Goal: Task Accomplishment & Management: Use online tool/utility

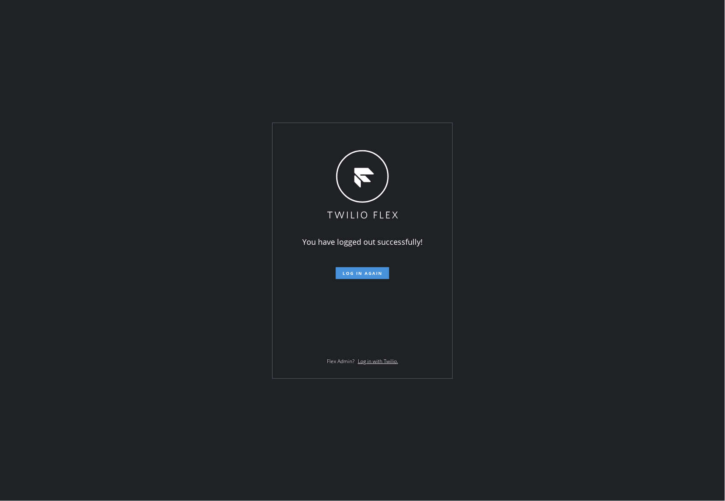
click at [363, 272] on span "Log in again" at bounding box center [363, 273] width 40 height 6
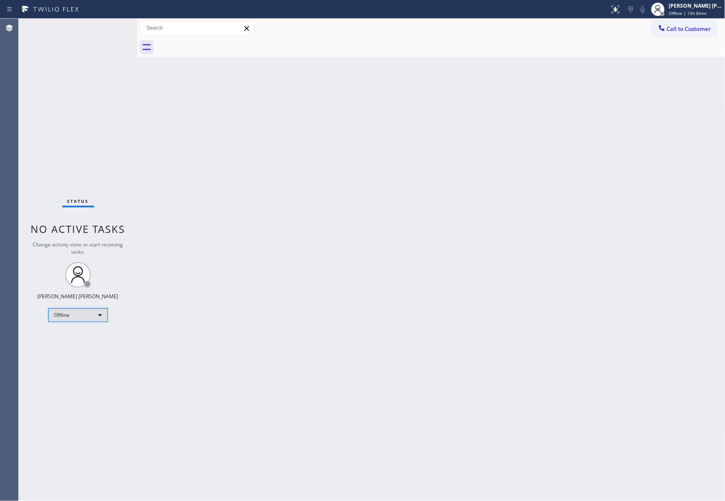
click at [73, 315] on div "Offline" at bounding box center [77, 315] width 59 height 14
click at [87, 344] on li "Unavailable" at bounding box center [77, 348] width 57 height 10
click at [709, 25] on span "Call to Customer" at bounding box center [689, 29] width 45 height 8
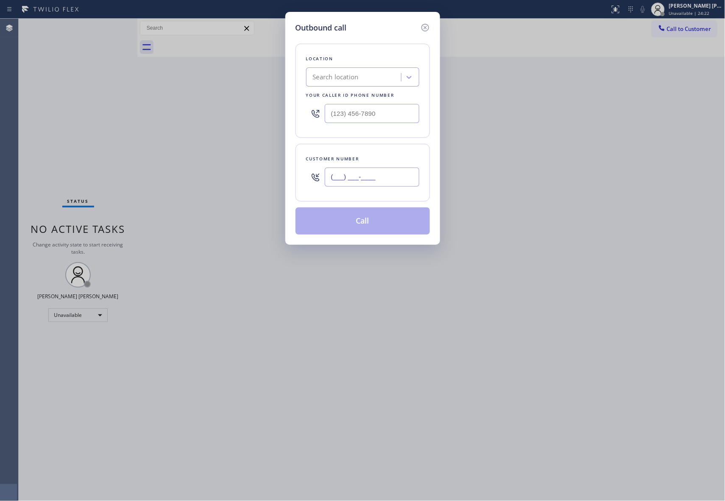
click at [387, 183] on input "(___) ___-____" at bounding box center [372, 176] width 95 height 19
paste input "517) 896-5448"
type input "(517) 896-5448"
click at [359, 74] on div "Search location" at bounding box center [336, 78] width 46 height 10
paste input "Los Gatos Appliance Repair Service"
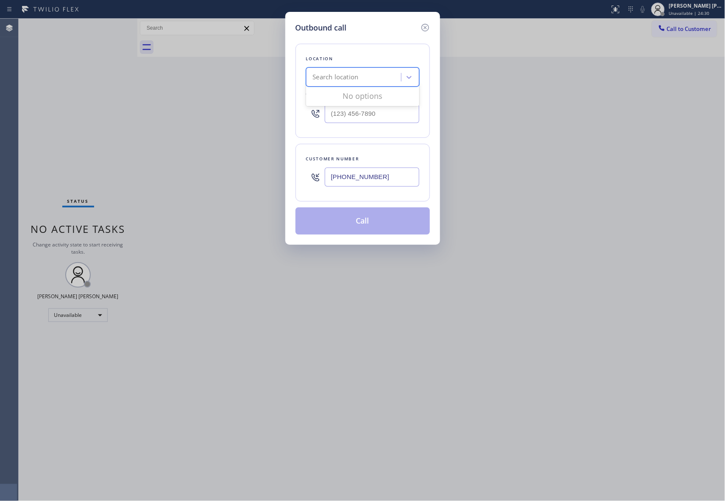
type input "Los Gatos Appliance Repair Service"
click at [354, 103] on div "Los Gatos Appliance Repair Service" at bounding box center [362, 94] width 113 height 15
type input "(650) 785-2829"
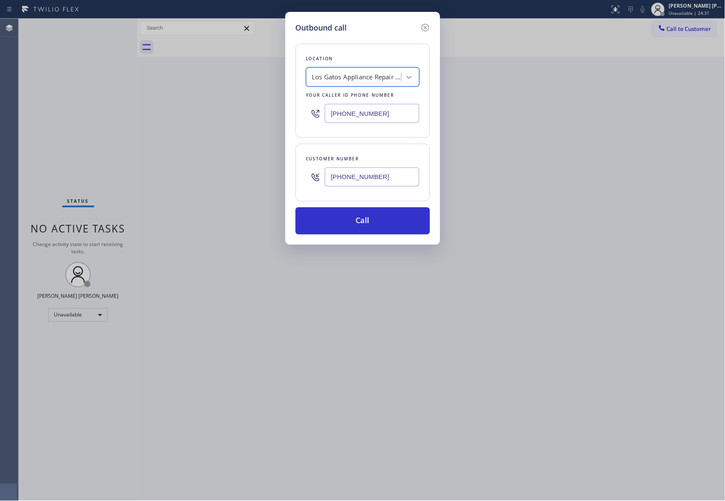
scroll to position [0, 0]
click at [383, 216] on button "Call" at bounding box center [363, 220] width 134 height 27
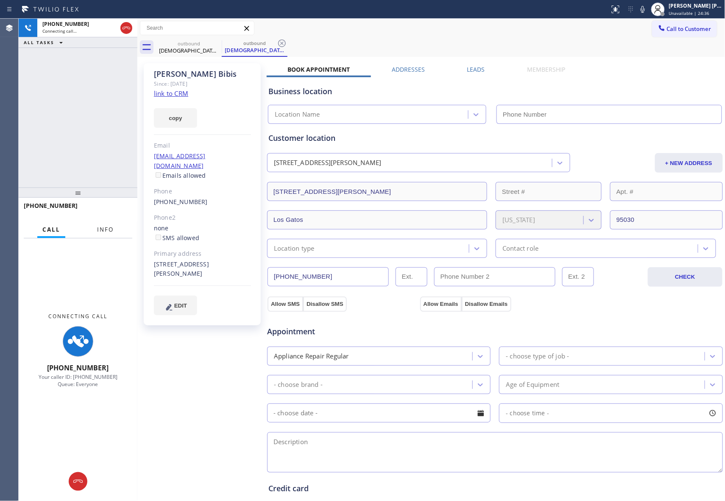
click at [100, 227] on span "Info" at bounding box center [105, 230] width 17 height 8
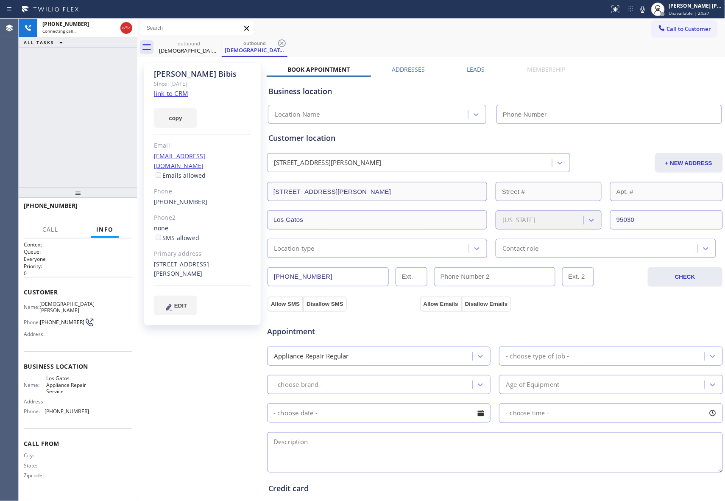
type input "(650) 785-2829"
click at [121, 207] on span "HANG UP" at bounding box center [113, 209] width 26 height 6
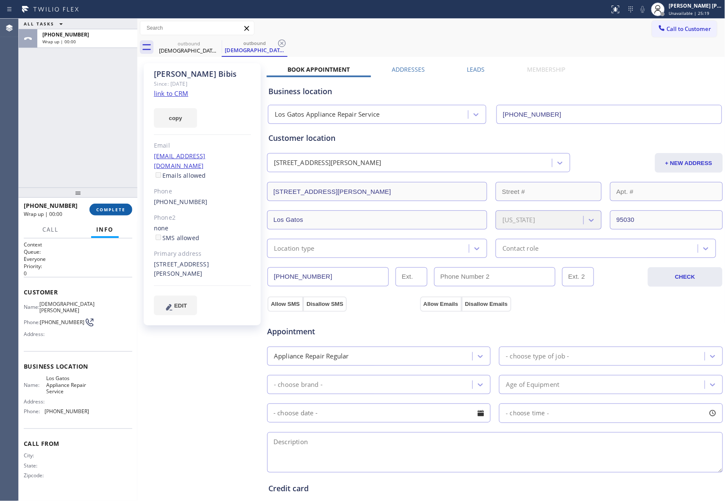
click at [121, 207] on span "COMPLETE" at bounding box center [110, 209] width 29 height 6
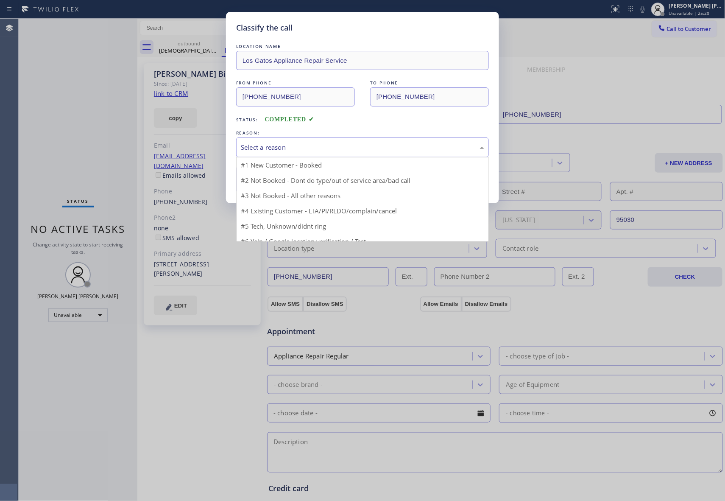
click at [411, 142] on div "Select a reason" at bounding box center [362, 147] width 243 height 10
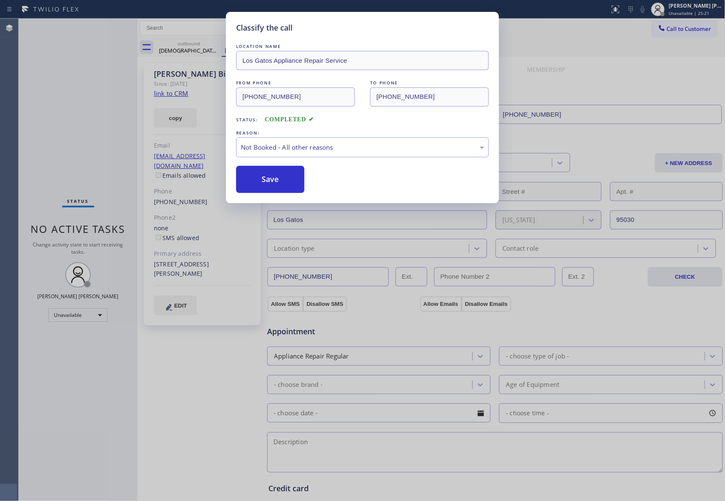
click at [274, 179] on button "Save" at bounding box center [270, 179] width 68 height 27
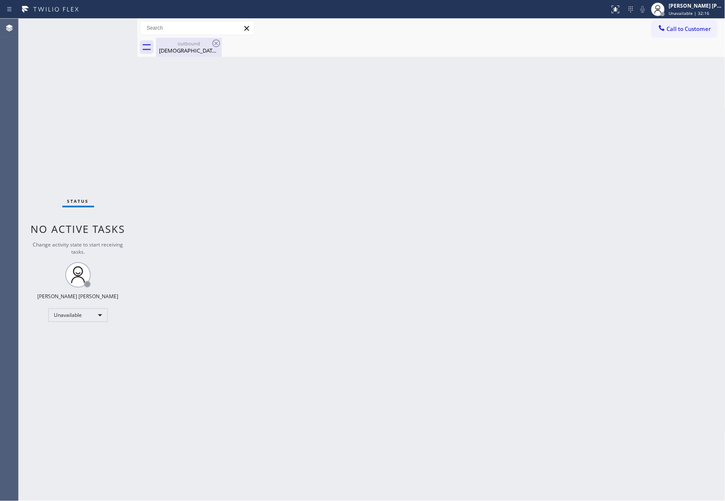
click at [208, 47] on div "Kristen Bibis" at bounding box center [189, 51] width 64 height 8
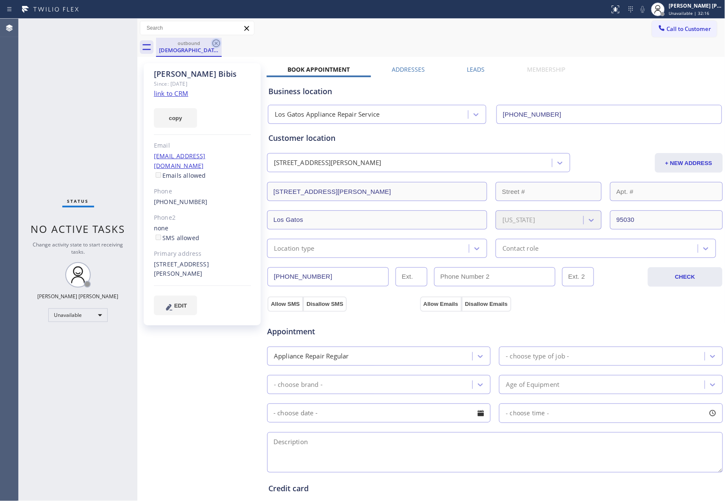
click at [218, 41] on icon at bounding box center [216, 43] width 10 height 10
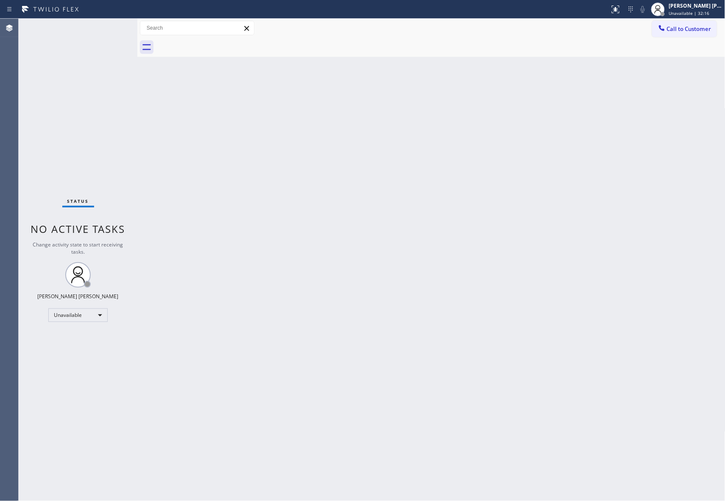
drag, startPoint x: 216, startPoint y: 42, endPoint x: 236, endPoint y: 43, distance: 20.4
click at [216, 42] on div at bounding box center [440, 47] width 569 height 19
click at [691, 31] on span "Call to Customer" at bounding box center [688, 29] width 45 height 8
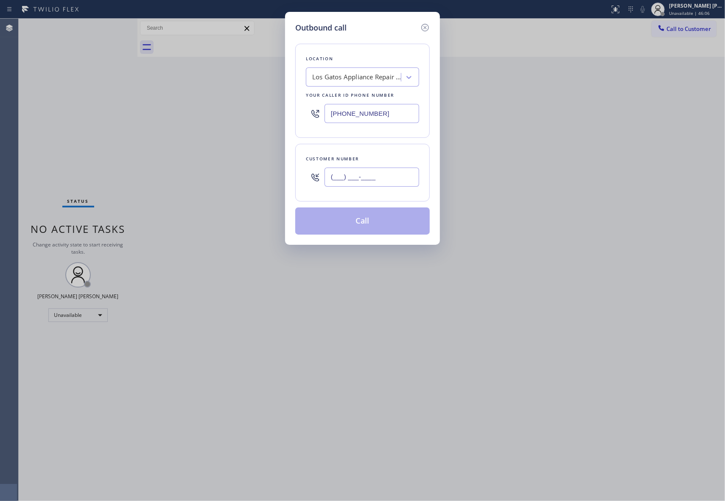
click at [396, 175] on input "(___) ___-____" at bounding box center [371, 176] width 95 height 19
paste input "480) 486-3508"
type input "(480) 486-3508"
click at [371, 85] on div "Los Gatos Appliance Repair Service" at bounding box center [354, 77] width 92 height 15
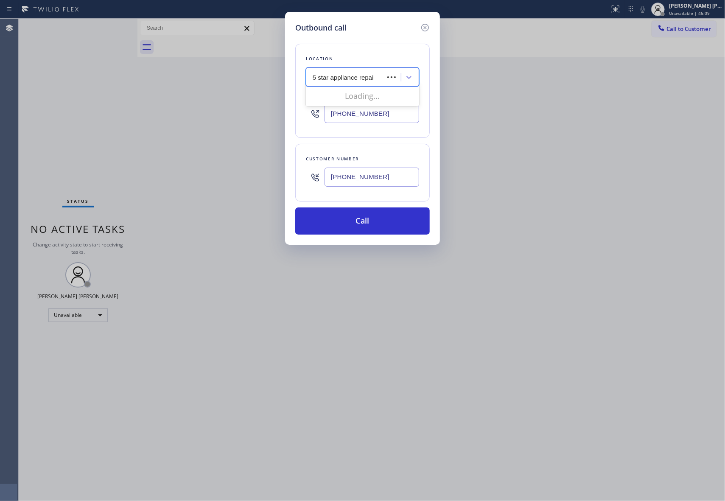
type input "5 star appliance repair"
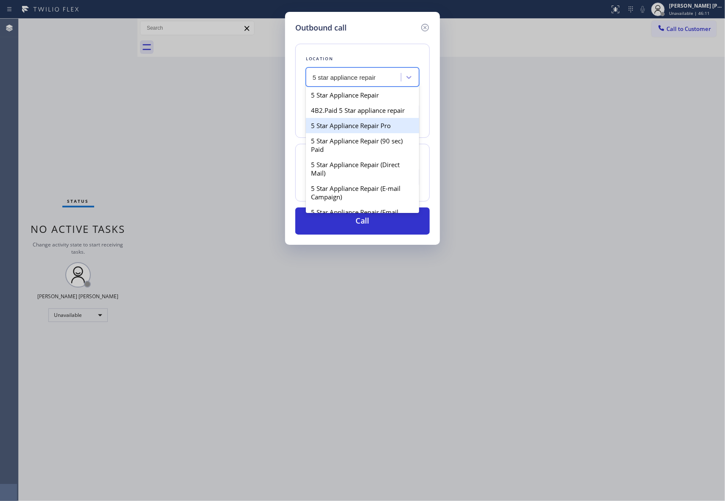
click at [365, 133] on div "5 Star Appliance Repair Pro" at bounding box center [362, 125] width 113 height 15
type input "[PHONE_NUMBER]"
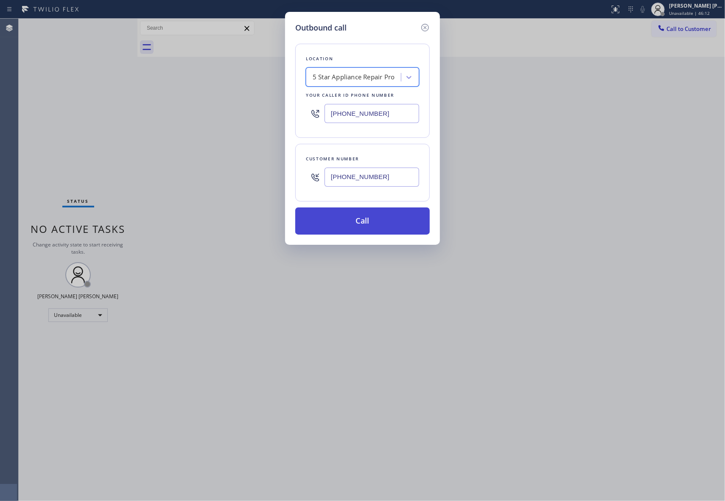
click at [374, 222] on button "Call" at bounding box center [362, 220] width 134 height 27
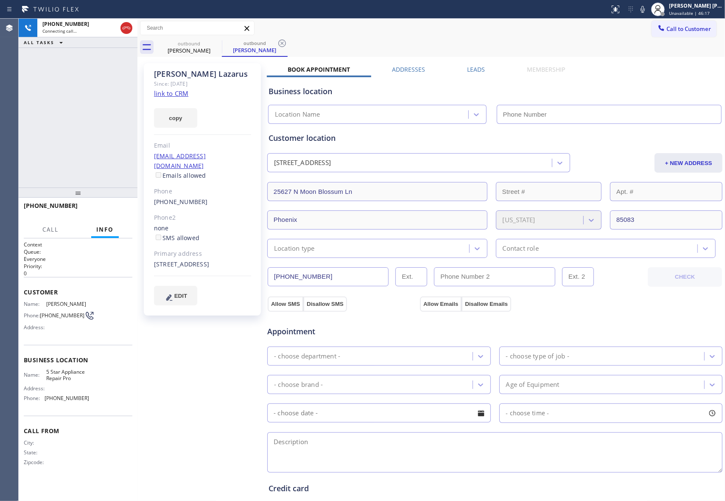
type input "[PHONE_NUMBER]"
click at [470, 70] on label "Leads" at bounding box center [476, 69] width 18 height 8
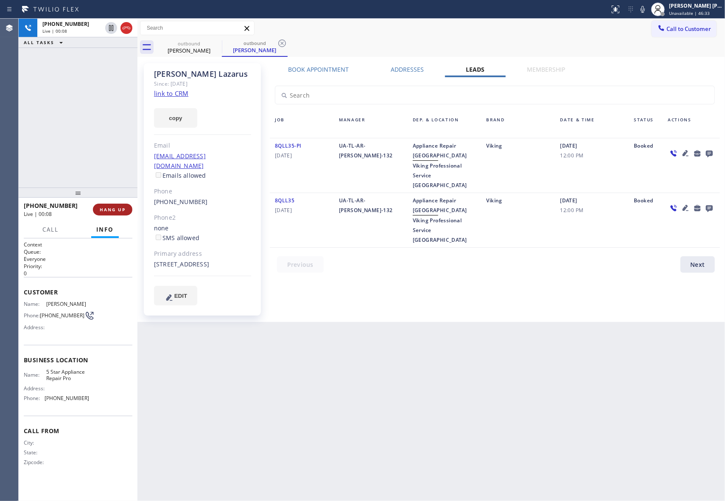
click at [119, 207] on span "HANG UP" at bounding box center [113, 209] width 26 height 6
click at [715, 152] on div at bounding box center [690, 165] width 57 height 49
click at [712, 155] on icon at bounding box center [709, 154] width 7 height 7
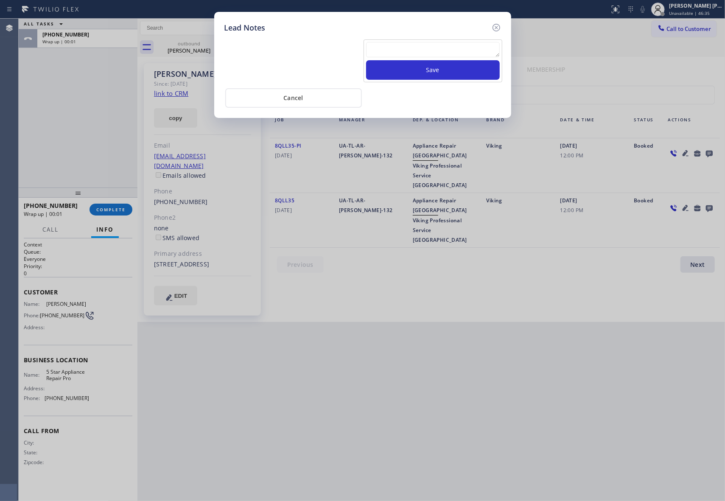
click at [401, 51] on textarea at bounding box center [433, 49] width 134 height 15
paste textarea "VM | please transfer if cx calls back"
type textarea "VM | please transfer if cx calls back"
click at [433, 70] on button "Save" at bounding box center [433, 70] width 134 height 20
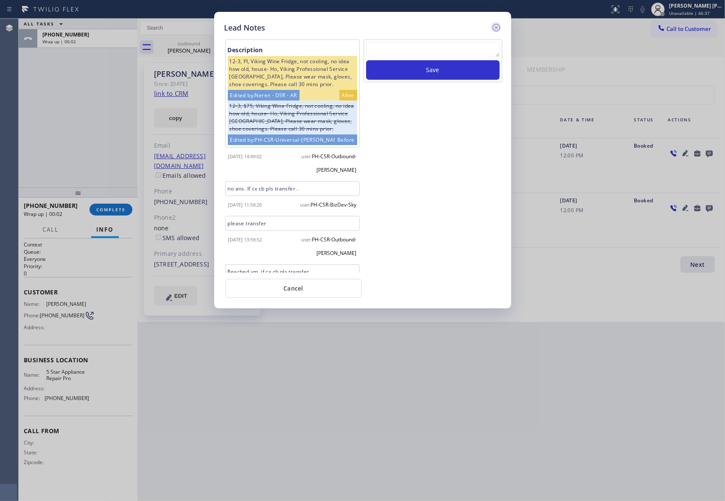
click at [497, 25] on icon at bounding box center [496, 27] width 10 height 10
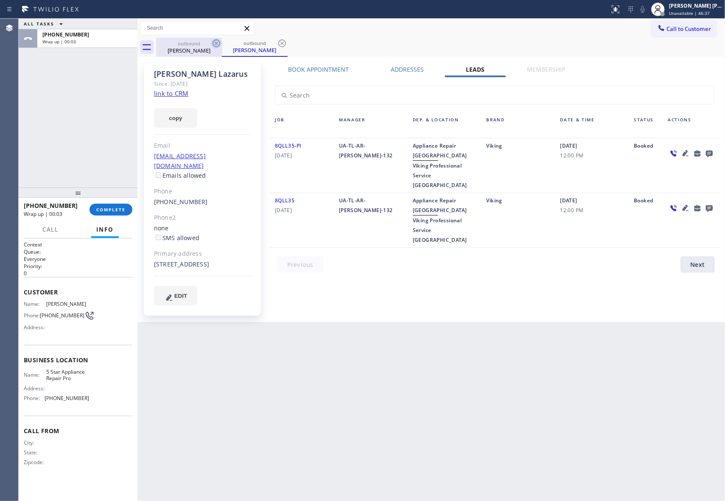
click at [212, 40] on icon at bounding box center [216, 43] width 10 height 10
click at [278, 41] on icon at bounding box center [282, 43] width 8 height 8
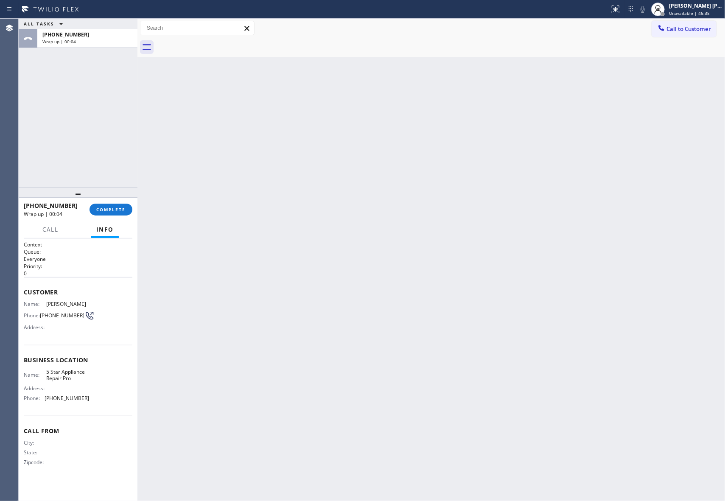
click at [214, 41] on div at bounding box center [440, 47] width 569 height 19
click at [119, 212] on button "COMPLETE" at bounding box center [110, 210] width 43 height 12
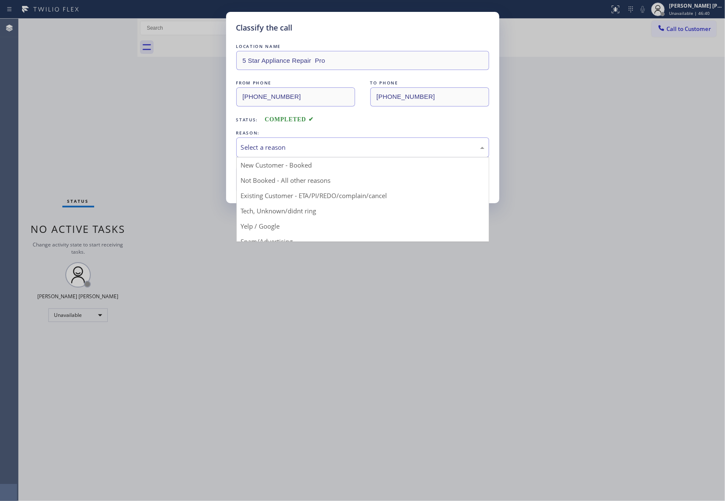
click at [310, 145] on div "Select a reason" at bounding box center [362, 147] width 243 height 10
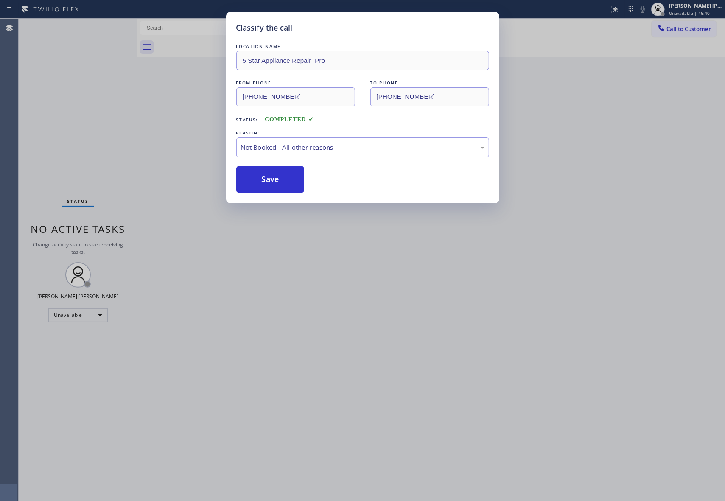
drag, startPoint x: 268, startPoint y: 184, endPoint x: 194, endPoint y: 27, distance: 173.4
click at [267, 184] on button "Save" at bounding box center [270, 179] width 68 height 27
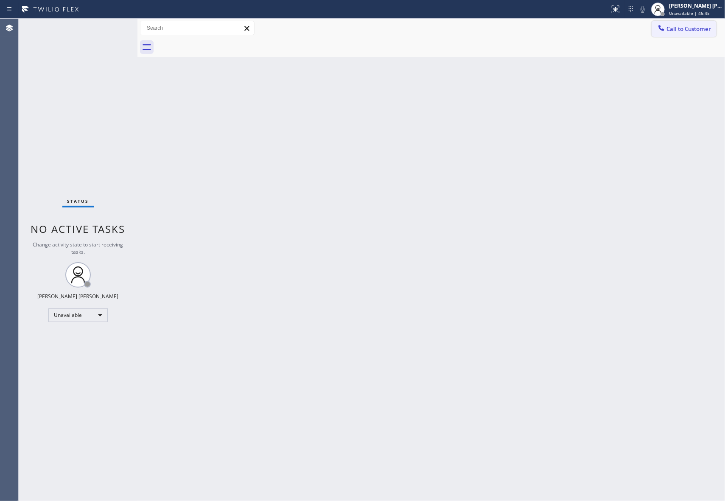
click at [709, 29] on span "Call to Customer" at bounding box center [688, 29] width 45 height 8
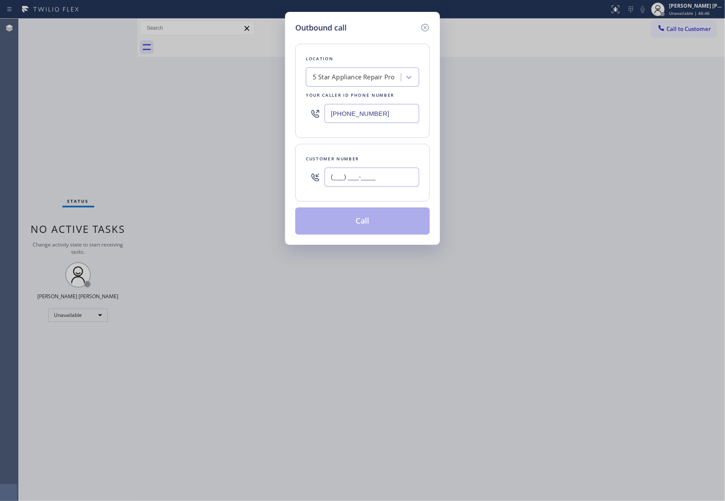
click at [377, 180] on input "(___) ___-____" at bounding box center [371, 176] width 95 height 19
paste input "847) 254-4611"
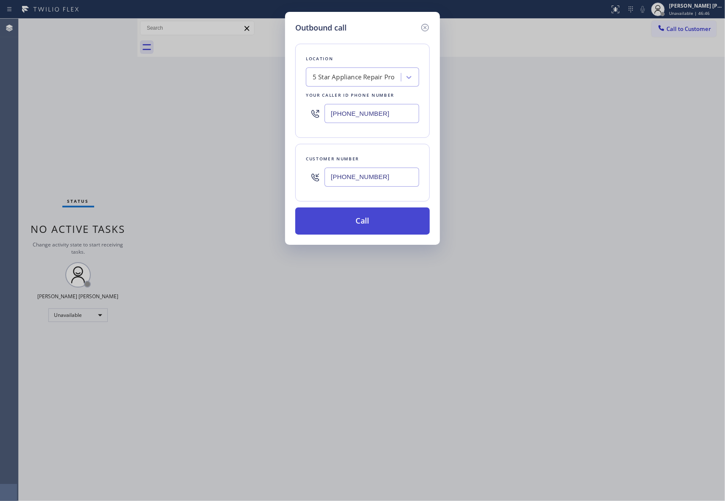
type input "(847) 254-4611"
click at [362, 223] on button "Call" at bounding box center [362, 220] width 134 height 27
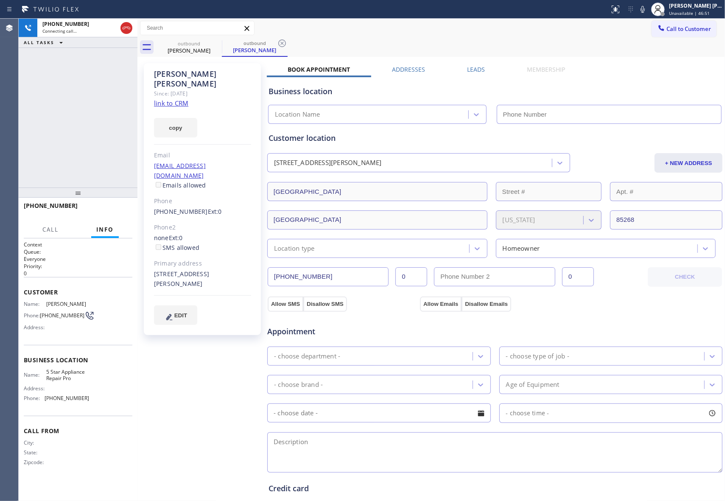
type input "[PHONE_NUMBER]"
click at [477, 66] on label "Leads" at bounding box center [476, 69] width 18 height 8
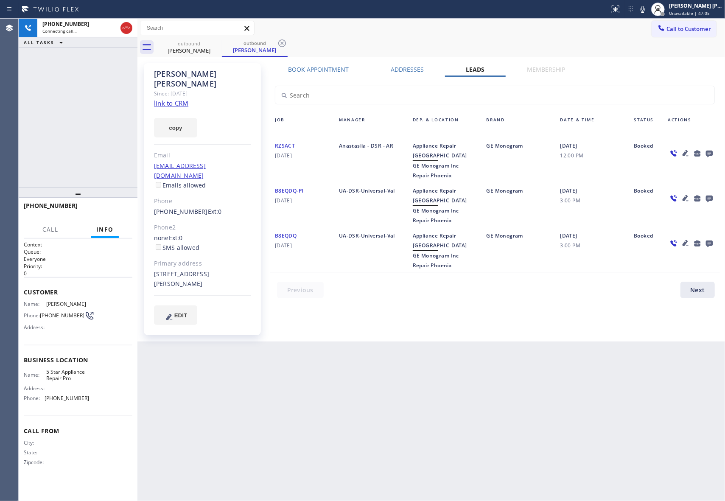
click at [684, 241] on icon at bounding box center [685, 243] width 10 height 10
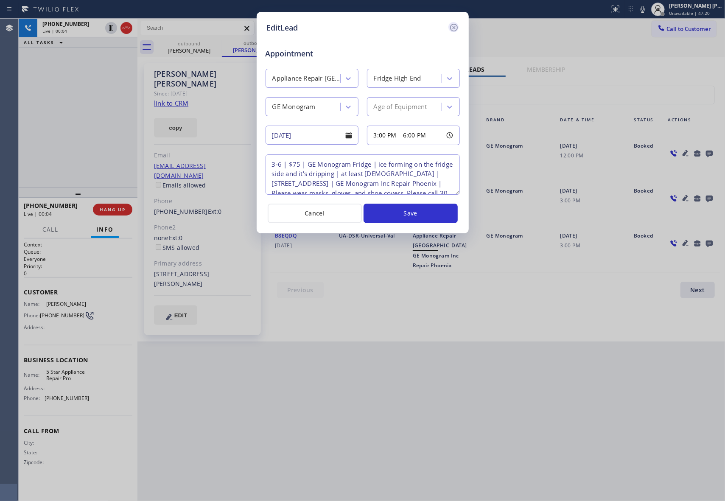
click at [454, 28] on icon at bounding box center [453, 28] width 8 height 8
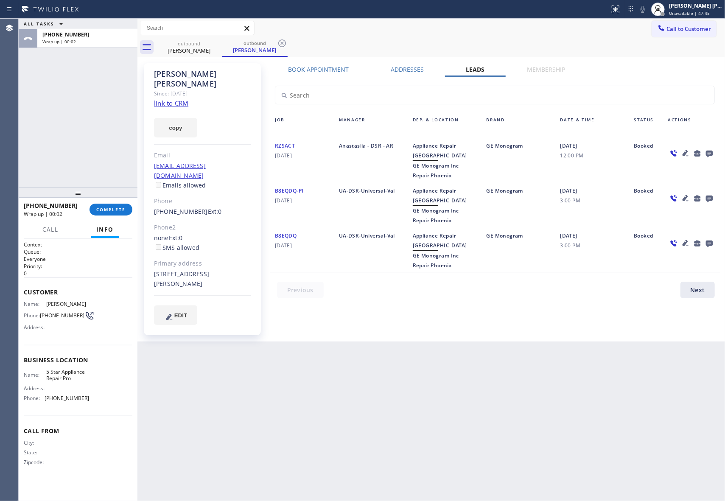
click at [711, 153] on icon at bounding box center [709, 154] width 7 height 7
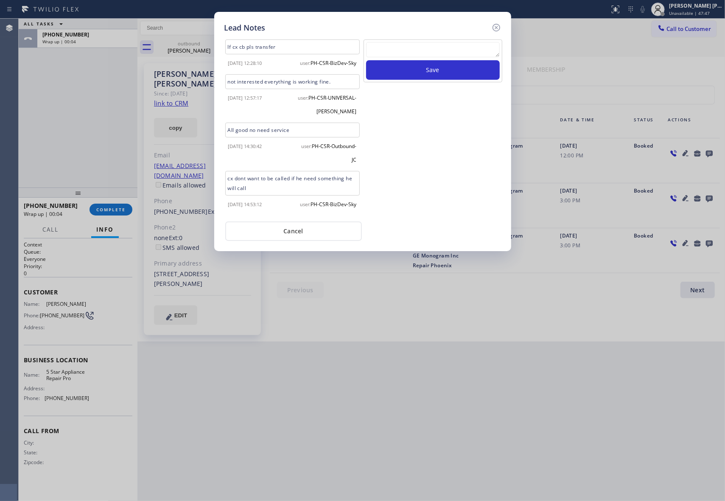
click at [460, 48] on textarea at bounding box center [433, 49] width 134 height 15
click at [406, 55] on textarea at bounding box center [433, 49] width 134 height 15
paste textarea "cx hung up after opening spiel"
type textarea "cx hung up after opening spiel"
click at [423, 74] on button "Save" at bounding box center [433, 70] width 134 height 20
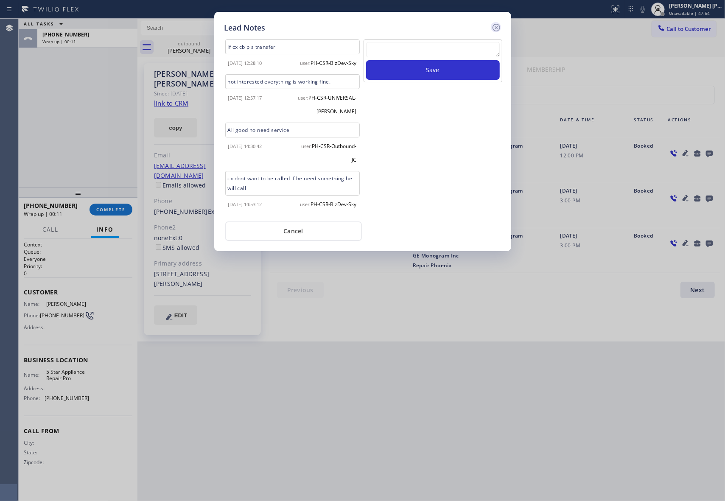
click at [494, 26] on icon at bounding box center [496, 27] width 10 height 10
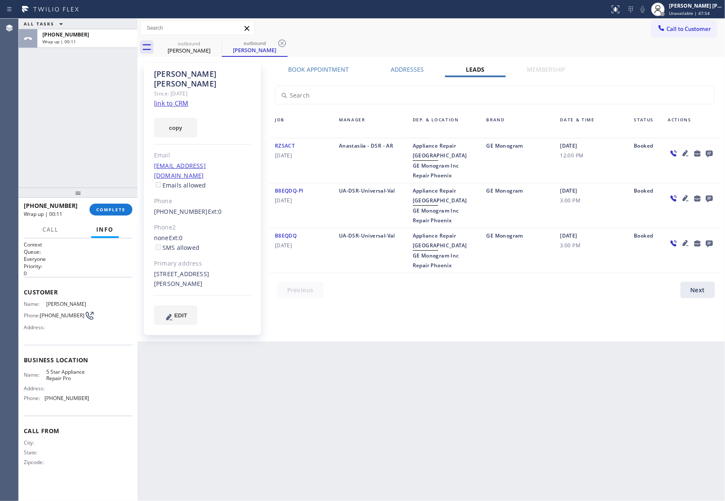
click at [119, 202] on div "+18472544611 Wrap up | 00:11 COMPLETE" at bounding box center [78, 209] width 109 height 22
click at [114, 212] on button "COMPLETE" at bounding box center [110, 210] width 43 height 12
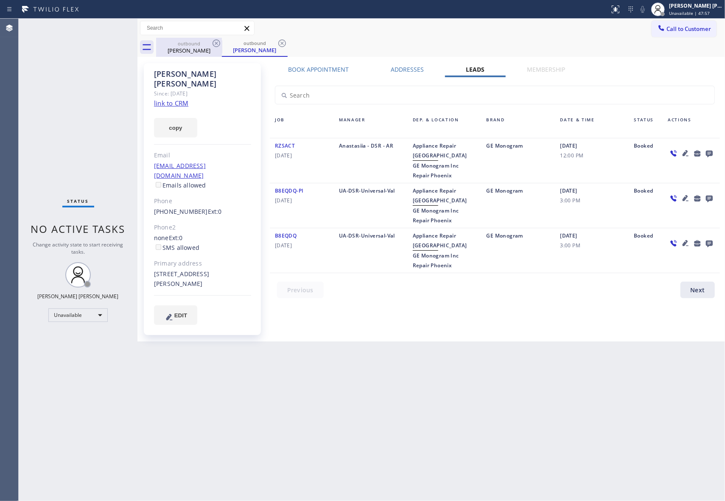
drag, startPoint x: 215, startPoint y: 51, endPoint x: 216, endPoint y: 43, distance: 8.2
click at [215, 50] on div "Kamal Dagher" at bounding box center [189, 51] width 64 height 8
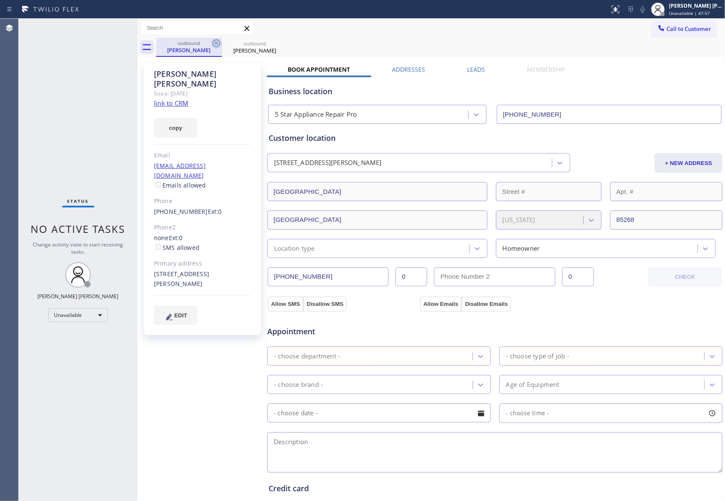
click at [216, 43] on icon at bounding box center [216, 43] width 8 height 8
click at [0, 0] on icon at bounding box center [0, 0] width 0 height 0
click at [216, 43] on div "outbound Kamal Dagher outbound Kamal Dagher" at bounding box center [440, 47] width 569 height 19
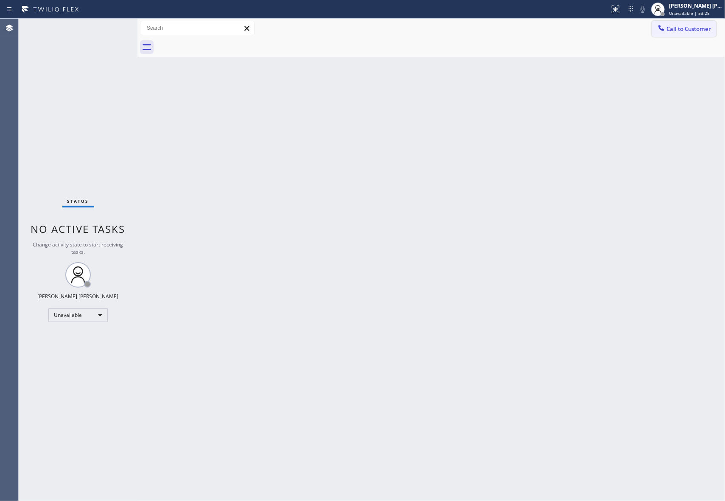
click at [705, 29] on span "Call to Customer" at bounding box center [688, 29] width 45 height 8
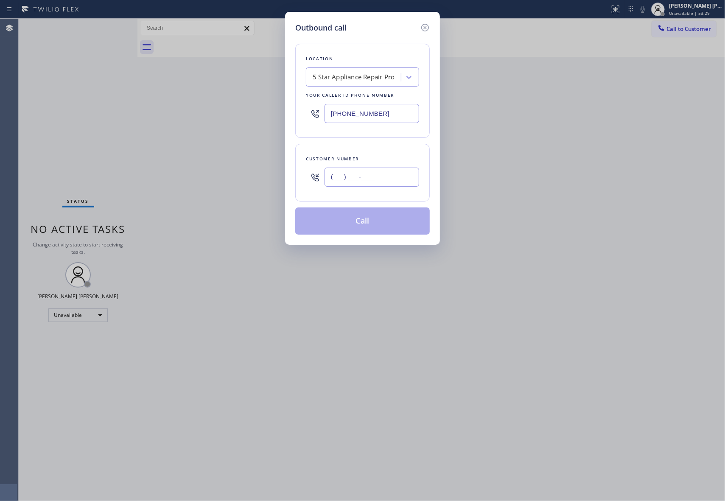
click at [394, 170] on input "(___) ___-____" at bounding box center [371, 176] width 95 height 19
paste input "310) 849-3239"
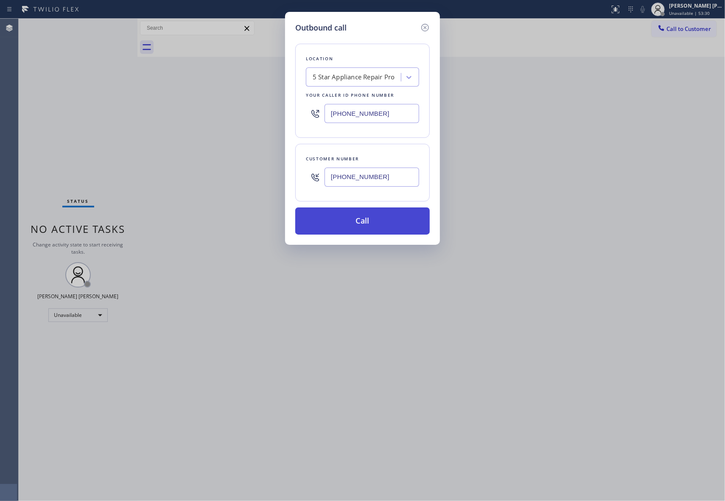
type input "(310) 849-3239"
click at [380, 215] on button "Call" at bounding box center [362, 220] width 134 height 27
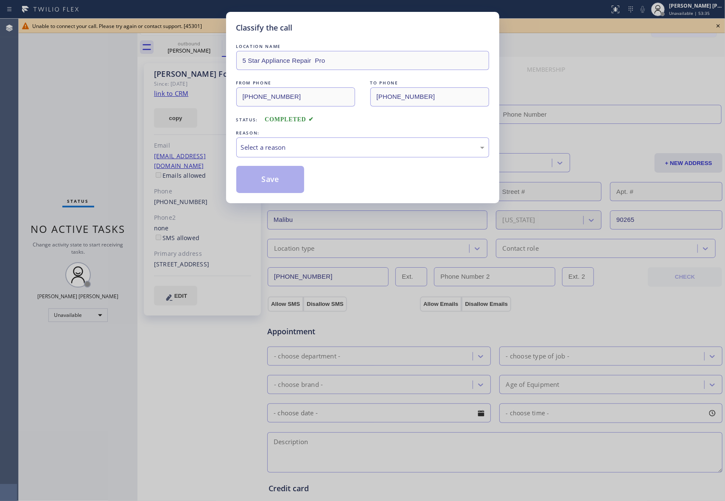
type input "[PHONE_NUMBER]"
click at [285, 145] on div "Select a reason" at bounding box center [362, 147] width 243 height 10
click at [298, 183] on button "Save" at bounding box center [270, 179] width 68 height 27
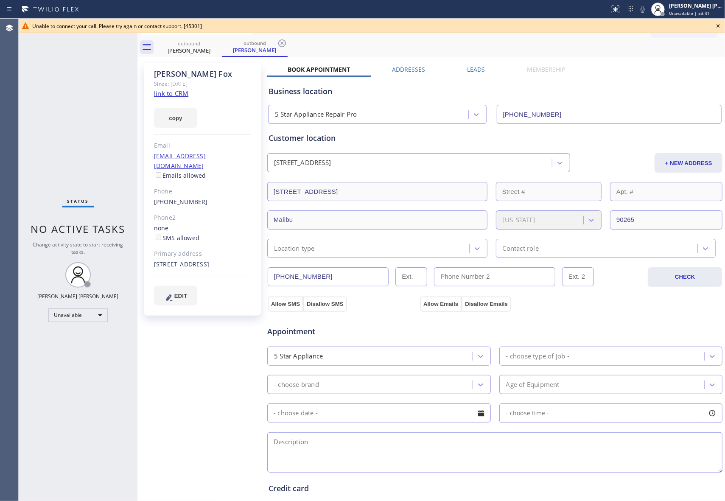
click at [717, 25] on icon at bounding box center [718, 26] width 10 height 10
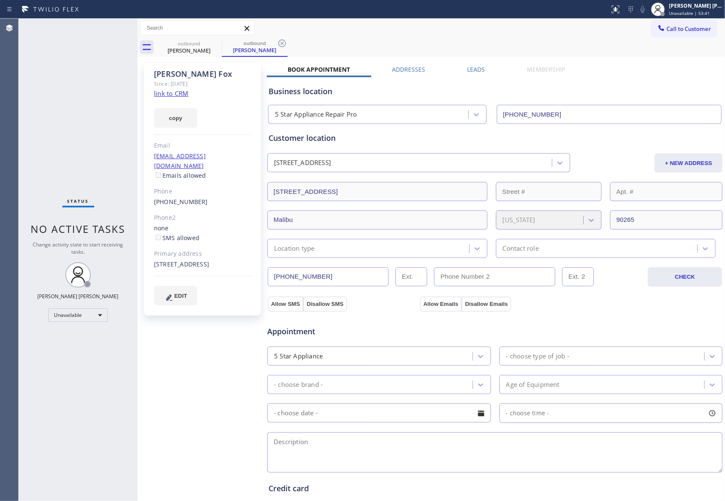
click at [203, 36] on div "Call to Customer Outbound call Location 5 Star Appliance Repair Pro Your caller…" at bounding box center [430, 28] width 587 height 19
click at [218, 41] on icon at bounding box center [216, 43] width 10 height 10
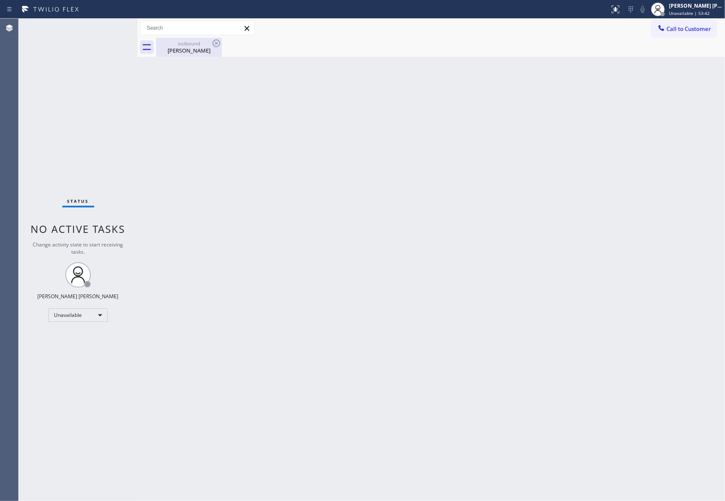
click at [219, 41] on icon at bounding box center [216, 43] width 10 height 10
click at [223, 39] on div "outbound Lee Fox" at bounding box center [440, 47] width 569 height 19
click at [695, 32] on span "Call to Customer" at bounding box center [688, 29] width 45 height 8
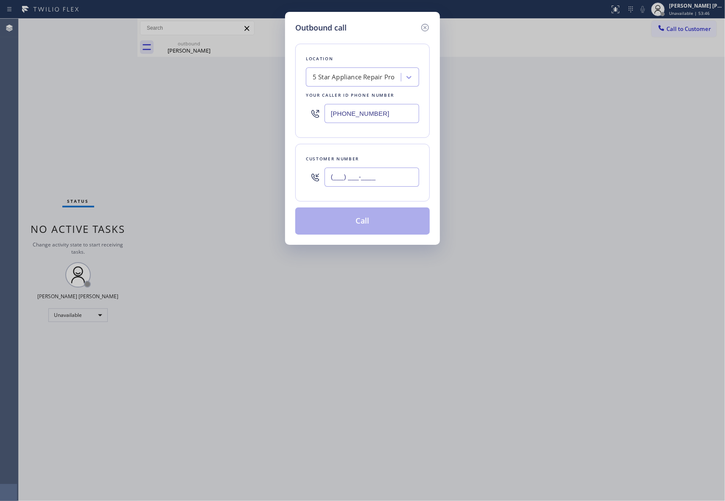
click at [396, 170] on input "(___) ___-____" at bounding box center [371, 176] width 95 height 19
paste input "510) 421-3262"
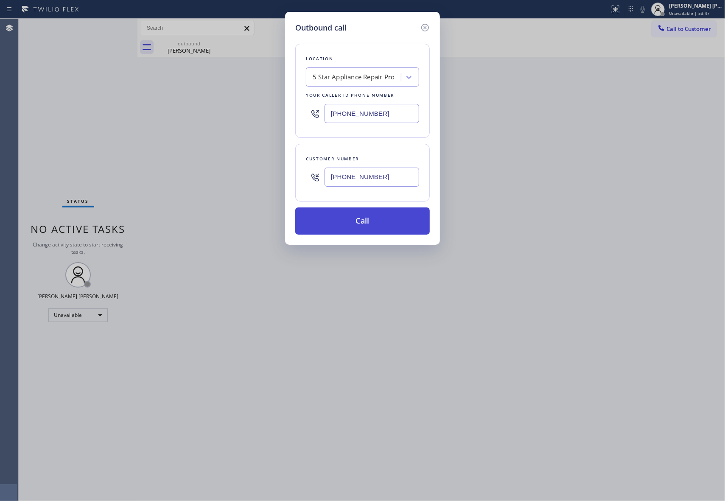
type input "(510) 421-3262"
click at [380, 221] on button "Call" at bounding box center [362, 220] width 134 height 27
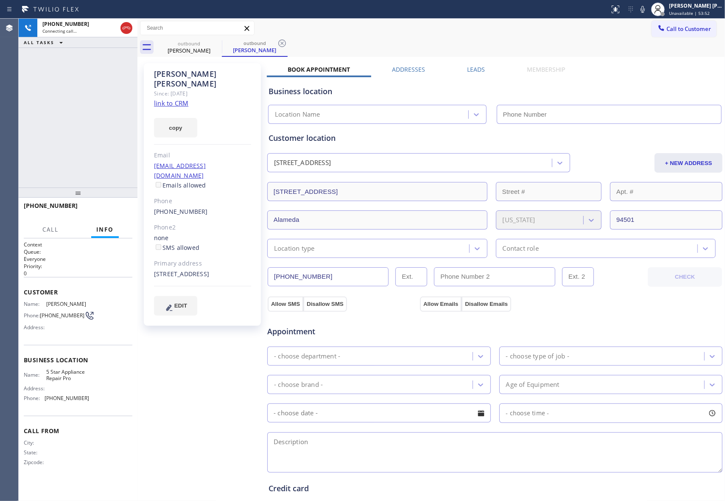
type input "[PHONE_NUMBER]"
click at [119, 208] on span "HANG UP" at bounding box center [113, 209] width 26 height 6
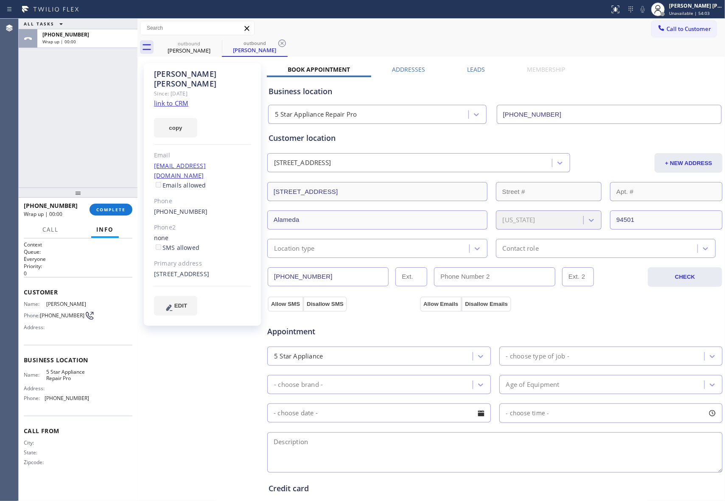
click at [484, 68] on div "Leads" at bounding box center [476, 71] width 60 height 12
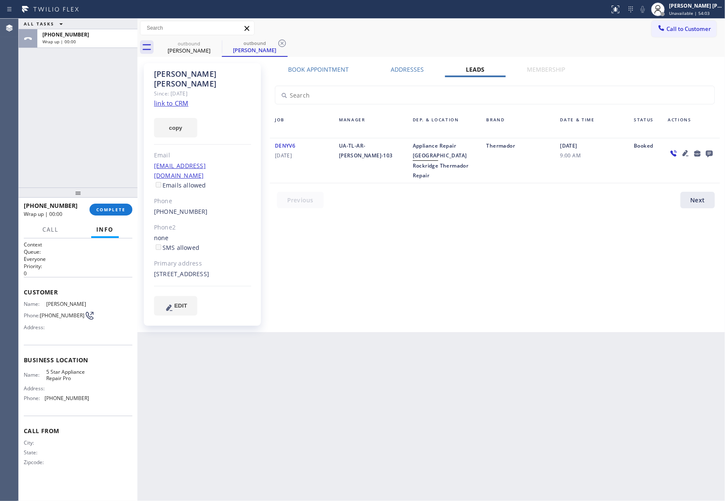
click at [706, 150] on icon at bounding box center [709, 153] width 10 height 11
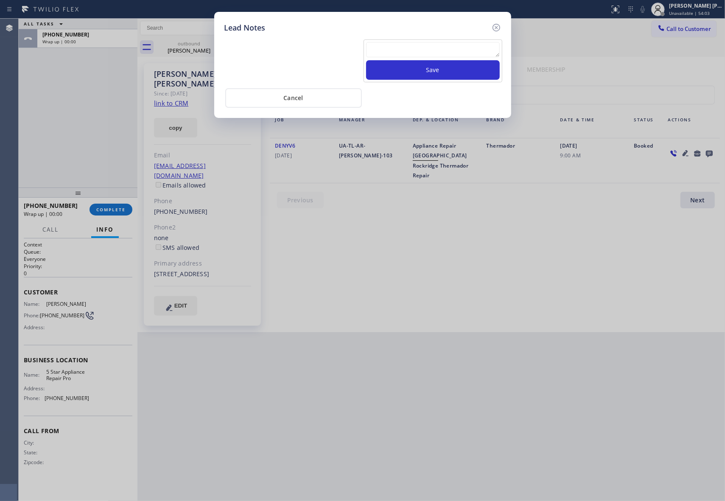
click at [423, 51] on textarea at bounding box center [433, 49] width 134 height 15
paste textarea "VM | please transfer if cx calls back"
type textarea "VM | please transfer if cx calls back"
click at [434, 70] on button "Save" at bounding box center [433, 70] width 134 height 20
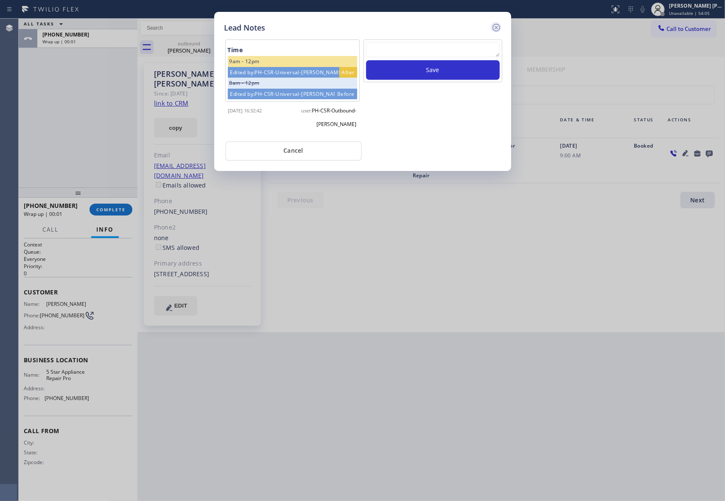
click at [496, 25] on icon at bounding box center [496, 27] width 10 height 10
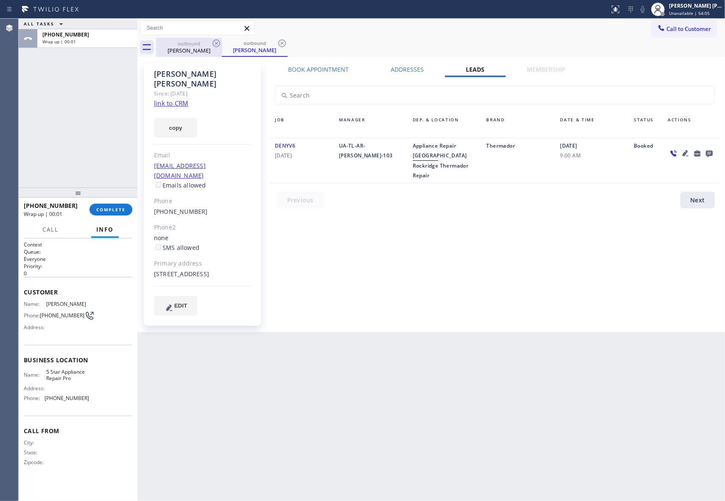
click at [207, 46] on div "outbound" at bounding box center [189, 43] width 64 height 6
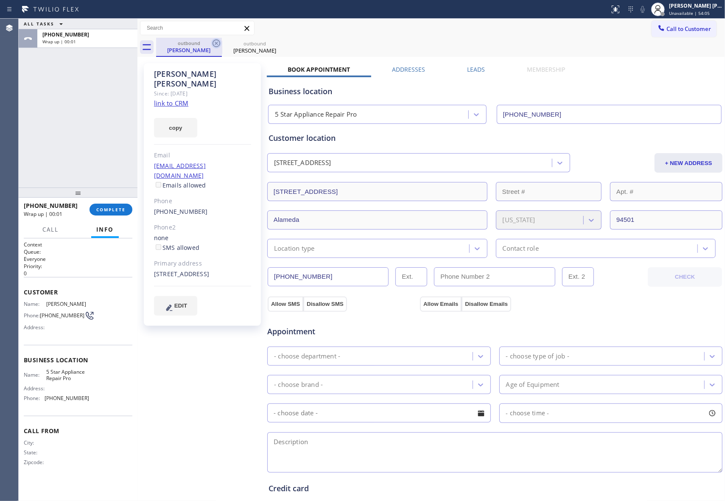
click at [216, 41] on icon at bounding box center [216, 43] width 10 height 10
click at [0, 0] on icon at bounding box center [0, 0] width 0 height 0
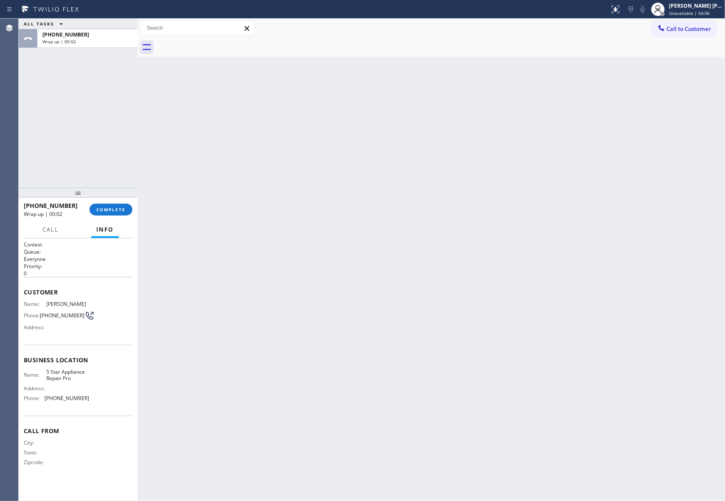
click at [216, 41] on div at bounding box center [440, 47] width 569 height 19
click at [120, 205] on button "COMPLETE" at bounding box center [110, 210] width 43 height 12
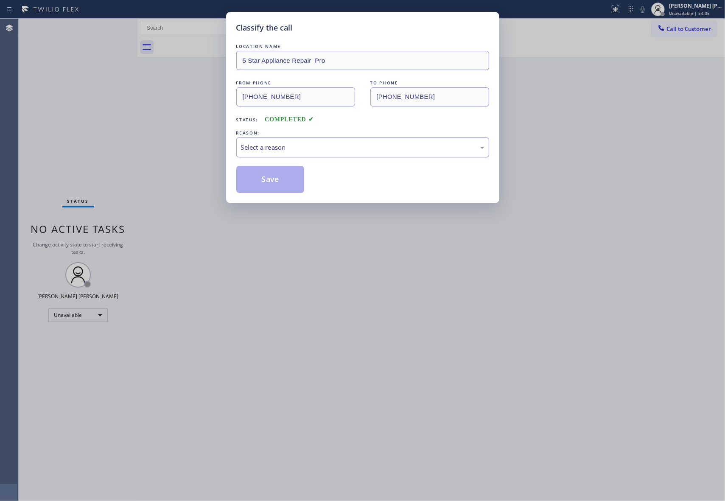
click at [365, 146] on div "Select a reason" at bounding box center [362, 147] width 243 height 10
click at [267, 181] on button "Save" at bounding box center [270, 179] width 68 height 27
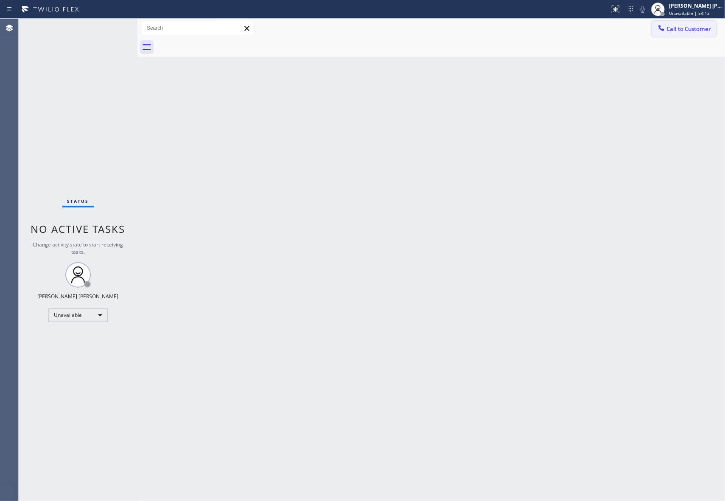
click at [692, 28] on span "Call to Customer" at bounding box center [688, 29] width 45 height 8
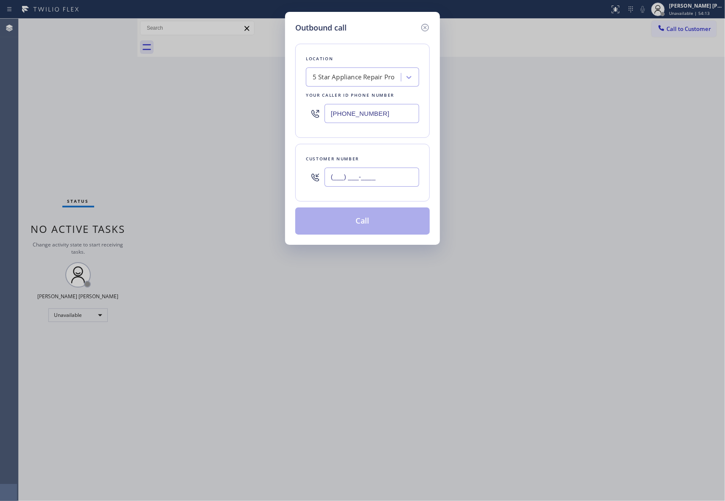
click at [392, 177] on input "(___) ___-____" at bounding box center [371, 176] width 95 height 19
paste input "925) 980-4830"
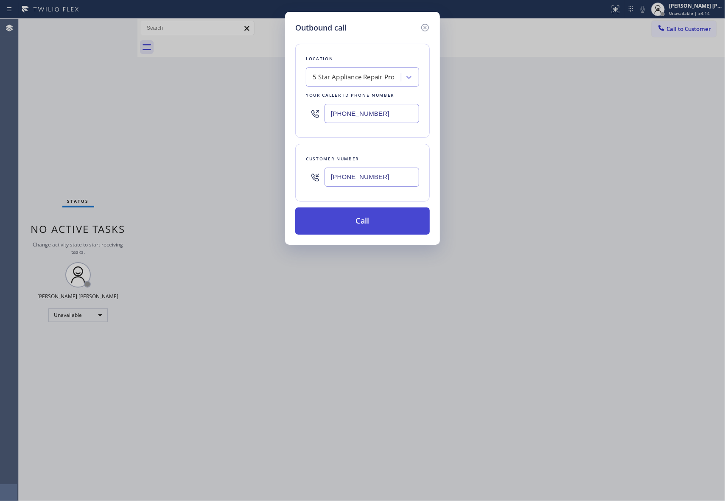
type input "(925) 980-4830"
click at [378, 216] on button "Call" at bounding box center [362, 220] width 134 height 27
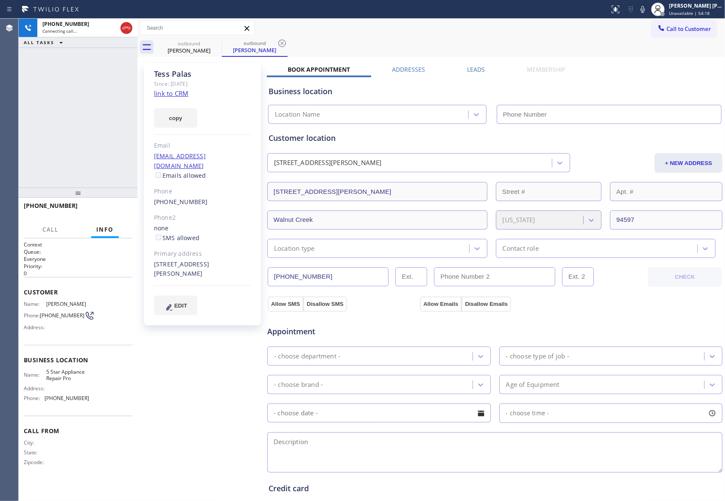
type input "[PHONE_NUMBER]"
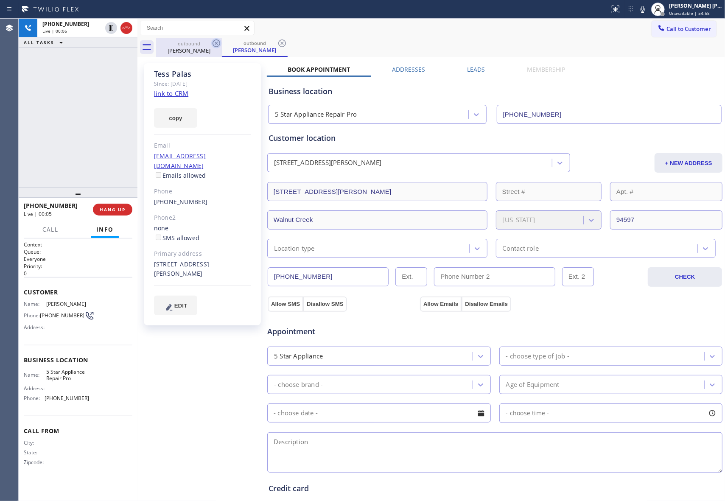
click at [211, 44] on icon at bounding box center [216, 43] width 10 height 10
click at [215, 44] on icon at bounding box center [216, 43] width 8 height 8
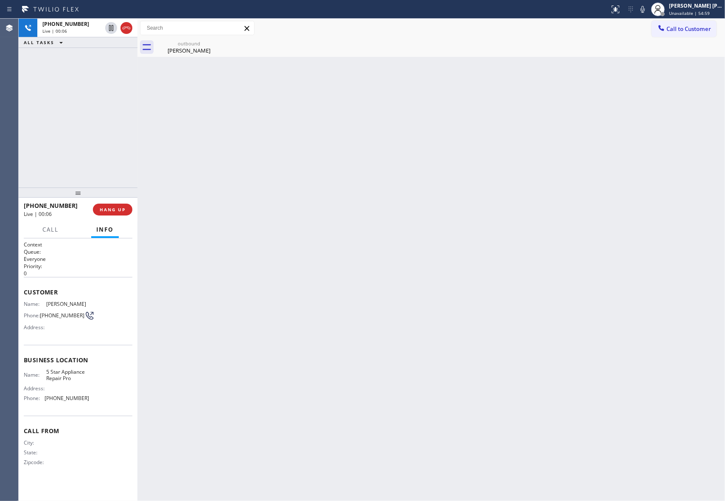
click at [215, 44] on div "outbound Tess Palas" at bounding box center [189, 47] width 66 height 19
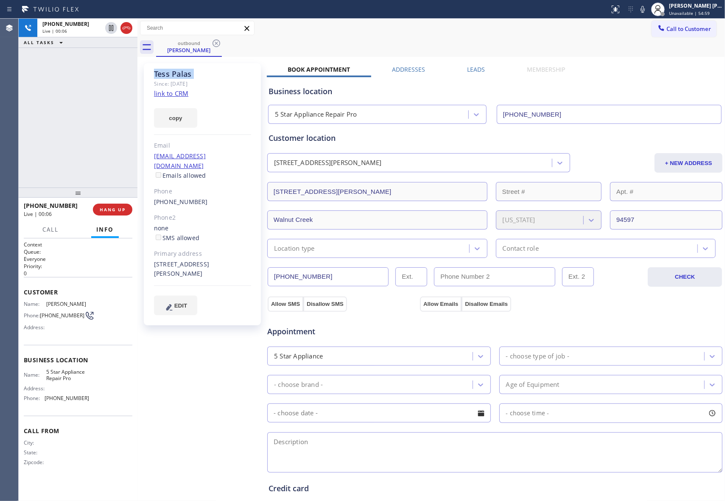
click at [215, 44] on icon at bounding box center [216, 43] width 8 height 8
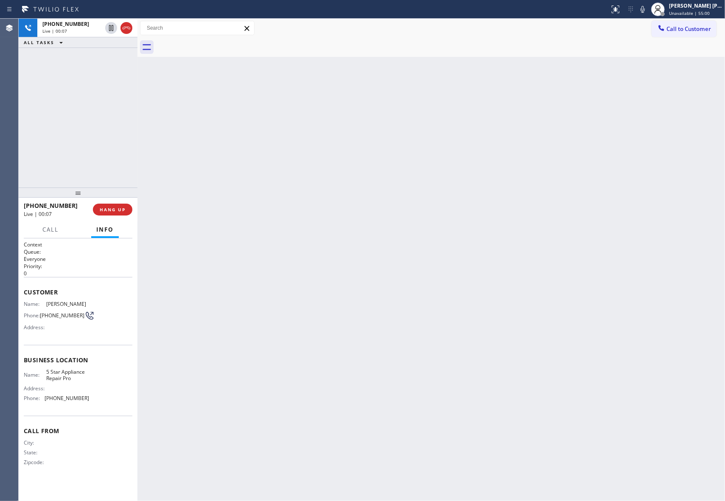
drag, startPoint x: 126, startPoint y: 29, endPoint x: 22, endPoint y: 45, distance: 104.2
click at [129, 28] on icon at bounding box center [126, 28] width 10 height 10
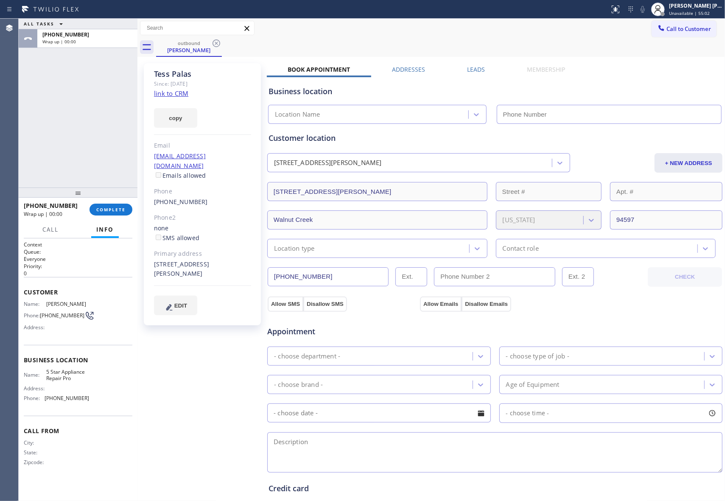
type input "[PHONE_NUMBER]"
click at [472, 75] on div "Business location 5 Star Appliance Repair Pro [PHONE_NUMBER]" at bounding box center [495, 99] width 456 height 50
click at [482, 72] on div "Leads" at bounding box center [476, 71] width 60 height 12
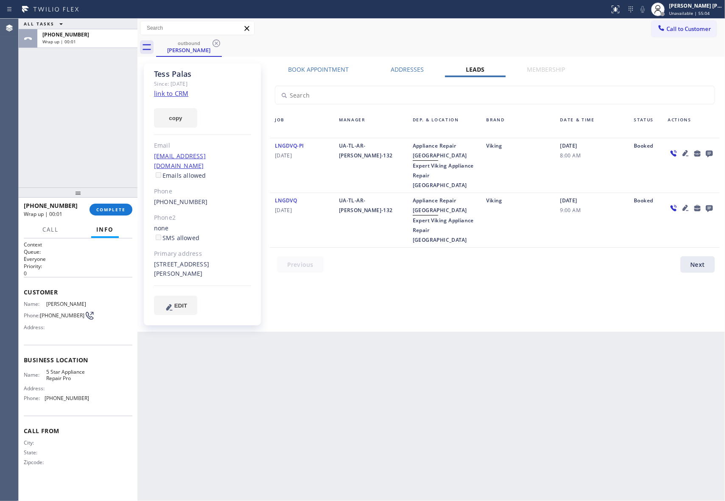
click at [709, 151] on icon at bounding box center [709, 154] width 7 height 7
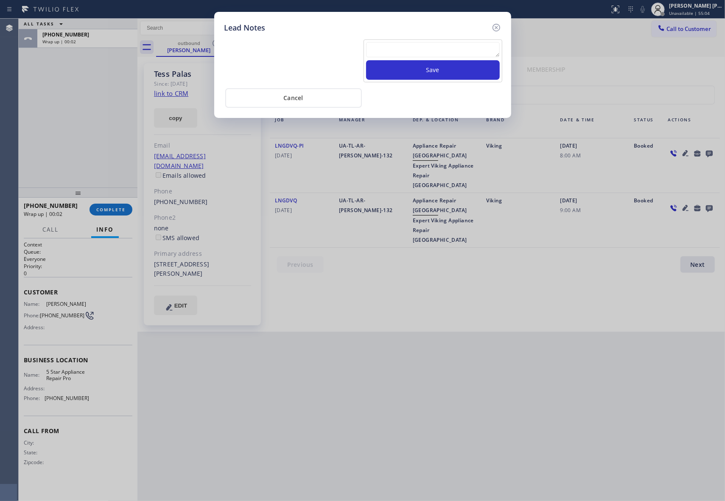
click at [438, 51] on textarea at bounding box center [433, 49] width 134 height 15
paste textarea "VM | please transfer if cx calls back"
type textarea "VM | please transfer if cx calls back"
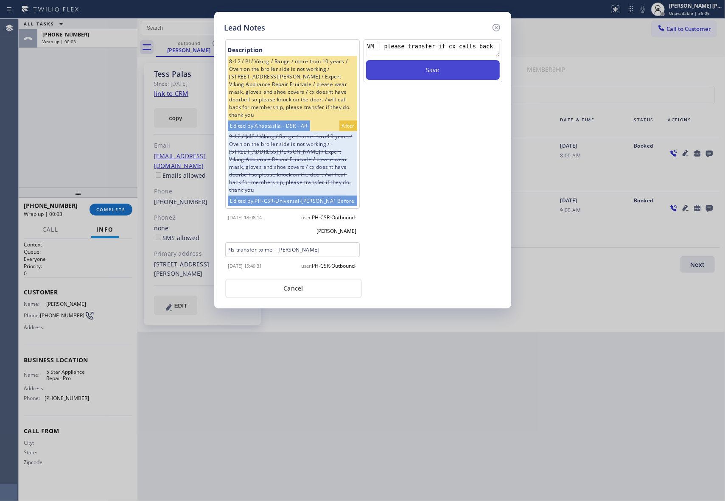
click at [443, 73] on button "Save" at bounding box center [433, 70] width 134 height 20
click at [495, 23] on icon at bounding box center [496, 27] width 10 height 10
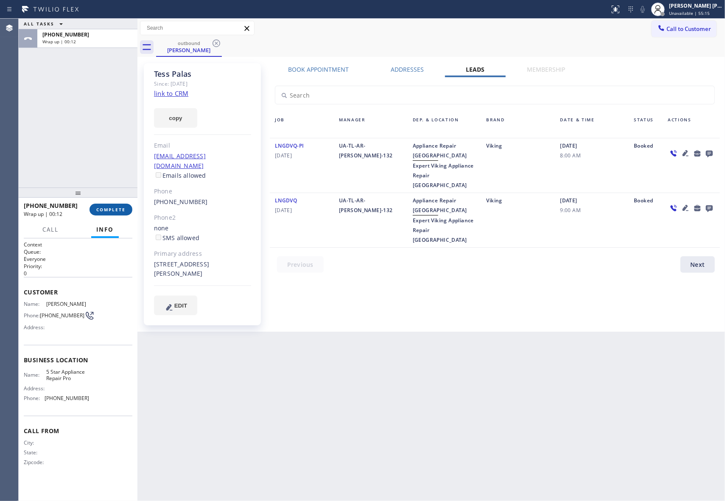
click at [117, 213] on button "COMPLETE" at bounding box center [110, 210] width 43 height 12
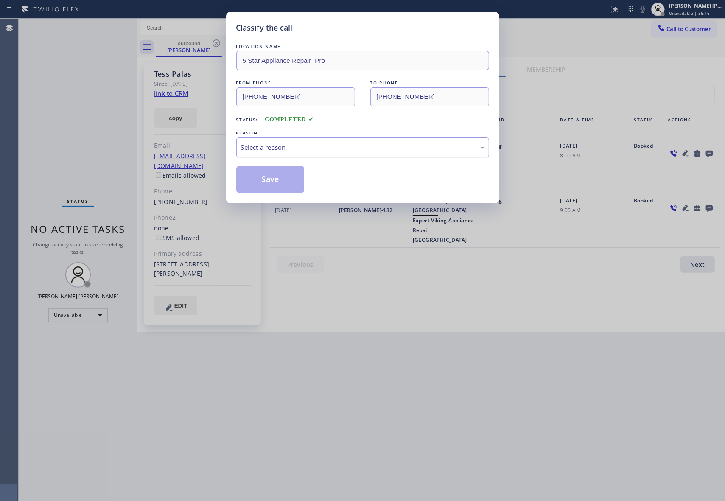
click at [349, 155] on div "Select a reason" at bounding box center [362, 147] width 253 height 20
click at [273, 176] on button "Save" at bounding box center [270, 179] width 68 height 27
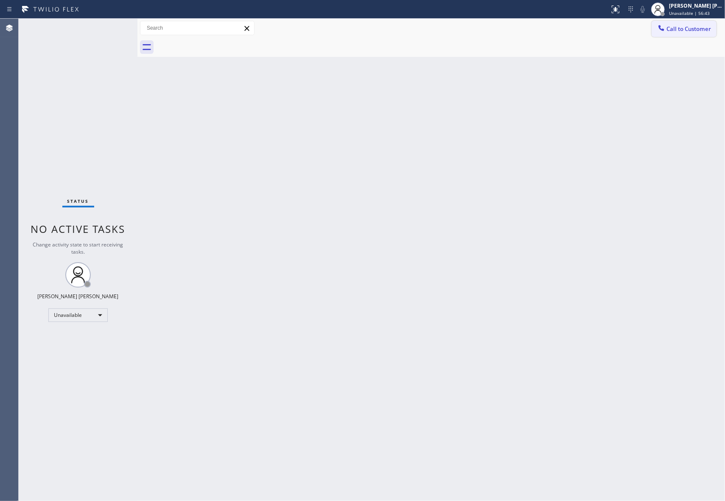
click at [696, 27] on span "Call to Customer" at bounding box center [688, 29] width 45 height 8
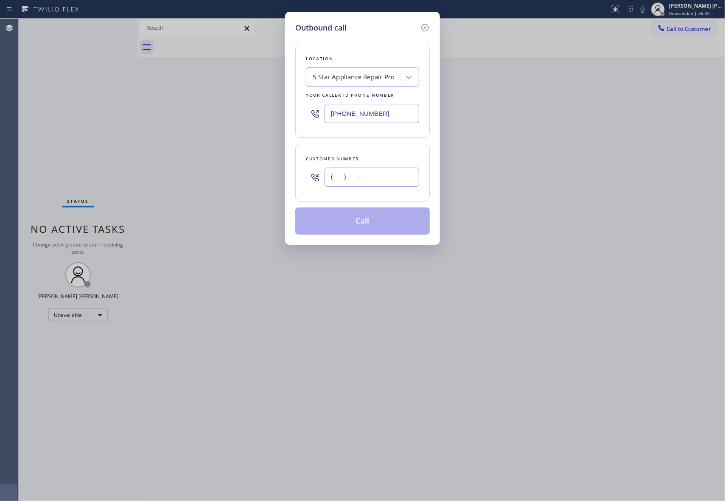
click at [407, 171] on input "(___) ___-____" at bounding box center [371, 176] width 95 height 19
paste input "949) 547-7201"
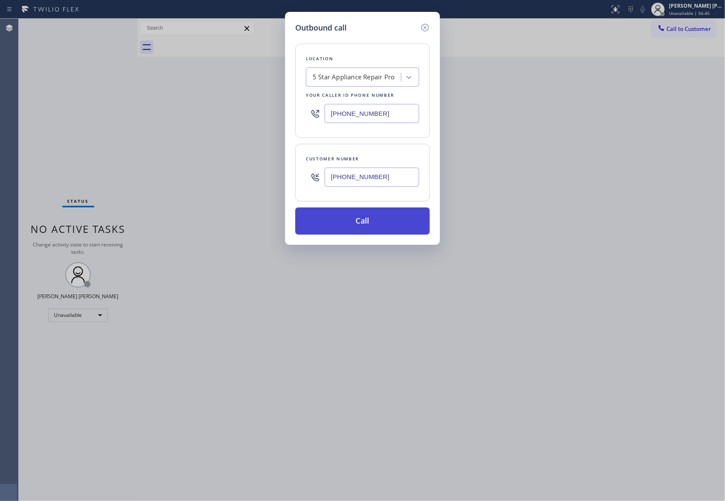
type input "(949) 547-7201"
click at [401, 216] on button "Call" at bounding box center [362, 220] width 134 height 27
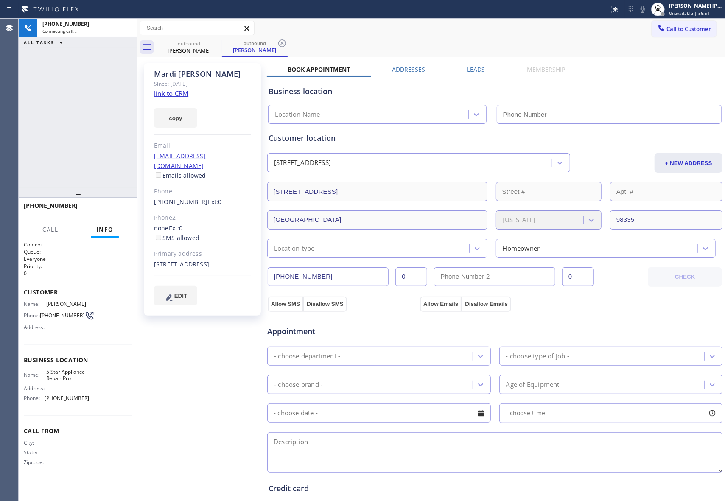
type input "[PHONE_NUMBER]"
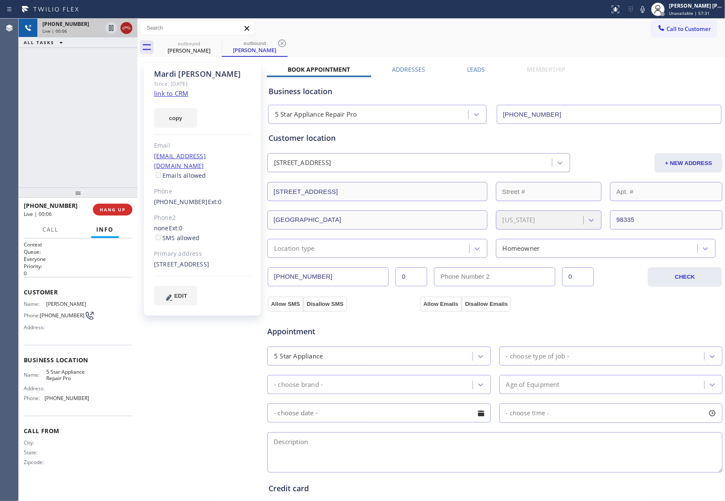
click at [130, 27] on icon at bounding box center [126, 28] width 10 height 10
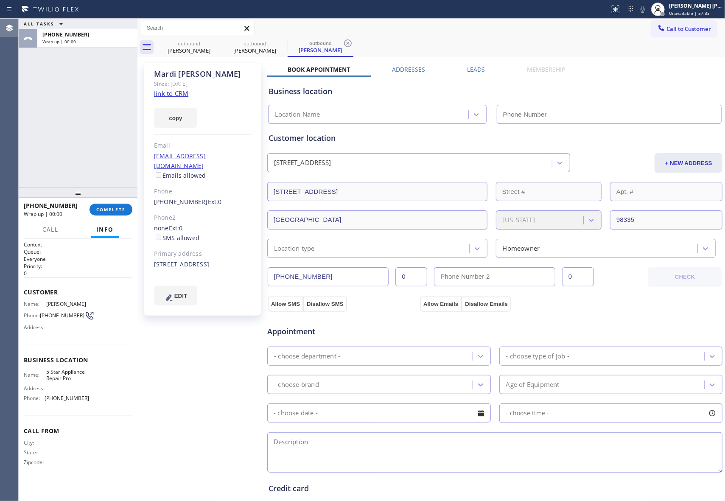
type input "[PHONE_NUMBER]"
click at [468, 74] on div "Business location 5 Star Appliance Repair Pro [PHONE_NUMBER]" at bounding box center [495, 99] width 456 height 50
click at [474, 70] on label "Leads" at bounding box center [476, 69] width 18 height 8
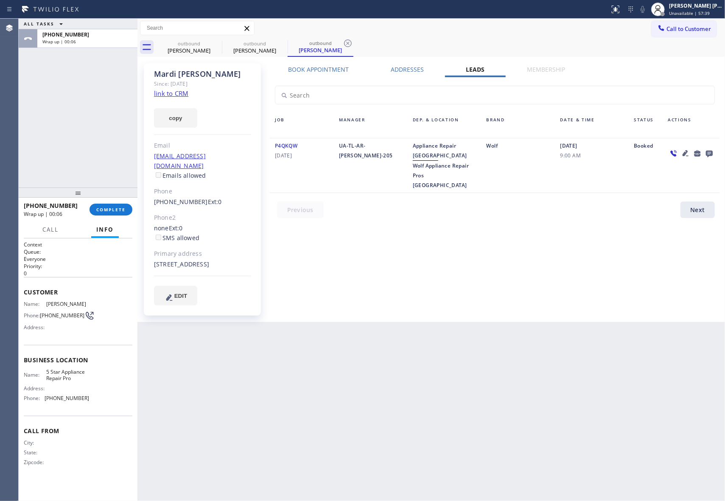
click at [708, 153] on icon at bounding box center [709, 154] width 7 height 7
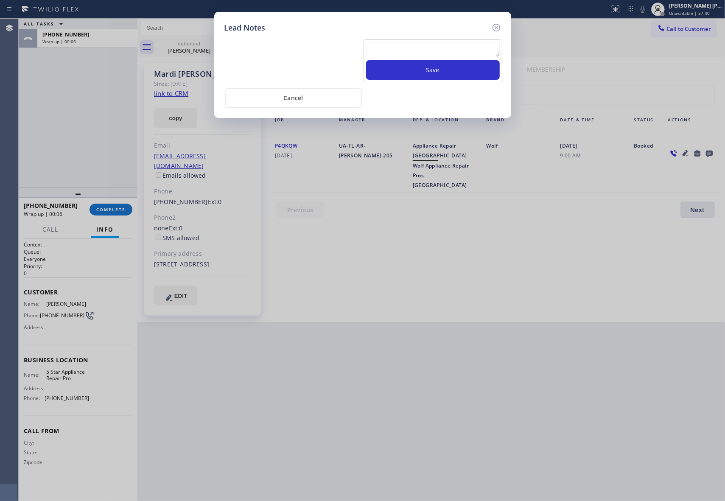
click at [468, 52] on textarea at bounding box center [433, 49] width 134 height 15
paste textarea "VM | please transfer if cx calls back"
type textarea "VM | please transfer if cx calls back"
click at [467, 71] on button "Save" at bounding box center [433, 70] width 134 height 20
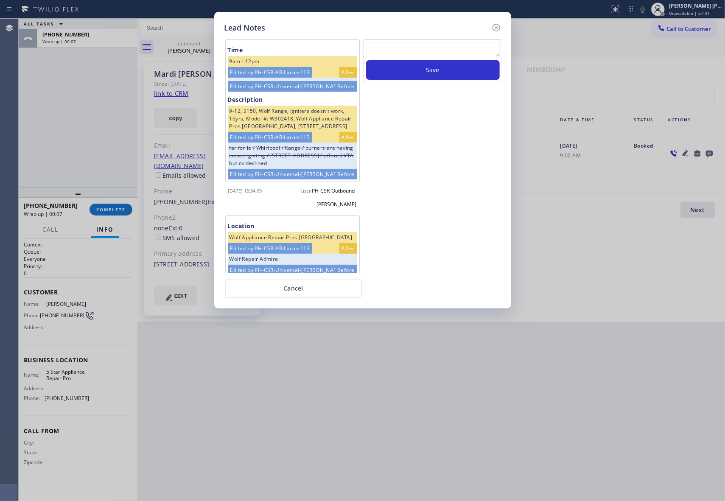
scroll to position [0, 0]
drag, startPoint x: 496, startPoint y: 25, endPoint x: 192, endPoint y: 109, distance: 315.8
click at [496, 25] on icon at bounding box center [496, 27] width 10 height 10
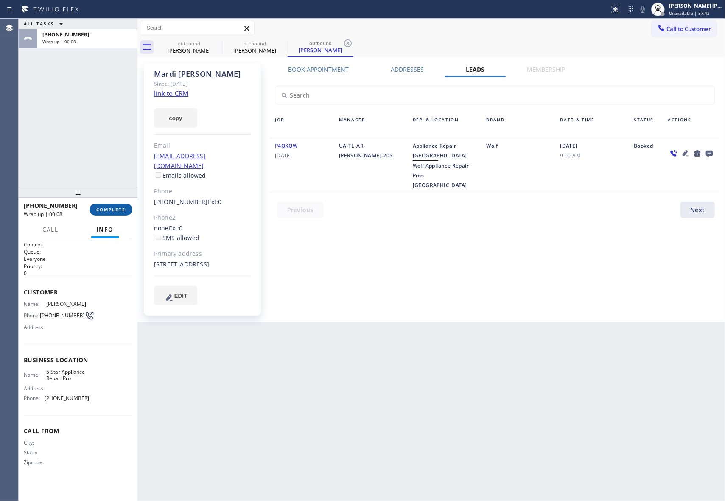
click at [123, 209] on span "COMPLETE" at bounding box center [110, 209] width 29 height 6
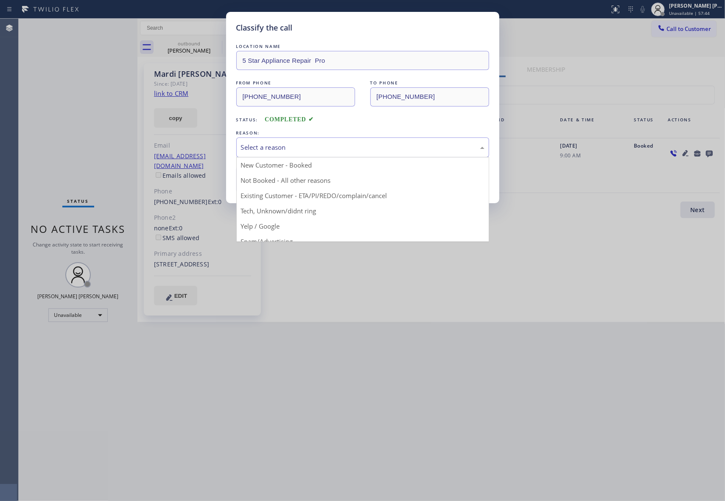
click at [312, 147] on div "Select a reason" at bounding box center [362, 147] width 243 height 10
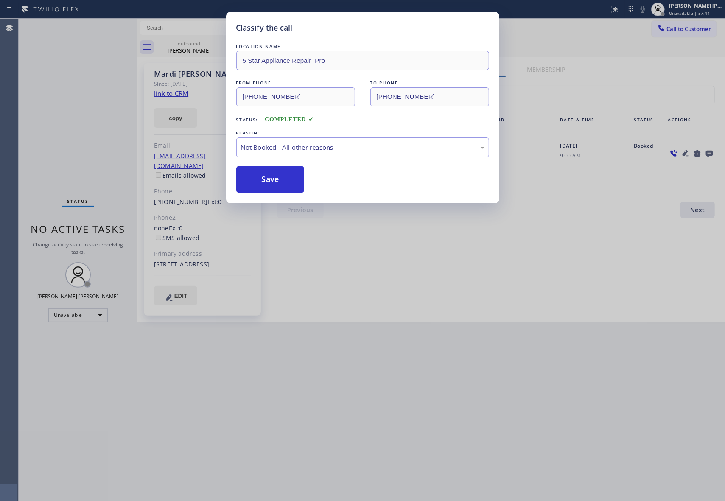
click at [275, 182] on button "Save" at bounding box center [270, 179] width 68 height 27
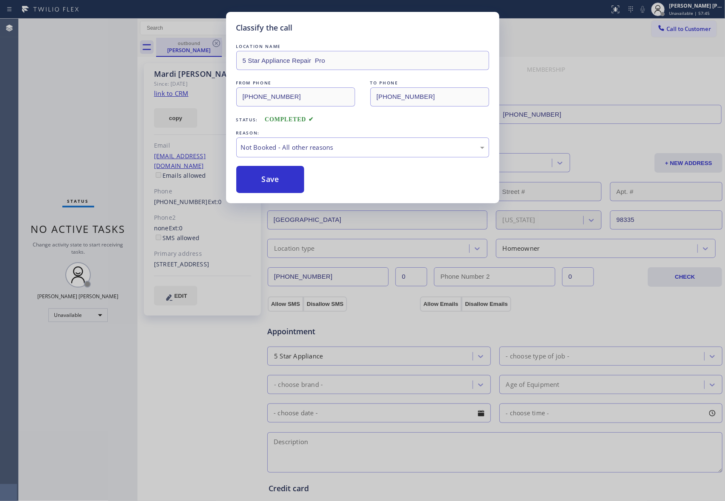
click at [204, 44] on div "outbound" at bounding box center [189, 43] width 64 height 6
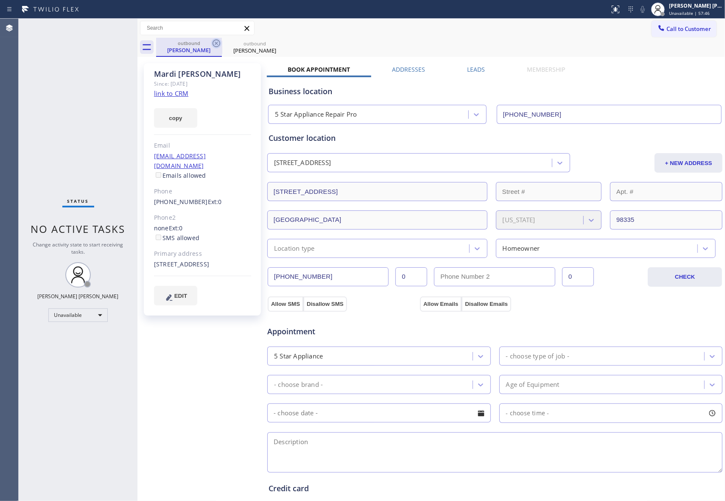
click at [211, 44] on icon at bounding box center [216, 43] width 10 height 10
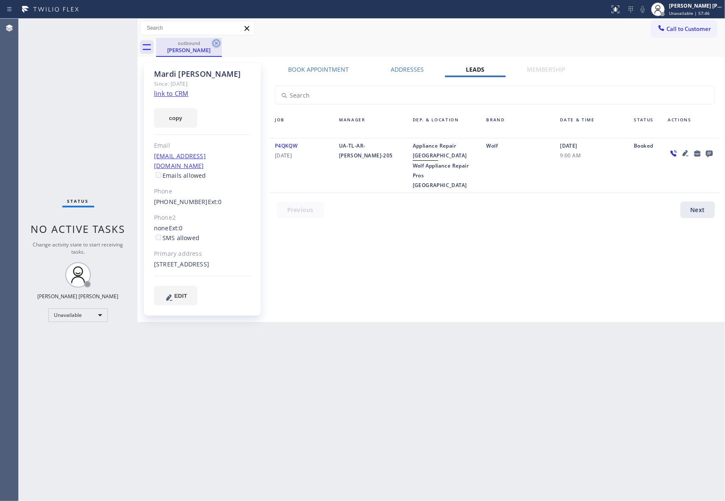
click at [216, 46] on icon at bounding box center [216, 43] width 10 height 10
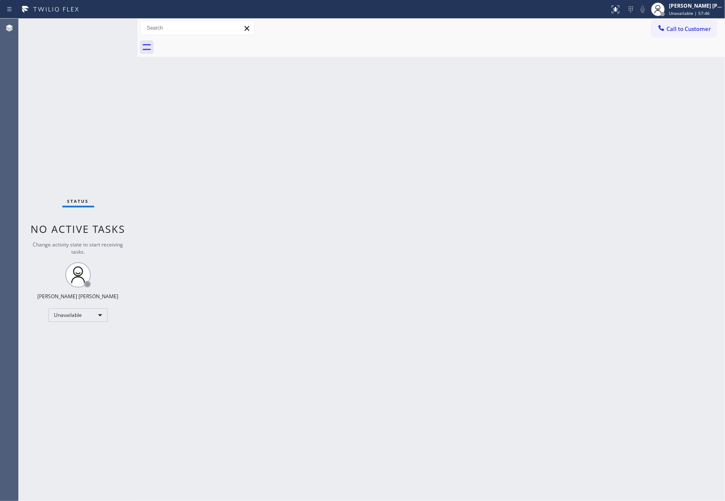
click at [216, 46] on div at bounding box center [440, 47] width 569 height 19
click at [217, 46] on div at bounding box center [440, 47] width 569 height 19
click at [703, 27] on span "Call to Customer" at bounding box center [688, 29] width 45 height 8
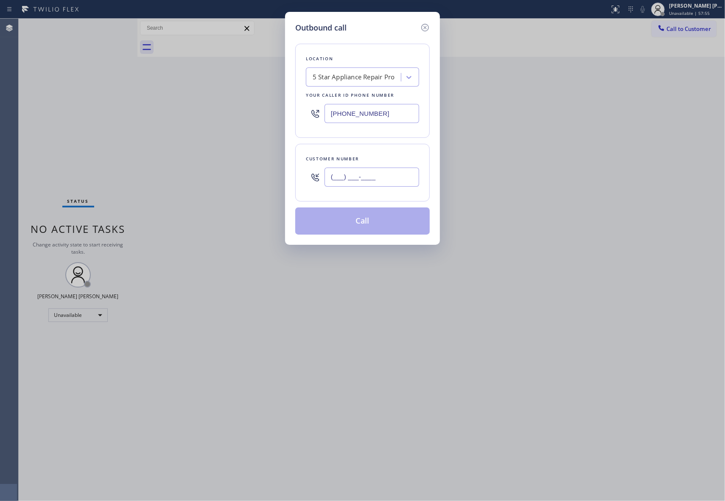
click at [377, 178] on input "(___) ___-____" at bounding box center [371, 176] width 95 height 19
paste input "646) 916-9781"
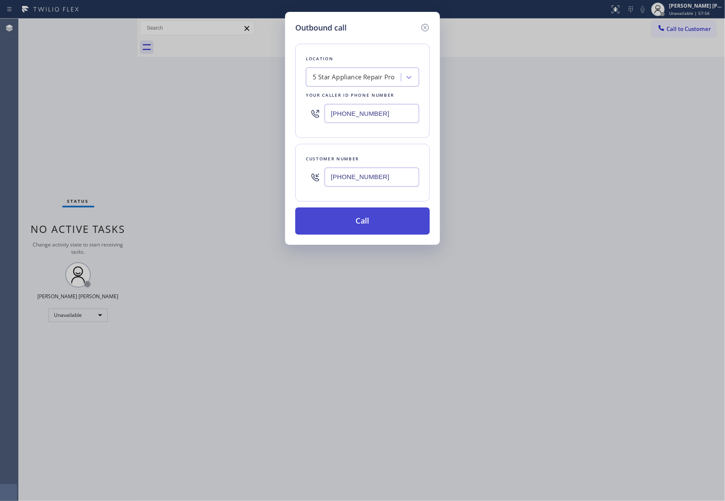
type input "(646) 916-9781"
click at [378, 219] on button "Call" at bounding box center [362, 220] width 134 height 27
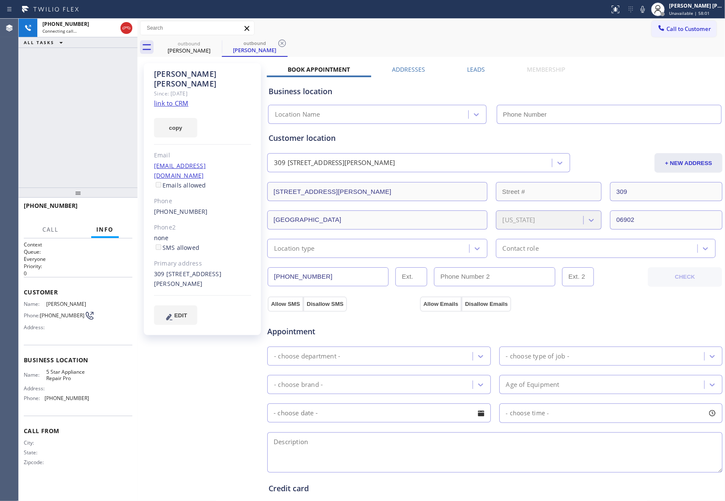
type input "[PHONE_NUMBER]"
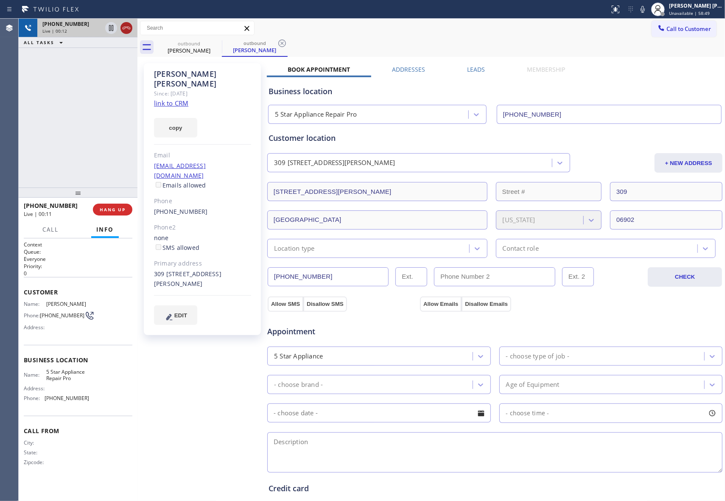
click at [131, 31] on icon at bounding box center [126, 28] width 10 height 10
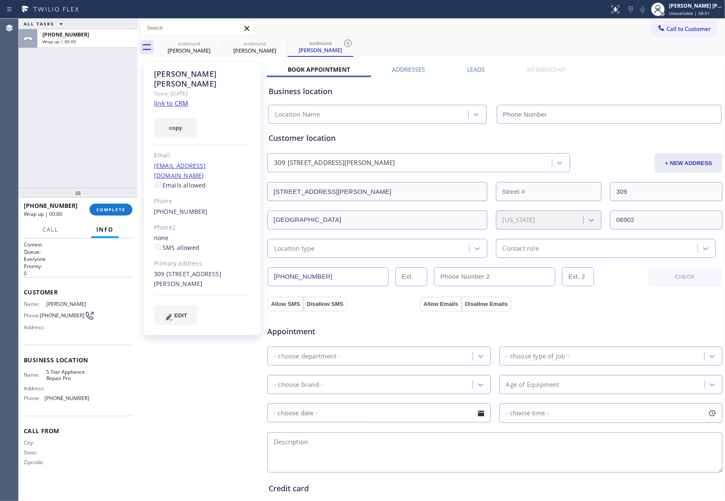
type input "[PHONE_NUMBER]"
click at [467, 69] on label "Leads" at bounding box center [476, 69] width 18 height 8
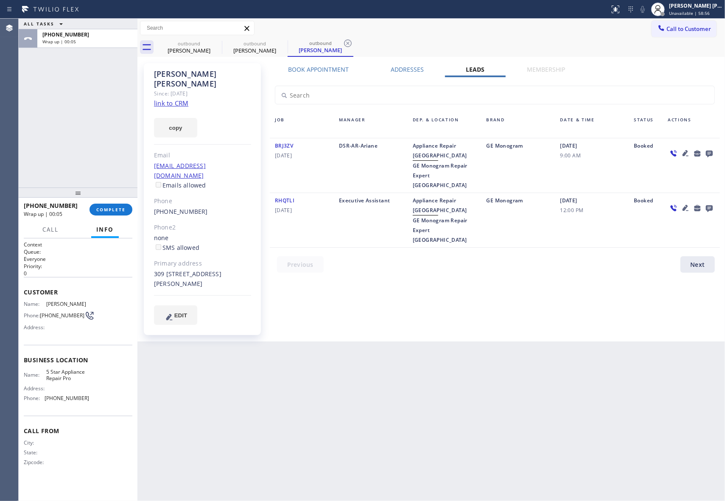
click at [710, 150] on icon at bounding box center [709, 153] width 10 height 11
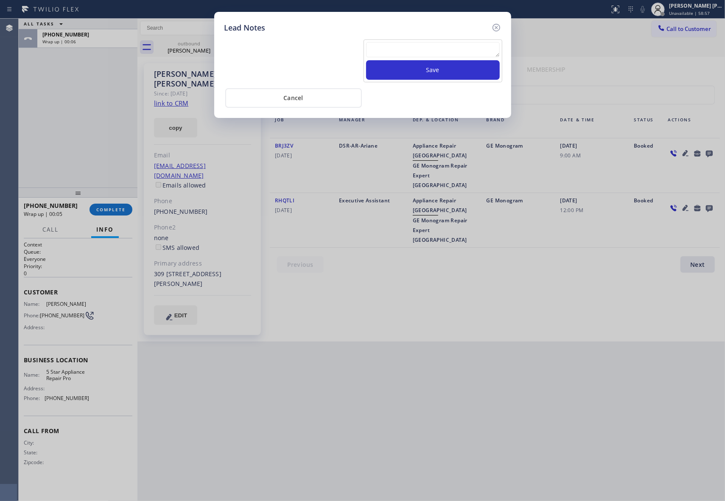
click at [415, 51] on textarea at bounding box center [433, 49] width 134 height 15
paste textarea "VM | please transfer if cx calls back"
type textarea "VM | please transfer if cx calls back"
click at [424, 72] on button "Save" at bounding box center [433, 70] width 134 height 20
click at [498, 27] on icon at bounding box center [496, 27] width 10 height 10
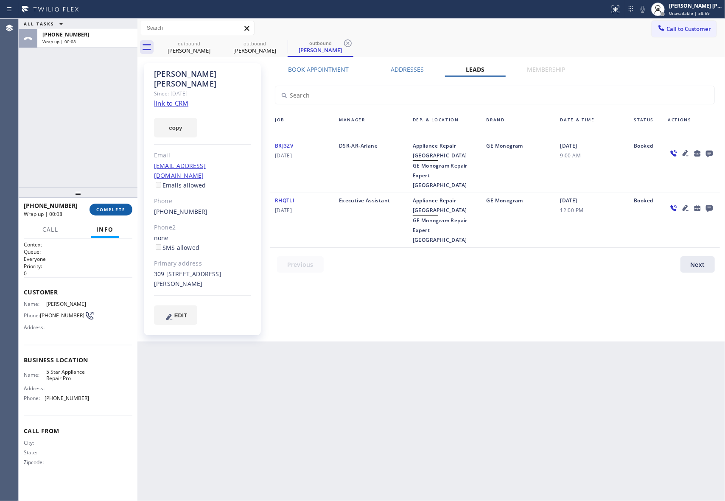
click at [109, 209] on span "COMPLETE" at bounding box center [110, 209] width 29 height 6
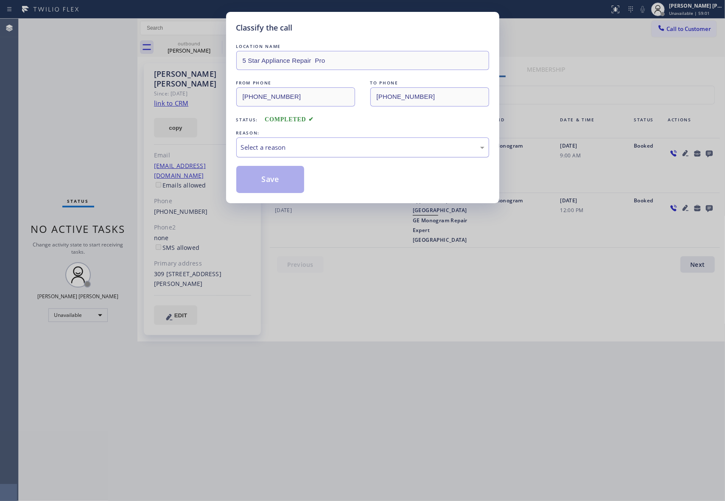
click at [340, 148] on div "Select a reason" at bounding box center [362, 147] width 243 height 10
click at [277, 180] on button "Save" at bounding box center [270, 179] width 68 height 27
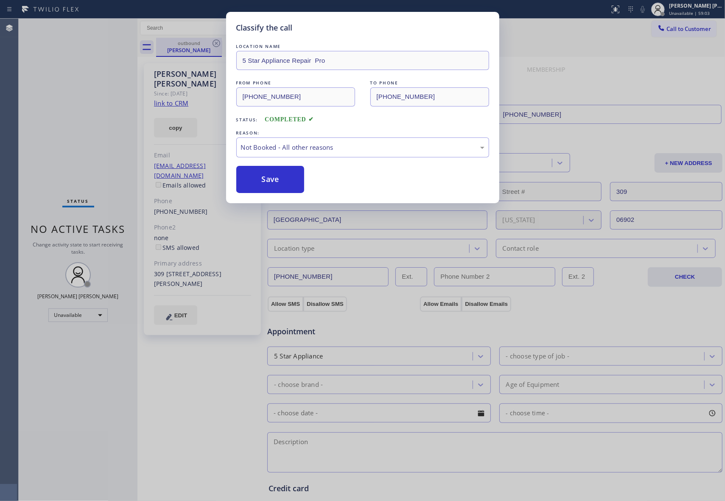
click at [206, 48] on div "Nicholas Woods" at bounding box center [189, 50] width 64 height 8
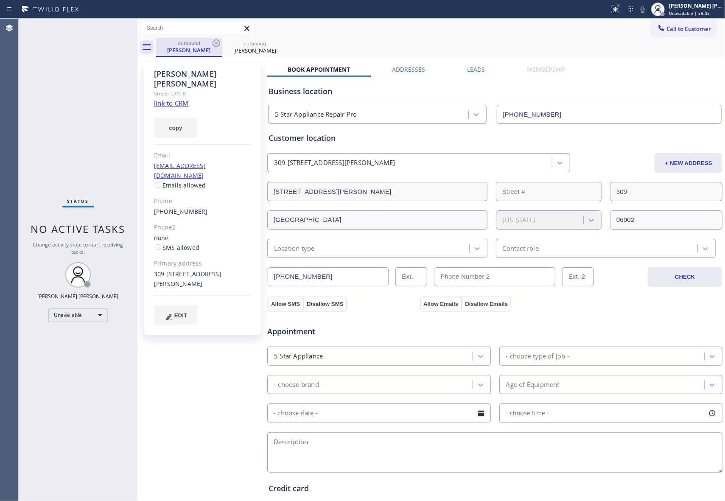
click at [206, 47] on div "Nicholas Woods" at bounding box center [189, 50] width 64 height 8
click at [218, 43] on icon at bounding box center [216, 43] width 10 height 10
click at [0, 0] on icon at bounding box center [0, 0] width 0 height 0
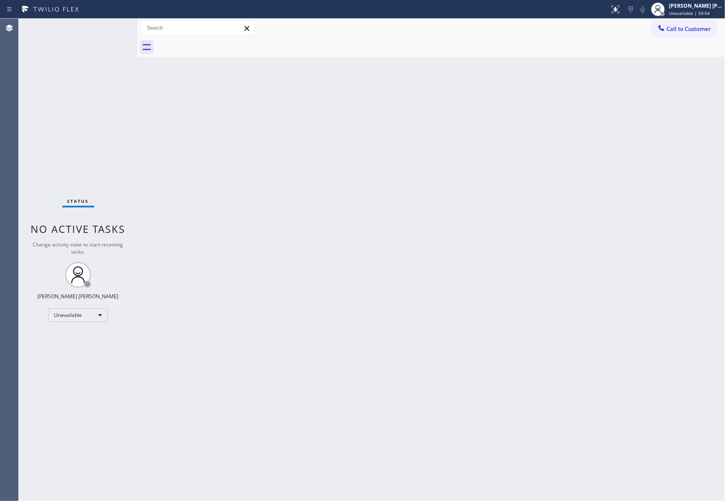
click at [218, 43] on div at bounding box center [440, 47] width 569 height 19
click at [697, 32] on span "Call to Customer" at bounding box center [688, 29] width 45 height 8
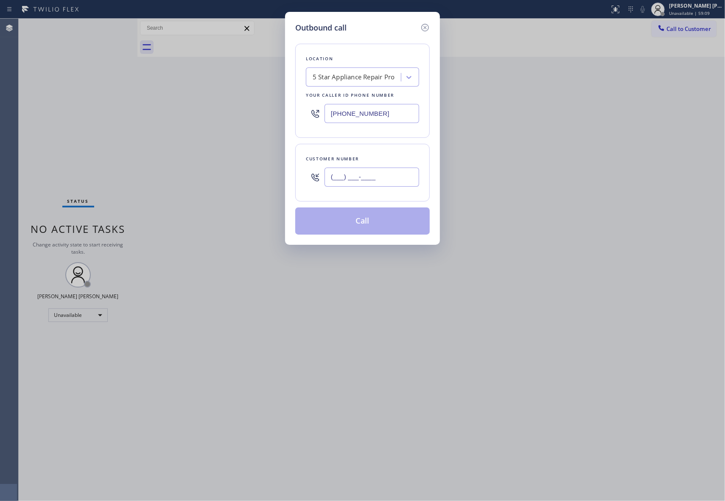
click at [389, 175] on input "(___) ___-____" at bounding box center [371, 176] width 95 height 19
paste input "425) 825-1209"
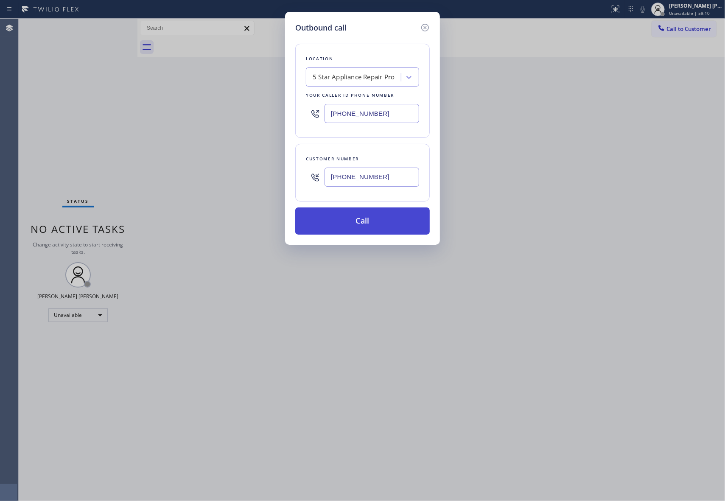
type input "(425) 825-1209"
click at [382, 218] on button "Call" at bounding box center [362, 220] width 134 height 27
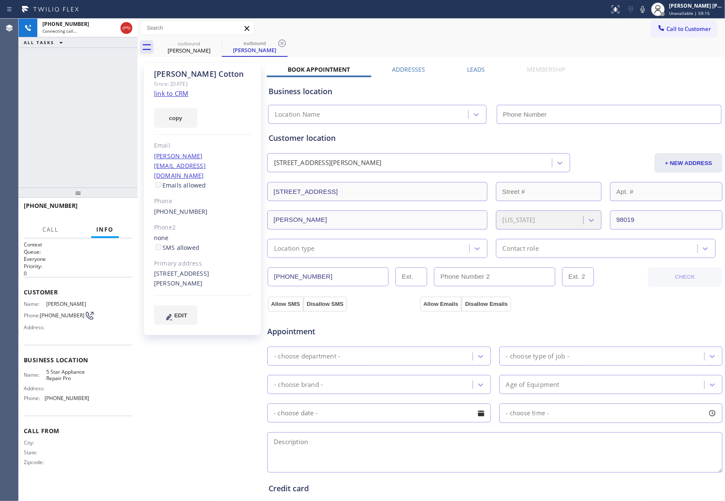
type input "[PHONE_NUMBER]"
click at [477, 70] on label "Leads" at bounding box center [476, 69] width 18 height 8
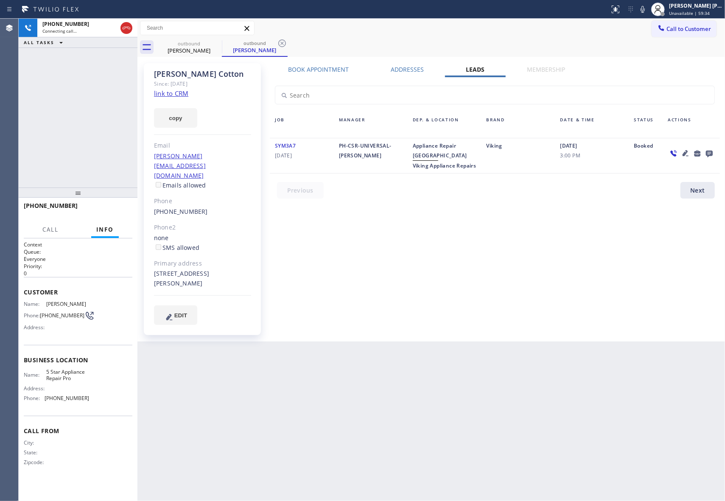
click at [710, 149] on icon at bounding box center [709, 153] width 10 height 11
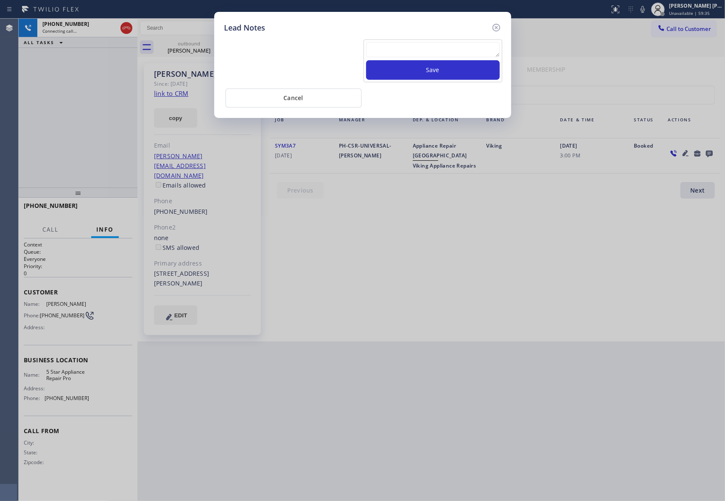
click at [435, 48] on textarea at bounding box center [433, 49] width 134 height 15
paste textarea "VM | please transfer if cx calls back"
type textarea "VM | please transfer if cx calls back"
click at [446, 68] on button "Save" at bounding box center [433, 70] width 134 height 20
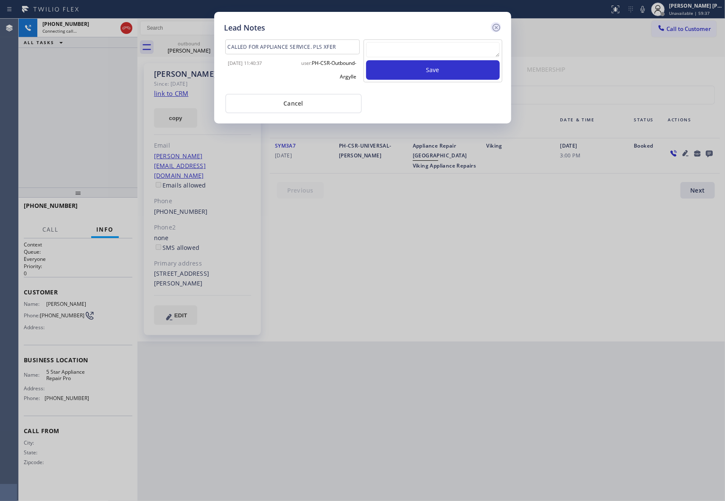
click at [499, 28] on icon at bounding box center [496, 28] width 8 height 8
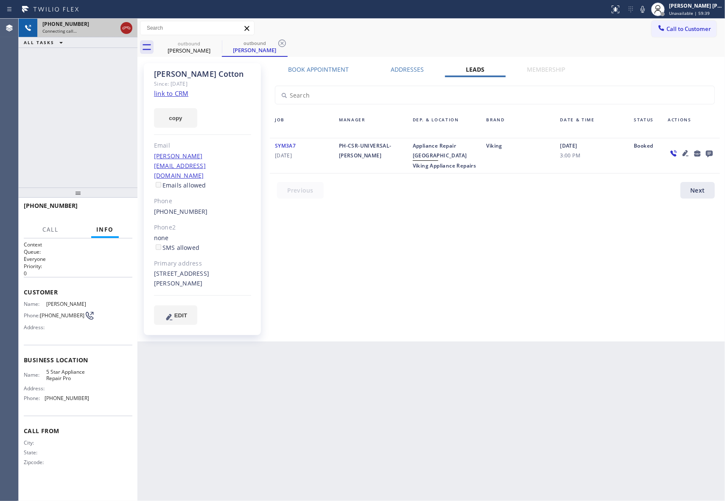
click at [130, 26] on icon at bounding box center [126, 28] width 10 height 10
click at [218, 43] on icon at bounding box center [216, 43] width 10 height 10
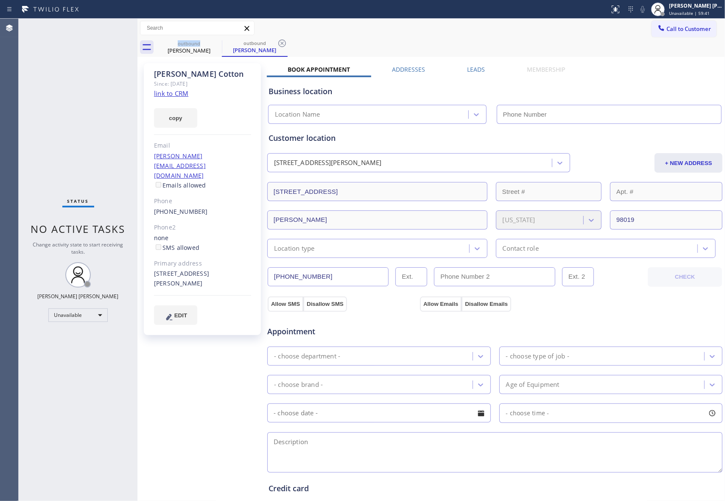
click at [0, 0] on icon at bounding box center [0, 0] width 0 height 0
drag, startPoint x: 218, startPoint y: 43, endPoint x: 189, endPoint y: 6, distance: 46.9
click at [0, 0] on icon at bounding box center [0, 0] width 0 height 0
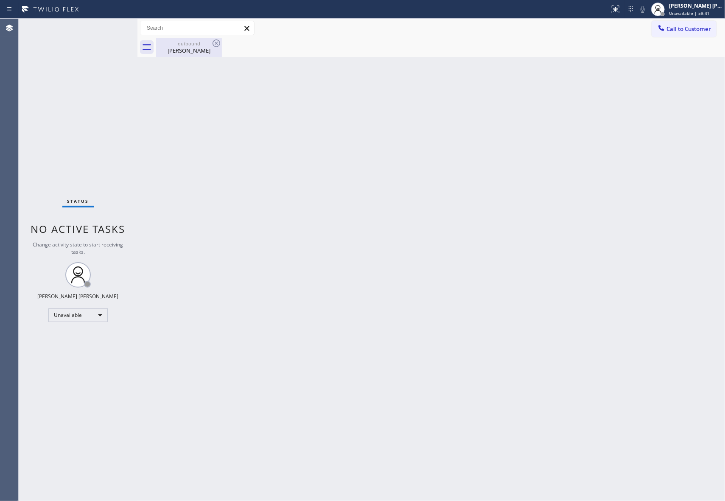
drag, startPoint x: 192, startPoint y: 46, endPoint x: 209, endPoint y: 41, distance: 17.0
click at [192, 46] on div "outbound Jesse Cotton" at bounding box center [189, 47] width 64 height 19
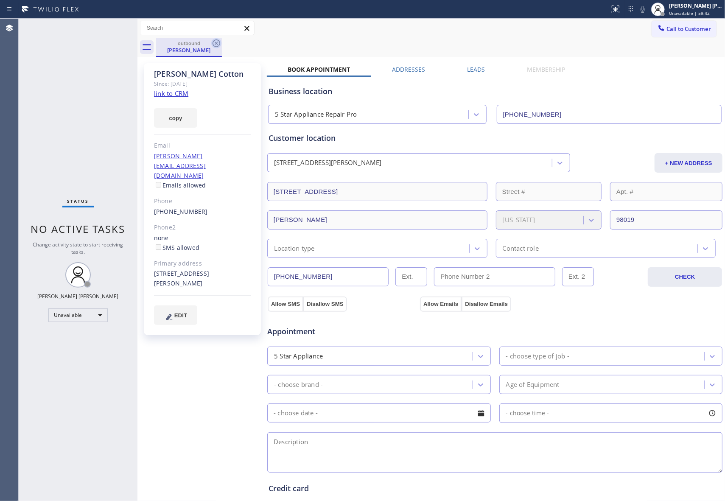
click at [220, 42] on icon at bounding box center [216, 43] width 10 height 10
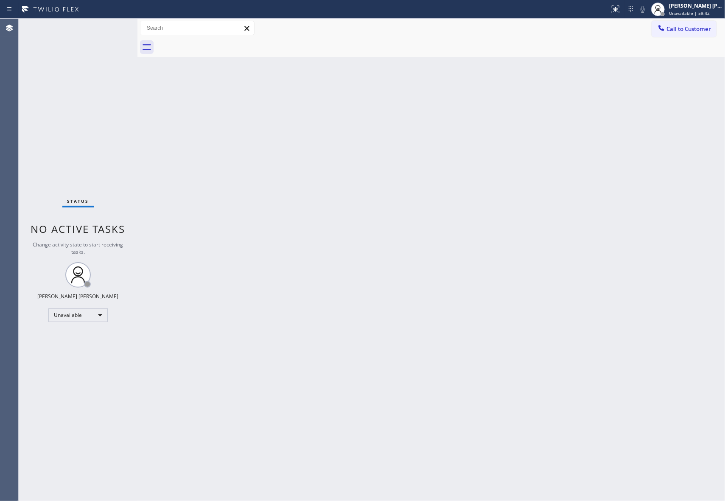
click at [220, 42] on div at bounding box center [440, 47] width 569 height 19
click at [683, 31] on span "Call to Customer" at bounding box center [688, 29] width 45 height 8
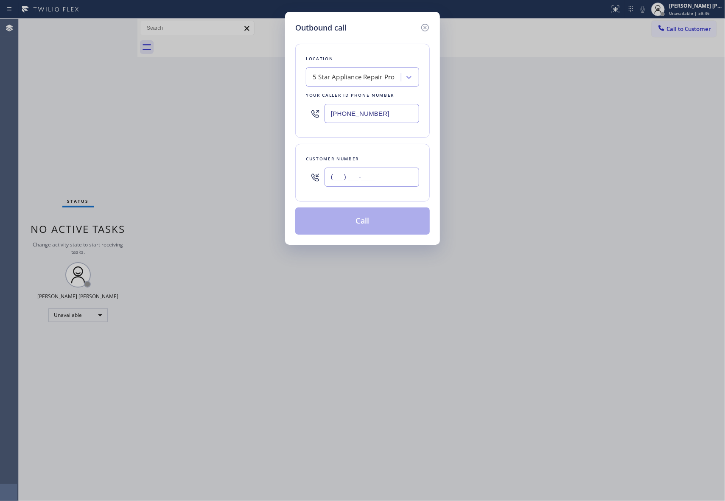
click at [383, 180] on input "(___) ___-____" at bounding box center [371, 176] width 95 height 19
paste input "858) 386-9050"
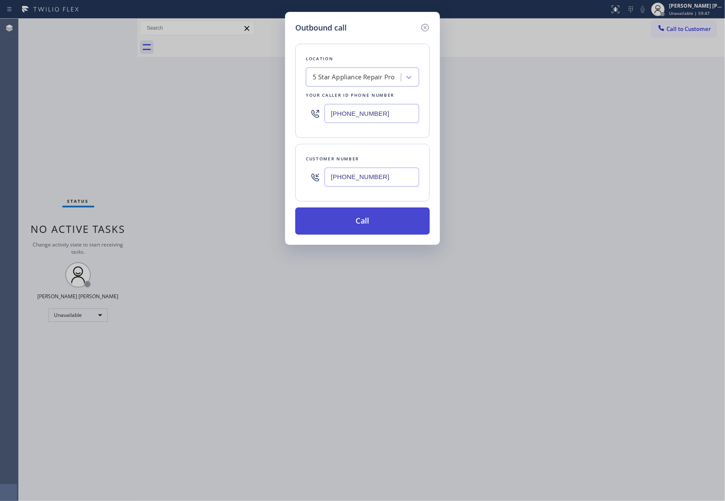
type input "(858) 386-9050"
click at [385, 221] on button "Call" at bounding box center [362, 220] width 134 height 27
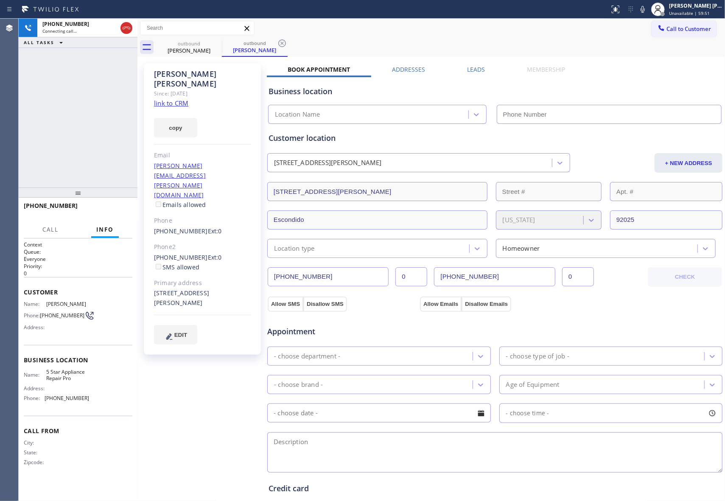
type input "[PHONE_NUMBER]"
click at [474, 67] on label "Leads" at bounding box center [476, 69] width 18 height 8
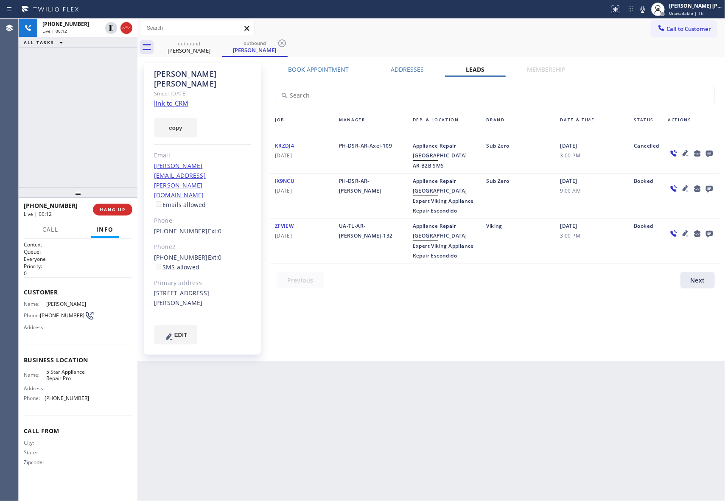
click at [684, 232] on icon at bounding box center [685, 233] width 6 height 6
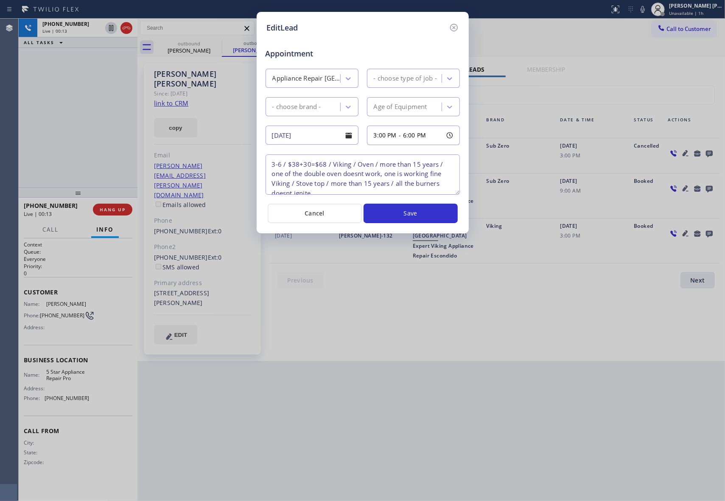
type textarea "3-6 / $38+30=$68 / Viking / Oven / more than 15 years / one of the double oven …"
click at [455, 26] on icon at bounding box center [453, 28] width 8 height 8
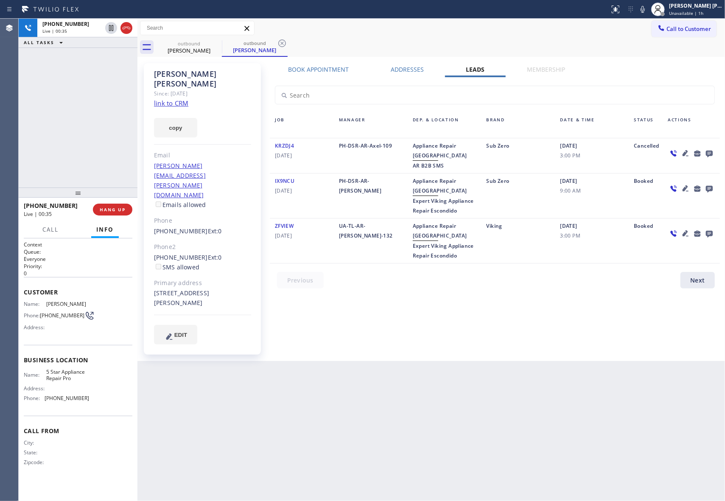
click at [685, 153] on icon at bounding box center [685, 153] width 6 height 6
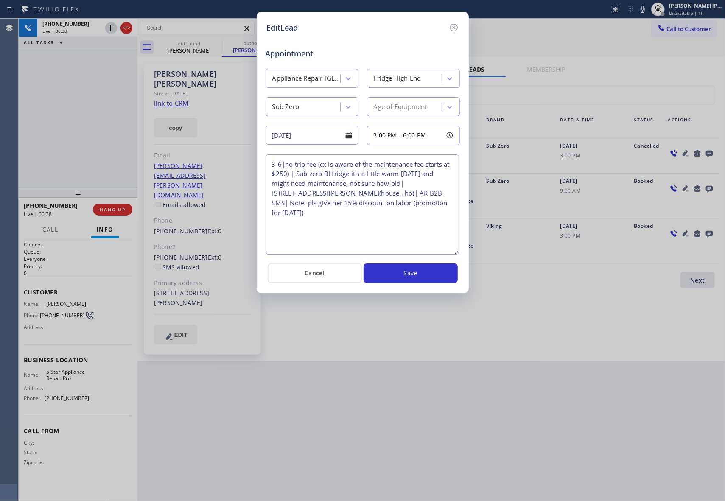
drag, startPoint x: 457, startPoint y: 193, endPoint x: 457, endPoint y: 253, distance: 59.8
click at [457, 253] on textarea "3-6|no trip fee (cx is aware of the maintenance fee starts at $250) | Sub zero …" at bounding box center [361, 204] width 193 height 100
click at [455, 27] on icon at bounding box center [454, 27] width 10 height 10
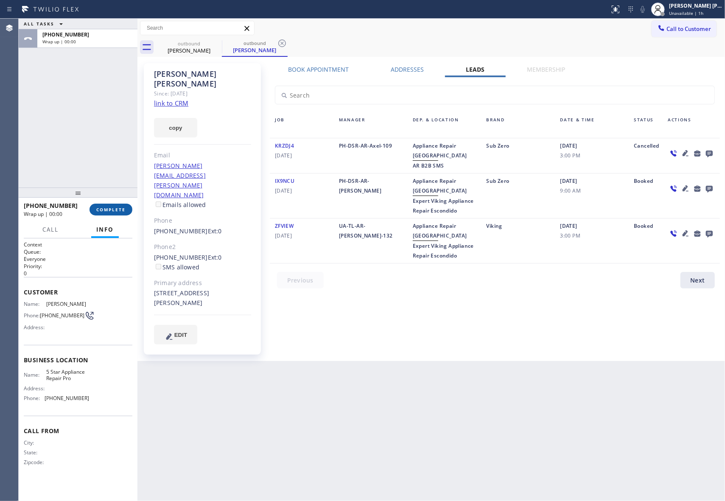
click at [116, 206] on button "COMPLETE" at bounding box center [110, 210] width 43 height 12
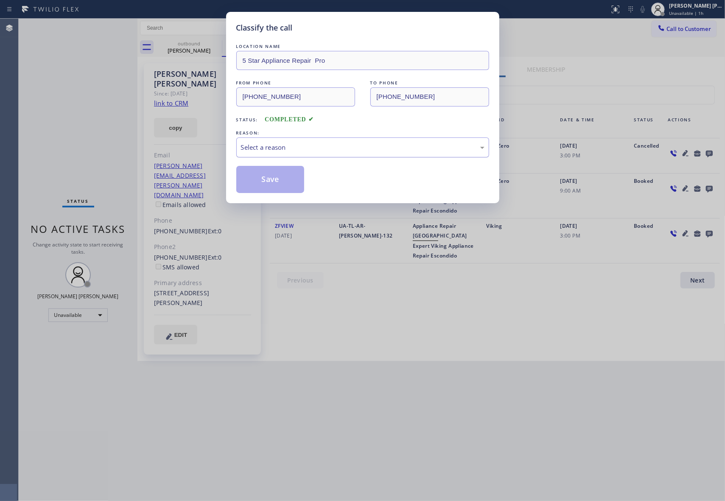
click at [299, 146] on div "Select a reason" at bounding box center [362, 147] width 243 height 10
click at [267, 180] on button "Save" at bounding box center [270, 179] width 68 height 27
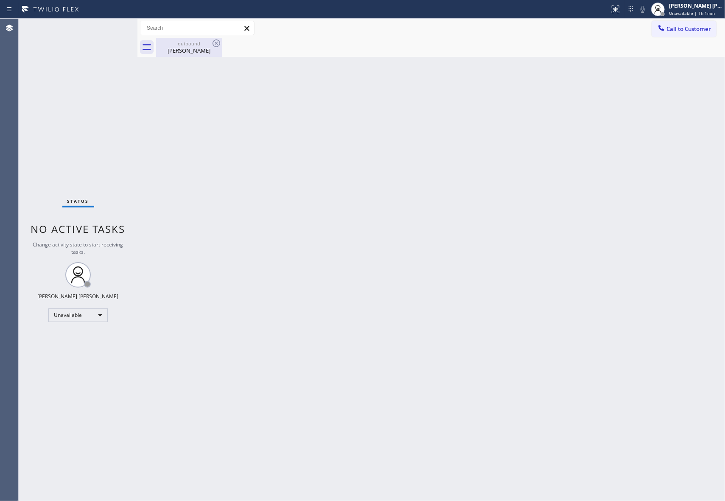
click at [217, 50] on div "Michael Lewis" at bounding box center [189, 51] width 64 height 8
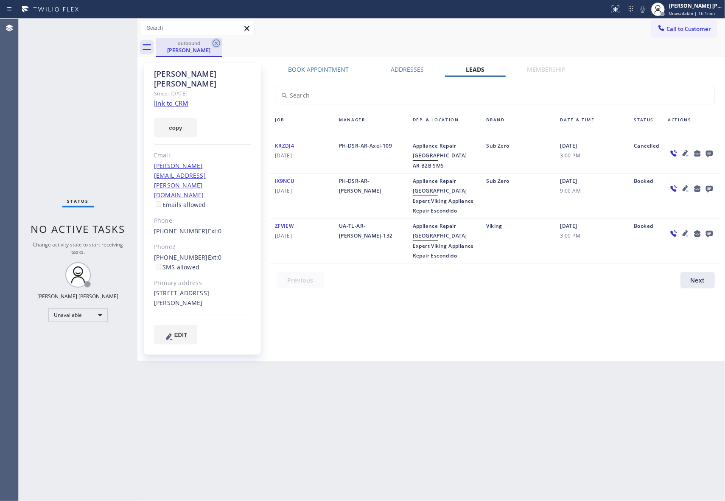
click at [215, 42] on icon at bounding box center [216, 43] width 8 height 8
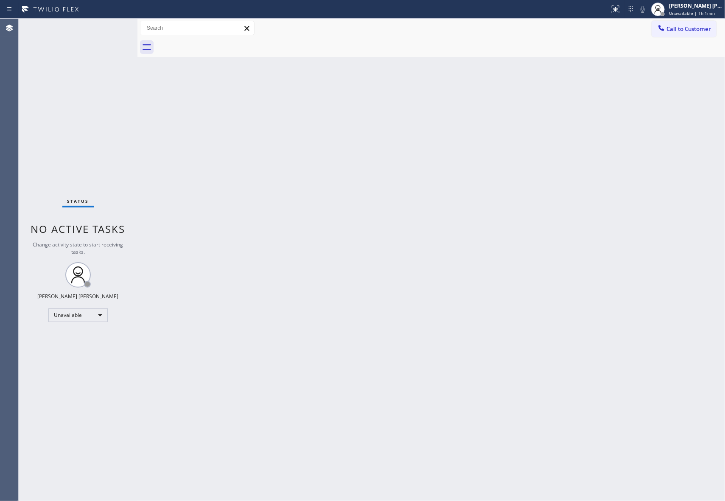
click at [215, 42] on div at bounding box center [440, 47] width 569 height 19
click at [700, 26] on span "Call to Customer" at bounding box center [688, 29] width 45 height 8
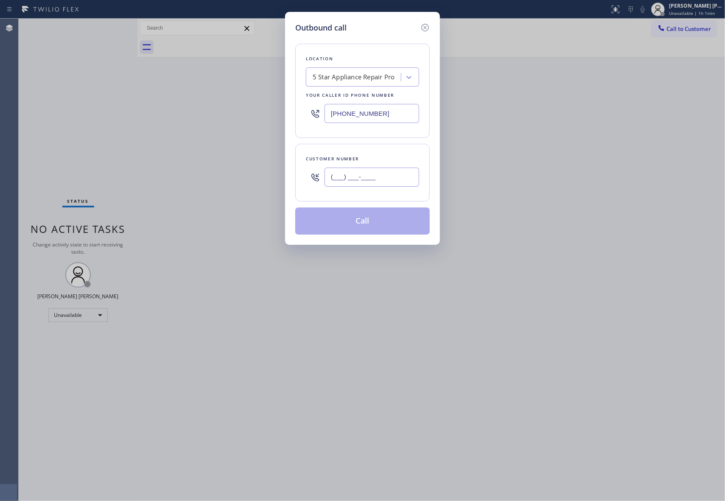
click at [383, 173] on input "(___) ___-____" at bounding box center [371, 176] width 95 height 19
paste input "760) 815-3623"
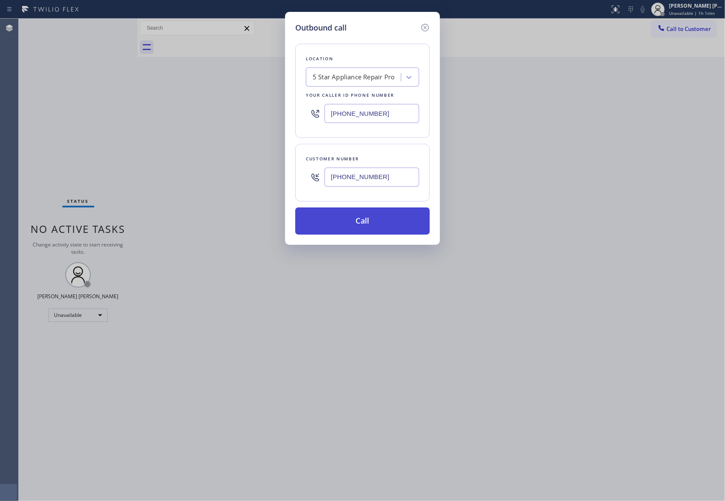
type input "(760) 815-3623"
click at [380, 219] on button "Call" at bounding box center [362, 220] width 134 height 27
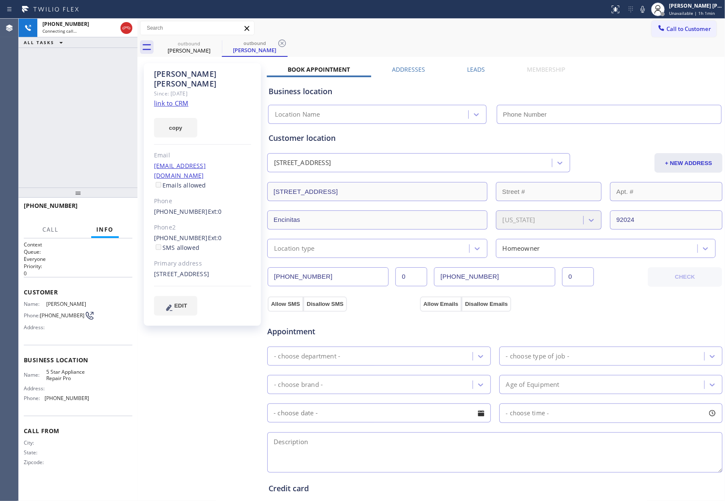
type input "[PHONE_NUMBER]"
click at [478, 65] on label "Leads" at bounding box center [476, 69] width 18 height 8
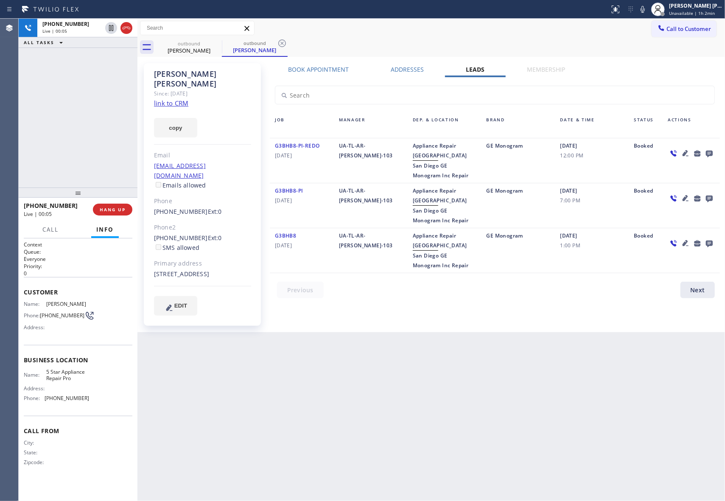
click at [686, 242] on icon at bounding box center [685, 243] width 10 height 10
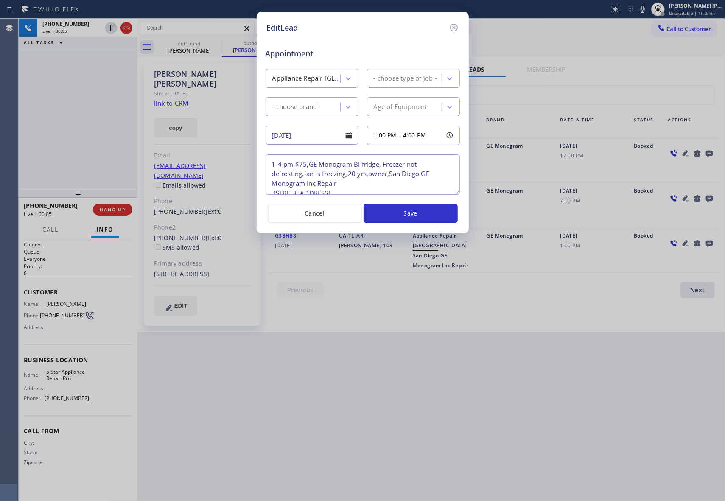
type textarea "1-4 pm,$75,GE Monogram BI fridge, Freezer not defrosting,fan is freezing,20 yrs…"
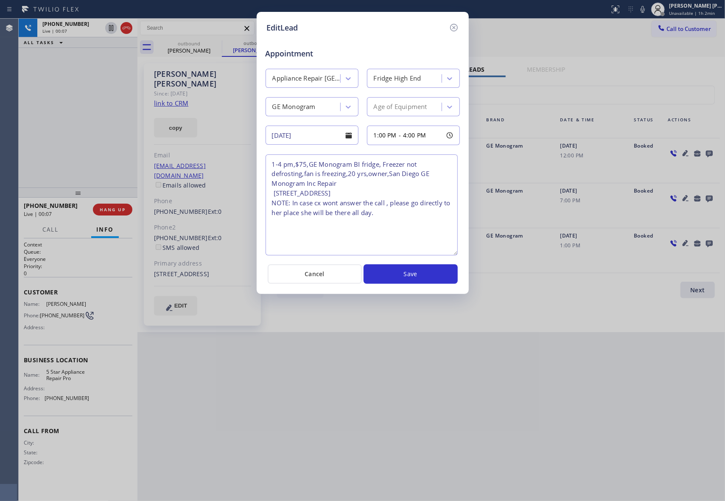
drag, startPoint x: 455, startPoint y: 191, endPoint x: 454, endPoint y: 252, distance: 61.1
click at [454, 252] on textarea "1-4 pm,$75,GE Monogram BI fridge, Freezer not defrosting,fan is freezing,20 yrs…" at bounding box center [361, 204] width 192 height 101
click at [455, 29] on icon at bounding box center [454, 27] width 10 height 10
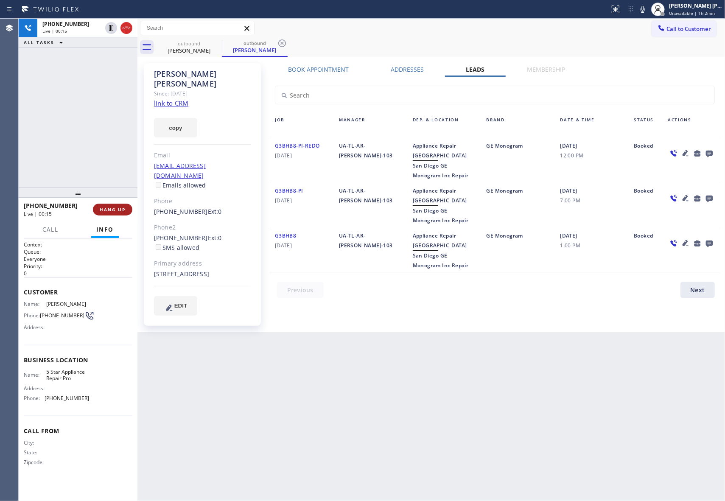
drag, startPoint x: 120, startPoint y: 210, endPoint x: 0, endPoint y: 158, distance: 130.4
click at [118, 210] on span "HANG UP" at bounding box center [113, 209] width 26 height 6
click at [713, 149] on icon at bounding box center [709, 153] width 10 height 11
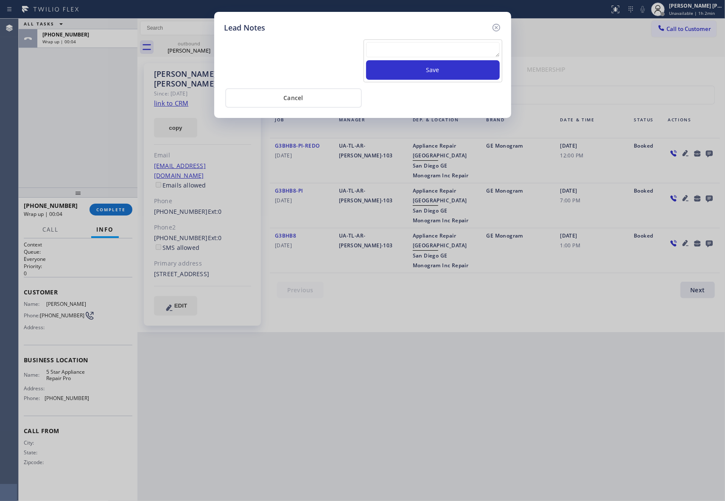
click at [399, 52] on textarea at bounding box center [433, 49] width 134 height 15
paste textarea "please transfer if cx calls back"
type textarea "please transfer if cx calls back"
click at [427, 71] on button "Save" at bounding box center [433, 70] width 134 height 20
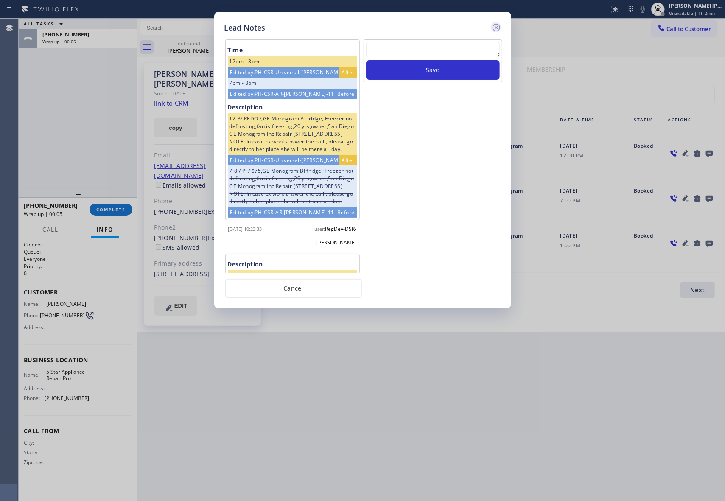
click at [499, 27] on icon at bounding box center [496, 27] width 10 height 10
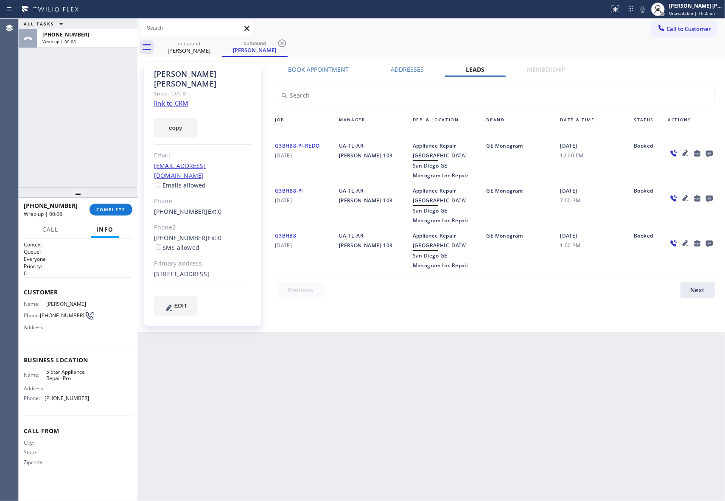
click at [112, 218] on div "+17608153623 Wrap up | 00:06 COMPLETE" at bounding box center [78, 209] width 109 height 22
click at [113, 212] on button "COMPLETE" at bounding box center [110, 210] width 43 height 12
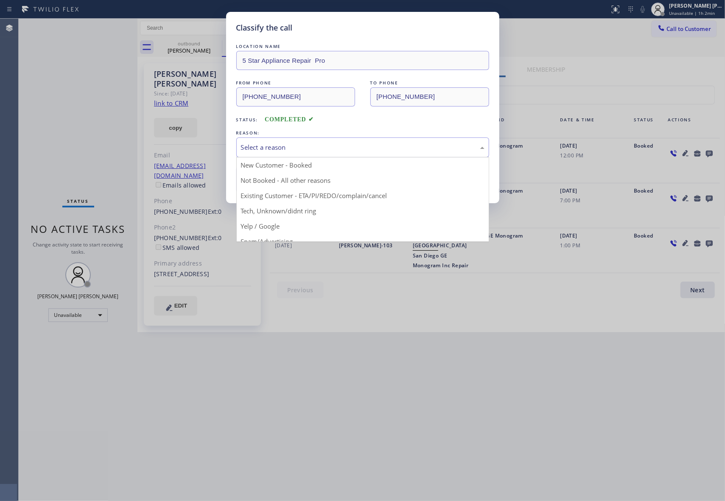
click at [269, 150] on div "Select a reason" at bounding box center [362, 147] width 243 height 10
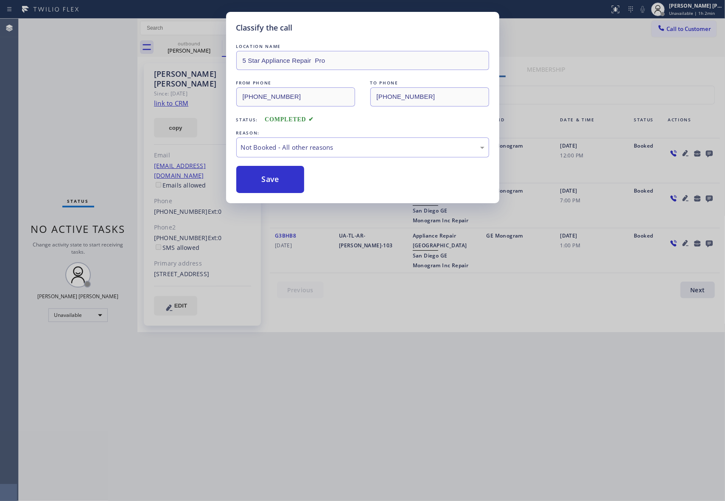
drag, startPoint x: 260, startPoint y: 180, endPoint x: 9, endPoint y: 124, distance: 257.2
click at [259, 179] on button "Save" at bounding box center [270, 179] width 68 height 27
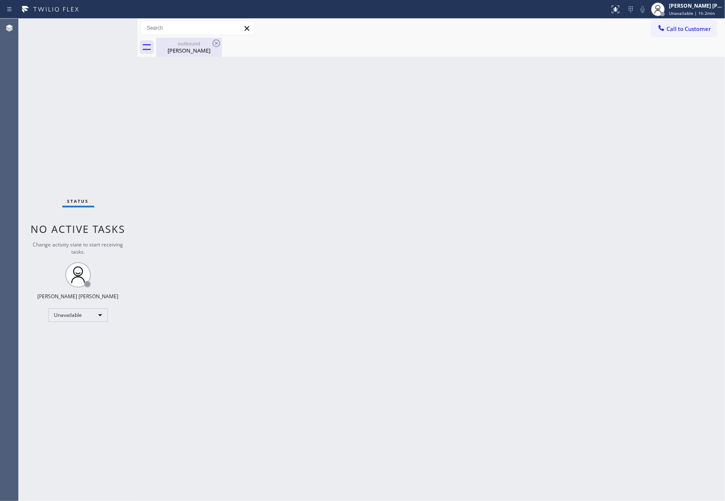
click at [211, 53] on div "Marie Avellino" at bounding box center [189, 51] width 64 height 8
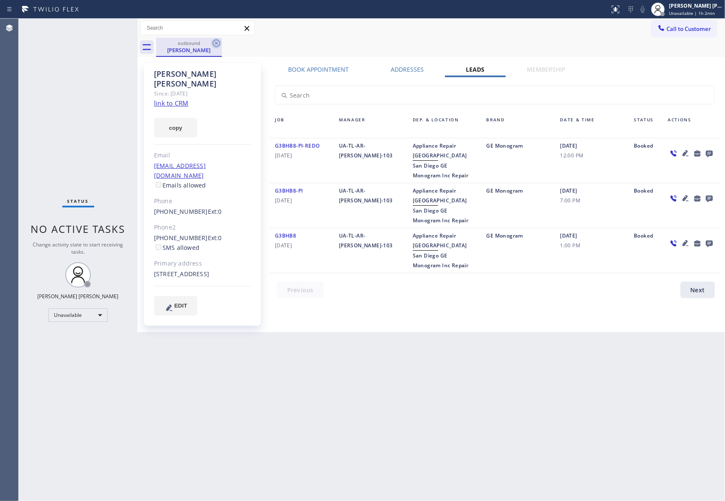
click at [216, 45] on icon at bounding box center [216, 43] width 10 height 10
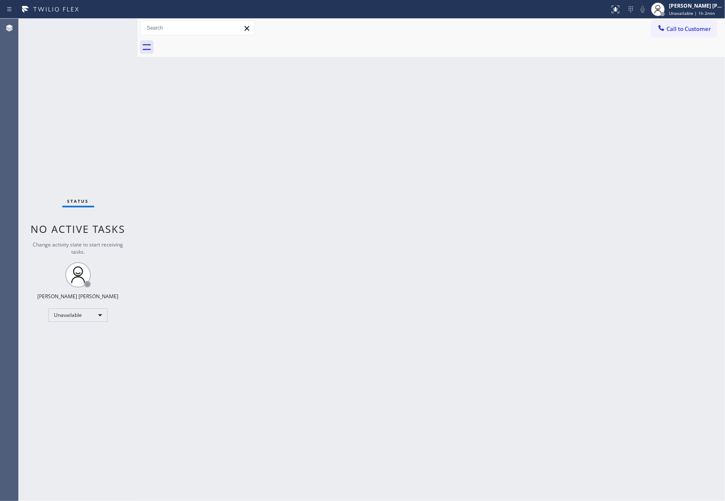
click at [216, 45] on div at bounding box center [440, 47] width 569 height 19
drag, startPoint x: 216, startPoint y: 45, endPoint x: 304, endPoint y: 40, distance: 87.9
click at [218, 44] on div at bounding box center [440, 47] width 569 height 19
click at [692, 23] on button "Call to Customer" at bounding box center [683, 29] width 65 height 16
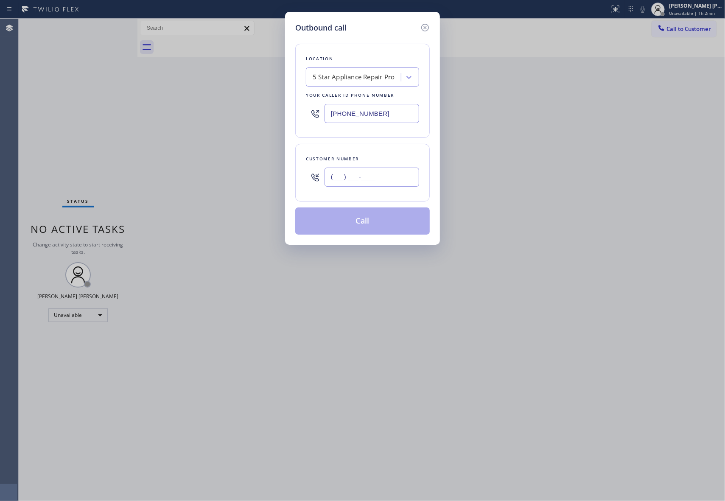
click at [377, 184] on input "(___) ___-____" at bounding box center [371, 176] width 95 height 19
paste input "224) 420-1996"
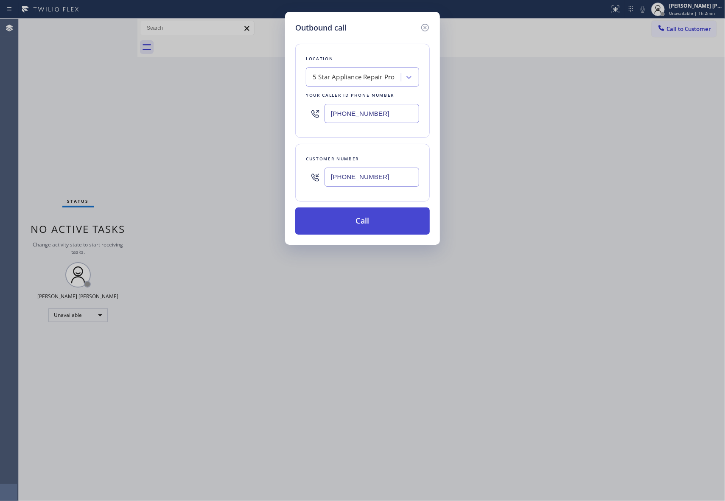
type input "(224) 420-1996"
click at [388, 222] on button "Call" at bounding box center [362, 220] width 134 height 27
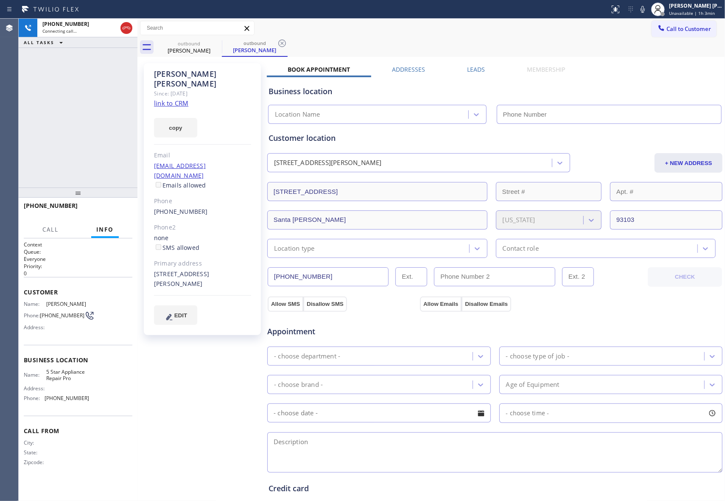
type input "[PHONE_NUMBER]"
click at [119, 216] on div "+12244201996 Live | 00:05 HANG UP" at bounding box center [78, 209] width 109 height 22
click at [119, 211] on span "HANG UP" at bounding box center [113, 209] width 26 height 6
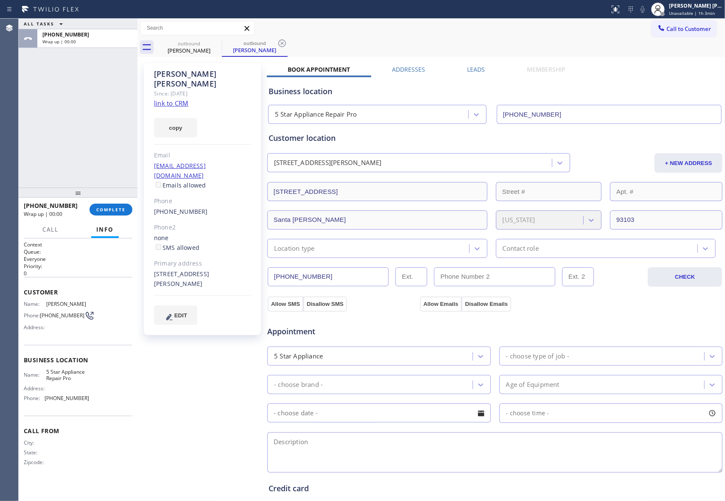
click at [469, 70] on label "Leads" at bounding box center [476, 69] width 18 height 8
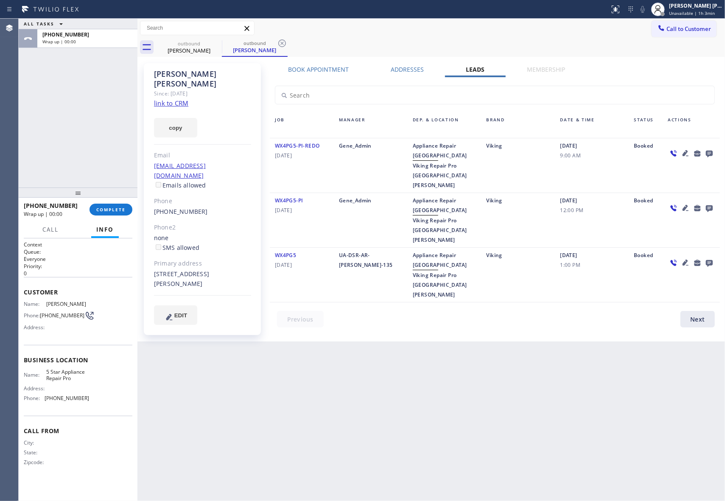
click at [711, 152] on icon at bounding box center [709, 153] width 10 height 11
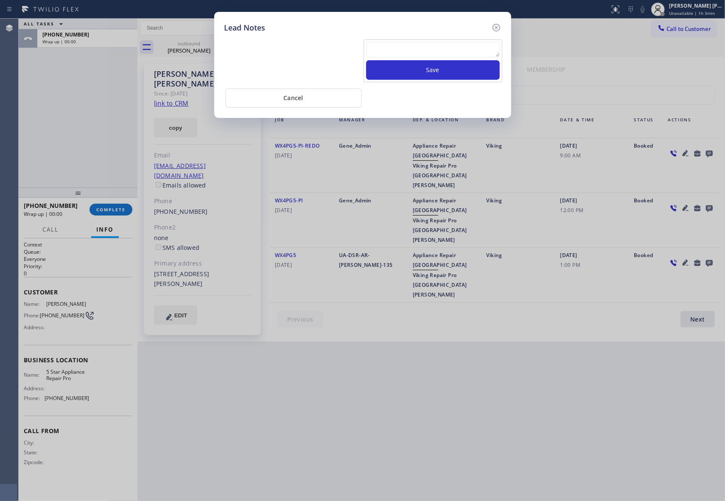
click at [421, 50] on textarea at bounding box center [433, 49] width 134 height 15
paste textarea "please transfer if cx calls back"
type textarea "please transfer if cx calls back"
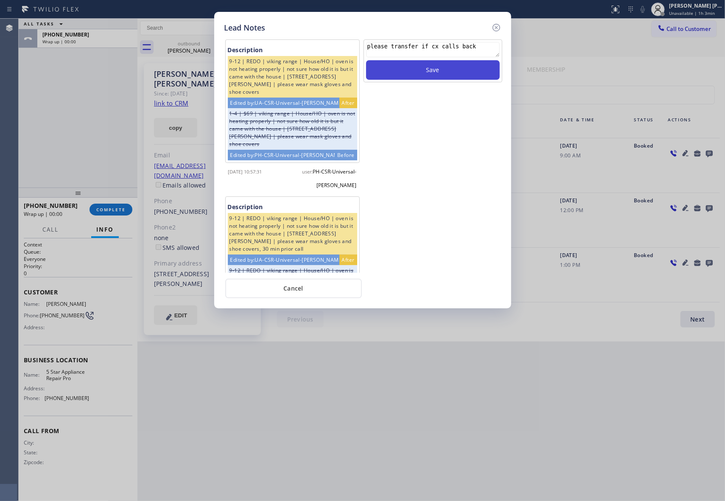
click at [428, 68] on button "Save" at bounding box center [433, 70] width 134 height 20
drag, startPoint x: 492, startPoint y: 25, endPoint x: 496, endPoint y: 26, distance: 4.3
click at [496, 26] on icon at bounding box center [496, 27] width 10 height 10
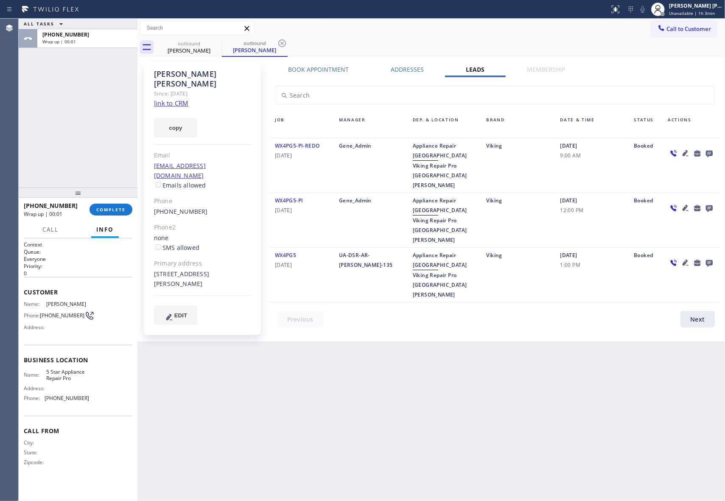
click at [496, 26] on div "Call to Customer Outbound call Location 5 Star Appliance Repair Pro Your caller…" at bounding box center [430, 28] width 587 height 15
drag, startPoint x: 209, startPoint y: 44, endPoint x: 218, endPoint y: 41, distance: 9.4
click at [211, 44] on div "outbound Lisa Itamura" at bounding box center [189, 47] width 66 height 19
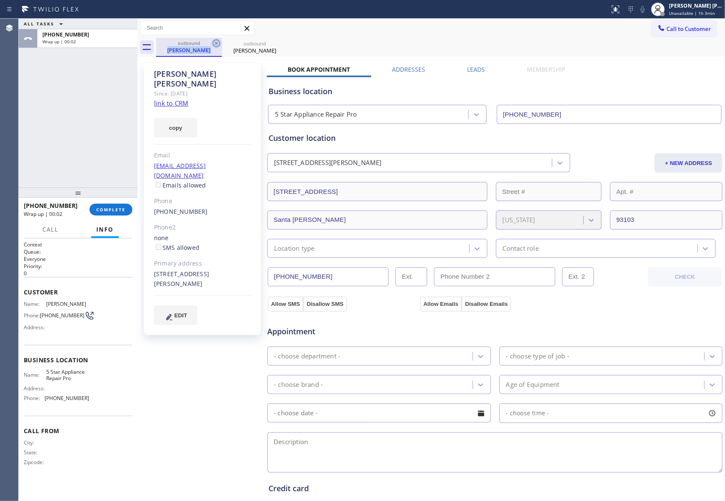
click at [218, 41] on icon at bounding box center [216, 43] width 10 height 10
click at [0, 0] on icon at bounding box center [0, 0] width 0 height 0
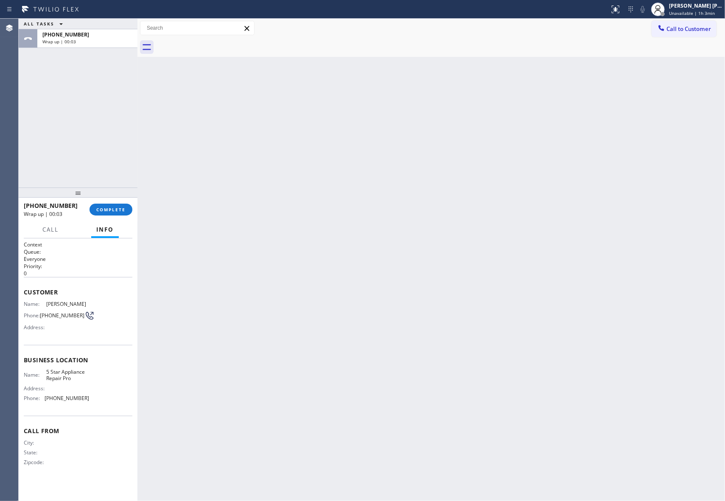
click at [218, 41] on div at bounding box center [440, 47] width 569 height 19
click at [114, 209] on span "COMPLETE" at bounding box center [110, 209] width 29 height 6
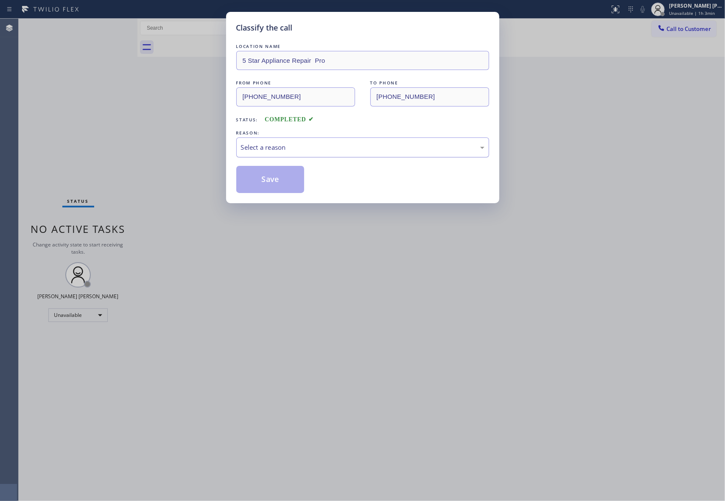
click at [365, 147] on div "Select a reason" at bounding box center [362, 147] width 243 height 10
click at [271, 179] on button "Save" at bounding box center [270, 179] width 68 height 27
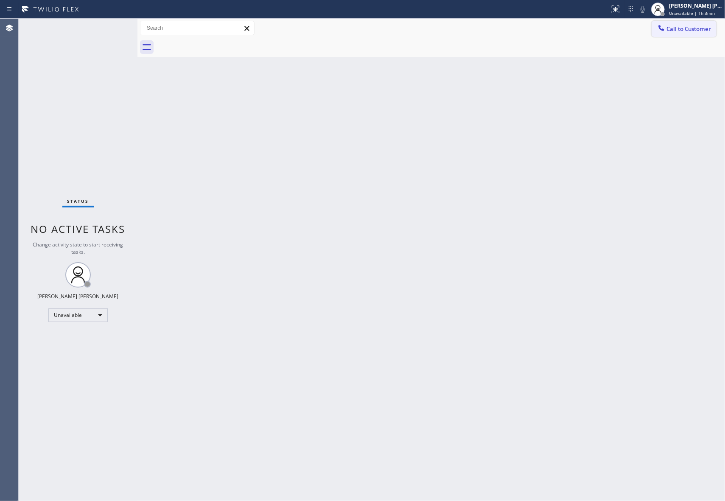
click at [694, 28] on span "Call to Customer" at bounding box center [688, 29] width 45 height 8
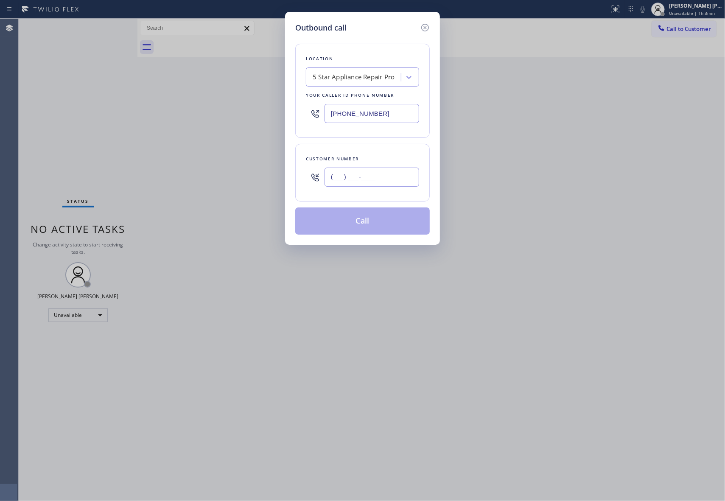
click at [392, 185] on input "(___) ___-____" at bounding box center [371, 176] width 95 height 19
paste input "925) 699-9765"
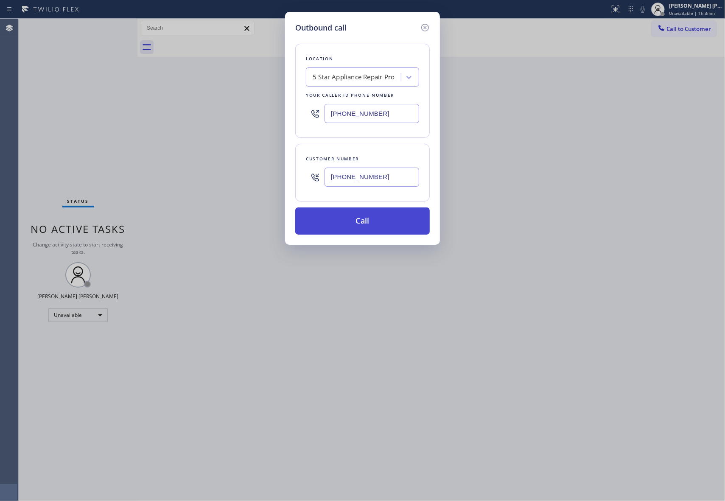
type input "(925) 699-9765"
click at [379, 228] on button "Call" at bounding box center [362, 220] width 134 height 27
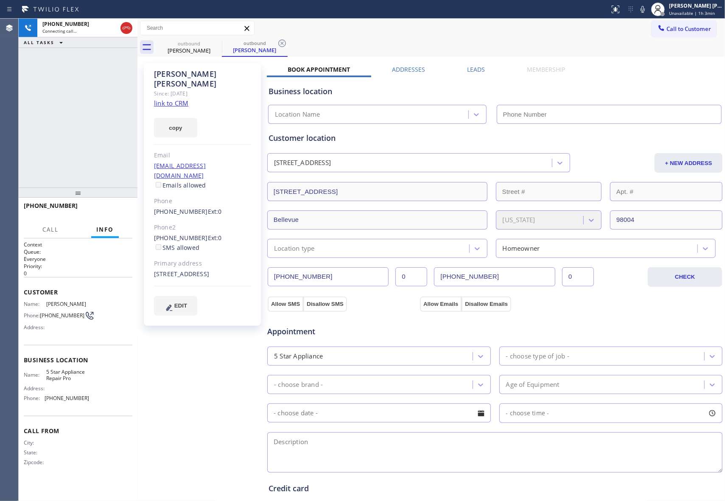
type input "[PHONE_NUMBER]"
drag, startPoint x: 477, startPoint y: 68, endPoint x: 622, endPoint y: 112, distance: 152.3
click at [477, 68] on label "Leads" at bounding box center [476, 69] width 18 height 8
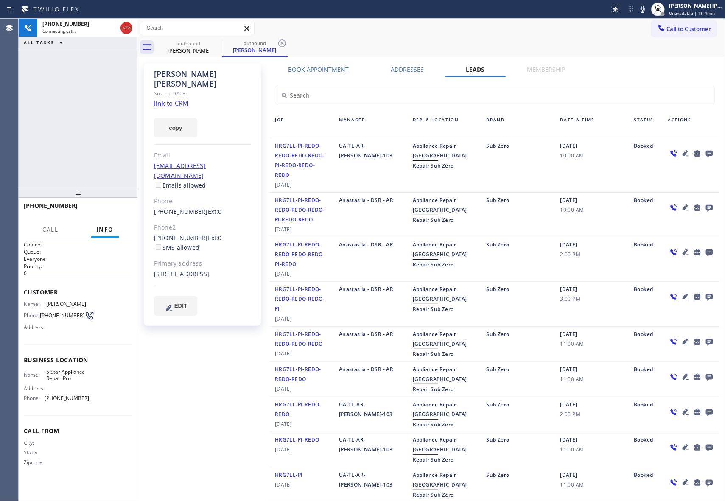
click at [704, 153] on icon at bounding box center [709, 153] width 10 height 11
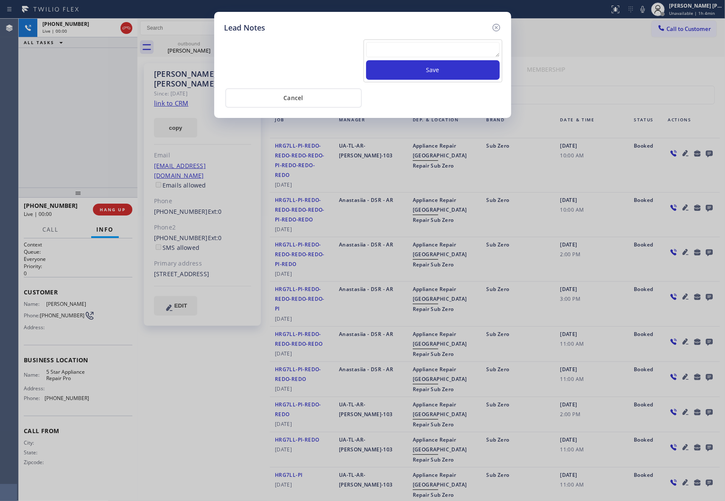
click at [423, 55] on textarea at bounding box center [433, 49] width 134 height 15
paste textarea "VM | please transfer if cx calls back"
type textarea "VM | please transfer if cx calls back"
click at [435, 75] on button "Save" at bounding box center [433, 70] width 134 height 20
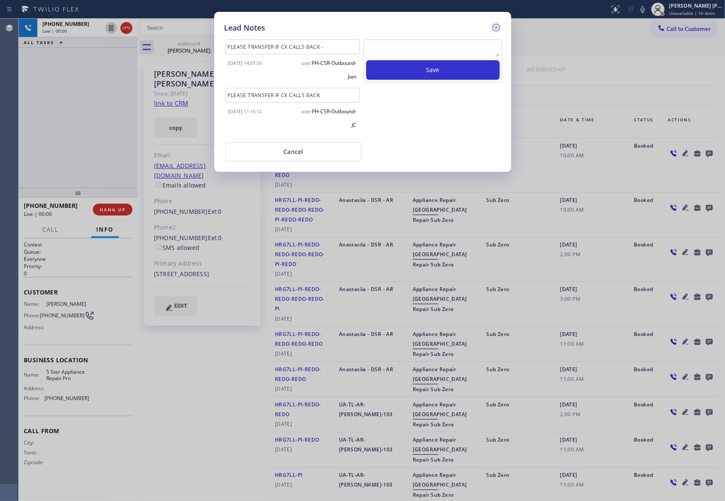
click at [496, 27] on icon at bounding box center [496, 28] width 8 height 8
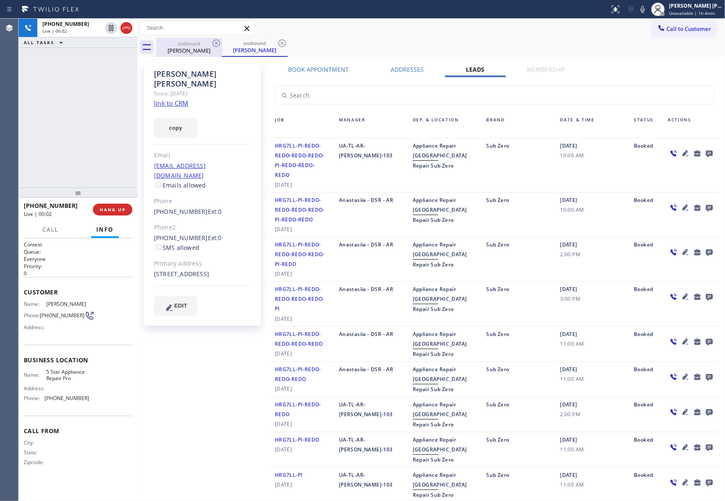
click at [212, 49] on div "Linda Taggart" at bounding box center [189, 51] width 64 height 8
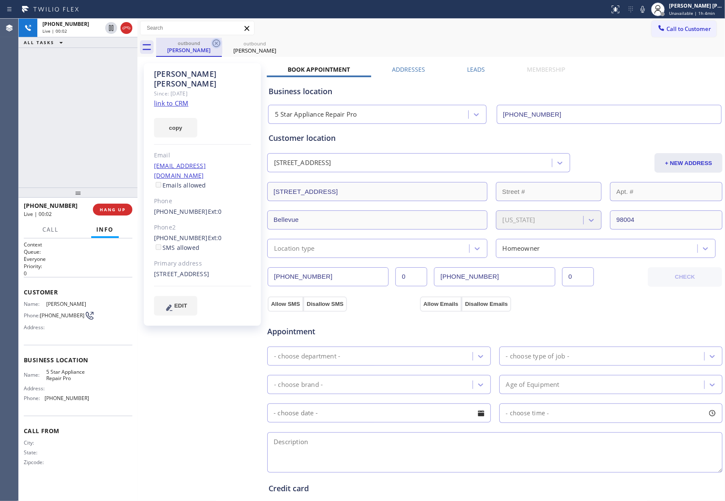
click at [218, 42] on icon at bounding box center [216, 43] width 10 height 10
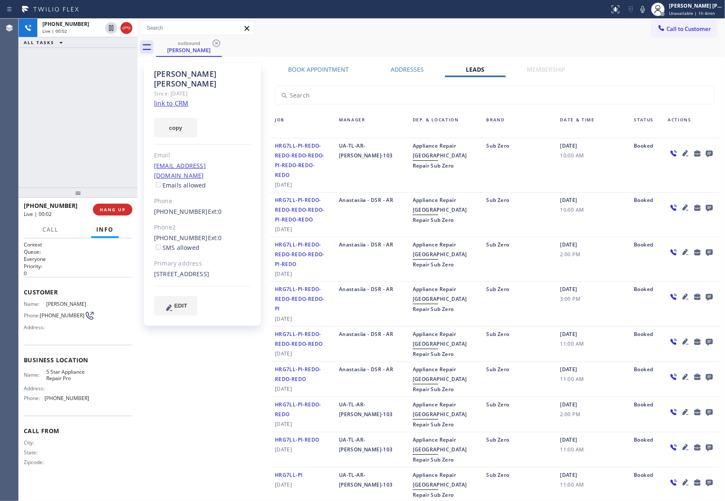
click at [218, 42] on icon at bounding box center [216, 43] width 10 height 10
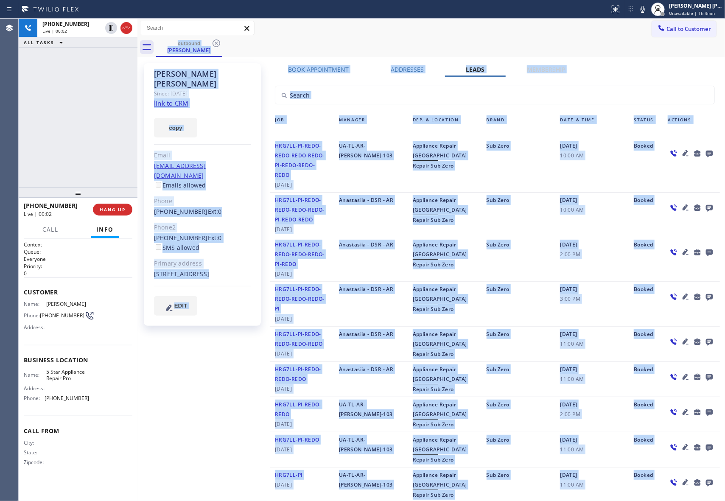
click at [218, 42] on div "outbound Linda Taggart" at bounding box center [440, 47] width 569 height 19
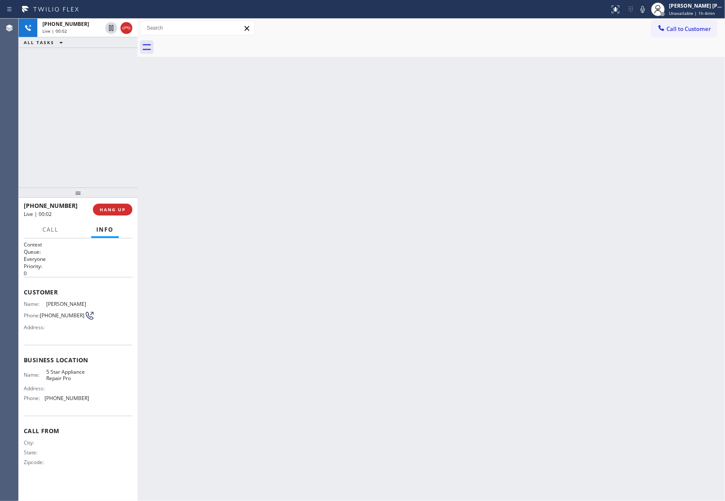
click at [218, 42] on div at bounding box center [440, 47] width 569 height 19
click at [126, 29] on icon at bounding box center [126, 28] width 10 height 10
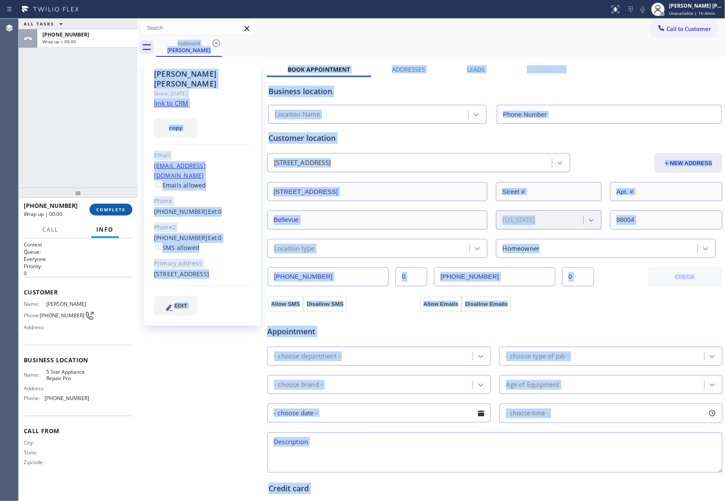
click at [122, 204] on button "COMPLETE" at bounding box center [110, 210] width 43 height 12
type input "[PHONE_NUMBER]"
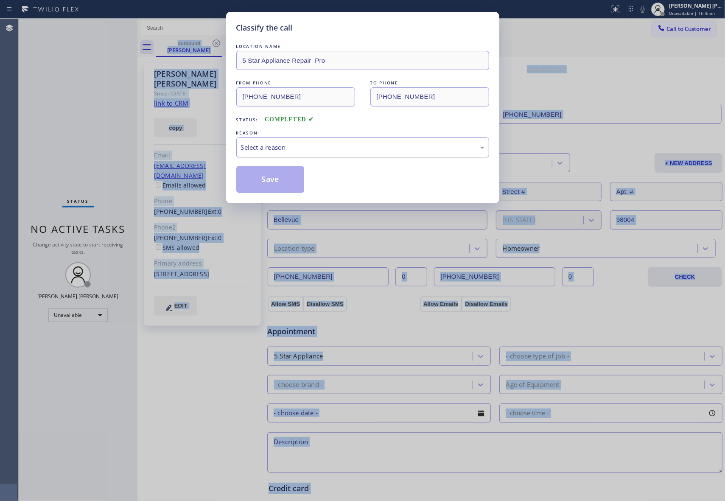
click at [340, 145] on div "Select a reason" at bounding box center [362, 147] width 243 height 10
click at [266, 180] on button "Save" at bounding box center [270, 179] width 68 height 27
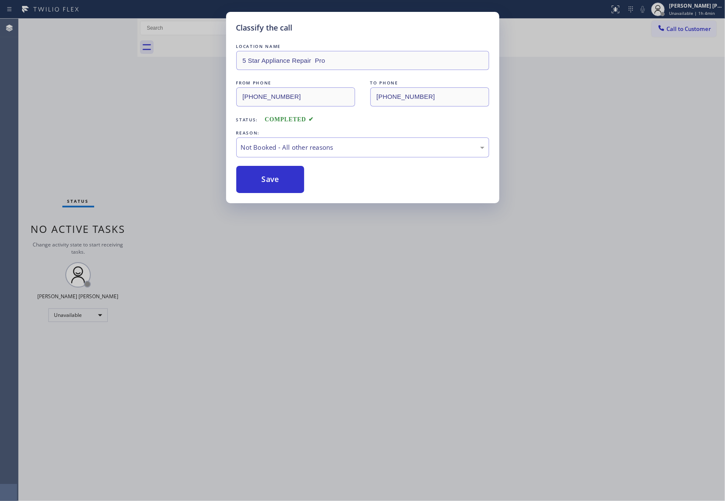
click at [197, 68] on div "Classify the call LOCATION NAME 5 Star Appliance Repair Pro FROM PHONE (888) 47…" at bounding box center [362, 250] width 725 height 501
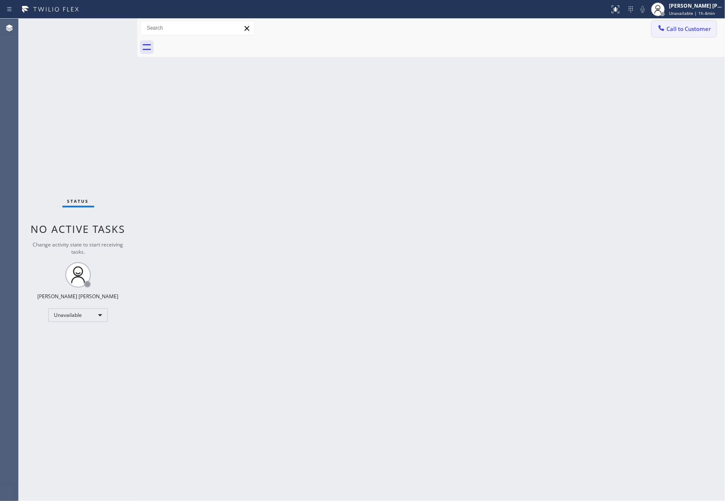
click at [697, 21] on button "Call to Customer" at bounding box center [683, 29] width 65 height 16
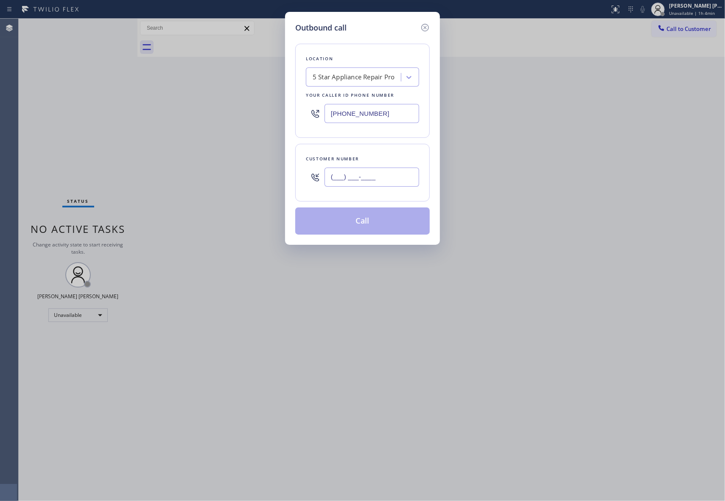
click at [389, 178] on input "(___) ___-____" at bounding box center [371, 176] width 95 height 19
paste input "818) 433-1281"
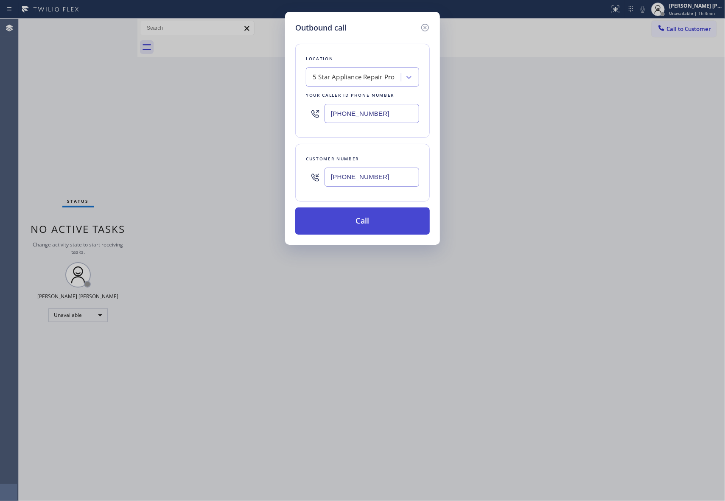
type input "(818) 433-1281"
click at [371, 224] on button "Call" at bounding box center [362, 220] width 134 height 27
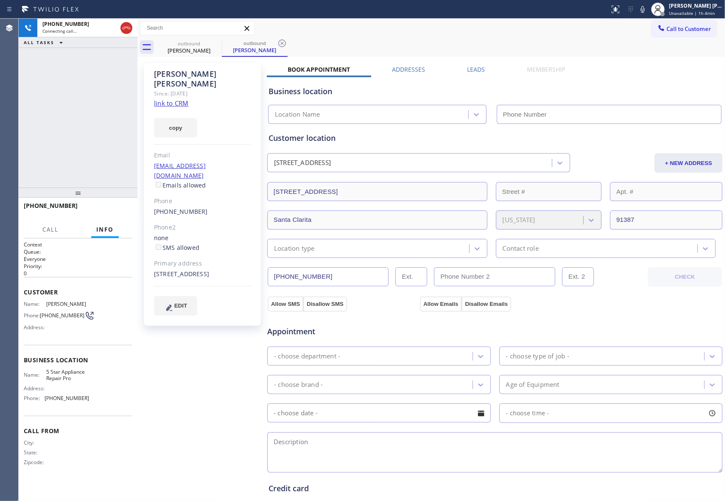
type input "[PHONE_NUMBER]"
drag, startPoint x: 108, startPoint y: 208, endPoint x: 95, endPoint y: 208, distance: 12.7
click at [108, 209] on span "HANG UP" at bounding box center [113, 209] width 26 height 6
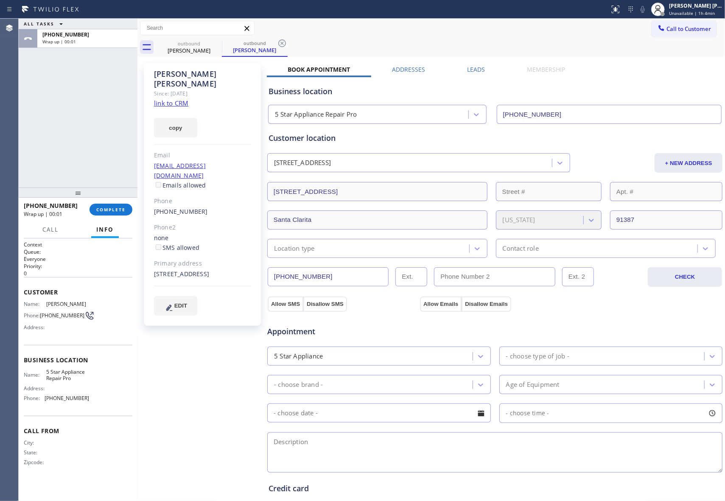
click at [469, 70] on label "Leads" at bounding box center [476, 69] width 18 height 8
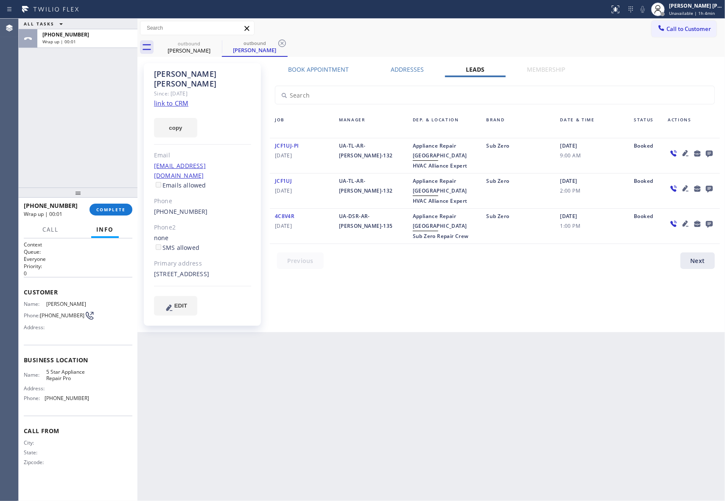
click at [713, 151] on icon at bounding box center [709, 153] width 10 height 11
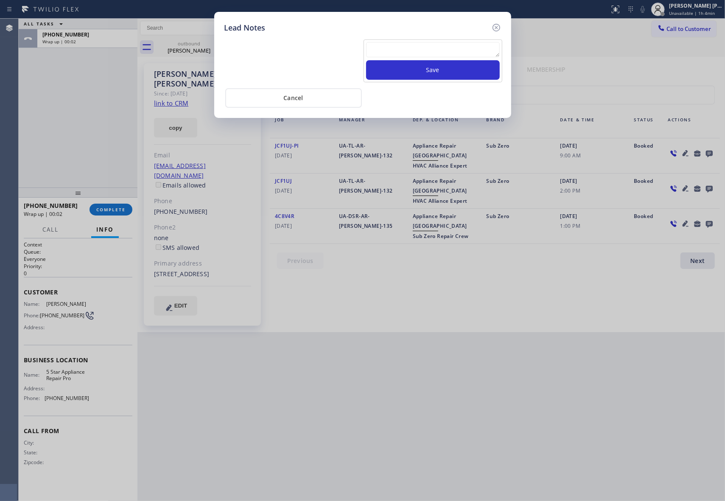
click at [452, 53] on textarea at bounding box center [433, 49] width 134 height 15
paste textarea "VM | please transfer if cx calls back"
type textarea "VM | please transfer if cx calls back"
click at [455, 70] on button "Save" at bounding box center [433, 70] width 134 height 20
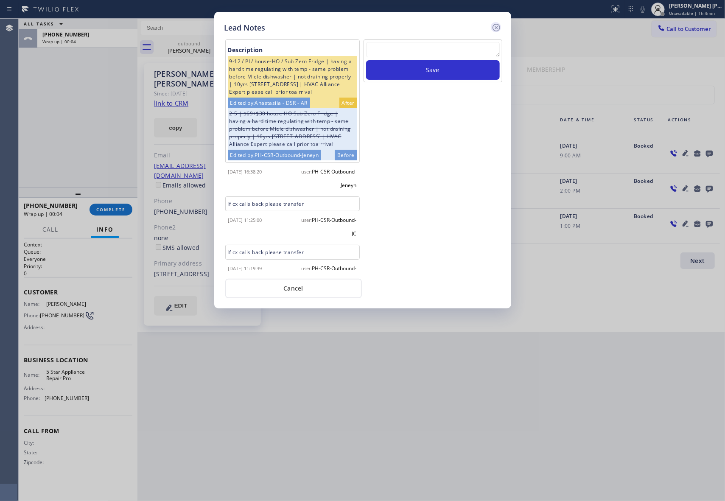
click at [494, 26] on icon at bounding box center [496, 27] width 10 height 10
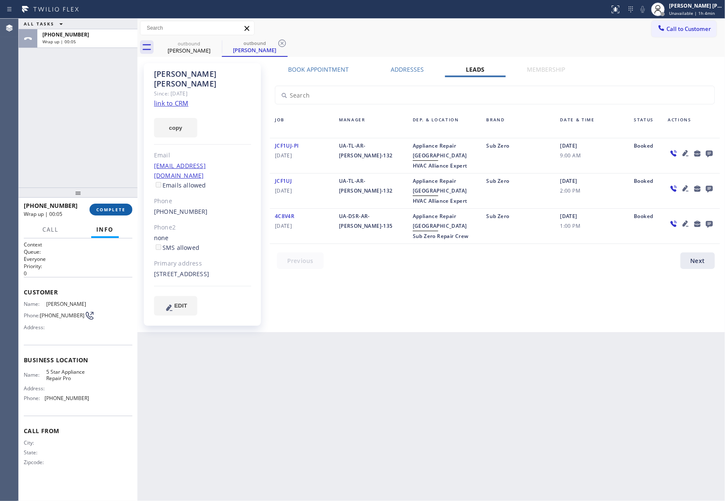
click at [116, 209] on span "COMPLETE" at bounding box center [110, 209] width 29 height 6
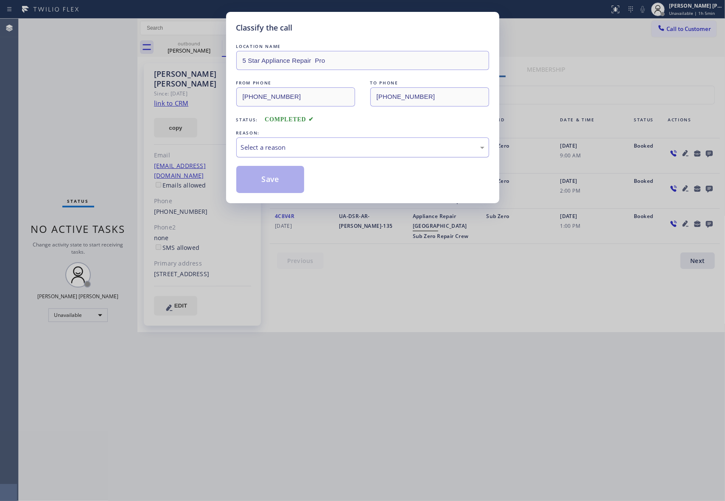
click at [290, 147] on div "Select a reason" at bounding box center [362, 147] width 243 height 10
click at [271, 180] on button "Save" at bounding box center [270, 179] width 68 height 27
click at [271, 179] on button "Save" at bounding box center [270, 179] width 68 height 27
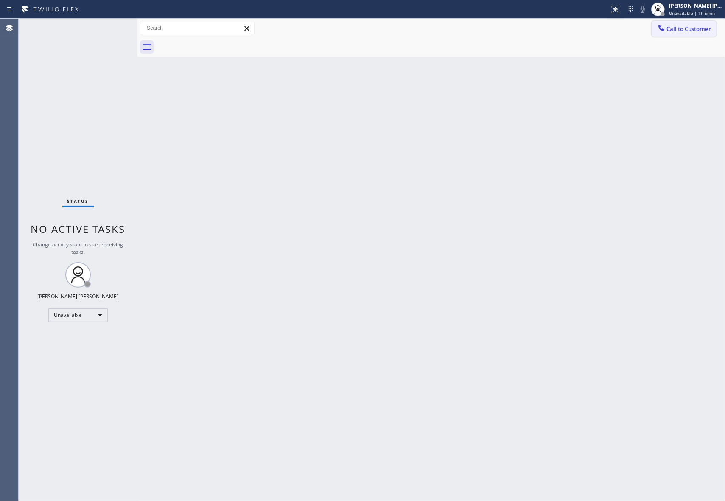
click at [703, 26] on span "Call to Customer" at bounding box center [688, 29] width 45 height 8
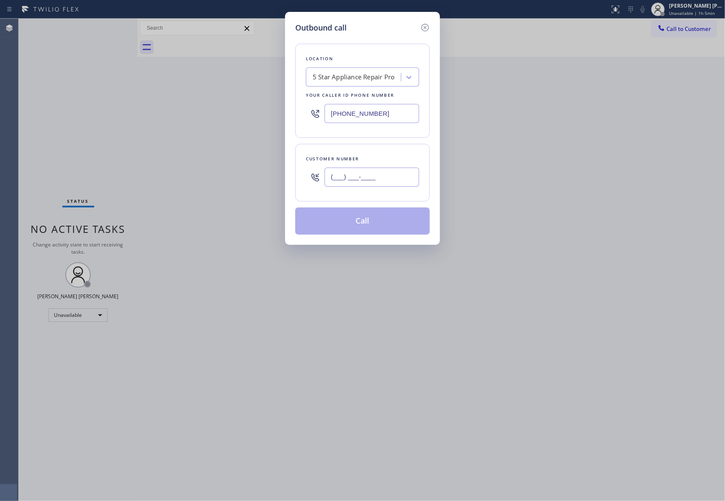
click at [391, 174] on input "(___) ___-____" at bounding box center [371, 176] width 95 height 19
paste input "217) 417-6562"
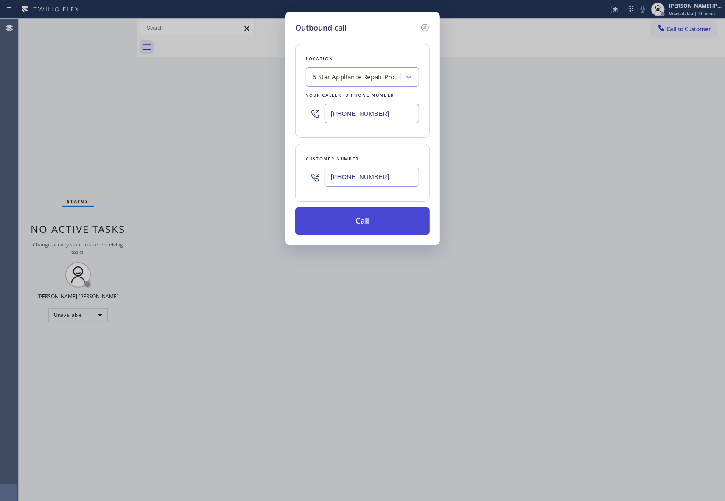
type input "(217) 417-6562"
click at [385, 230] on button "Call" at bounding box center [362, 220] width 134 height 27
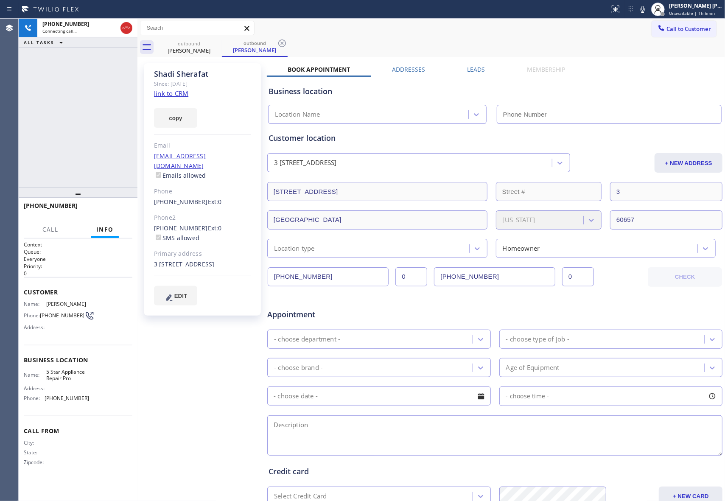
type input "[PHONE_NUMBER]"
drag, startPoint x: 476, startPoint y: 68, endPoint x: 482, endPoint y: 72, distance: 7.2
click at [480, 70] on label "Leads" at bounding box center [476, 69] width 18 height 8
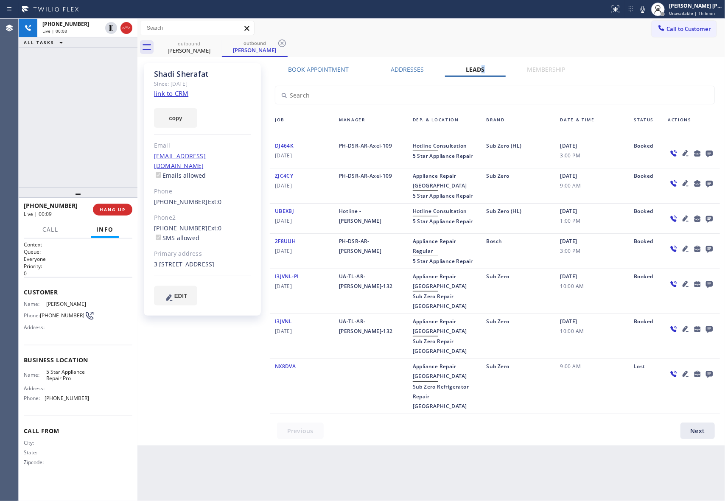
click at [180, 94] on link "link to CRM" at bounding box center [171, 93] width 34 height 8
click at [117, 212] on span "COMPLETE" at bounding box center [110, 209] width 29 height 6
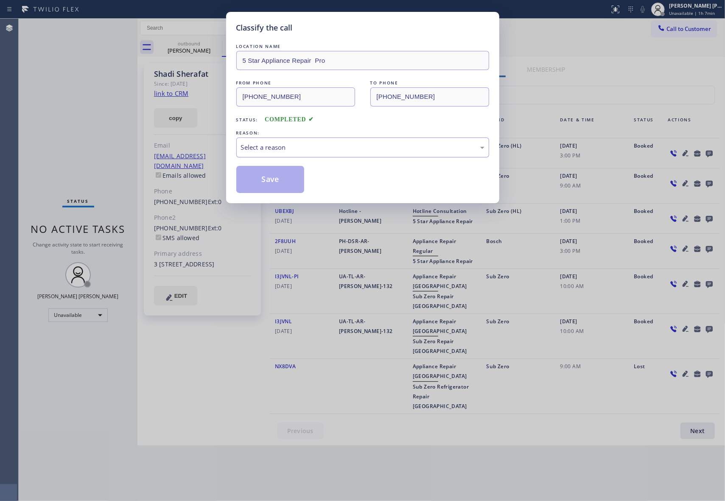
click at [294, 150] on div "Select a reason" at bounding box center [362, 147] width 243 height 10
click at [276, 179] on button "Save" at bounding box center [270, 179] width 68 height 27
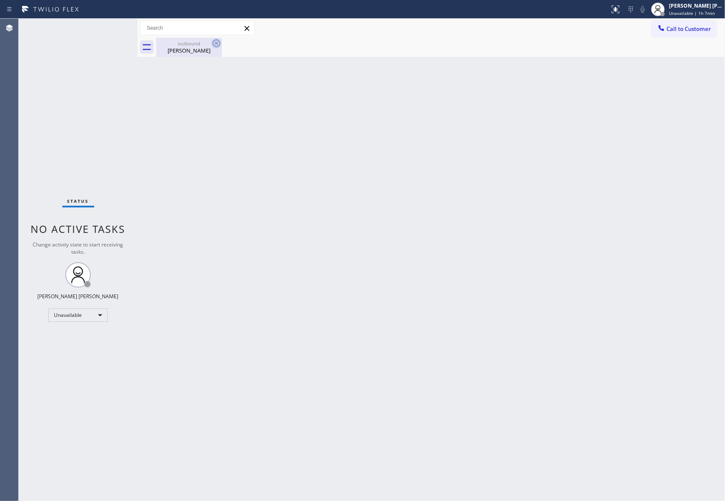
click at [206, 47] on div "Shadi Sherafat" at bounding box center [189, 51] width 64 height 8
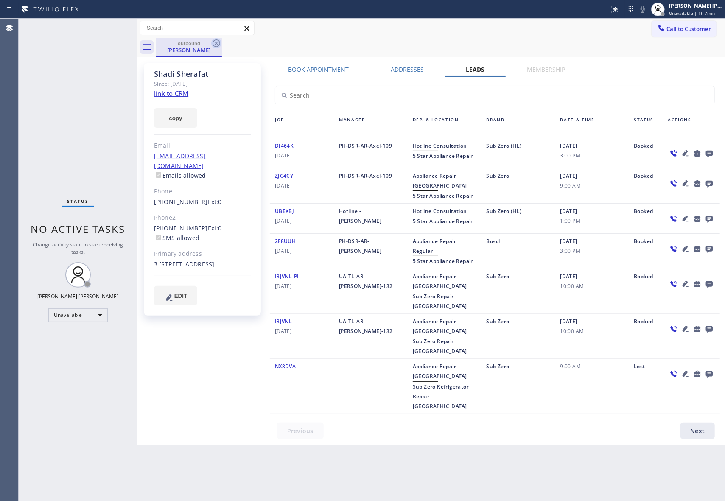
click at [218, 44] on icon at bounding box center [216, 43] width 10 height 10
click at [218, 43] on div "outbound Shadi Sherafat" at bounding box center [440, 47] width 569 height 19
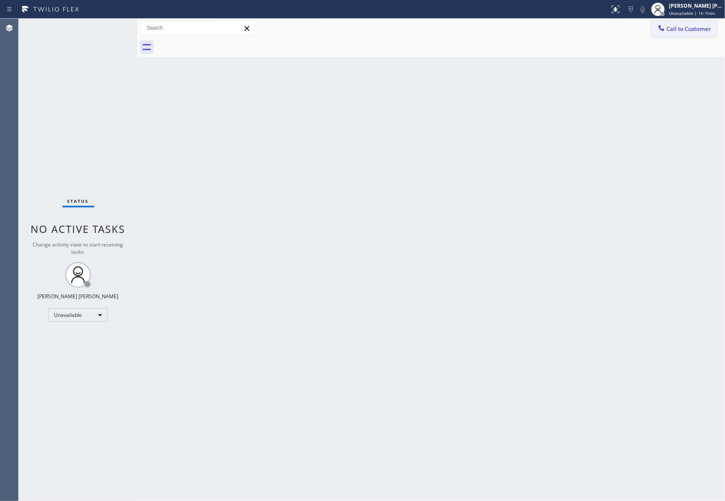
click at [706, 29] on span "Call to Customer" at bounding box center [688, 29] width 45 height 8
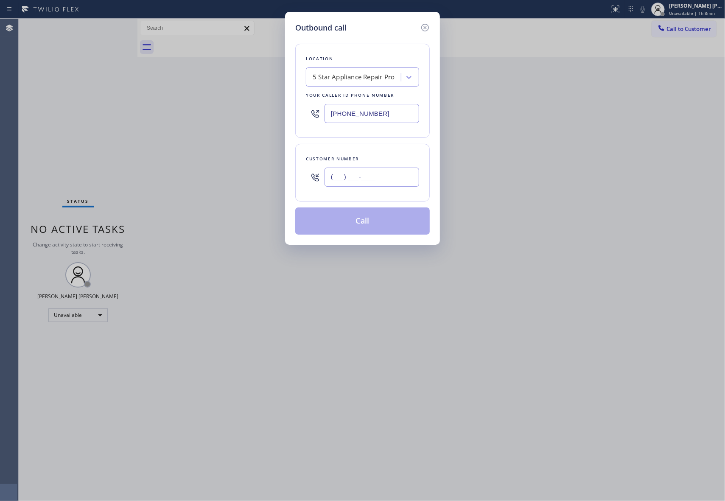
click at [371, 176] on input "(___) ___-____" at bounding box center [371, 176] width 95 height 19
paste input "626) 991-0723"
type input "(626) 991-0723"
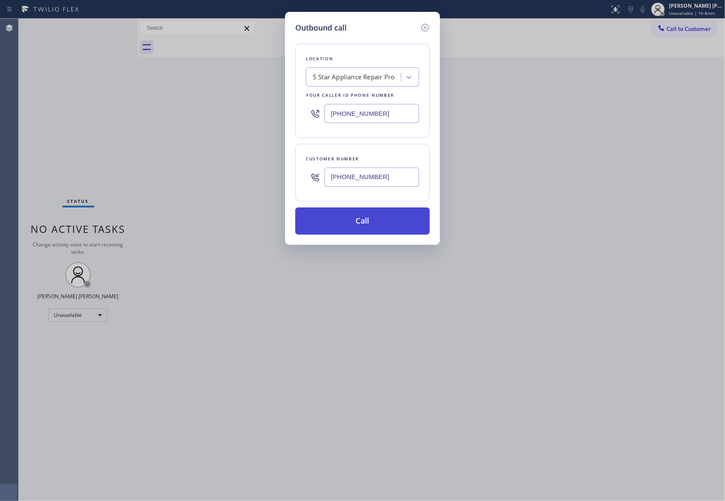
click at [370, 227] on button "Call" at bounding box center [362, 220] width 134 height 27
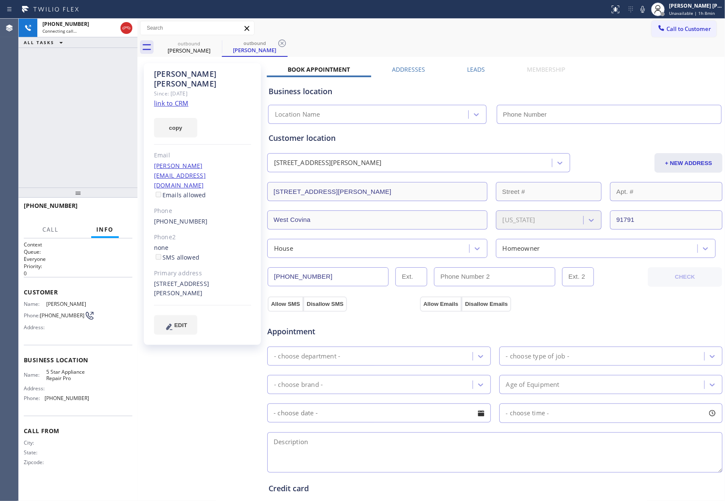
type input "[PHONE_NUMBER]"
click at [117, 206] on button "HANG UP" at bounding box center [112, 210] width 39 height 12
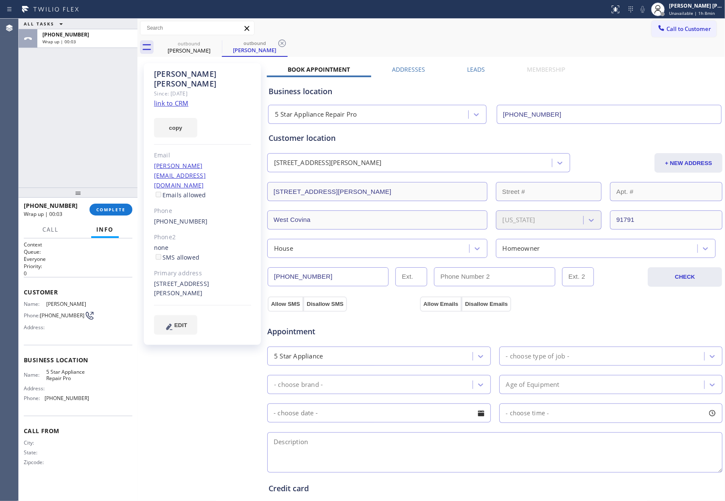
drag, startPoint x: 468, startPoint y: 67, endPoint x: 474, endPoint y: 67, distance: 5.9
click at [468, 67] on label "Leads" at bounding box center [476, 69] width 18 height 8
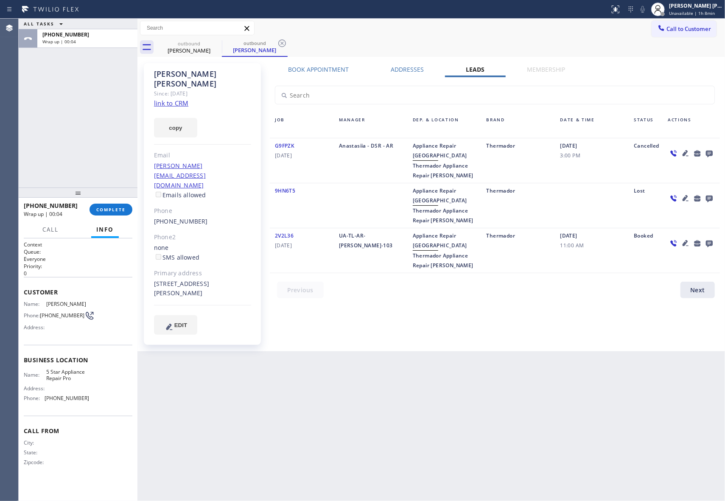
click at [706, 149] on icon at bounding box center [709, 153] width 10 height 11
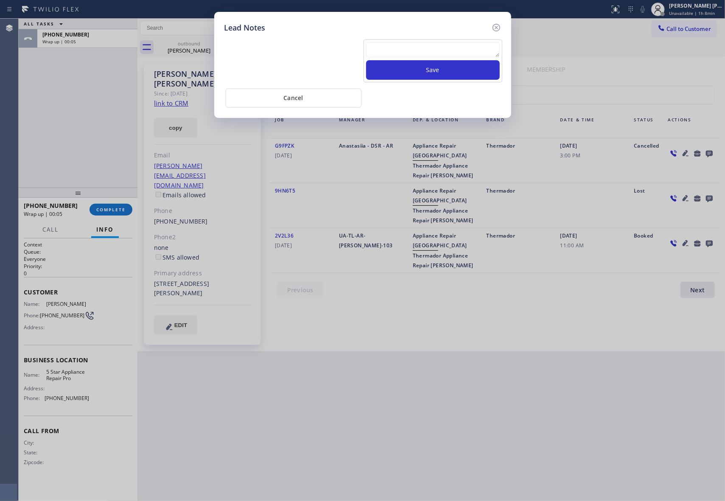
click at [433, 48] on textarea at bounding box center [433, 49] width 134 height 15
paste textarea "VM | please transfer if cx calls back"
type textarea "VM | please transfer if cx calls back"
click at [435, 68] on button "Save" at bounding box center [433, 70] width 134 height 20
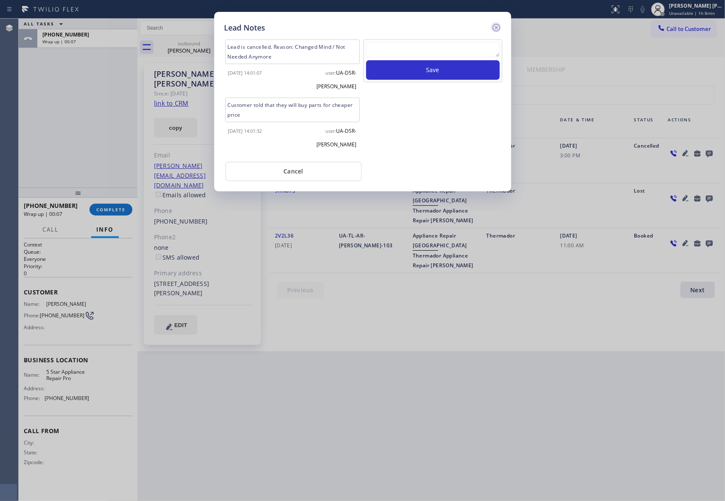
click at [494, 25] on icon at bounding box center [496, 27] width 10 height 10
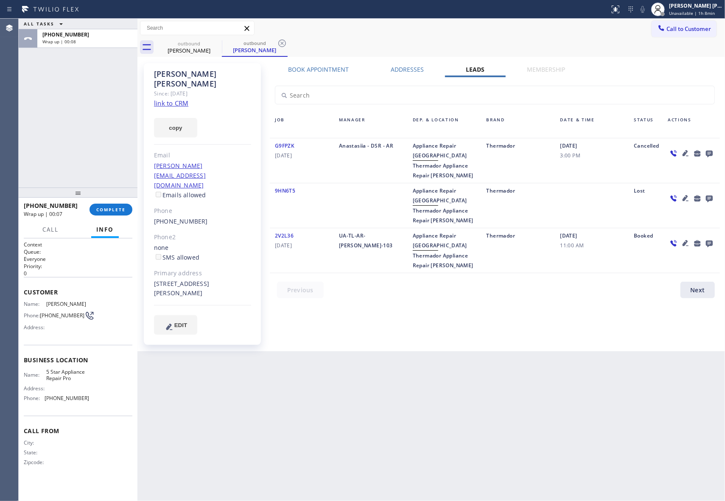
click at [126, 198] on div at bounding box center [78, 192] width 119 height 10
click at [116, 209] on span "COMPLETE" at bounding box center [110, 209] width 29 height 6
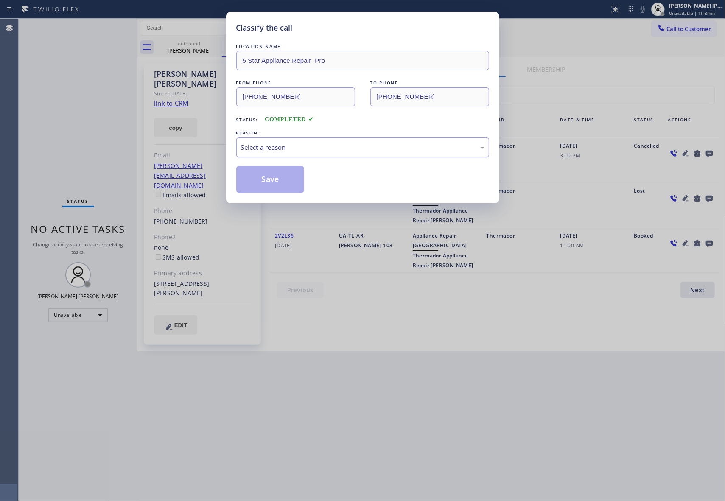
click at [296, 144] on div "Select a reason" at bounding box center [362, 147] width 243 height 10
click at [265, 178] on button "Save" at bounding box center [270, 179] width 68 height 27
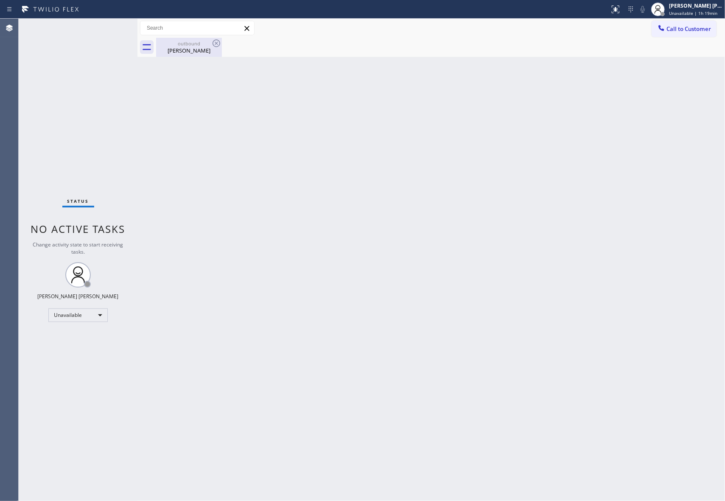
drag, startPoint x: 209, startPoint y: 45, endPoint x: 221, endPoint y: 42, distance: 12.6
click at [209, 45] on div "outbound" at bounding box center [189, 43] width 64 height 6
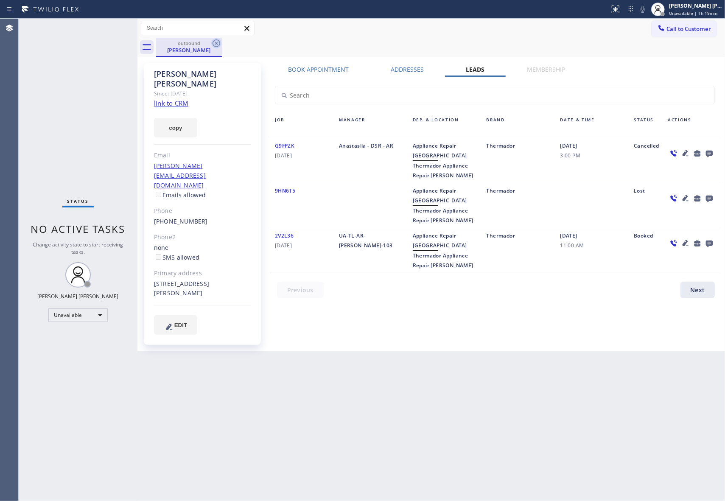
click at [221, 42] on icon at bounding box center [216, 43] width 10 height 10
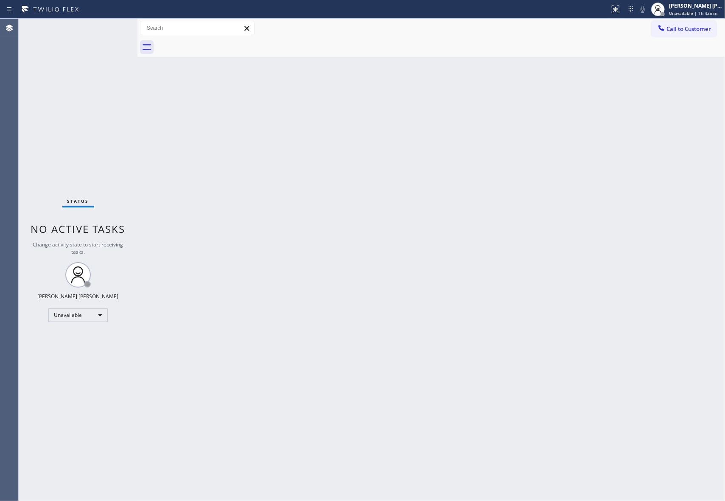
drag, startPoint x: 700, startPoint y: 31, endPoint x: 558, endPoint y: 45, distance: 142.7
click at [700, 31] on span "Call to Customer" at bounding box center [688, 29] width 45 height 8
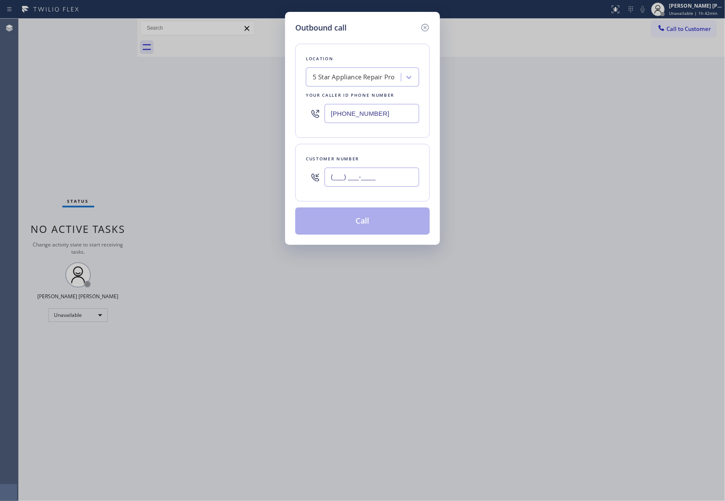
click at [368, 183] on input "(___) ___-____" at bounding box center [371, 176] width 95 height 19
paste input "626) 991-0723"
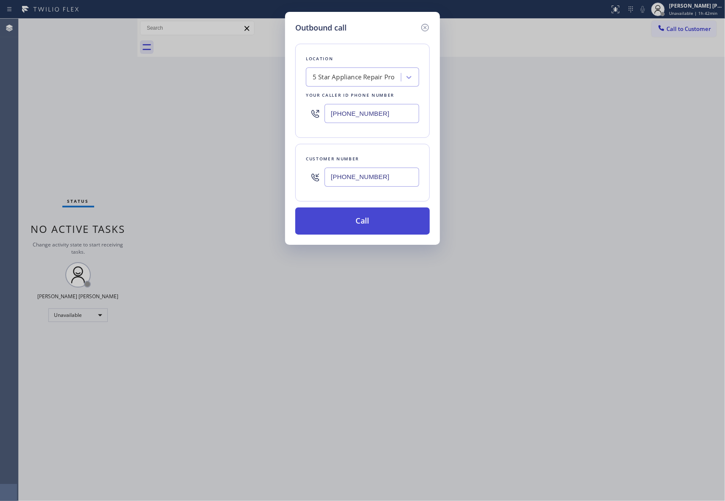
click at [381, 219] on button "Call" at bounding box center [362, 220] width 134 height 27
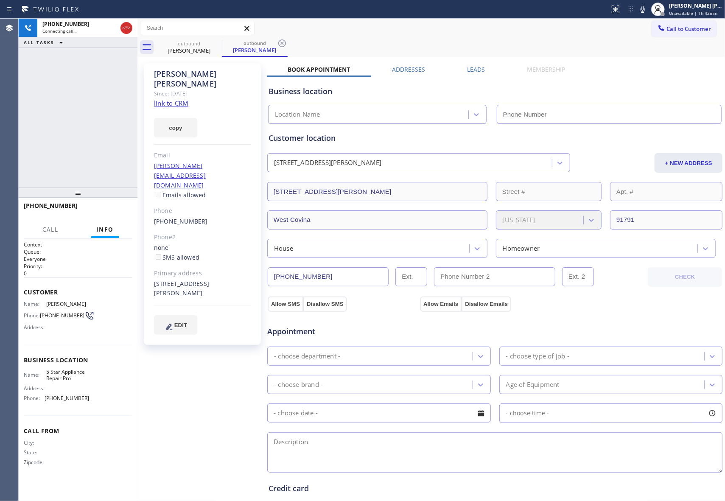
click at [471, 70] on label "Leads" at bounding box center [476, 69] width 18 height 8
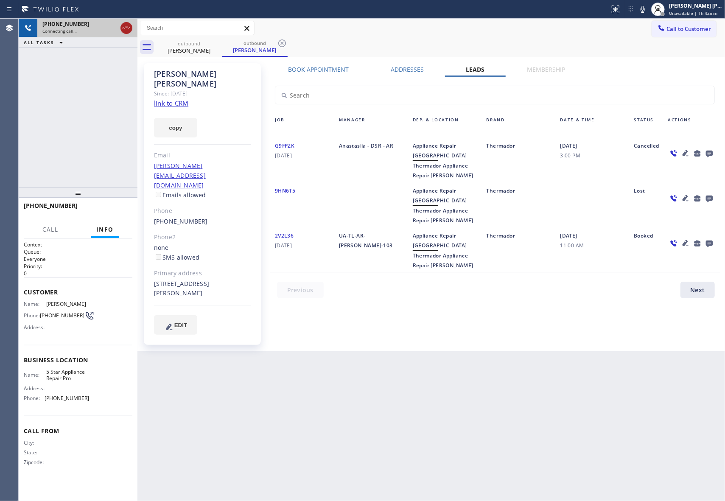
click at [129, 28] on icon at bounding box center [126, 28] width 10 height 10
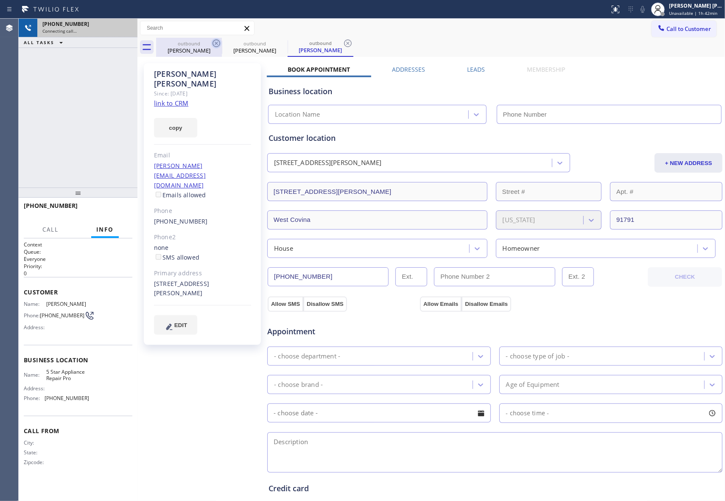
click at [208, 43] on div "outbound" at bounding box center [189, 43] width 64 height 6
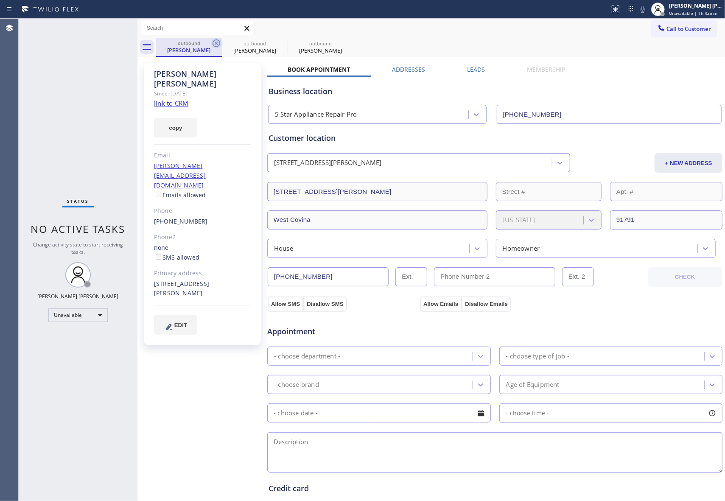
click at [219, 43] on icon at bounding box center [216, 43] width 8 height 8
click at [0, 0] on icon at bounding box center [0, 0] width 0 height 0
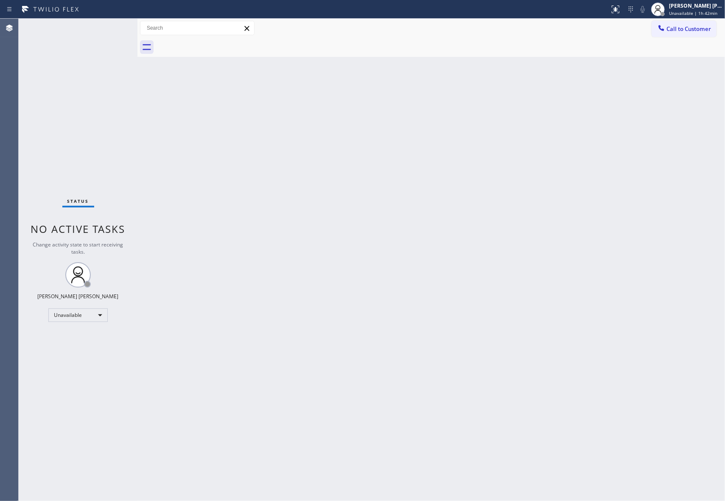
click at [219, 43] on div at bounding box center [440, 47] width 569 height 19
click at [700, 23] on button "Call to Customer" at bounding box center [683, 29] width 65 height 16
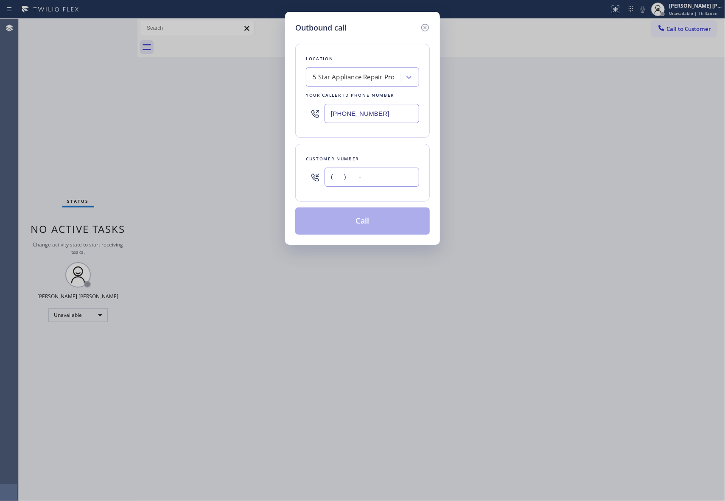
click at [382, 176] on input "(___) ___-____" at bounding box center [371, 176] width 95 height 19
paste input "909) 997-1201"
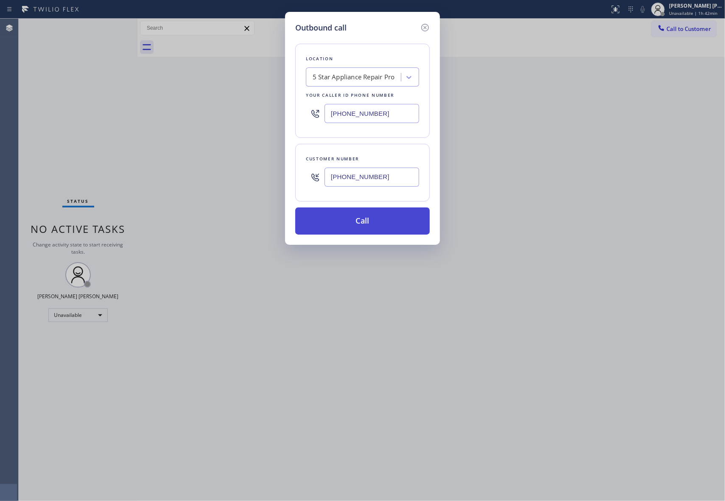
type input "(909) 997-1201"
click at [377, 224] on button "Call" at bounding box center [362, 220] width 134 height 27
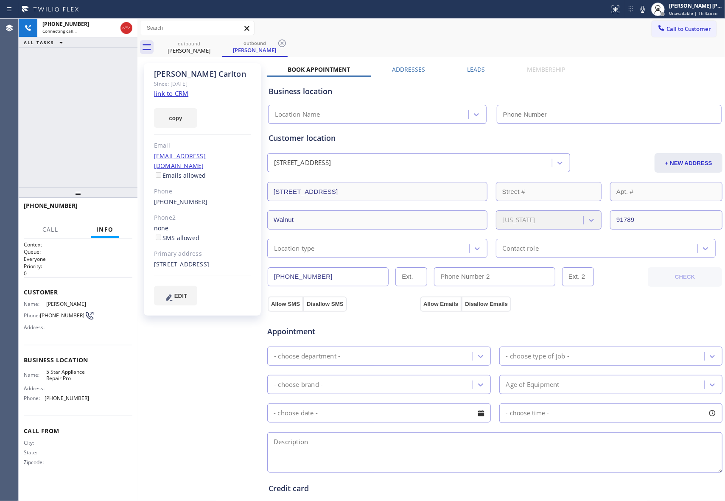
type input "[PHONE_NUMBER]"
click at [476, 70] on label "Leads" at bounding box center [476, 69] width 18 height 8
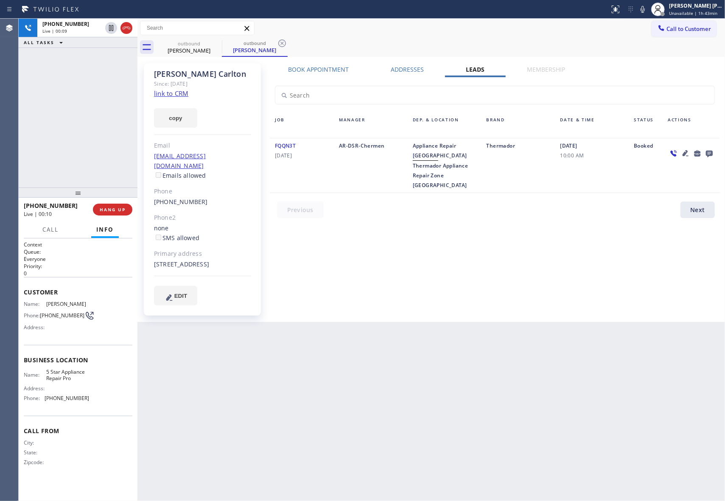
click at [686, 153] on icon at bounding box center [685, 153] width 6 height 6
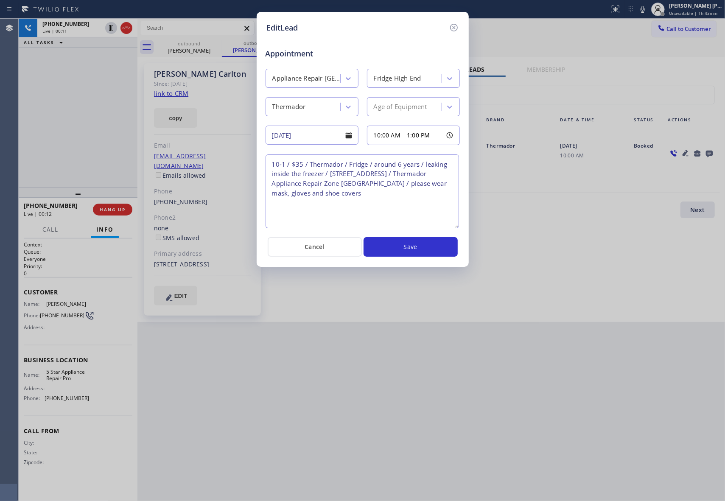
drag, startPoint x: 455, startPoint y: 190, endPoint x: 455, endPoint y: 239, distance: 48.8
click at [455, 228] on textarea "10-1 / $35 / Thermador / Fridge / around 6 years / leaking inside the freezer /…" at bounding box center [361, 191] width 193 height 74
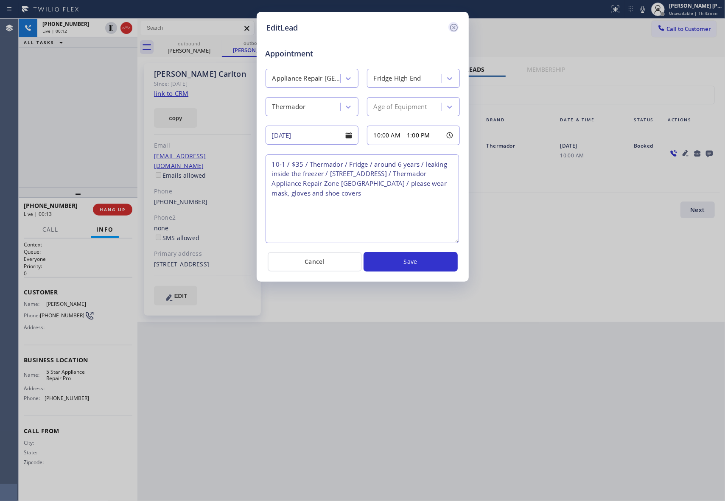
click at [453, 27] on icon at bounding box center [454, 27] width 10 height 10
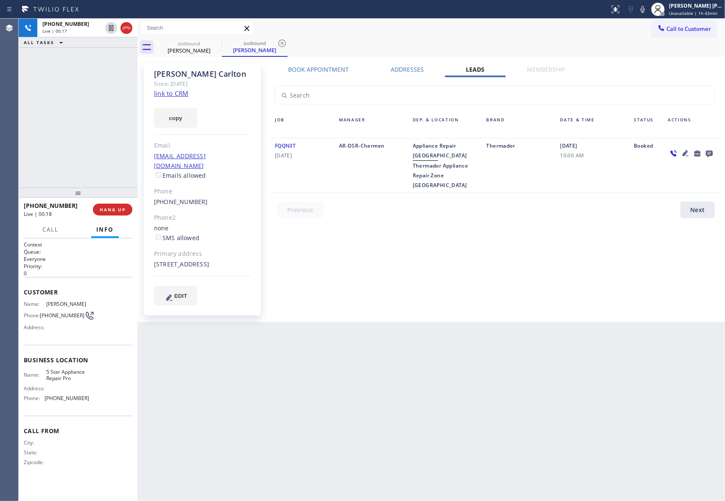
click at [244, 259] on div "926 Sky Meadow Pl Walnut, 91789 CA" at bounding box center [202, 264] width 97 height 10
copy div "91789"
click at [110, 206] on button "HANG UP" at bounding box center [112, 210] width 39 height 12
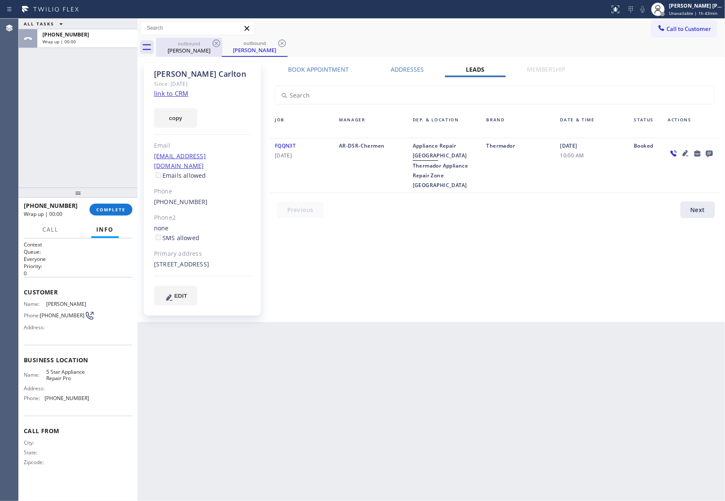
drag, startPoint x: 206, startPoint y: 45, endPoint x: 211, endPoint y: 46, distance: 5.4
click at [209, 45] on div "outbound" at bounding box center [189, 43] width 64 height 6
click at [226, 41] on div "outbound" at bounding box center [255, 43] width 64 height 6
click at [211, 46] on icon at bounding box center [216, 43] width 10 height 10
click at [216, 45] on icon at bounding box center [216, 43] width 10 height 10
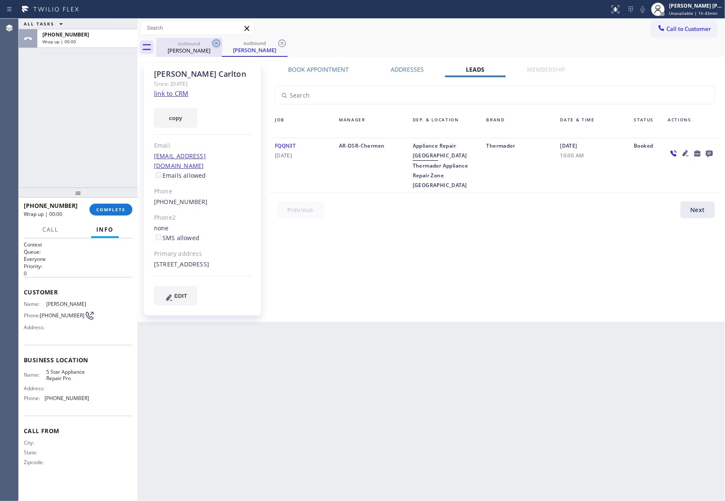
click at [222, 45] on div "outbound Shirley Carlton" at bounding box center [255, 47] width 66 height 19
click at [216, 45] on icon at bounding box center [216, 43] width 10 height 10
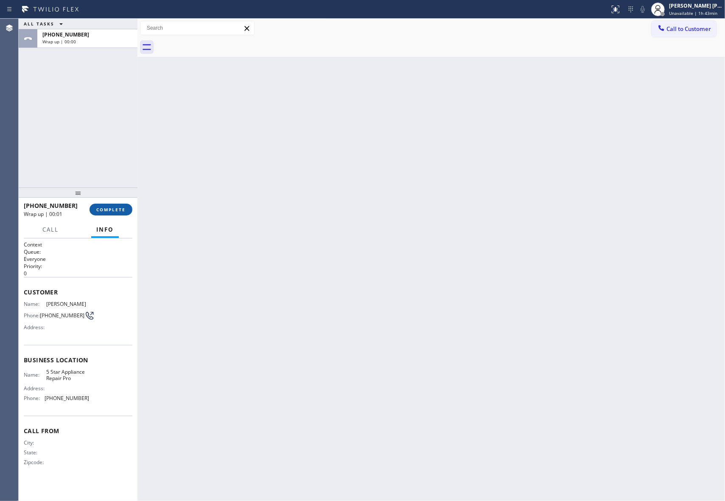
click at [128, 209] on button "COMPLETE" at bounding box center [110, 210] width 43 height 12
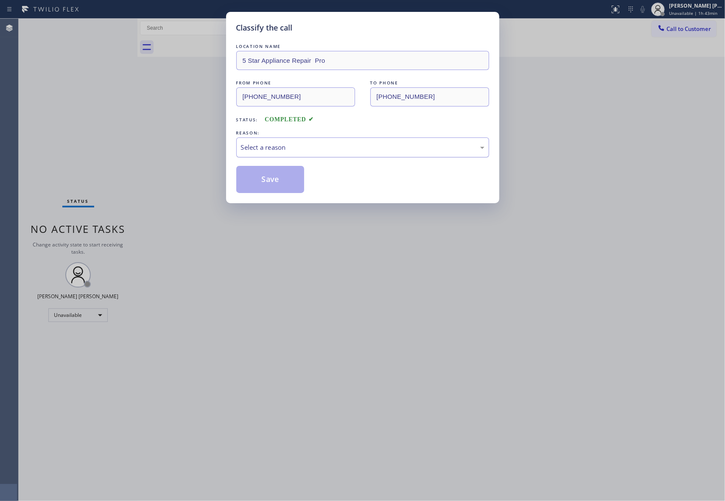
click at [290, 148] on div "Select a reason" at bounding box center [362, 147] width 243 height 10
click at [263, 176] on button "Save" at bounding box center [270, 179] width 68 height 27
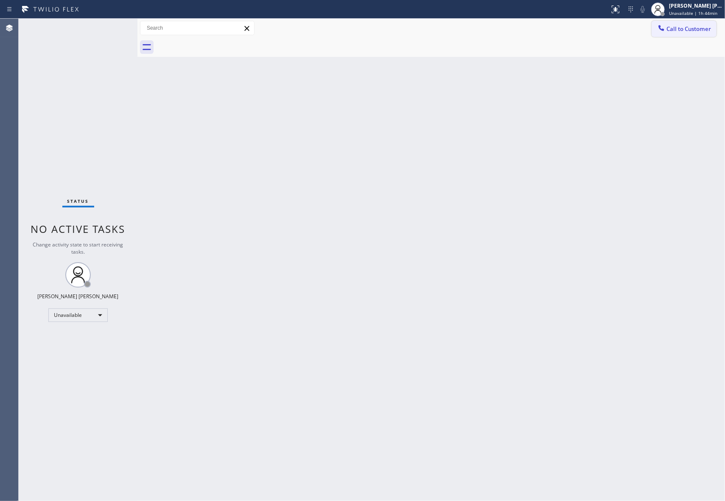
click at [691, 34] on button "Call to Customer" at bounding box center [683, 29] width 65 height 16
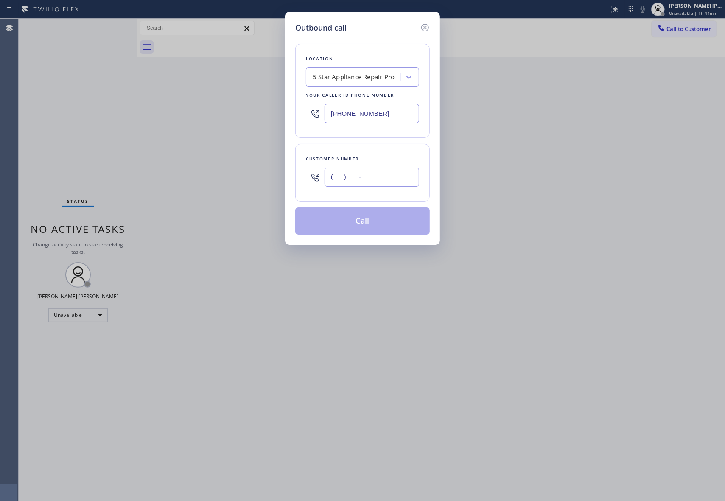
click at [386, 184] on input "(___) ___-____" at bounding box center [371, 176] width 95 height 19
paste input "212) 245-1222"
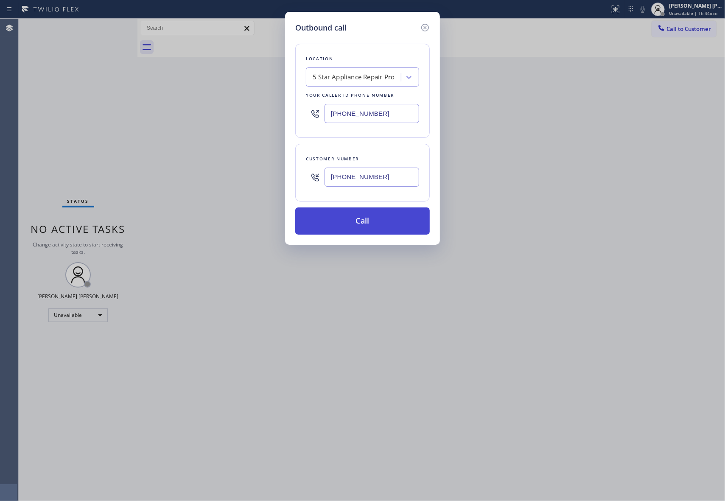
type input "(212) 245-1222"
click at [373, 226] on button "Call" at bounding box center [362, 220] width 134 height 27
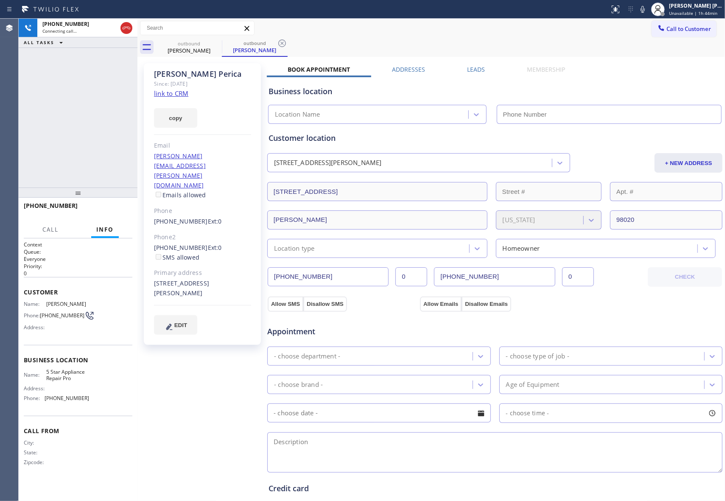
type input "[PHONE_NUMBER]"
click at [468, 68] on label "Leads" at bounding box center [476, 69] width 18 height 8
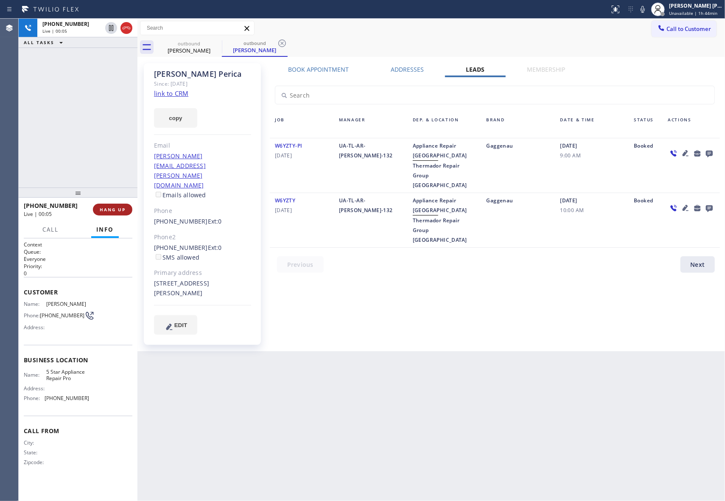
click at [117, 207] on span "HANG UP" at bounding box center [113, 209] width 26 height 6
click at [711, 151] on icon at bounding box center [709, 154] width 7 height 7
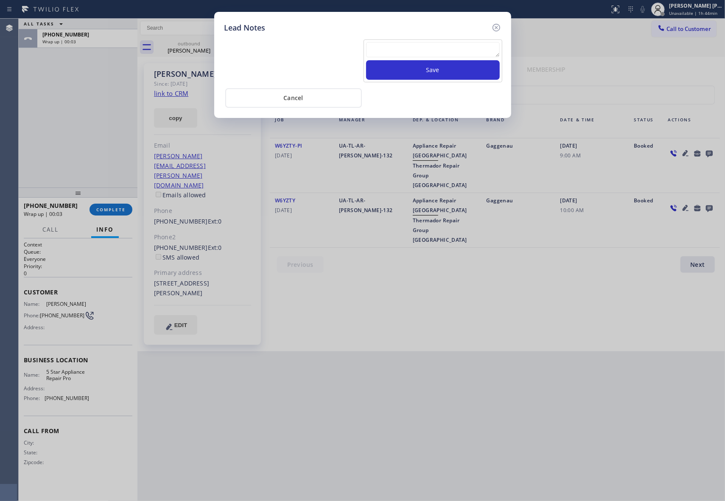
click at [435, 47] on textarea at bounding box center [433, 49] width 134 height 15
paste textarea "VM | please transfer if cx calls back"
type textarea "VM | please transfer if cx calls back"
click at [456, 69] on button "Save" at bounding box center [433, 70] width 134 height 20
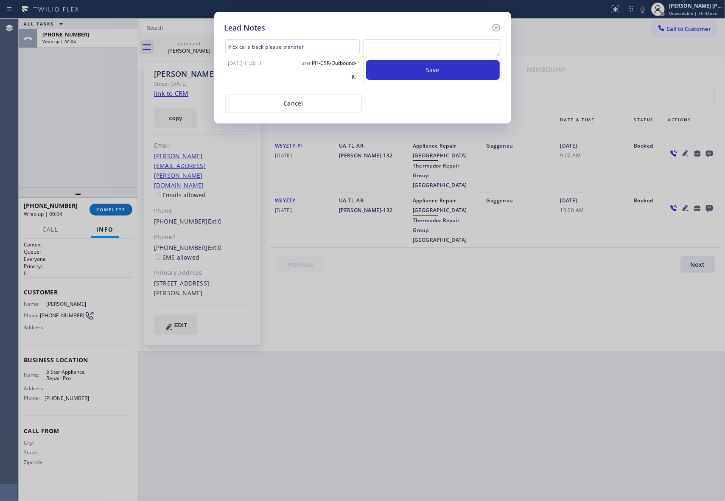
scroll to position [0, 0]
click at [497, 26] on icon at bounding box center [496, 27] width 10 height 10
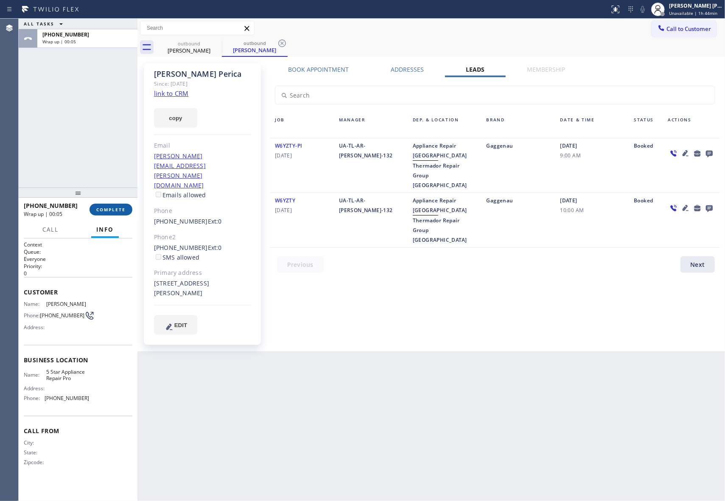
click at [114, 212] on button "COMPLETE" at bounding box center [110, 210] width 43 height 12
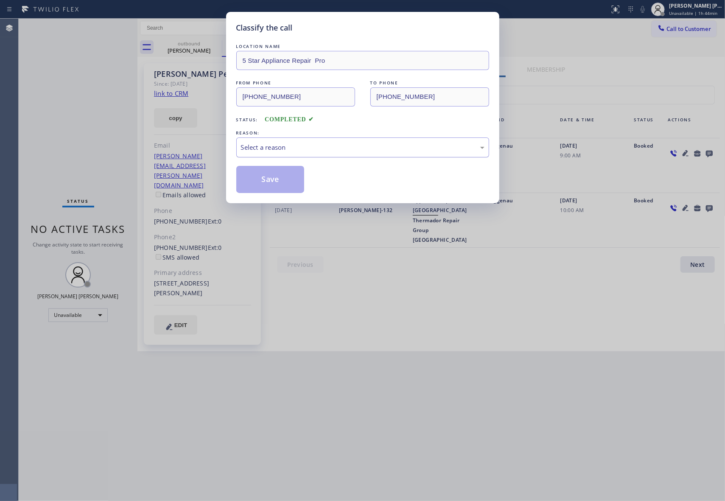
click at [304, 144] on div "Select a reason" at bounding box center [362, 147] width 243 height 10
click at [262, 181] on button "Save" at bounding box center [270, 179] width 68 height 27
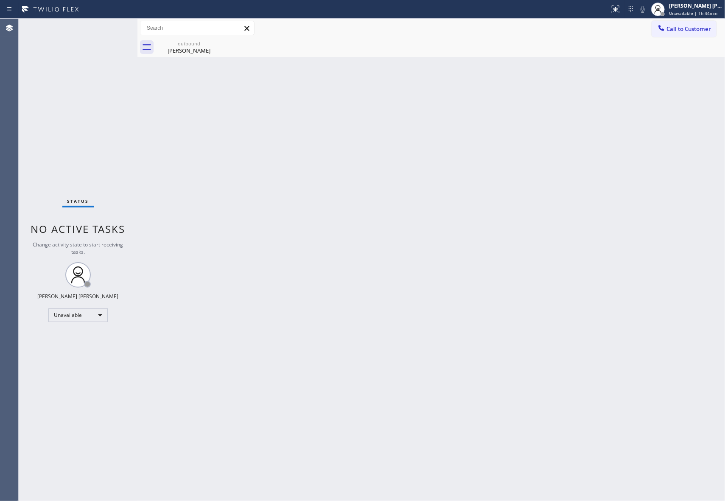
click at [686, 155] on div "Back to Dashboard Change Sender ID Customers Technicians Select a contact Outbo…" at bounding box center [430, 260] width 587 height 482
drag, startPoint x: 204, startPoint y: 51, endPoint x: 214, endPoint y: 42, distance: 13.2
click at [209, 48] on div "Michael Perica" at bounding box center [189, 51] width 64 height 8
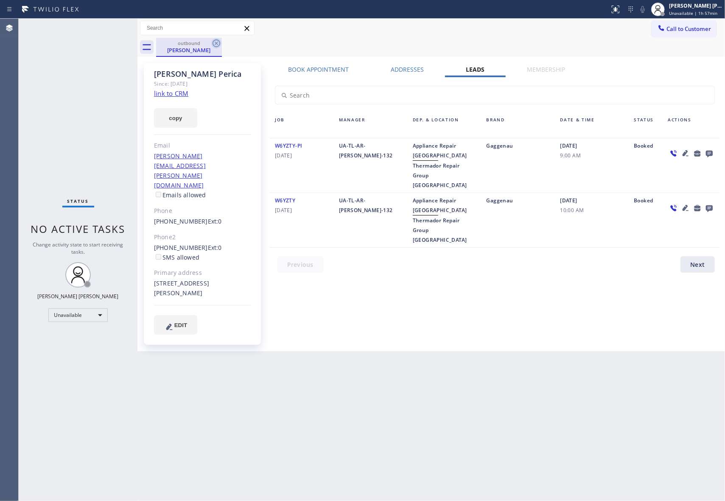
click at [214, 42] on icon at bounding box center [216, 43] width 10 height 10
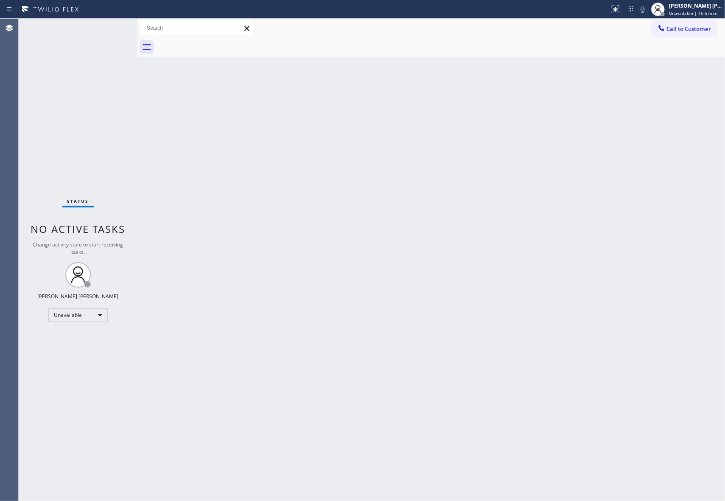
click at [214, 42] on div at bounding box center [440, 47] width 569 height 19
drag, startPoint x: 214, startPoint y: 42, endPoint x: 382, endPoint y: 38, distance: 167.5
click at [223, 40] on div at bounding box center [440, 47] width 569 height 19
click at [695, 27] on span "Call to Customer" at bounding box center [688, 29] width 45 height 8
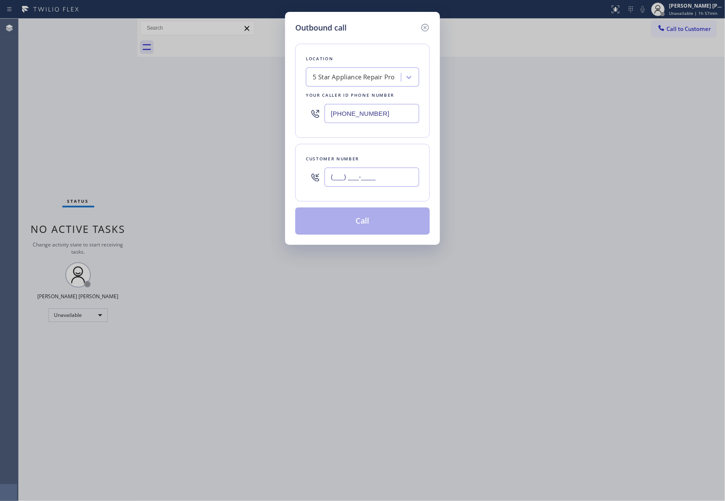
click at [382, 182] on input "(___) ___-____" at bounding box center [371, 176] width 95 height 19
paste input "951) 533-4211"
type input "(951) 533-4211"
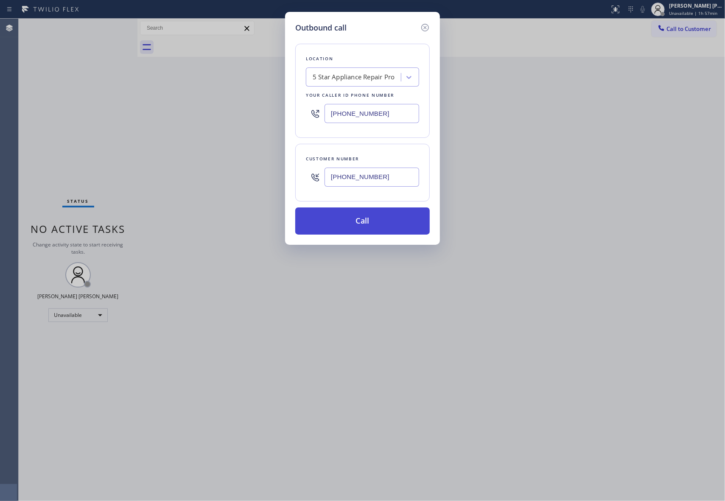
click at [372, 224] on button "Call" at bounding box center [362, 220] width 134 height 27
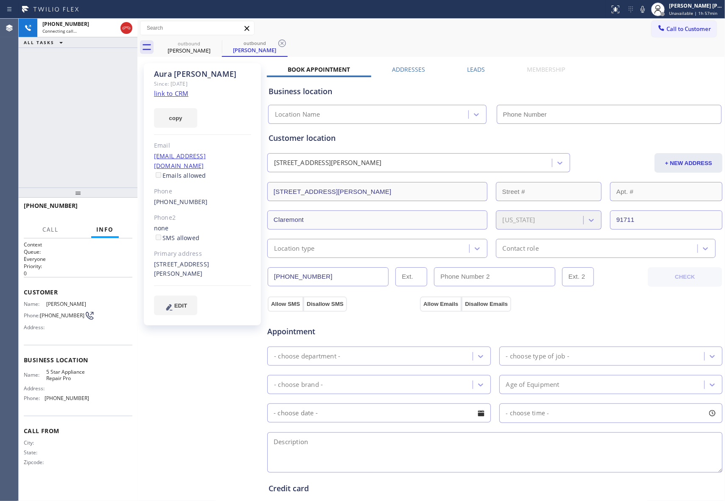
type input "[PHONE_NUMBER]"
click at [111, 209] on span "HANG UP" at bounding box center [113, 209] width 26 height 6
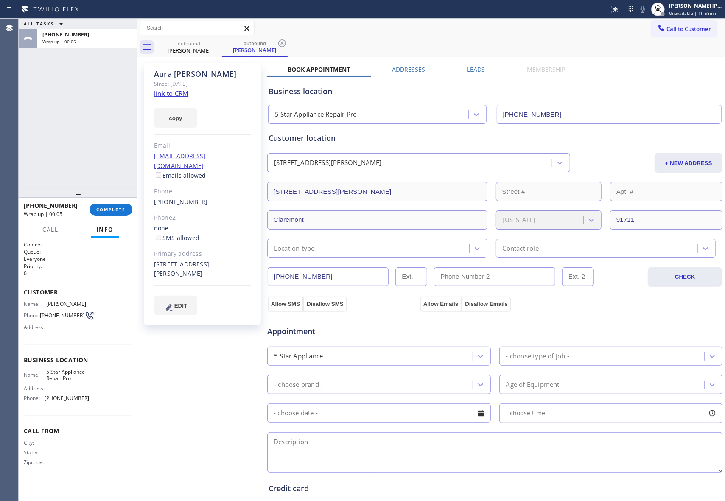
click at [477, 68] on label "Leads" at bounding box center [476, 69] width 18 height 8
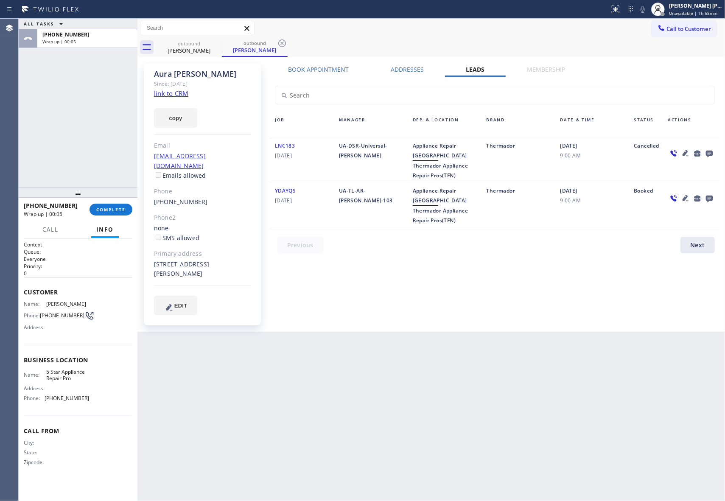
click at [711, 148] on icon at bounding box center [709, 153] width 10 height 11
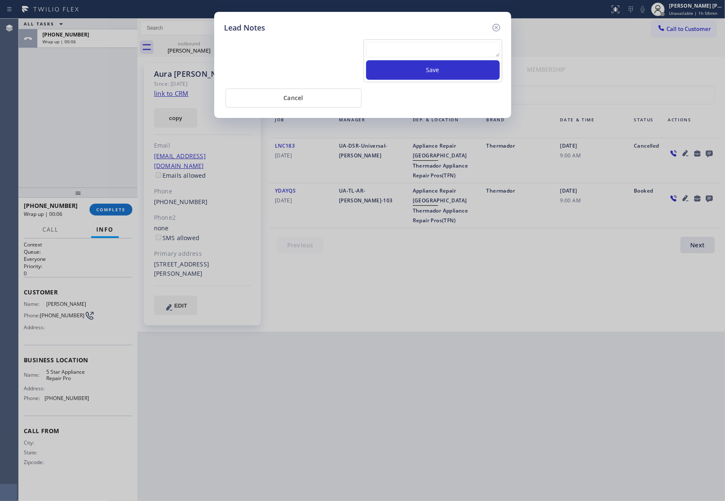
click at [430, 50] on textarea at bounding box center [433, 49] width 134 height 15
paste textarea "VM | please transfer if cx calls back"
type textarea "VM | please transfer if cx calls back"
click at [433, 73] on button "Save" at bounding box center [433, 70] width 134 height 20
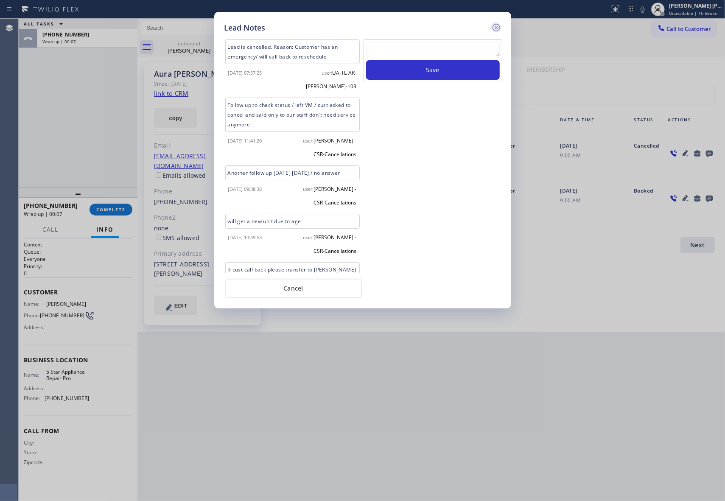
click at [494, 24] on icon at bounding box center [496, 28] width 8 height 8
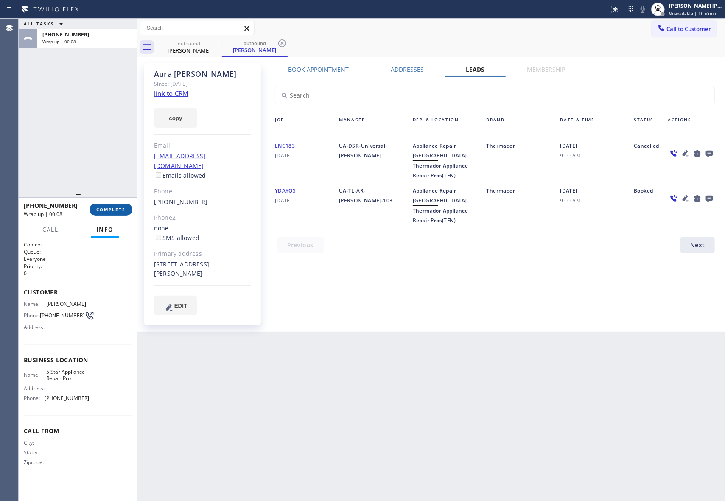
click at [101, 208] on span "COMPLETE" at bounding box center [110, 209] width 29 height 6
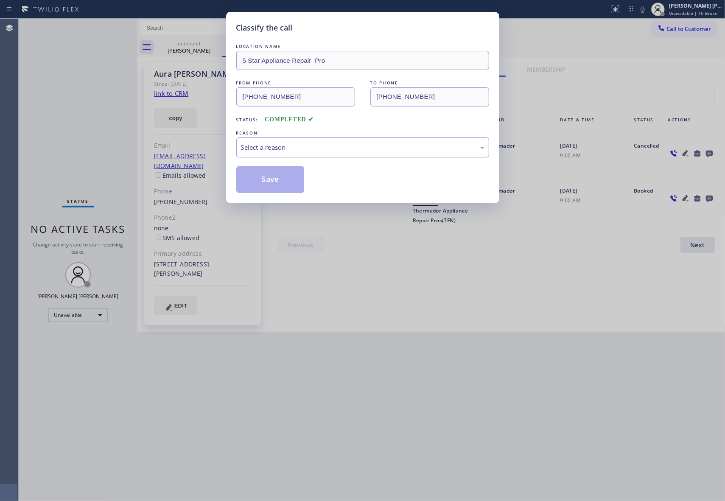
click at [332, 148] on div "Select a reason" at bounding box center [362, 147] width 243 height 10
click at [271, 180] on button "Save" at bounding box center [270, 179] width 68 height 27
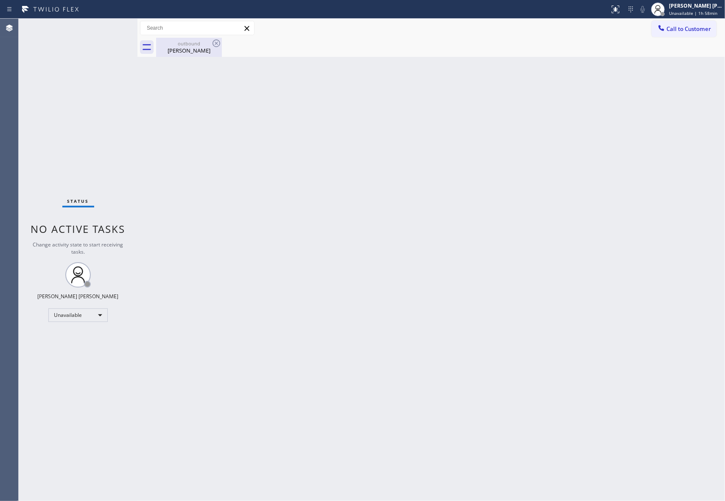
drag, startPoint x: 200, startPoint y: 48, endPoint x: 218, endPoint y: 40, distance: 19.5
click at [200, 47] on div "Aura Watson" at bounding box center [189, 51] width 64 height 8
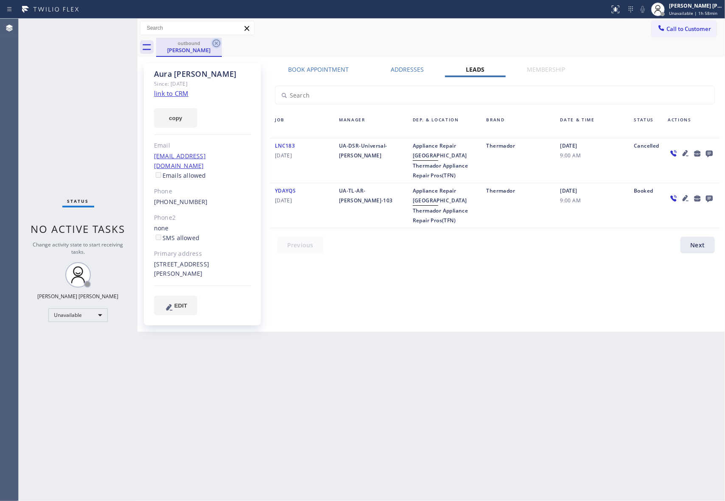
click at [218, 40] on icon at bounding box center [216, 43] width 8 height 8
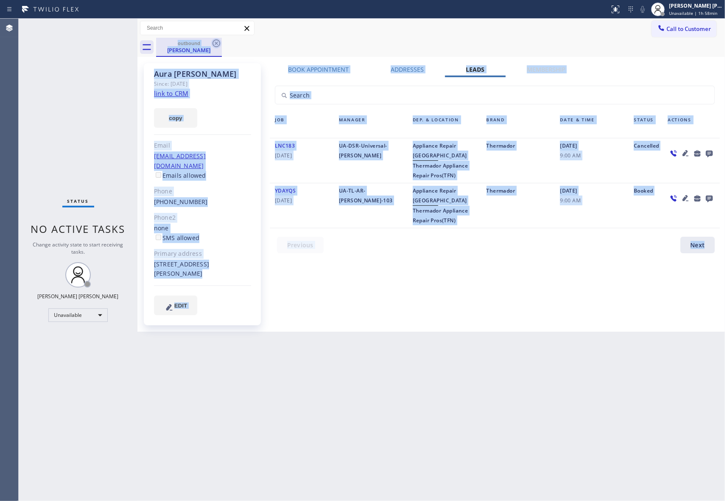
click at [218, 40] on div "outbound Aura Watson" at bounding box center [440, 47] width 569 height 19
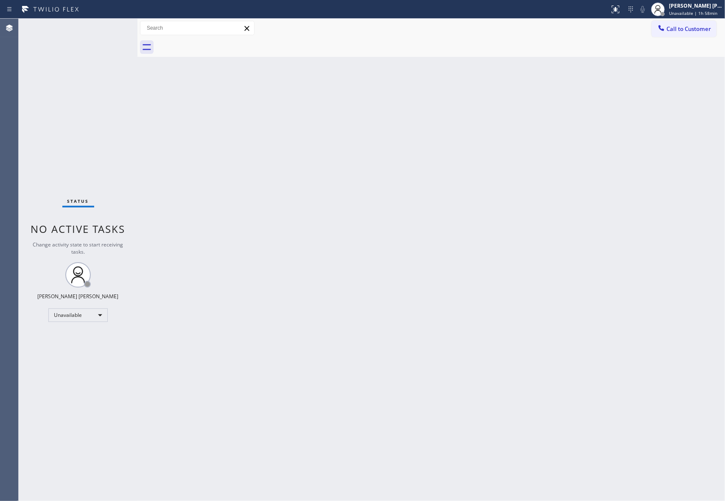
drag, startPoint x: 696, startPoint y: 25, endPoint x: 555, endPoint y: 70, distance: 147.1
click at [696, 26] on span "Call to Customer" at bounding box center [688, 29] width 45 height 8
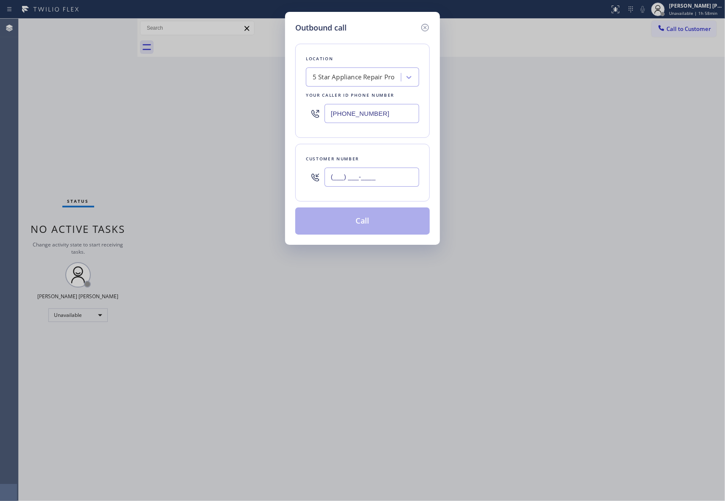
click at [385, 177] on input "(___) ___-____" at bounding box center [371, 176] width 95 height 19
paste input "206) 491-2063"
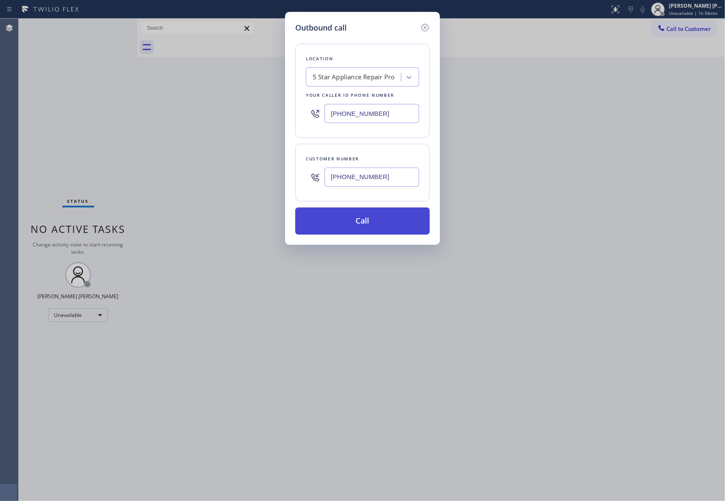
type input "(206) 491-2063"
click at [382, 222] on button "Call" at bounding box center [362, 220] width 134 height 27
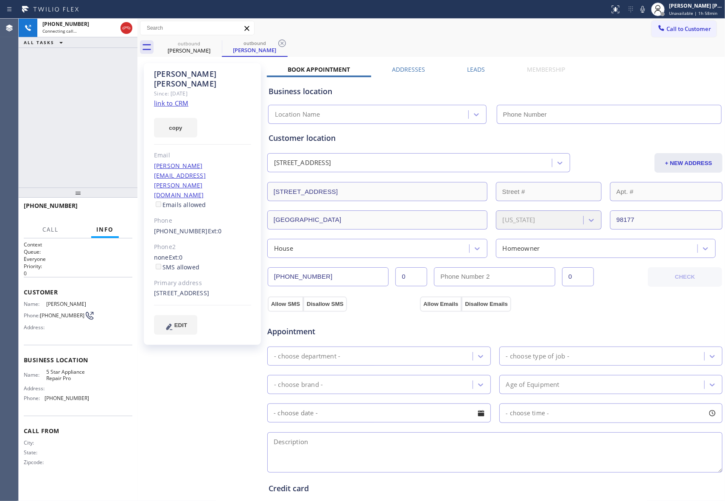
type input "[PHONE_NUMBER]"
drag, startPoint x: 114, startPoint y: 199, endPoint x: 114, endPoint y: 209, distance: 10.2
click at [114, 198] on div at bounding box center [78, 192] width 119 height 10
click at [114, 209] on span "HANG UP" at bounding box center [113, 210] width 26 height 6
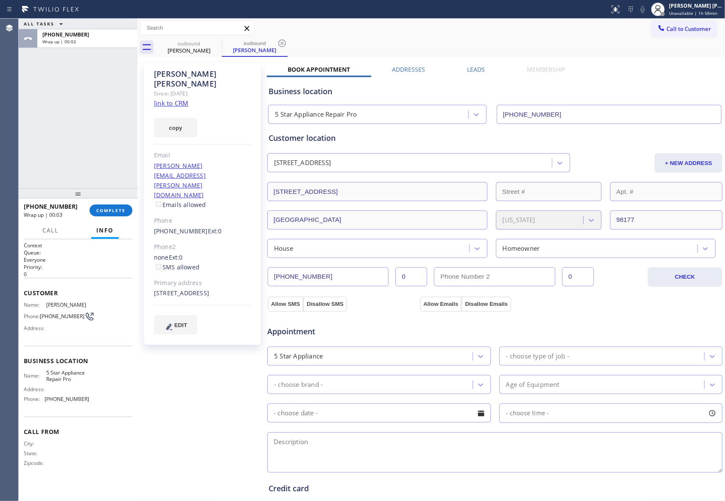
click at [482, 65] on div "Leads" at bounding box center [476, 71] width 60 height 12
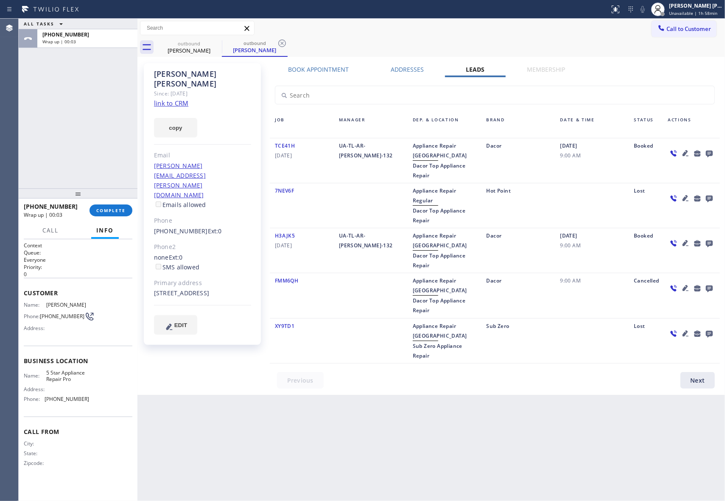
click at [705, 150] on icon at bounding box center [709, 153] width 10 height 11
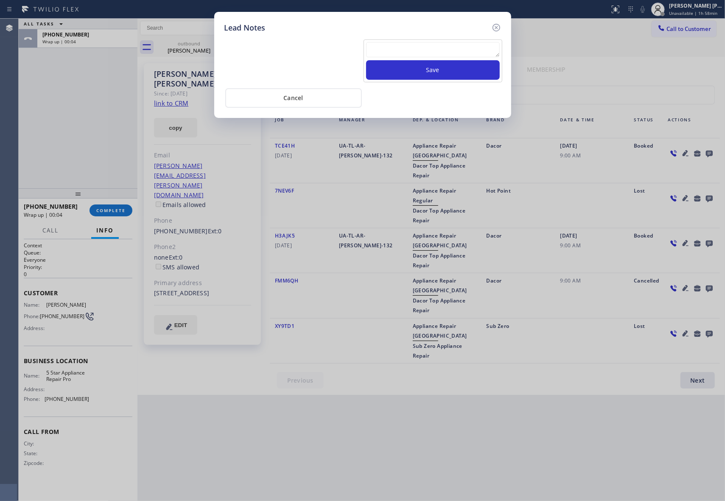
click at [408, 49] on textarea at bounding box center [433, 49] width 134 height 15
paste textarea "VM | please transfer if cx calls back"
type textarea "VM | please transfer if cx calls back"
click at [433, 72] on button "Save" at bounding box center [433, 70] width 134 height 20
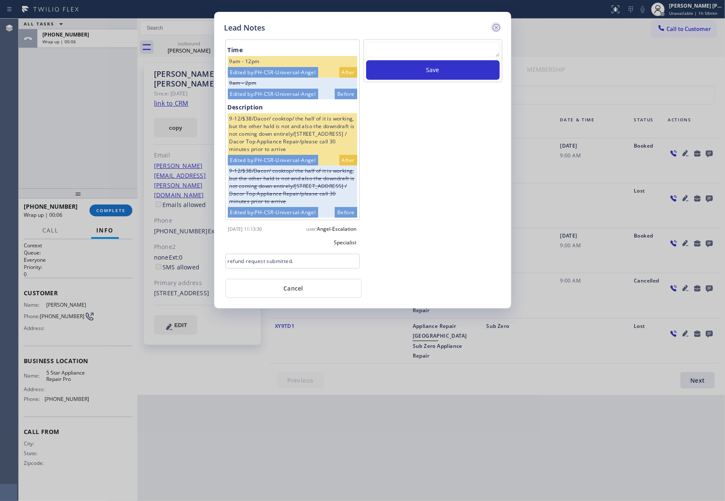
click at [498, 27] on icon at bounding box center [496, 27] width 10 height 10
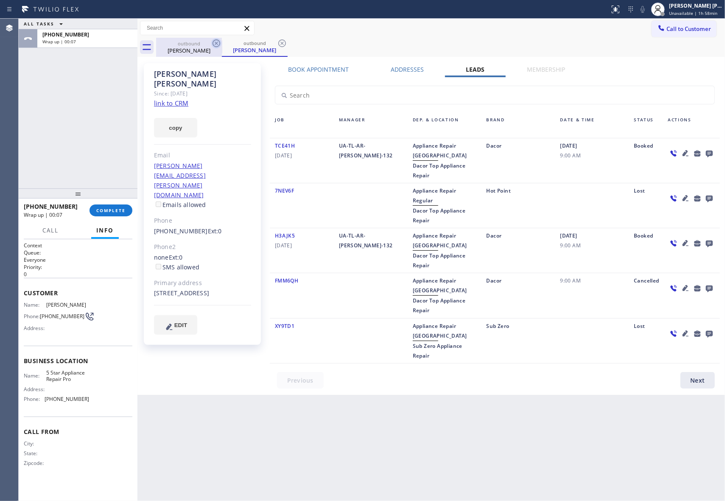
click at [213, 42] on icon at bounding box center [216, 43] width 8 height 8
click at [222, 42] on div "outbound Lalli Fingh" at bounding box center [255, 47] width 66 height 19
click at [213, 42] on icon at bounding box center [216, 43] width 8 height 8
click at [213, 42] on div "outbound Lalli Fingh" at bounding box center [440, 47] width 569 height 19
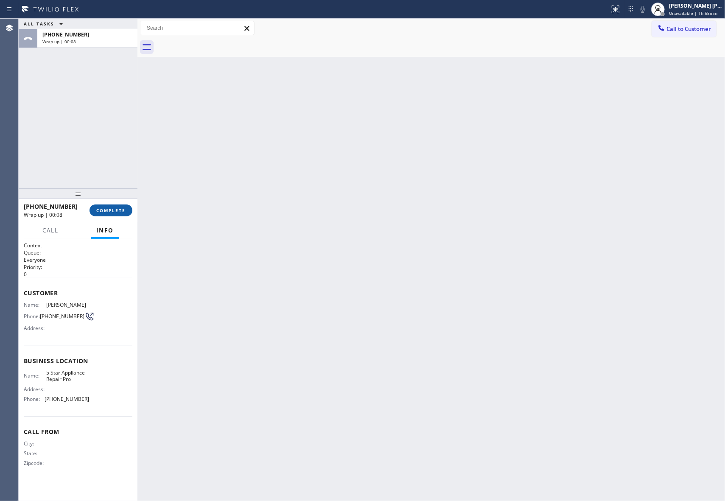
click at [112, 212] on span "COMPLETE" at bounding box center [110, 210] width 29 height 6
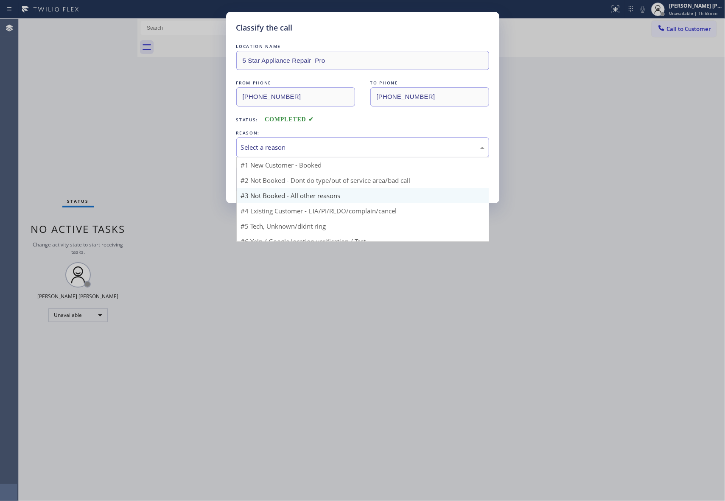
drag, startPoint x: 369, startPoint y: 143, endPoint x: 237, endPoint y: 186, distance: 139.0
click at [368, 142] on div "Select a reason" at bounding box center [362, 147] width 243 height 10
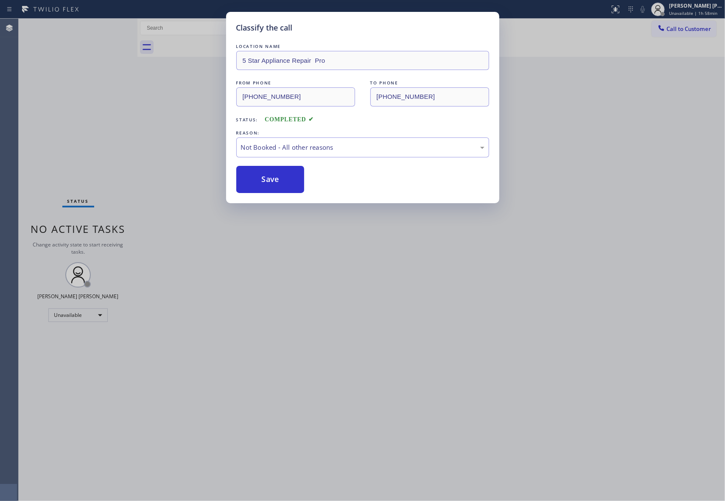
click at [260, 183] on button "Save" at bounding box center [270, 179] width 68 height 27
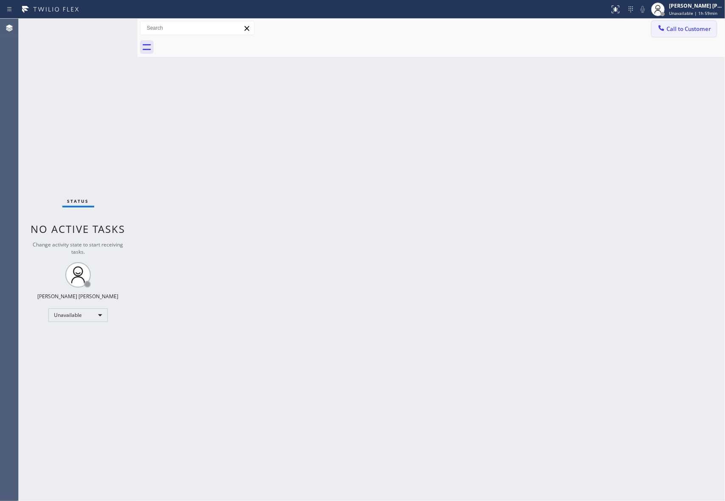
click at [699, 31] on span "Call to Customer" at bounding box center [688, 29] width 45 height 8
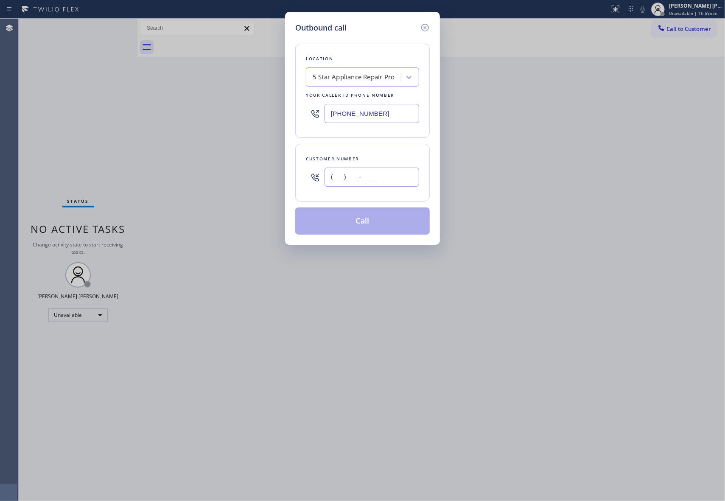
click at [389, 176] on input "(___) ___-____" at bounding box center [371, 176] width 95 height 19
paste input "305) 748-8477"
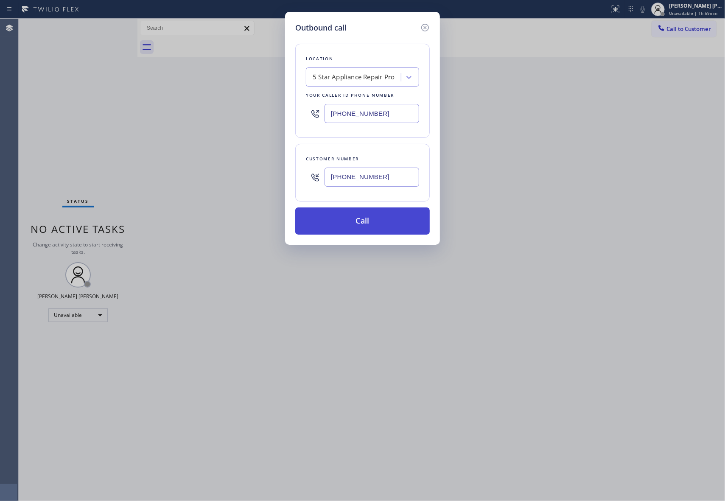
type input "(305) 748-8477"
click at [381, 223] on button "Call" at bounding box center [362, 220] width 134 height 27
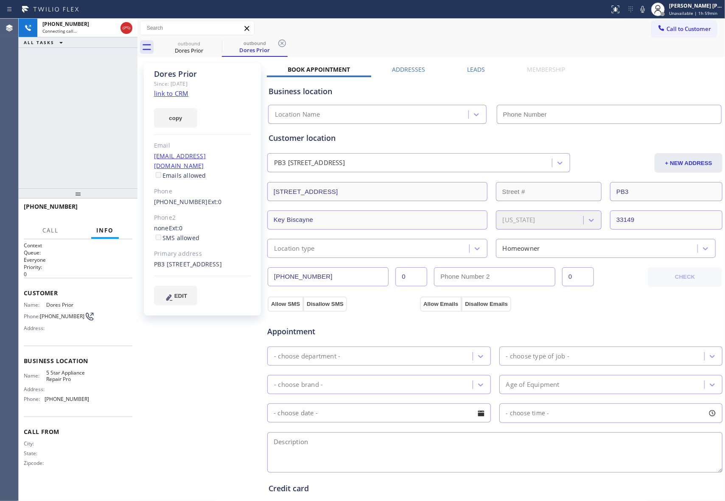
type input "[PHONE_NUMBER]"
click at [476, 68] on label "Leads" at bounding box center [476, 69] width 18 height 8
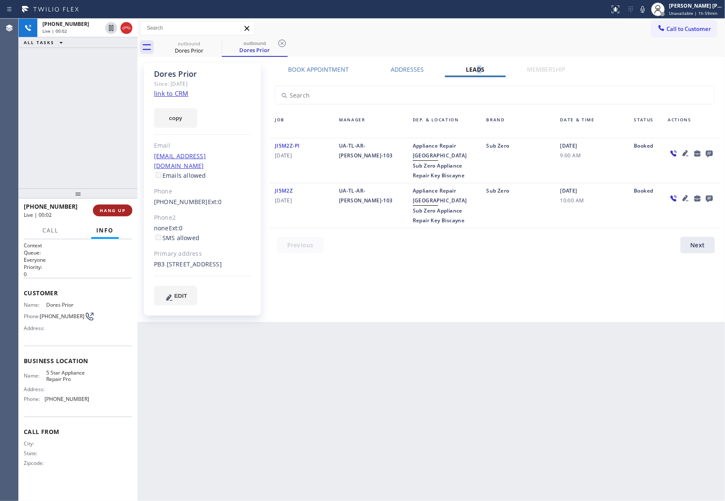
drag, startPoint x: 119, startPoint y: 212, endPoint x: 43, endPoint y: 146, distance: 101.0
click at [118, 212] on span "HANG UP" at bounding box center [113, 210] width 26 height 6
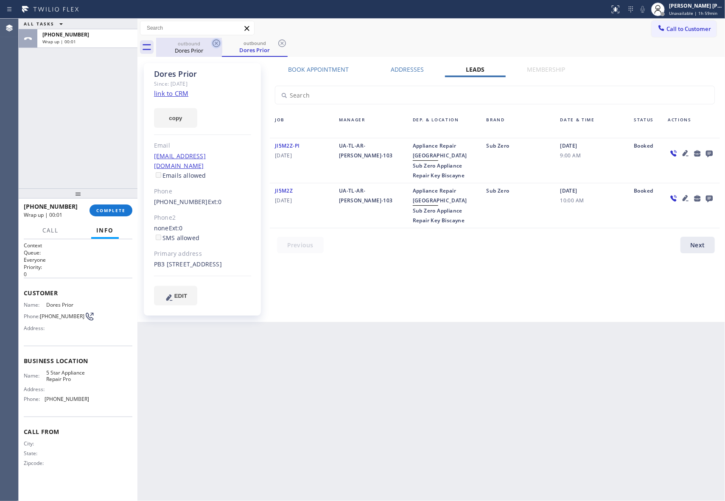
click at [215, 43] on icon at bounding box center [216, 43] width 10 height 10
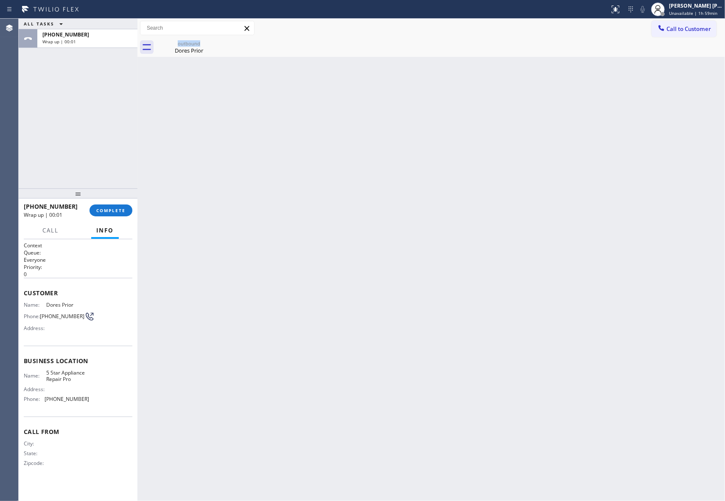
click at [215, 43] on div "outbound Dores Prior" at bounding box center [189, 47] width 66 height 19
click at [0, 0] on icon at bounding box center [0, 0] width 0 height 0
click at [215, 43] on div at bounding box center [440, 47] width 569 height 19
click at [114, 208] on span "COMPLETE" at bounding box center [110, 210] width 29 height 6
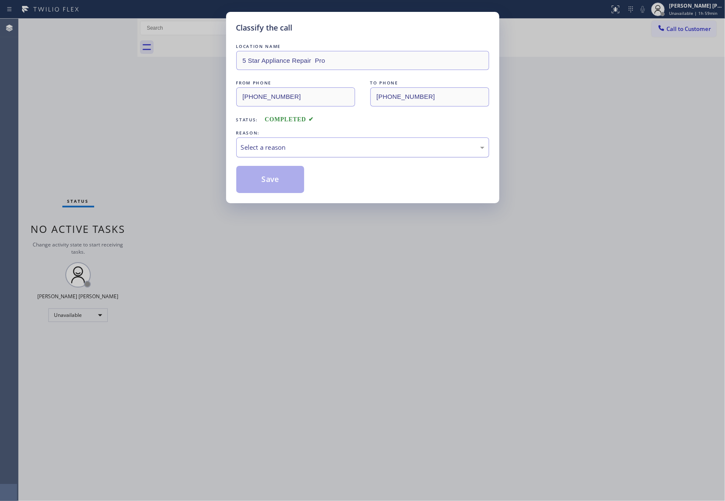
drag, startPoint x: 340, startPoint y: 148, endPoint x: 287, endPoint y: 153, distance: 53.3
click at [335, 148] on div "Select a reason" at bounding box center [362, 147] width 243 height 10
click at [265, 182] on button "Save" at bounding box center [270, 179] width 68 height 27
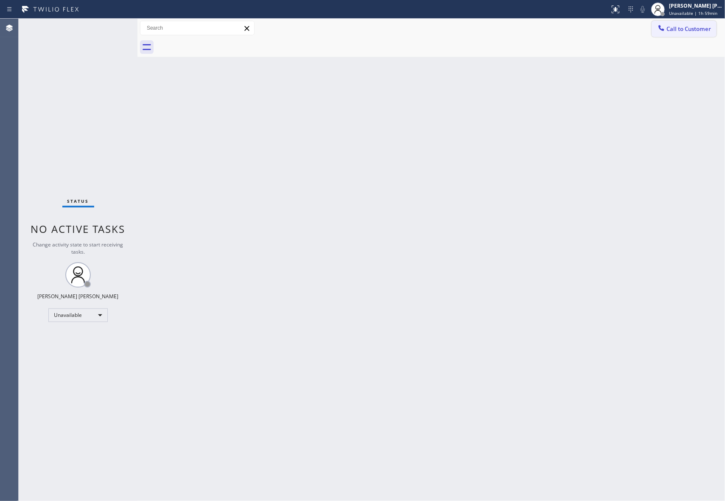
click at [687, 26] on span "Call to Customer" at bounding box center [688, 29] width 45 height 8
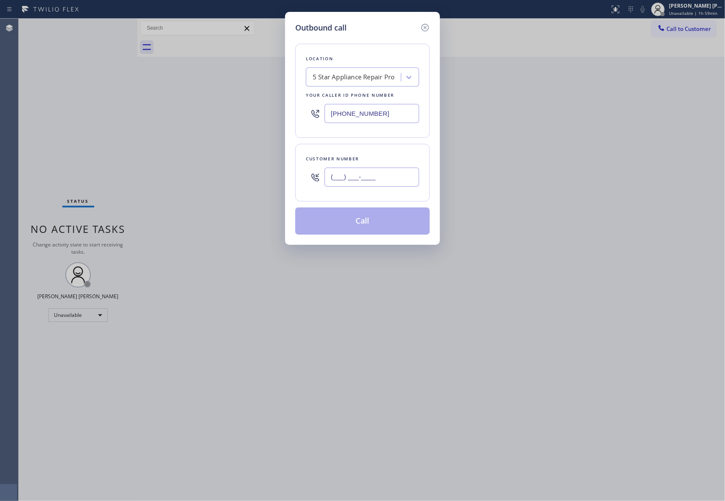
click at [384, 182] on input "(___) ___-____" at bounding box center [371, 176] width 95 height 19
paste input "310) 738-0606"
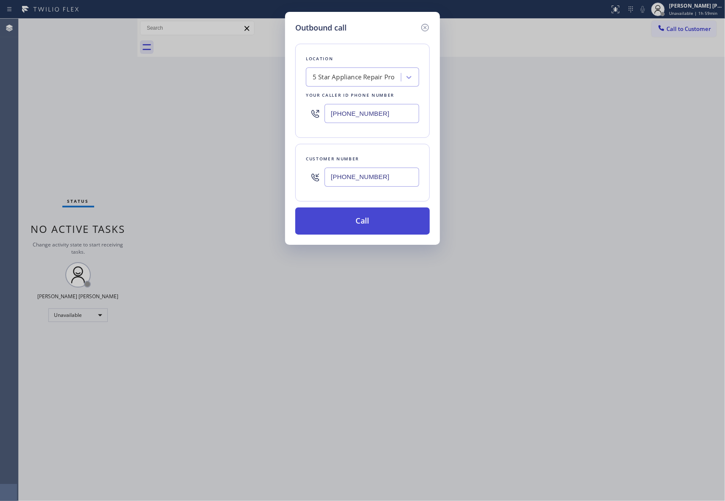
type input "(310) 738-0606"
click at [375, 220] on button "Call" at bounding box center [362, 220] width 134 height 27
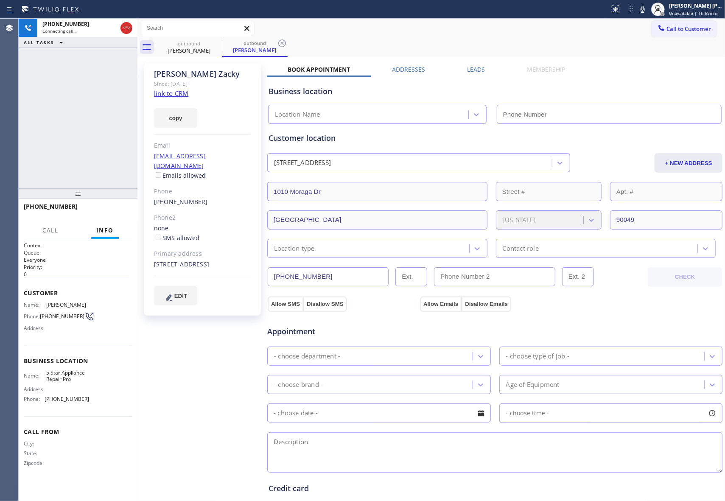
type input "[PHONE_NUMBER]"
click at [475, 69] on label "Leads" at bounding box center [476, 69] width 18 height 8
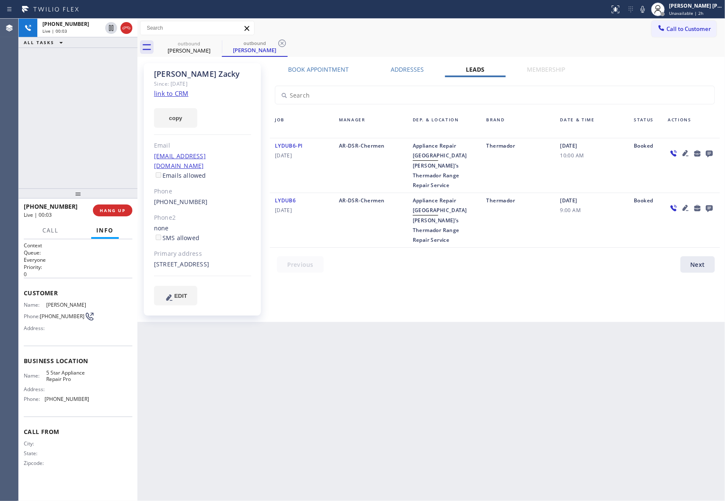
click at [173, 92] on link "link to CRM" at bounding box center [171, 93] width 34 height 8
click at [131, 29] on icon at bounding box center [126, 28] width 10 height 10
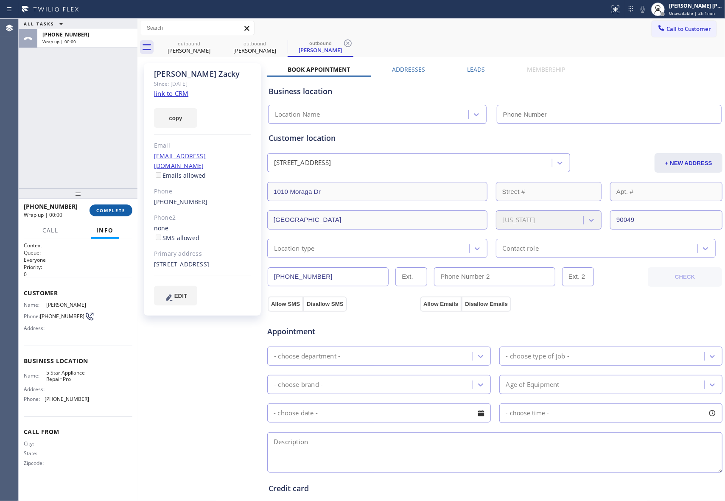
type input "[PHONE_NUMBER]"
click at [113, 207] on button "COMPLETE" at bounding box center [110, 210] width 43 height 12
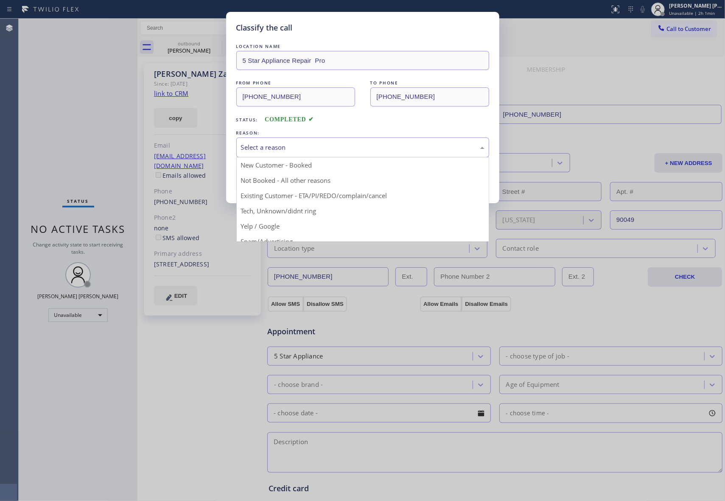
click at [274, 143] on div "Select a reason" at bounding box center [362, 147] width 243 height 10
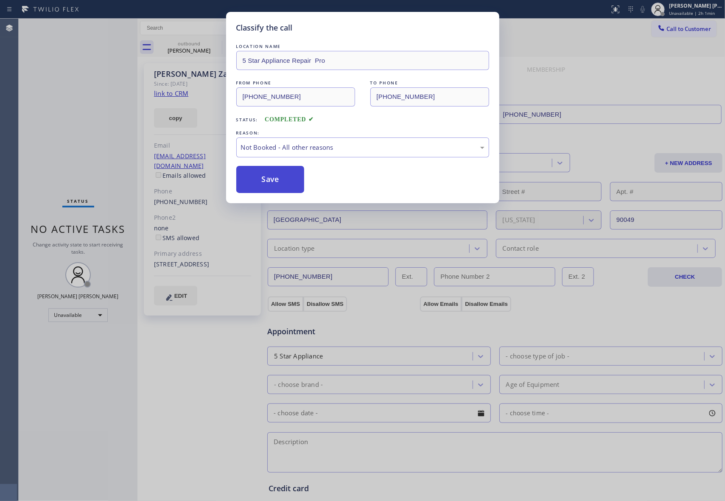
click at [265, 179] on button "Save" at bounding box center [270, 179] width 68 height 27
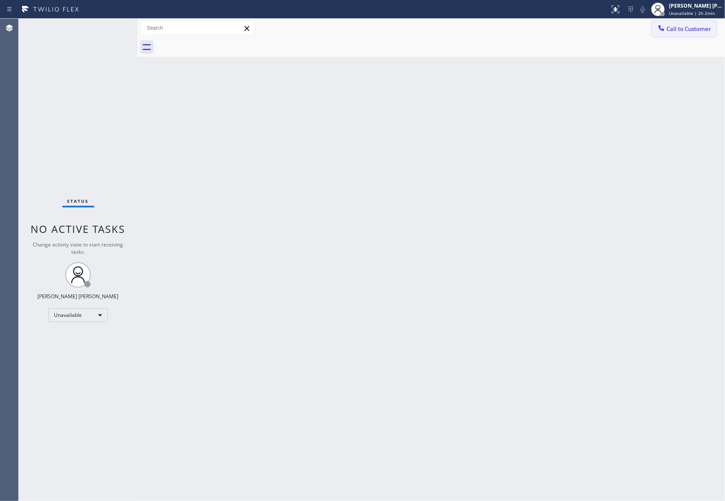
click at [704, 29] on span "Call to Customer" at bounding box center [688, 29] width 45 height 8
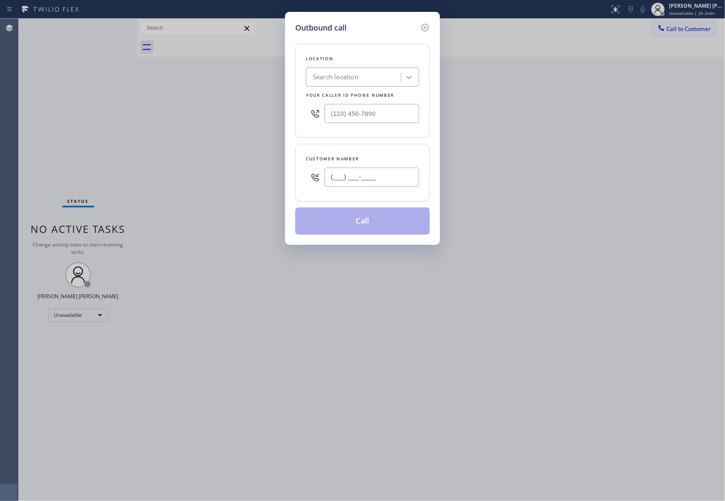
click at [402, 178] on input "(___) ___-____" at bounding box center [371, 176] width 95 height 19
paste input "702) 491-6911"
type input "[PHONE_NUMBER]"
click at [351, 70] on div "Search location" at bounding box center [354, 77] width 92 height 15
type input "5 star appliance repair"
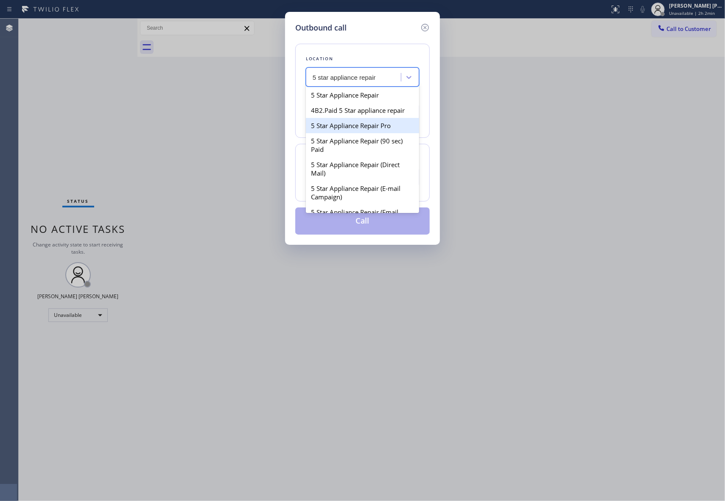
click at [358, 133] on div "5 Star Appliance Repair Pro" at bounding box center [362, 125] width 113 height 15
type input "[PHONE_NUMBER]"
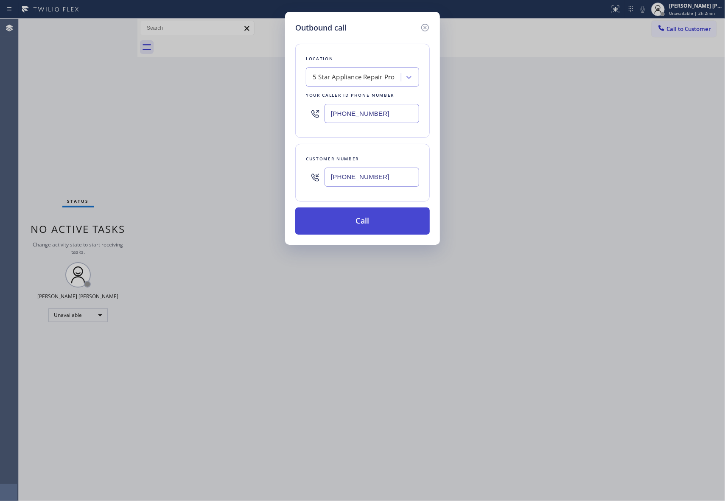
click at [382, 230] on button "Call" at bounding box center [362, 220] width 134 height 27
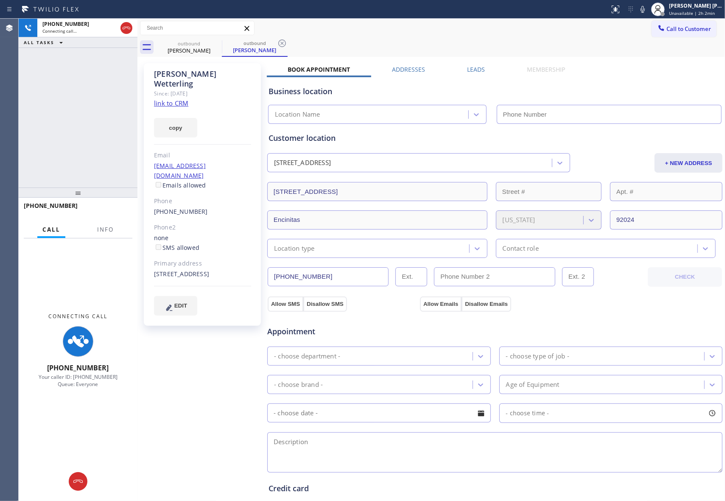
type input "[PHONE_NUMBER]"
drag, startPoint x: 103, startPoint y: 227, endPoint x: 100, endPoint y: 233, distance: 5.9
click at [102, 227] on span "Info" at bounding box center [105, 230] width 17 height 8
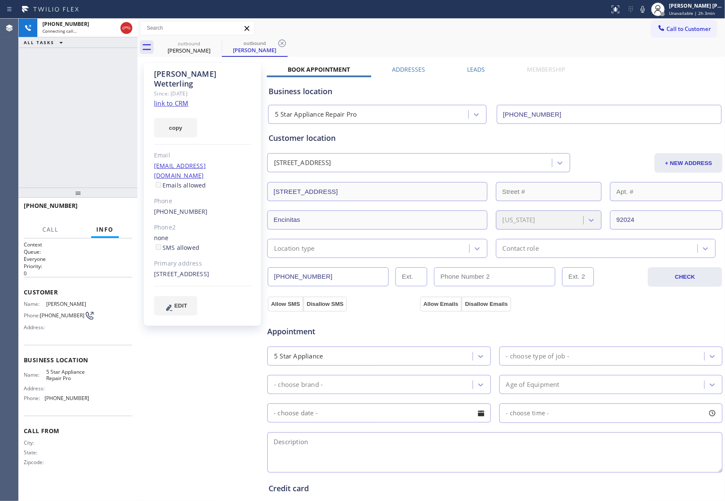
click at [474, 66] on label "Leads" at bounding box center [476, 69] width 18 height 8
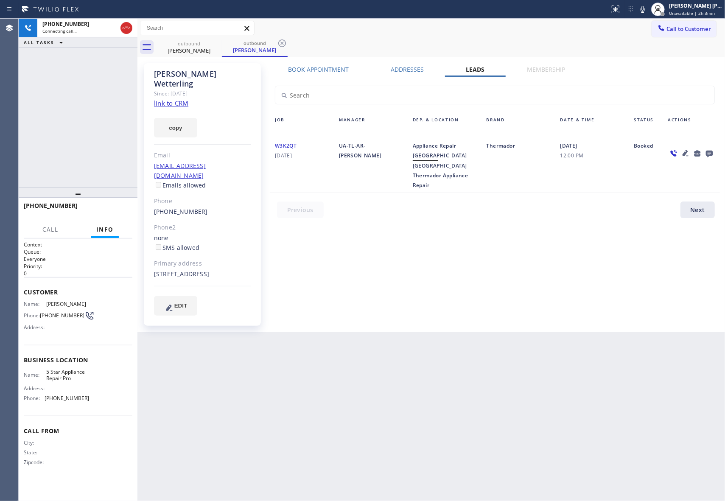
click at [713, 151] on icon at bounding box center [709, 153] width 10 height 11
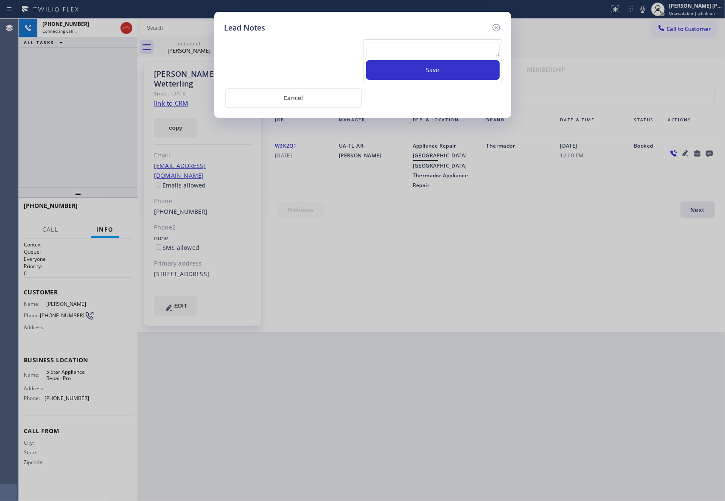
click at [436, 56] on textarea at bounding box center [433, 49] width 134 height 15
paste textarea "VM | please transfer if cx calls back"
type textarea "VM | please transfer if cx calls back"
click at [442, 69] on button "Save" at bounding box center [433, 70] width 134 height 20
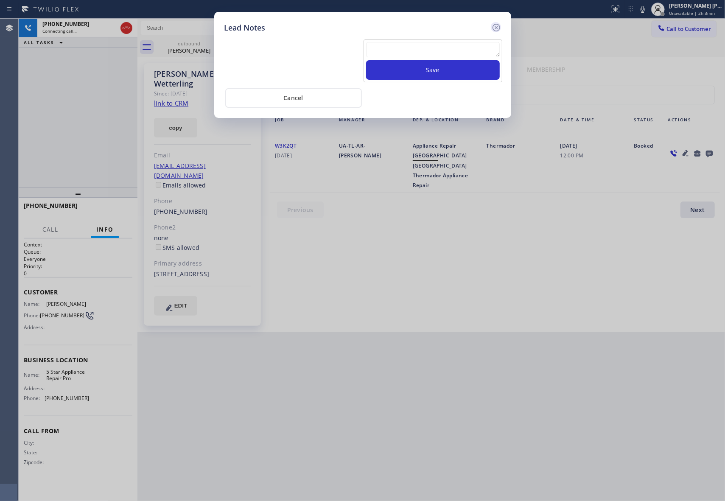
scroll to position [0, 0]
click at [497, 25] on icon at bounding box center [496, 27] width 10 height 10
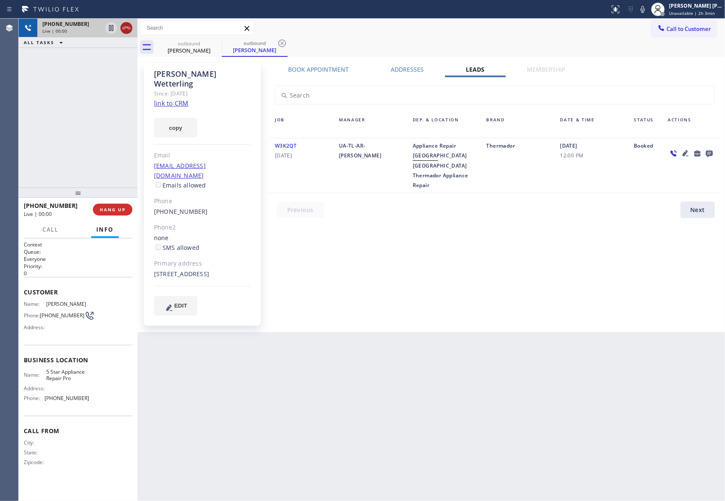
click at [126, 25] on icon at bounding box center [126, 28] width 10 height 10
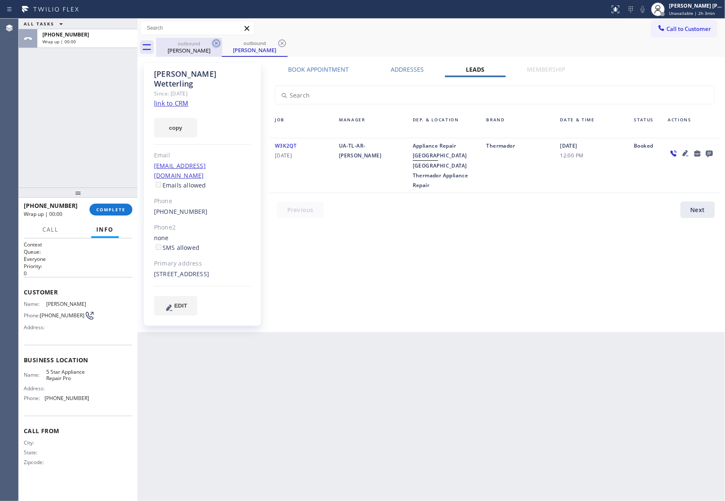
click at [217, 40] on icon at bounding box center [216, 43] width 8 height 8
click at [278, 40] on icon at bounding box center [282, 43] width 8 height 8
click at [217, 40] on div "outbound [PERSON_NAME] outbound [PERSON_NAME]" at bounding box center [440, 47] width 569 height 19
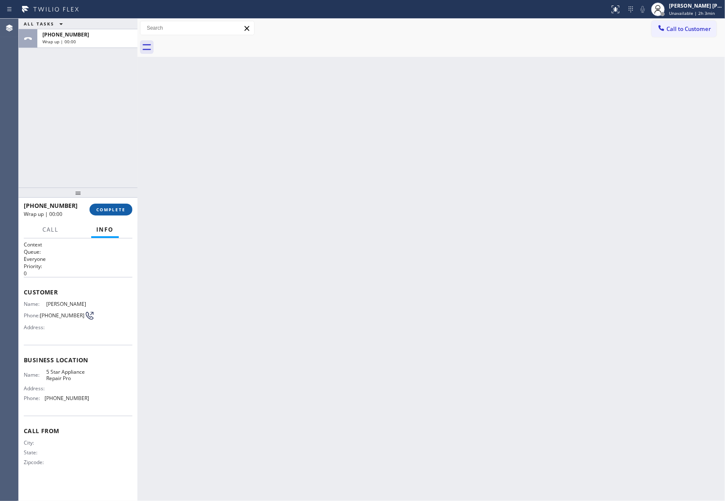
click at [116, 207] on span "COMPLETE" at bounding box center [110, 209] width 29 height 6
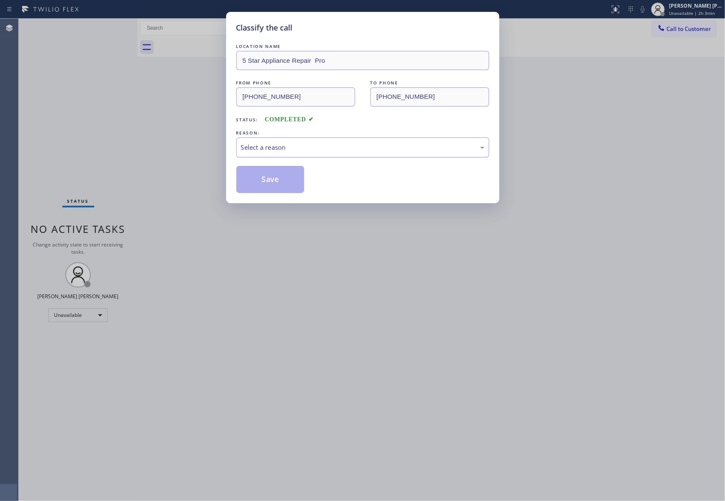
click at [339, 147] on div "Select a reason" at bounding box center [362, 147] width 243 height 10
click at [256, 180] on button "Save" at bounding box center [270, 179] width 68 height 27
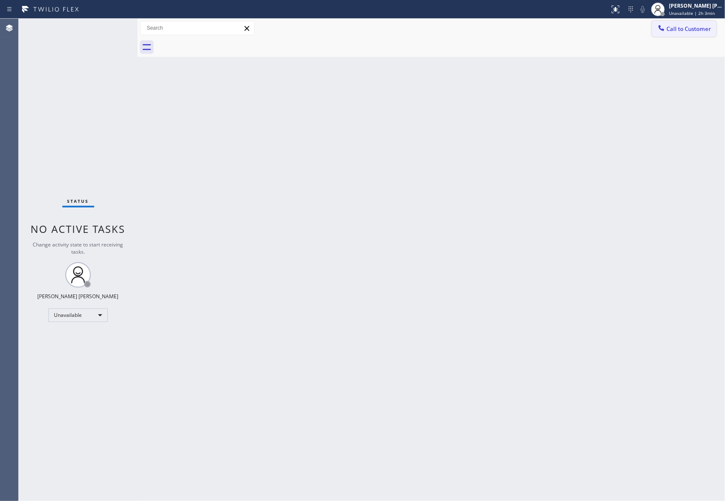
click at [701, 27] on span "Call to Customer" at bounding box center [688, 29] width 45 height 8
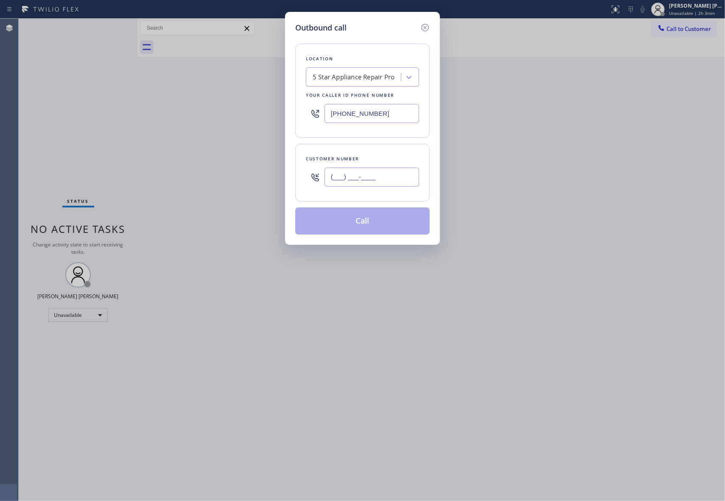
click at [399, 176] on input "(___) ___-____" at bounding box center [371, 176] width 95 height 19
paste input "650) 455-4547"
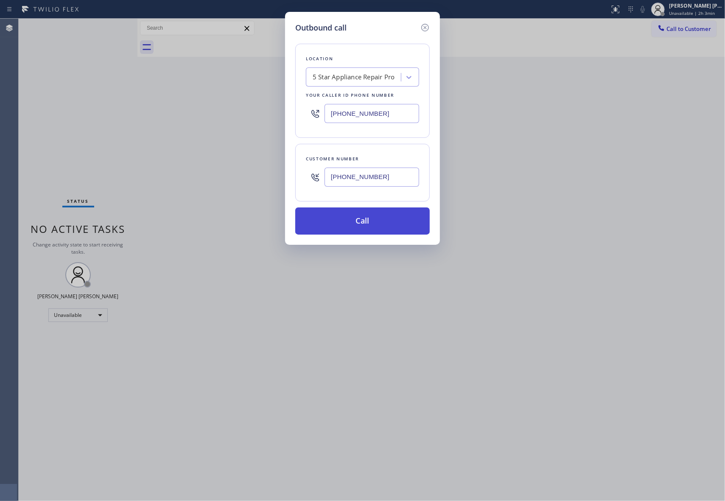
type input "[PHONE_NUMBER]"
click at [374, 226] on button "Call" at bounding box center [362, 220] width 134 height 27
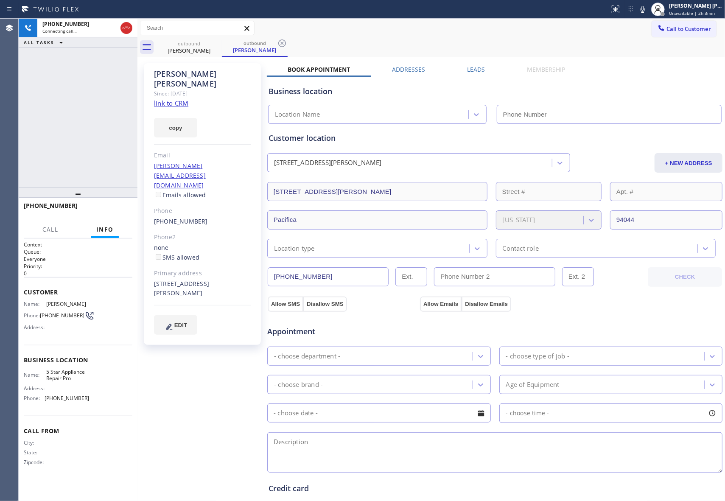
type input "[PHONE_NUMBER]"
click at [470, 64] on div "[PERSON_NAME] Since: [DATE] link to CRM copy Email [PERSON_NAME][EMAIL_ADDRESS]…" at bounding box center [430, 342] width 583 height 566
click at [470, 67] on label "Leads" at bounding box center [476, 69] width 18 height 8
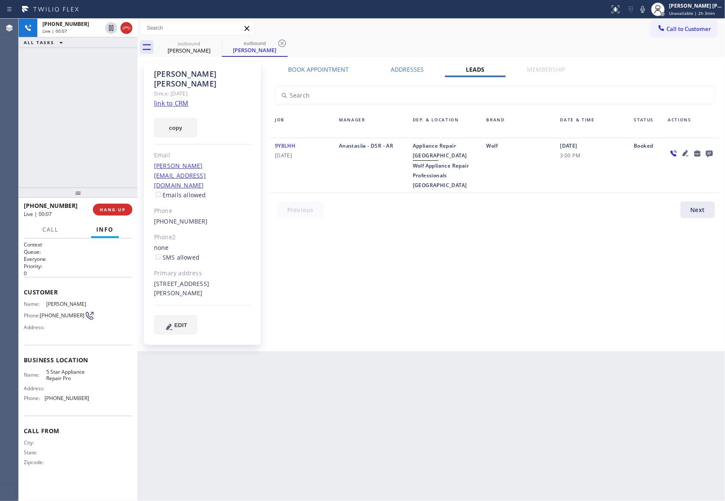
click at [708, 151] on icon at bounding box center [709, 154] width 7 height 7
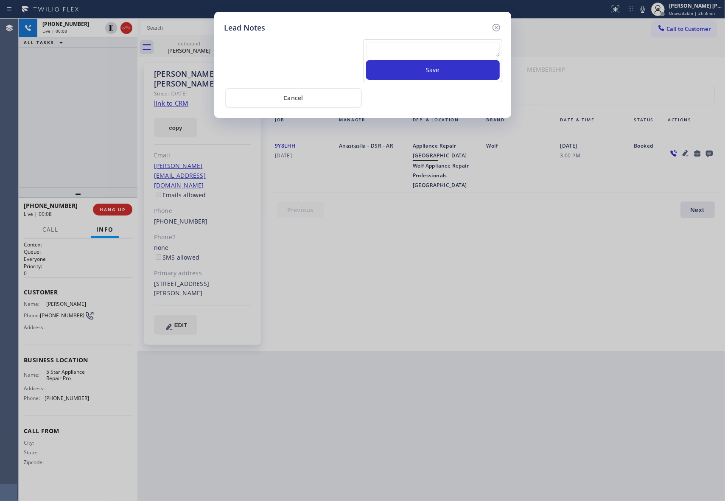
click at [420, 50] on textarea at bounding box center [433, 49] width 134 height 15
paste textarea "VM | please transfer if cx calls back"
type textarea "VM | please transfer if cx calls back"
click at [440, 68] on button "Save" at bounding box center [433, 70] width 134 height 20
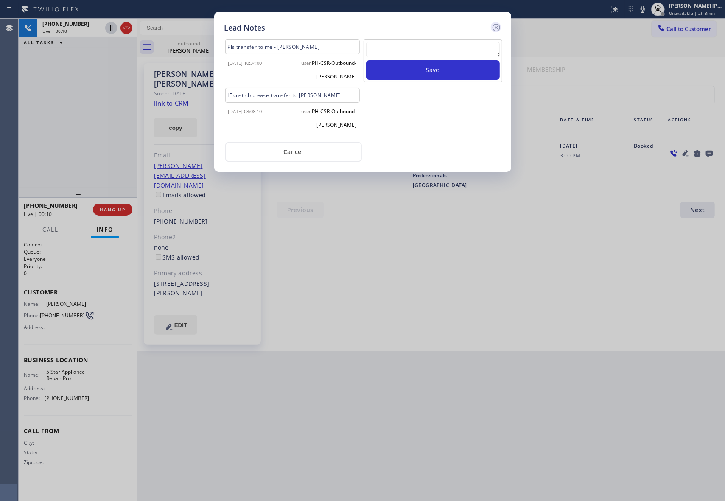
click at [494, 26] on icon at bounding box center [496, 27] width 10 height 10
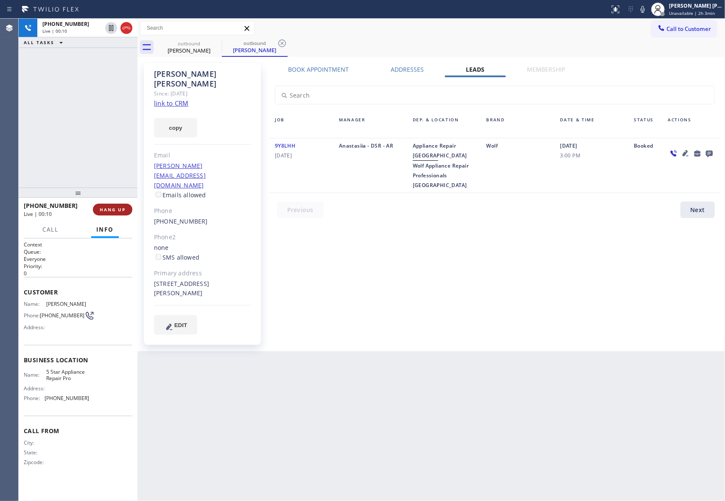
click at [116, 213] on button "HANG UP" at bounding box center [112, 210] width 39 height 12
click at [119, 207] on span "COMPLETE" at bounding box center [110, 209] width 29 height 6
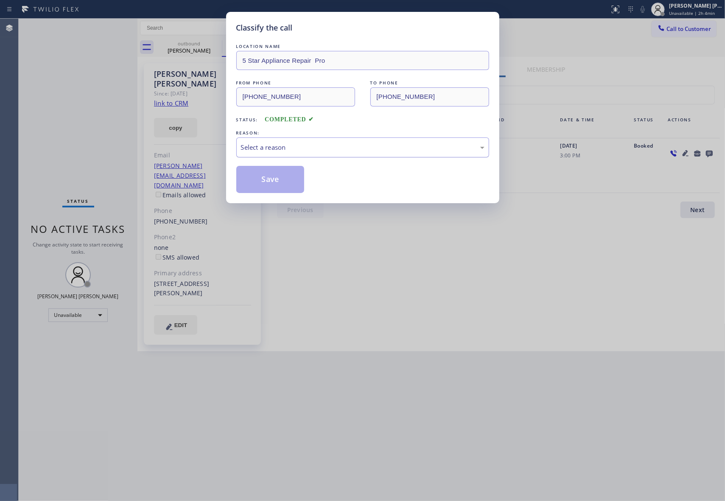
drag, startPoint x: 321, startPoint y: 145, endPoint x: 301, endPoint y: 156, distance: 22.8
click at [321, 145] on div "Select a reason" at bounding box center [362, 147] width 243 height 10
click at [268, 180] on button "Save" at bounding box center [270, 179] width 68 height 27
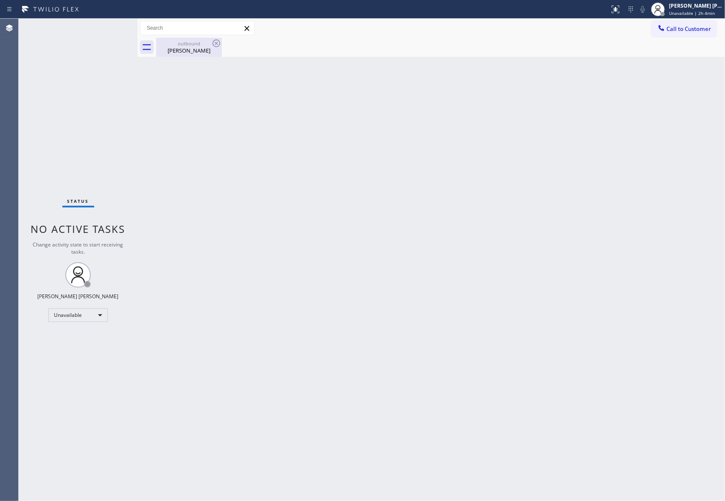
drag, startPoint x: 192, startPoint y: 50, endPoint x: 206, endPoint y: 44, distance: 15.2
click at [193, 48] on div "[PERSON_NAME]" at bounding box center [189, 51] width 64 height 8
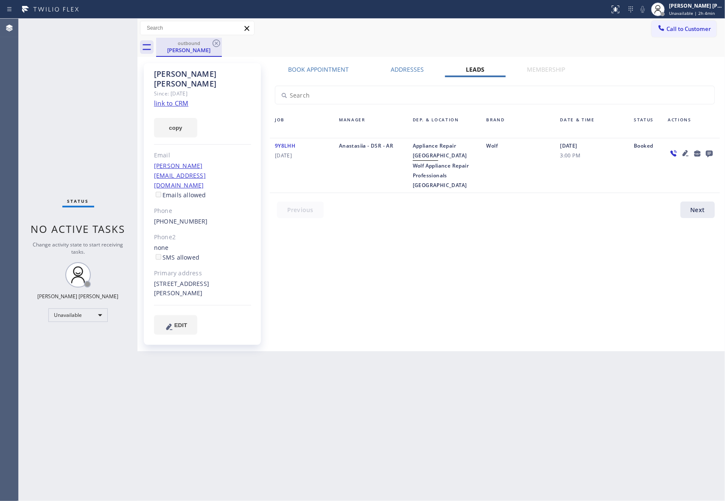
click at [208, 43] on div "outbound" at bounding box center [189, 43] width 64 height 6
drag, startPoint x: 210, startPoint y: 42, endPoint x: 218, endPoint y: 43, distance: 7.7
click at [212, 42] on div "outbound [PERSON_NAME]" at bounding box center [189, 47] width 66 height 19
click at [218, 43] on icon at bounding box center [216, 43] width 10 height 10
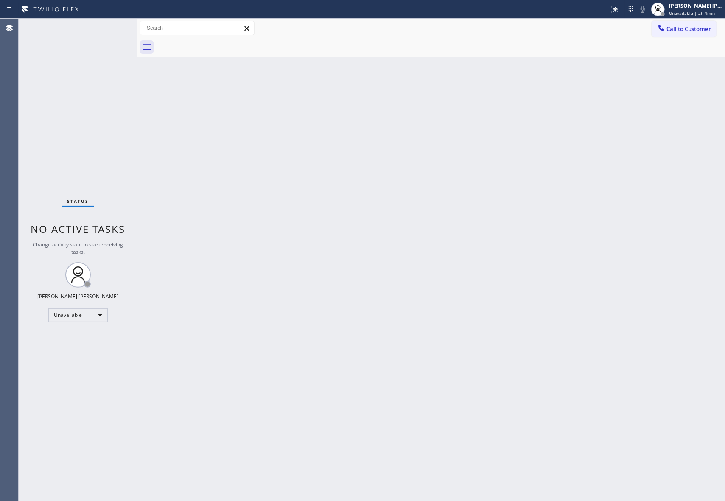
click at [218, 43] on div at bounding box center [440, 47] width 569 height 19
click at [708, 24] on button "Call to Customer" at bounding box center [683, 29] width 65 height 16
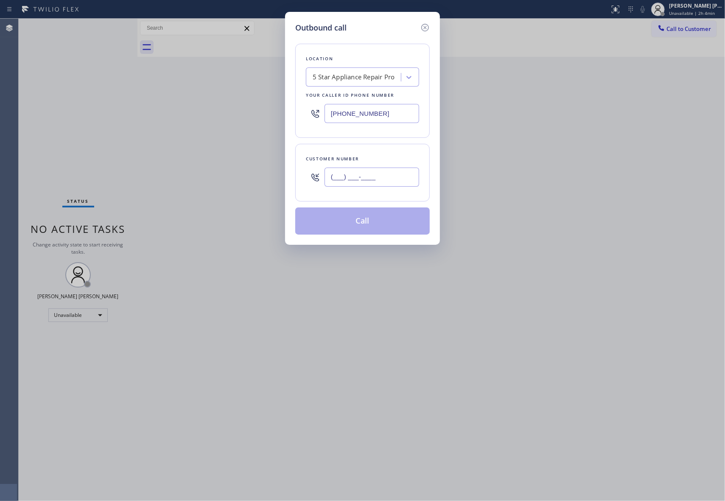
click at [378, 185] on input "(___) ___-____" at bounding box center [371, 176] width 95 height 19
paste input "626) 905-4122"
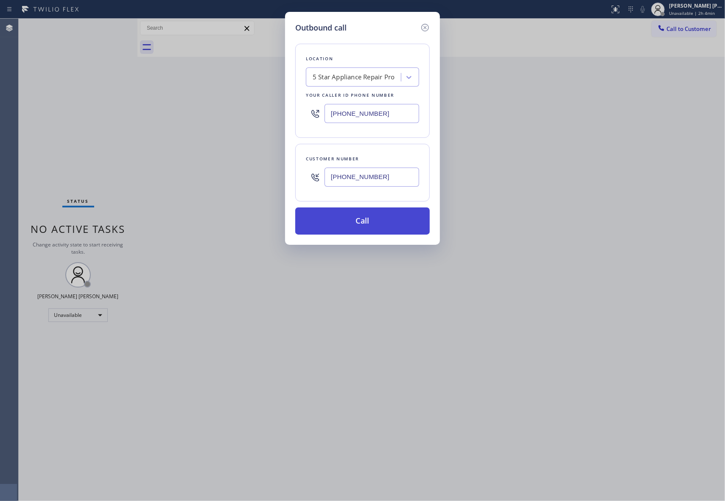
type input "[PHONE_NUMBER]"
click at [377, 223] on button "Call" at bounding box center [362, 220] width 134 height 27
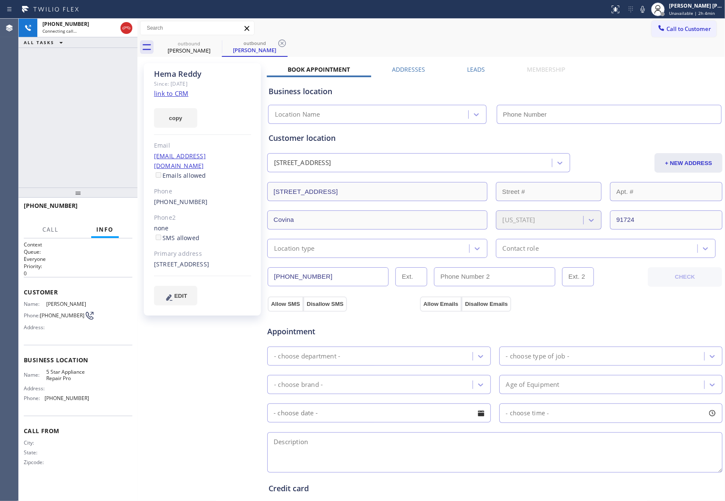
type input "[PHONE_NUMBER]"
click at [475, 68] on label "Leads" at bounding box center [476, 69] width 18 height 8
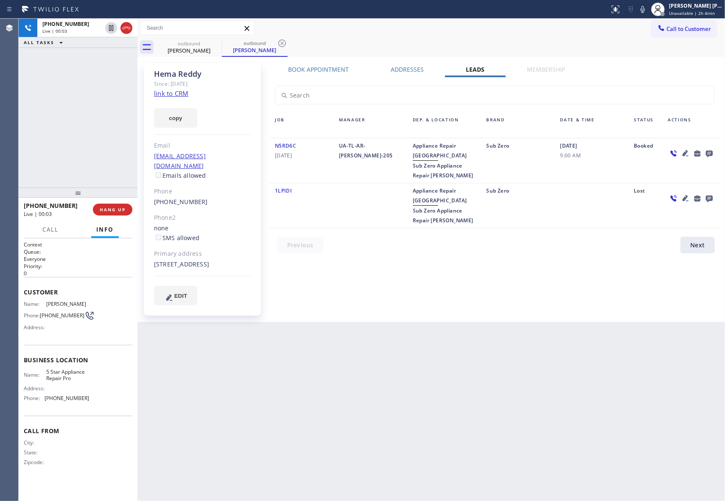
click at [175, 95] on link "link to CRM" at bounding box center [171, 93] width 34 height 8
drag, startPoint x: 205, startPoint y: 48, endPoint x: 223, endPoint y: 45, distance: 18.1
click at [214, 47] on div "outbound [PERSON_NAME]" at bounding box center [189, 47] width 66 height 19
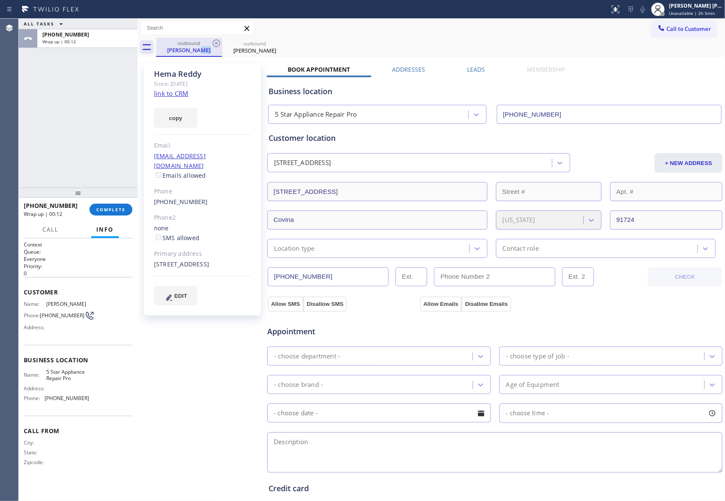
drag, startPoint x: 223, startPoint y: 45, endPoint x: 215, endPoint y: 45, distance: 7.6
click at [223, 43] on div "outbound" at bounding box center [255, 43] width 64 height 6
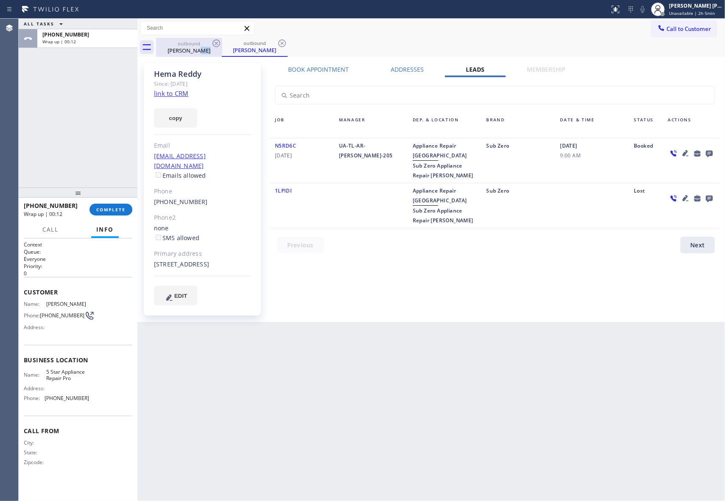
click at [215, 45] on icon at bounding box center [216, 43] width 10 height 10
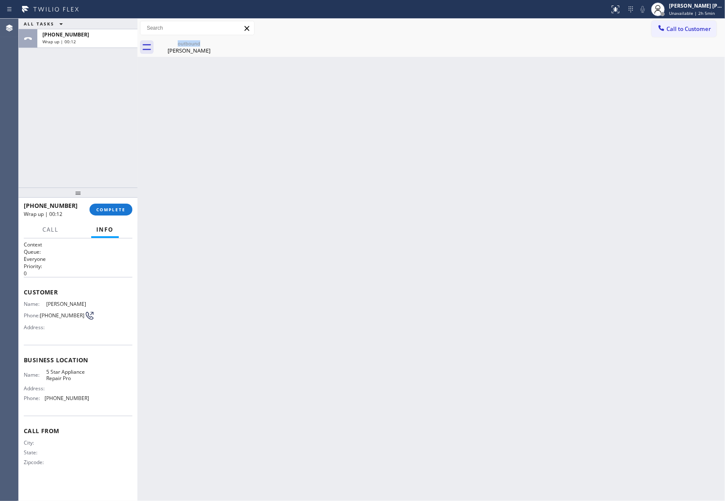
click at [215, 45] on div "outbound [PERSON_NAME]" at bounding box center [189, 47] width 66 height 19
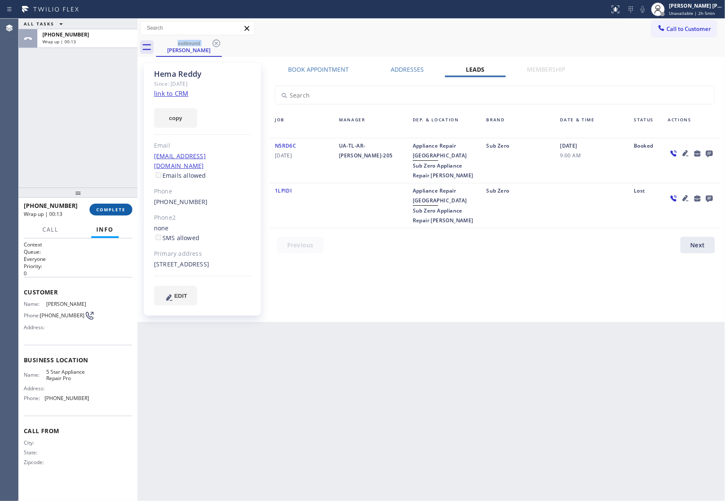
click at [116, 211] on span "COMPLETE" at bounding box center [110, 209] width 29 height 6
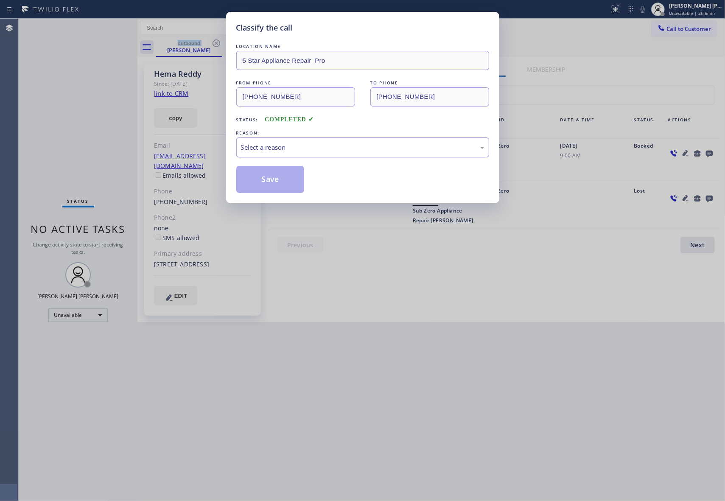
click at [284, 150] on div "Select a reason" at bounding box center [362, 147] width 243 height 10
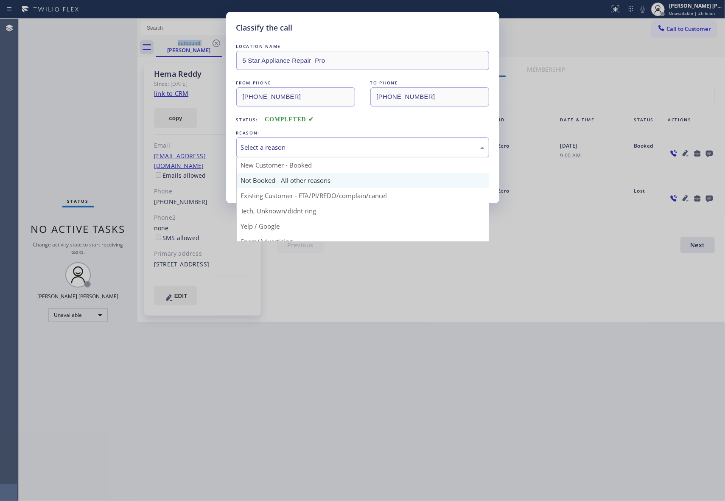
click at [271, 182] on button "Save" at bounding box center [270, 179] width 68 height 27
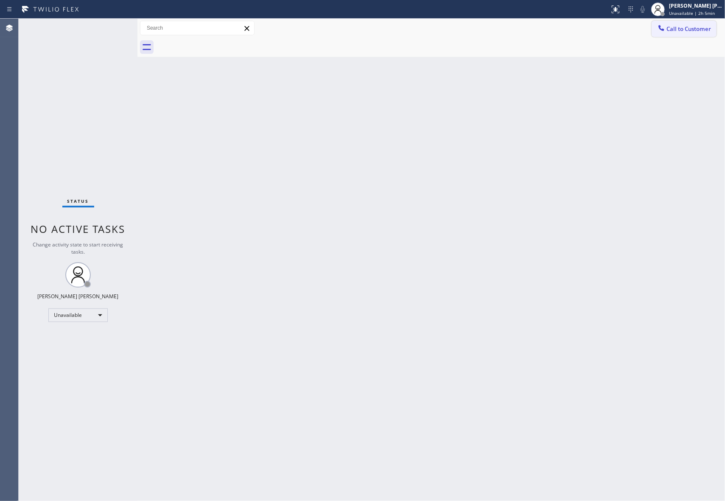
click at [686, 33] on button "Call to Customer" at bounding box center [683, 29] width 65 height 16
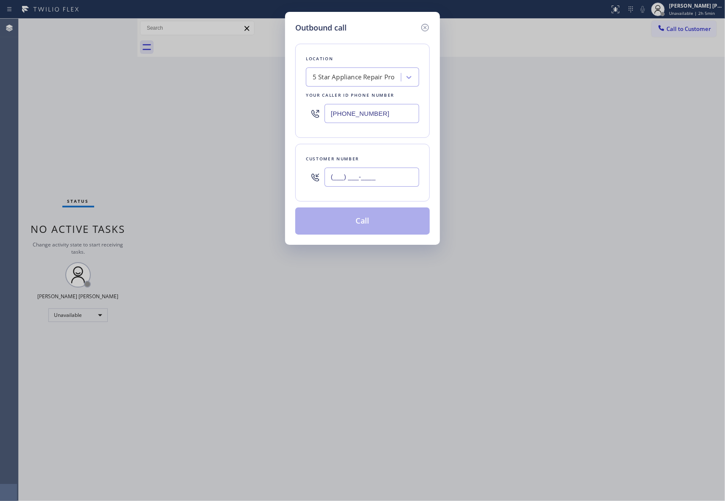
click at [399, 181] on input "(___) ___-____" at bounding box center [371, 176] width 95 height 19
paste input "305) 218-6554"
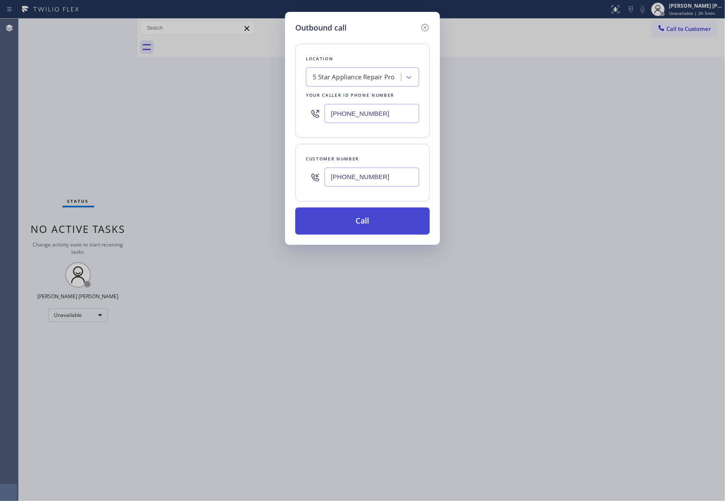
type input "[PHONE_NUMBER]"
click at [379, 220] on button "Call" at bounding box center [362, 220] width 134 height 27
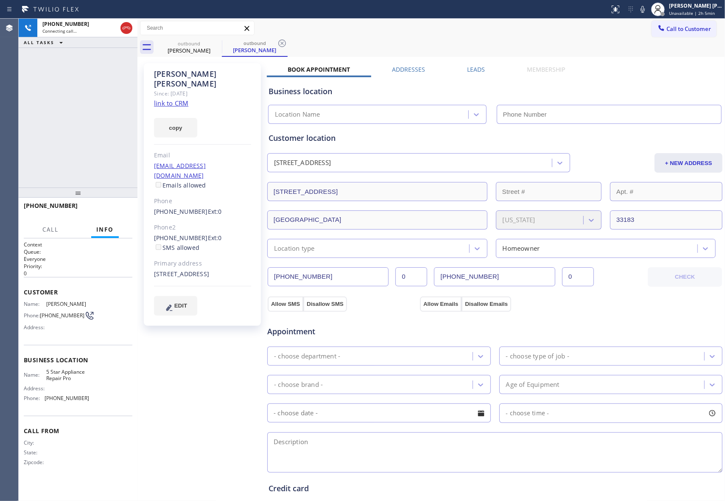
type input "[PHONE_NUMBER]"
click at [472, 72] on label "Leads" at bounding box center [476, 69] width 18 height 8
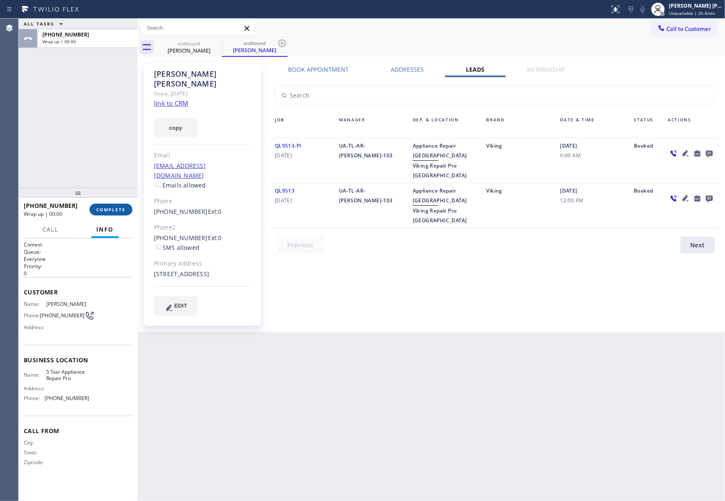
click at [111, 206] on span "COMPLETE" at bounding box center [110, 209] width 29 height 6
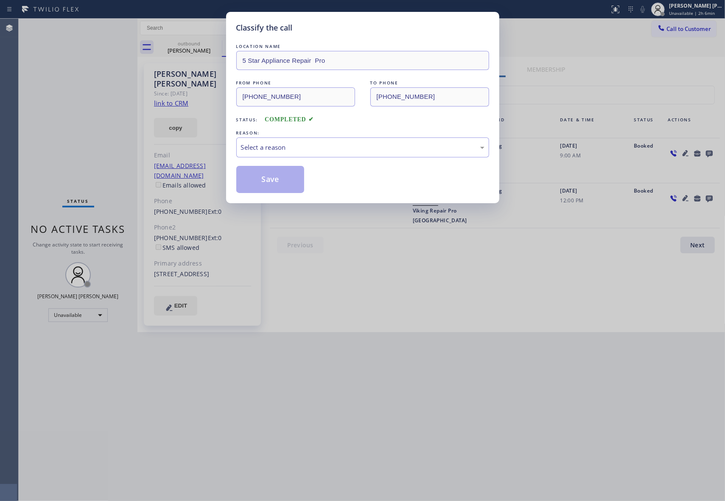
click at [711, 153] on div "Classify the call LOCATION NAME 5 Star Appliance Repair Pro FROM PHONE [PHONE_N…" at bounding box center [362, 250] width 725 height 501
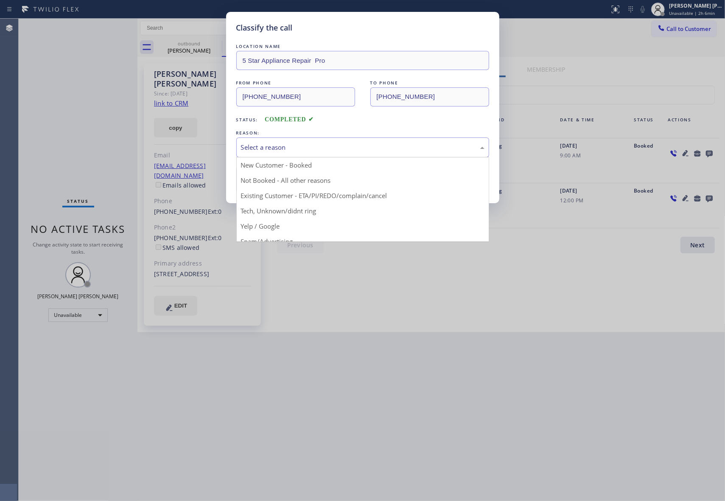
click at [318, 151] on div "Select a reason" at bounding box center [362, 147] width 243 height 10
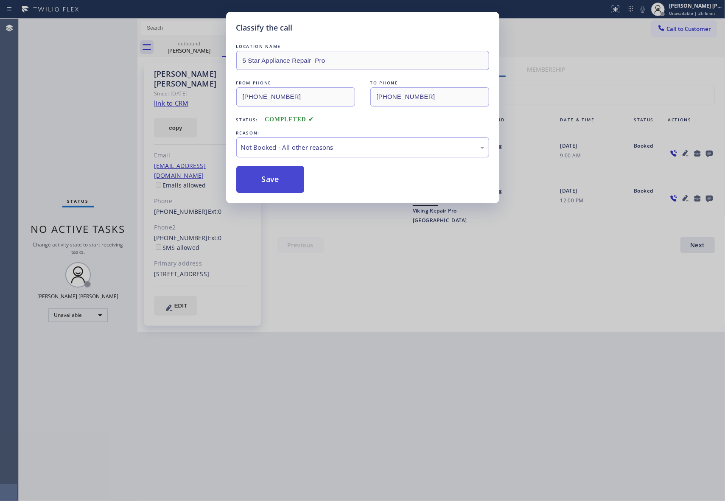
click at [273, 182] on button "Save" at bounding box center [270, 179] width 68 height 27
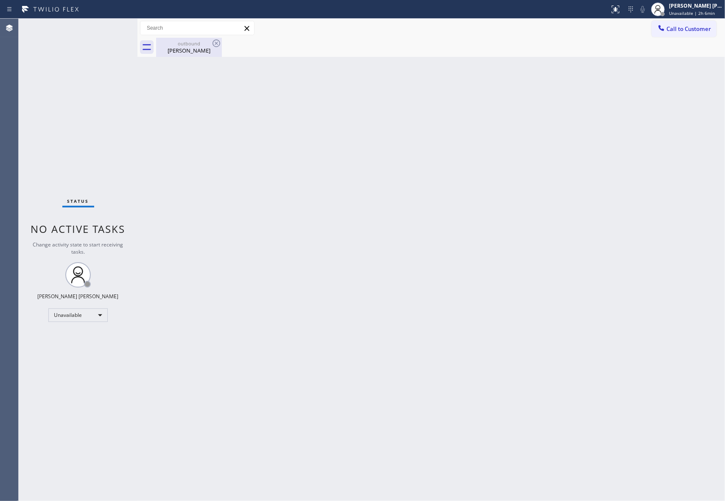
click at [190, 45] on div "outbound" at bounding box center [189, 43] width 64 height 6
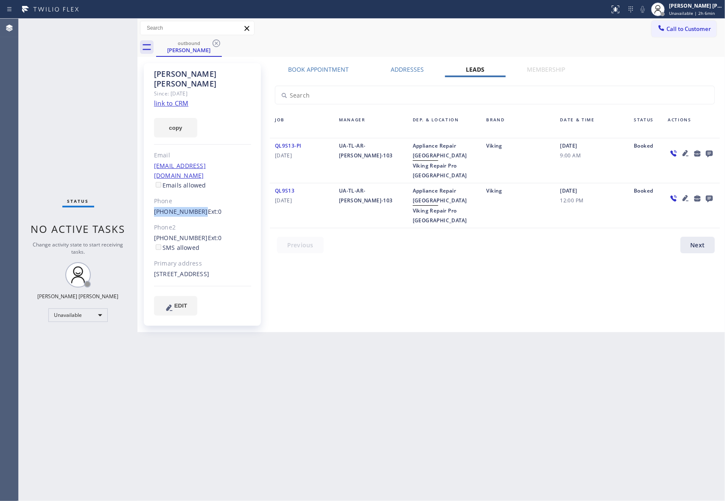
drag, startPoint x: 148, startPoint y: 192, endPoint x: 194, endPoint y: 197, distance: 46.5
click at [194, 197] on div "[PERSON_NAME] Since: [DATE] link to CRM copy Email [EMAIL_ADDRESS][DOMAIN_NAME]…" at bounding box center [202, 194] width 117 height 262
copy link "[PHONE_NUMBER]"
click at [711, 152] on icon at bounding box center [709, 154] width 7 height 7
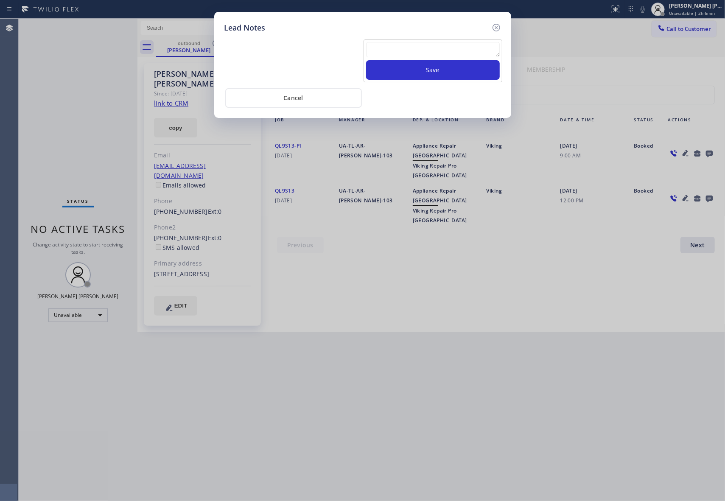
click at [429, 43] on textarea at bounding box center [433, 49] width 134 height 15
paste textarea "[PHONE_NUMBER]"
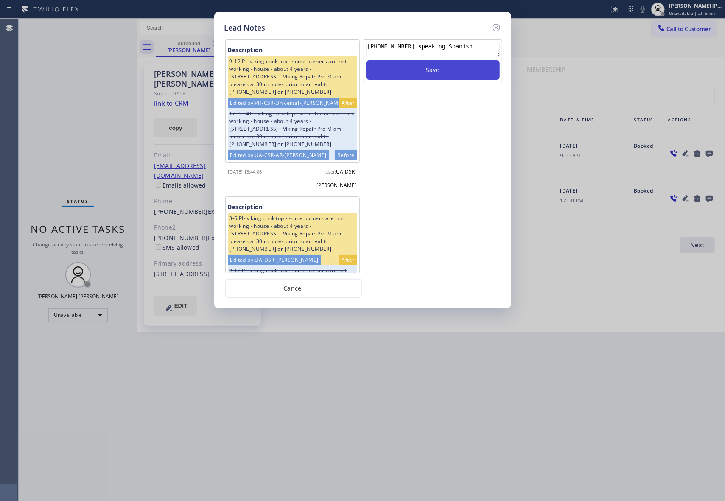
type textarea "[PHONE_NUMBER] speaking Spanish"
click at [462, 70] on button "Save" at bounding box center [433, 70] width 134 height 20
click at [494, 26] on icon at bounding box center [496, 27] width 10 height 10
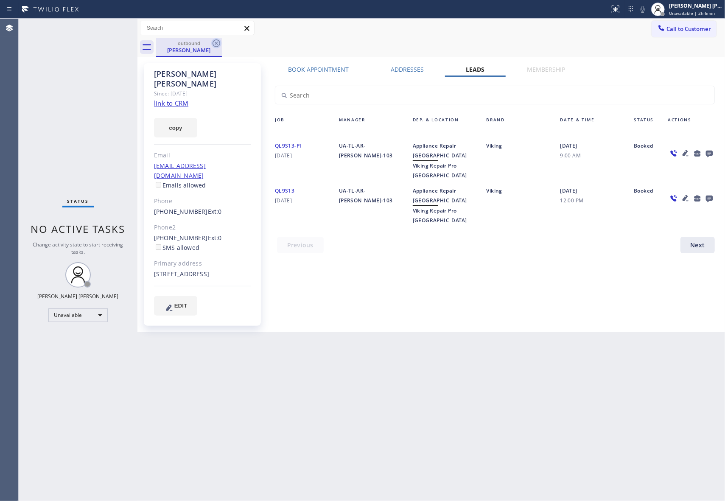
drag, startPoint x: 209, startPoint y: 48, endPoint x: 217, endPoint y: 43, distance: 9.7
click at [208, 47] on div "[PERSON_NAME]" at bounding box center [189, 50] width 64 height 8
click at [217, 43] on icon at bounding box center [216, 43] width 10 height 10
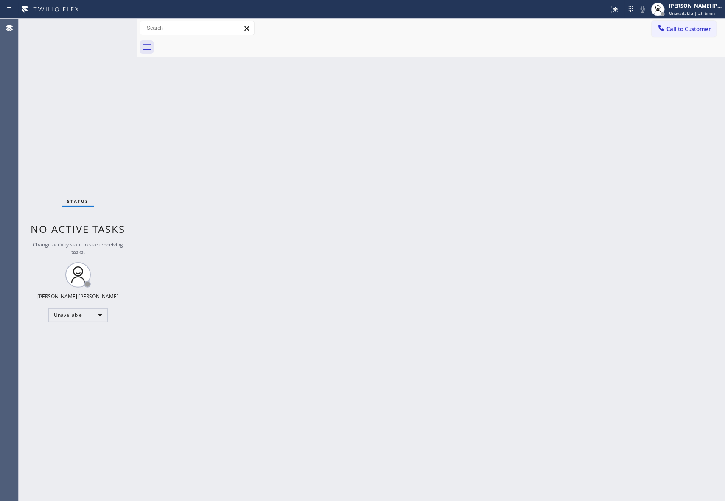
click at [217, 43] on div at bounding box center [440, 47] width 569 height 19
drag, startPoint x: 704, startPoint y: 28, endPoint x: 507, endPoint y: 63, distance: 199.8
click at [703, 28] on span "Call to Customer" at bounding box center [688, 29] width 45 height 8
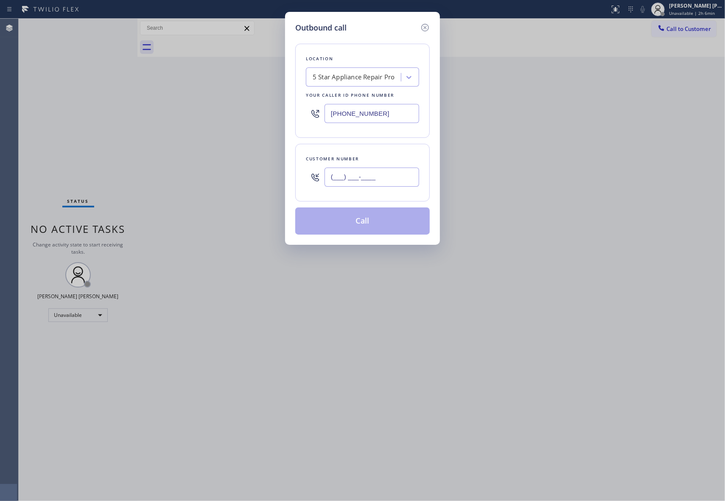
click at [391, 180] on input "(___) ___-____" at bounding box center [371, 176] width 95 height 19
paste input "408) 832-2709"
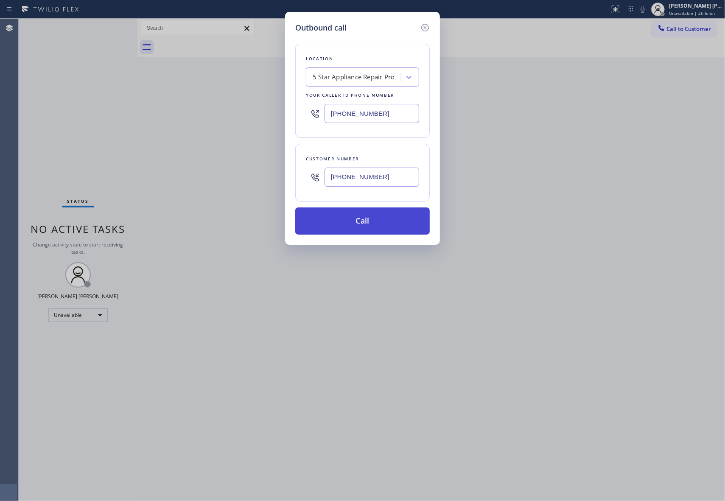
type input "[PHONE_NUMBER]"
click at [378, 218] on button "Call" at bounding box center [362, 220] width 134 height 27
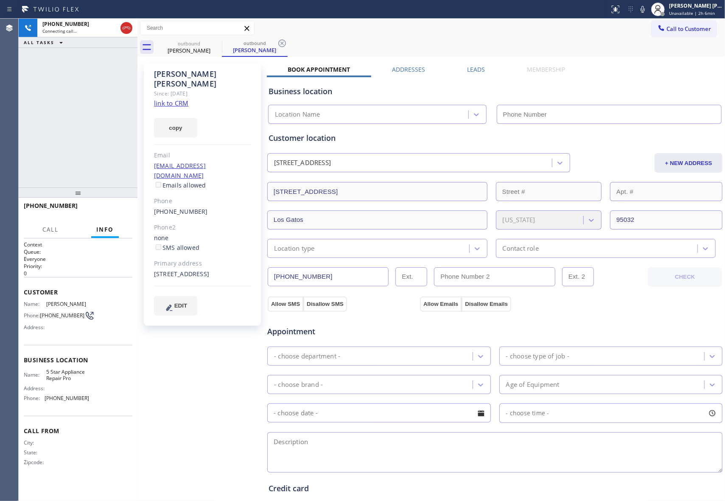
type input "[PHONE_NUMBER]"
click at [471, 71] on label "Leads" at bounding box center [476, 69] width 18 height 8
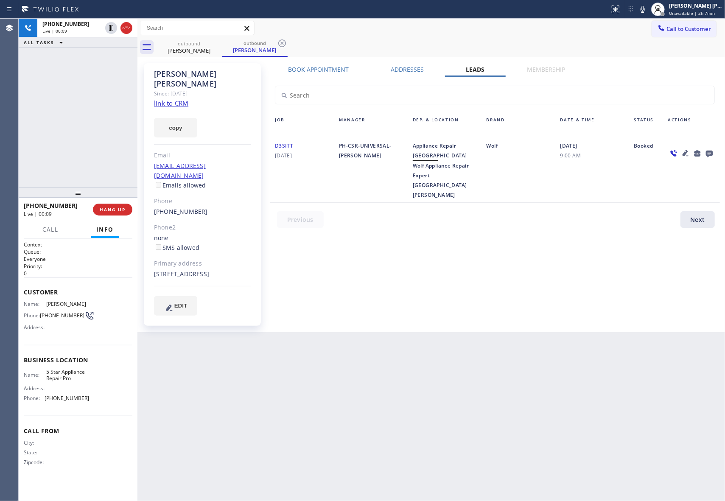
click at [172, 99] on link "link to CRM" at bounding box center [171, 103] width 34 height 8
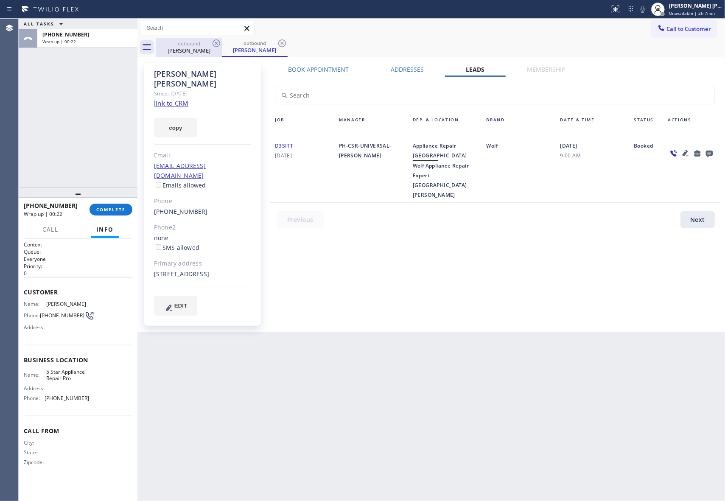
drag, startPoint x: 187, startPoint y: 43, endPoint x: 204, endPoint y: 43, distance: 16.1
click at [194, 43] on div "outbound" at bounding box center [189, 43] width 64 height 6
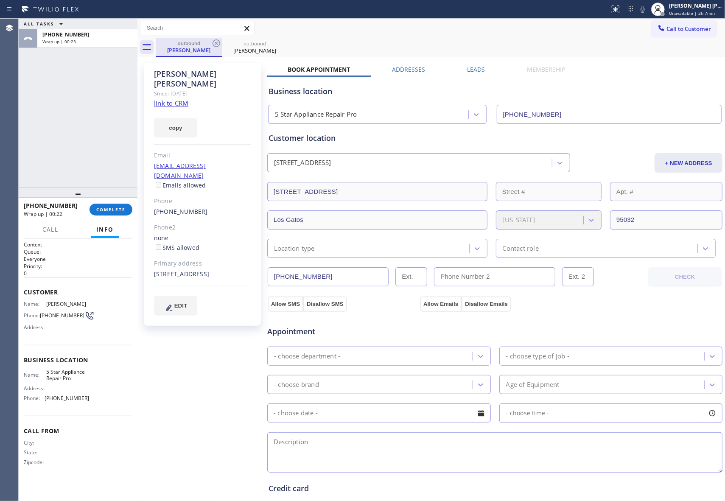
drag, startPoint x: 204, startPoint y: 43, endPoint x: 212, endPoint y: 45, distance: 9.1
click at [206, 43] on div "outbound" at bounding box center [189, 43] width 64 height 6
click at [212, 45] on icon at bounding box center [216, 43] width 10 height 10
click at [0, 0] on icon at bounding box center [0, 0] width 0 height 0
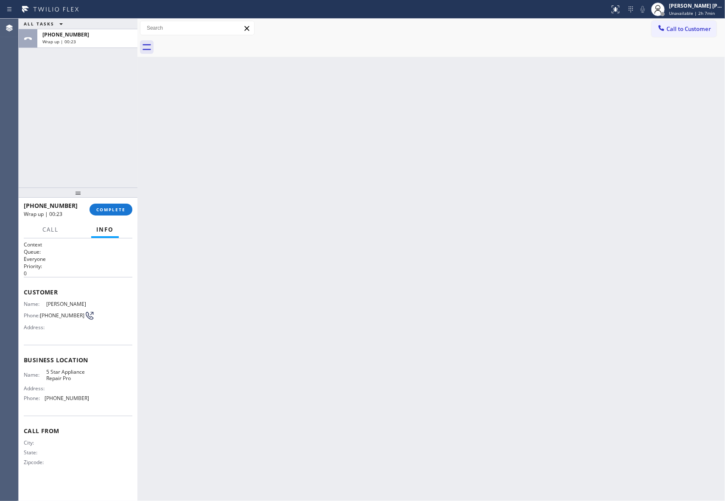
click at [213, 45] on div at bounding box center [440, 47] width 569 height 19
click at [123, 209] on span "COMPLETE" at bounding box center [110, 209] width 29 height 6
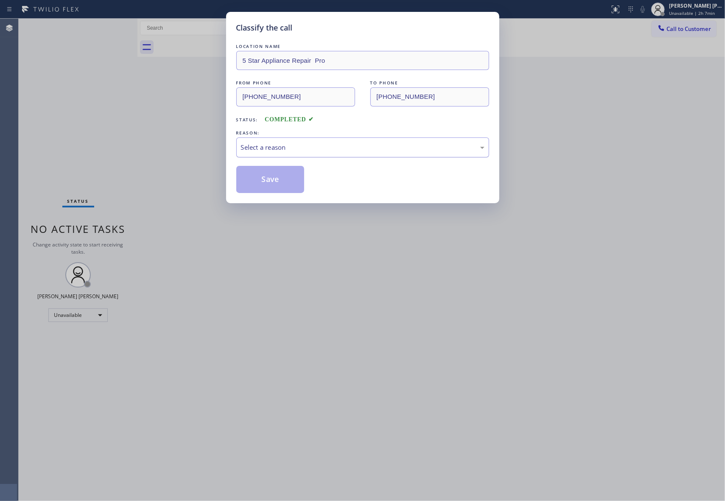
click at [365, 142] on div "Select a reason" at bounding box center [362, 147] width 253 height 20
click at [265, 180] on button "Save" at bounding box center [270, 179] width 68 height 27
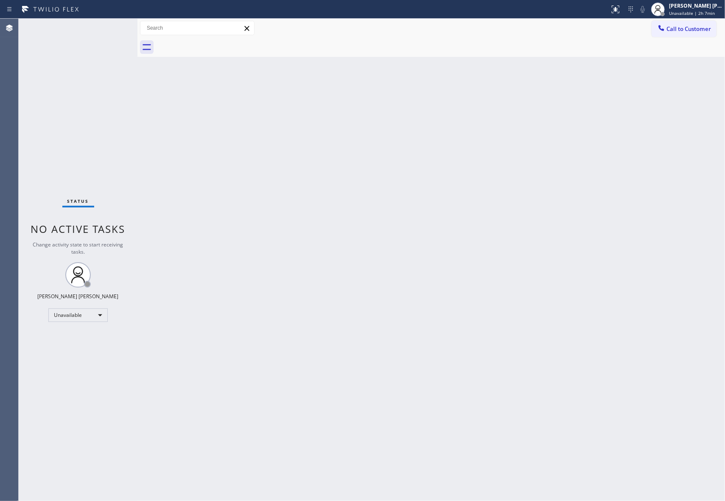
click at [694, 25] on span "Call to Customer" at bounding box center [688, 29] width 45 height 8
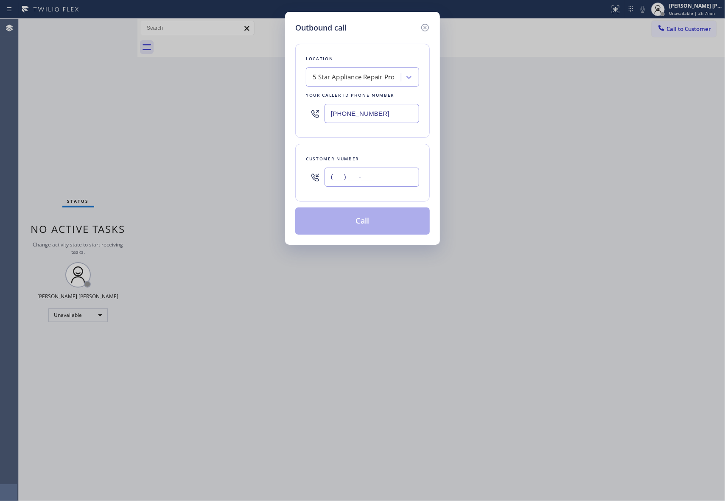
click at [376, 177] on input "(___) ___-____" at bounding box center [371, 176] width 95 height 19
paste input "661) 341-1453"
type input "[PHONE_NUMBER]"
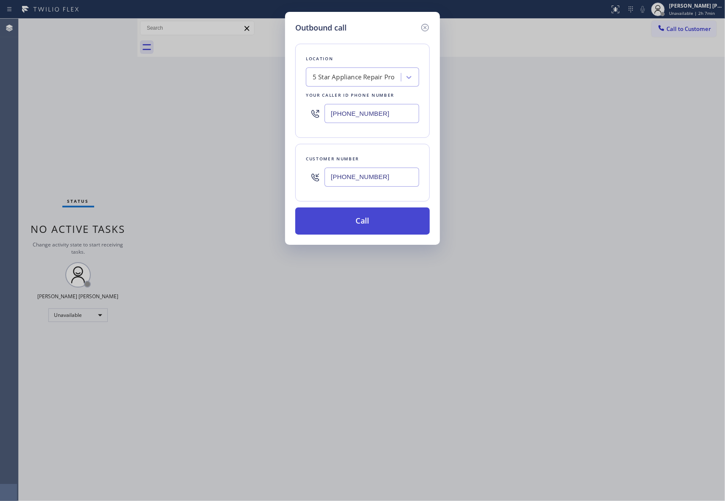
click at [380, 224] on button "Call" at bounding box center [362, 220] width 134 height 27
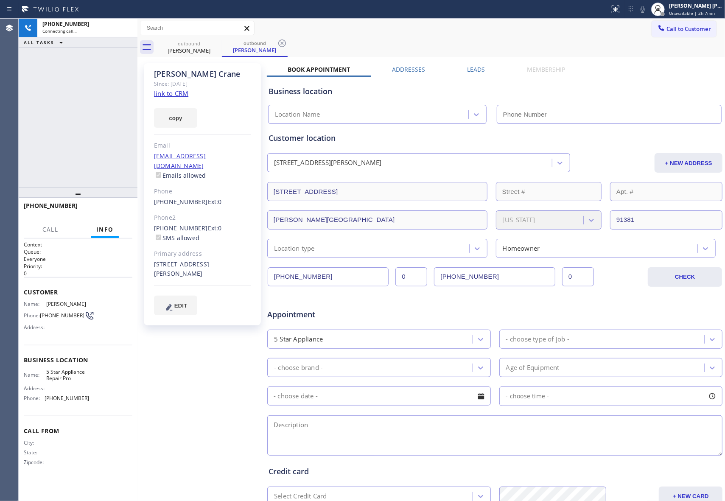
type input "[PHONE_NUMBER]"
click at [121, 211] on span "HANG UP" at bounding box center [113, 209] width 26 height 6
click at [470, 70] on label "Leads" at bounding box center [476, 69] width 18 height 8
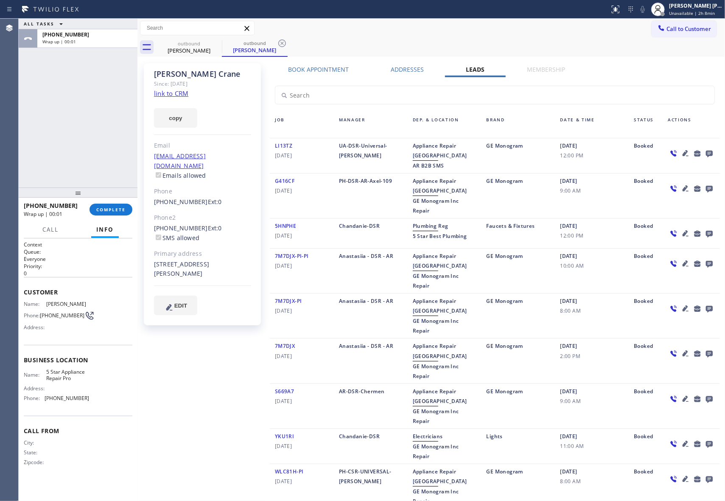
click at [706, 151] on icon at bounding box center [709, 154] width 7 height 7
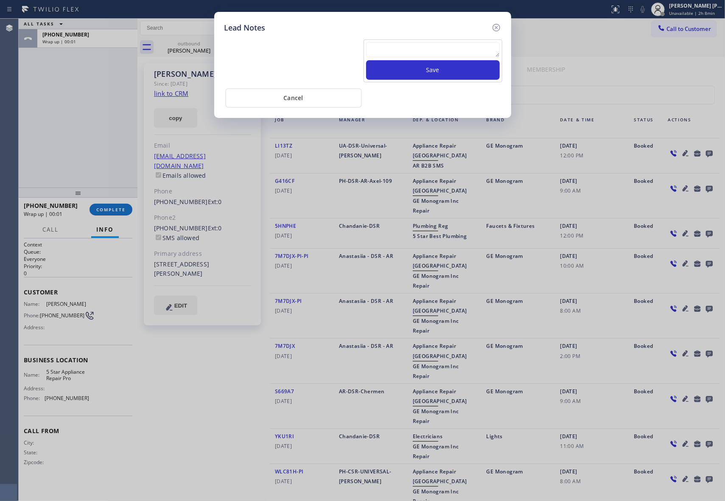
click at [407, 55] on textarea at bounding box center [433, 49] width 134 height 15
paste textarea "VM | please transfer if cx calls back"
type textarea "VM | please transfer if cx calls back"
click at [438, 70] on button "Save" at bounding box center [433, 70] width 134 height 20
click at [496, 28] on icon at bounding box center [496, 28] width 8 height 8
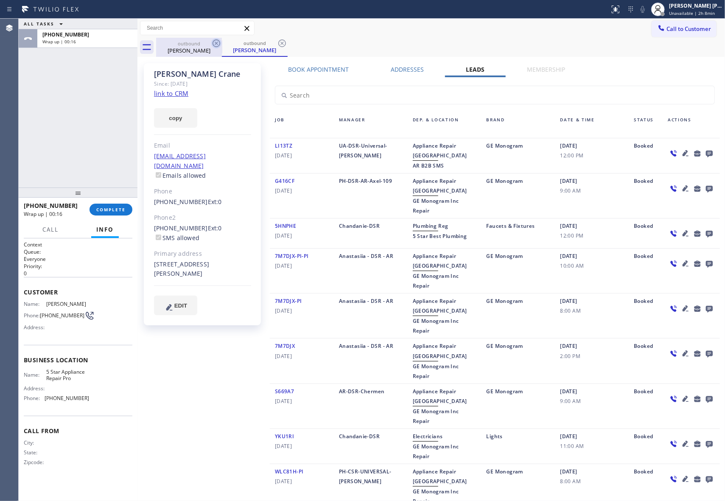
click at [218, 43] on icon at bounding box center [216, 43] width 10 height 10
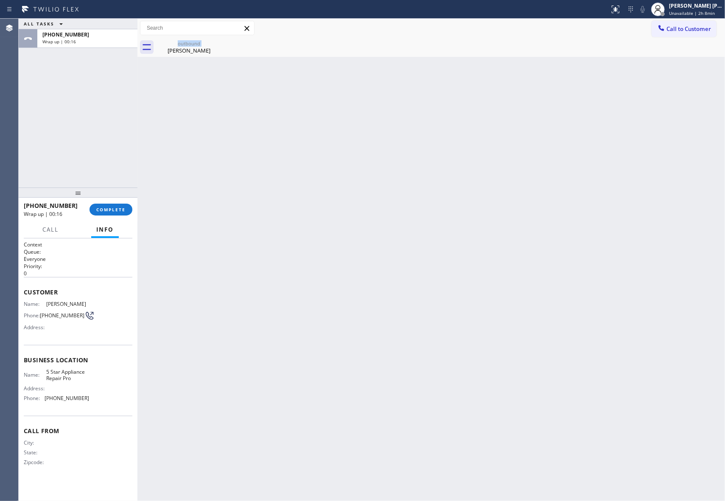
click at [218, 43] on div "outbound [PERSON_NAME]" at bounding box center [189, 47] width 66 height 19
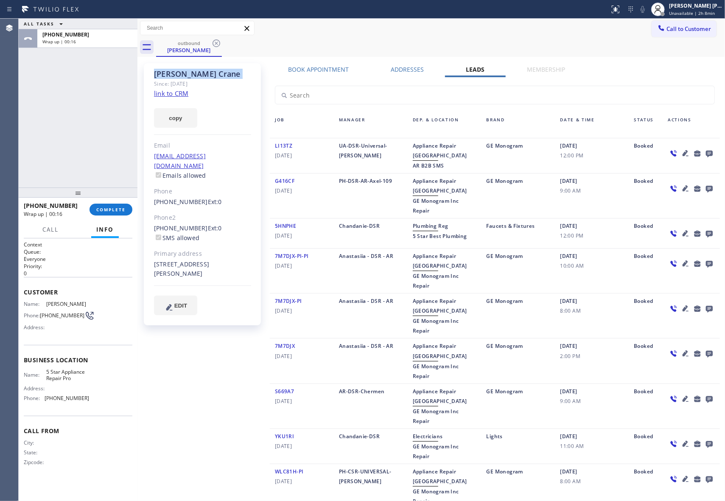
click at [218, 43] on icon at bounding box center [216, 43] width 10 height 10
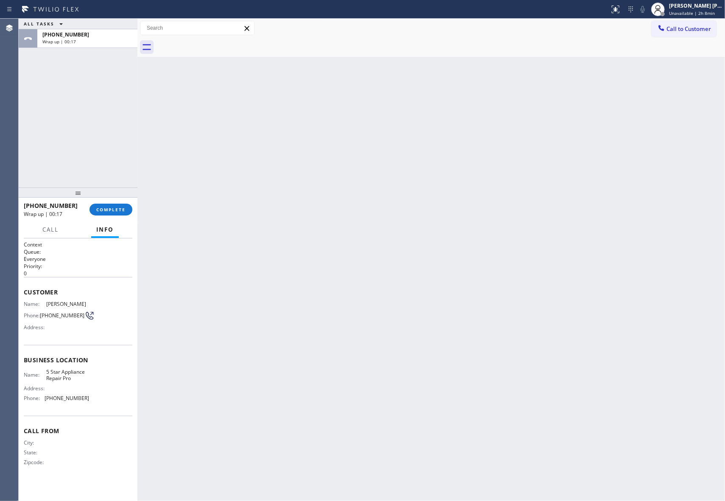
click at [111, 218] on div "[PHONE_NUMBER] Wrap up | 00:17 COMPLETE" at bounding box center [78, 209] width 109 height 22
click at [114, 210] on span "COMPLETE" at bounding box center [110, 209] width 29 height 6
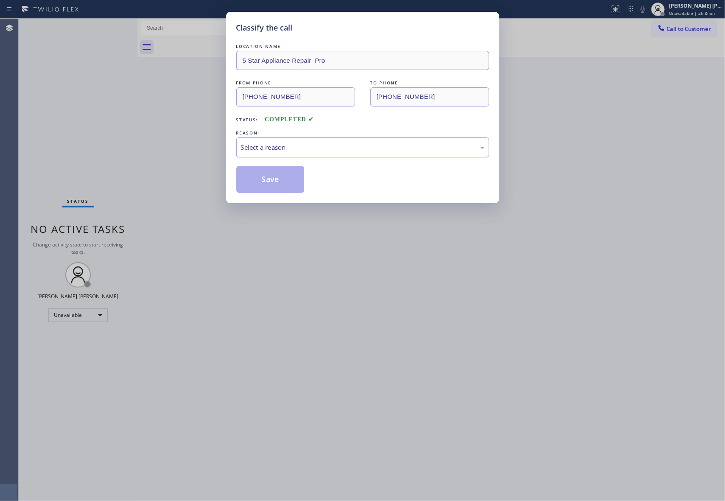
click at [348, 146] on div "Select a reason" at bounding box center [362, 147] width 243 height 10
click at [268, 180] on button "Save" at bounding box center [270, 179] width 68 height 27
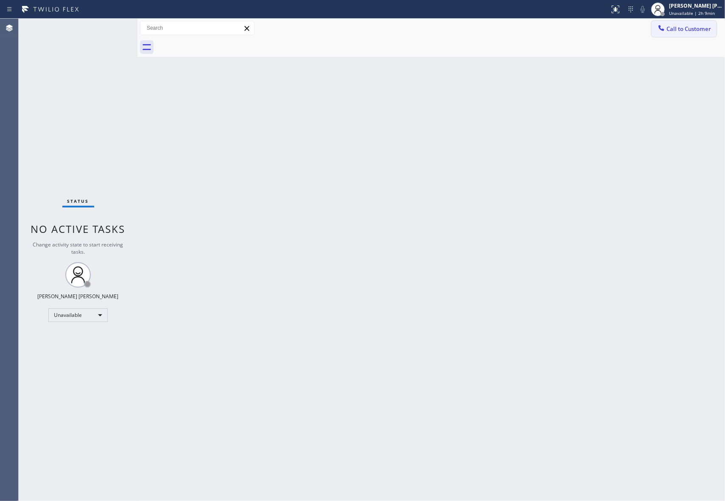
click at [704, 24] on button "Call to Customer" at bounding box center [683, 29] width 65 height 16
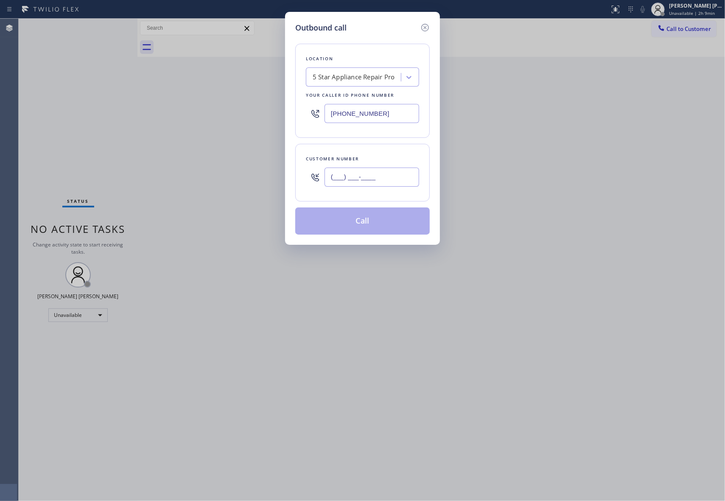
click at [384, 187] on input "(___) ___-____" at bounding box center [371, 176] width 95 height 19
paste input "917) 817-8635"
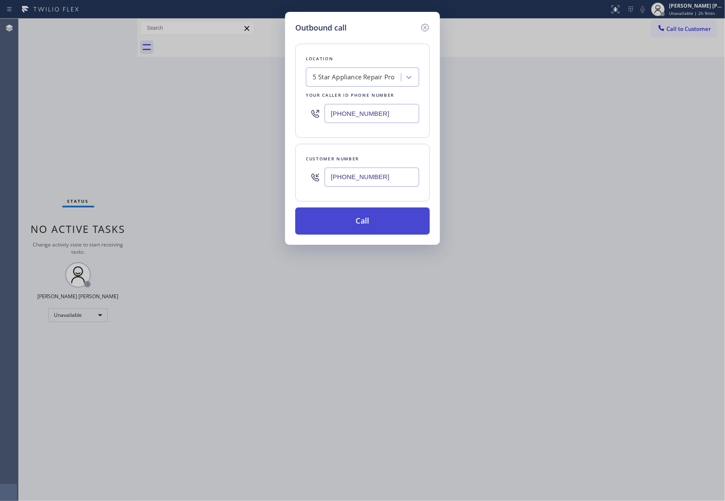
type input "[PHONE_NUMBER]"
click at [377, 225] on button "Call" at bounding box center [362, 220] width 134 height 27
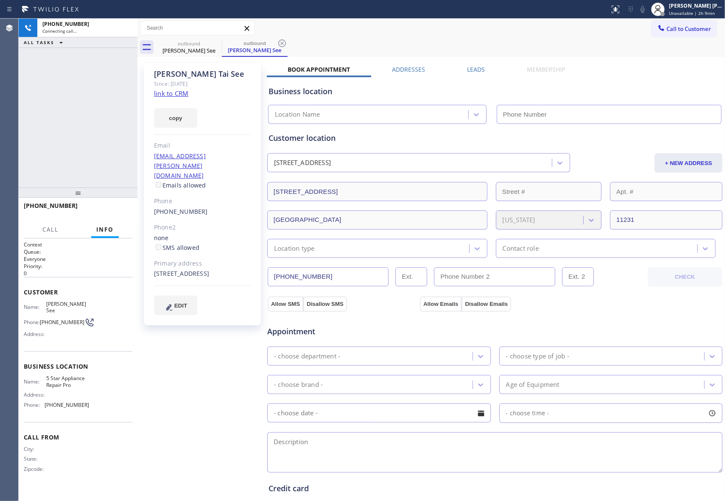
type input "[PHONE_NUMBER]"
click at [114, 208] on span "HANG UP" at bounding box center [113, 209] width 26 height 6
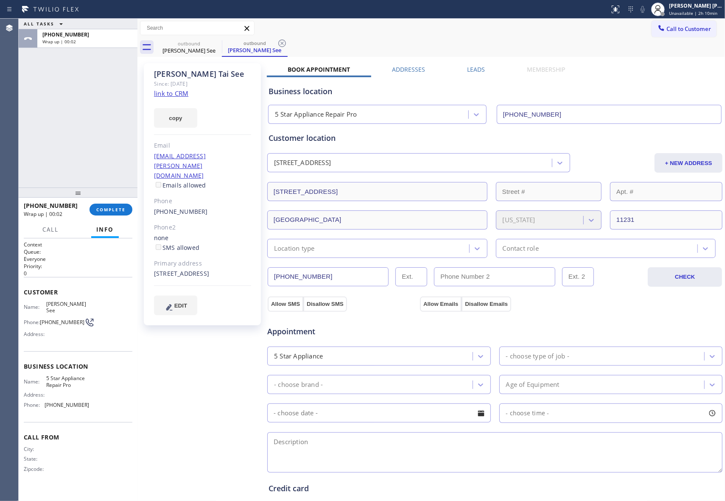
click at [476, 69] on label "Leads" at bounding box center [476, 69] width 18 height 8
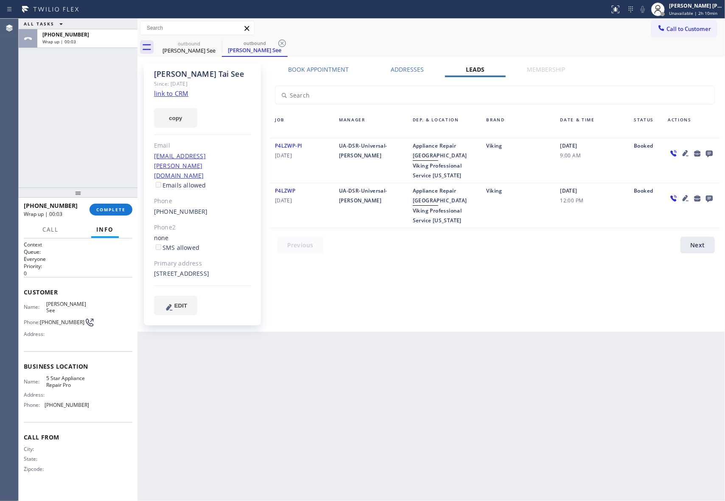
click at [711, 153] on icon at bounding box center [709, 153] width 10 height 11
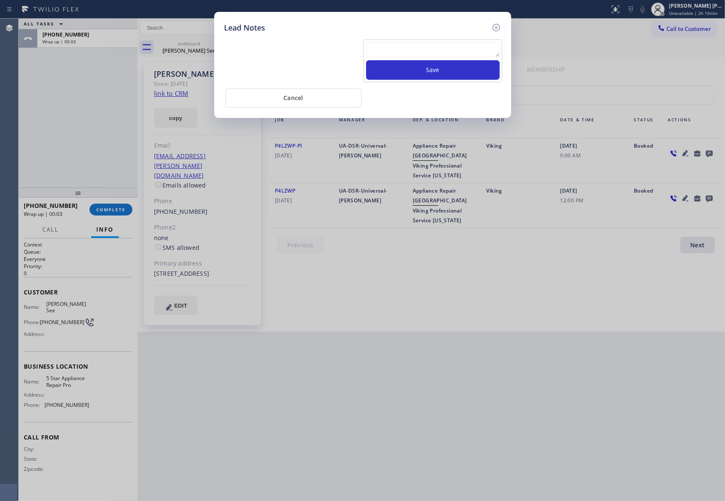
click at [449, 53] on textarea at bounding box center [433, 49] width 134 height 15
paste textarea "VM | please transfer if cx calls back"
type textarea "VM | please transfer if cx calls back"
click at [454, 72] on button "Save" at bounding box center [433, 70] width 134 height 20
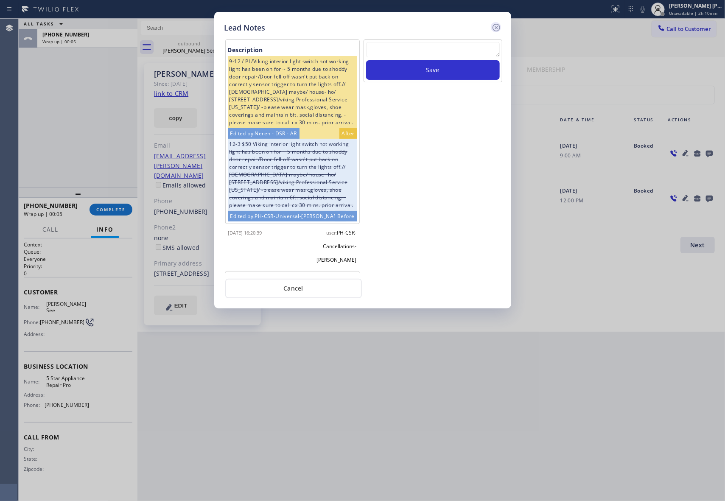
drag, startPoint x: 499, startPoint y: 26, endPoint x: 219, endPoint y: 141, distance: 303.1
click at [498, 26] on icon at bounding box center [496, 27] width 10 height 10
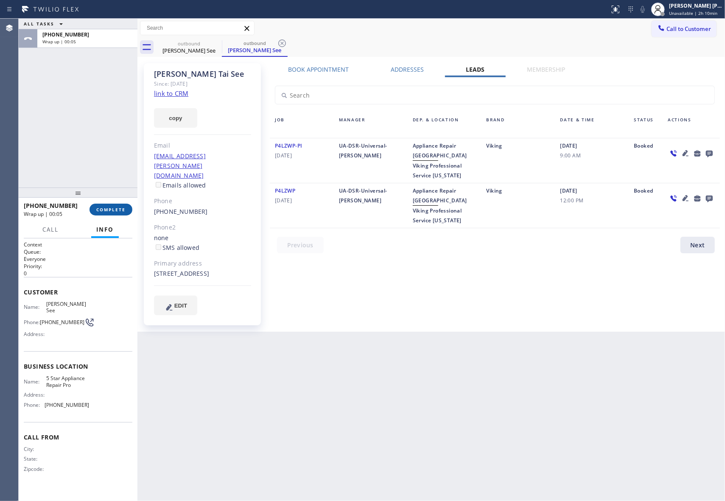
click at [108, 212] on span "COMPLETE" at bounding box center [110, 209] width 29 height 6
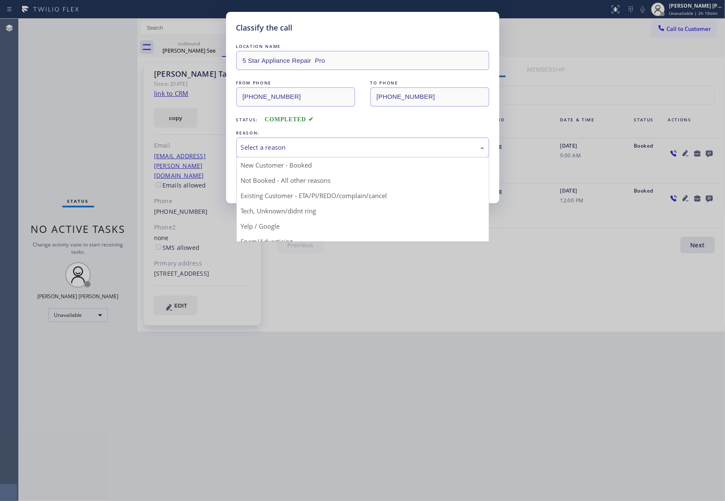
click at [271, 145] on div "Select a reason" at bounding box center [362, 147] width 243 height 10
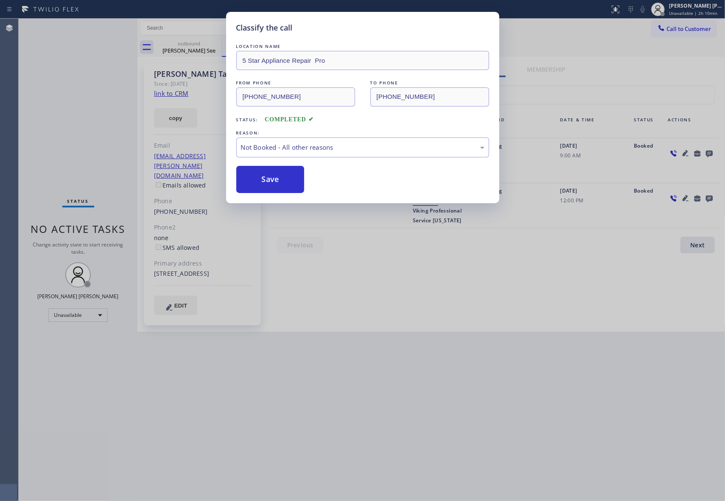
click at [263, 180] on button "Save" at bounding box center [270, 179] width 68 height 27
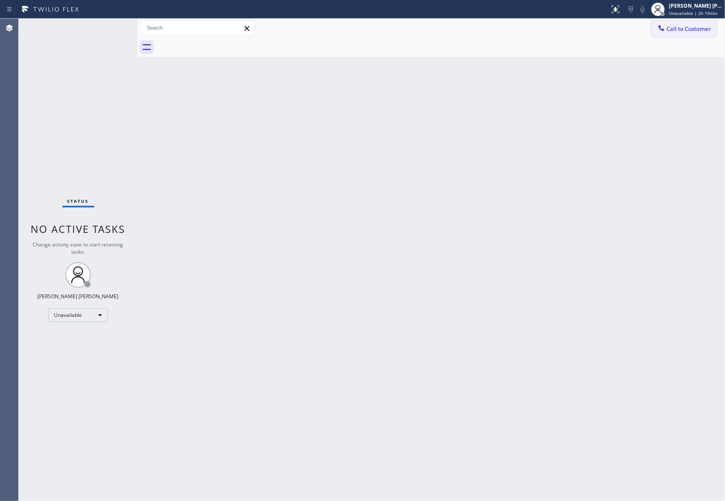
click at [704, 24] on button "Call to Customer" at bounding box center [683, 29] width 65 height 16
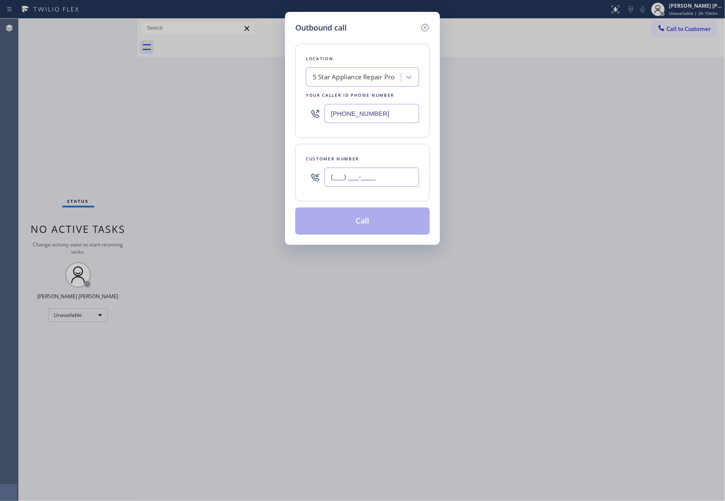
click at [374, 175] on input "(___) ___-____" at bounding box center [371, 176] width 95 height 19
paste input "786) 815-7600"
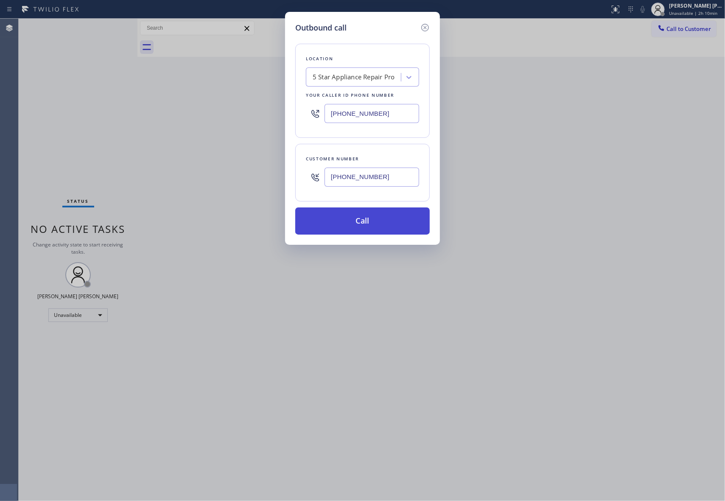
type input "[PHONE_NUMBER]"
click at [377, 219] on button "Call" at bounding box center [362, 220] width 134 height 27
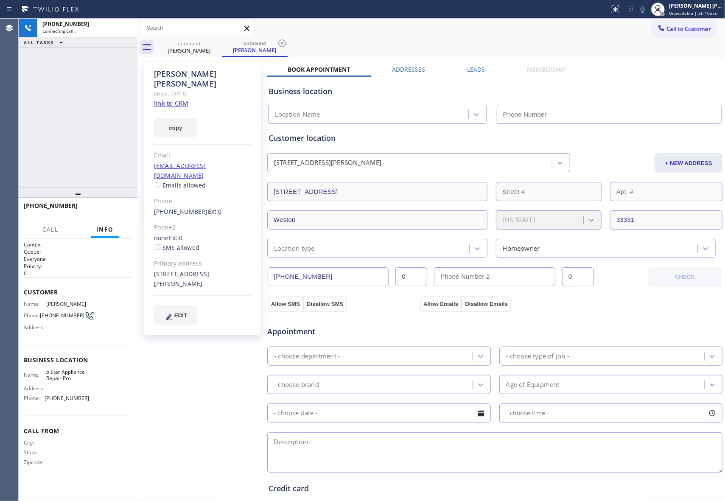
type input "[PHONE_NUMBER]"
click at [126, 210] on button "HANG UP" at bounding box center [112, 210] width 39 height 12
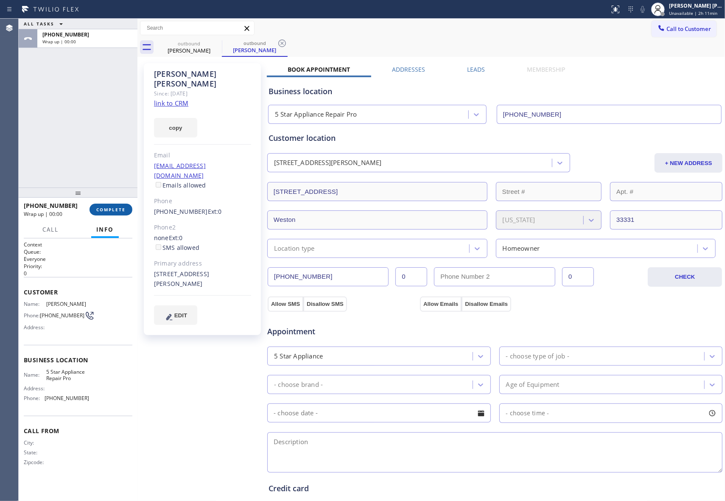
click at [129, 214] on button "COMPLETE" at bounding box center [110, 210] width 43 height 12
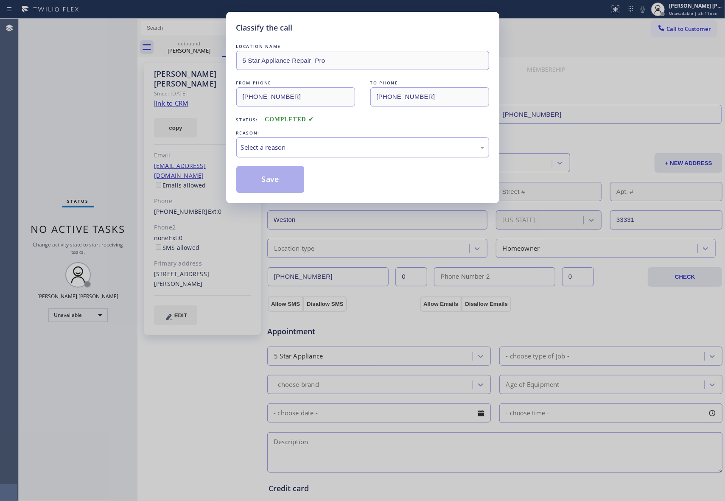
click at [346, 151] on div "Select a reason" at bounding box center [362, 147] width 243 height 10
click at [266, 181] on button "Save" at bounding box center [270, 179] width 68 height 27
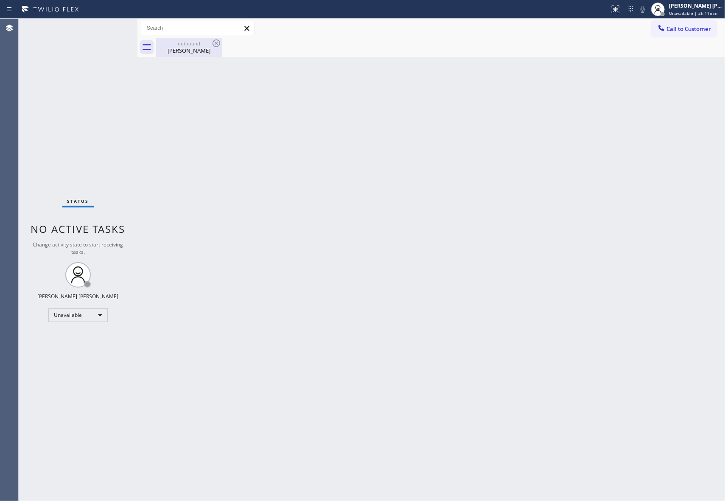
click at [197, 46] on div "outbound" at bounding box center [189, 43] width 64 height 6
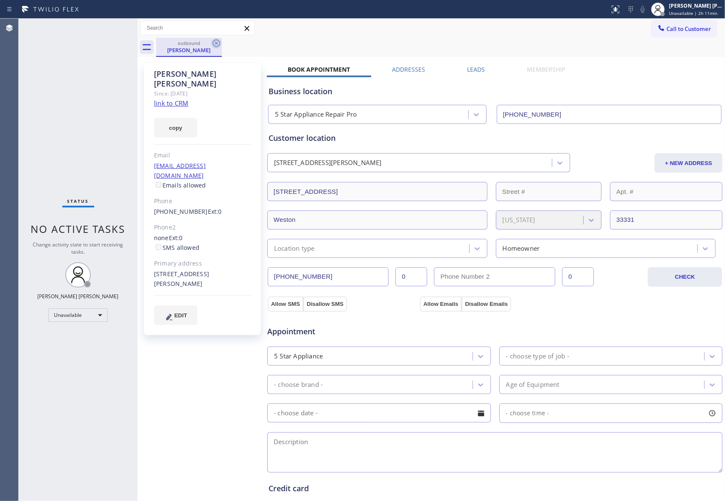
click at [218, 43] on icon at bounding box center [216, 43] width 10 height 10
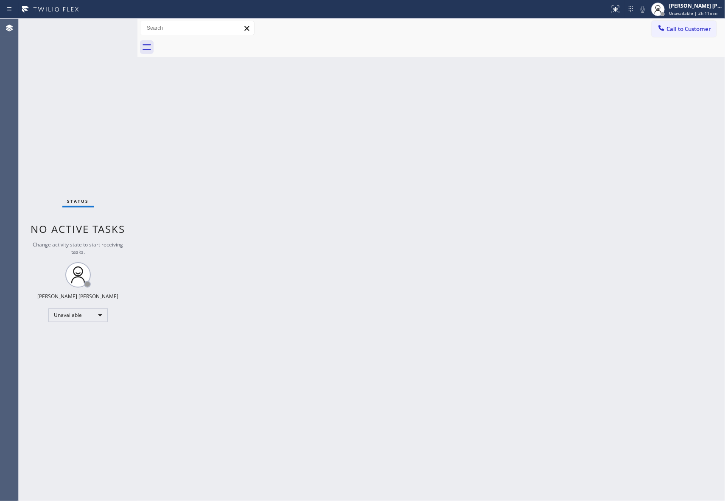
drag, startPoint x: 218, startPoint y: 43, endPoint x: 156, endPoint y: 4, distance: 72.8
click at [218, 41] on div at bounding box center [440, 47] width 569 height 19
click at [704, 19] on div "Call to Customer Outbound call Location 5 Star Appliance Repair Pro Your caller…" at bounding box center [430, 28] width 587 height 19
click at [704, 31] on span "Call to Customer" at bounding box center [688, 29] width 45 height 8
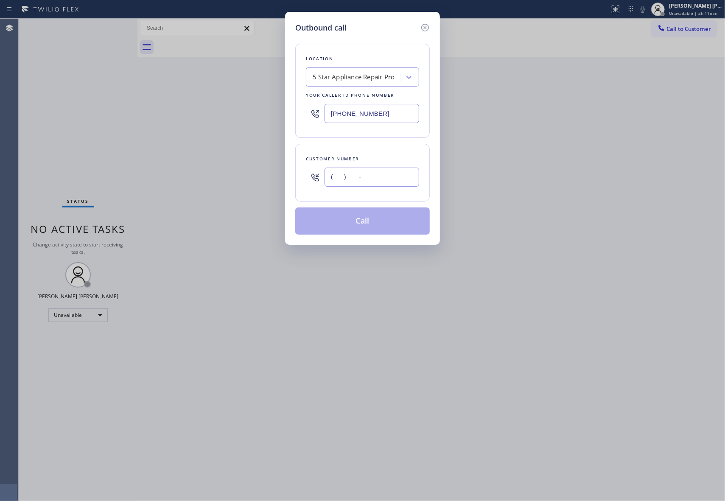
click at [393, 170] on input "(___) ___-____" at bounding box center [371, 176] width 95 height 19
paste input "425) 241-5223"
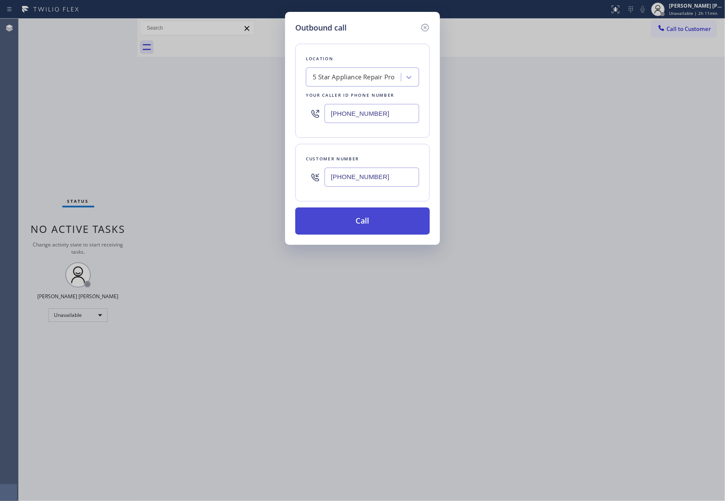
type input "[PHONE_NUMBER]"
click at [376, 223] on button "Call" at bounding box center [362, 220] width 134 height 27
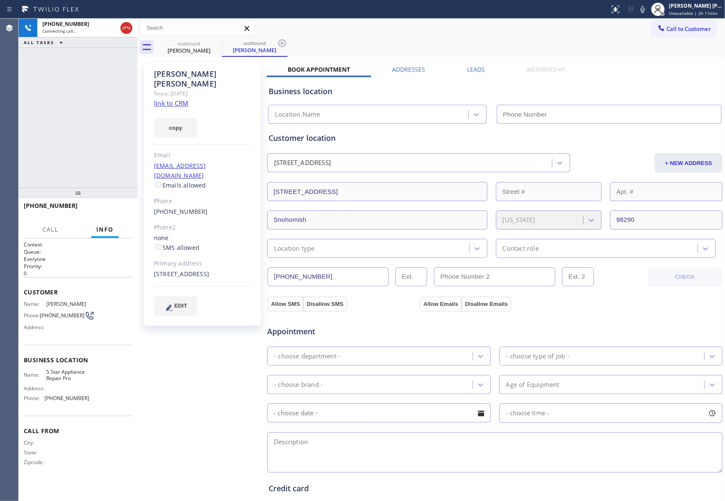
type input "[PHONE_NUMBER]"
click at [107, 208] on span "HANG UP" at bounding box center [113, 209] width 26 height 6
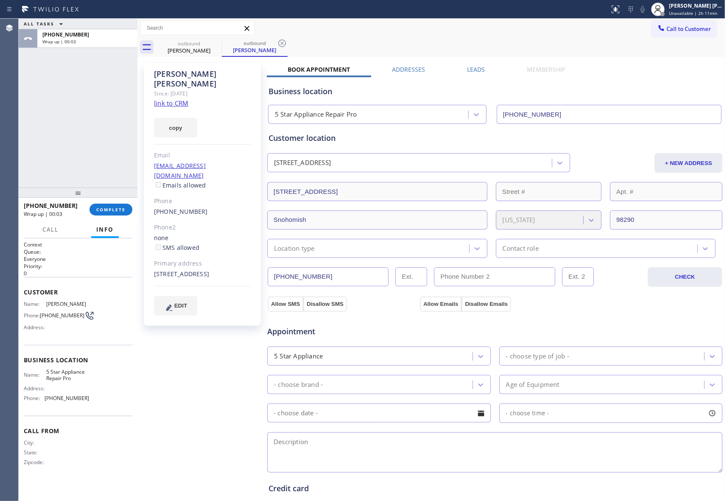
click at [471, 70] on label "Leads" at bounding box center [476, 69] width 18 height 8
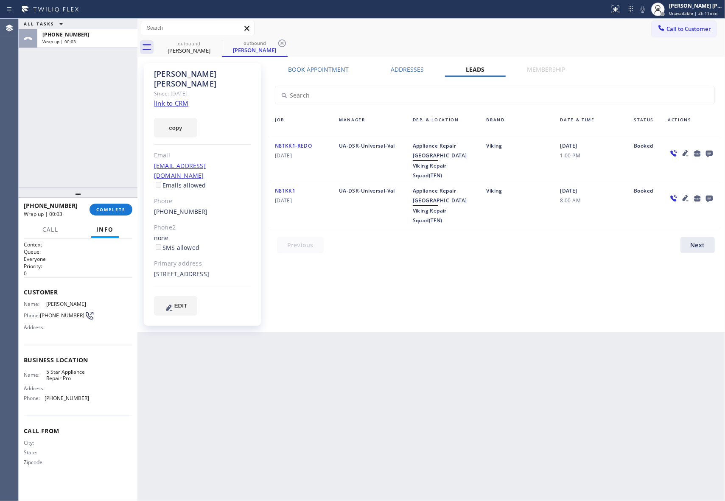
click at [711, 150] on icon at bounding box center [709, 153] width 10 height 11
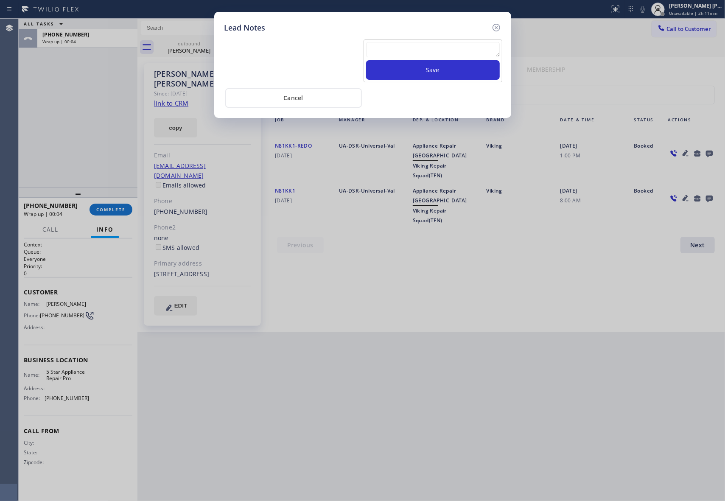
click at [442, 50] on textarea at bounding box center [433, 49] width 134 height 15
paste textarea "VM | please transfer if cx calls back"
type textarea "VM | please transfer if cx calls back"
click at [455, 70] on button "Save" at bounding box center [433, 70] width 134 height 20
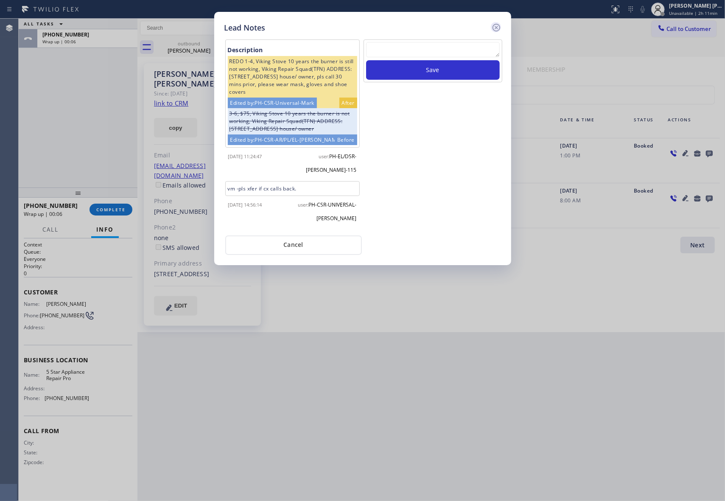
click at [496, 22] on icon at bounding box center [496, 27] width 10 height 10
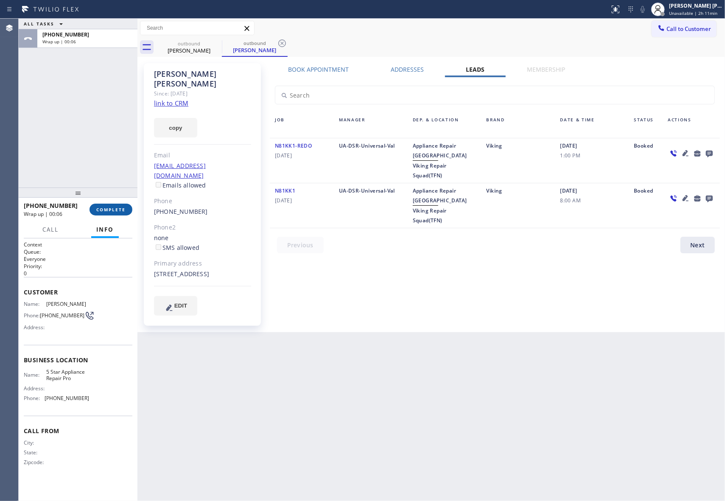
click at [113, 213] on button "COMPLETE" at bounding box center [110, 210] width 43 height 12
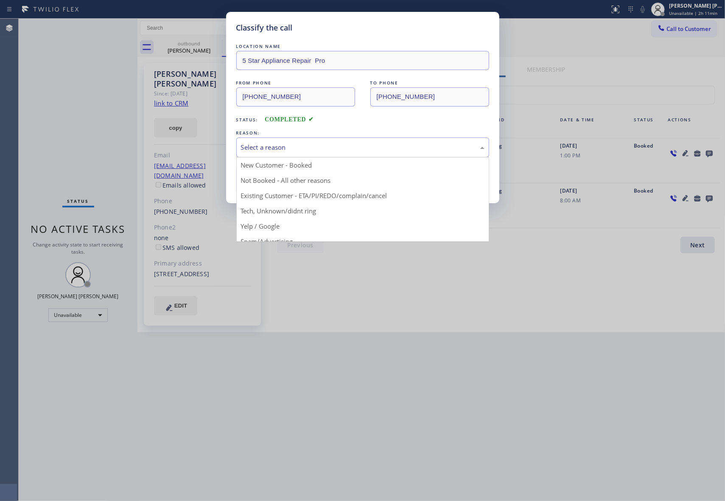
click at [336, 148] on div "Select a reason" at bounding box center [362, 147] width 243 height 10
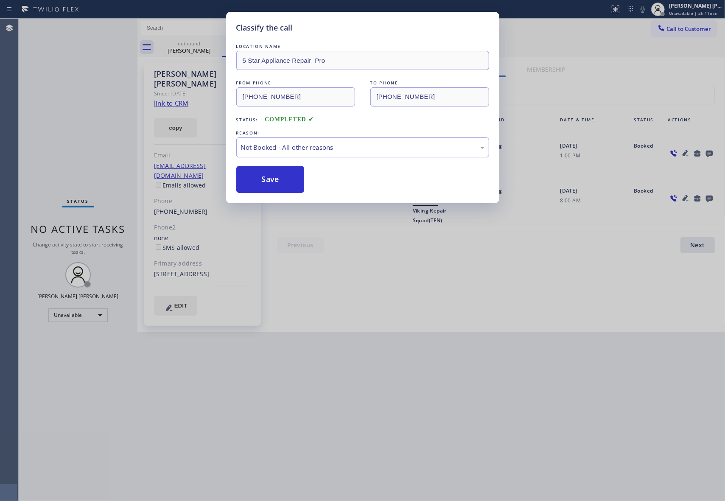
click at [271, 182] on button "Save" at bounding box center [270, 179] width 68 height 27
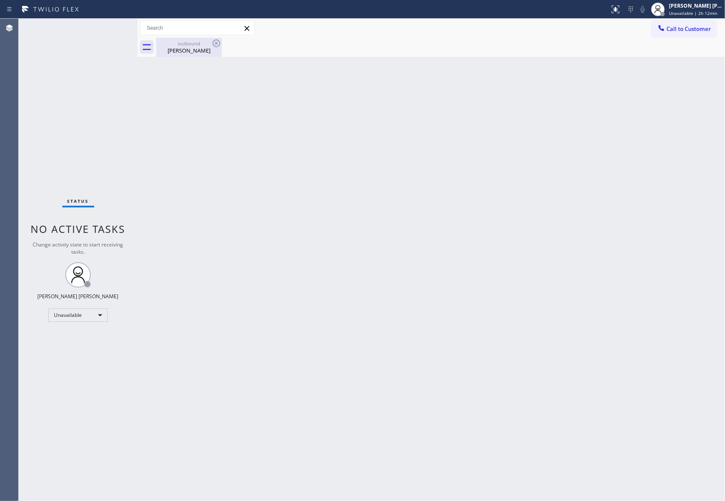
click at [196, 42] on div "outbound" at bounding box center [189, 43] width 64 height 6
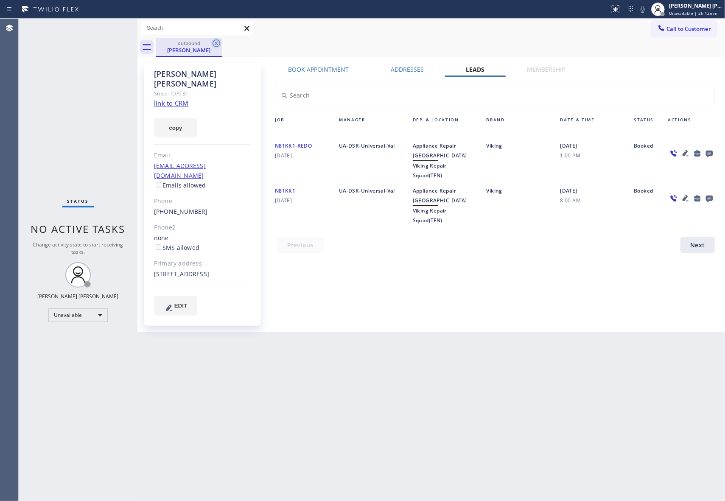
click at [220, 46] on div "outbound [PERSON_NAME]" at bounding box center [440, 47] width 569 height 19
click at [215, 45] on icon at bounding box center [216, 43] width 10 height 10
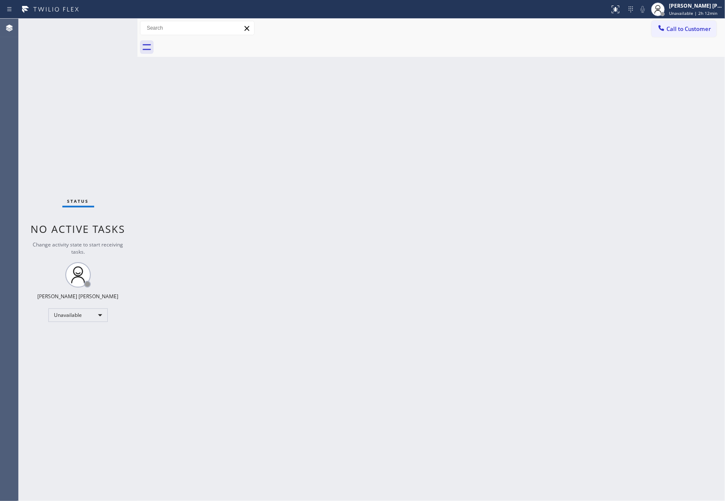
click at [215, 45] on div at bounding box center [440, 47] width 569 height 19
click at [697, 36] on button "Call to Customer" at bounding box center [683, 29] width 65 height 16
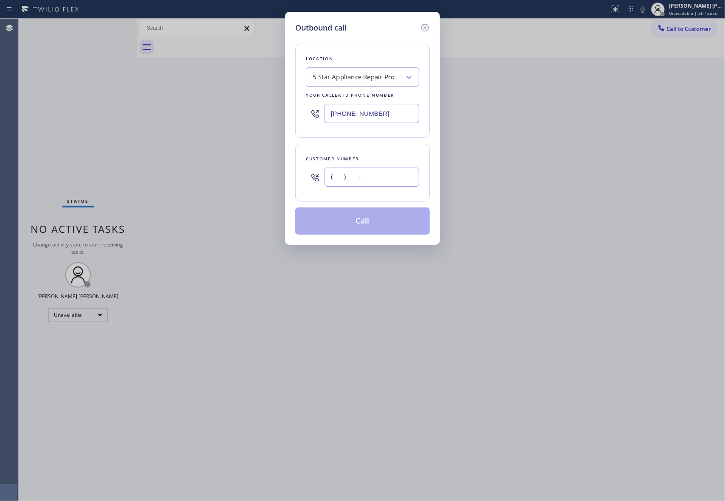
click at [397, 176] on input "(___) ___-____" at bounding box center [371, 176] width 95 height 19
paste input "510) 309-4620"
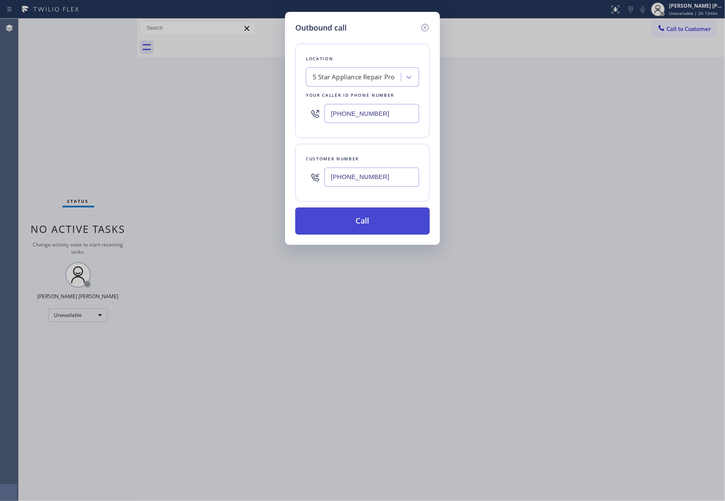
type input "[PHONE_NUMBER]"
click at [376, 224] on button "Call" at bounding box center [362, 220] width 134 height 27
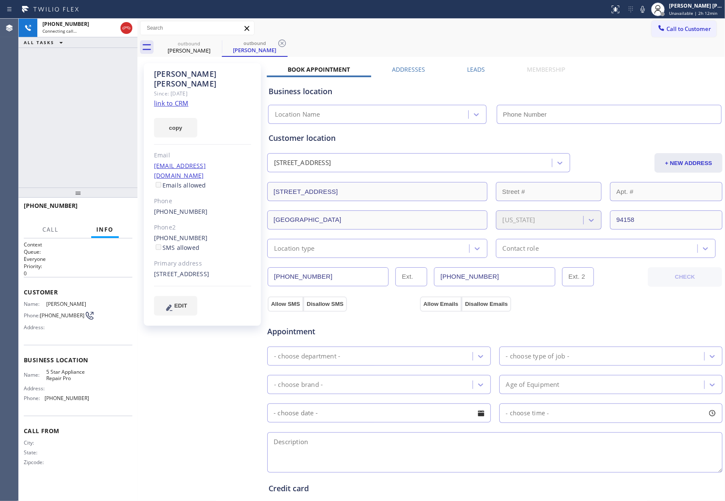
type input "[PHONE_NUMBER]"
click at [483, 70] on div "Leads" at bounding box center [476, 71] width 60 height 12
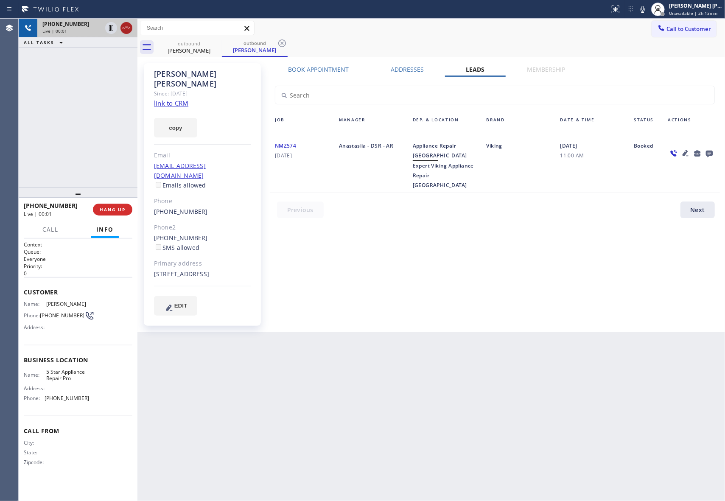
click at [129, 29] on icon at bounding box center [127, 28] width 8 height 3
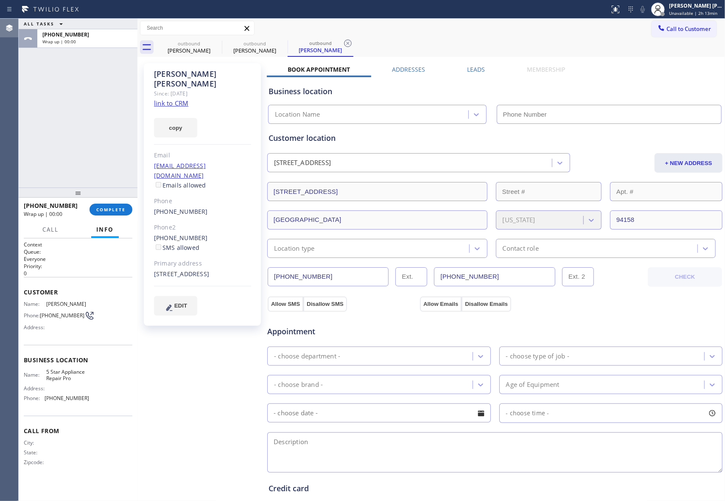
type input "[PHONE_NUMBER]"
click at [474, 66] on label "Leads" at bounding box center [476, 69] width 18 height 8
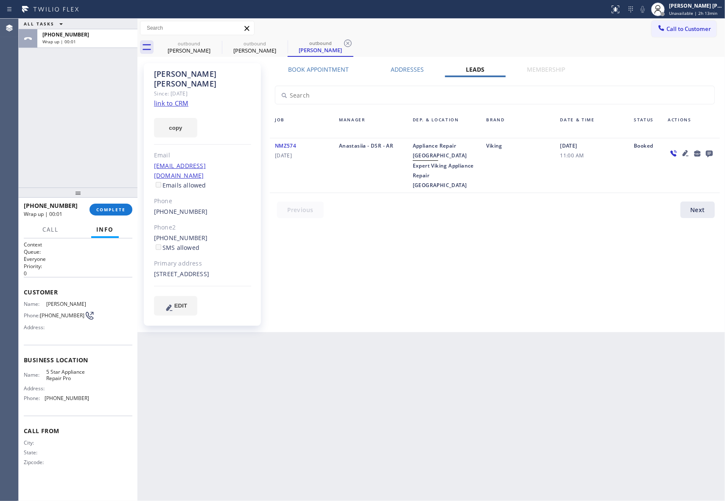
click at [711, 153] on icon at bounding box center [709, 154] width 7 height 7
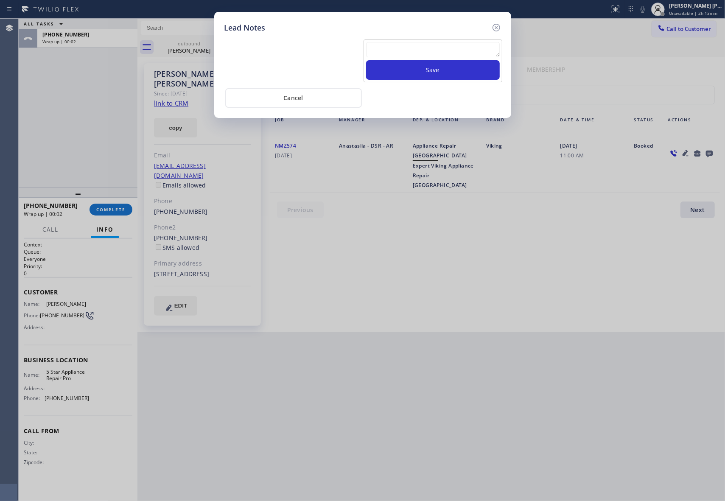
click at [463, 53] on textarea at bounding box center [433, 49] width 134 height 15
paste textarea "VM | please transfer if cx calls back"
type textarea "VM | please transfer if cx calls back"
click at [465, 76] on button "Save" at bounding box center [433, 70] width 134 height 20
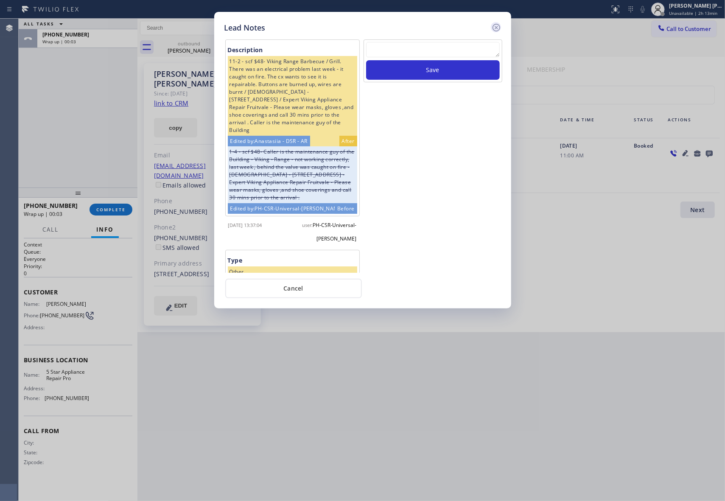
click at [496, 24] on icon at bounding box center [496, 28] width 8 height 8
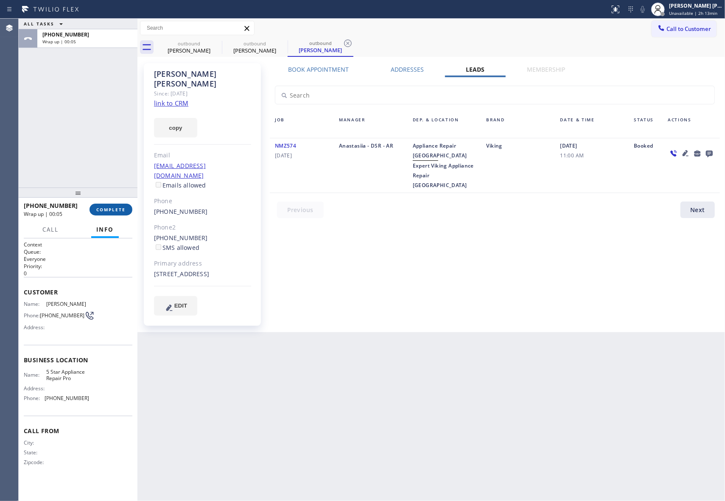
click at [109, 214] on button "COMPLETE" at bounding box center [110, 210] width 43 height 12
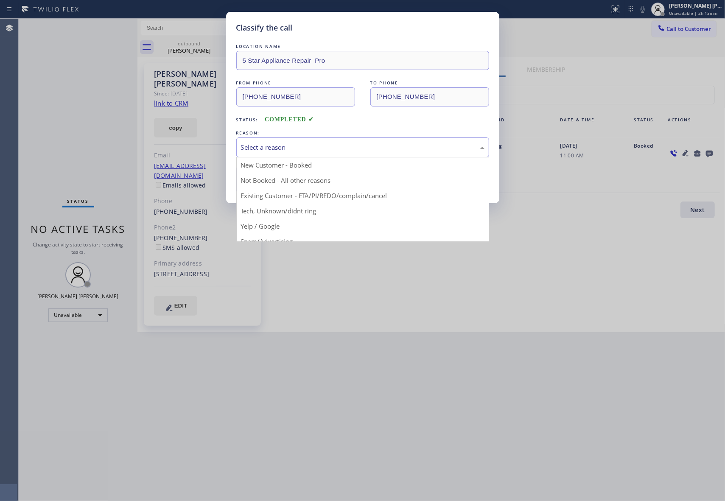
click at [334, 145] on div "Select a reason" at bounding box center [362, 147] width 243 height 10
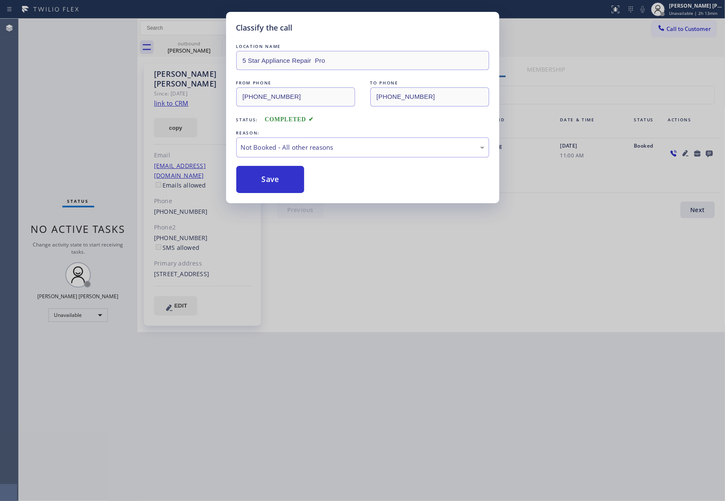
click at [268, 179] on button "Save" at bounding box center [270, 179] width 68 height 27
drag, startPoint x: 268, startPoint y: 179, endPoint x: 156, endPoint y: 11, distance: 201.6
click at [267, 179] on button "Save" at bounding box center [270, 179] width 68 height 27
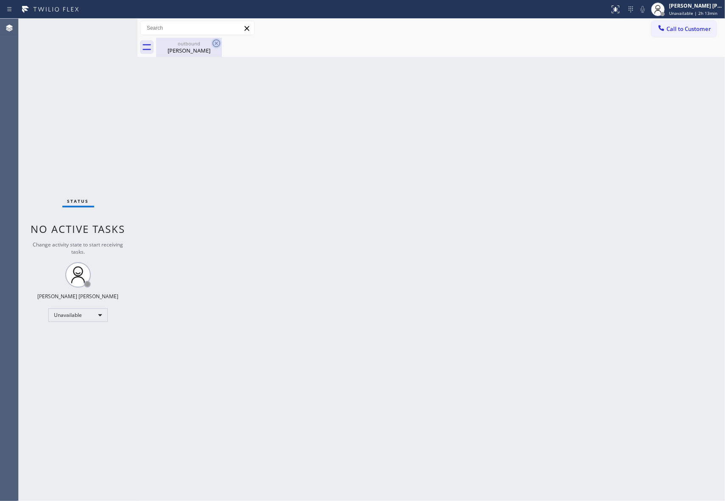
click at [218, 44] on icon at bounding box center [216, 43] width 10 height 10
click at [189, 51] on div "[PERSON_NAME]" at bounding box center [189, 51] width 64 height 8
click at [191, 52] on div "outbound [PERSON_NAME]" at bounding box center [440, 47] width 569 height 19
click at [706, 33] on button "Call to Customer" at bounding box center [683, 29] width 65 height 16
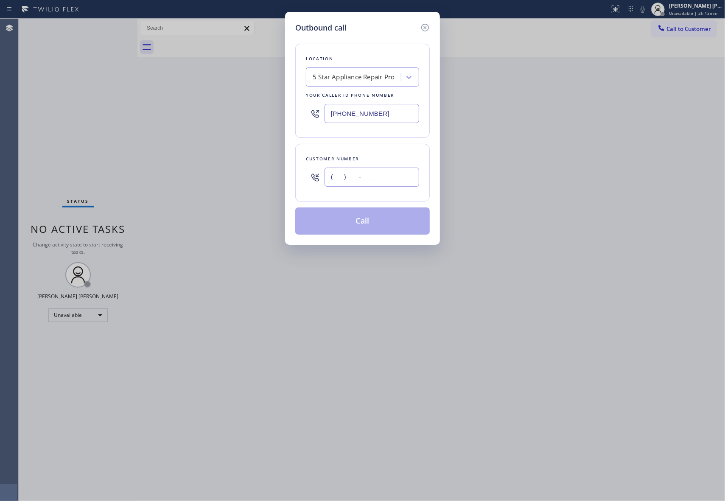
click at [351, 187] on input "(___) ___-____" at bounding box center [371, 176] width 95 height 19
paste input "805) 338-9416"
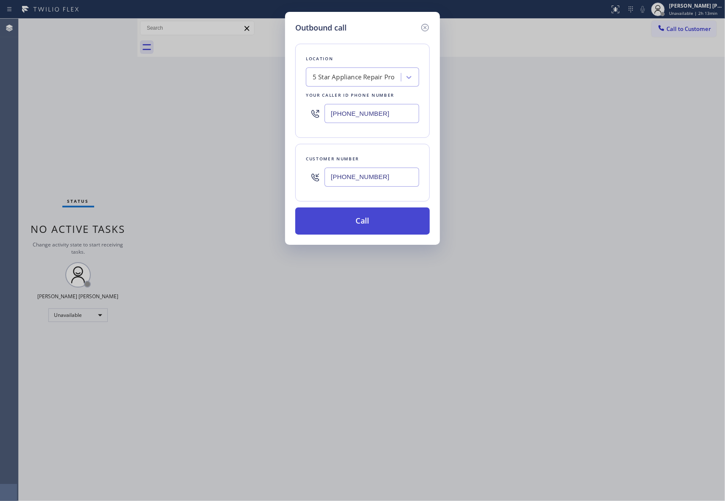
type input "[PHONE_NUMBER]"
click at [372, 222] on button "Call" at bounding box center [362, 220] width 134 height 27
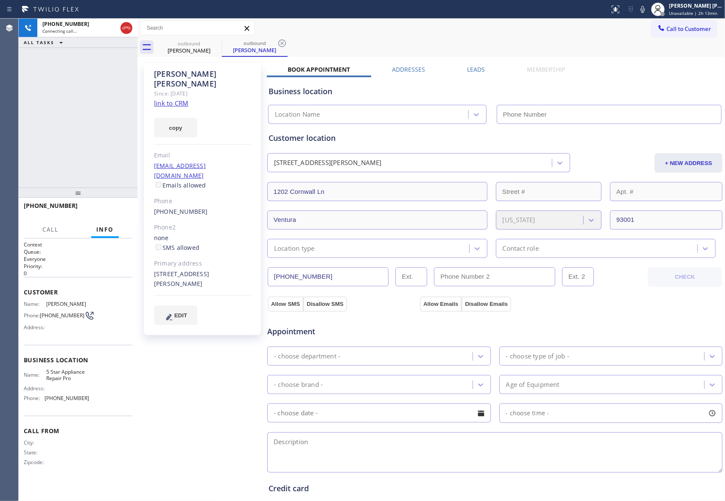
type input "[PHONE_NUMBER]"
drag, startPoint x: 176, startPoint y: 192, endPoint x: 145, endPoint y: 192, distance: 31.4
click at [145, 192] on div "[PERSON_NAME] Since: [DATE] link to CRM copy Email [EMAIL_ADDRESS][DOMAIN_NAME]…" at bounding box center [202, 199] width 117 height 272
copy link "[PHONE_NUMBER]"
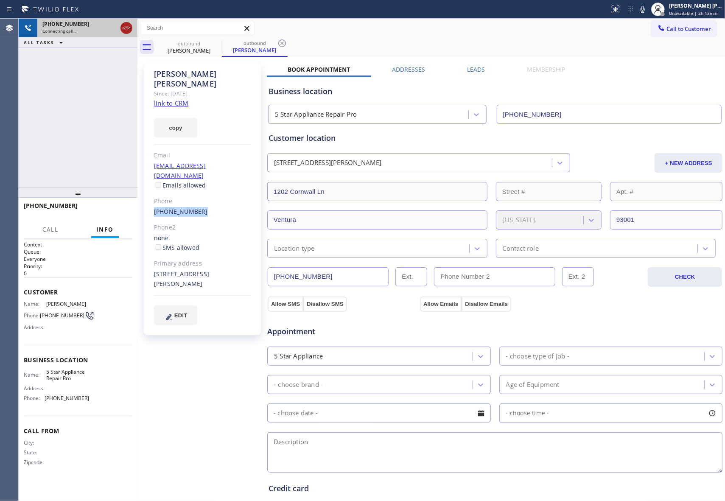
click at [129, 27] on icon at bounding box center [127, 28] width 8 height 3
click at [216, 43] on icon at bounding box center [216, 43] width 8 height 8
click at [278, 43] on icon at bounding box center [282, 43] width 8 height 8
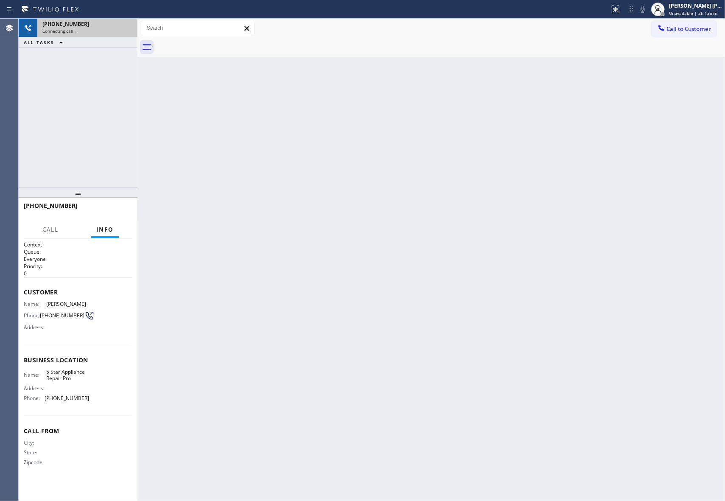
click at [216, 43] on div at bounding box center [440, 47] width 569 height 19
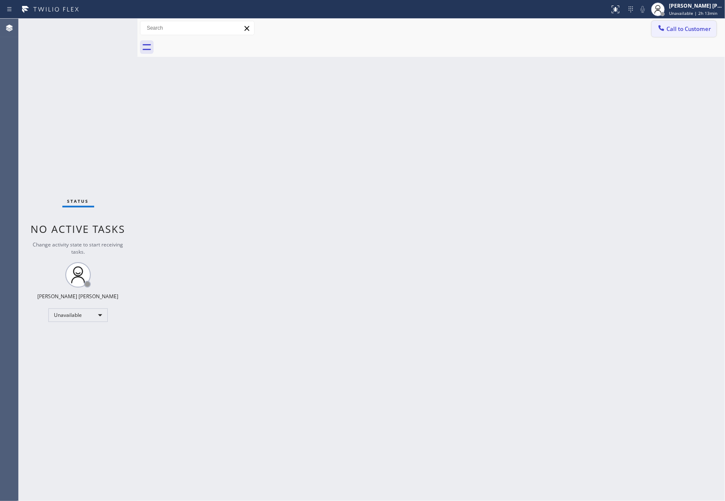
click at [705, 31] on span "Call to Customer" at bounding box center [688, 29] width 45 height 8
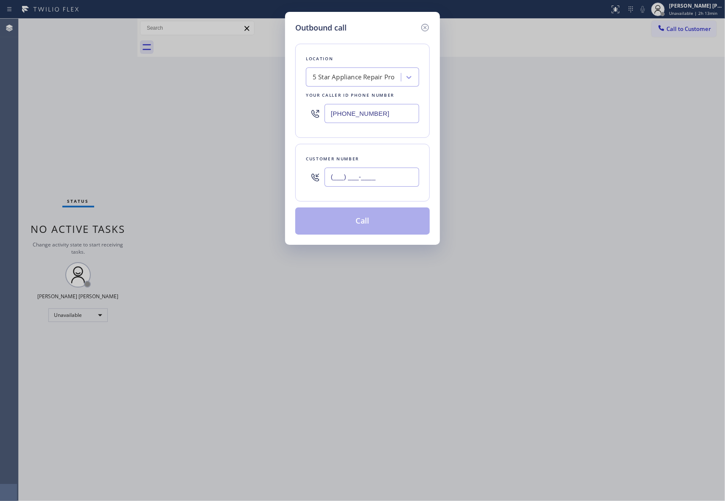
click at [389, 173] on input "(___) ___-____" at bounding box center [371, 176] width 95 height 19
paste input "415) 987-7609"
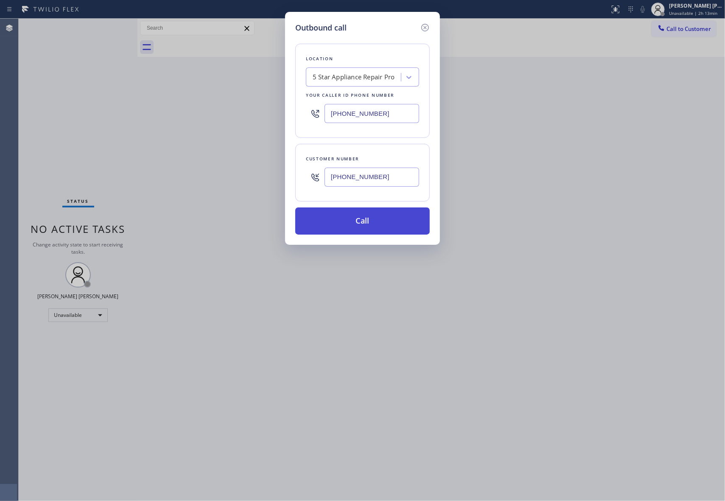
type input "[PHONE_NUMBER]"
drag, startPoint x: 382, startPoint y: 226, endPoint x: 384, endPoint y: 220, distance: 5.5
click at [382, 226] on button "Call" at bounding box center [362, 220] width 134 height 27
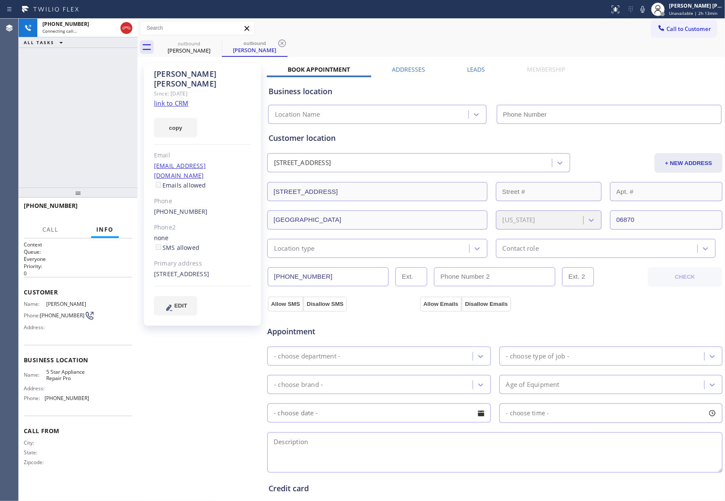
type input "[PHONE_NUMBER]"
click at [479, 70] on label "Leads" at bounding box center [476, 69] width 18 height 8
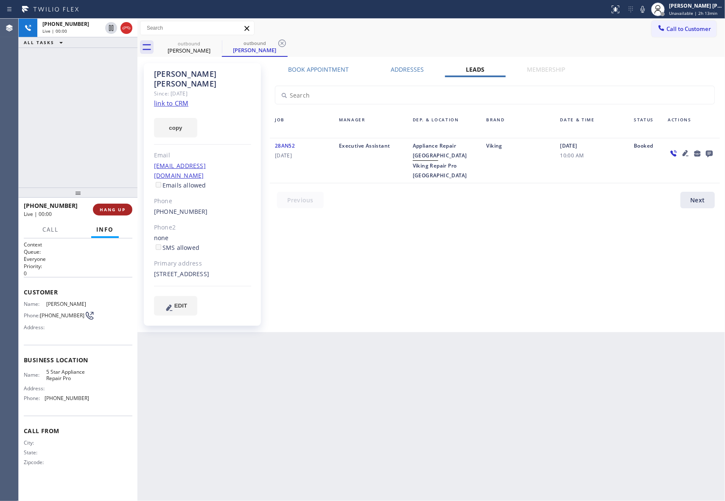
click at [114, 209] on span "HANG UP" at bounding box center [113, 209] width 26 height 6
click at [709, 153] on icon at bounding box center [709, 154] width 7 height 7
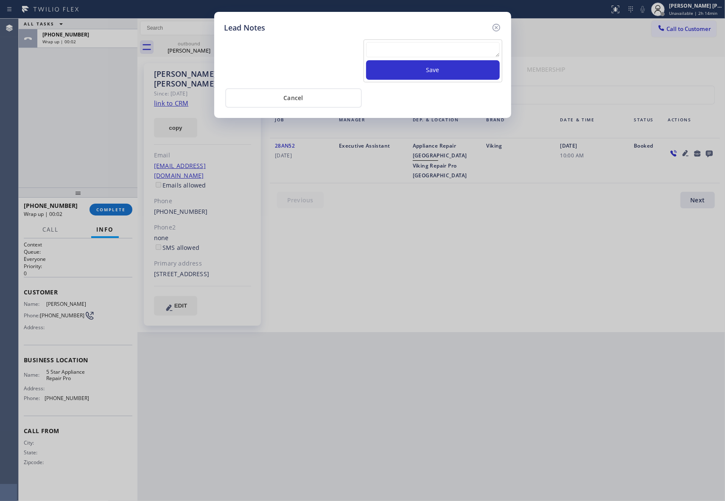
click at [471, 42] on textarea at bounding box center [433, 49] width 134 height 15
paste textarea "VM | please transfer if cx calls back"
type textarea "VM | please transfer if cx calls back"
click at [468, 68] on button "Save" at bounding box center [433, 70] width 134 height 20
click at [495, 25] on icon at bounding box center [496, 27] width 10 height 10
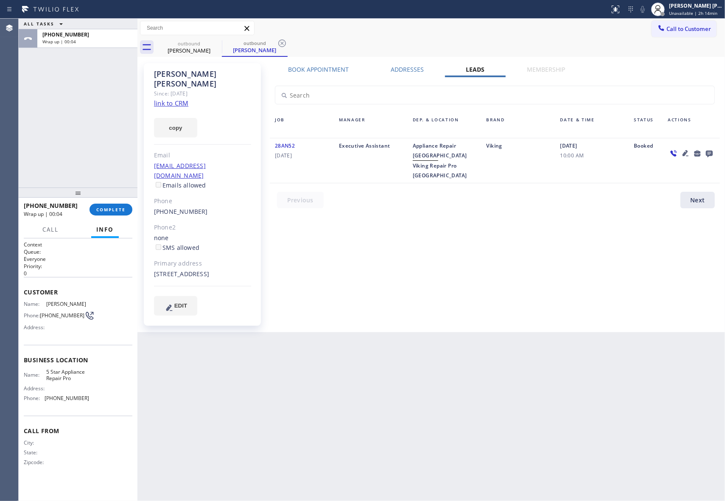
click at [133, 206] on div "[PHONE_NUMBER] Wrap up | 00:04 COMPLETE" at bounding box center [78, 210] width 119 height 24
click at [112, 209] on span "COMPLETE" at bounding box center [110, 209] width 29 height 6
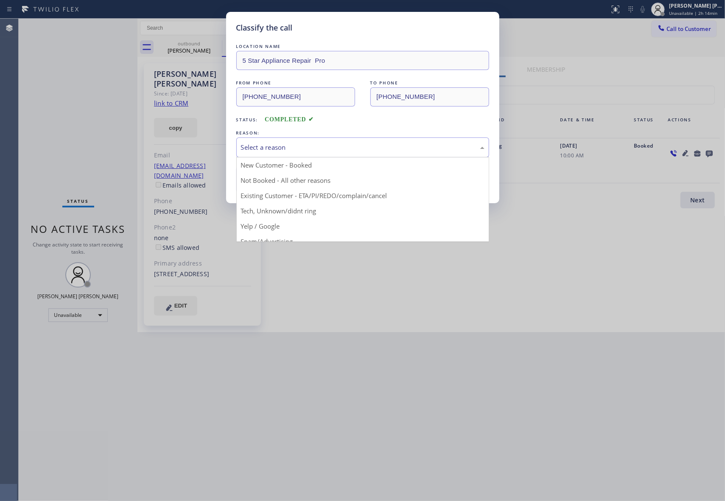
click at [311, 150] on div "Select a reason" at bounding box center [362, 147] width 243 height 10
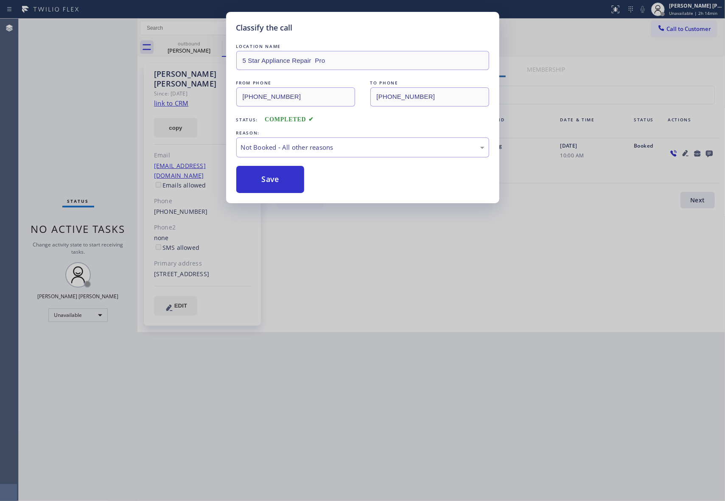
click at [253, 181] on button "Save" at bounding box center [270, 179] width 68 height 27
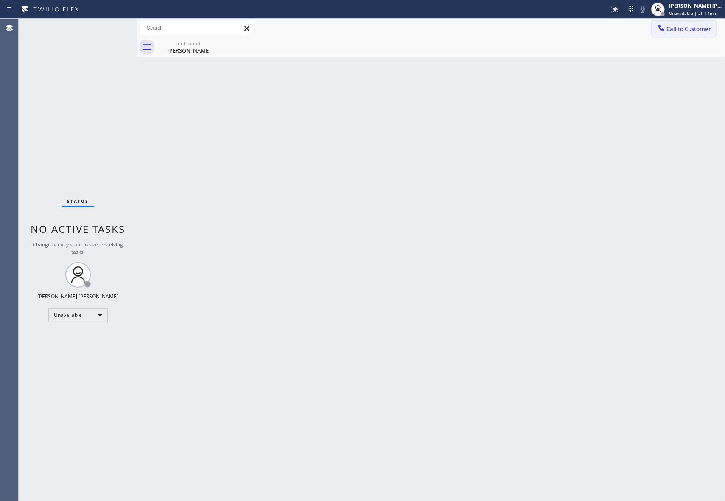
click at [697, 28] on span "Call to Customer" at bounding box center [688, 29] width 45 height 8
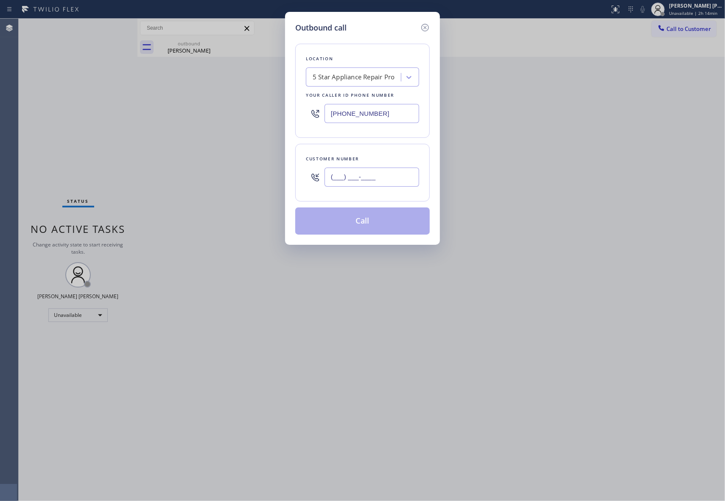
click at [388, 179] on input "(___) ___-____" at bounding box center [371, 176] width 95 height 19
paste input "317) 544-9011"
type input "[PHONE_NUMBER]"
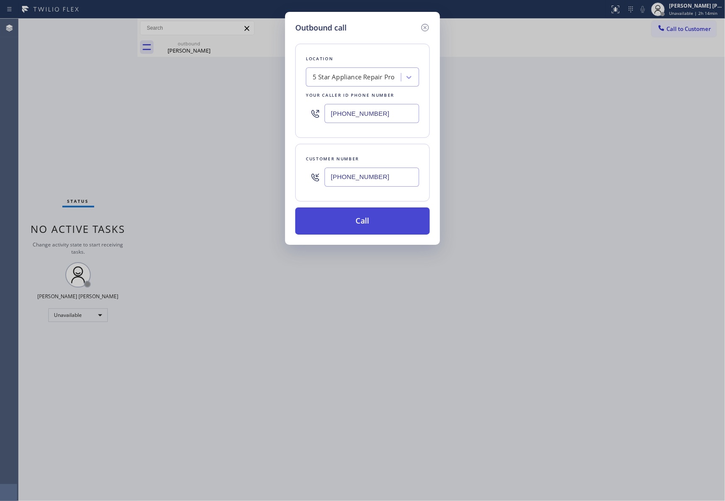
click at [376, 216] on button "Call" at bounding box center [362, 220] width 134 height 27
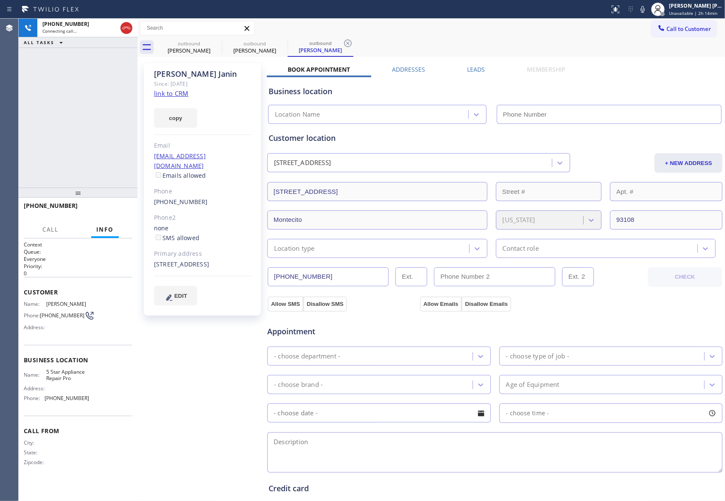
type input "[PHONE_NUMBER]"
drag, startPoint x: 119, startPoint y: 210, endPoint x: 505, endPoint y: 71, distance: 410.9
click at [119, 210] on span "HANG UP" at bounding box center [113, 209] width 26 height 6
click at [467, 68] on label "Leads" at bounding box center [476, 69] width 18 height 8
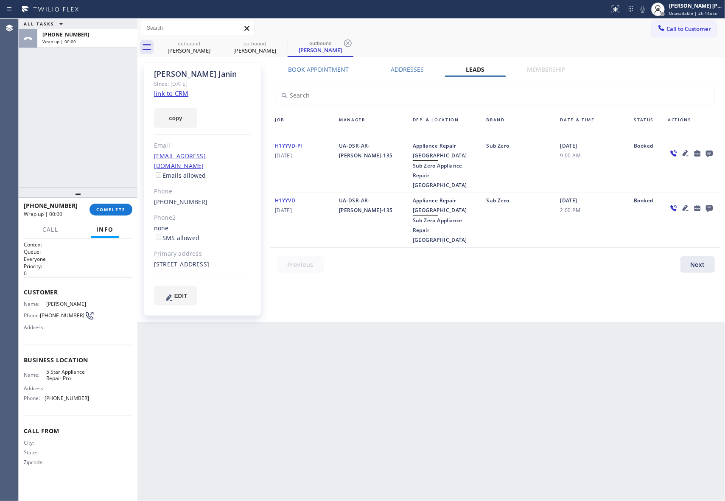
click at [710, 152] on icon at bounding box center [709, 153] width 10 height 11
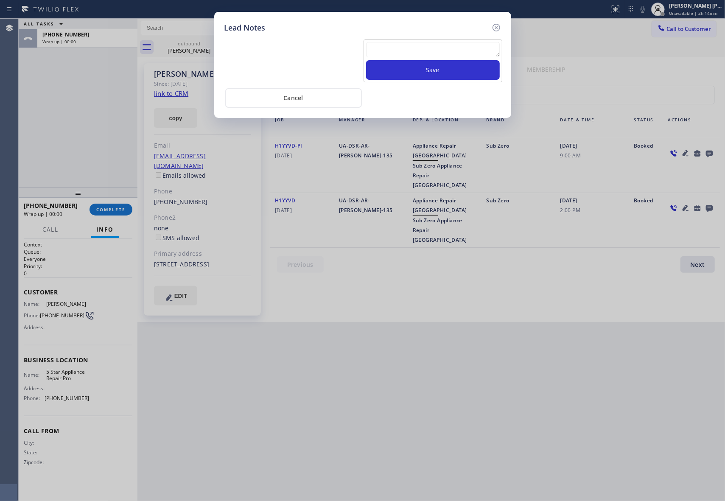
click at [391, 48] on textarea at bounding box center [433, 49] width 134 height 15
paste textarea "VM | please transfer if cx calls back"
type textarea "VM | please transfer if cx calls back"
click at [437, 72] on button "Save" at bounding box center [433, 70] width 134 height 20
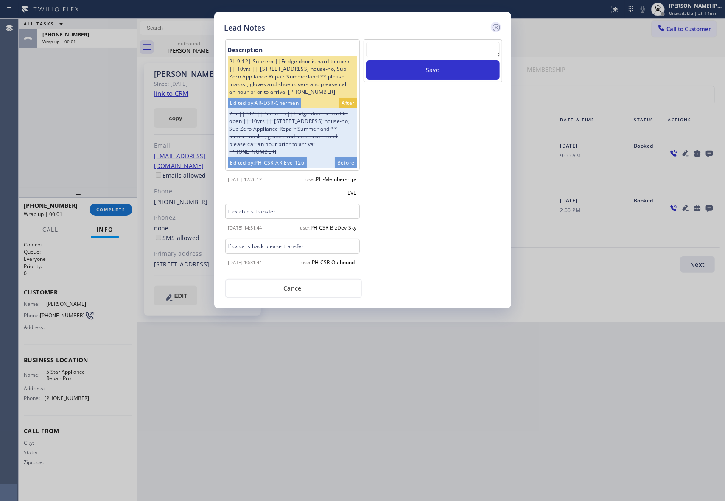
click at [496, 27] on icon at bounding box center [496, 28] width 8 height 8
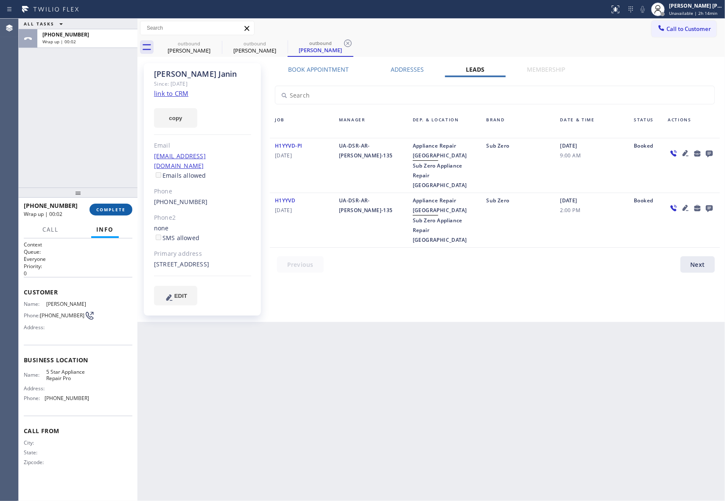
click at [109, 212] on span "COMPLETE" at bounding box center [110, 209] width 29 height 6
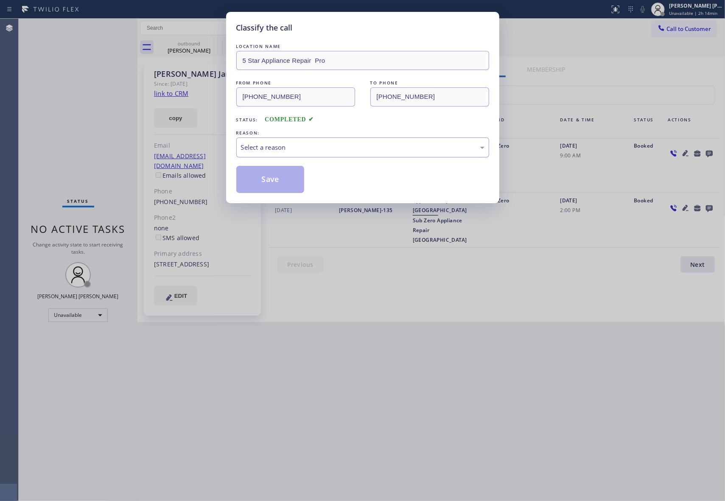
click at [301, 144] on div "Select a reason" at bounding box center [362, 147] width 243 height 10
click at [268, 175] on button "Save" at bounding box center [270, 179] width 68 height 27
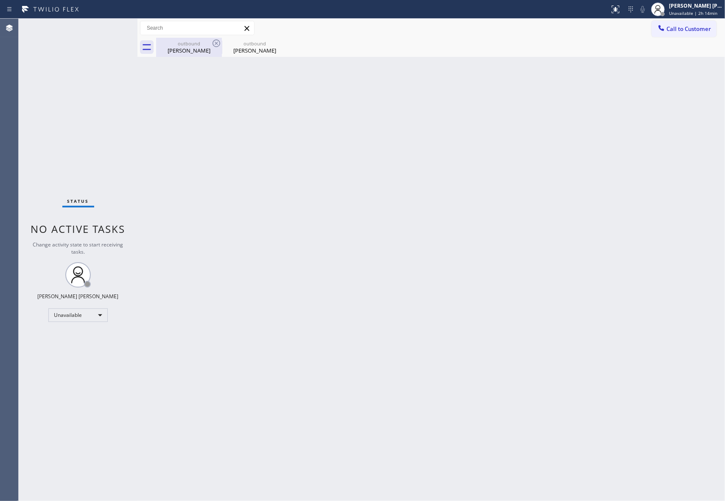
click at [198, 50] on div "[PERSON_NAME]" at bounding box center [189, 51] width 64 height 8
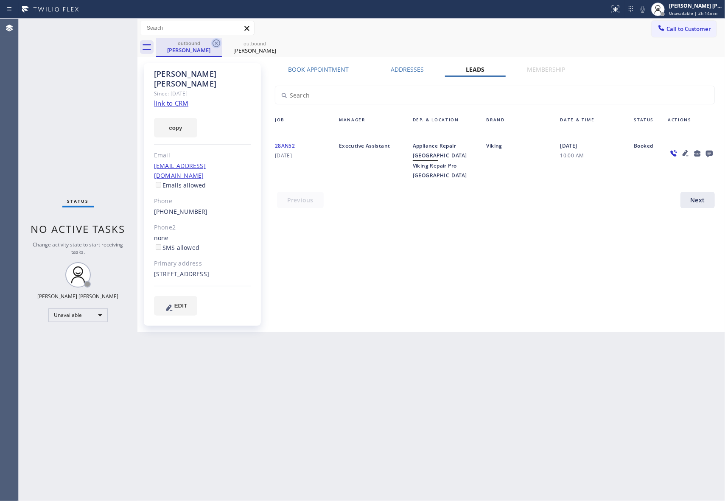
click at [212, 42] on icon at bounding box center [216, 43] width 10 height 10
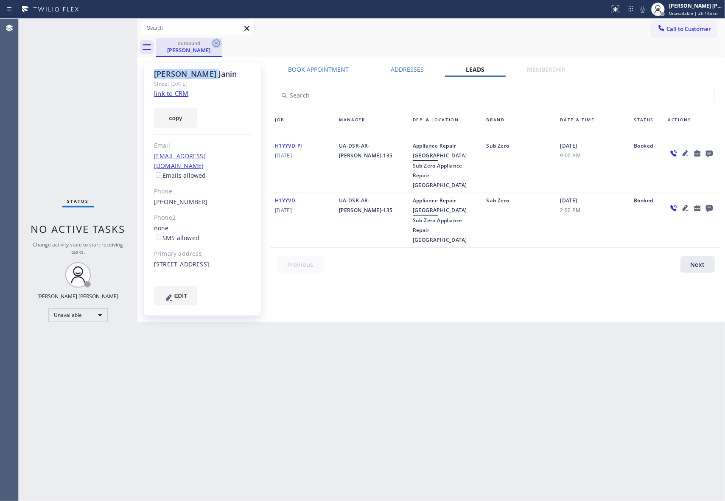
click at [212, 41] on icon at bounding box center [216, 43] width 10 height 10
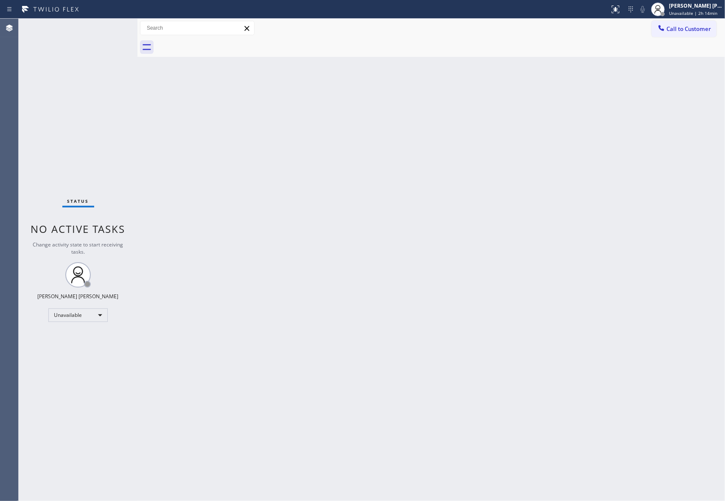
click at [212, 41] on div at bounding box center [440, 47] width 569 height 19
click at [685, 26] on span "Call to Customer" at bounding box center [688, 29] width 45 height 8
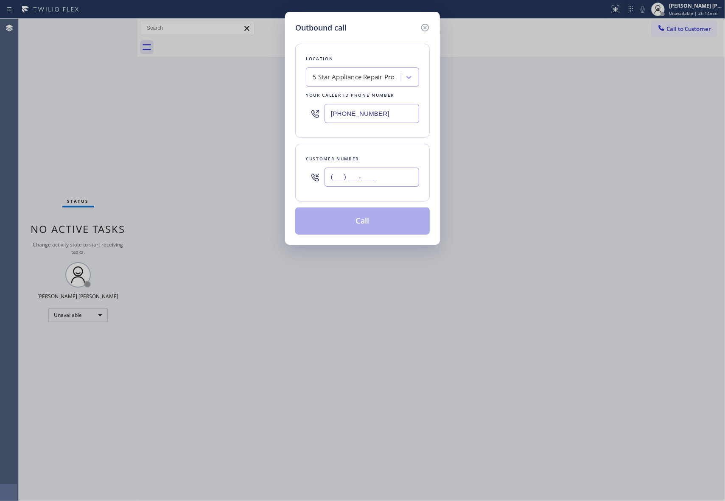
click at [391, 172] on input "(___) ___-____" at bounding box center [371, 176] width 95 height 19
paste input "305) 322-0893"
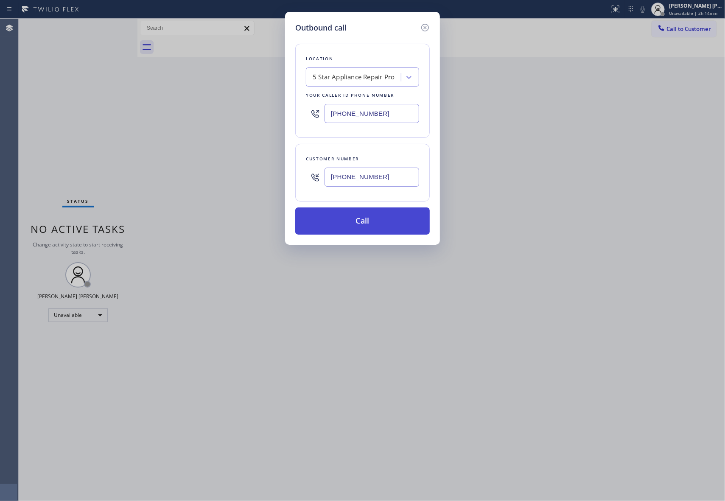
type input "[PHONE_NUMBER]"
click at [386, 226] on button "Call" at bounding box center [362, 220] width 134 height 27
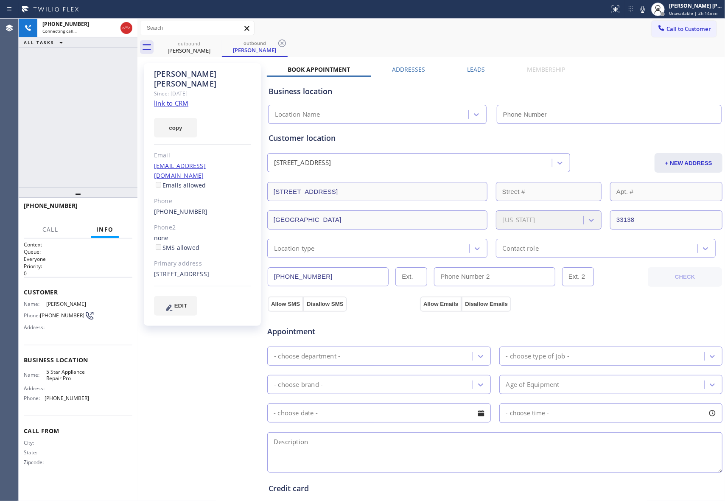
type input "[PHONE_NUMBER]"
click at [115, 207] on span "HANG UP" at bounding box center [113, 209] width 26 height 6
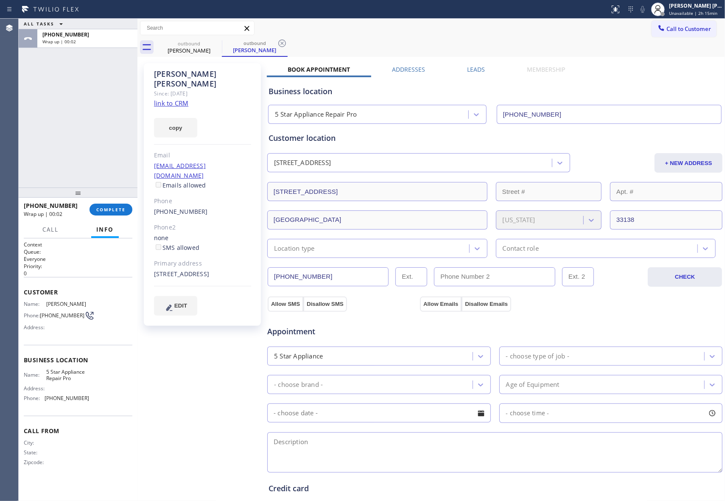
click at [471, 73] on label "Leads" at bounding box center [476, 69] width 18 height 8
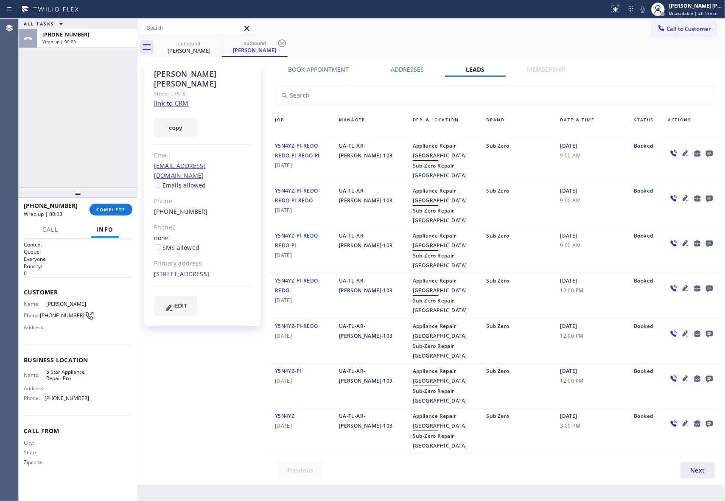
click at [709, 153] on icon at bounding box center [709, 154] width 7 height 7
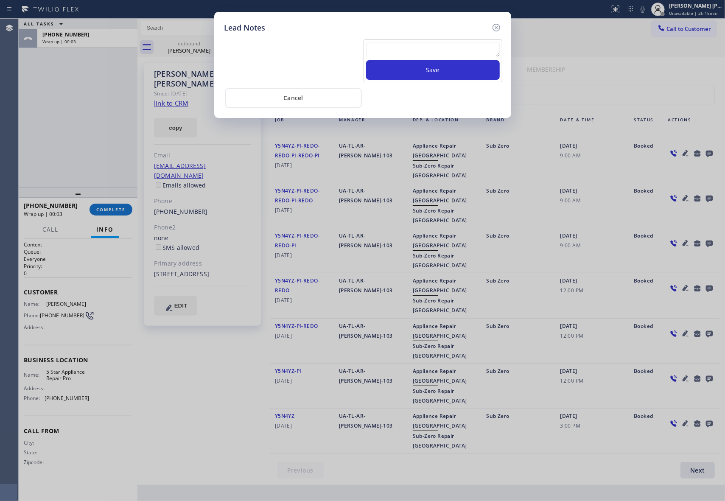
click at [409, 54] on textarea at bounding box center [433, 49] width 134 height 15
paste textarea "VM | please transfer if cx calls back"
type textarea "VM | please transfer if cx calls back"
click at [443, 78] on button "Save" at bounding box center [433, 70] width 134 height 20
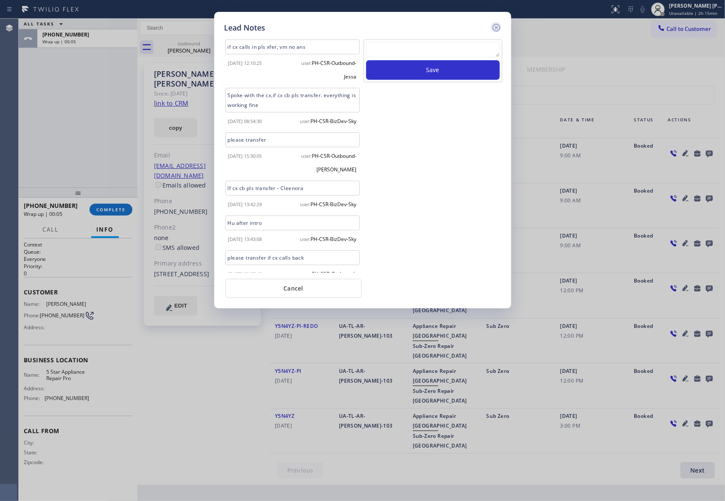
click at [496, 28] on icon at bounding box center [496, 28] width 8 height 8
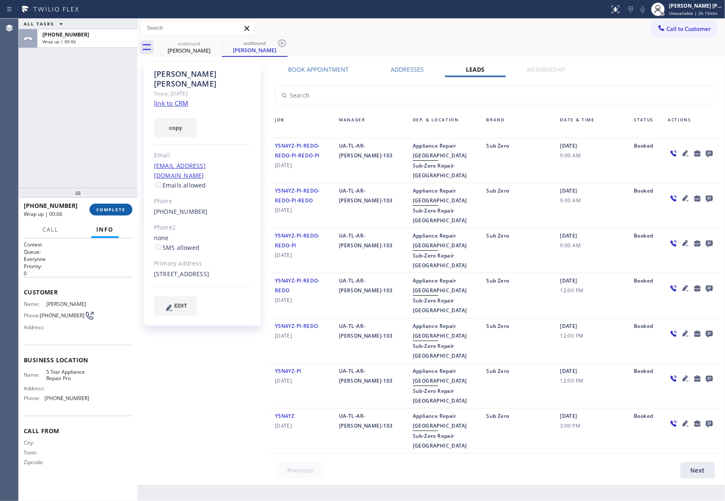
click at [116, 204] on button "COMPLETE" at bounding box center [110, 210] width 43 height 12
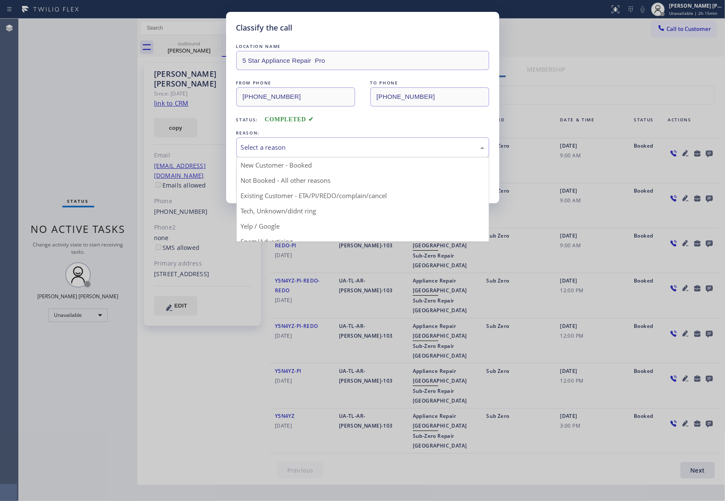
click at [297, 147] on div "Select a reason" at bounding box center [362, 147] width 243 height 10
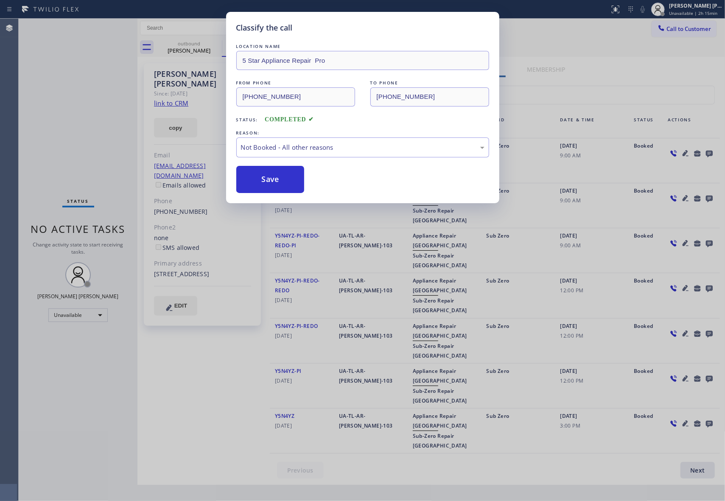
click at [273, 181] on button "Save" at bounding box center [270, 179] width 68 height 27
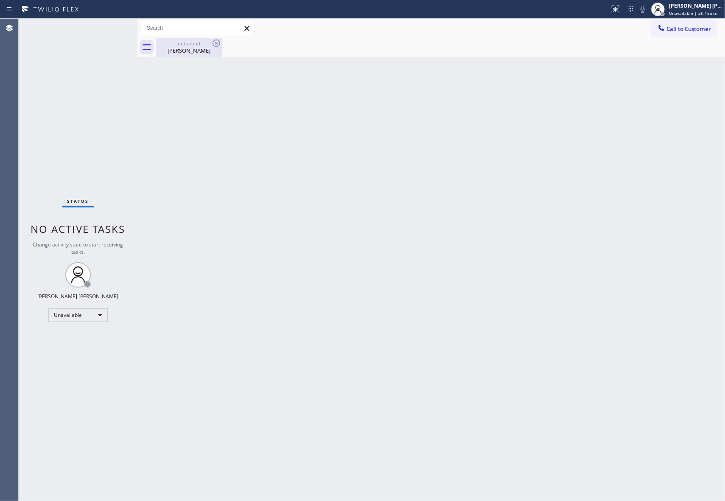
click at [205, 47] on div "[PERSON_NAME]" at bounding box center [189, 51] width 64 height 8
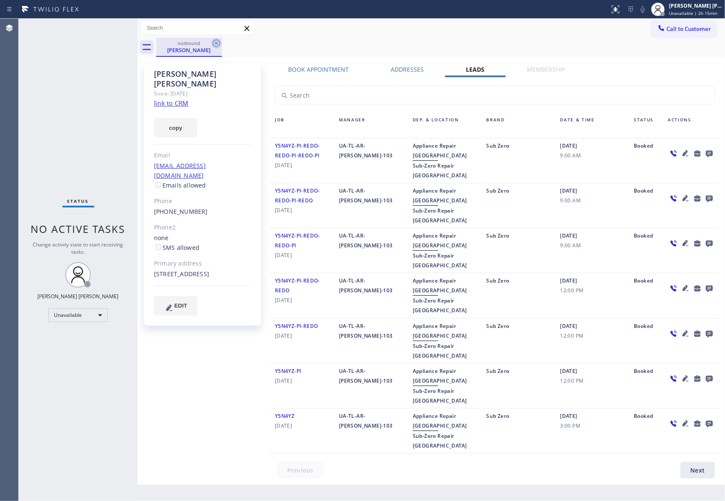
click at [214, 41] on icon at bounding box center [216, 43] width 8 height 8
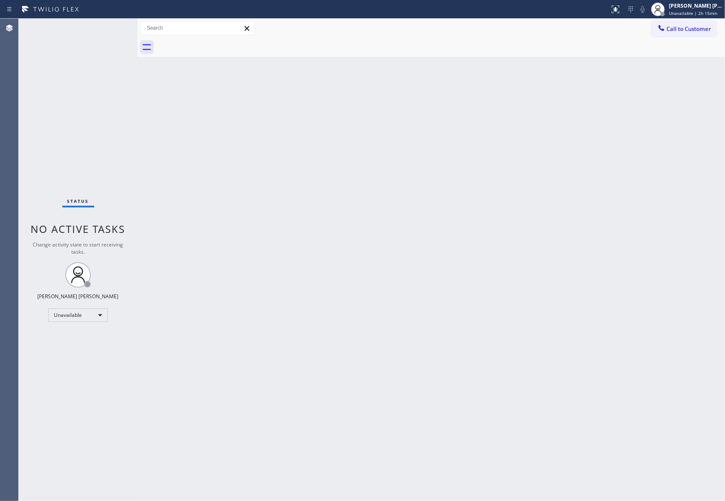
click at [214, 41] on div at bounding box center [440, 47] width 569 height 19
click at [700, 25] on span "Call to Customer" at bounding box center [688, 29] width 45 height 8
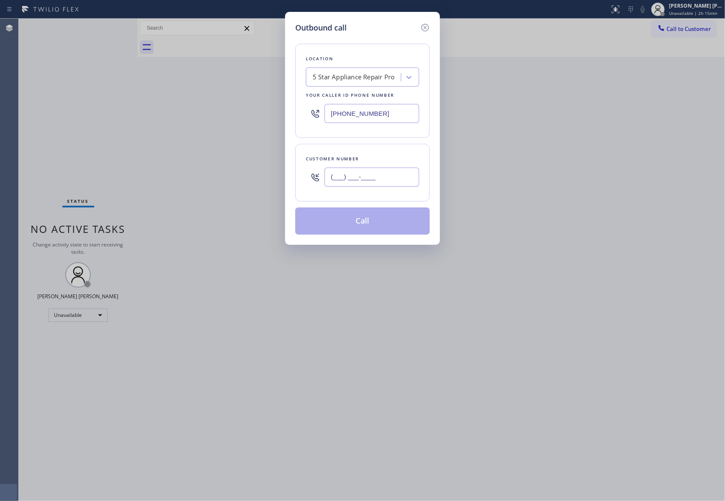
click at [365, 174] on input "(___) ___-____" at bounding box center [371, 176] width 95 height 19
paste input "786) 317-3914"
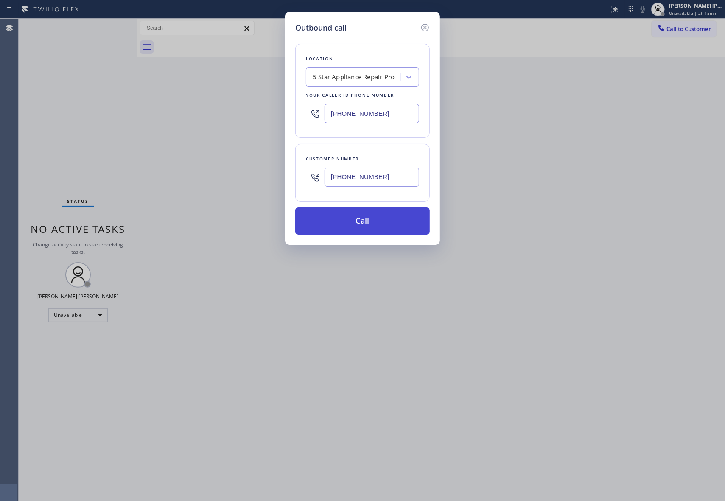
type input "[PHONE_NUMBER]"
click at [382, 221] on button "Call" at bounding box center [362, 220] width 134 height 27
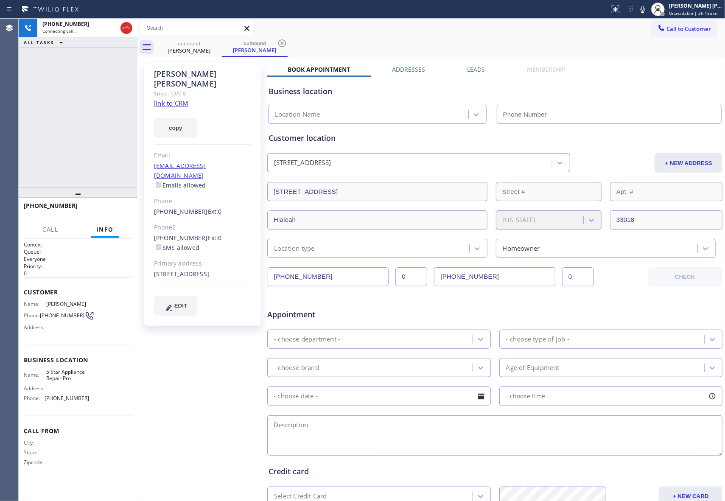
type input "[PHONE_NUMBER]"
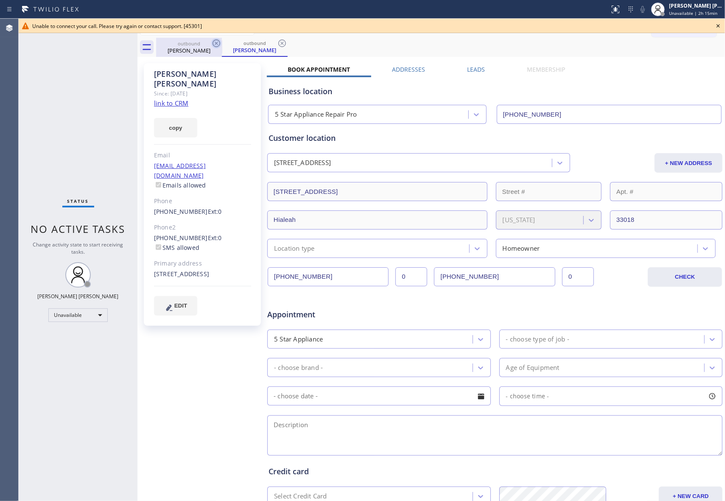
click at [215, 43] on icon at bounding box center [216, 43] width 10 height 10
click at [222, 43] on div "outbound [PERSON_NAME]" at bounding box center [255, 47] width 66 height 19
click at [215, 43] on icon at bounding box center [216, 43] width 10 height 10
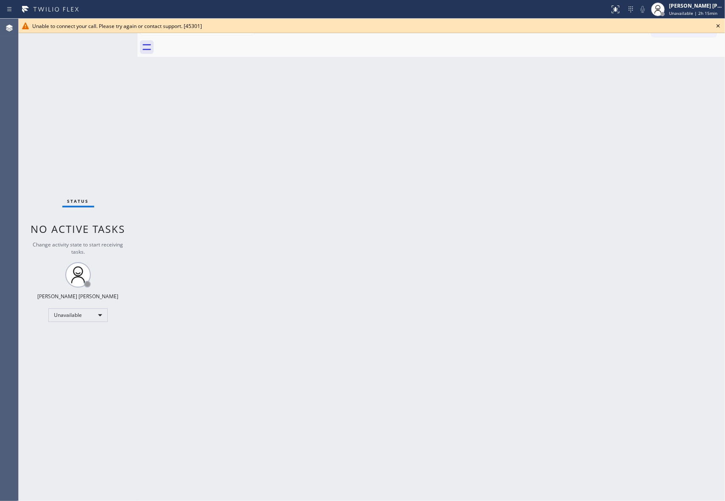
click at [720, 27] on icon at bounding box center [718, 26] width 10 height 10
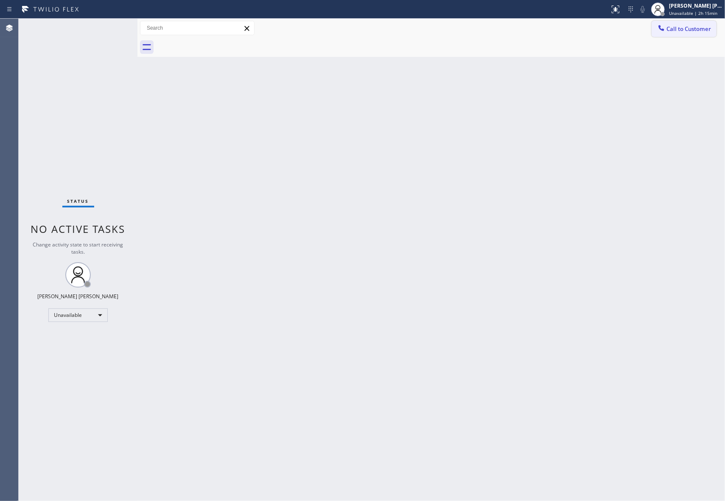
click at [696, 33] on button "Call to Customer" at bounding box center [683, 29] width 65 height 16
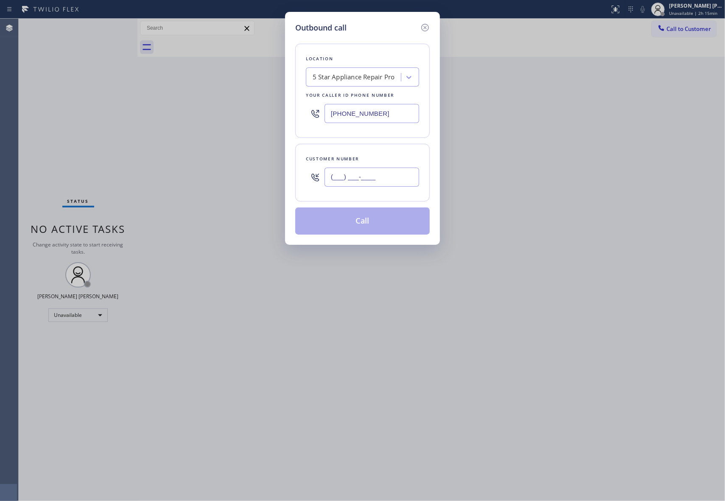
click at [403, 180] on input "(___) ___-____" at bounding box center [371, 176] width 95 height 19
paste input "858) 281-3048"
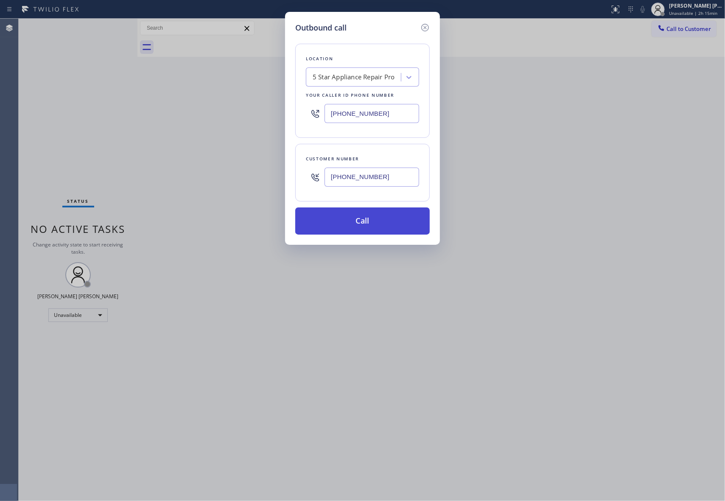
type input "[PHONE_NUMBER]"
click at [378, 220] on button "Call" at bounding box center [362, 220] width 134 height 27
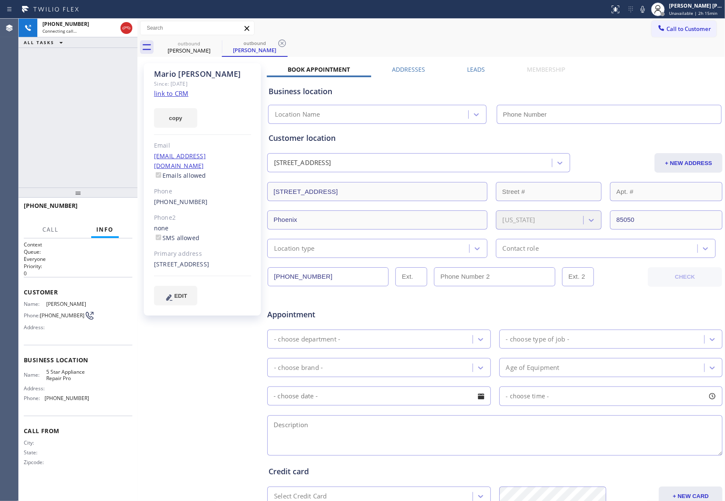
type input "[PHONE_NUMBER]"
click at [467, 74] on div "Business location 5 Star Appliance Repair Pro [PHONE_NUMBER]" at bounding box center [495, 99] width 456 height 50
click at [485, 70] on div "Leads" at bounding box center [476, 71] width 60 height 12
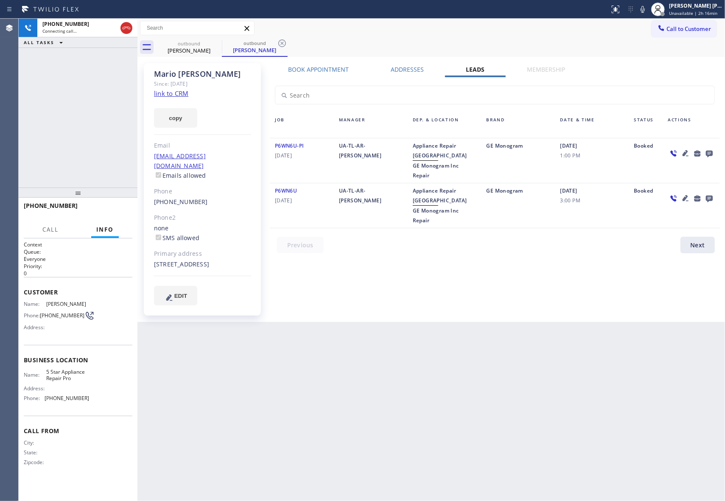
click at [711, 151] on icon at bounding box center [709, 154] width 7 height 7
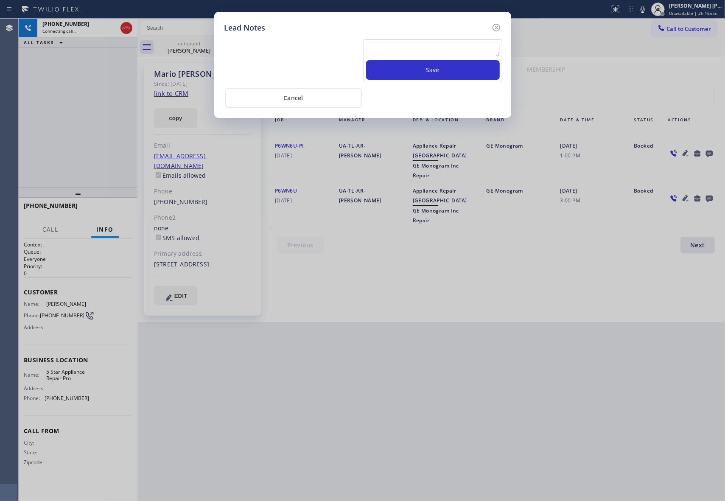
click at [399, 53] on textarea at bounding box center [433, 49] width 134 height 15
paste textarea "VM | please transfer if cx calls back"
type textarea "VM | please transfer if cx calls back"
click at [419, 70] on button "Save" at bounding box center [433, 70] width 134 height 20
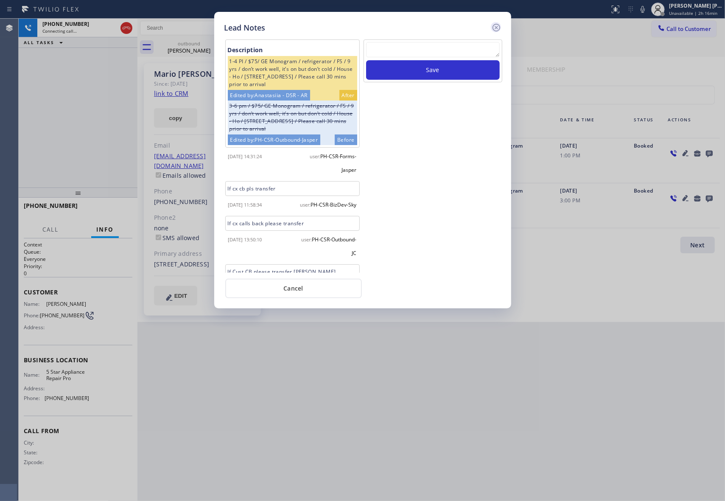
drag, startPoint x: 496, startPoint y: 26, endPoint x: 123, endPoint y: 8, distance: 373.6
click at [494, 26] on icon at bounding box center [496, 27] width 10 height 10
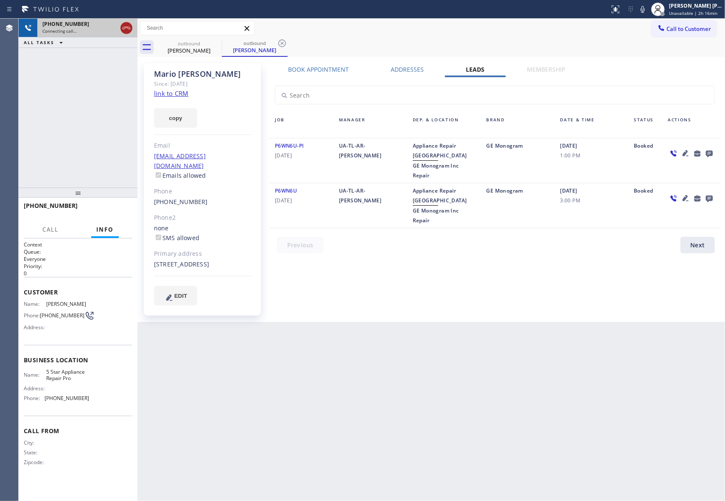
click at [132, 28] on div at bounding box center [126, 28] width 15 height 19
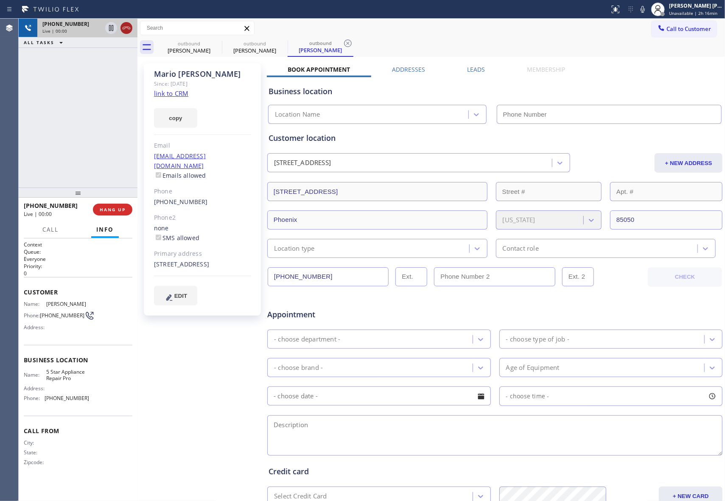
type input "[PHONE_NUMBER]"
click at [128, 28] on icon at bounding box center [127, 28] width 8 height 3
click at [216, 43] on icon at bounding box center [216, 43] width 8 height 8
click at [0, 0] on icon at bounding box center [0, 0] width 0 height 0
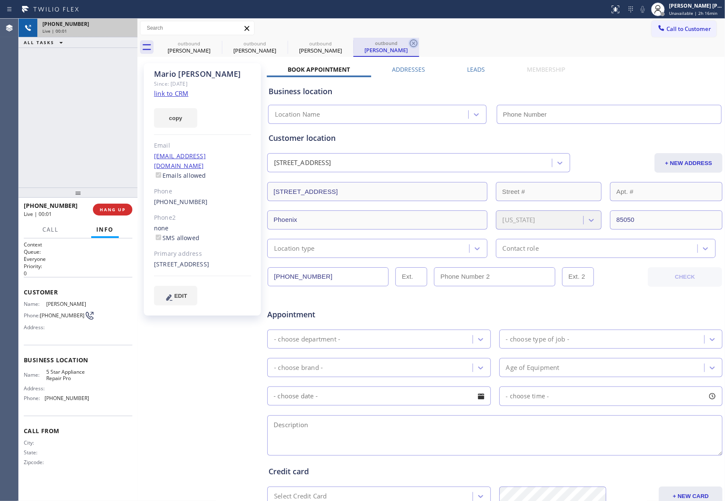
click at [410, 43] on icon at bounding box center [414, 43] width 8 height 8
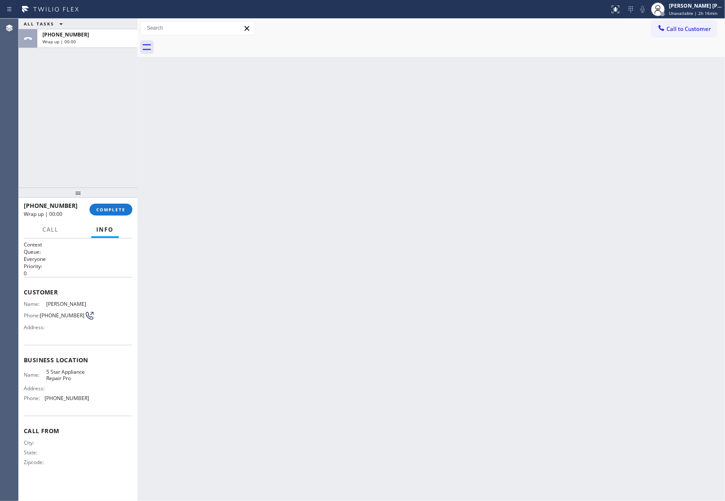
click at [216, 43] on div at bounding box center [440, 47] width 569 height 19
click at [114, 204] on button "COMPLETE" at bounding box center [110, 210] width 43 height 12
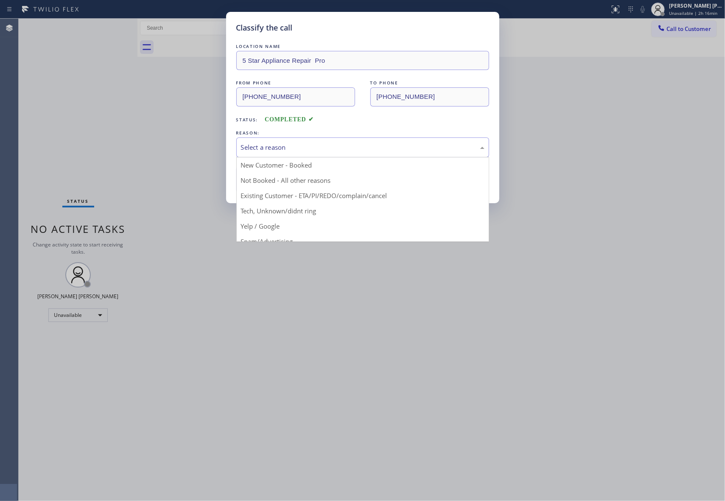
click at [306, 143] on div "Select a reason" at bounding box center [362, 147] width 243 height 10
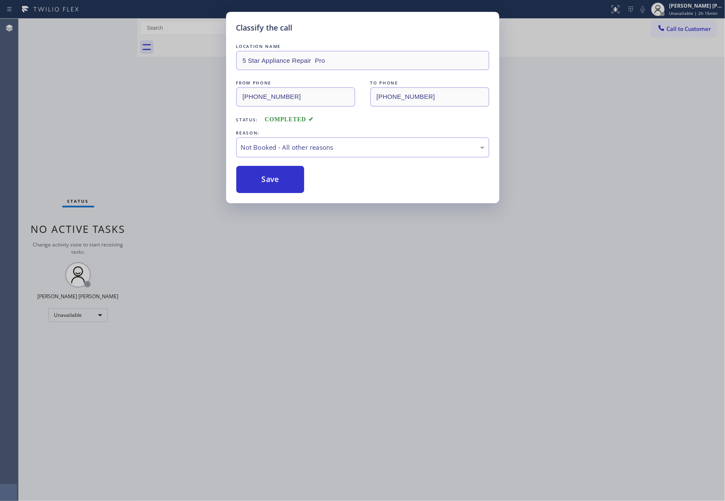
click at [259, 179] on button "Save" at bounding box center [270, 179] width 68 height 27
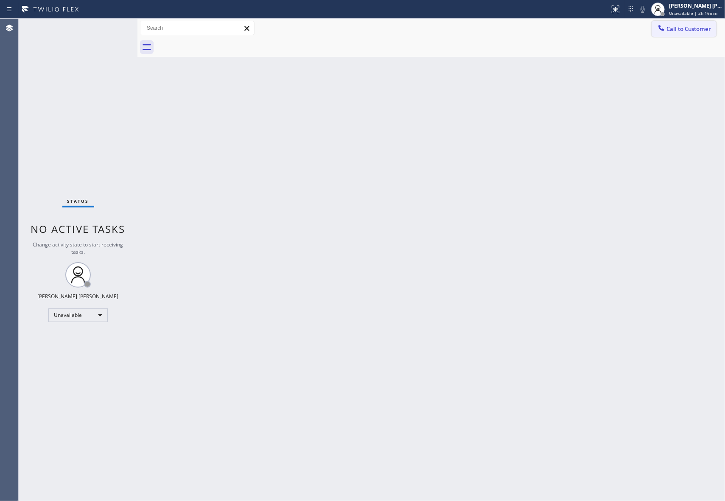
click at [681, 31] on span "Call to Customer" at bounding box center [688, 29] width 45 height 8
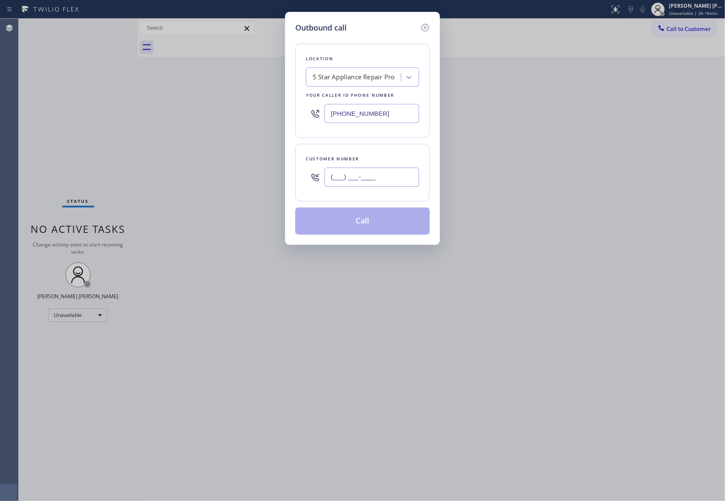
click at [360, 185] on input "(___) ___-____" at bounding box center [371, 176] width 95 height 19
paste input "917) 855-9917"
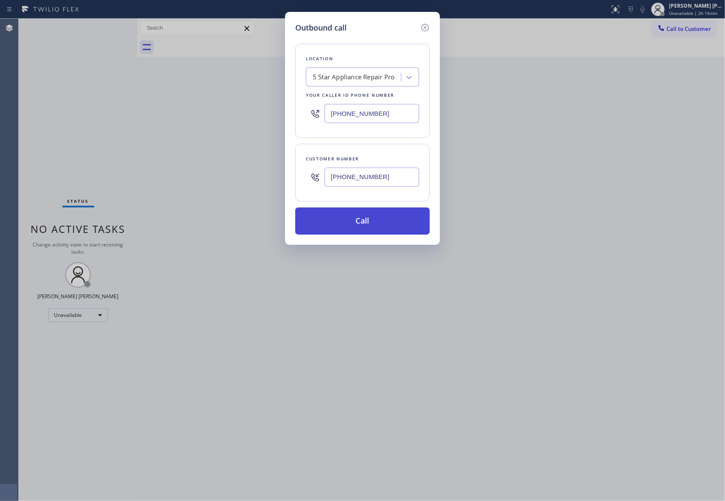
type input "[PHONE_NUMBER]"
click at [377, 220] on button "Call" at bounding box center [362, 220] width 134 height 27
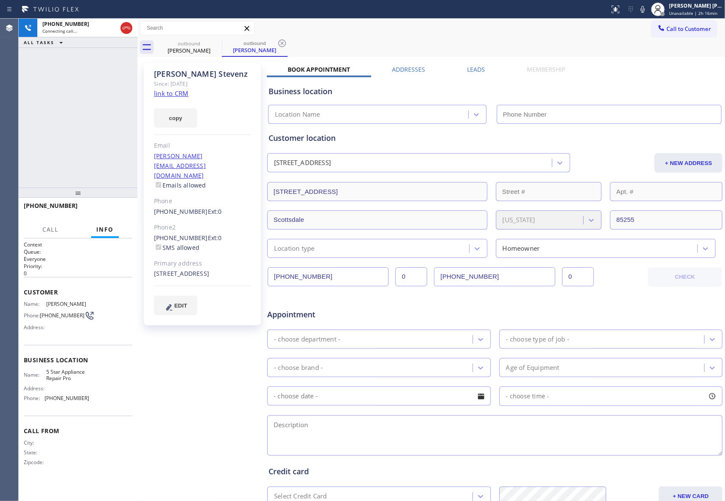
type input "[PHONE_NUMBER]"
click at [476, 69] on label "Leads" at bounding box center [476, 69] width 18 height 8
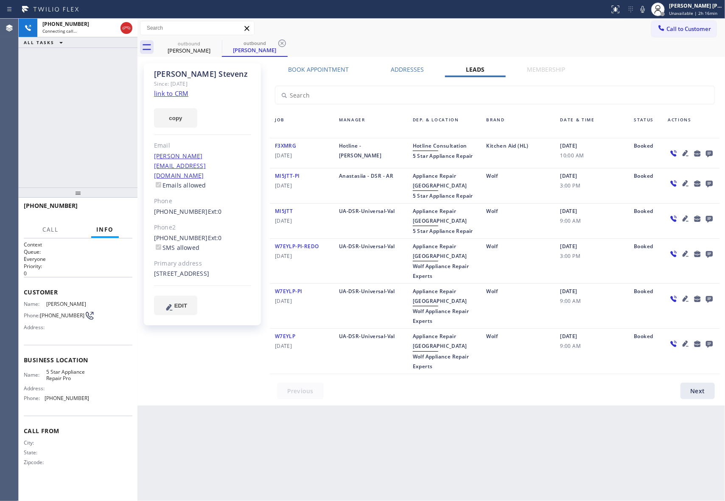
click at [707, 152] on icon at bounding box center [709, 154] width 7 height 7
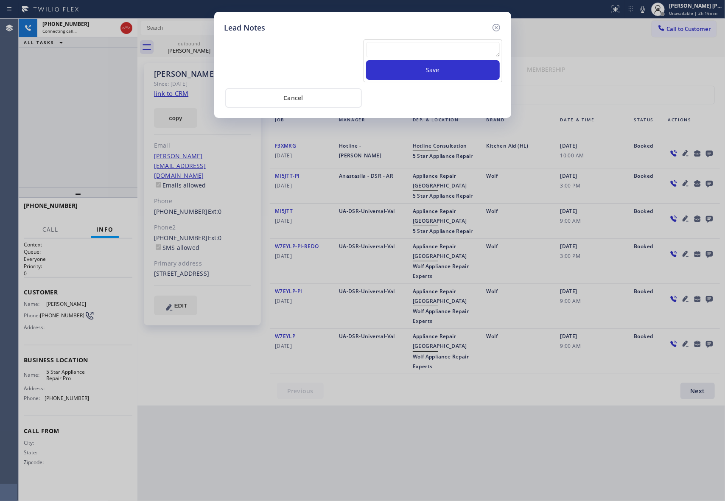
click at [404, 46] on textarea at bounding box center [433, 49] width 134 height 15
paste textarea "please transfer if cx calls back"
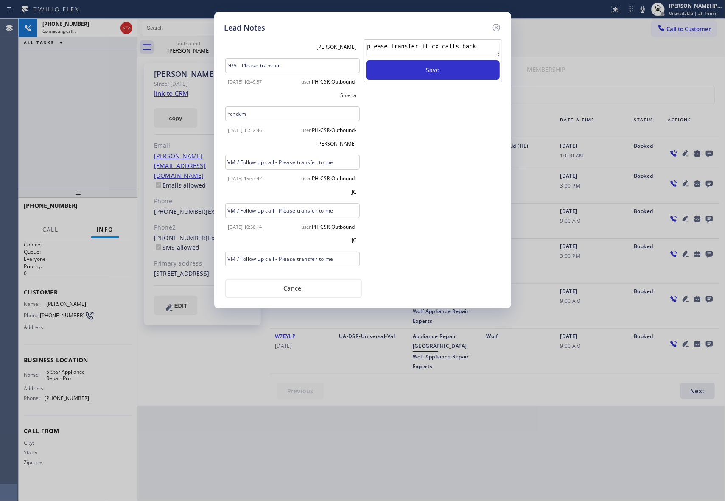
scroll to position [241, 0]
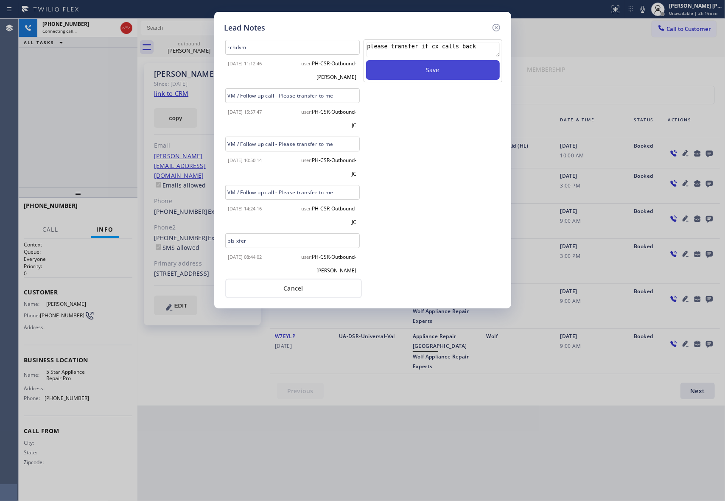
type textarea "please transfer if cx calls back"
click at [435, 72] on button "Save" at bounding box center [433, 70] width 134 height 20
click at [497, 24] on icon at bounding box center [496, 28] width 8 height 8
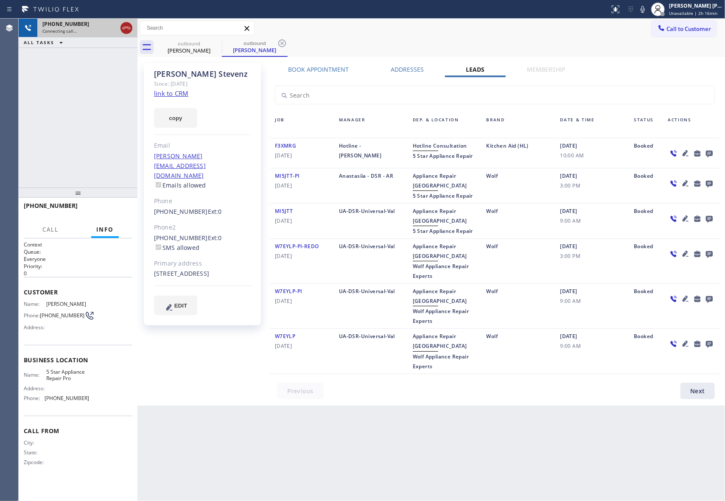
drag, startPoint x: 126, startPoint y: 28, endPoint x: 0, endPoint y: 29, distance: 125.9
click at [125, 28] on icon at bounding box center [127, 28] width 8 height 3
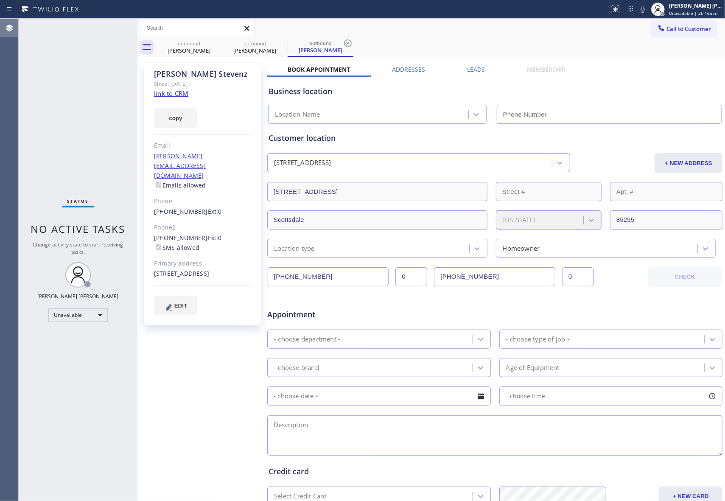
type input "[PHONE_NUMBER]"
click at [215, 44] on icon at bounding box center [216, 43] width 10 height 10
click at [0, 0] on icon at bounding box center [0, 0] width 0 height 0
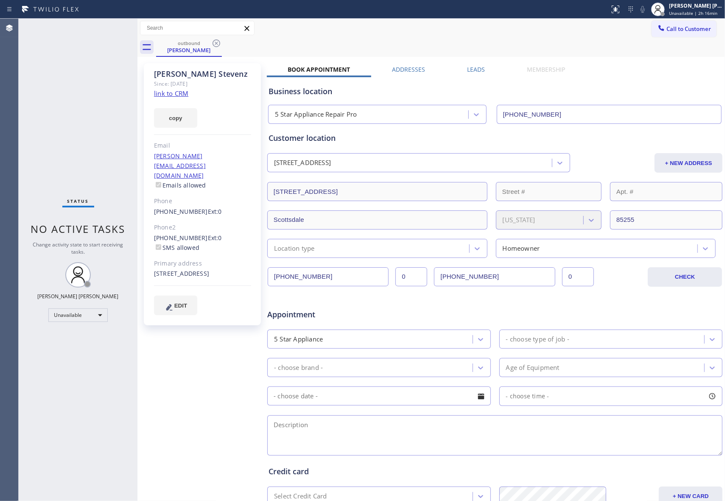
click at [215, 44] on icon at bounding box center [216, 43] width 10 height 10
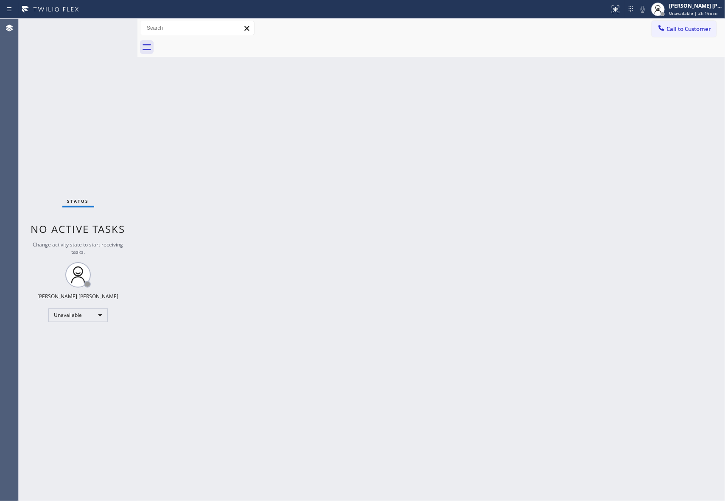
click at [215, 44] on div at bounding box center [440, 47] width 569 height 19
click at [689, 29] on span "Call to Customer" at bounding box center [688, 29] width 45 height 8
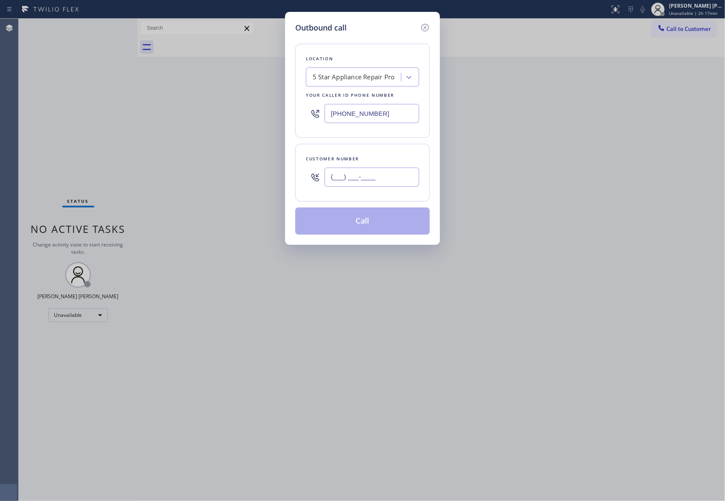
click at [385, 169] on input "(___) ___-____" at bounding box center [371, 176] width 95 height 19
paste input "305) 494-9834"
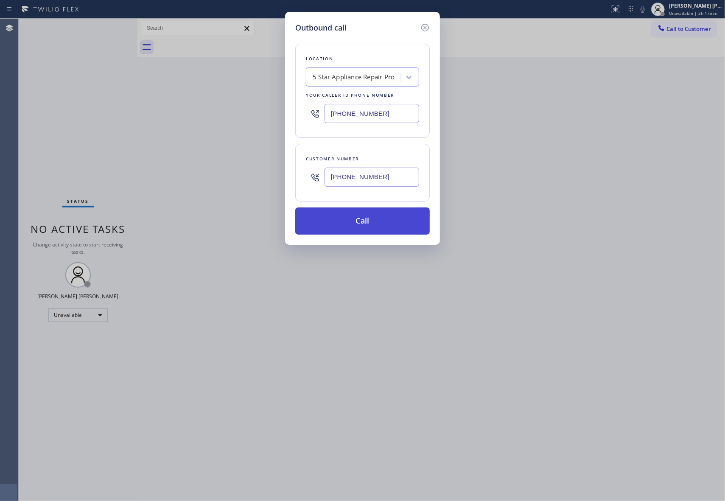
type input "[PHONE_NUMBER]"
click at [378, 227] on button "Call" at bounding box center [362, 220] width 134 height 27
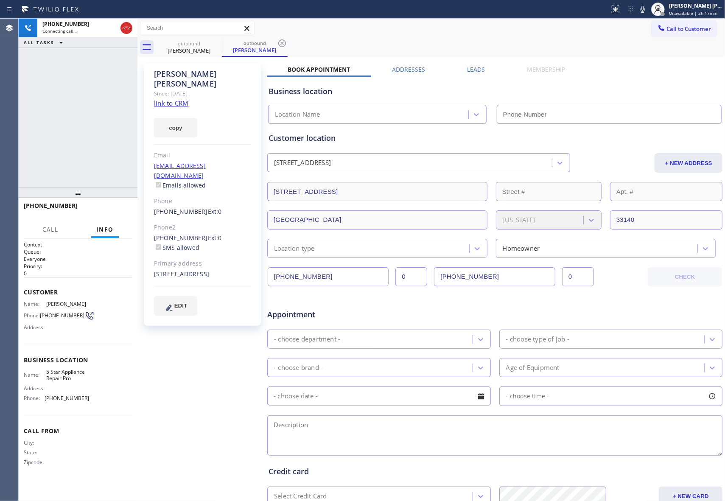
type input "[PHONE_NUMBER]"
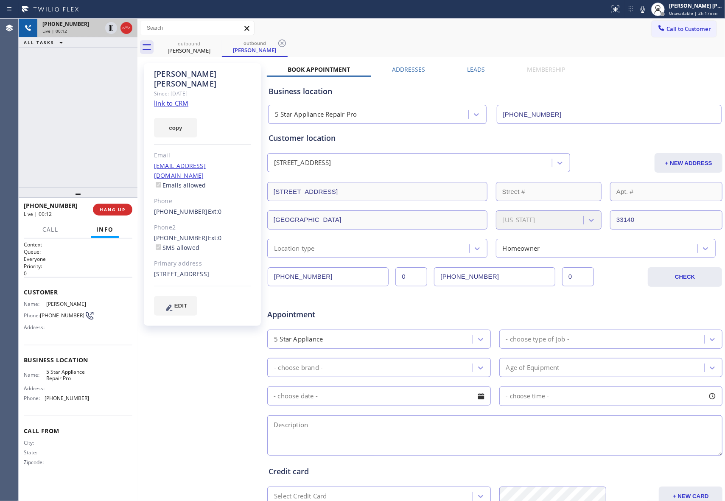
drag, startPoint x: 132, startPoint y: 31, endPoint x: 121, endPoint y: 28, distance: 11.5
click at [131, 31] on div at bounding box center [118, 28] width 31 height 19
click at [126, 27] on icon at bounding box center [127, 28] width 8 height 3
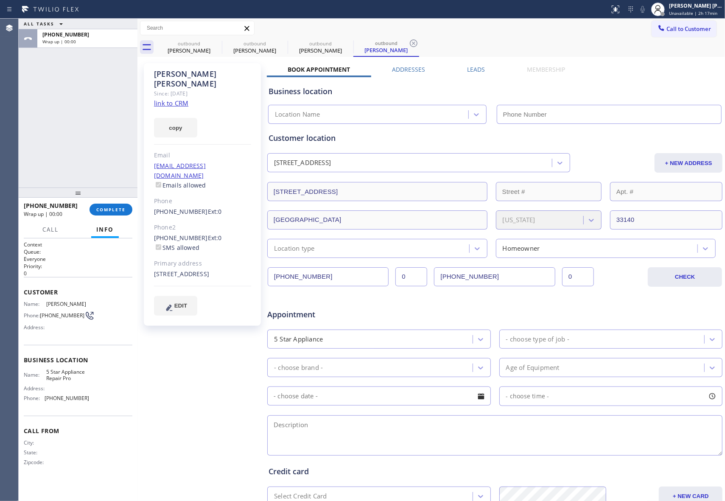
type input "[PHONE_NUMBER]"
click at [482, 70] on div "Leads" at bounding box center [476, 71] width 60 height 12
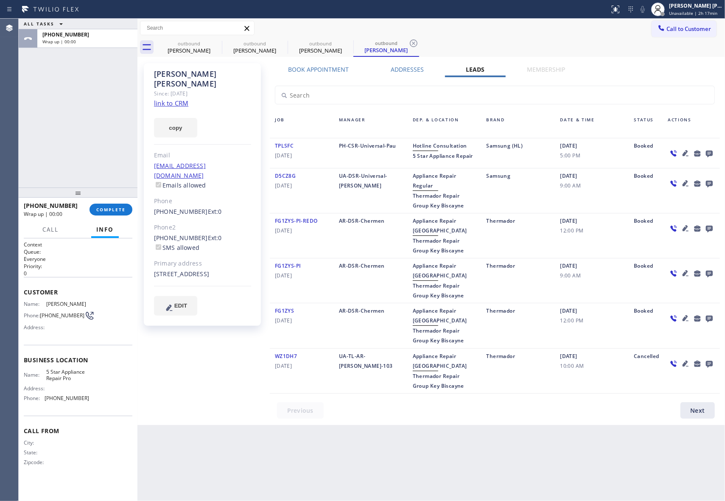
click at [709, 153] on icon at bounding box center [709, 153] width 10 height 11
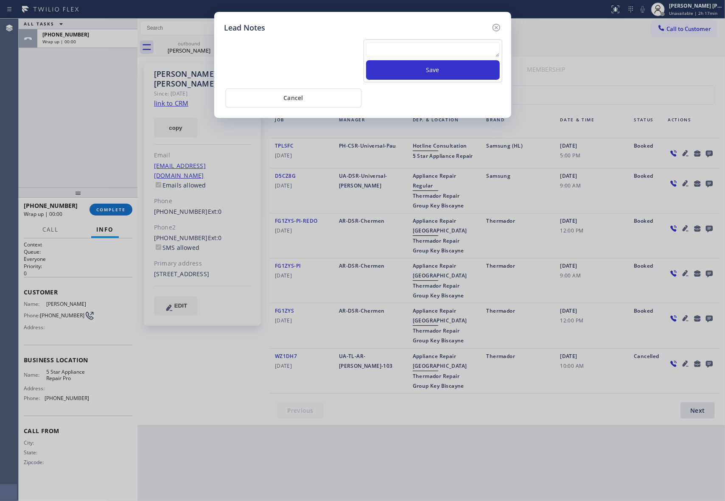
click at [403, 59] on div at bounding box center [433, 51] width 134 height 18
click at [404, 53] on textarea at bounding box center [433, 49] width 134 height 15
paste textarea "VM | please transfer if cx calls back"
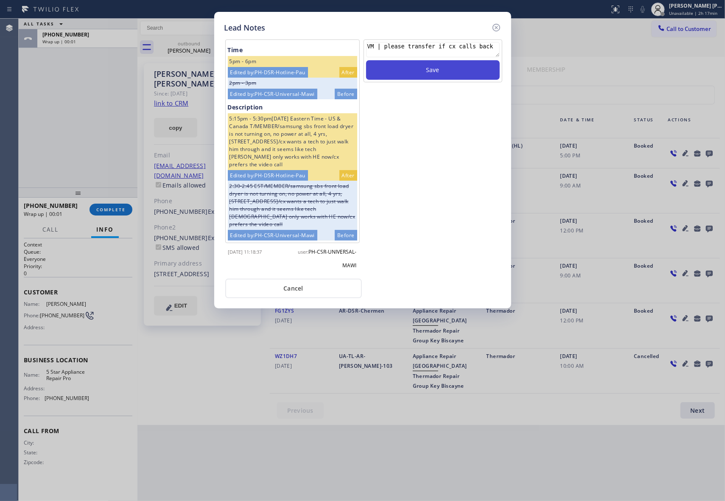
type textarea "VM | please transfer if cx calls back"
click at [432, 73] on button "Save" at bounding box center [433, 70] width 134 height 20
click at [495, 25] on icon at bounding box center [496, 27] width 10 height 10
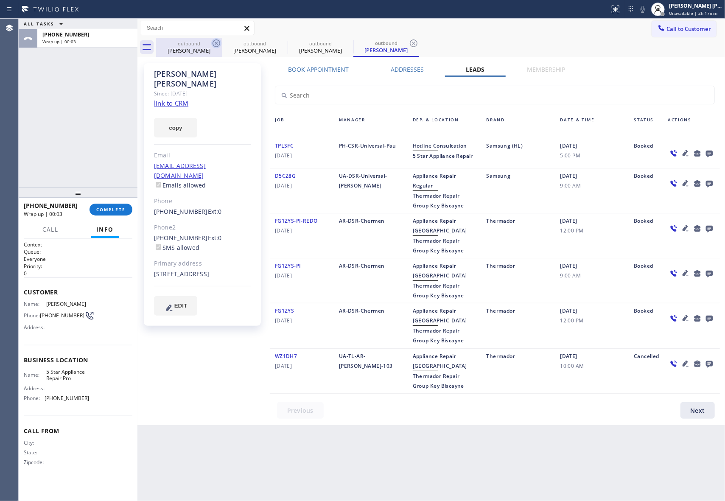
drag, startPoint x: 212, startPoint y: 46, endPoint x: 218, endPoint y: 42, distance: 6.5
click at [0, 0] on icon at bounding box center [0, 0] width 0 height 0
click at [277, 42] on icon at bounding box center [282, 43] width 10 height 10
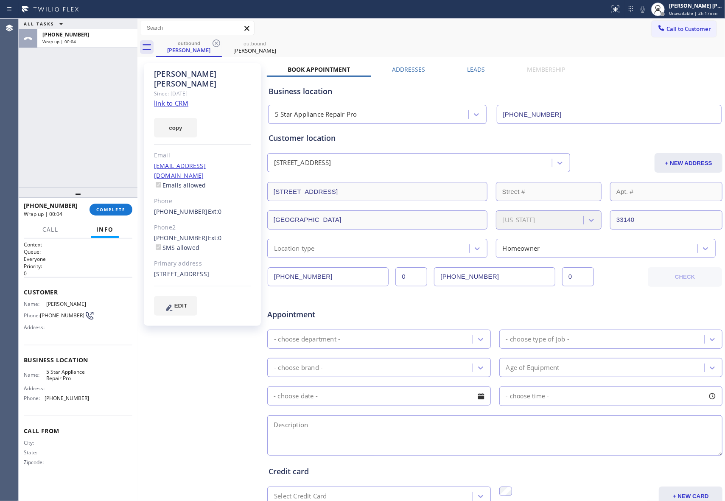
click at [218, 42] on icon at bounding box center [216, 43] width 10 height 10
click at [0, 0] on icon at bounding box center [0, 0] width 0 height 0
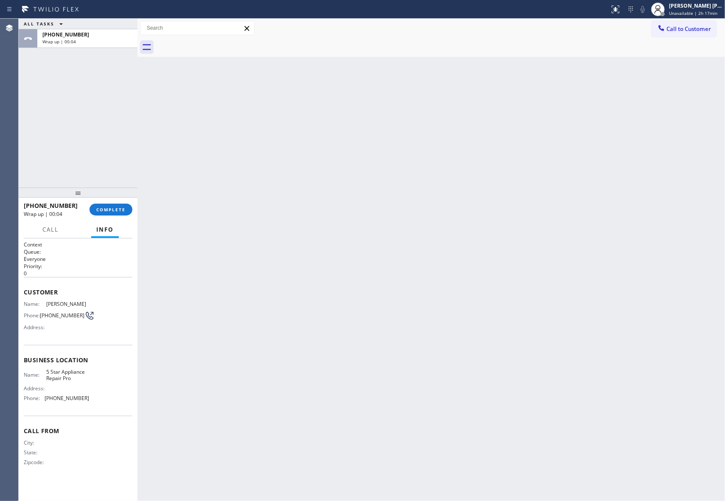
click at [218, 41] on div at bounding box center [440, 47] width 569 height 19
click at [111, 209] on span "COMPLETE" at bounding box center [110, 209] width 29 height 6
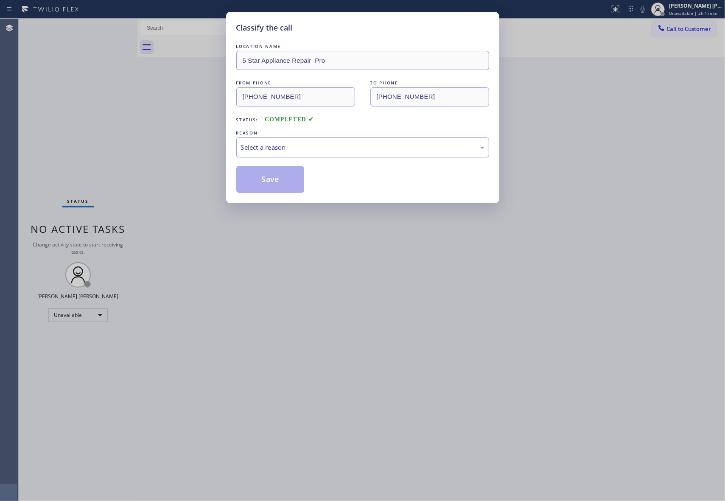
click at [320, 148] on div "Select a reason" at bounding box center [362, 147] width 243 height 10
click at [262, 181] on button "Save" at bounding box center [270, 179] width 68 height 27
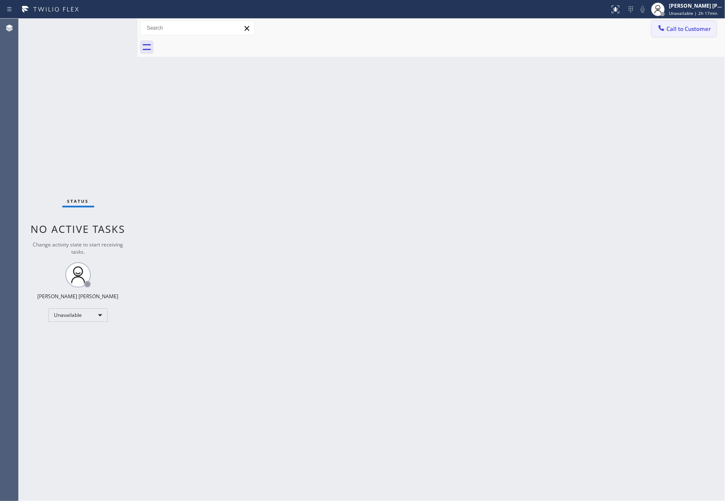
click at [695, 26] on span "Call to Customer" at bounding box center [688, 29] width 45 height 8
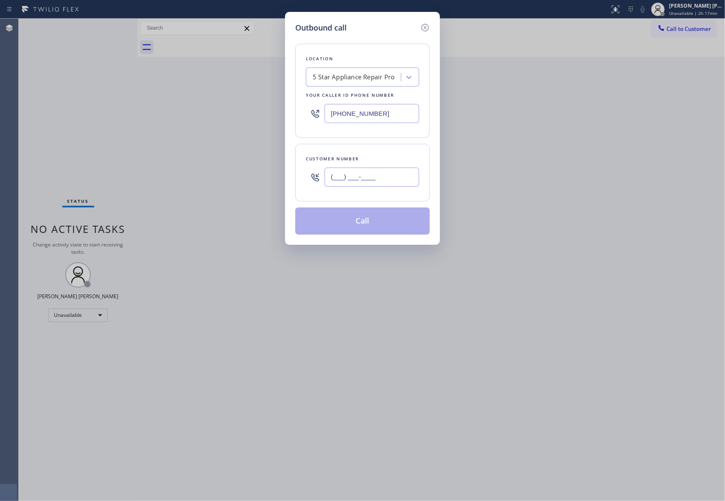
click at [396, 168] on input "(___) ___-____" at bounding box center [371, 176] width 95 height 19
paste input "973) 979-5558"
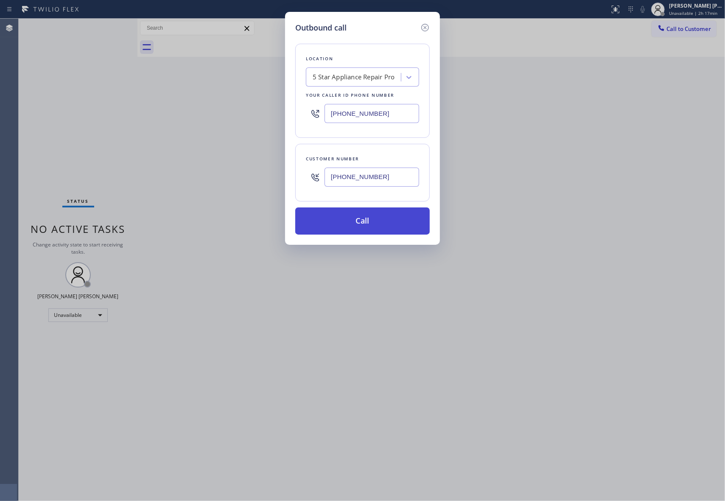
type input "[PHONE_NUMBER]"
click at [384, 216] on button "Call" at bounding box center [362, 220] width 134 height 27
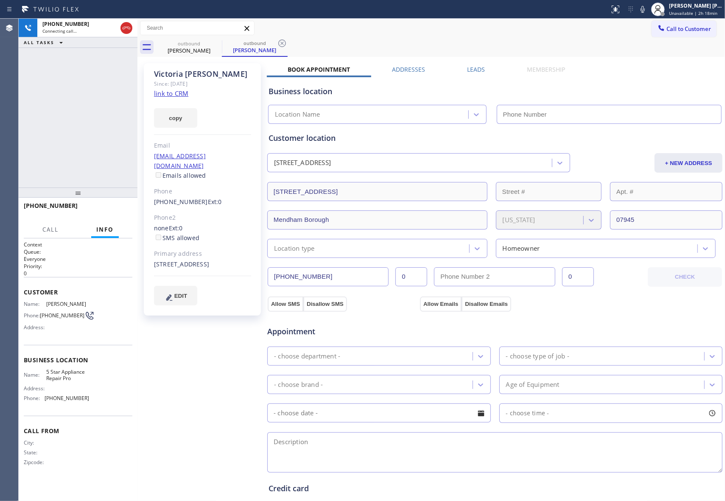
type input "[PHONE_NUMBER]"
click at [126, 209] on button "HANG UP" at bounding box center [112, 210] width 39 height 12
click at [474, 65] on label "Leads" at bounding box center [476, 69] width 18 height 8
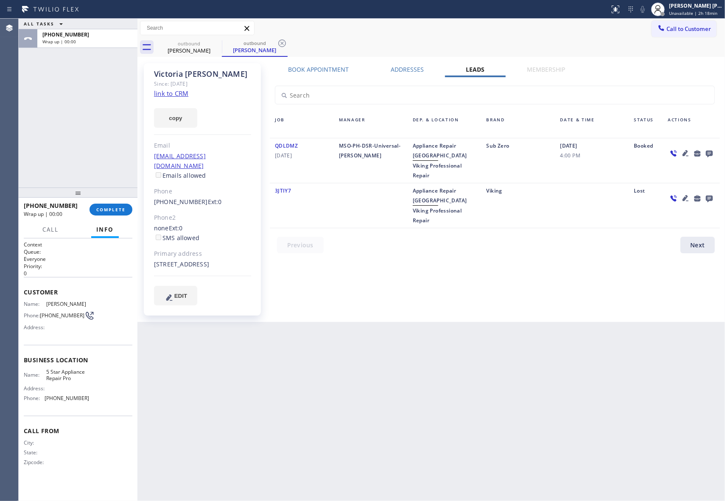
click at [709, 153] on icon at bounding box center [709, 154] width 7 height 7
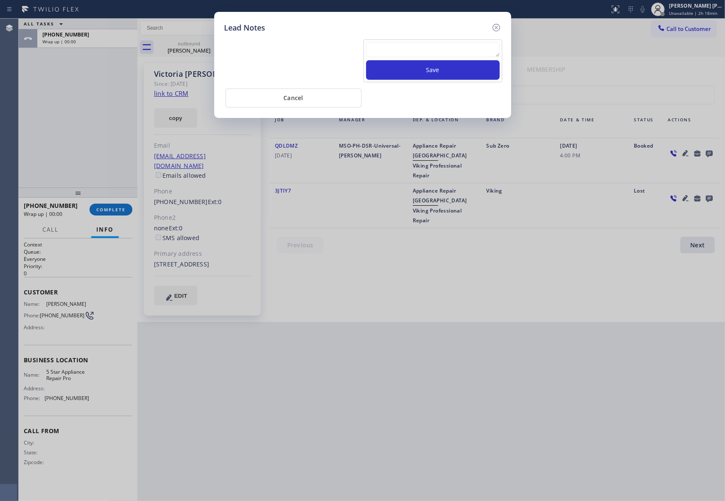
click at [391, 55] on textarea at bounding box center [433, 49] width 134 height 15
paste textarea "VM | please transfer if cx calls back"
type textarea "VM | please transfer if cx calls back"
click at [418, 68] on button "Save" at bounding box center [433, 70] width 134 height 20
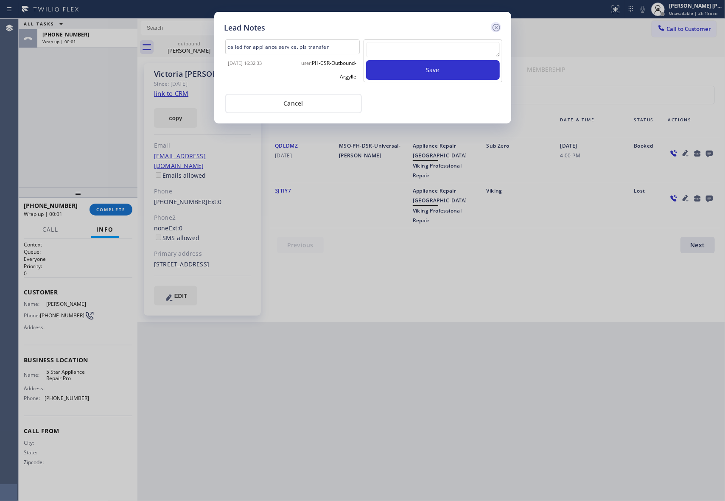
click at [492, 26] on icon at bounding box center [496, 27] width 10 height 10
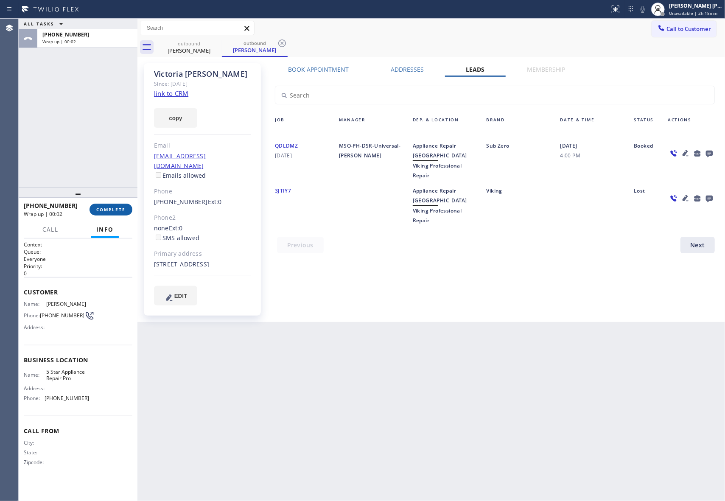
click at [116, 214] on button "COMPLETE" at bounding box center [110, 210] width 43 height 12
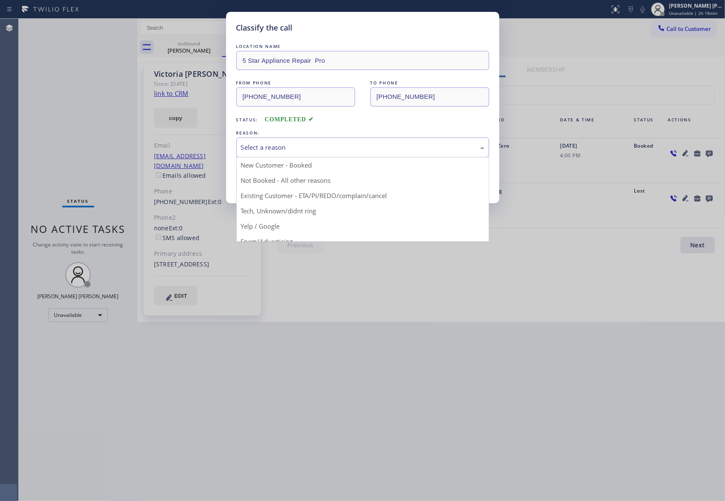
click at [284, 147] on div "Select a reason" at bounding box center [362, 147] width 243 height 10
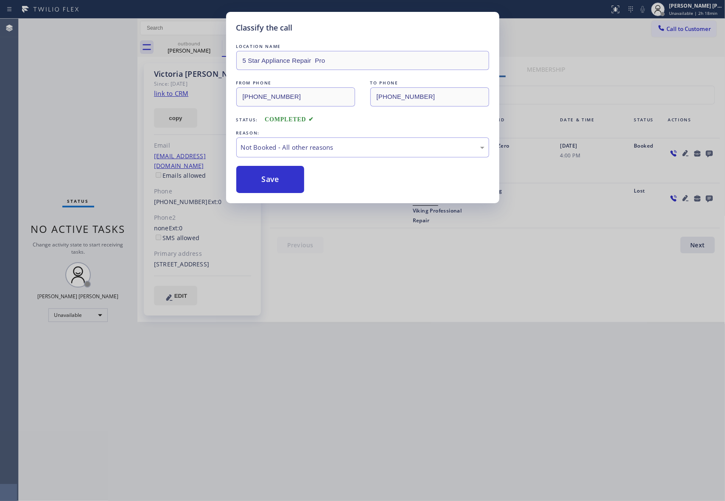
click at [267, 180] on button "Save" at bounding box center [270, 179] width 68 height 27
drag, startPoint x: 267, startPoint y: 180, endPoint x: 139, endPoint y: 7, distance: 215.3
click at [266, 177] on button "Save" at bounding box center [270, 179] width 68 height 27
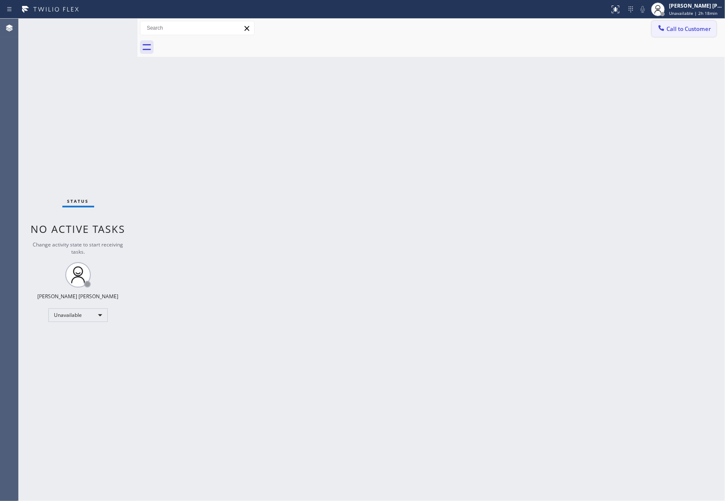
click at [691, 29] on span "Call to Customer" at bounding box center [688, 29] width 45 height 8
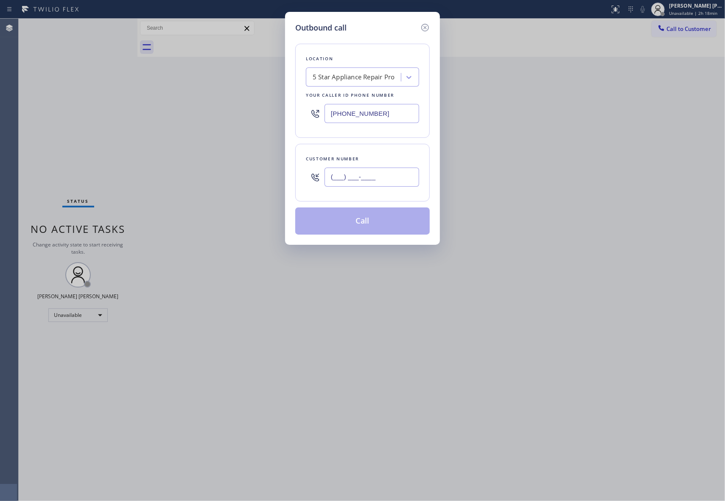
click at [353, 181] on input "(___) ___-____" at bounding box center [371, 176] width 95 height 19
paste input "949) 233-3493"
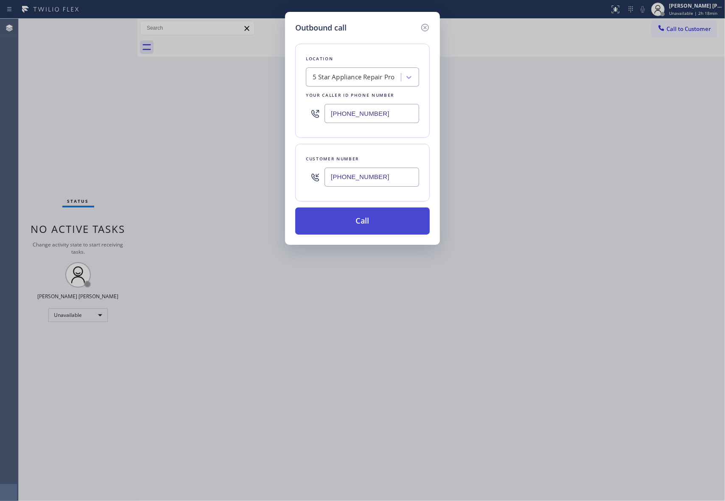
type input "[PHONE_NUMBER]"
click at [379, 224] on button "Call" at bounding box center [362, 220] width 134 height 27
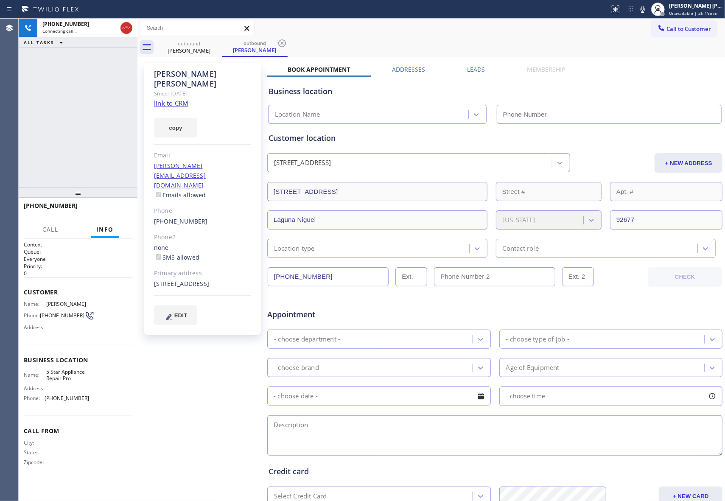
type input "[PHONE_NUMBER]"
click at [471, 68] on label "Leads" at bounding box center [476, 69] width 18 height 8
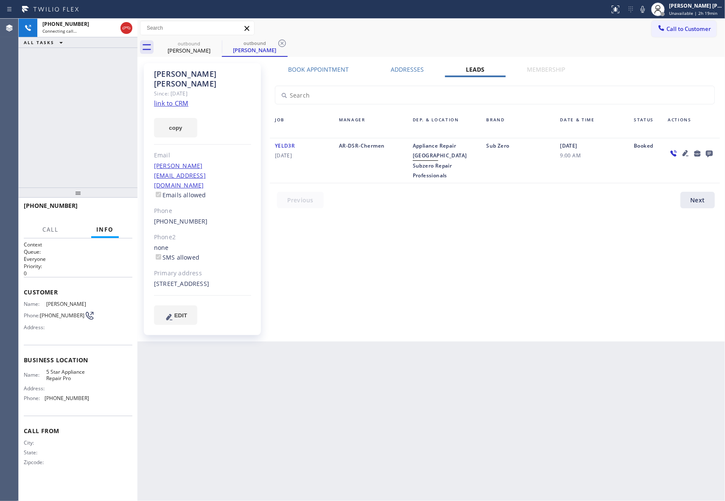
click at [709, 153] on icon at bounding box center [709, 153] width 10 height 11
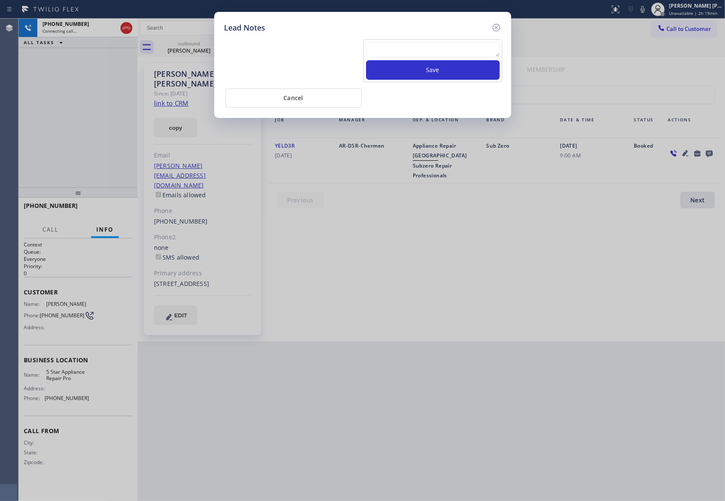
click at [431, 53] on textarea at bounding box center [433, 49] width 134 height 15
paste textarea "please transfer if cx calls back"
type textarea "please transfer if cx calls back"
click at [436, 74] on button "Save" at bounding box center [433, 70] width 134 height 20
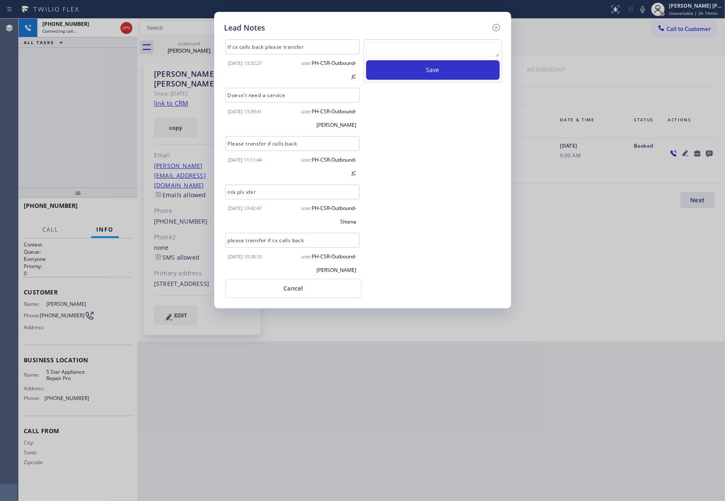
scroll to position [4, 0]
click at [496, 28] on icon at bounding box center [496, 27] width 10 height 10
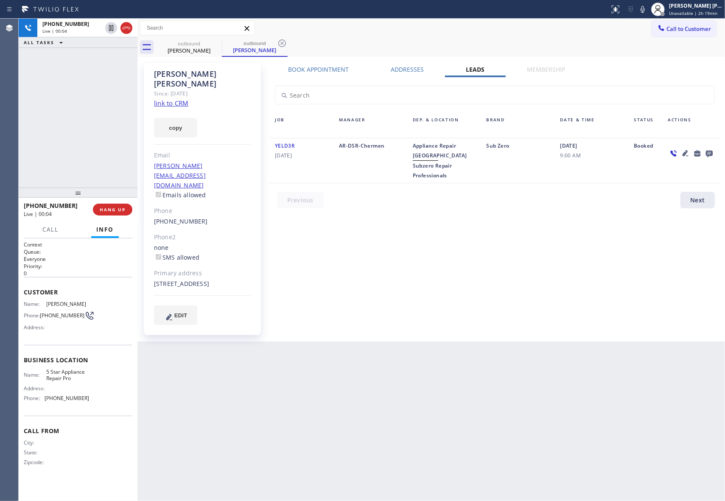
click at [179, 99] on link "link to CRM" at bounding box center [171, 103] width 34 height 8
click at [129, 27] on icon at bounding box center [127, 28] width 8 height 3
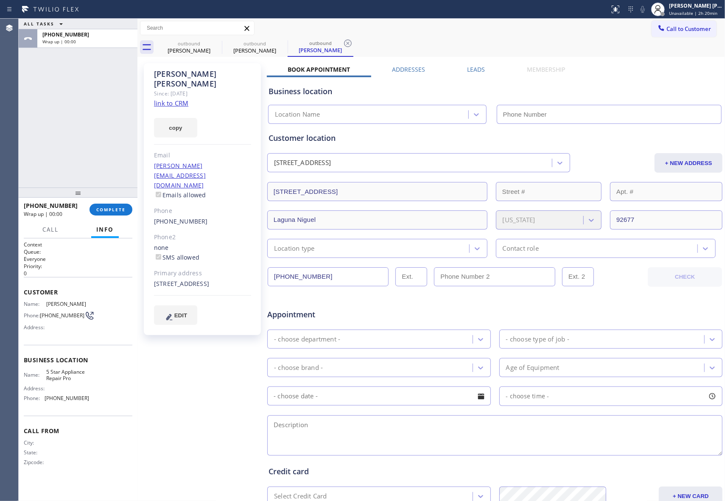
type input "[PHONE_NUMBER]"
click at [117, 209] on span "COMPLETE" at bounding box center [110, 209] width 29 height 6
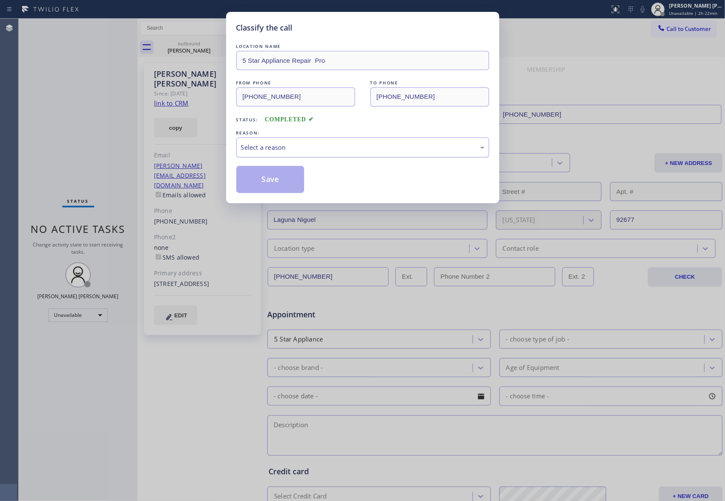
click at [314, 143] on div "Select a reason" at bounding box center [362, 147] width 243 height 10
click at [268, 179] on button "Save" at bounding box center [270, 179] width 68 height 27
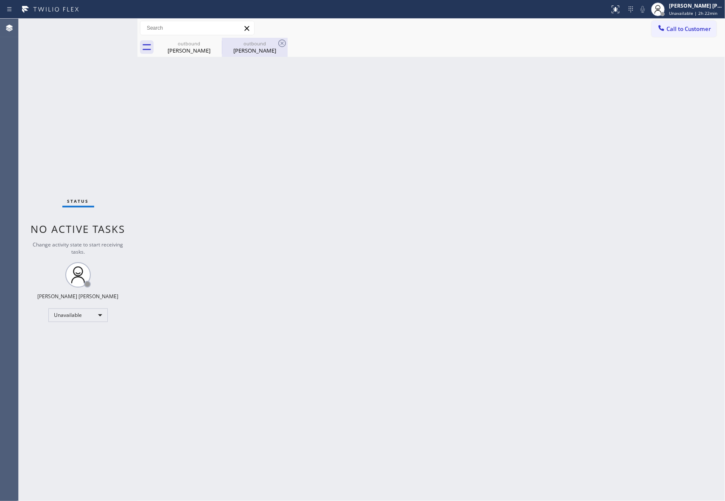
click at [253, 48] on div "[PERSON_NAME]" at bounding box center [255, 51] width 64 height 8
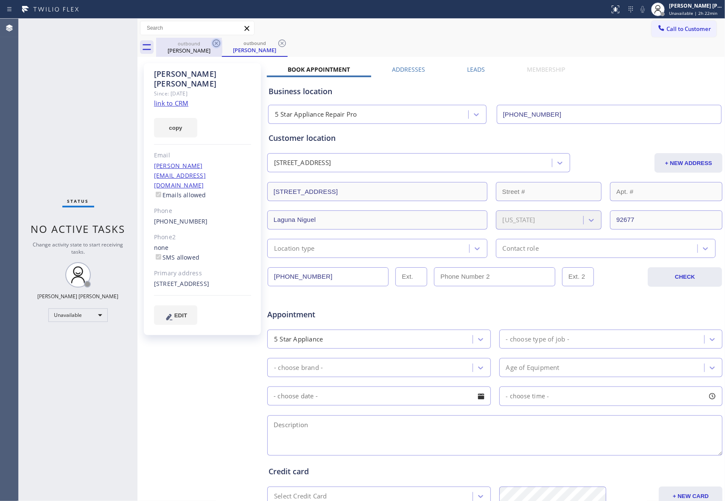
click at [218, 43] on icon at bounding box center [216, 43] width 10 height 10
click at [199, 53] on div "[PERSON_NAME]" at bounding box center [189, 51] width 64 height 8
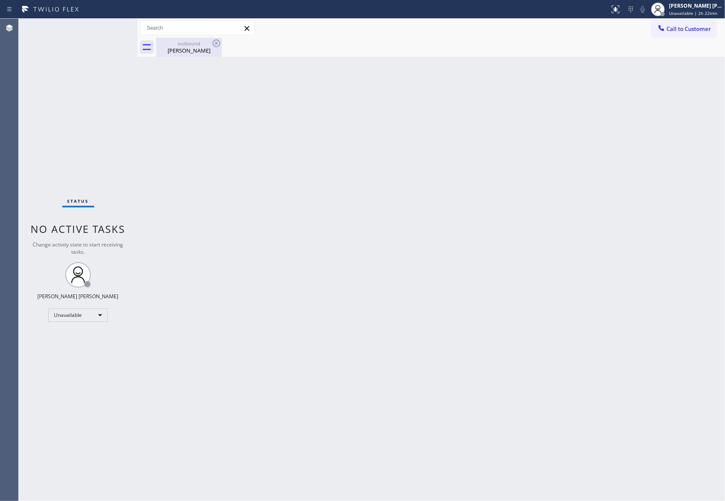
click at [198, 51] on div "[PERSON_NAME]" at bounding box center [189, 51] width 64 height 8
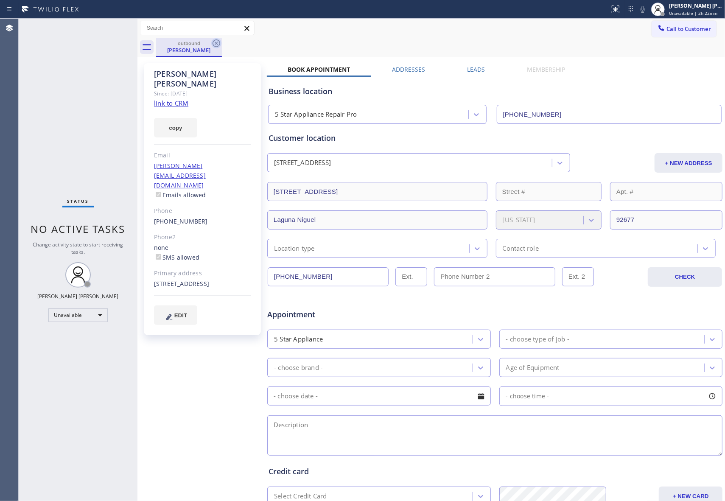
click at [216, 41] on icon at bounding box center [216, 43] width 10 height 10
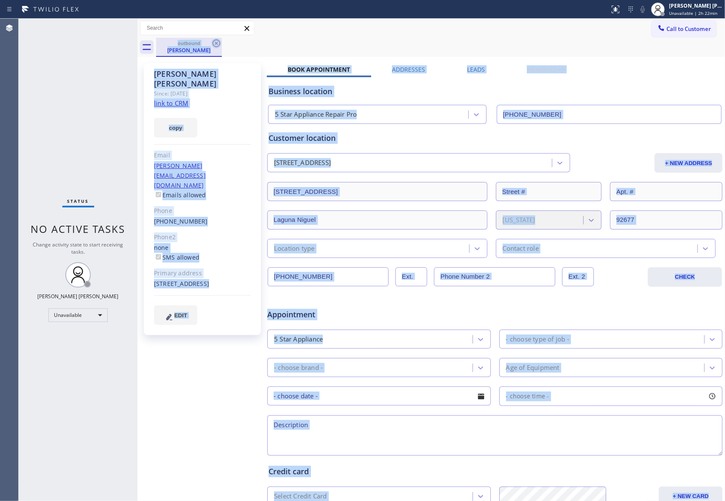
click at [216, 41] on div "outbound [PERSON_NAME]" at bounding box center [440, 47] width 569 height 19
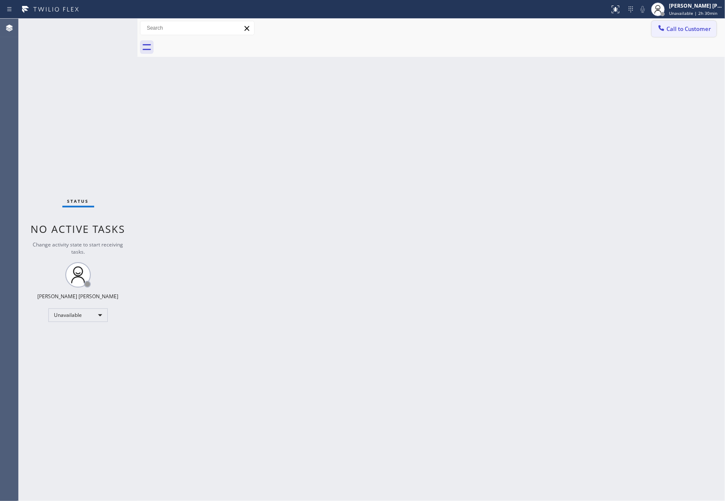
click at [706, 22] on button "Call to Customer" at bounding box center [683, 29] width 65 height 16
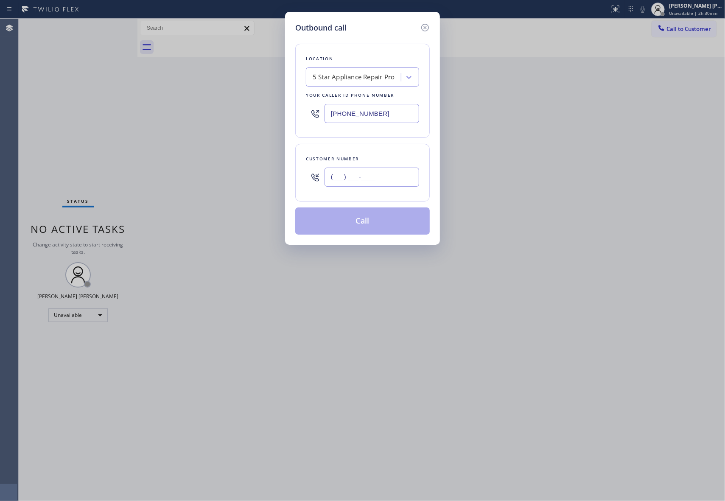
click at [395, 178] on input "(___) ___-____" at bounding box center [371, 176] width 95 height 19
paste input "text"
drag, startPoint x: 393, startPoint y: 174, endPoint x: 232, endPoint y: 156, distance: 162.9
click at [232, 156] on div "Outbound call Location 5 Star Appliance Repair Pro Your caller id phone number …" at bounding box center [362, 250] width 725 height 501
paste input "text"
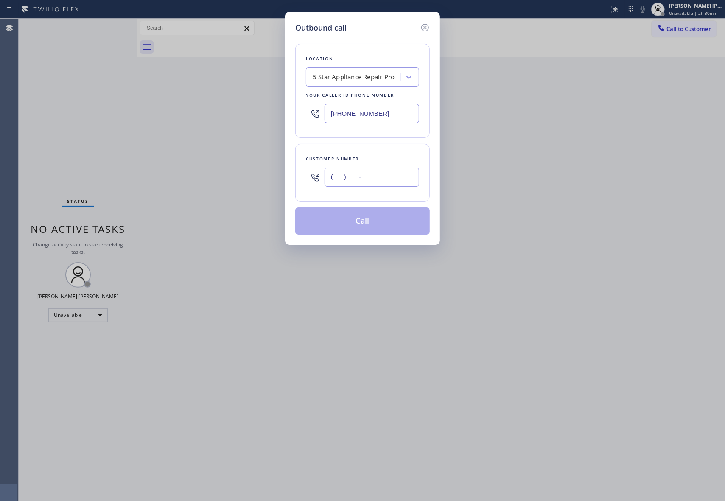
type input "(___) ___-____"
drag, startPoint x: 294, startPoint y: 159, endPoint x: 257, endPoint y: 154, distance: 37.6
click at [257, 154] on div "Outbound call Location 5 Star Appliance Repair Pro Your caller id phone number …" at bounding box center [362, 250] width 725 height 501
paste input "402) 968-9964"
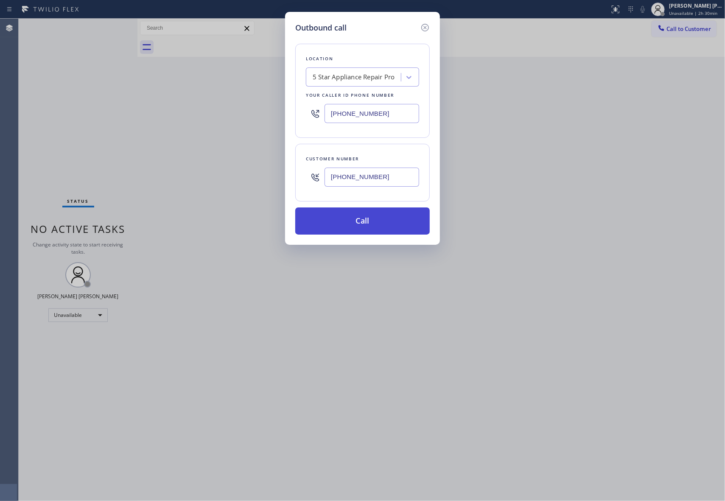
type input "[PHONE_NUMBER]"
click at [358, 223] on button "Call" at bounding box center [362, 220] width 134 height 27
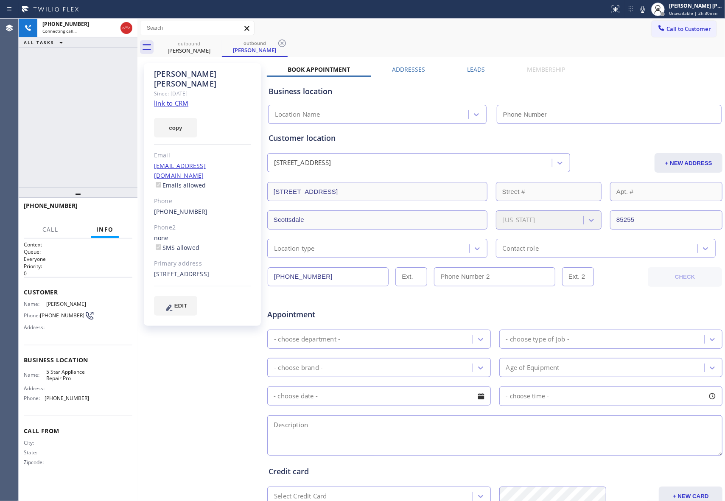
type input "[PHONE_NUMBER]"
click at [109, 209] on span "HANG UP" at bounding box center [113, 209] width 26 height 6
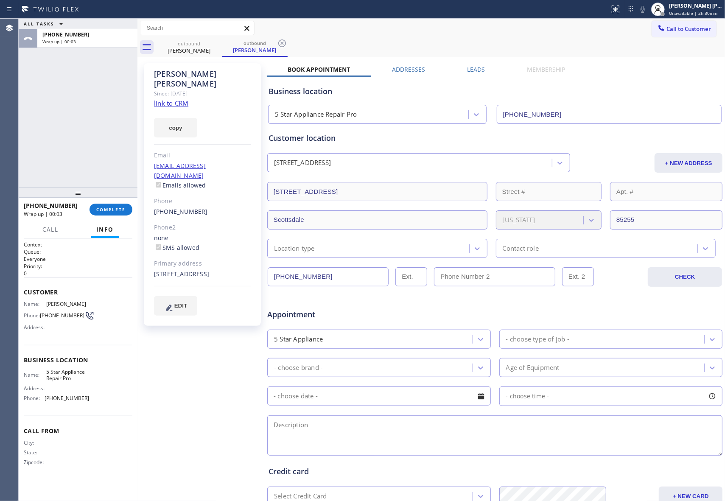
click at [473, 65] on label "Leads" at bounding box center [476, 69] width 18 height 8
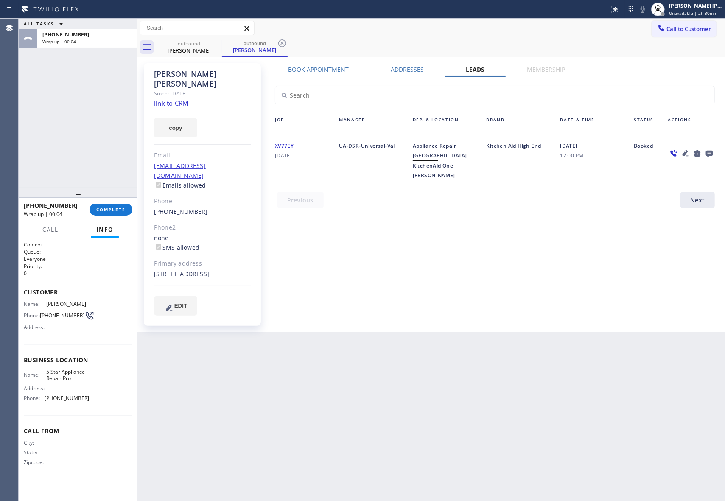
click at [707, 151] on icon at bounding box center [709, 154] width 7 height 7
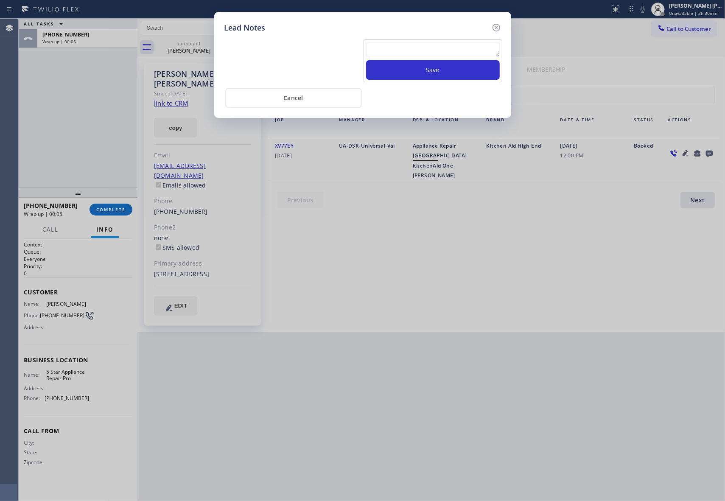
click at [427, 50] on textarea at bounding box center [433, 49] width 134 height 15
paste textarea "VM | please transfer if cx calls back"
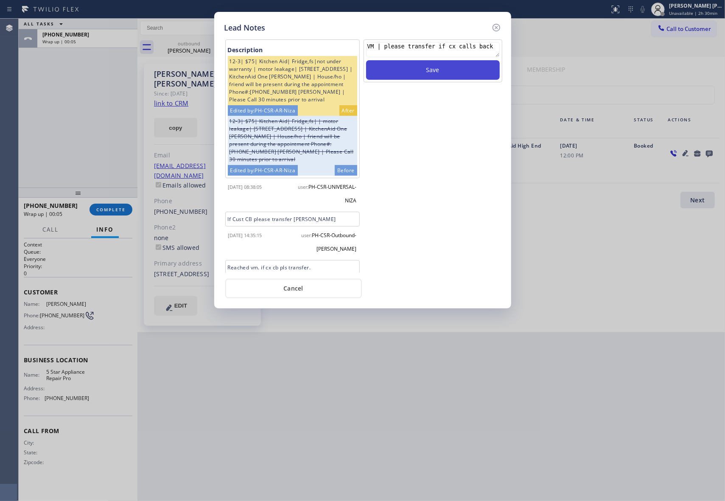
type textarea "VM | please transfer if cx calls back"
click at [428, 74] on button "Save" at bounding box center [433, 70] width 134 height 20
click at [496, 26] on icon at bounding box center [496, 28] width 8 height 8
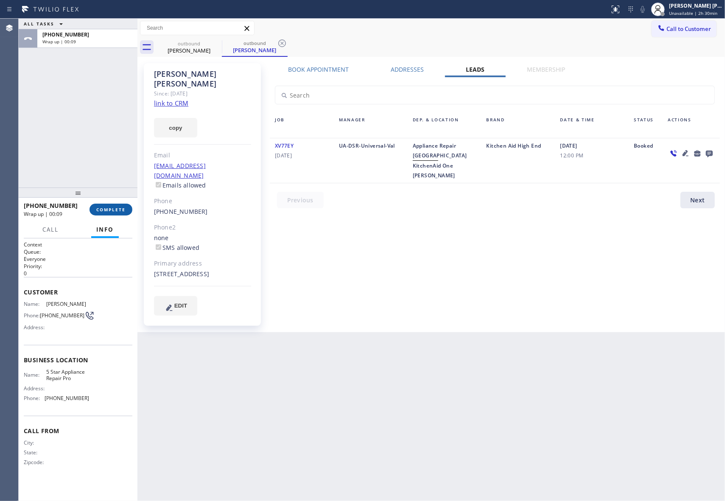
click at [107, 212] on button "COMPLETE" at bounding box center [110, 210] width 43 height 12
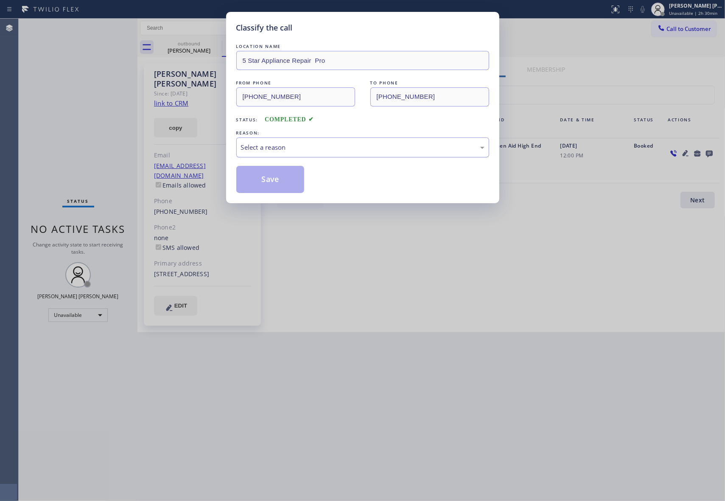
click at [319, 145] on div "Select a reason" at bounding box center [362, 147] width 243 height 10
click at [265, 175] on button "Save" at bounding box center [270, 179] width 68 height 27
drag, startPoint x: 264, startPoint y: 175, endPoint x: 137, endPoint y: 11, distance: 207.6
click at [263, 175] on button "Save" at bounding box center [270, 179] width 68 height 27
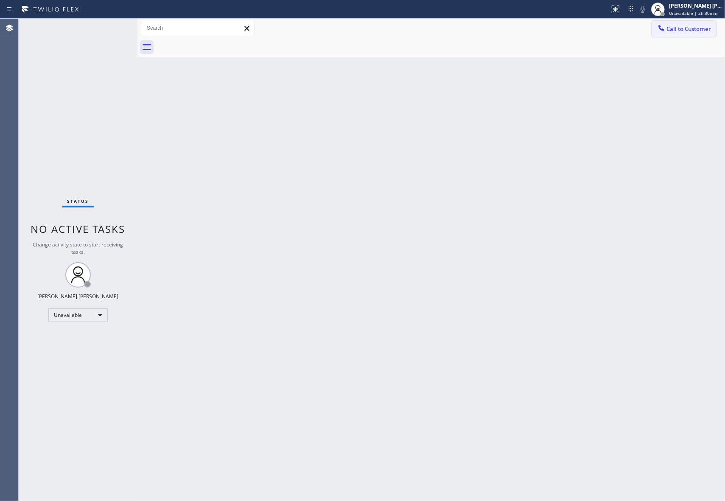
drag, startPoint x: 688, startPoint y: 33, endPoint x: 427, endPoint y: 59, distance: 261.6
click at [689, 33] on button "Call to Customer" at bounding box center [683, 29] width 65 height 16
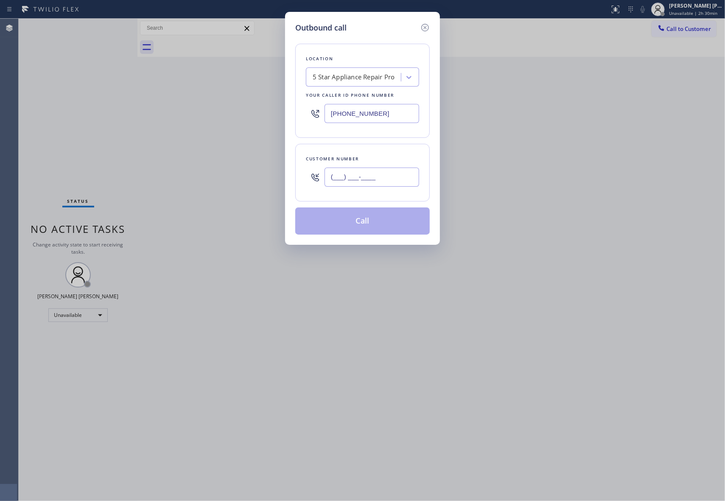
click at [386, 176] on input "(___) ___-____" at bounding box center [371, 176] width 95 height 19
paste input "480) 204-3413"
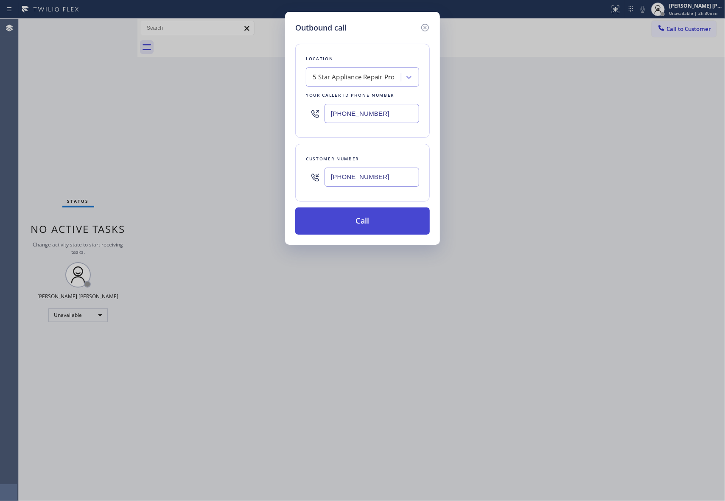
type input "[PHONE_NUMBER]"
click at [379, 221] on button "Call" at bounding box center [362, 220] width 134 height 27
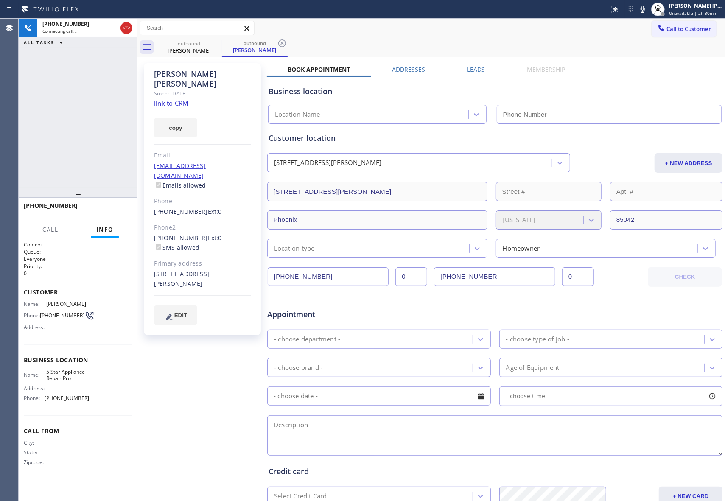
type input "[PHONE_NUMBER]"
click at [121, 207] on span "HANG UP" at bounding box center [113, 209] width 26 height 6
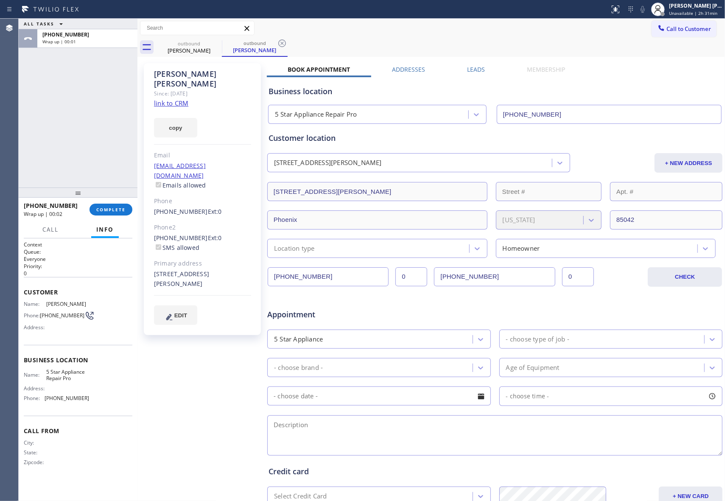
click at [475, 67] on label "Leads" at bounding box center [476, 69] width 18 height 8
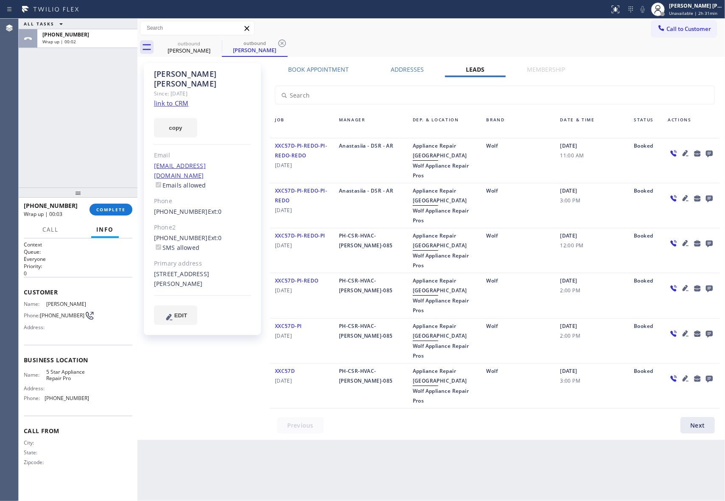
click at [709, 151] on icon at bounding box center [709, 154] width 7 height 7
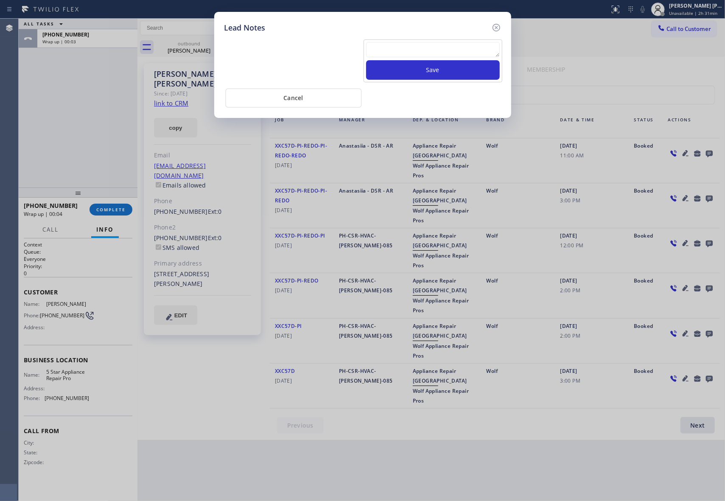
click at [414, 48] on textarea at bounding box center [433, 49] width 134 height 15
paste textarea "VM | please transfer if cx calls back"
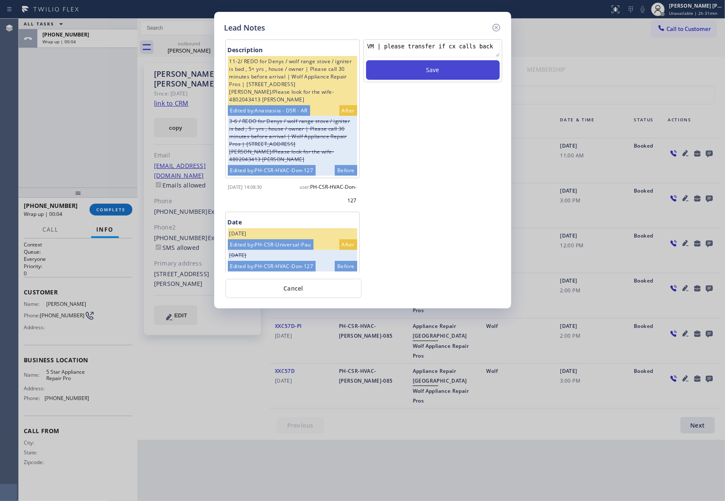
type textarea "VM | please transfer if cx calls back"
click at [422, 74] on button "Save" at bounding box center [433, 70] width 134 height 20
click at [496, 29] on icon at bounding box center [496, 27] width 10 height 10
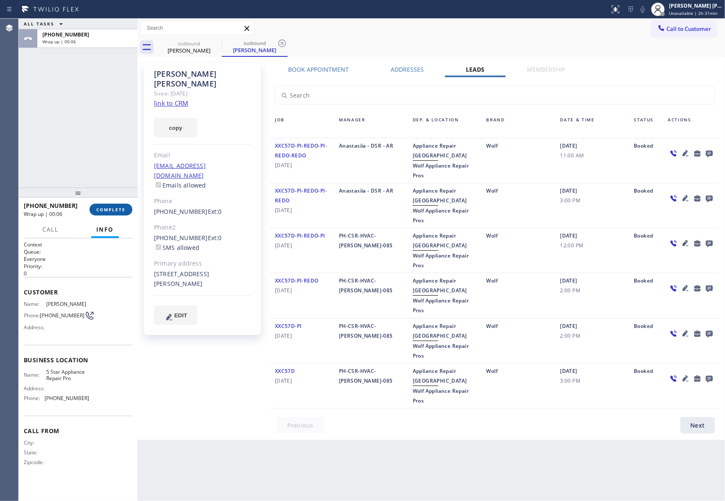
click at [125, 207] on button "COMPLETE" at bounding box center [110, 210] width 43 height 12
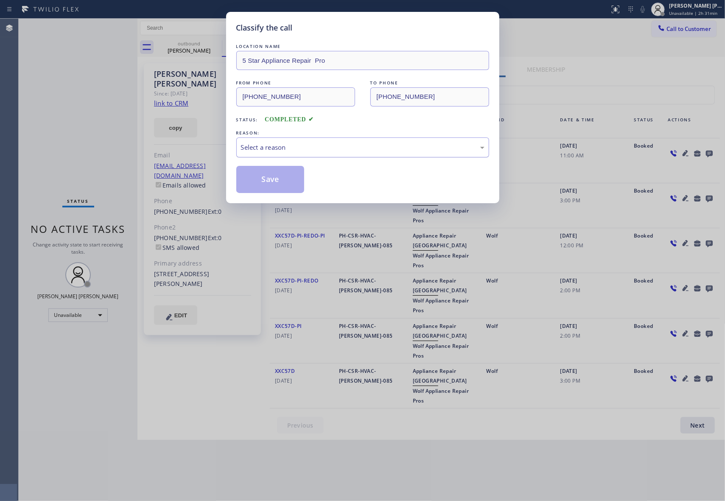
click at [340, 148] on div "Select a reason" at bounding box center [362, 147] width 243 height 10
click at [271, 182] on button "Save" at bounding box center [270, 179] width 68 height 27
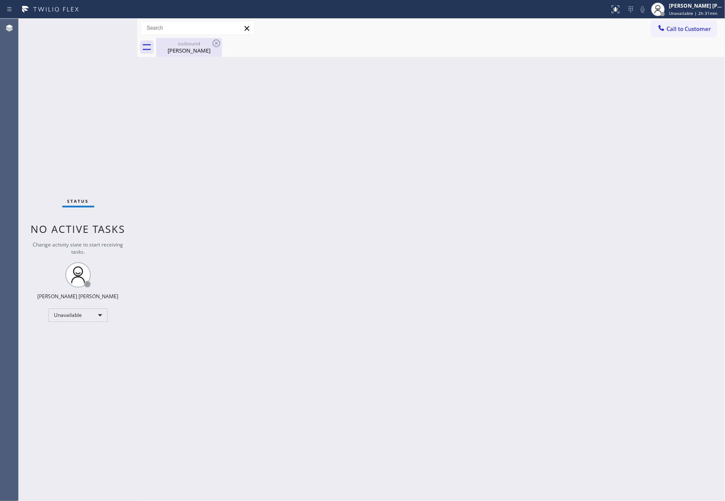
click at [214, 56] on div "outbound [PERSON_NAME]" at bounding box center [189, 47] width 64 height 19
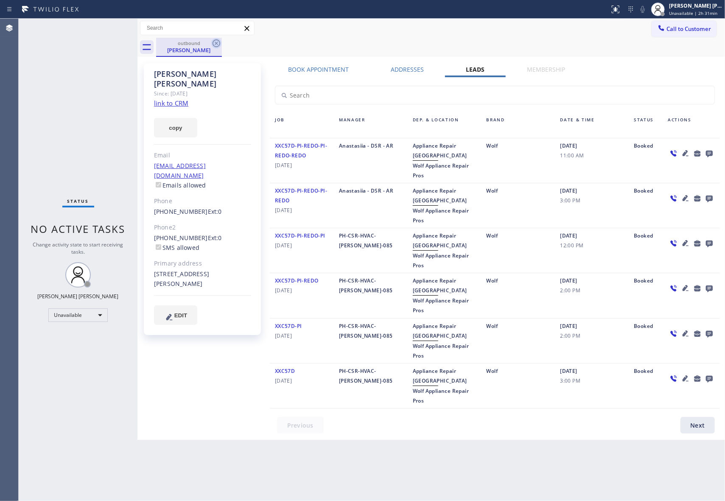
click at [218, 43] on icon at bounding box center [216, 43] width 10 height 10
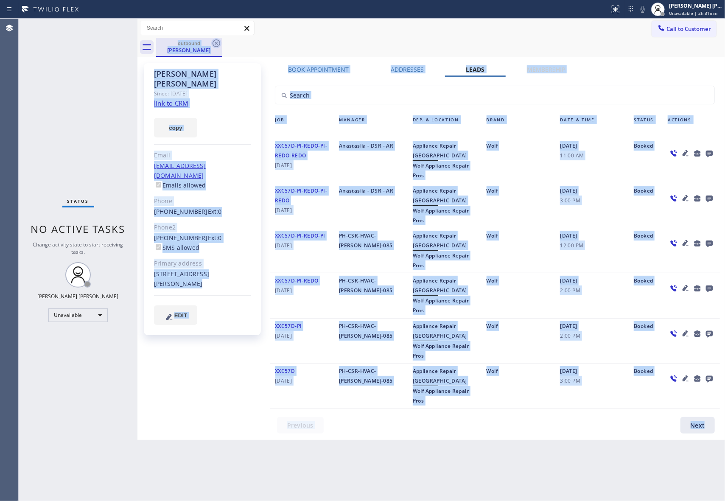
click at [218, 43] on div "outbound [PERSON_NAME]" at bounding box center [440, 47] width 569 height 19
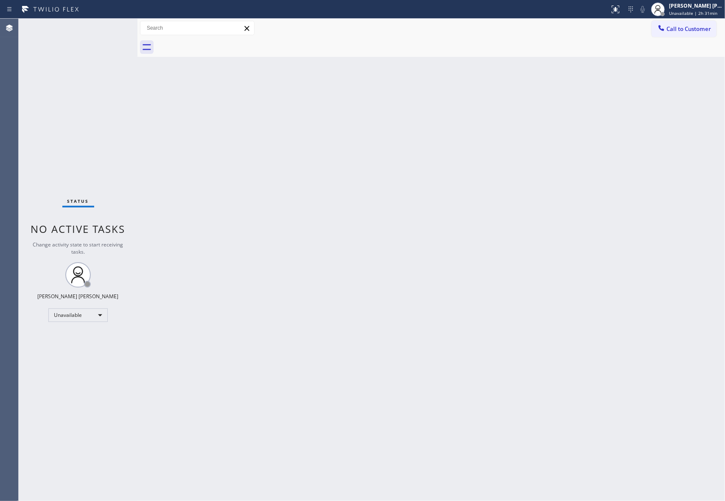
click at [218, 43] on div at bounding box center [440, 47] width 569 height 19
click at [672, 29] on span "Call to Customer" at bounding box center [688, 29] width 45 height 8
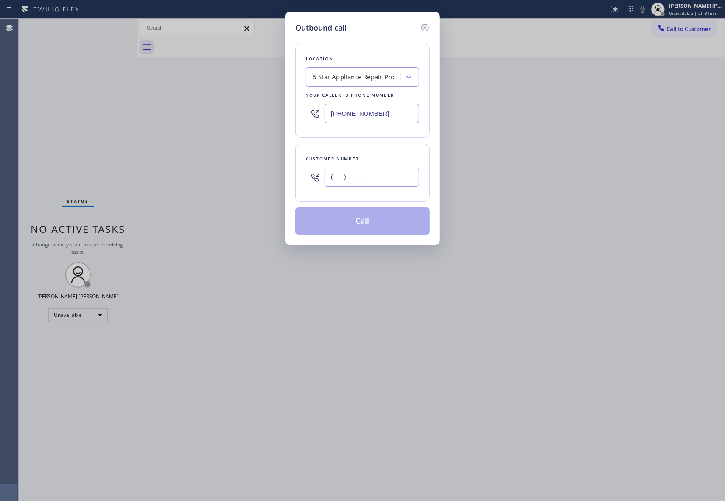
click at [377, 176] on input "(___) ___-____" at bounding box center [371, 176] width 95 height 19
paste input "805) 456-9049"
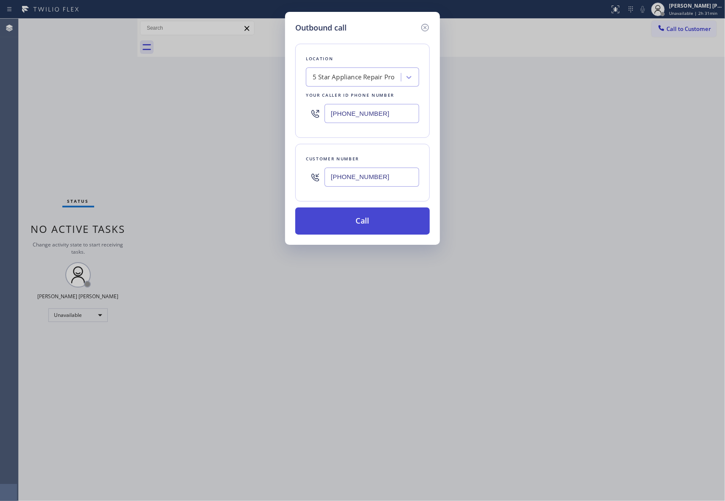
type input "[PHONE_NUMBER]"
click at [375, 224] on button "Call" at bounding box center [362, 220] width 134 height 27
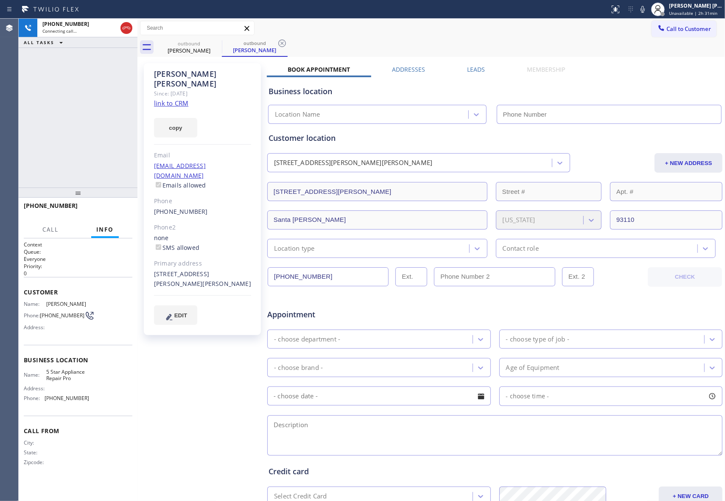
type input "[PHONE_NUMBER]"
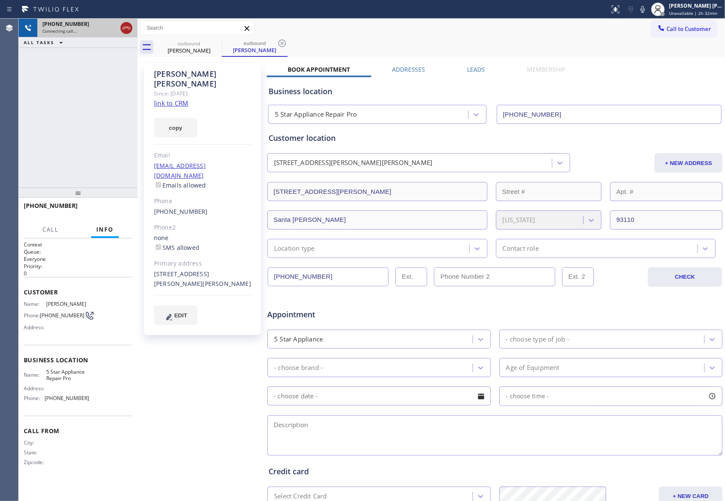
click at [131, 25] on icon at bounding box center [126, 28] width 10 height 10
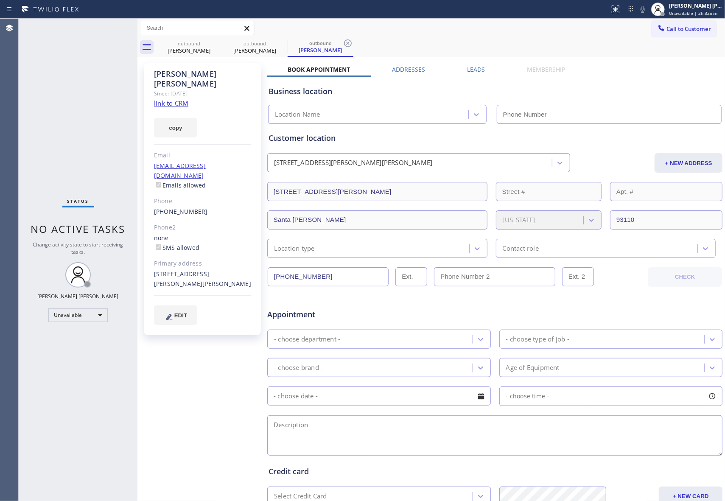
click at [479, 66] on label "Leads" at bounding box center [476, 69] width 18 height 8
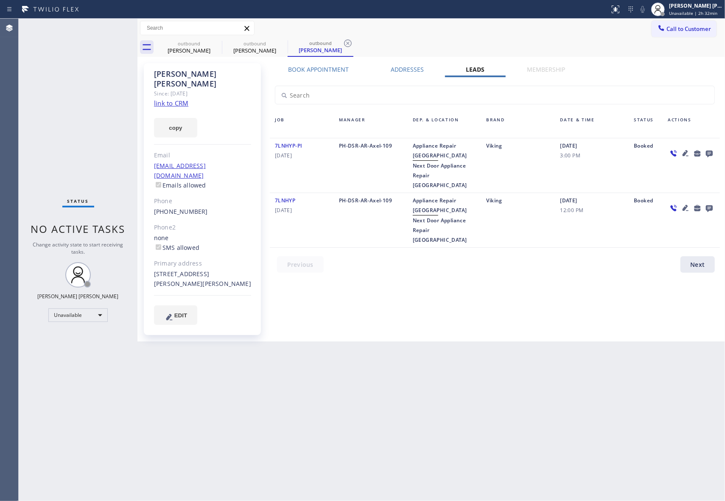
click at [711, 153] on icon at bounding box center [709, 154] width 7 height 7
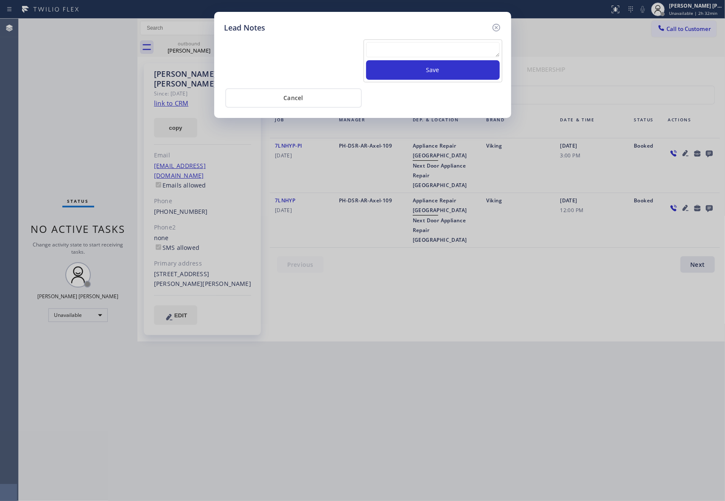
click at [441, 56] on textarea at bounding box center [433, 49] width 134 height 15
paste textarea "VM | please transfer if cx calls back"
type textarea "VM | please transfer if cx calls back"
click at [450, 75] on button "Save" at bounding box center [433, 70] width 134 height 20
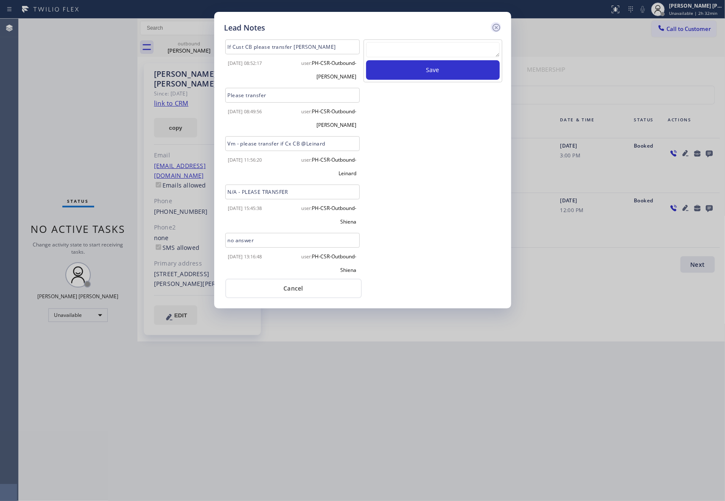
click at [494, 28] on icon at bounding box center [496, 28] width 8 height 8
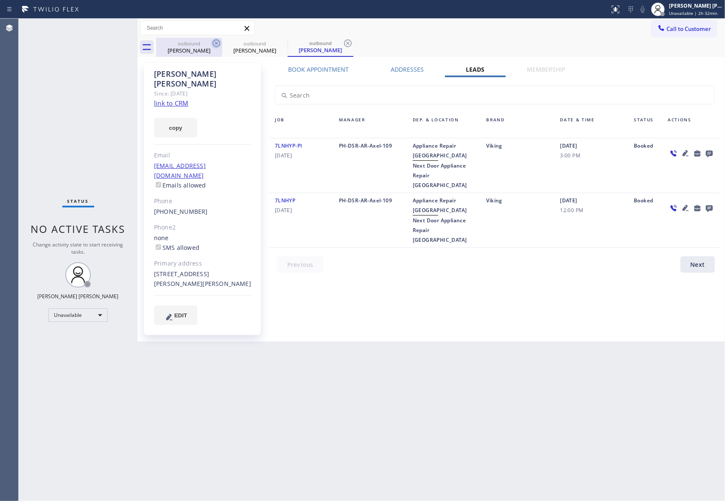
drag, startPoint x: 197, startPoint y: 48, endPoint x: 214, endPoint y: 45, distance: 16.9
click at [206, 48] on div "[PERSON_NAME]" at bounding box center [189, 51] width 64 height 8
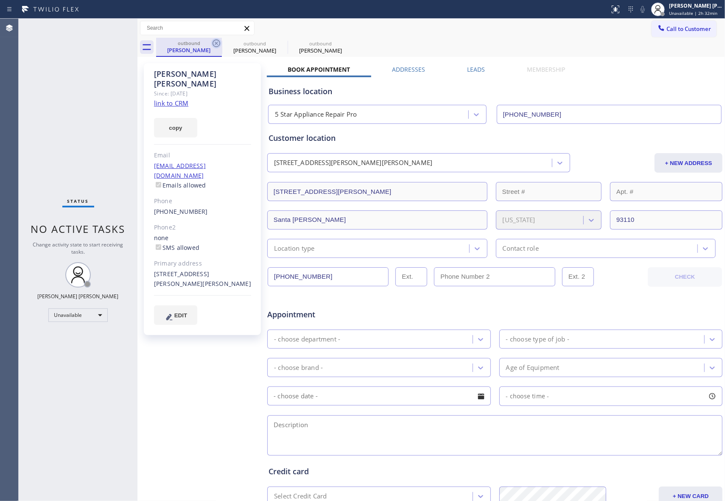
click at [214, 45] on icon at bounding box center [216, 43] width 10 height 10
click at [0, 0] on icon at bounding box center [0, 0] width 0 height 0
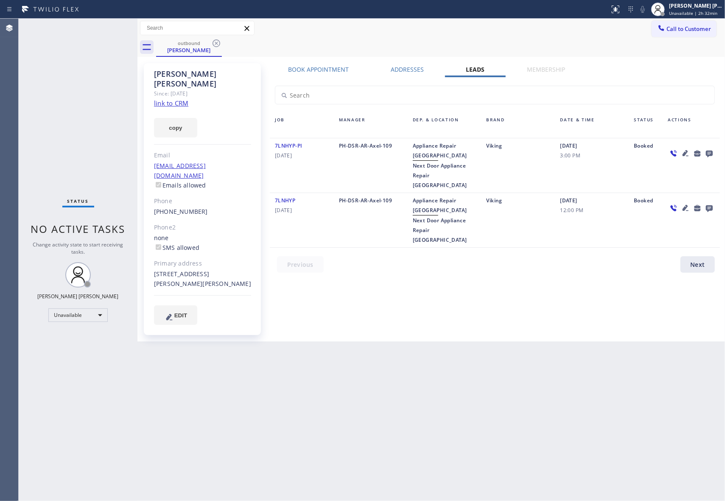
click at [214, 45] on icon at bounding box center [216, 43] width 10 height 10
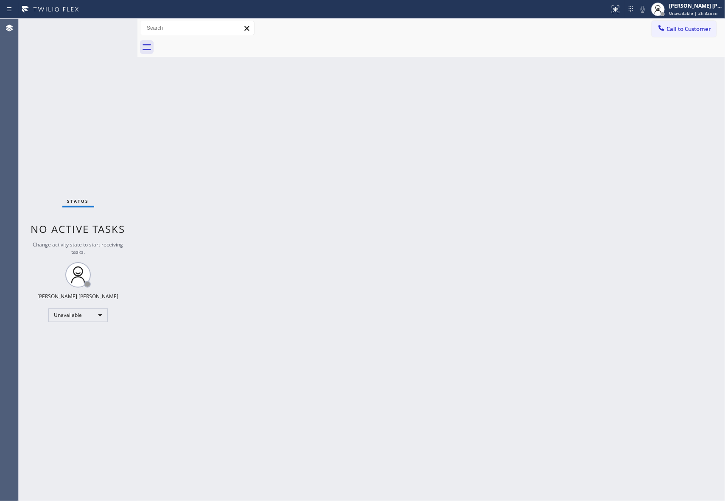
click at [214, 45] on div at bounding box center [440, 47] width 569 height 19
click at [690, 30] on span "Call to Customer" at bounding box center [688, 29] width 45 height 8
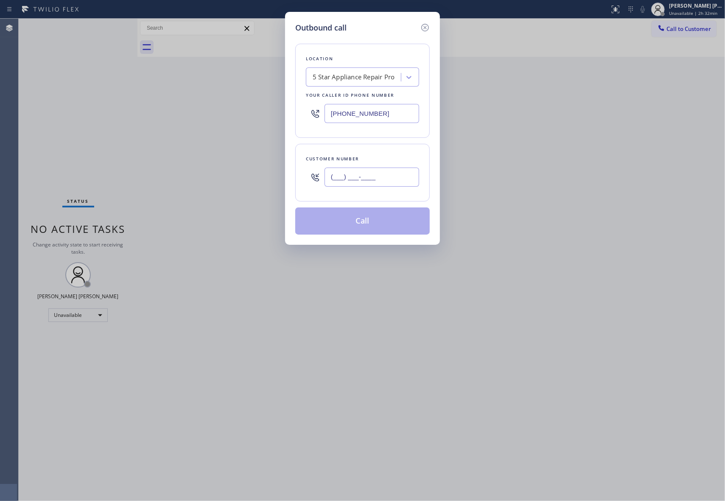
click at [399, 180] on input "(___) ___-____" at bounding box center [371, 176] width 95 height 19
paste input "786) 931-8585"
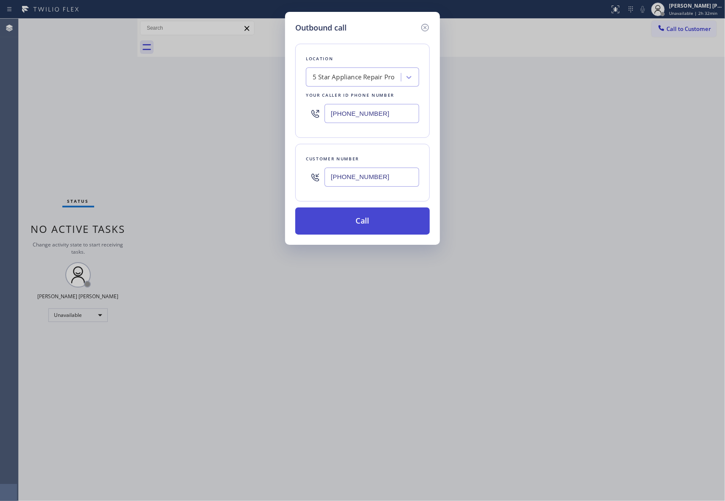
type input "[PHONE_NUMBER]"
drag, startPoint x: 379, startPoint y: 224, endPoint x: 370, endPoint y: 226, distance: 9.1
click at [380, 224] on button "Call" at bounding box center [362, 220] width 134 height 27
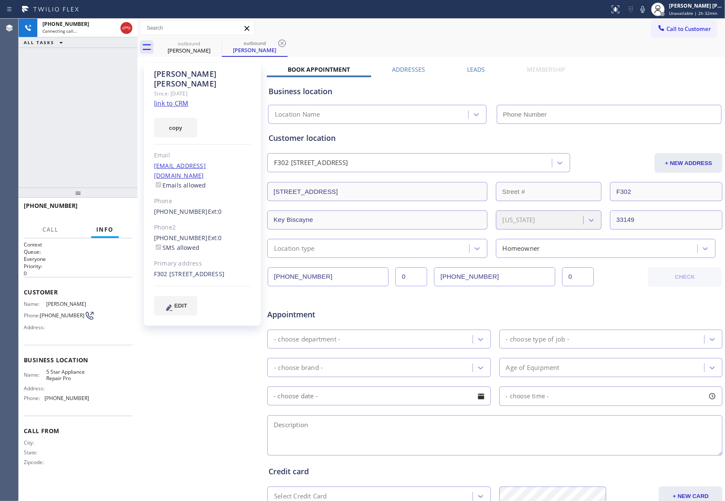
type input "[PHONE_NUMBER]"
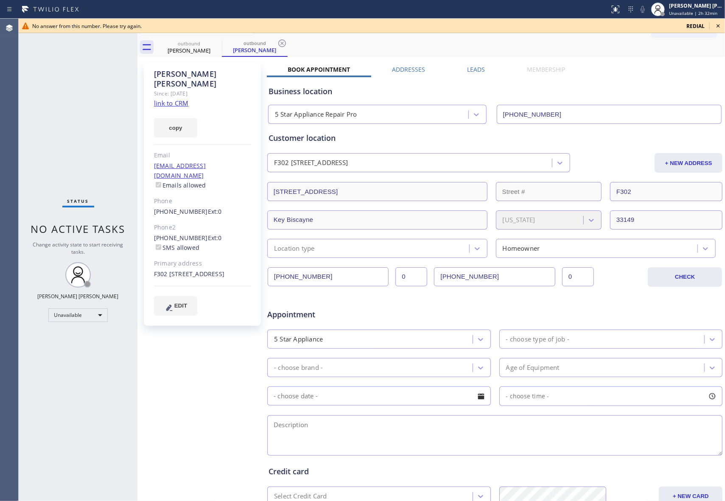
drag, startPoint x: 720, startPoint y: 25, endPoint x: 251, endPoint y: 26, distance: 468.5
click at [720, 25] on icon at bounding box center [718, 26] width 10 height 10
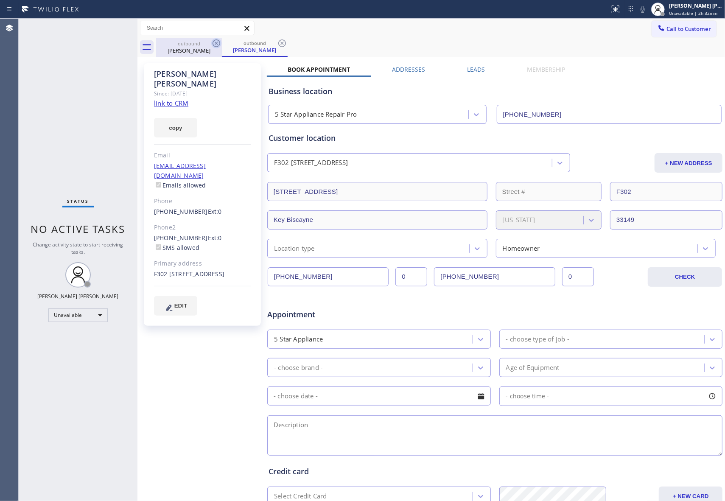
click at [216, 46] on icon at bounding box center [216, 43] width 10 height 10
click at [219, 45] on icon at bounding box center [216, 43] width 8 height 8
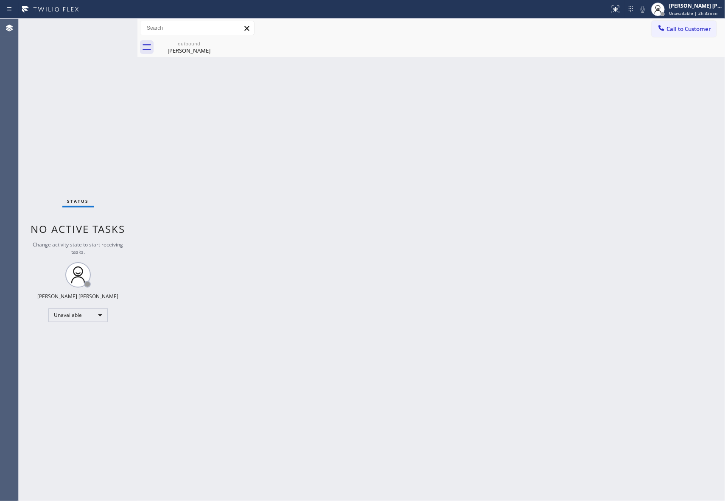
click at [219, 45] on div "outbound [PERSON_NAME]" at bounding box center [189, 47] width 66 height 19
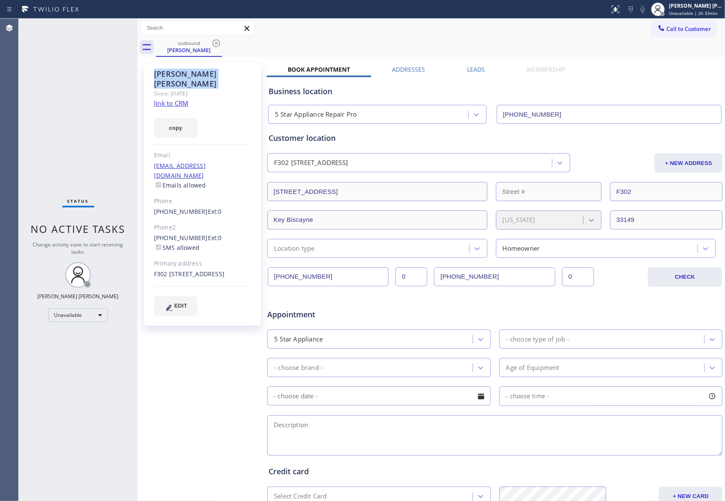
click at [219, 45] on icon at bounding box center [216, 43] width 8 height 8
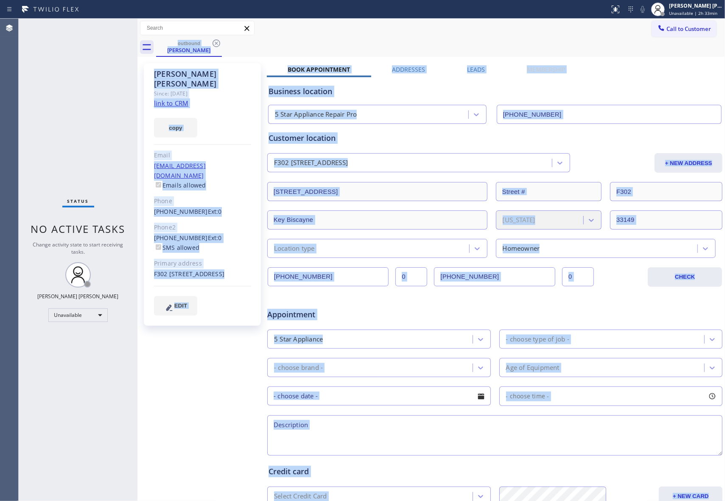
click at [219, 45] on div "outbound [PERSON_NAME]" at bounding box center [440, 47] width 569 height 19
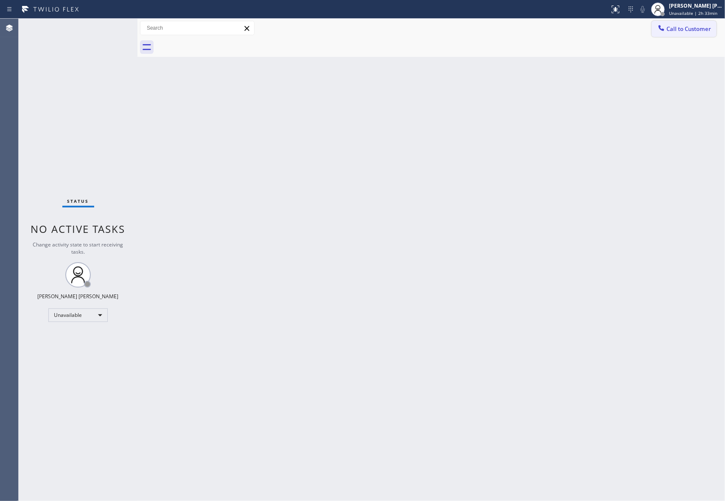
click at [694, 32] on span "Call to Customer" at bounding box center [688, 29] width 45 height 8
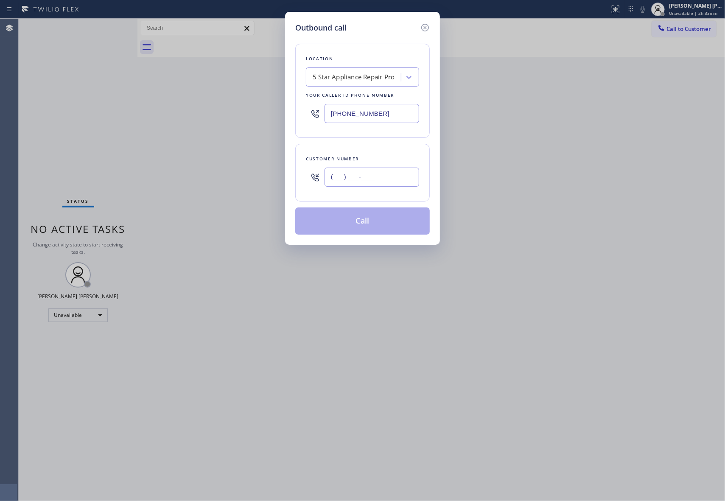
click at [384, 178] on input "(___) ___-____" at bounding box center [371, 176] width 95 height 19
paste input "610) 427-1597"
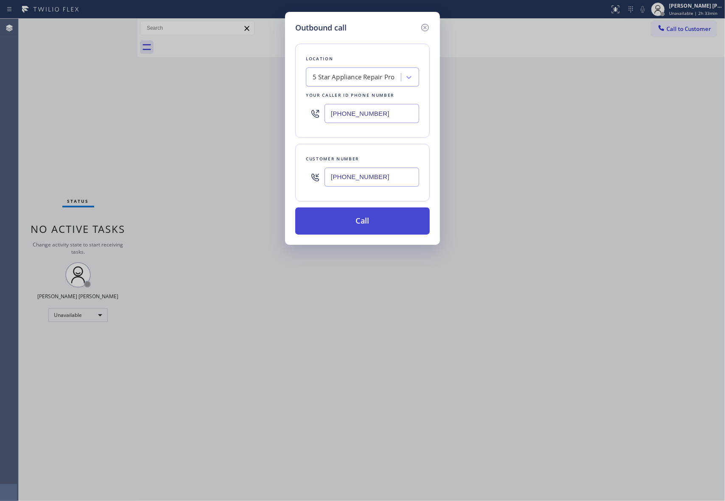
type input "[PHONE_NUMBER]"
click at [371, 219] on button "Call" at bounding box center [362, 220] width 134 height 27
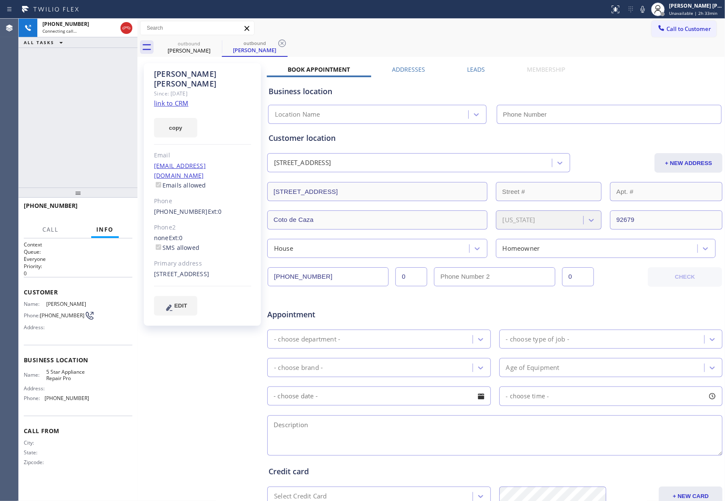
type input "[PHONE_NUMBER]"
click at [474, 72] on label "Leads" at bounding box center [476, 69] width 18 height 8
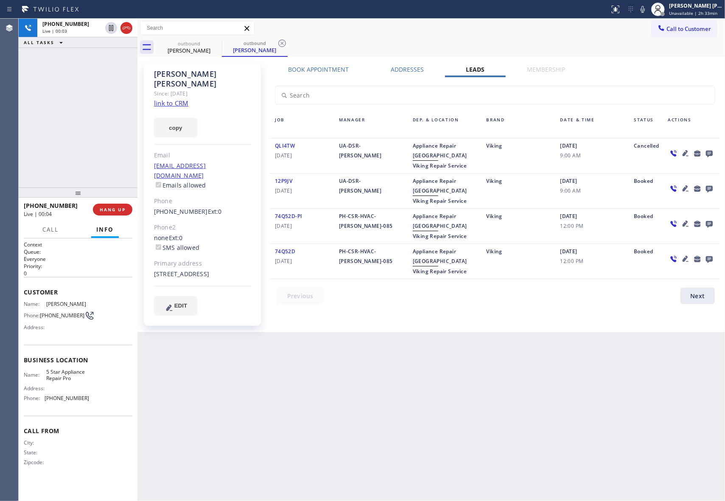
click at [180, 99] on link "link to CRM" at bounding box center [171, 103] width 34 height 8
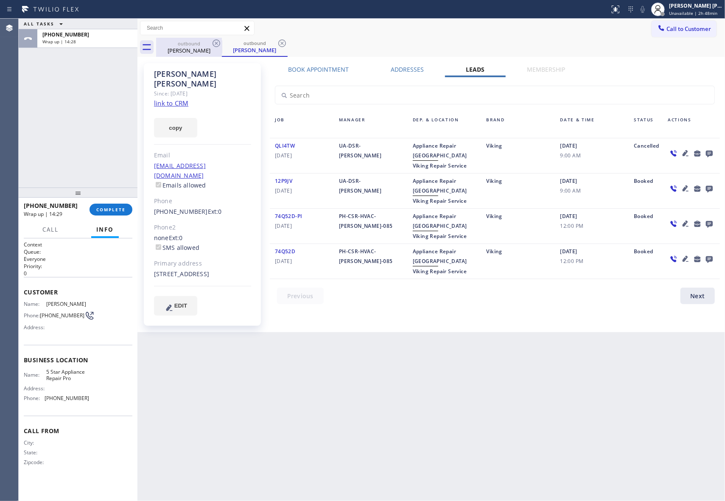
drag, startPoint x: 191, startPoint y: 53, endPoint x: 209, endPoint y: 43, distance: 20.5
click at [192, 53] on div "[PERSON_NAME]" at bounding box center [189, 51] width 64 height 8
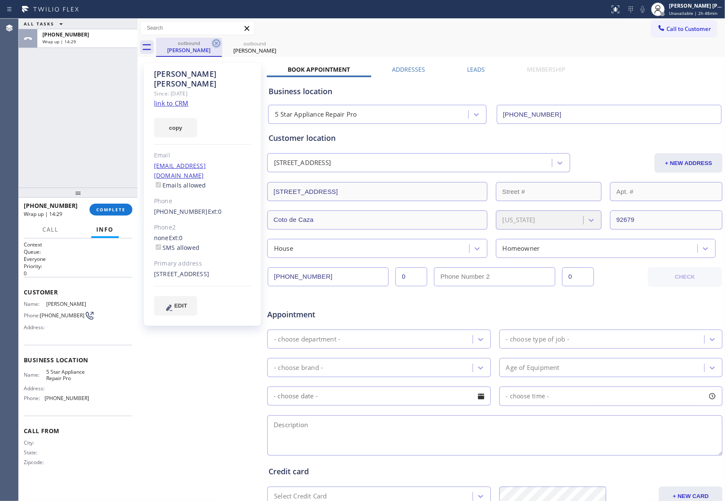
click at [210, 42] on div "outbound" at bounding box center [189, 43] width 64 height 6
click at [219, 43] on icon at bounding box center [216, 43] width 10 height 10
click at [0, 0] on icon at bounding box center [0, 0] width 0 height 0
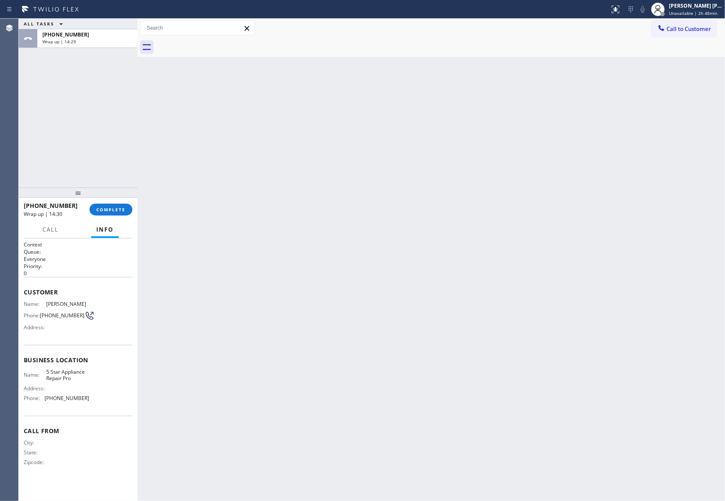
click at [219, 43] on div at bounding box center [440, 47] width 569 height 19
drag, startPoint x: 219, startPoint y: 43, endPoint x: 149, endPoint y: 216, distance: 186.6
click at [207, 53] on div at bounding box center [440, 47] width 569 height 19
click at [106, 205] on button "COMPLETE" at bounding box center [110, 210] width 43 height 12
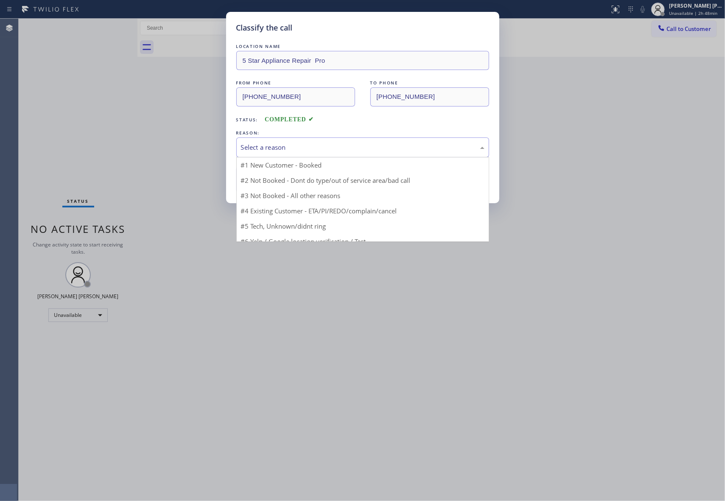
click at [311, 144] on div "Select a reason" at bounding box center [362, 147] width 243 height 10
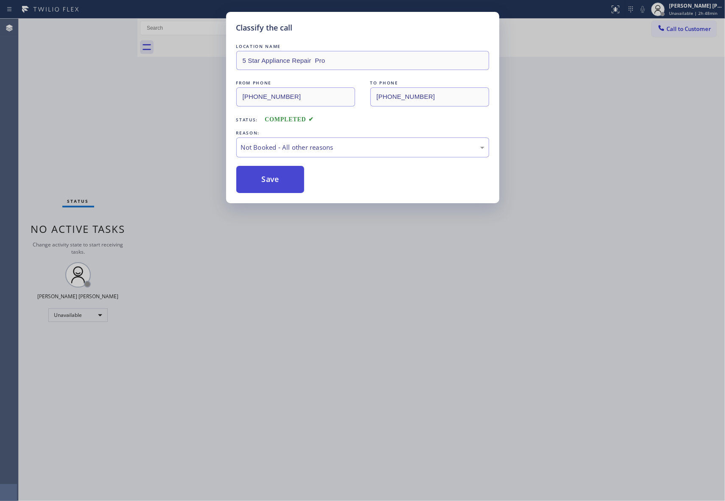
click at [263, 179] on button "Save" at bounding box center [270, 179] width 68 height 27
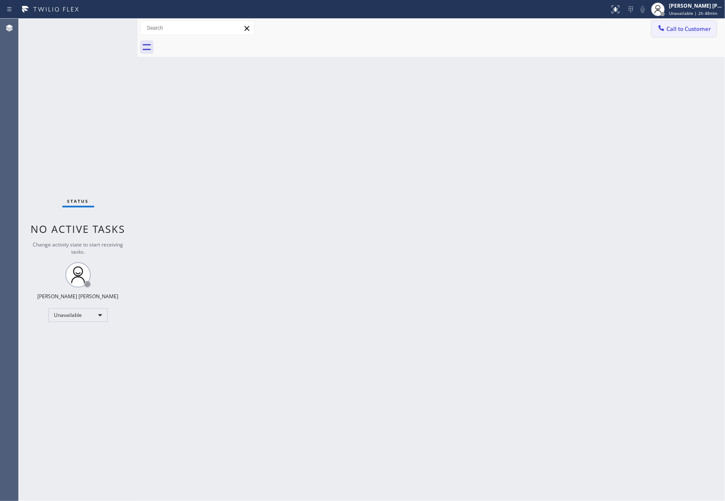
click at [686, 27] on span "Call to Customer" at bounding box center [688, 29] width 45 height 8
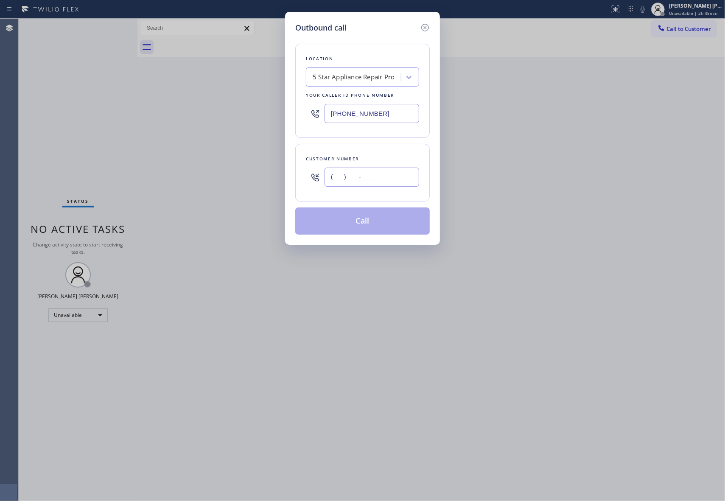
click at [387, 174] on input "(___) ___-____" at bounding box center [371, 176] width 95 height 19
paste input "917) 618-2734"
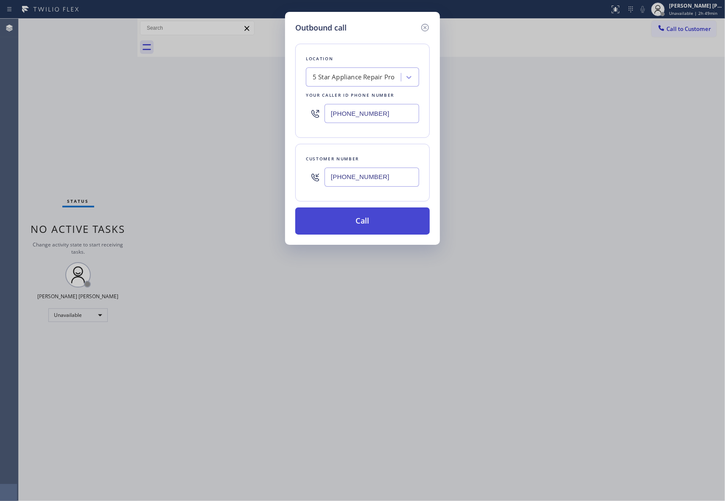
type input "[PHONE_NUMBER]"
click at [399, 223] on button "Call" at bounding box center [362, 220] width 134 height 27
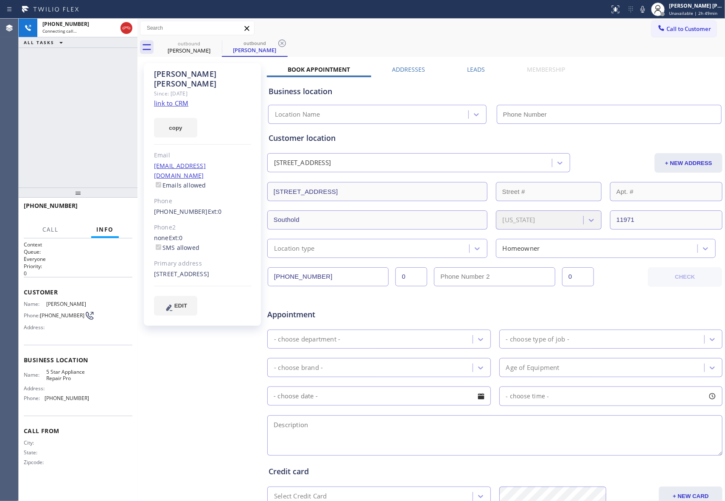
type input "[PHONE_NUMBER]"
click at [473, 66] on label "Leads" at bounding box center [476, 69] width 18 height 8
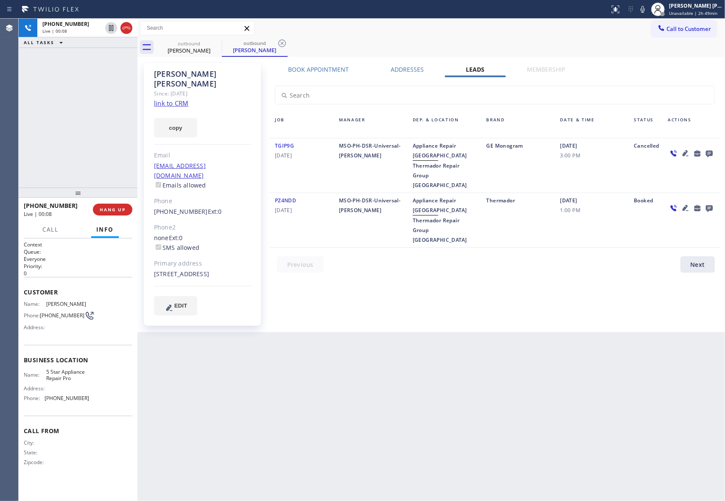
click at [686, 152] on icon at bounding box center [685, 153] width 6 height 6
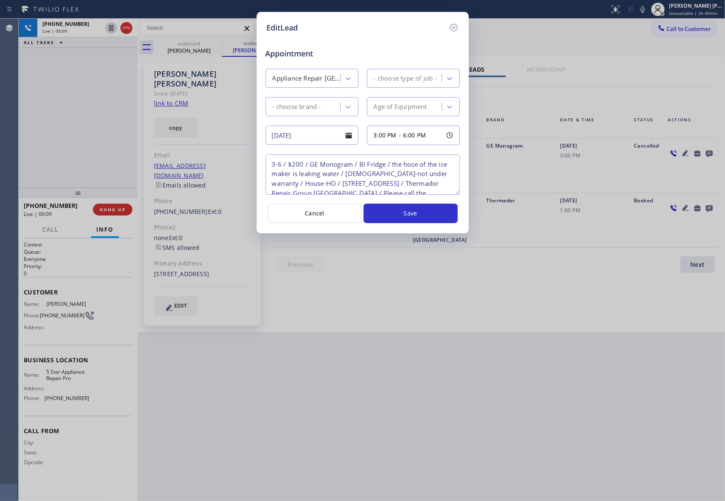
type textarea "3-6 / $200 / GE Monogram / BI Fridge / the hose of the ice maker is leaking wat…"
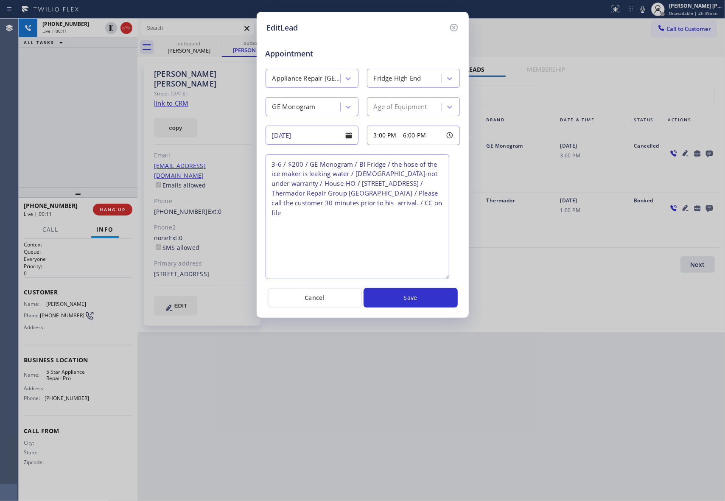
drag, startPoint x: 458, startPoint y: 190, endPoint x: 448, endPoint y: 275, distance: 85.4
click at [448, 275] on textarea "3-6 / $200 / GE Monogram / BI Fridge / the hose of the ice maker is leaking wat…" at bounding box center [357, 216] width 184 height 125
click at [456, 26] on icon at bounding box center [454, 27] width 10 height 10
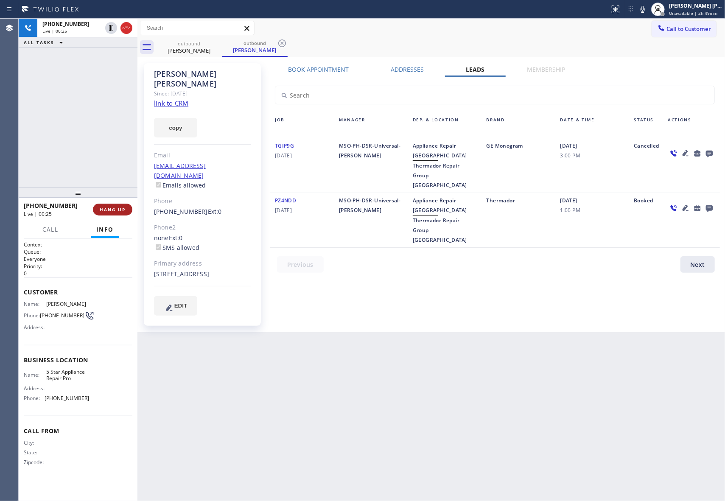
click at [113, 207] on span "HANG UP" at bounding box center [113, 209] width 26 height 6
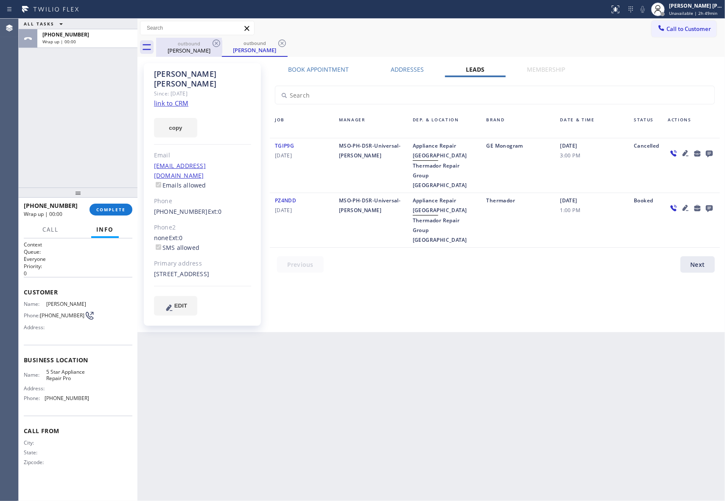
click at [208, 45] on div "outbound" at bounding box center [189, 43] width 64 height 6
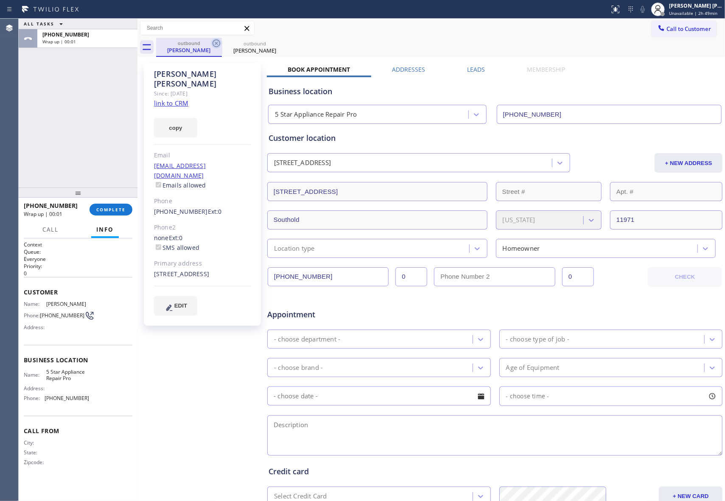
click at [211, 45] on div "outbound [PERSON_NAME]" at bounding box center [189, 47] width 66 height 19
click at [212, 45] on icon at bounding box center [216, 43] width 10 height 10
click at [0, 0] on icon at bounding box center [0, 0] width 0 height 0
click at [212, 45] on div "outbound [PERSON_NAME] outbound [PERSON_NAME]" at bounding box center [440, 47] width 569 height 19
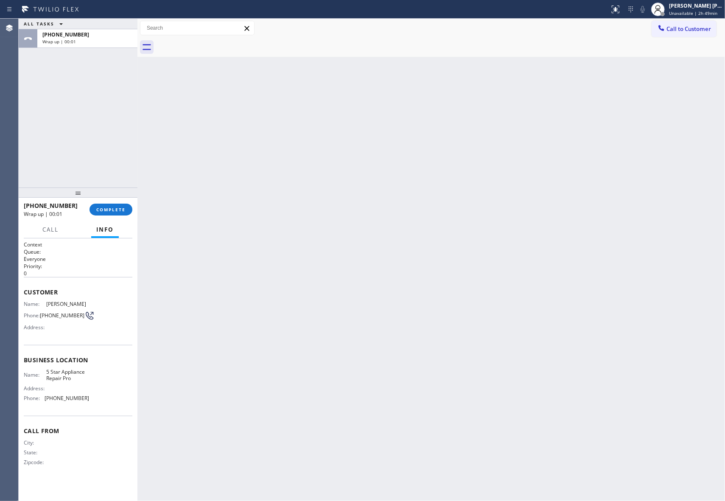
click at [213, 45] on div at bounding box center [440, 47] width 569 height 19
click at [108, 212] on span "COMPLETE" at bounding box center [110, 209] width 29 height 6
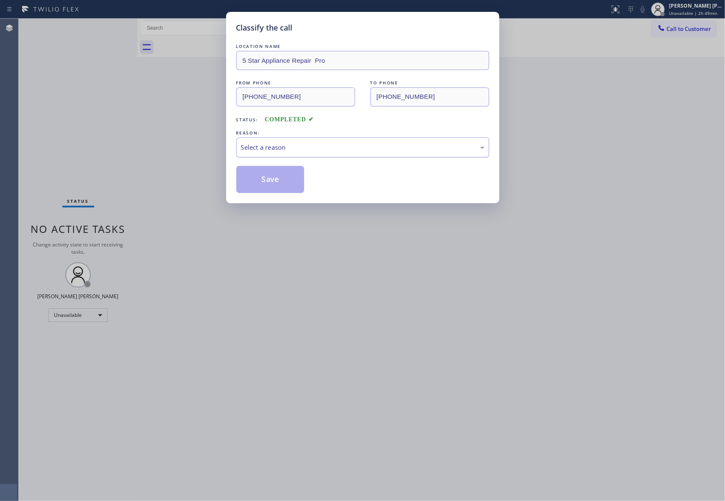
click at [308, 143] on div "Select a reason" at bounding box center [362, 147] width 243 height 10
click at [257, 180] on button "Save" at bounding box center [270, 179] width 68 height 27
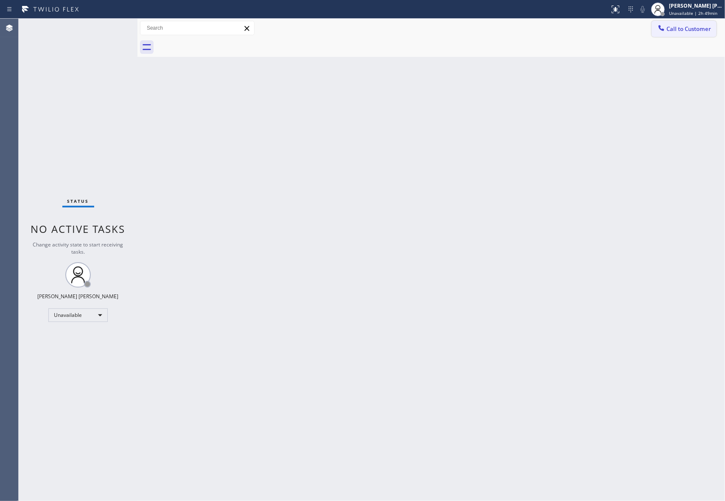
click at [679, 31] on span "Call to Customer" at bounding box center [688, 29] width 45 height 8
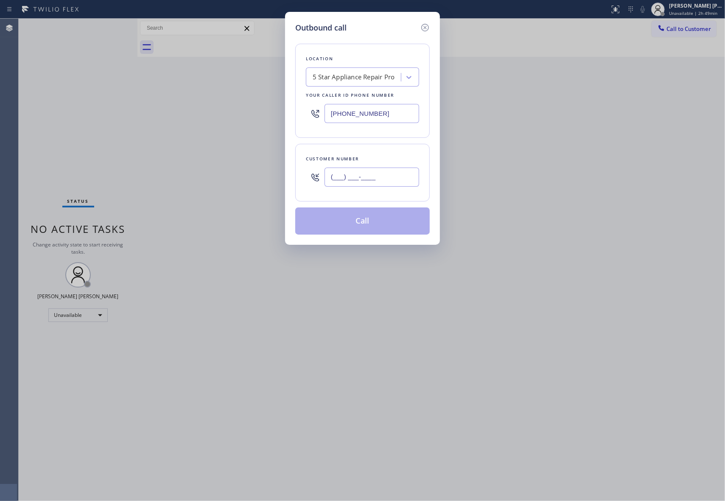
click at [372, 183] on input "(___) ___-____" at bounding box center [371, 176] width 95 height 19
paste input "516) 242-8610"
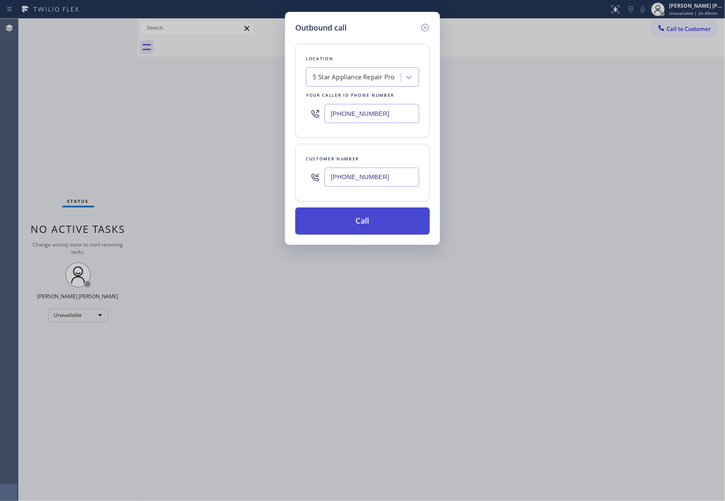
type input "[PHONE_NUMBER]"
click at [377, 212] on button "Call" at bounding box center [362, 220] width 134 height 27
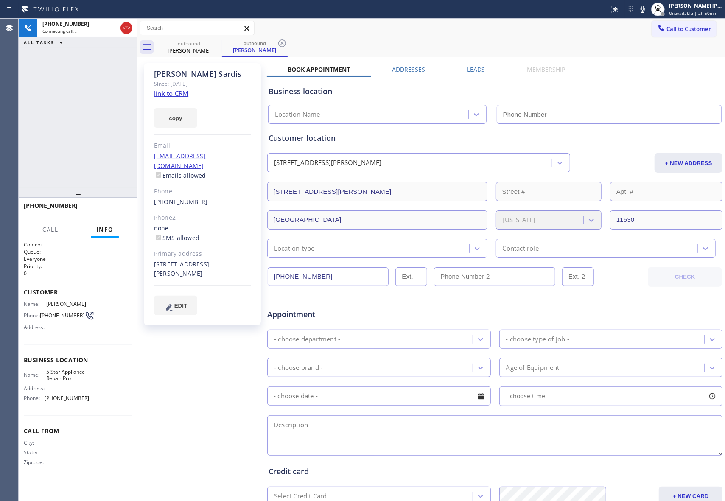
type input "[PHONE_NUMBER]"
click at [467, 70] on label "Leads" at bounding box center [476, 69] width 18 height 8
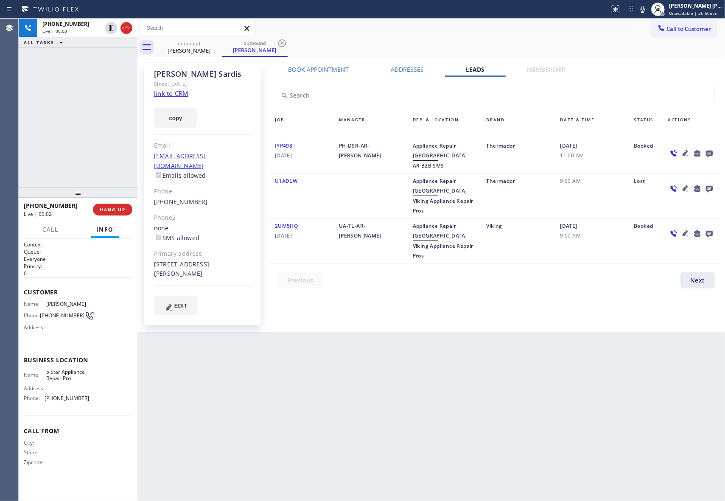
click at [181, 92] on link "link to CRM" at bounding box center [171, 93] width 34 height 8
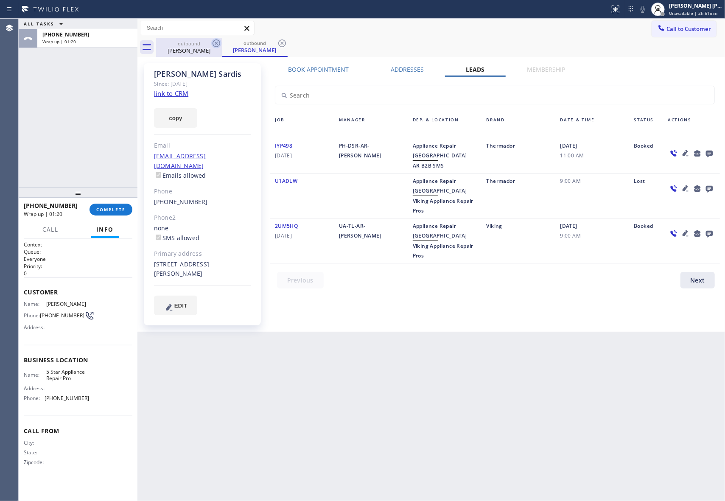
drag, startPoint x: 187, startPoint y: 45, endPoint x: 216, endPoint y: 39, distance: 30.2
click at [187, 45] on div "outbound" at bounding box center [189, 43] width 64 height 6
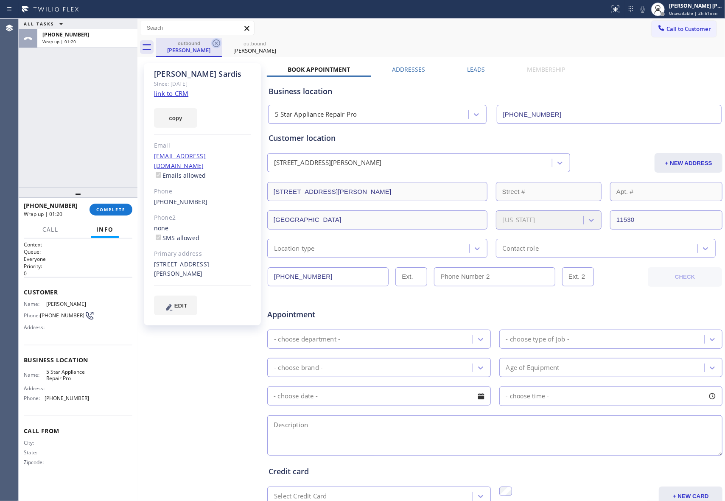
click at [216, 39] on icon at bounding box center [216, 43] width 8 height 8
click at [0, 0] on icon at bounding box center [0, 0] width 0 height 0
click at [216, 39] on div "outbound [PERSON_NAME] outbound [PERSON_NAME]" at bounding box center [440, 47] width 569 height 19
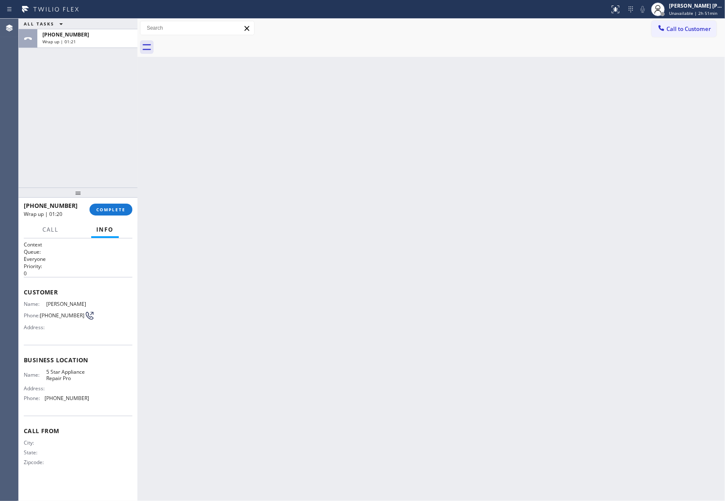
click at [216, 39] on div at bounding box center [440, 47] width 569 height 19
click at [114, 210] on span "COMPLETE" at bounding box center [110, 209] width 29 height 6
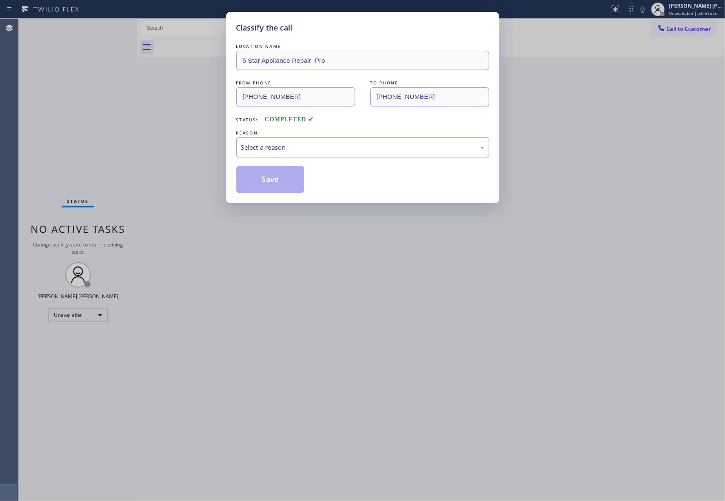
drag, startPoint x: 368, startPoint y: 144, endPoint x: 332, endPoint y: 150, distance: 36.9
click at [368, 143] on div "Select a reason" at bounding box center [362, 147] width 243 height 10
click at [261, 182] on button "Save" at bounding box center [270, 179] width 68 height 27
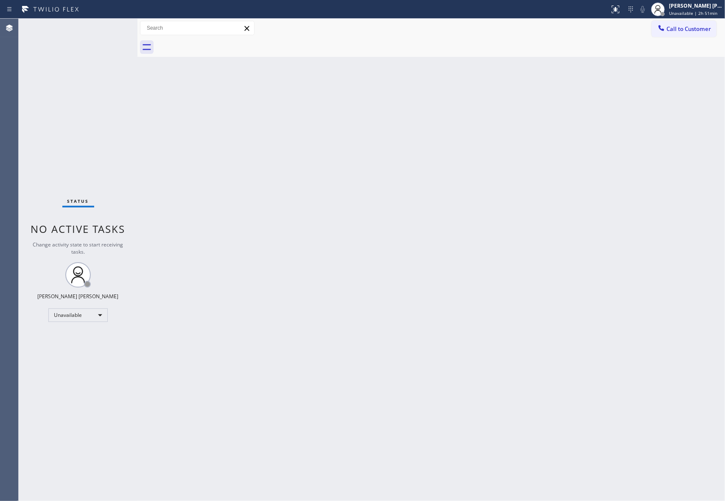
drag, startPoint x: 694, startPoint y: 29, endPoint x: 661, endPoint y: 38, distance: 34.2
click at [694, 29] on span "Call to Customer" at bounding box center [688, 29] width 45 height 8
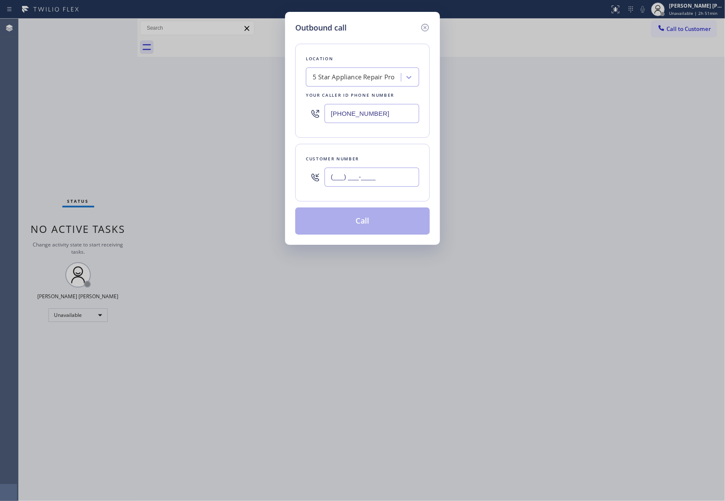
click at [408, 180] on input "(___) ___-____" at bounding box center [371, 176] width 95 height 19
paste input "907) 317-6105"
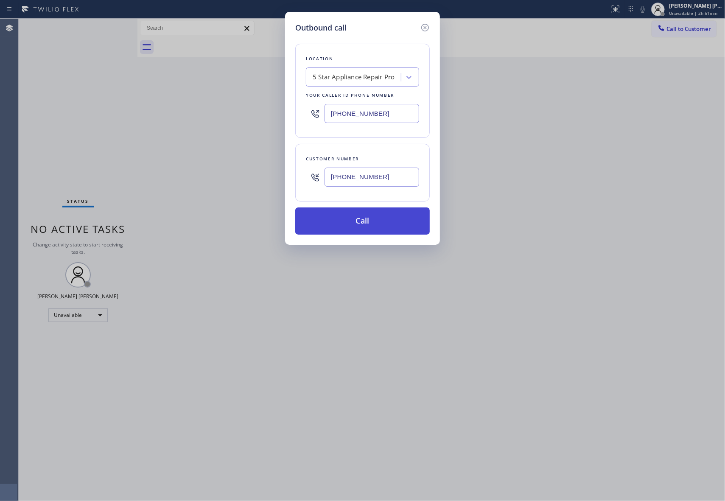
type input "[PHONE_NUMBER]"
click at [360, 224] on button "Call" at bounding box center [362, 220] width 134 height 27
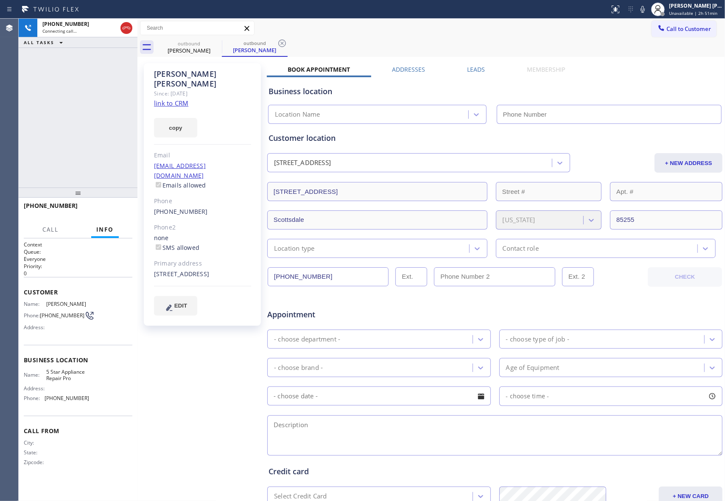
type input "[PHONE_NUMBER]"
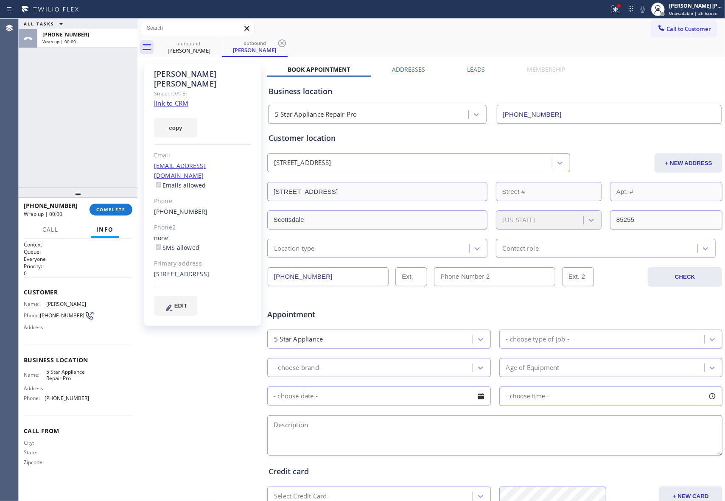
click at [485, 65] on div "Leads" at bounding box center [476, 71] width 60 height 12
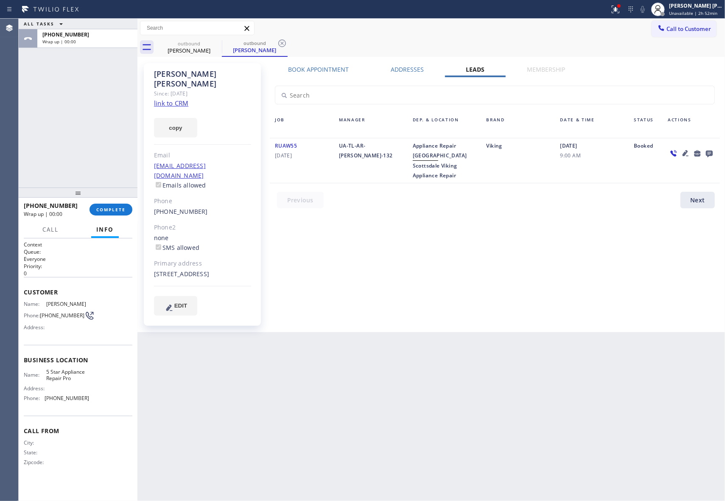
click at [714, 148] on icon at bounding box center [709, 153] width 10 height 11
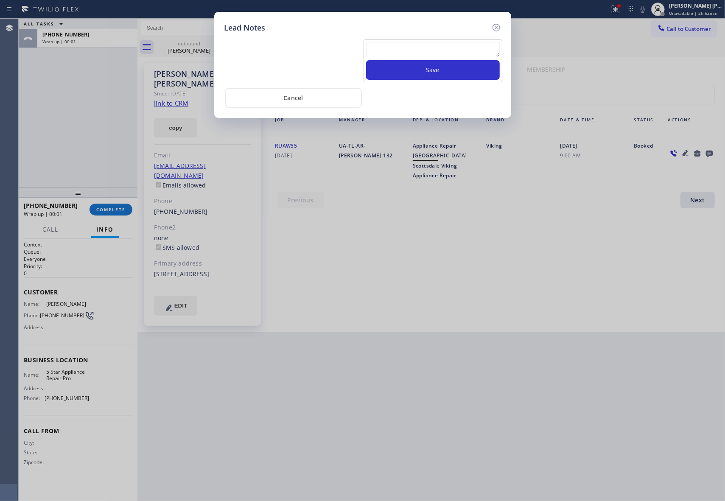
click at [388, 53] on textarea at bounding box center [433, 49] width 134 height 15
paste textarea "VM | please transfer if cx calls back"
type textarea "VM | please transfer if cx calls back"
click at [402, 65] on button "Save" at bounding box center [433, 70] width 134 height 20
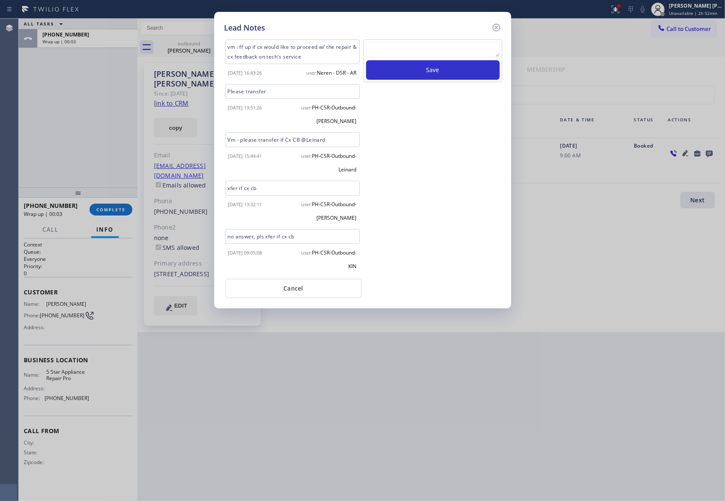
click at [109, 209] on div "Lead Notes vm : ff up if cx would like to proceed w/ the repair & cx feedback o…" at bounding box center [362, 250] width 725 height 501
drag, startPoint x: 494, startPoint y: 27, endPoint x: 585, endPoint y: 15, distance: 92.4
click at [499, 28] on icon at bounding box center [496, 27] width 10 height 10
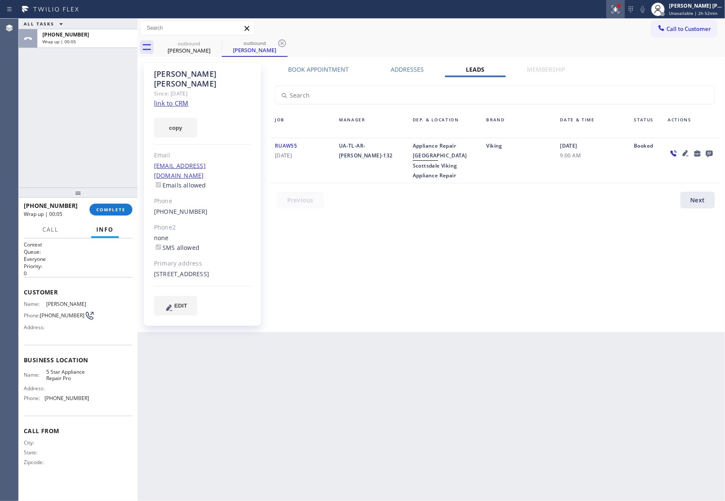
click at [622, 4] on div at bounding box center [615, 9] width 19 height 10
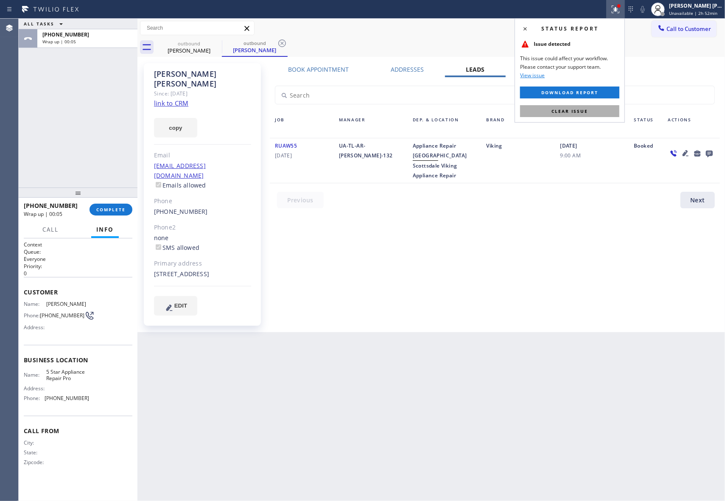
click at [586, 110] on span "Clear issue" at bounding box center [569, 111] width 36 height 6
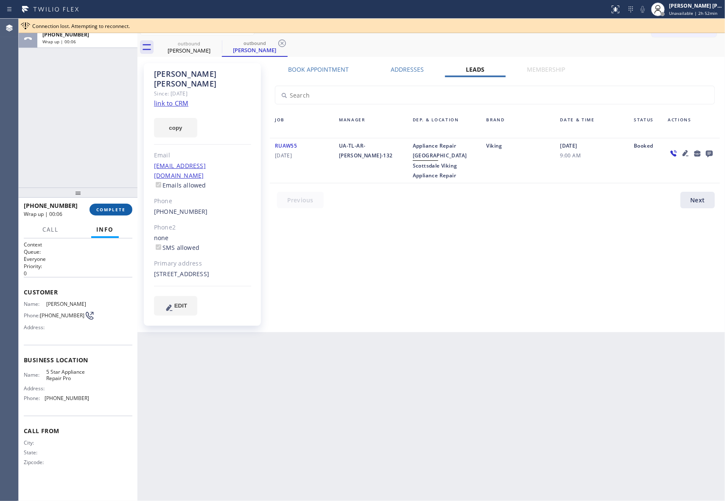
click at [111, 212] on button "COMPLETE" at bounding box center [110, 210] width 43 height 12
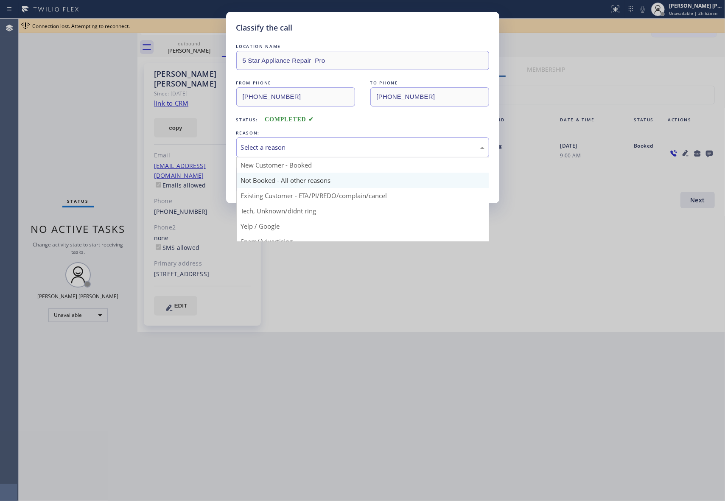
drag, startPoint x: 332, startPoint y: 150, endPoint x: 270, endPoint y: 180, distance: 68.8
click at [324, 150] on div "Select a reason" at bounding box center [362, 147] width 243 height 10
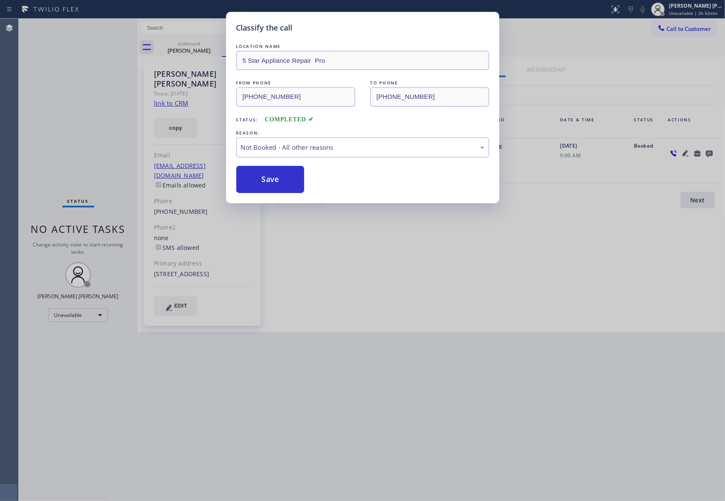
drag, startPoint x: 267, startPoint y: 181, endPoint x: 214, endPoint y: 70, distance: 123.1
click at [267, 181] on button "Save" at bounding box center [270, 179] width 68 height 27
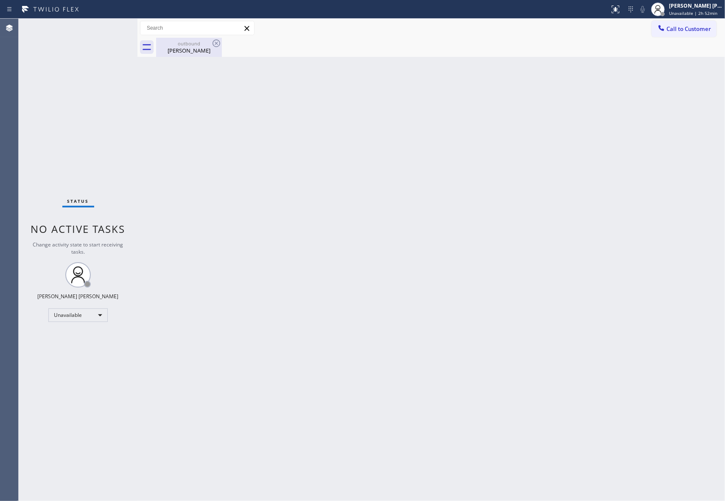
click at [207, 41] on div "outbound" at bounding box center [189, 43] width 64 height 6
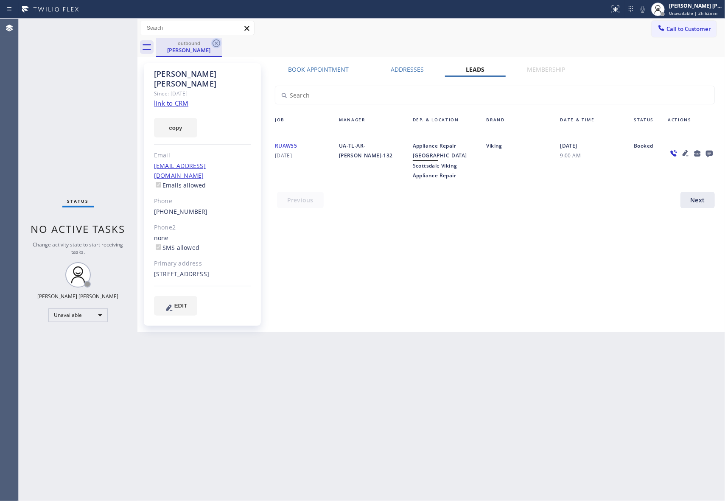
click at [214, 42] on icon at bounding box center [216, 43] width 10 height 10
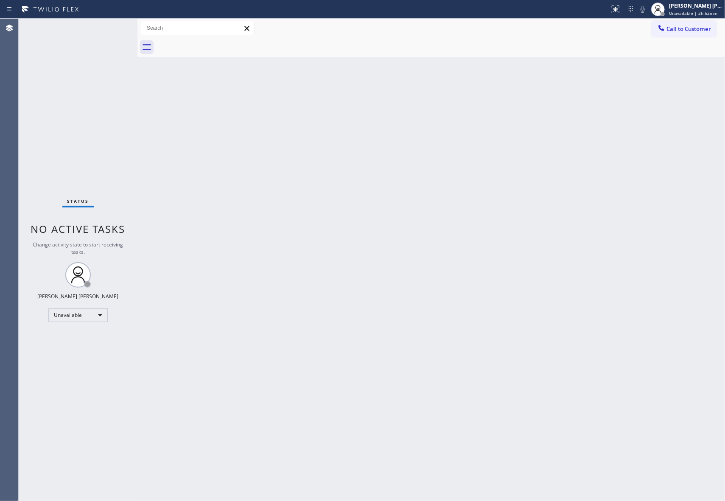
click at [214, 42] on div at bounding box center [440, 47] width 569 height 19
click at [689, 29] on span "Call to Customer" at bounding box center [688, 29] width 45 height 8
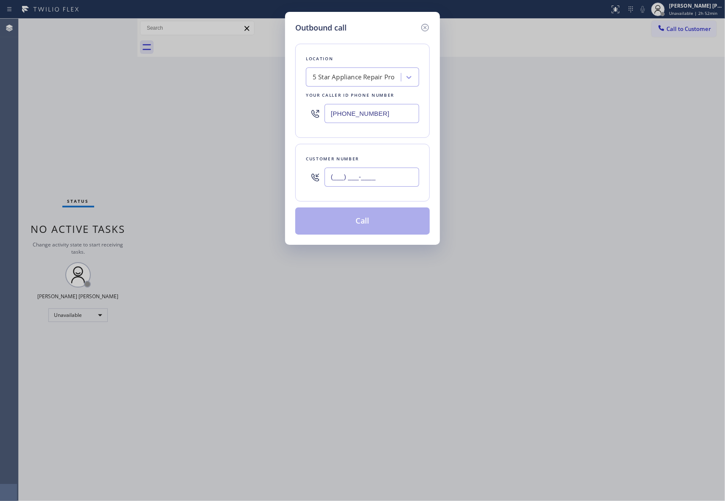
click at [380, 173] on input "(___) ___-____" at bounding box center [371, 176] width 95 height 19
paste input "626) 391-6359"
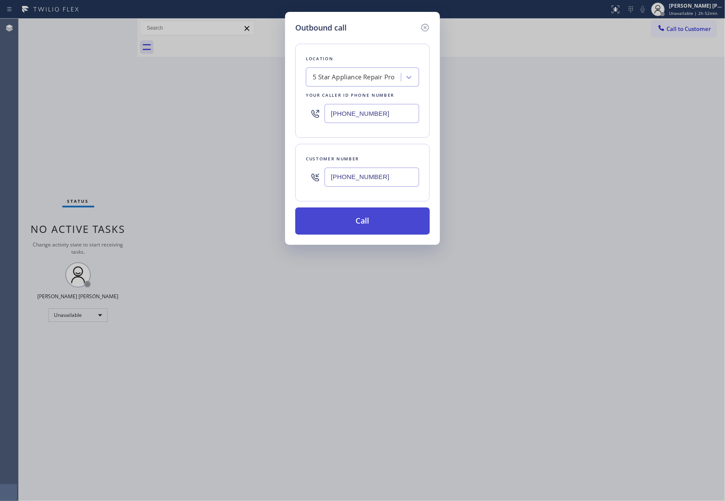
type input "[PHONE_NUMBER]"
click at [398, 226] on button "Call" at bounding box center [362, 220] width 134 height 27
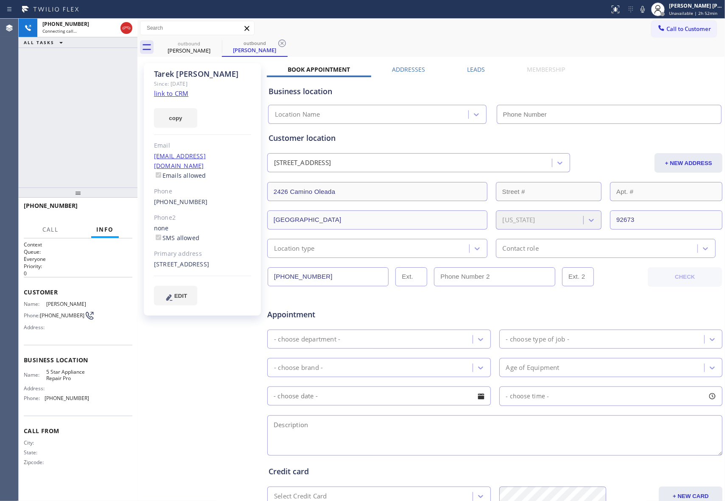
type input "[PHONE_NUMBER]"
drag, startPoint x: 108, startPoint y: 209, endPoint x: 94, endPoint y: 202, distance: 15.2
click at [109, 209] on span "HANG UP" at bounding box center [113, 209] width 26 height 6
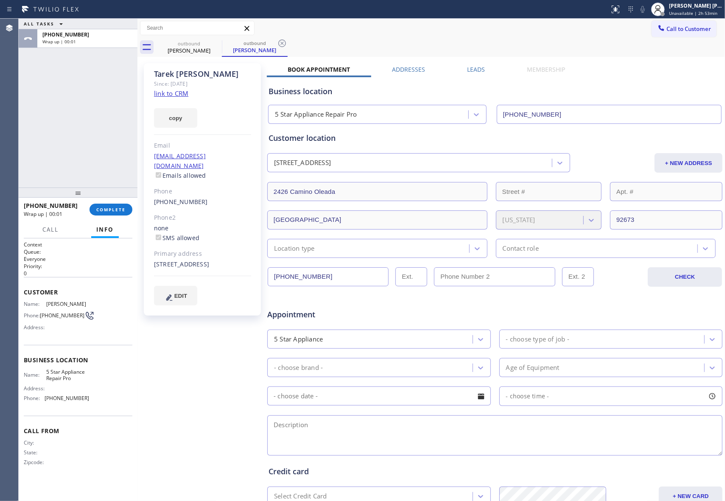
click at [475, 68] on label "Leads" at bounding box center [476, 69] width 18 height 8
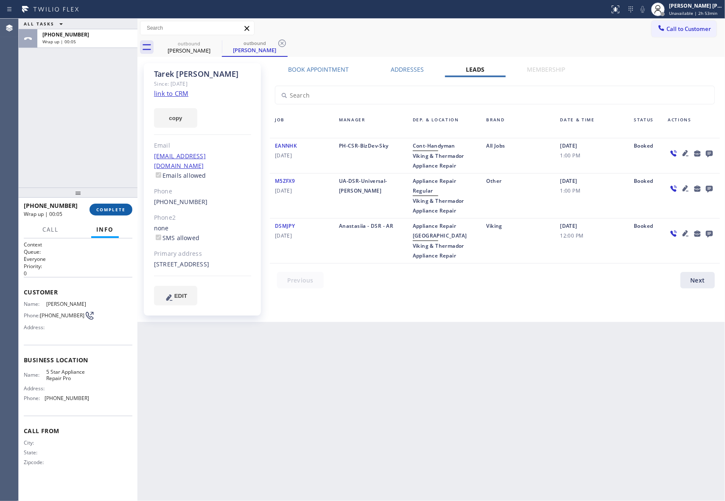
click at [114, 209] on span "COMPLETE" at bounding box center [110, 209] width 29 height 6
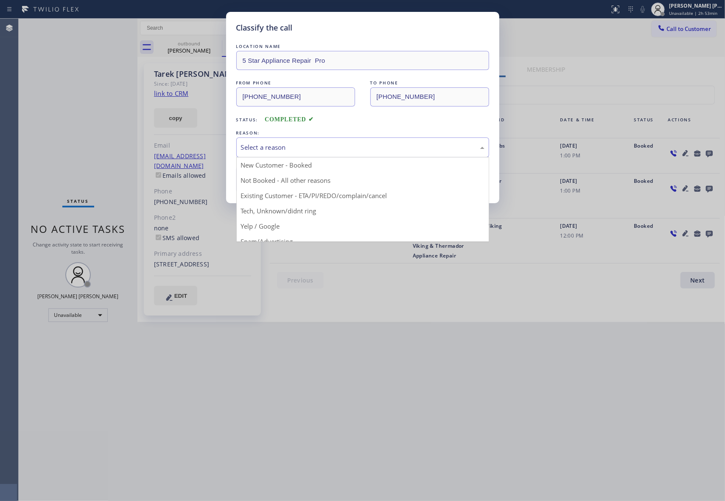
click at [333, 144] on div "Select a reason" at bounding box center [362, 147] width 243 height 10
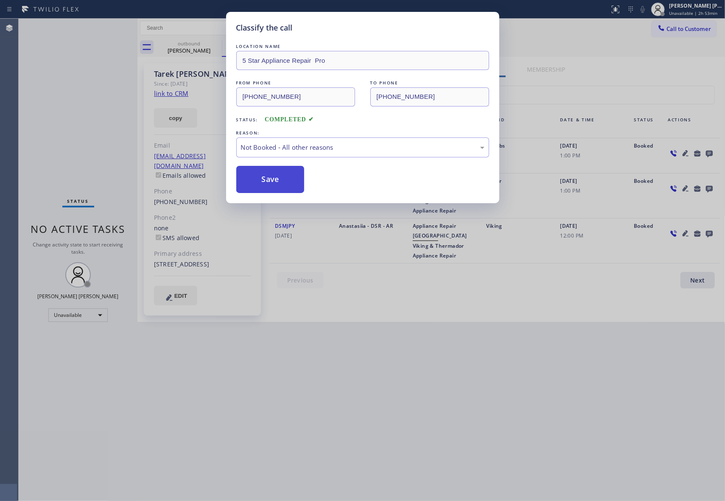
click at [265, 179] on button "Save" at bounding box center [270, 179] width 68 height 27
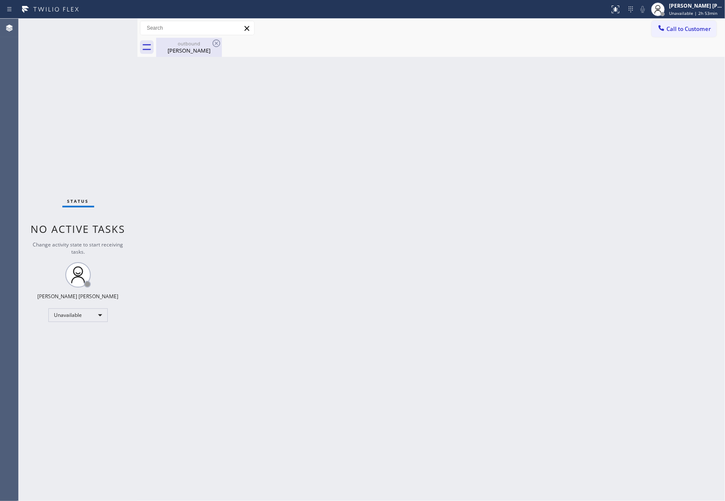
drag, startPoint x: 192, startPoint y: 43, endPoint x: 197, endPoint y: 42, distance: 5.1
click at [192, 43] on div "outbound" at bounding box center [189, 43] width 64 height 6
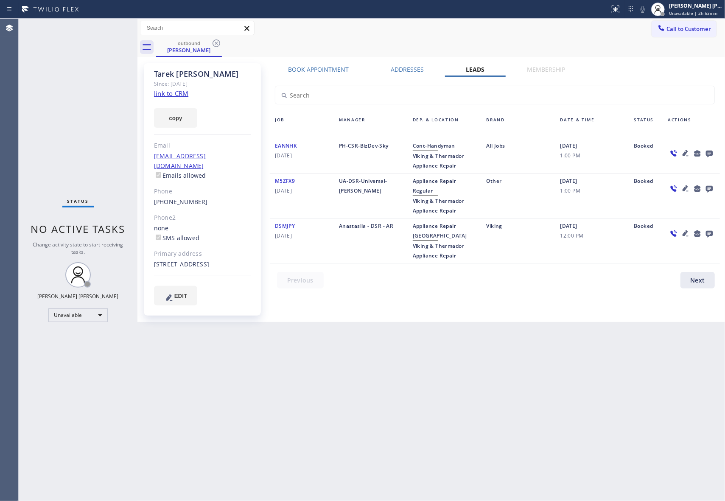
click at [707, 146] on div at bounding box center [690, 156] width 57 height 30
click at [706, 151] on icon at bounding box center [709, 153] width 10 height 11
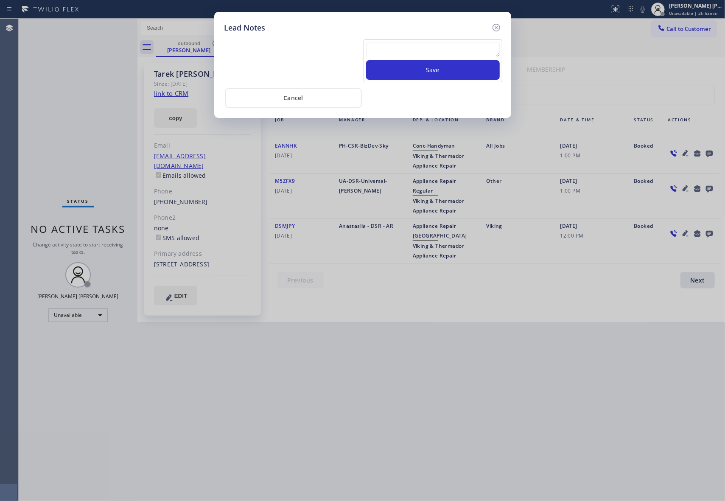
click at [409, 40] on div "Save" at bounding box center [432, 60] width 139 height 43
click at [409, 50] on textarea at bounding box center [433, 49] width 134 height 15
paste textarea "VM | please transfer if cx calls back"
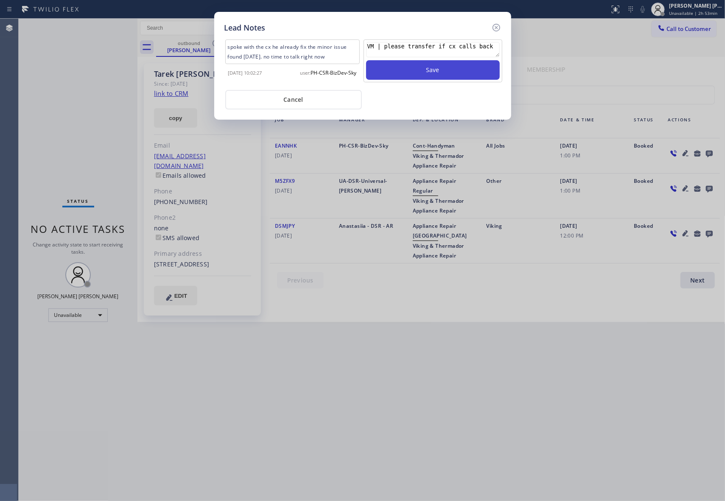
type textarea "VM | please transfer if cx calls back"
click at [423, 72] on button "Save" at bounding box center [433, 70] width 134 height 20
drag, startPoint x: 494, startPoint y: 26, endPoint x: 457, endPoint y: 29, distance: 37.5
click at [493, 27] on icon at bounding box center [496, 27] width 10 height 10
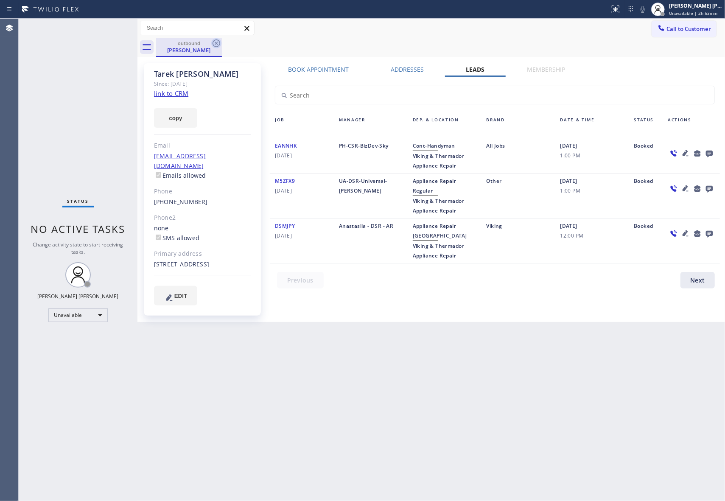
click at [214, 48] on icon at bounding box center [216, 43] width 10 height 10
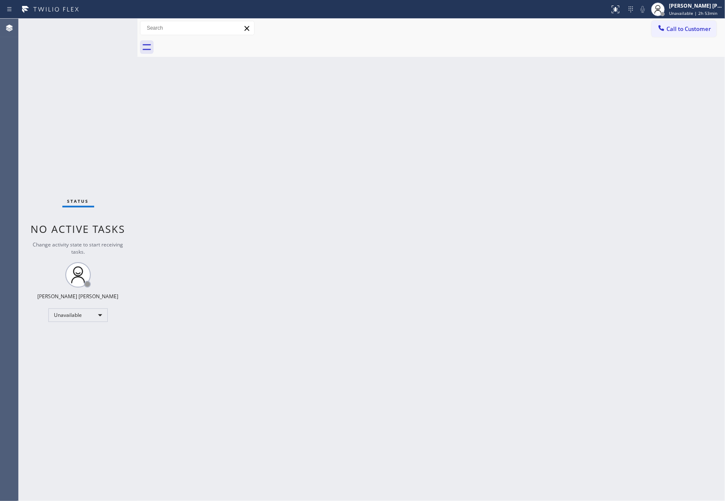
click at [219, 42] on div at bounding box center [440, 47] width 569 height 19
click at [688, 31] on span "Call to Customer" at bounding box center [688, 29] width 45 height 8
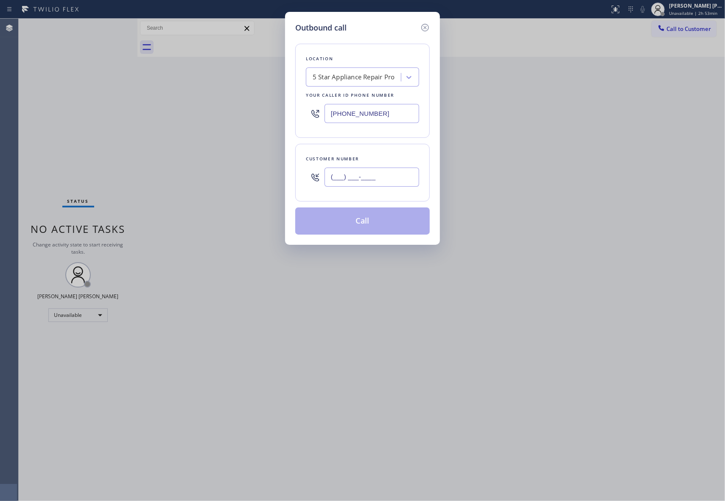
click at [382, 178] on input "(___) ___-____" at bounding box center [371, 176] width 95 height 19
paste input "602) 525-6873"
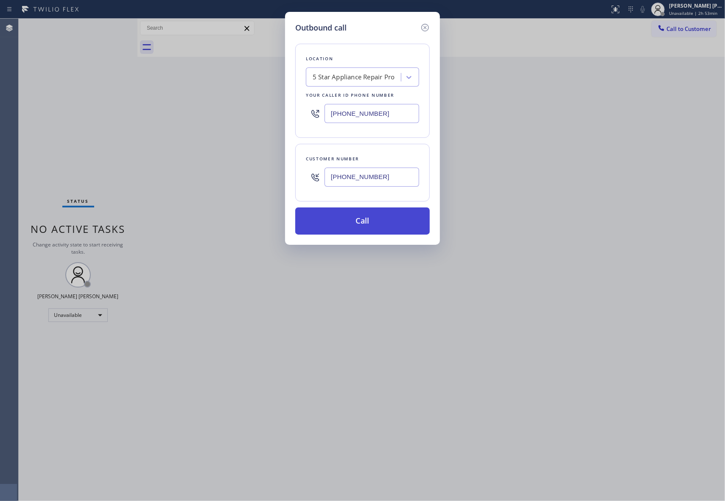
type input "[PHONE_NUMBER]"
drag, startPoint x: 382, startPoint y: 221, endPoint x: 287, endPoint y: 267, distance: 105.1
click at [382, 221] on button "Call" at bounding box center [362, 220] width 134 height 27
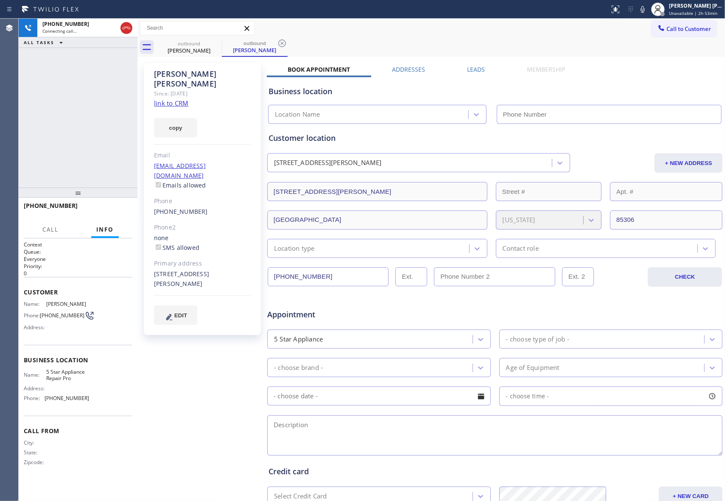
type input "[PHONE_NUMBER]"
click at [126, 211] on button "HANG UP" at bounding box center [112, 210] width 39 height 12
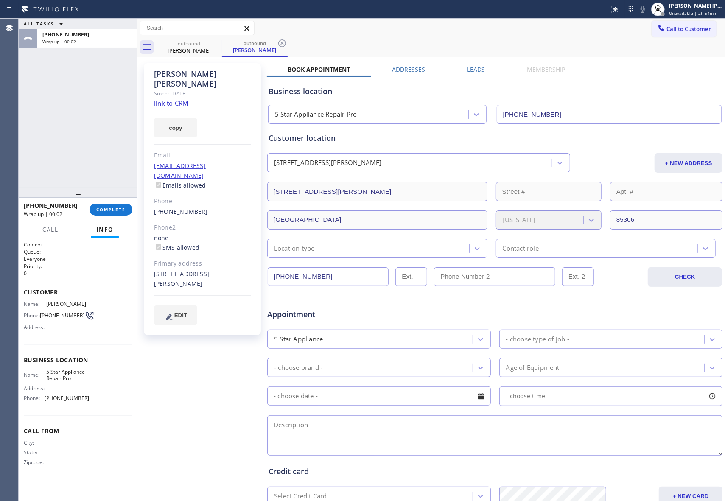
drag, startPoint x: 469, startPoint y: 69, endPoint x: 582, endPoint y: 75, distance: 113.4
click at [470, 69] on label "Leads" at bounding box center [476, 69] width 18 height 8
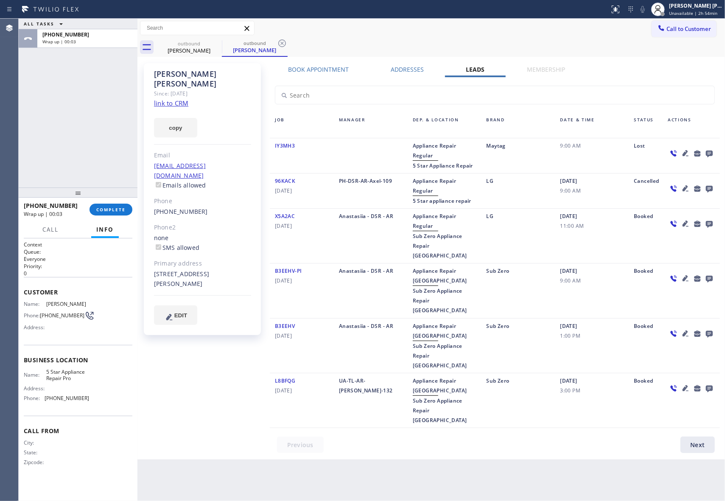
click at [710, 150] on icon at bounding box center [709, 153] width 10 height 11
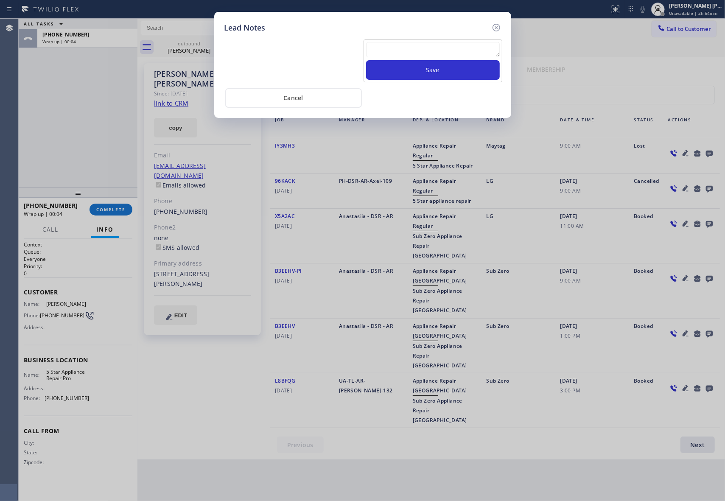
drag, startPoint x: 409, startPoint y: 48, endPoint x: 421, endPoint y: 64, distance: 20.3
click at [410, 48] on textarea at bounding box center [433, 49] width 134 height 15
paste textarea "please transfer if cx calls back"
type textarea "please transfer if cx calls back"
click at [425, 73] on button "Save" at bounding box center [433, 70] width 134 height 20
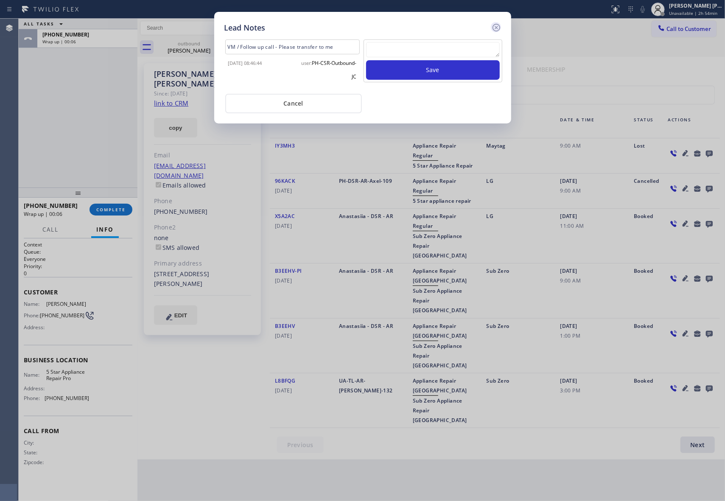
click at [491, 26] on icon at bounding box center [496, 27] width 10 height 10
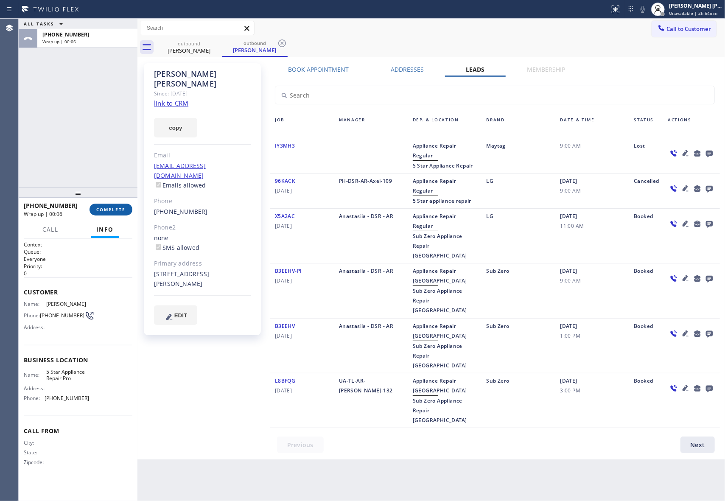
click at [107, 211] on span "COMPLETE" at bounding box center [110, 209] width 29 height 6
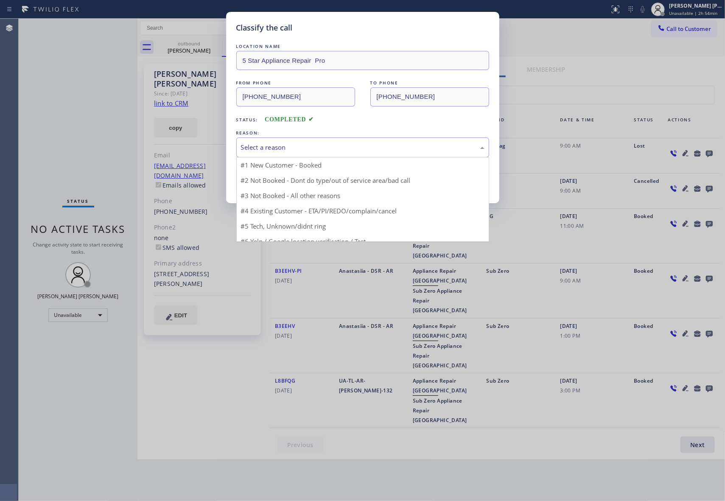
click at [360, 148] on div "Select a reason" at bounding box center [362, 147] width 243 height 10
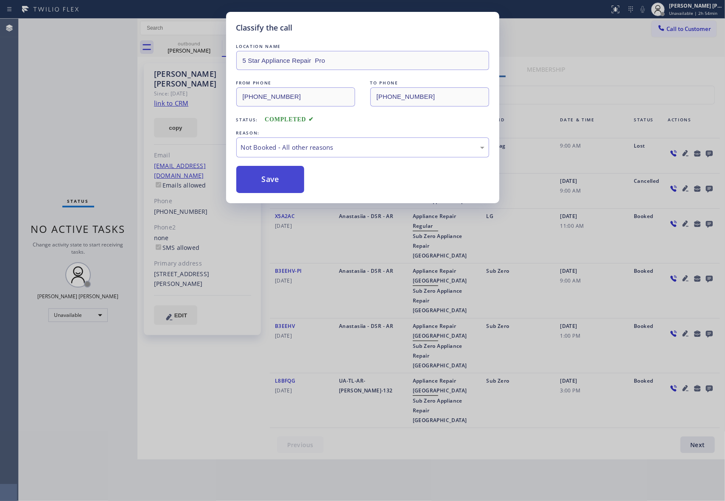
drag, startPoint x: 270, startPoint y: 180, endPoint x: 165, endPoint y: 16, distance: 195.0
click at [270, 180] on button "Save" at bounding box center [270, 179] width 68 height 27
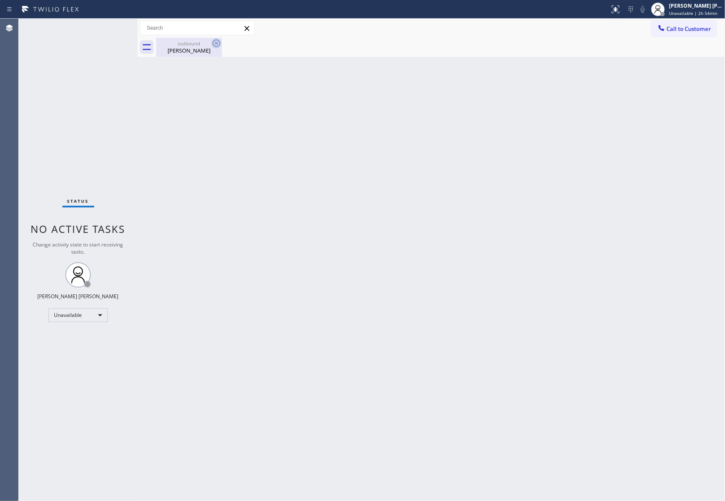
click at [218, 43] on icon at bounding box center [216, 43] width 10 height 10
click at [217, 43] on icon at bounding box center [216, 43] width 10 height 10
drag, startPoint x: 171, startPoint y: 50, endPoint x: 180, endPoint y: 50, distance: 8.5
click at [172, 50] on div "[PERSON_NAME]" at bounding box center [189, 51] width 64 height 8
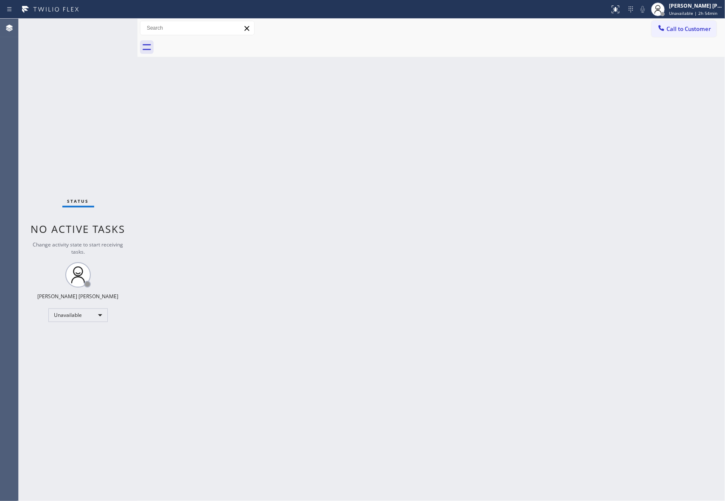
click at [207, 48] on div at bounding box center [440, 47] width 569 height 19
click at [704, 26] on span "Call to Customer" at bounding box center [688, 29] width 45 height 8
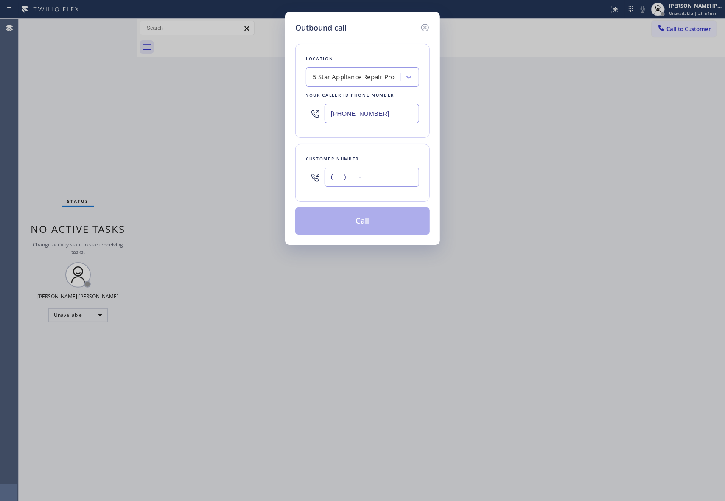
click at [374, 169] on input "(___) ___-____" at bounding box center [371, 176] width 95 height 19
paste input "718) 791-3230"
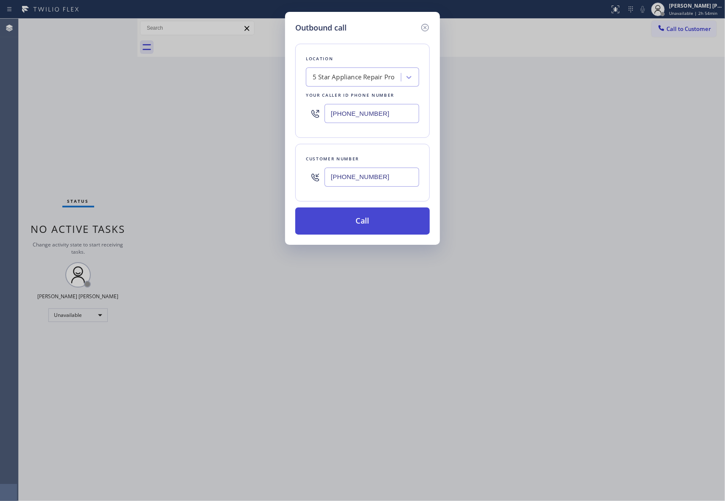
type input "[PHONE_NUMBER]"
drag, startPoint x: 380, startPoint y: 219, endPoint x: 240, endPoint y: 263, distance: 147.1
click at [380, 219] on button "Call" at bounding box center [362, 220] width 134 height 27
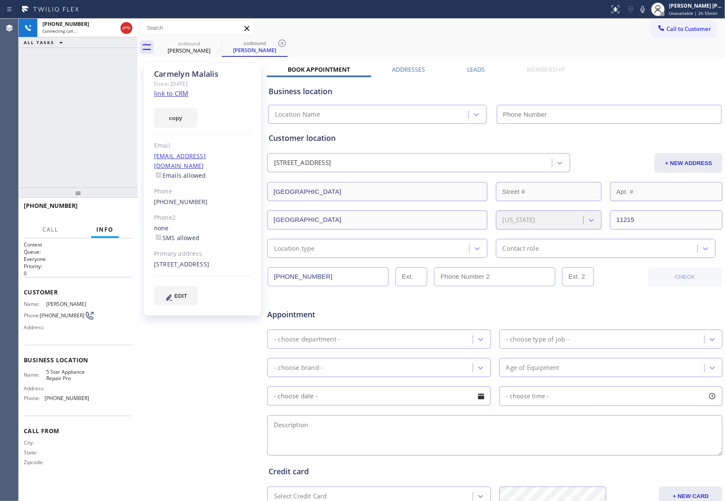
type input "[PHONE_NUMBER]"
click at [477, 70] on label "Leads" at bounding box center [476, 69] width 18 height 8
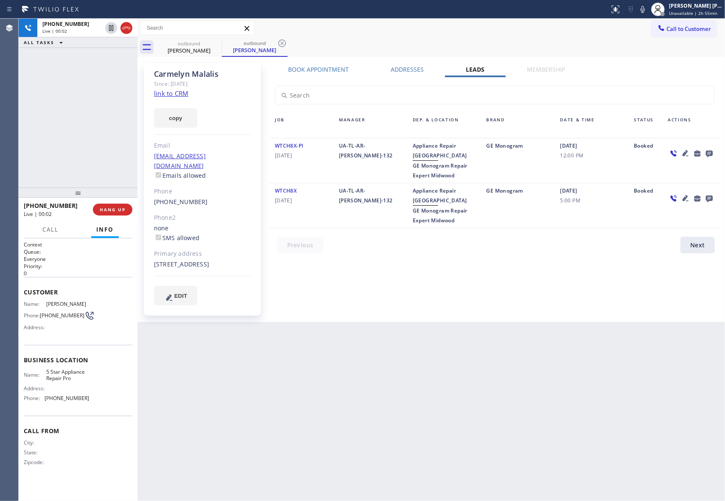
click at [706, 149] on icon at bounding box center [709, 153] width 10 height 11
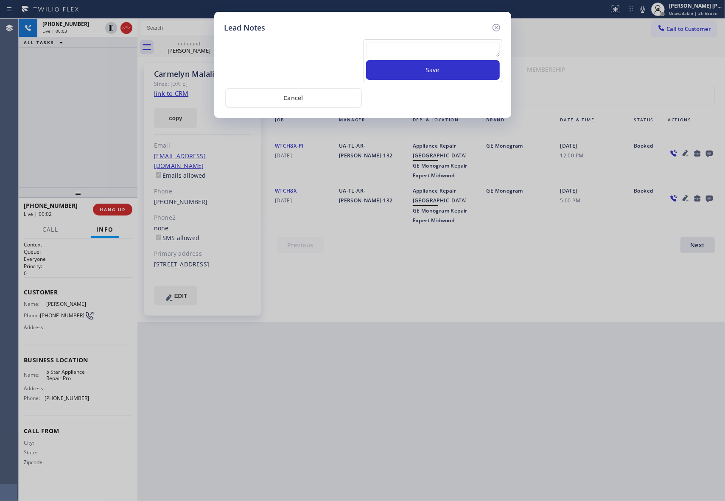
click at [412, 51] on textarea at bounding box center [433, 49] width 134 height 15
paste textarea "VM | please transfer if cx calls back"
type textarea "VM | please transfer if cx calls back"
click at [433, 70] on button "Save" at bounding box center [433, 70] width 134 height 20
click at [496, 25] on icon at bounding box center [496, 27] width 10 height 10
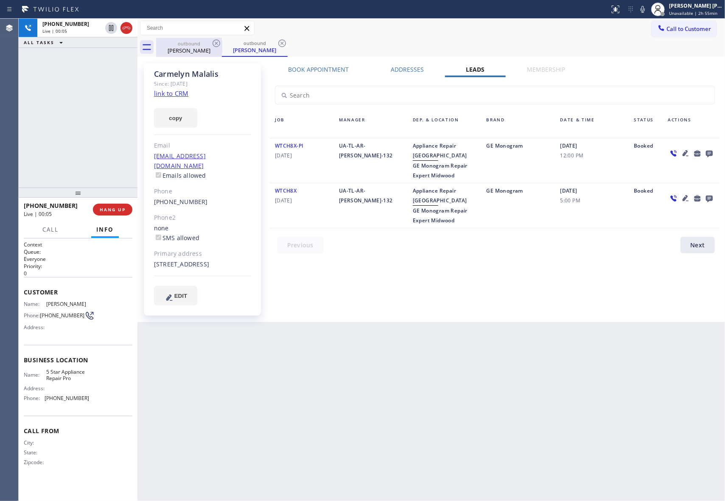
click at [209, 45] on div "outbound" at bounding box center [189, 43] width 64 height 6
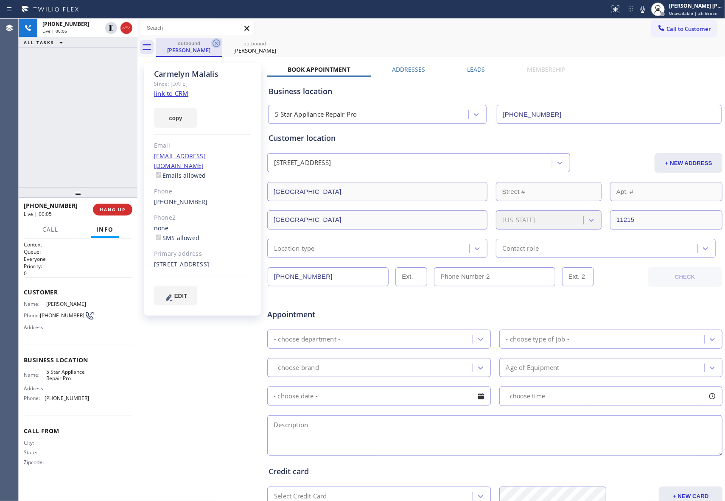
click at [214, 42] on icon at bounding box center [216, 43] width 10 height 10
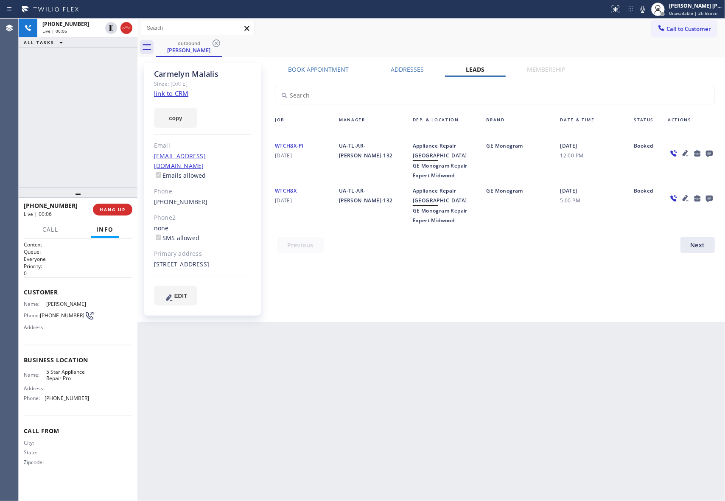
click at [214, 42] on icon at bounding box center [216, 43] width 10 height 10
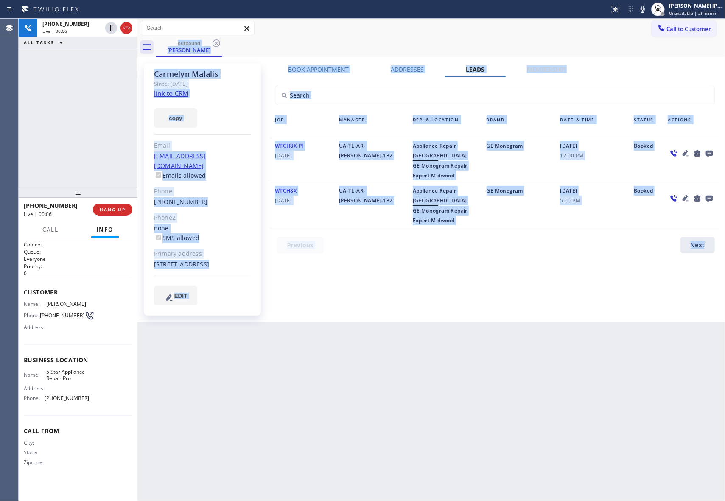
click at [214, 42] on div "outbound [PERSON_NAME]" at bounding box center [440, 47] width 569 height 19
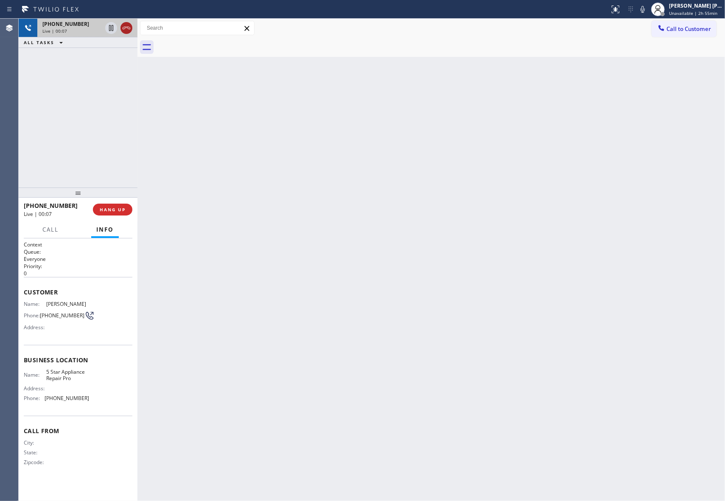
click at [126, 25] on icon at bounding box center [126, 28] width 10 height 10
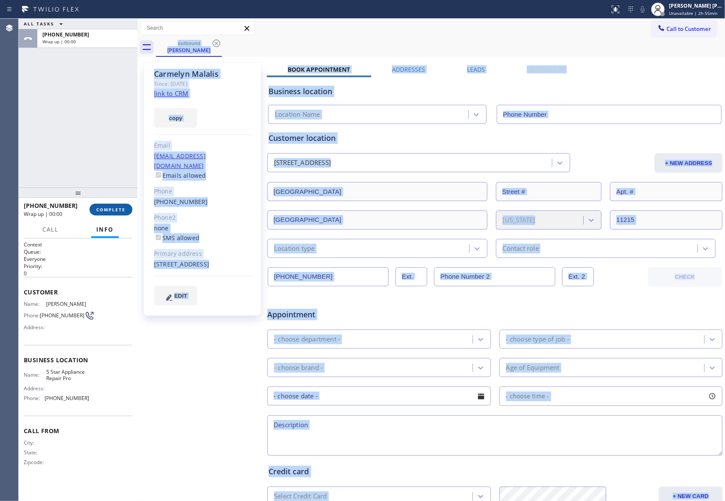
click at [118, 209] on span "COMPLETE" at bounding box center [110, 209] width 29 height 6
type input "[PHONE_NUMBER]"
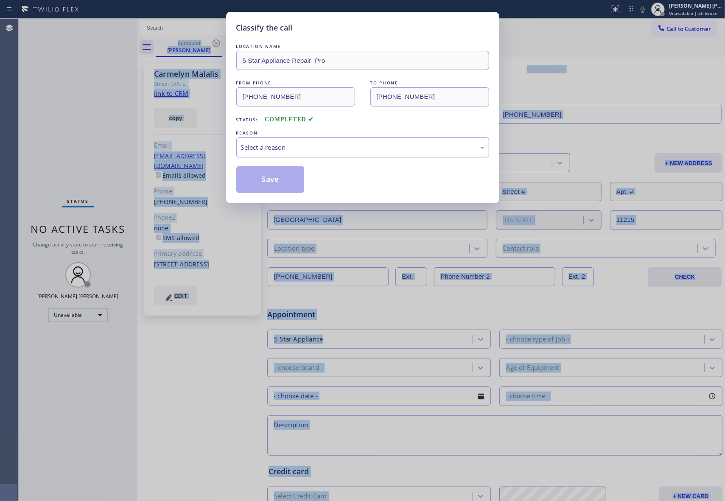
click at [355, 151] on div "Select a reason" at bounding box center [362, 147] width 253 height 20
drag, startPoint x: 293, startPoint y: 182, endPoint x: 136, endPoint y: 0, distance: 239.9
click at [292, 182] on button "Save" at bounding box center [270, 179] width 68 height 27
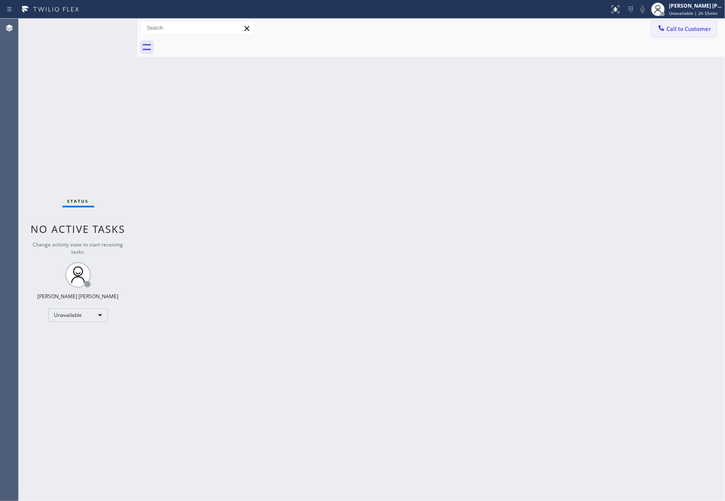
click at [692, 31] on span "Call to Customer" at bounding box center [688, 29] width 45 height 8
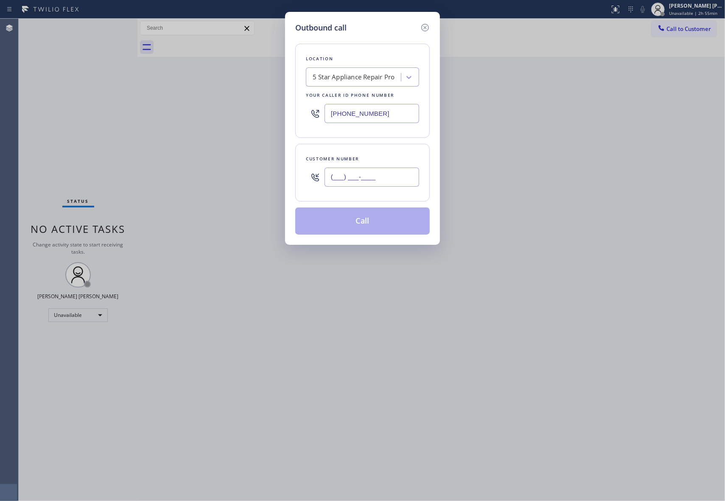
click at [387, 180] on input "(___) ___-____" at bounding box center [371, 176] width 95 height 19
paste input "714) 920-3032"
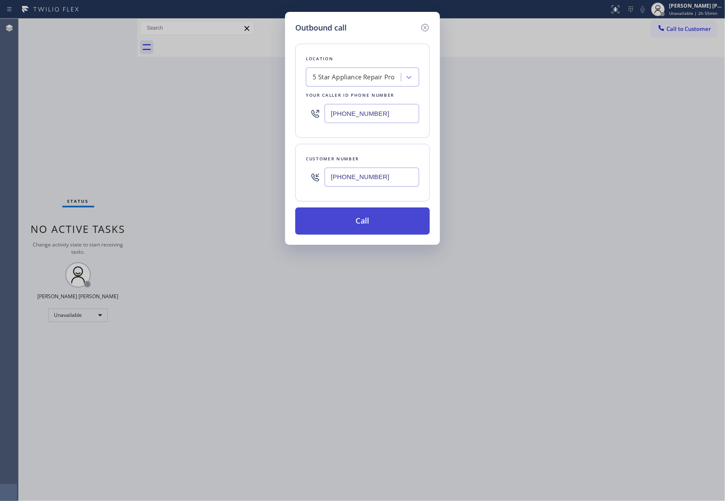
type input "[PHONE_NUMBER]"
click at [375, 217] on button "Call" at bounding box center [362, 220] width 134 height 27
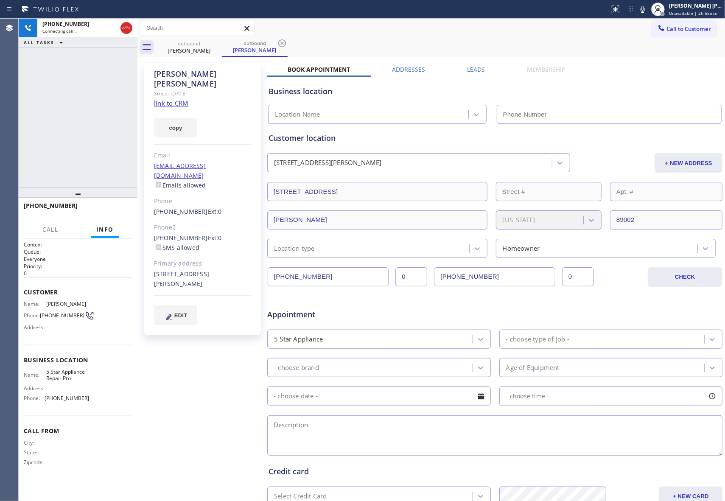
type input "[PHONE_NUMBER]"
click at [477, 68] on label "Leads" at bounding box center [476, 69] width 18 height 8
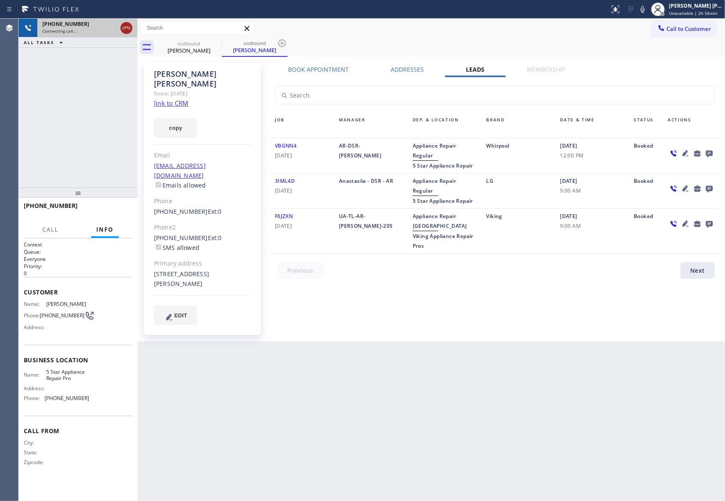
click at [126, 22] on button at bounding box center [126, 28] width 12 height 12
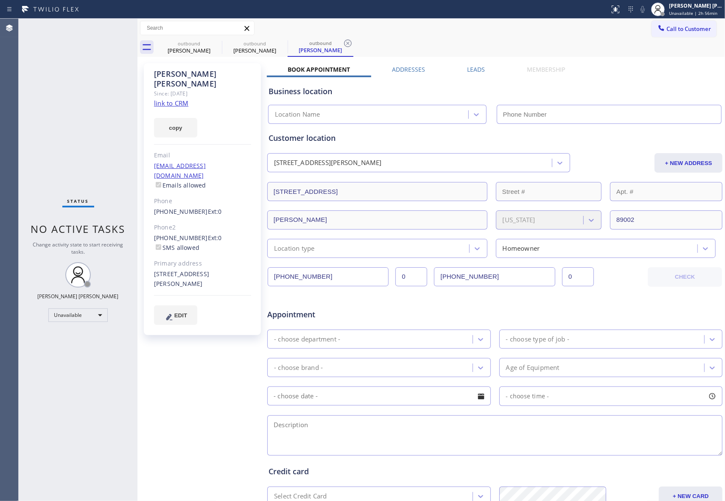
type input "[PHONE_NUMBER]"
click at [472, 70] on label "Leads" at bounding box center [476, 69] width 18 height 8
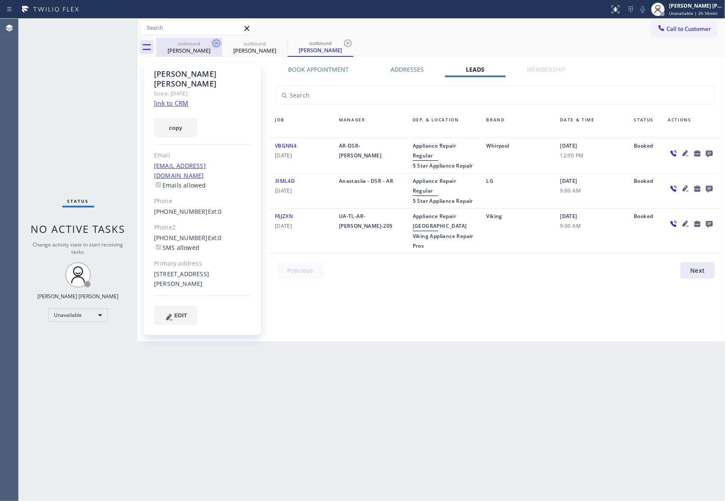
click at [218, 45] on icon at bounding box center [216, 43] width 10 height 10
click at [0, 0] on icon at bounding box center [0, 0] width 0 height 0
click at [218, 45] on icon at bounding box center [216, 43] width 10 height 10
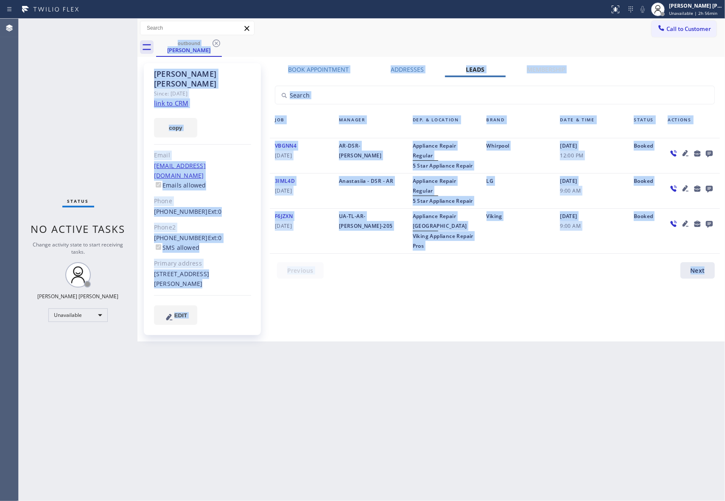
click at [218, 45] on div "outbound [PERSON_NAME]" at bounding box center [440, 47] width 569 height 19
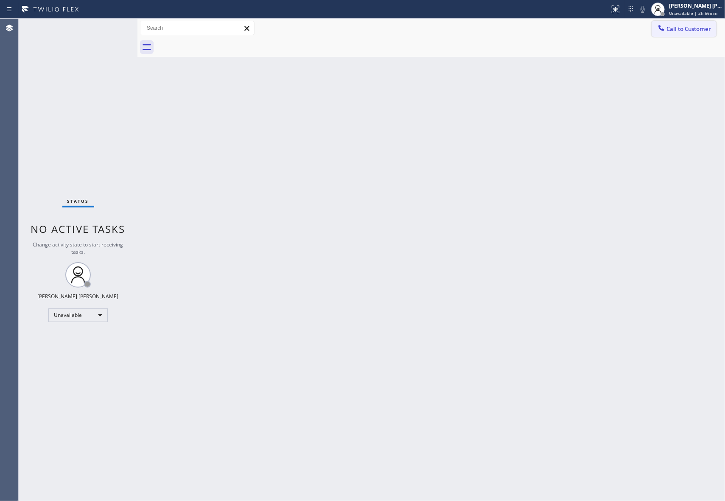
click at [691, 24] on button "Call to Customer" at bounding box center [683, 29] width 65 height 16
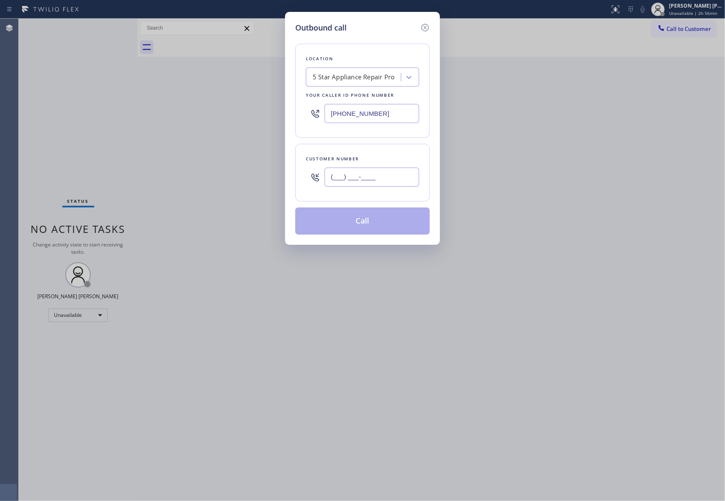
click at [371, 186] on input "(___) ___-____" at bounding box center [371, 176] width 95 height 19
paste input "650) 906-1045"
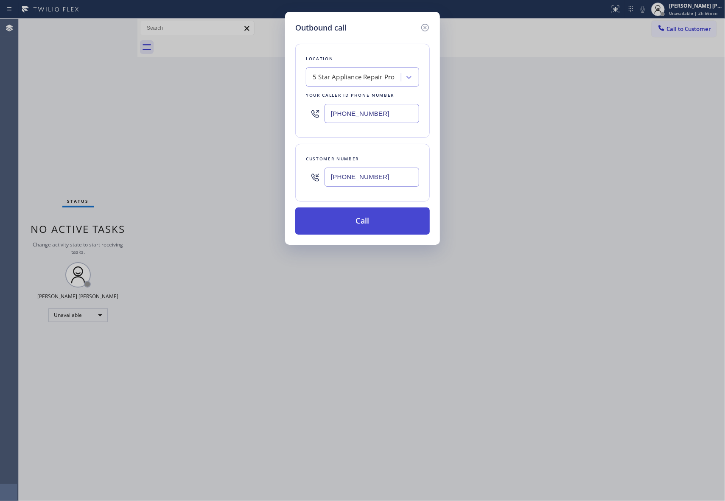
type input "[PHONE_NUMBER]"
click at [370, 216] on button "Call" at bounding box center [362, 220] width 134 height 27
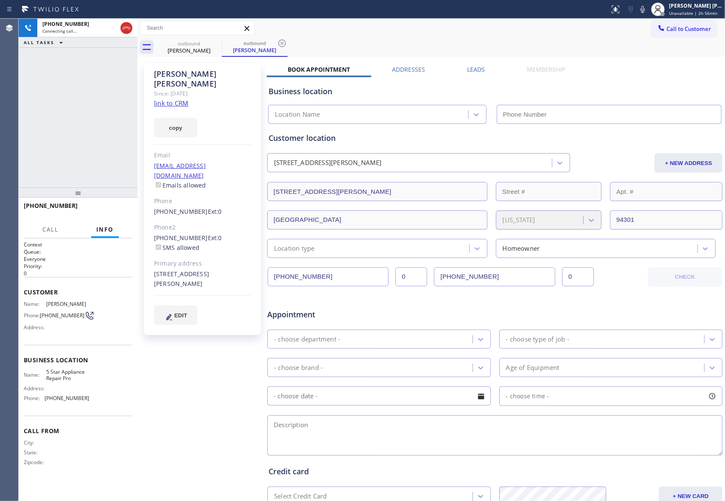
click at [474, 67] on label "Leads" at bounding box center [476, 69] width 18 height 8
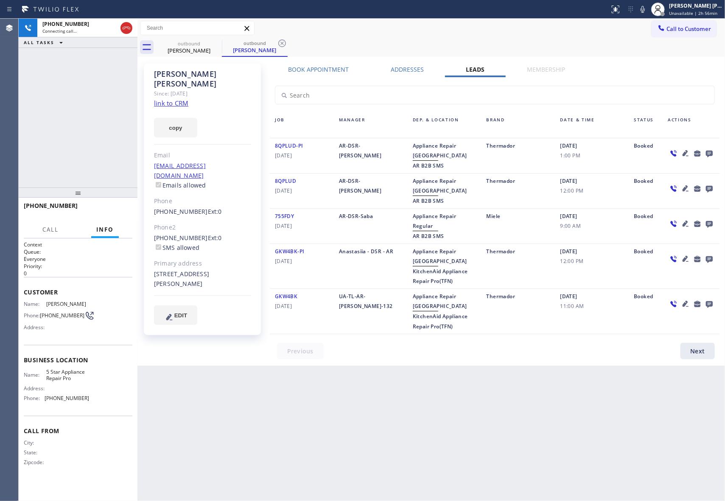
click at [167, 99] on link "link to CRM" at bounding box center [171, 103] width 34 height 8
click at [707, 153] on icon at bounding box center [709, 154] width 7 height 7
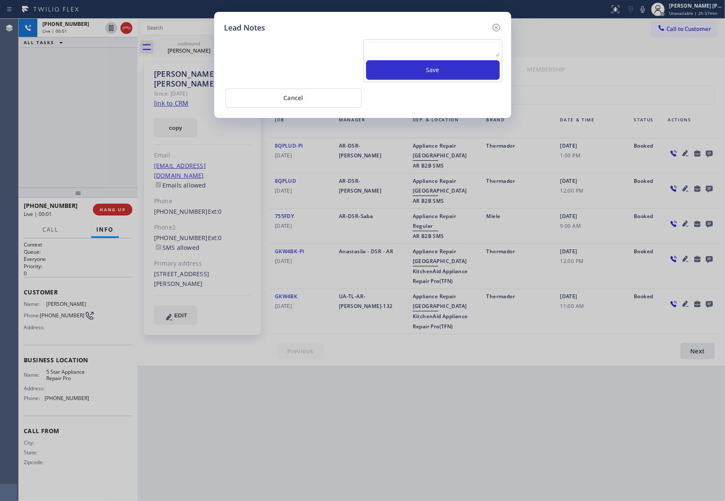
click at [433, 51] on textarea at bounding box center [433, 49] width 134 height 15
paste textarea "VM | please transfer if cx calls back"
type textarea "VM | please transfer if cx calls back"
click at [443, 70] on button "Save" at bounding box center [433, 70] width 134 height 20
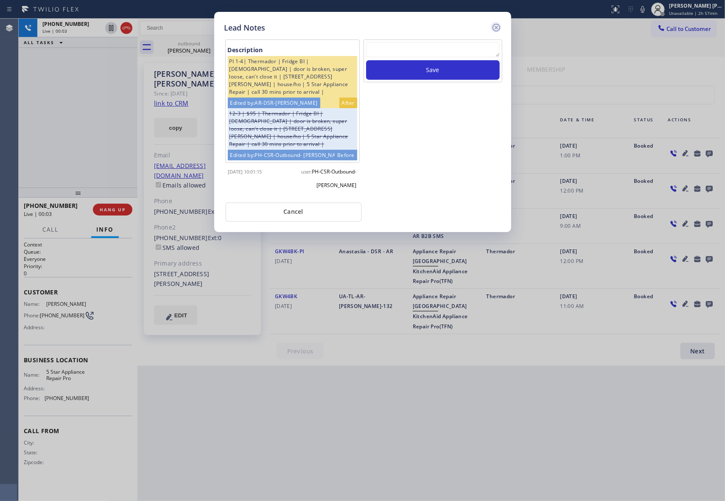
click at [496, 26] on icon at bounding box center [496, 27] width 10 height 10
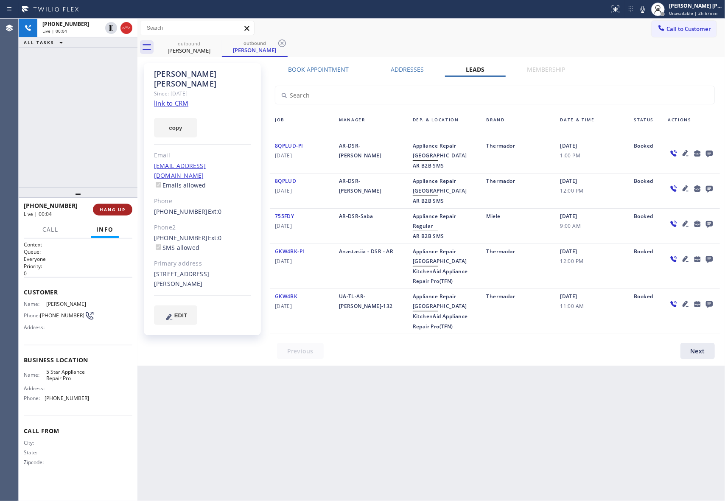
click at [128, 209] on button "HANG UP" at bounding box center [112, 210] width 39 height 12
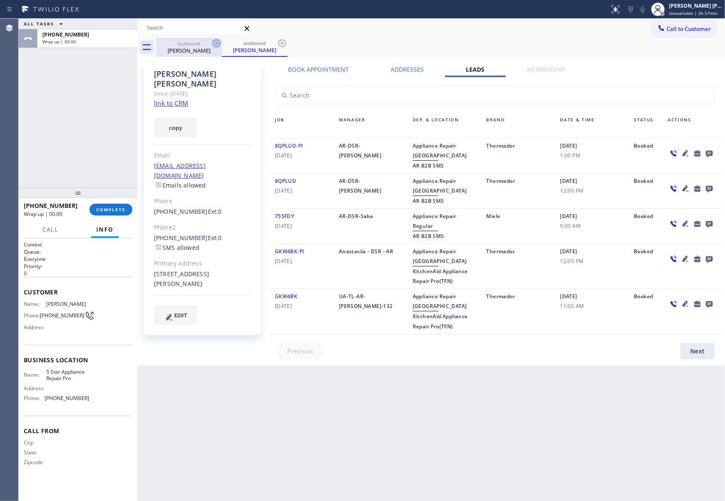
click at [215, 44] on icon at bounding box center [216, 43] width 8 height 8
click at [215, 43] on icon at bounding box center [216, 43] width 10 height 10
click at [222, 43] on div "outbound [PERSON_NAME]" at bounding box center [255, 47] width 66 height 19
click at [215, 43] on icon at bounding box center [216, 43] width 10 height 10
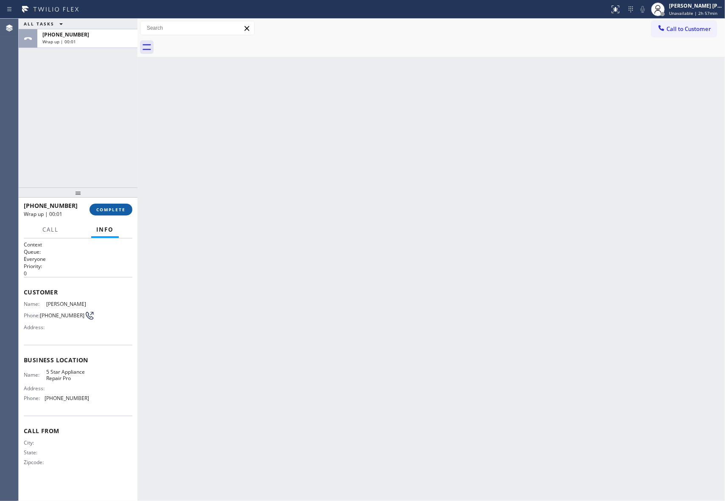
click at [114, 211] on span "COMPLETE" at bounding box center [110, 209] width 29 height 6
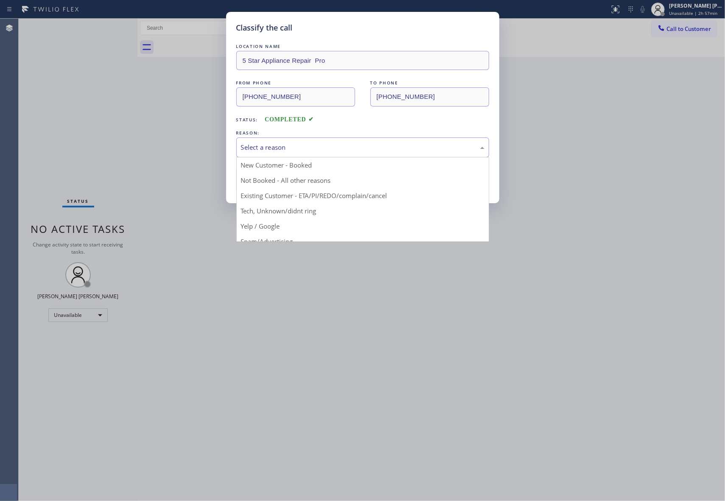
click at [298, 144] on div "Select a reason" at bounding box center [362, 147] width 243 height 10
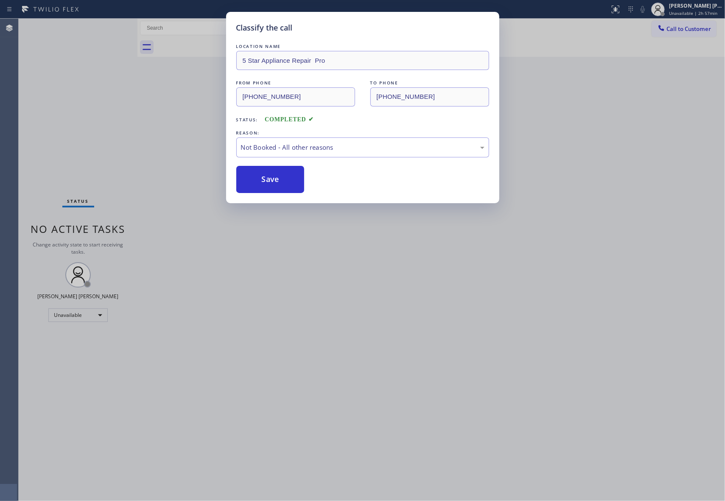
click at [268, 180] on button "Save" at bounding box center [270, 179] width 68 height 27
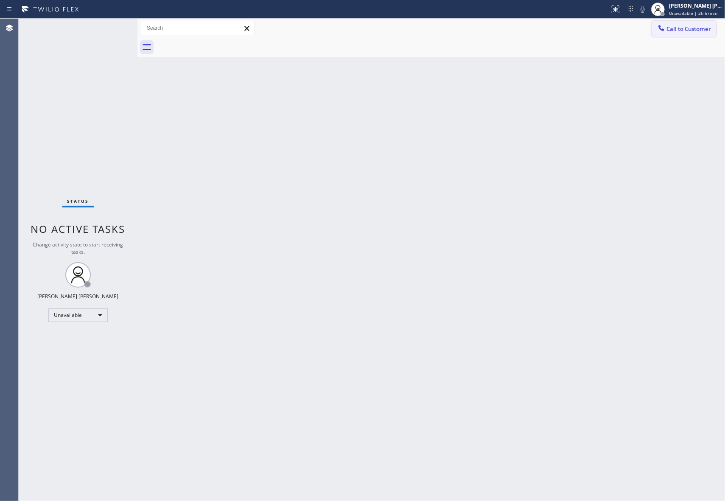
click at [702, 26] on span "Call to Customer" at bounding box center [688, 29] width 45 height 8
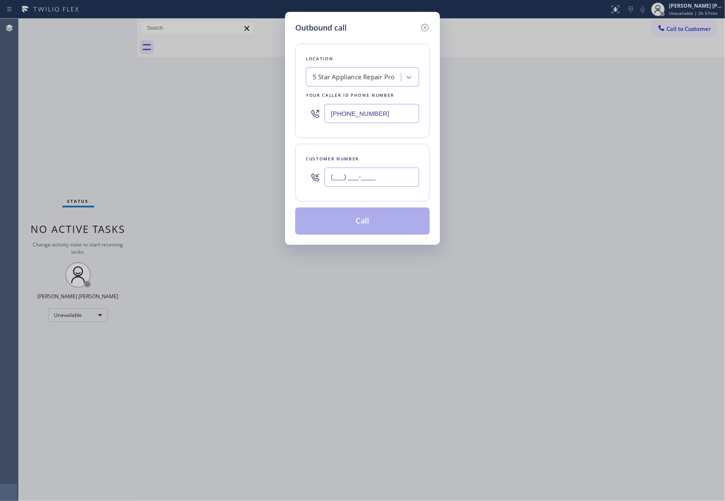
click at [406, 180] on input "(___) ___-____" at bounding box center [371, 176] width 95 height 19
paste input "617) 955-6532"
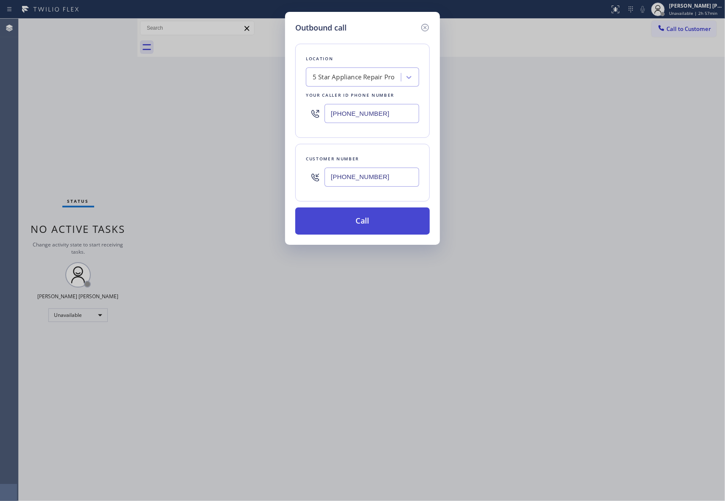
type input "[PHONE_NUMBER]"
click at [380, 219] on button "Call" at bounding box center [362, 220] width 134 height 27
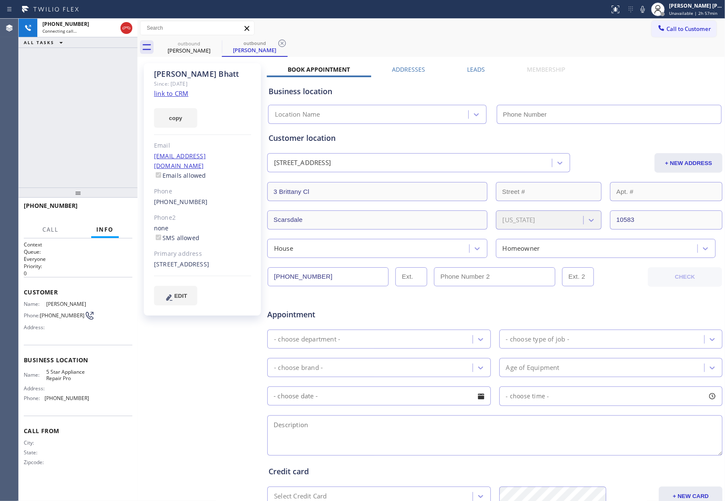
type input "[PHONE_NUMBER]"
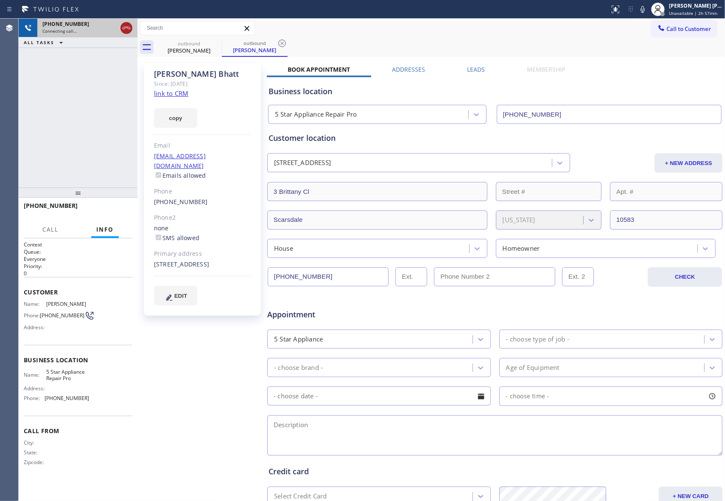
click at [124, 26] on icon at bounding box center [126, 28] width 10 height 10
click at [475, 68] on label "Leads" at bounding box center [476, 69] width 18 height 8
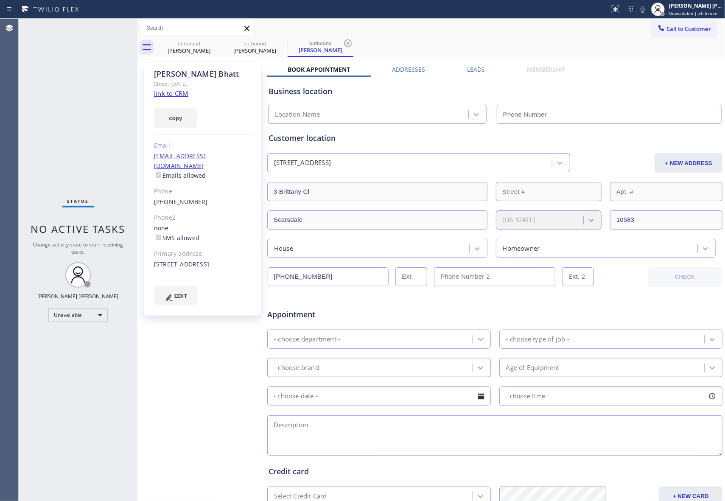
type input "[PHONE_NUMBER]"
click at [467, 67] on label "Leads" at bounding box center [476, 69] width 18 height 8
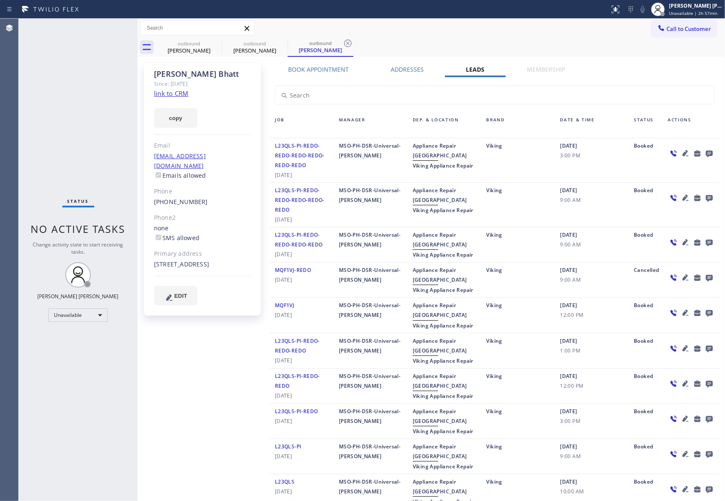
click at [704, 152] on icon at bounding box center [709, 153] width 10 height 11
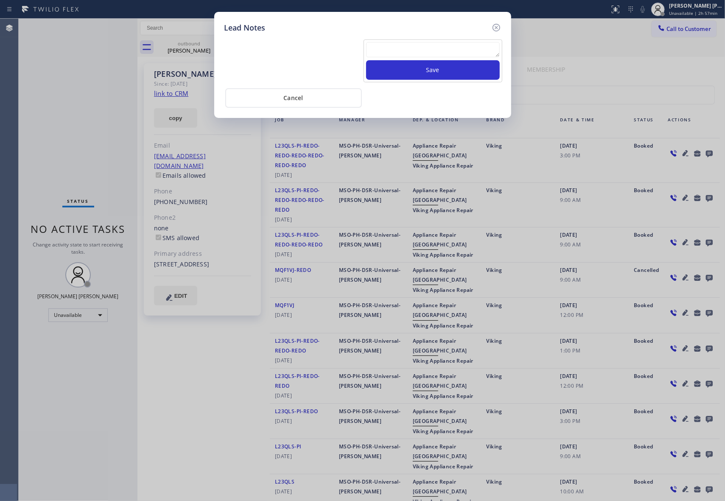
click at [414, 53] on textarea at bounding box center [433, 49] width 134 height 15
paste textarea "VM | please transfer if cx calls back"
type textarea "VM | please transfer if cx calls back"
click at [434, 70] on button "Save" at bounding box center [433, 70] width 134 height 20
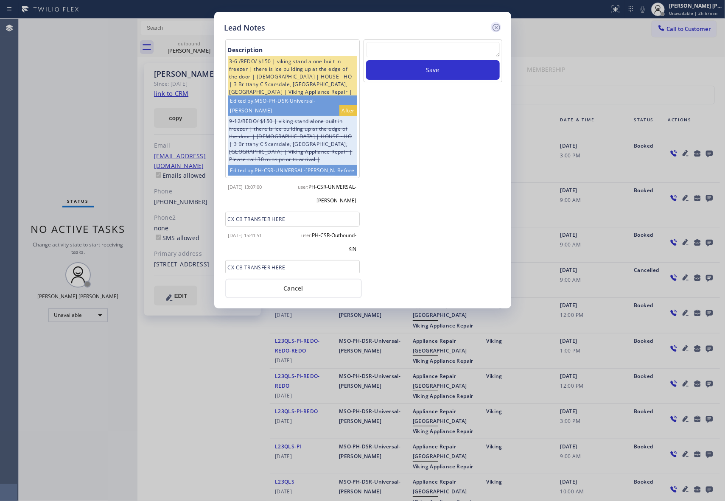
click at [497, 24] on icon at bounding box center [496, 28] width 8 height 8
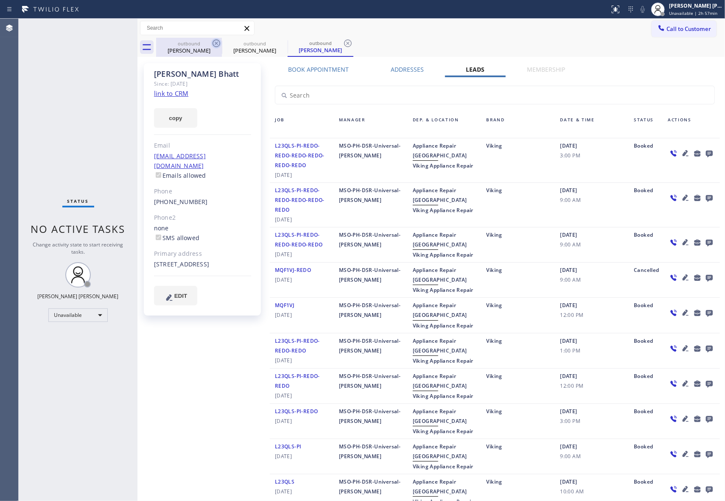
drag, startPoint x: 205, startPoint y: 44, endPoint x: 218, endPoint y: 43, distance: 12.8
click at [206, 44] on div "outbound" at bounding box center [189, 43] width 64 height 6
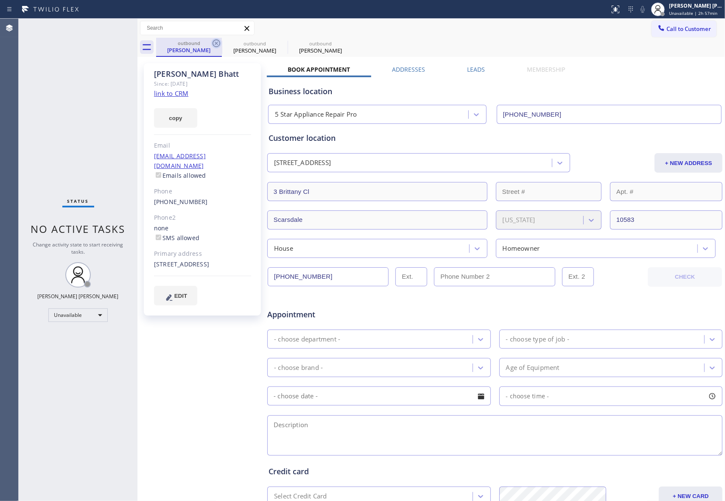
click at [218, 43] on icon at bounding box center [216, 43] width 10 height 10
click at [0, 0] on icon at bounding box center [0, 0] width 0 height 0
click at [218, 42] on div "outbound [PERSON_NAME] outbound [PERSON_NAME] outbound [PERSON_NAME]" at bounding box center [440, 47] width 569 height 19
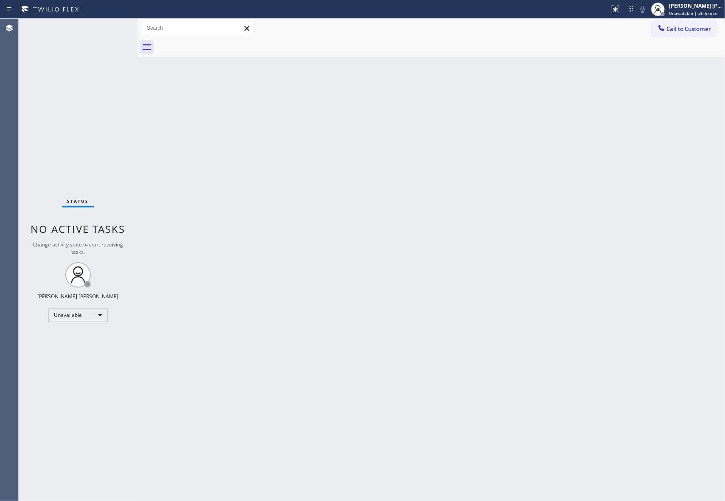
click at [218, 42] on div at bounding box center [440, 47] width 569 height 19
click at [692, 24] on button "Call to Customer" at bounding box center [683, 29] width 65 height 16
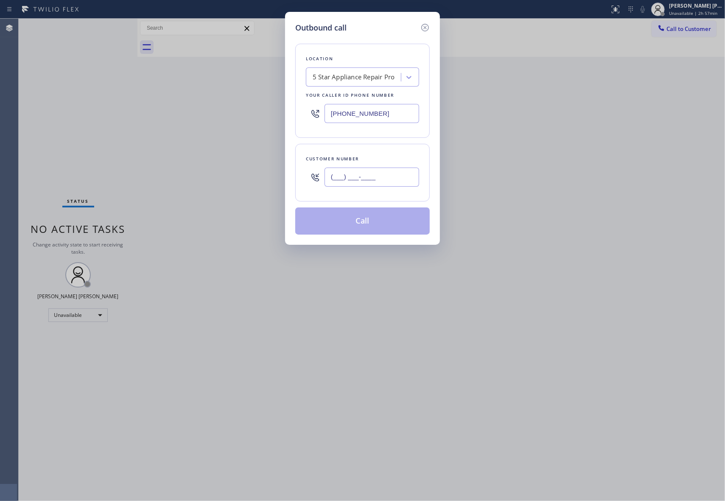
click at [387, 175] on input "(___) ___-____" at bounding box center [371, 176] width 95 height 19
paste input "253) 592-0730"
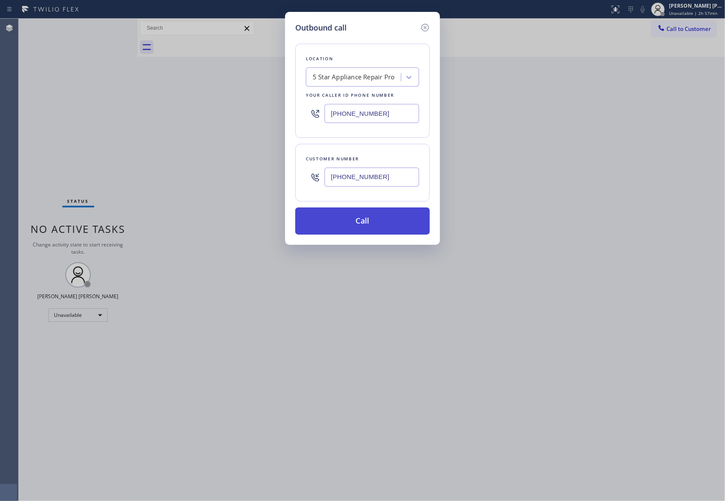
type input "[PHONE_NUMBER]"
click at [384, 219] on button "Call" at bounding box center [362, 220] width 134 height 27
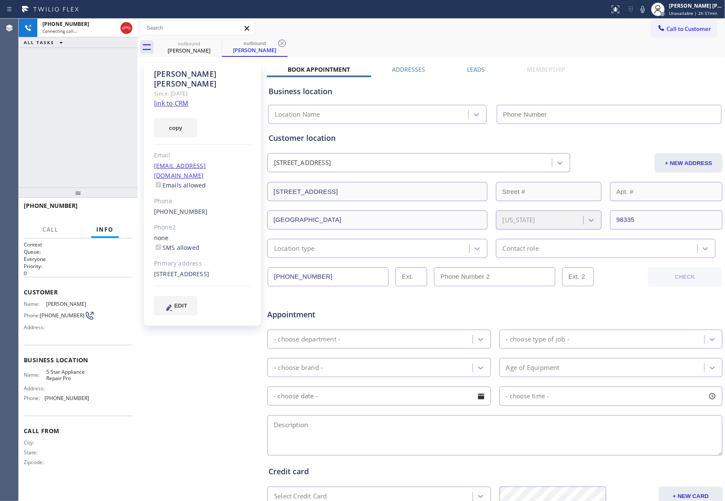
type input "[PHONE_NUMBER]"
click at [473, 74] on div "Business location 5 Star Appliance Repair Pro [PHONE_NUMBER]" at bounding box center [495, 99] width 456 height 50
click at [470, 69] on label "Leads" at bounding box center [476, 69] width 18 height 8
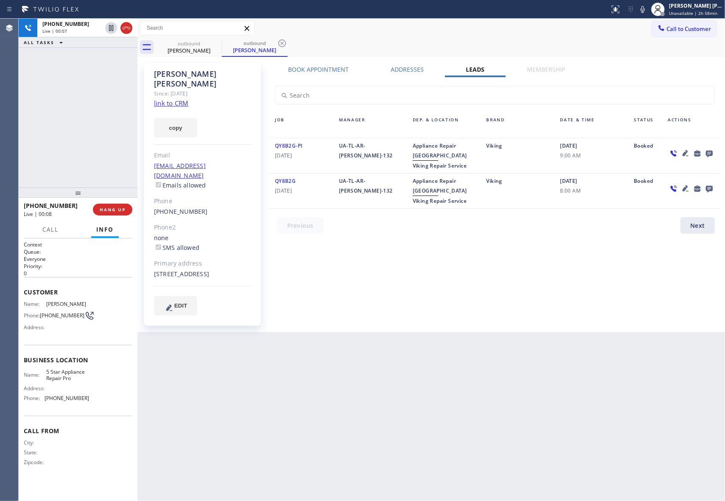
click at [708, 151] on icon at bounding box center [709, 154] width 7 height 7
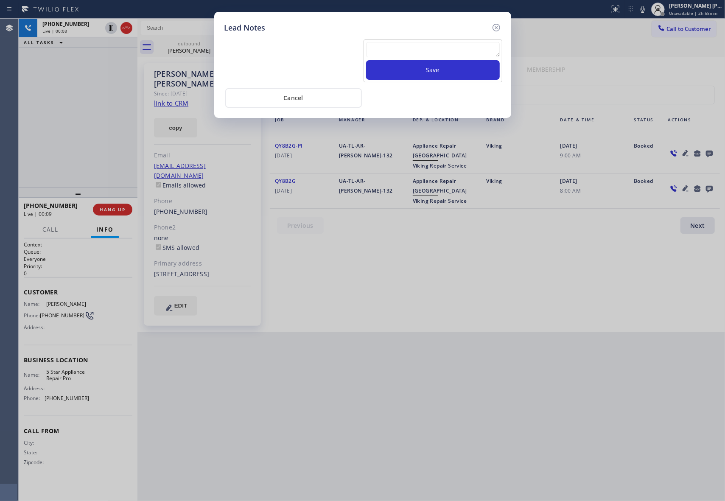
click at [429, 48] on textarea at bounding box center [433, 49] width 134 height 15
paste textarea "VM | please transfer if cx calls back"
type textarea "VM | please transfer if cx calls back"
click at [453, 74] on button "Save" at bounding box center [433, 70] width 134 height 20
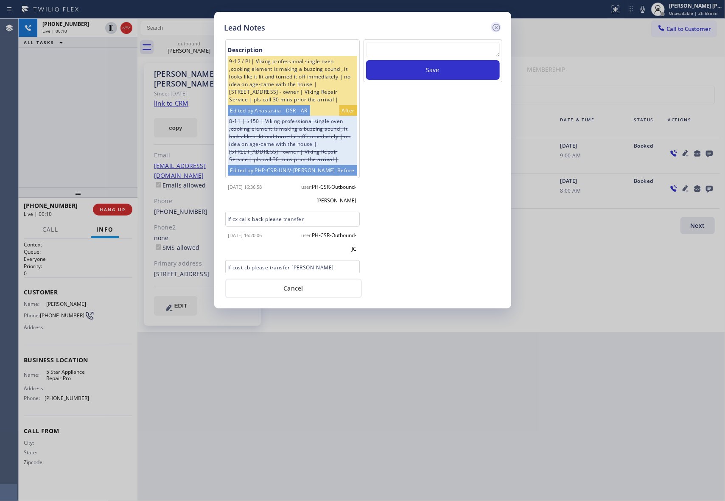
click at [494, 29] on icon at bounding box center [496, 27] width 10 height 10
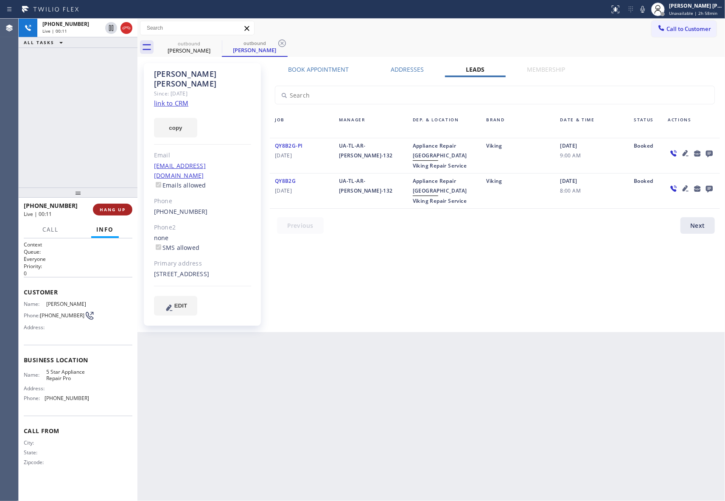
click at [120, 211] on span "HANG UP" at bounding box center [113, 209] width 26 height 6
click at [116, 207] on span "COMPLETE" at bounding box center [110, 209] width 29 height 6
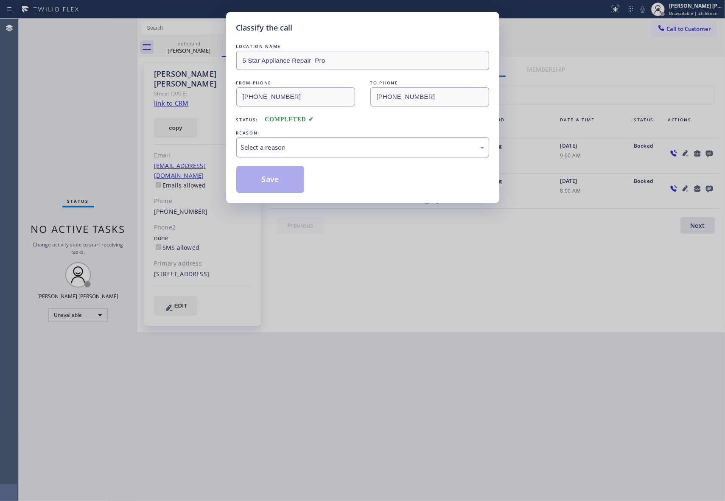
click at [352, 145] on div "Select a reason" at bounding box center [362, 147] width 243 height 10
click at [267, 182] on button "Save" at bounding box center [270, 179] width 68 height 27
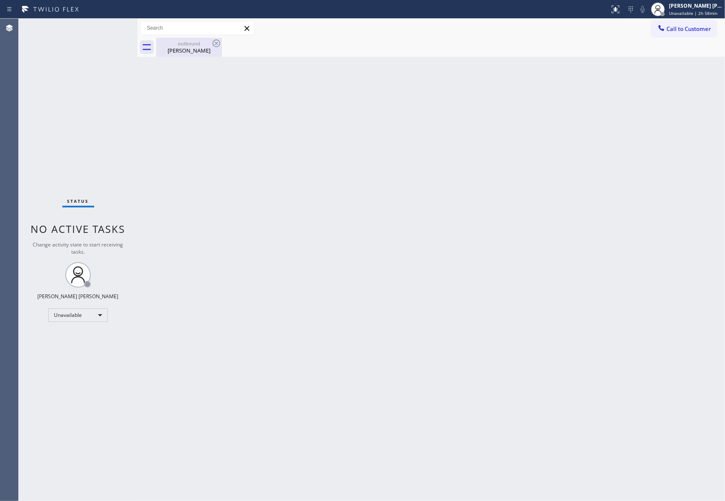
click at [205, 48] on div "[PERSON_NAME]" at bounding box center [189, 51] width 64 height 8
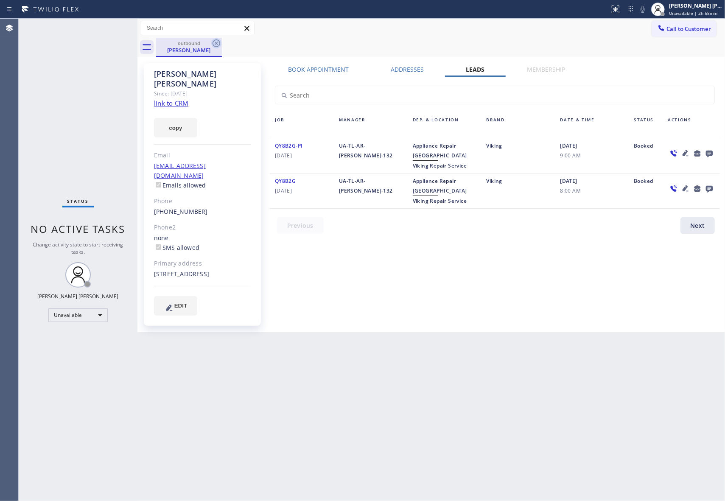
click at [219, 45] on icon at bounding box center [216, 43] width 10 height 10
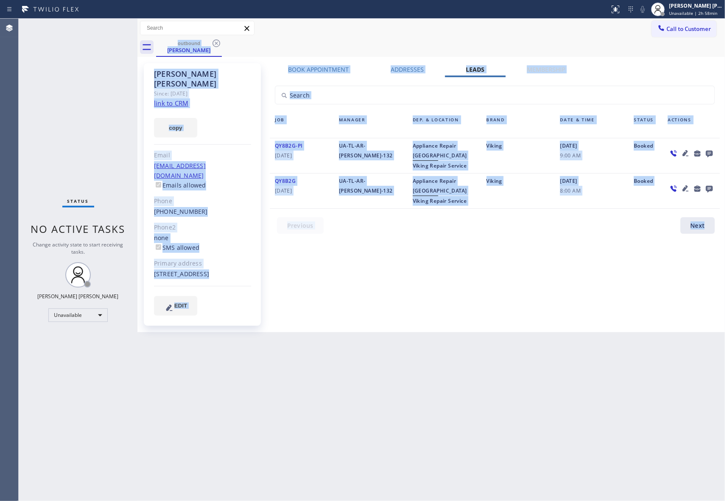
drag, startPoint x: 219, startPoint y: 45, endPoint x: 215, endPoint y: 42, distance: 4.5
click at [215, 42] on div "outbound [PERSON_NAME]" at bounding box center [440, 47] width 569 height 19
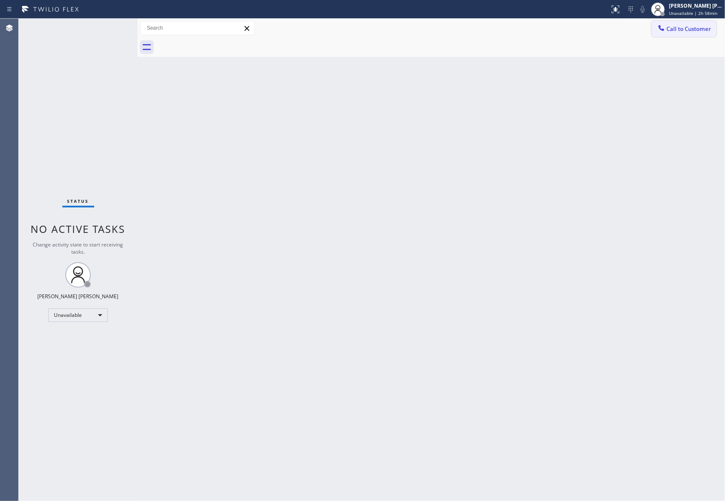
click at [708, 29] on span "Call to Customer" at bounding box center [688, 29] width 45 height 8
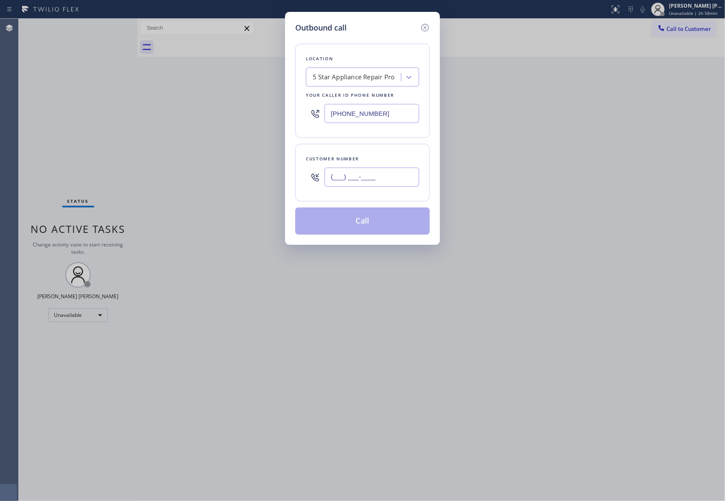
click at [395, 168] on input "(___) ___-____" at bounding box center [371, 176] width 95 height 19
paste input "949) 689-3735"
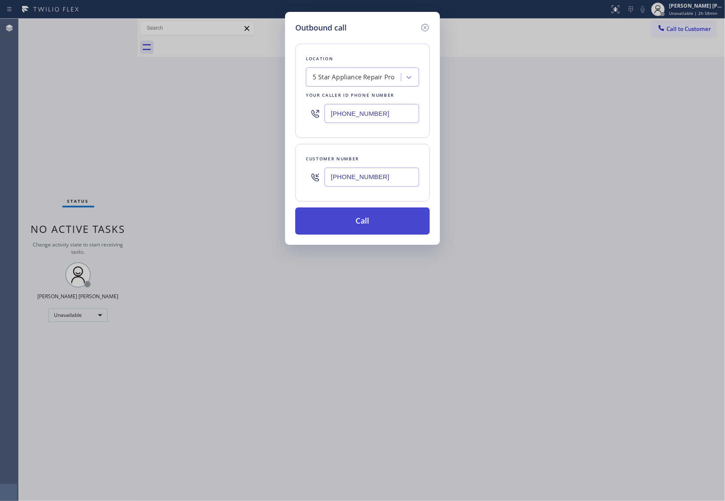
type input "[PHONE_NUMBER]"
click at [367, 220] on button "Call" at bounding box center [362, 220] width 134 height 27
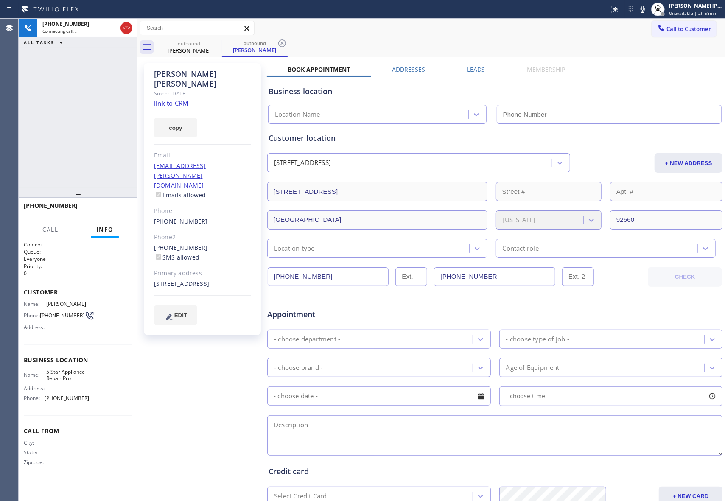
type input "[PHONE_NUMBER]"
click at [106, 205] on button "HANG UP" at bounding box center [112, 210] width 39 height 12
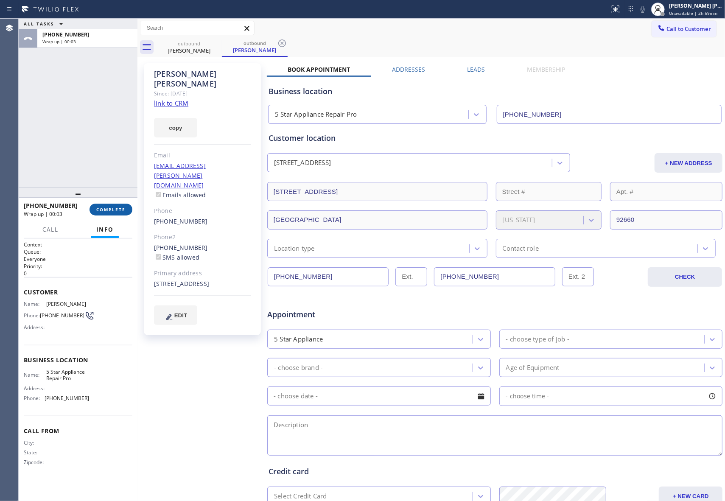
click at [116, 206] on button "COMPLETE" at bounding box center [110, 210] width 43 height 12
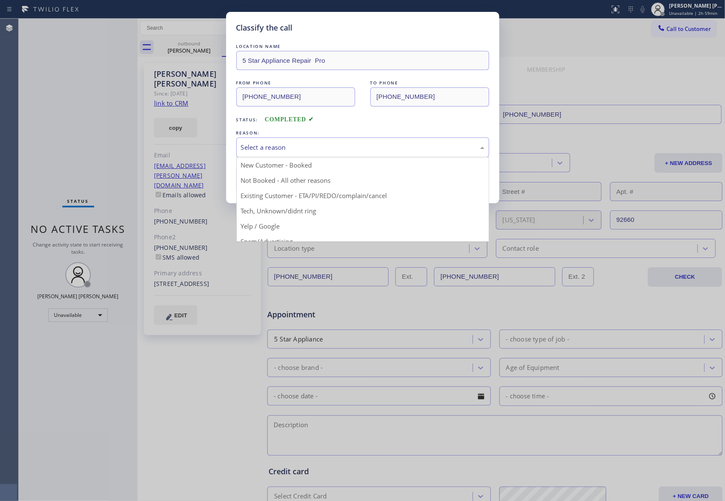
click at [307, 146] on div "Select a reason" at bounding box center [362, 147] width 243 height 10
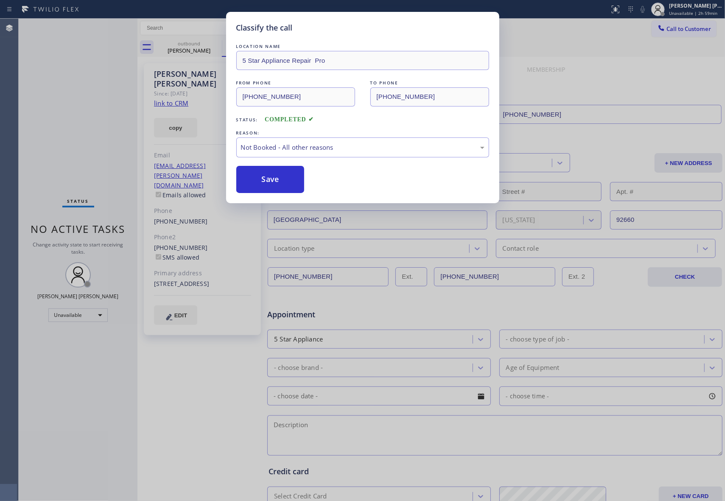
click at [280, 181] on button "Save" at bounding box center [270, 179] width 68 height 27
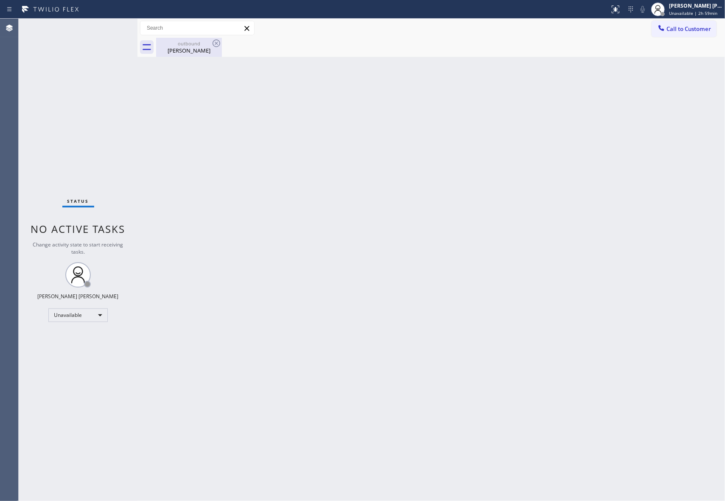
click at [193, 46] on div "outbound" at bounding box center [189, 43] width 64 height 6
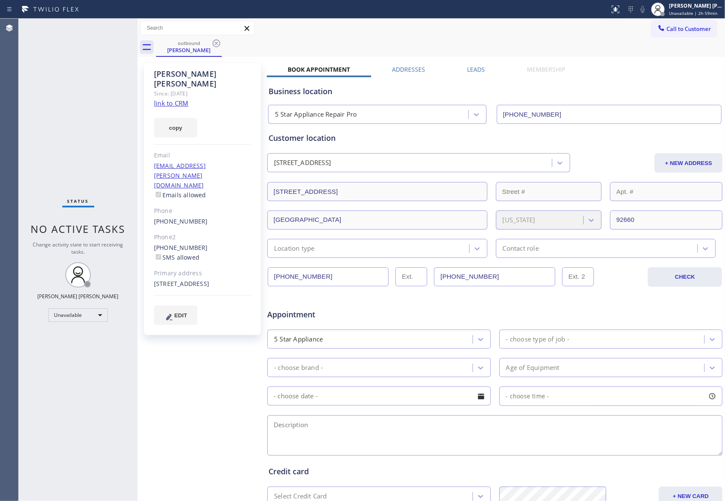
drag, startPoint x: 473, startPoint y: 66, endPoint x: 483, endPoint y: 70, distance: 11.0
click at [473, 65] on label "Leads" at bounding box center [476, 69] width 18 height 8
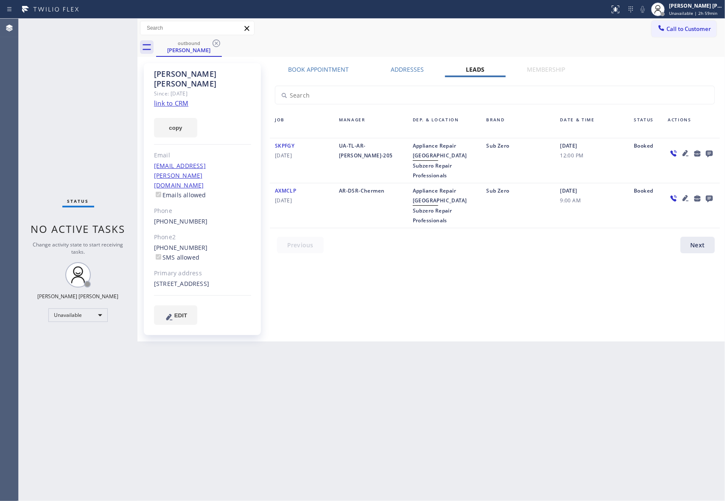
click at [708, 151] on icon at bounding box center [709, 154] width 7 height 7
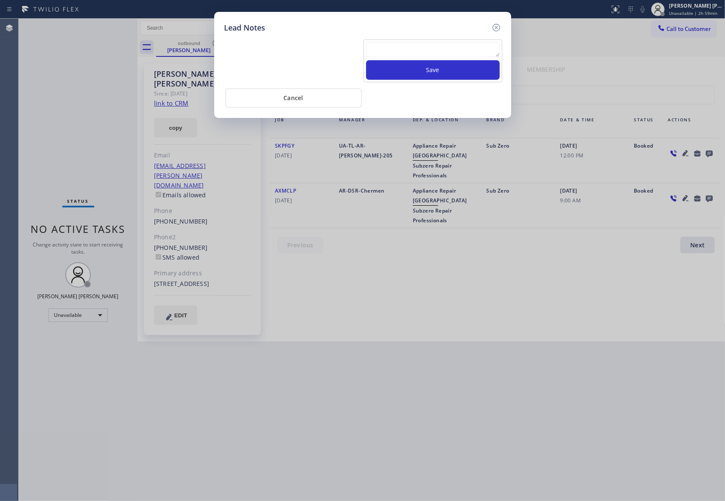
click at [407, 55] on textarea at bounding box center [433, 49] width 134 height 15
paste textarea "VM | please transfer if cx calls back"
type textarea "VM | please transfer if cx calls back"
click at [461, 69] on button "Save" at bounding box center [433, 70] width 134 height 20
drag, startPoint x: 497, startPoint y: 26, endPoint x: 368, endPoint y: 28, distance: 128.9
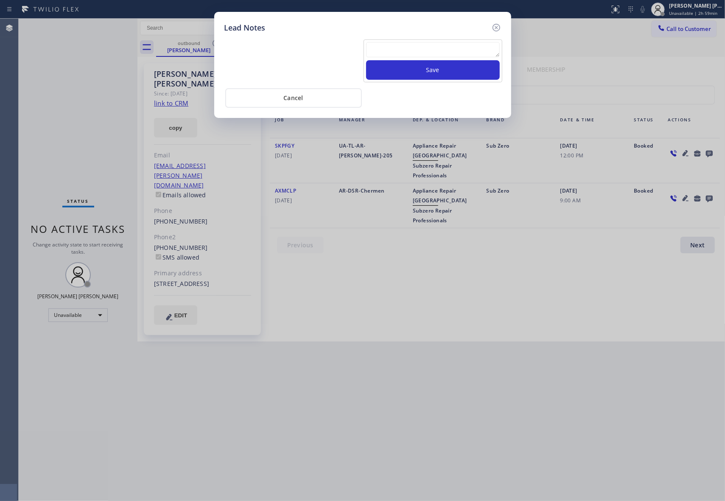
click at [497, 26] on icon at bounding box center [496, 27] width 10 height 10
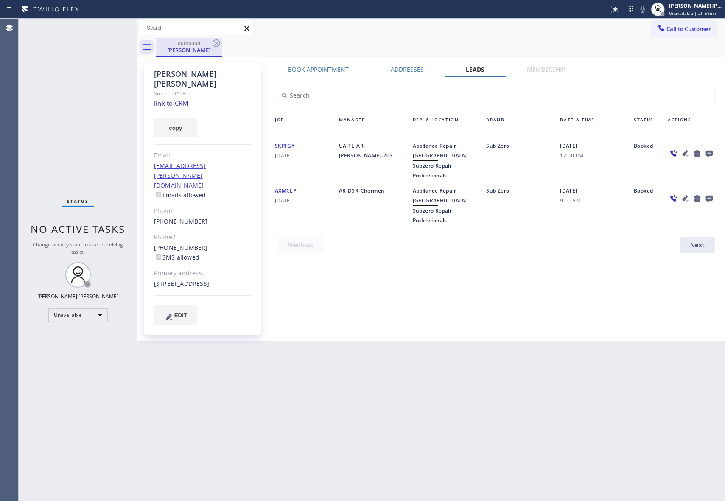
drag, startPoint x: 190, startPoint y: 48, endPoint x: 205, endPoint y: 45, distance: 15.2
click at [192, 47] on div "[PERSON_NAME]" at bounding box center [189, 50] width 64 height 8
click at [219, 42] on icon at bounding box center [216, 43] width 8 height 8
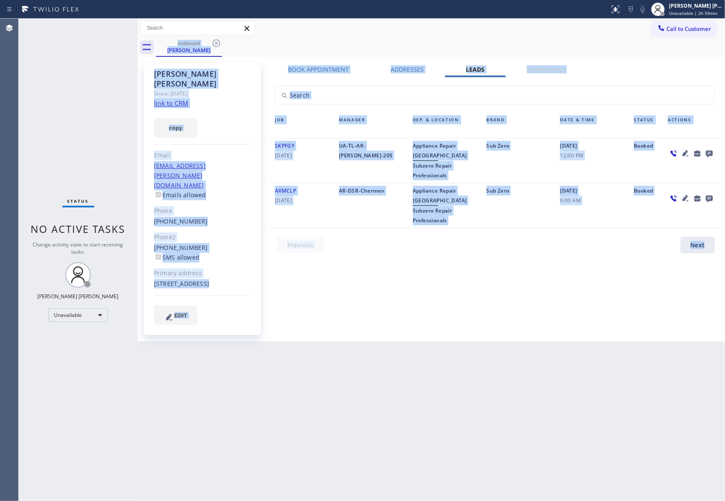
click at [219, 42] on div "outbound [PERSON_NAME]" at bounding box center [440, 47] width 569 height 19
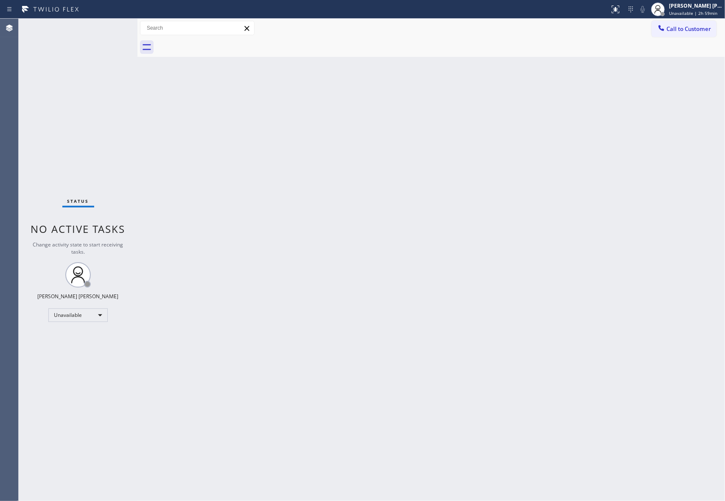
click at [219, 42] on div at bounding box center [440, 47] width 569 height 19
click at [696, 29] on span "Call to Customer" at bounding box center [688, 29] width 45 height 8
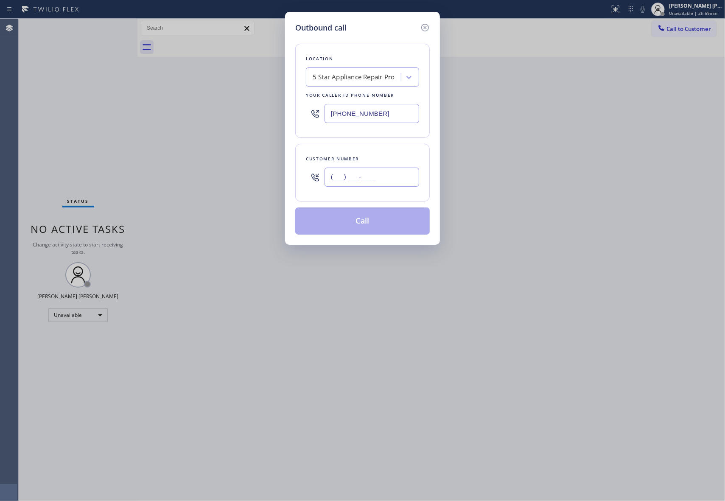
click at [385, 175] on input "(___) ___-____" at bounding box center [371, 176] width 95 height 19
paste input "413) 687-3016"
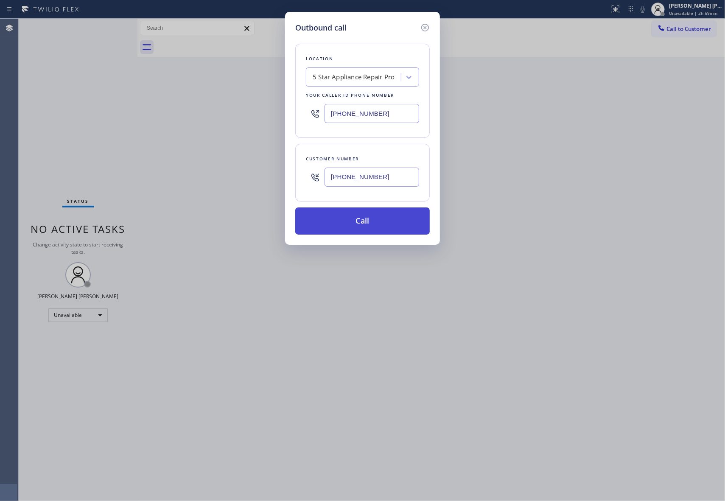
type input "[PHONE_NUMBER]"
click at [360, 222] on button "Call" at bounding box center [362, 220] width 134 height 27
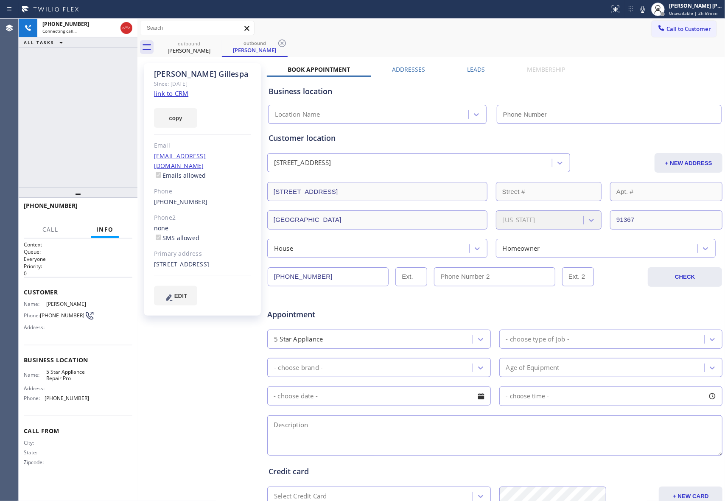
type input "[PHONE_NUMBER]"
click at [479, 64] on div "[PERSON_NAME] Since: [DATE] link to CRM copy Email [EMAIL_ADDRESS][DOMAIN_NAME]…" at bounding box center [430, 334] width 583 height 550
click at [475, 72] on label "Leads" at bounding box center [476, 69] width 18 height 8
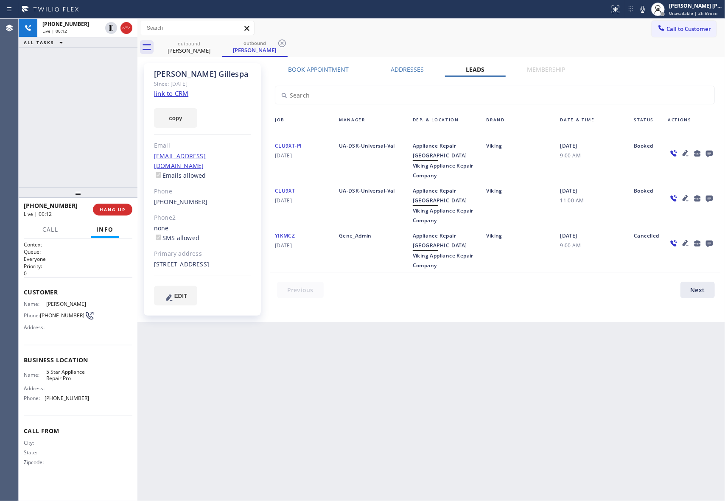
click at [689, 195] on icon at bounding box center [685, 198] width 10 height 10
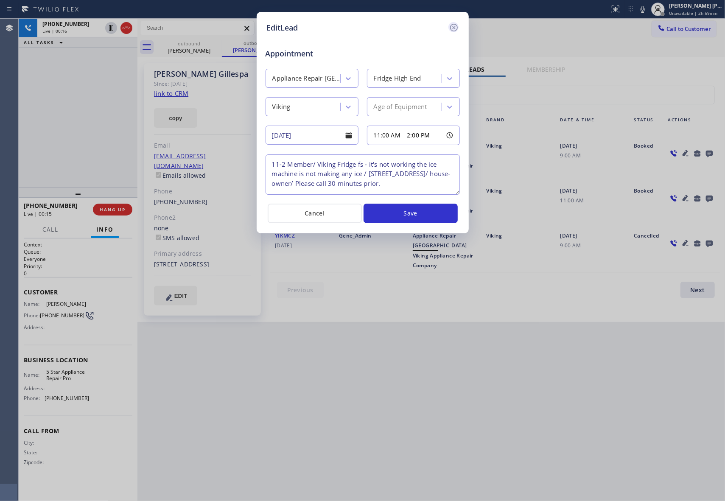
click at [453, 28] on icon at bounding box center [453, 28] width 8 height 8
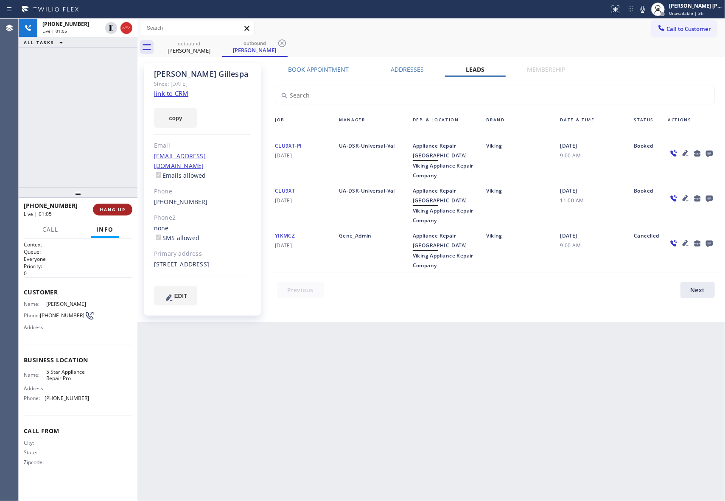
click at [119, 204] on button "HANG UP" at bounding box center [112, 210] width 39 height 12
click at [709, 153] on icon at bounding box center [709, 154] width 7 height 7
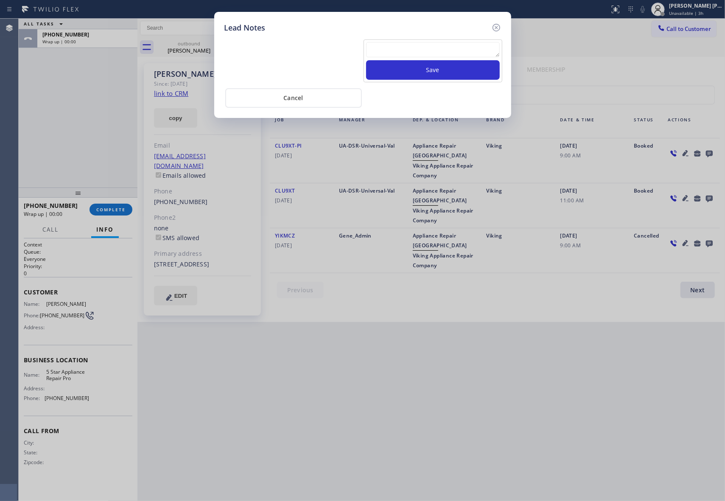
click at [423, 46] on textarea at bounding box center [433, 49] width 134 height 15
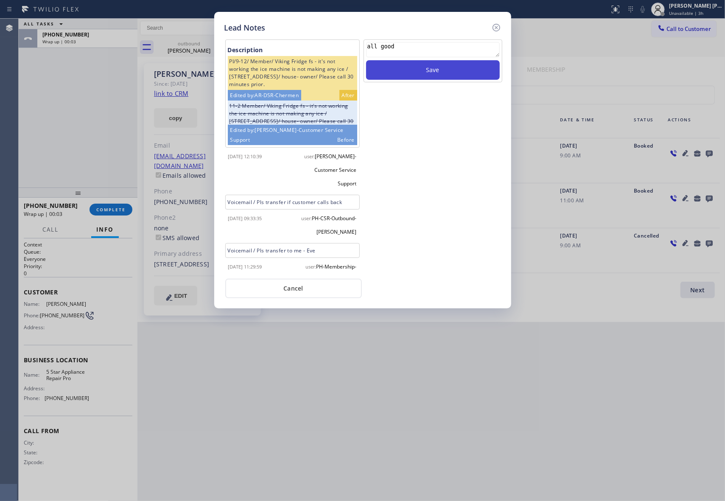
type textarea "all good"
click at [443, 75] on button "Save" at bounding box center [433, 70] width 134 height 20
drag, startPoint x: 497, startPoint y: 24, endPoint x: 381, endPoint y: 4, distance: 118.3
click at [498, 24] on icon at bounding box center [496, 27] width 10 height 10
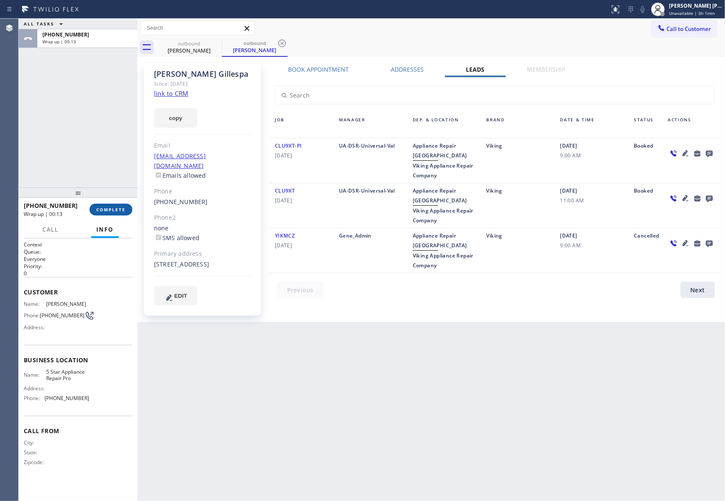
click at [122, 206] on button "COMPLETE" at bounding box center [110, 210] width 43 height 12
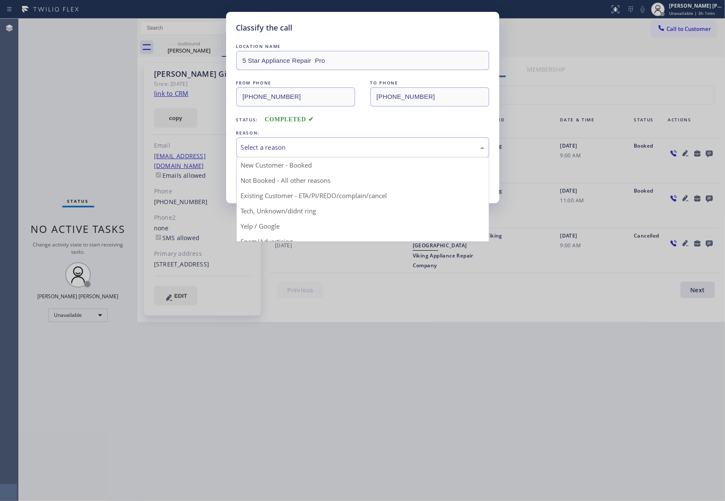
click at [291, 144] on div "Select a reason" at bounding box center [362, 147] width 243 height 10
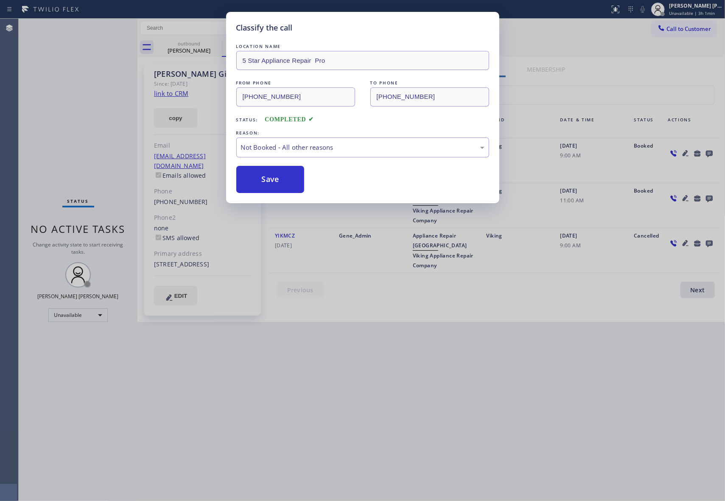
click at [262, 176] on button "Save" at bounding box center [270, 179] width 68 height 27
click at [204, 48] on div "Classify the call LOCATION NAME 5 Star Appliance Repair Pro FROM PHONE [PHONE_N…" at bounding box center [362, 250] width 725 height 501
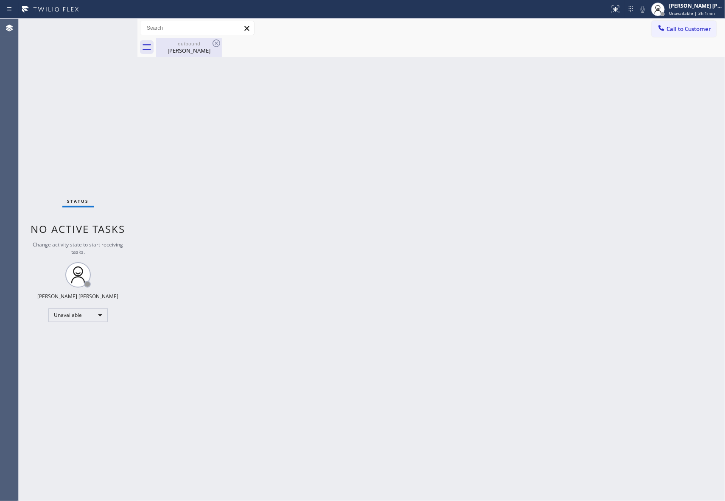
click at [211, 48] on div at bounding box center [216, 43] width 10 height 10
click at [218, 45] on icon at bounding box center [216, 43] width 10 height 10
click at [218, 43] on icon at bounding box center [216, 43] width 10 height 10
drag, startPoint x: 198, startPoint y: 51, endPoint x: 206, endPoint y: 43, distance: 11.1
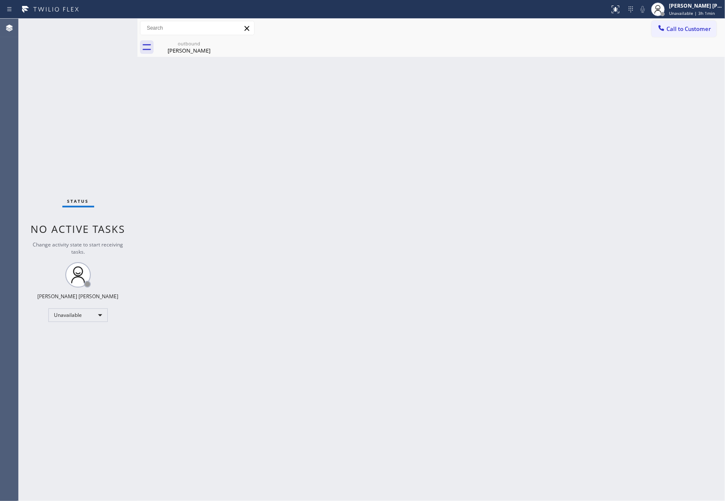
click at [198, 50] on div "[PERSON_NAME]" at bounding box center [189, 51] width 64 height 8
drag, startPoint x: 206, startPoint y: 43, endPoint x: 232, endPoint y: 33, distance: 28.0
click at [207, 43] on div at bounding box center [440, 47] width 569 height 19
click at [703, 24] on button "Call to Customer" at bounding box center [683, 29] width 65 height 16
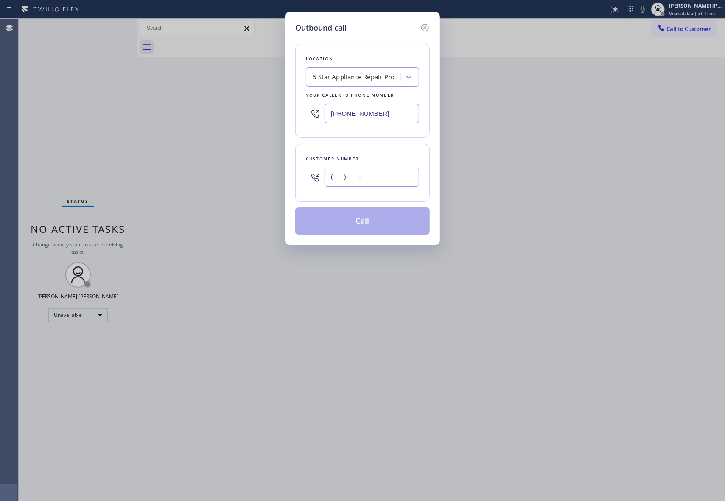
click at [385, 187] on input "(___) ___-____" at bounding box center [371, 176] width 95 height 19
paste input "917) 251-7277"
type input "[PHONE_NUMBER]"
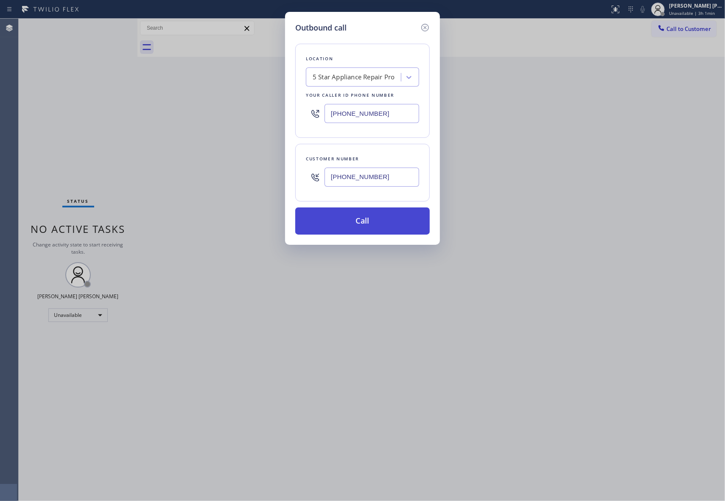
click at [372, 221] on button "Call" at bounding box center [362, 220] width 134 height 27
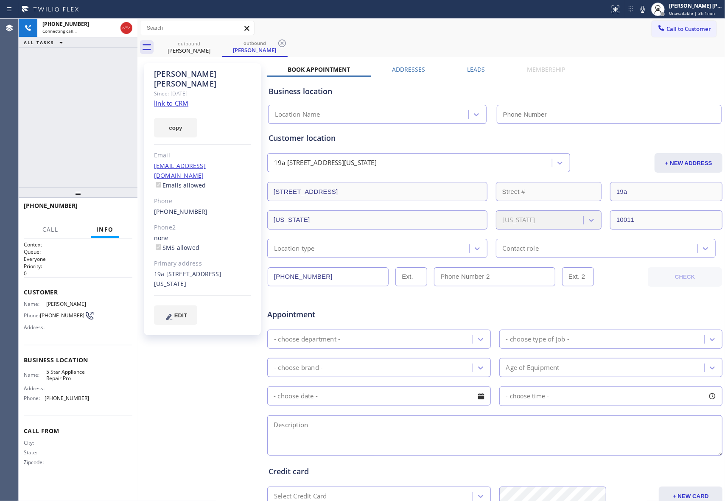
type input "[PHONE_NUMBER]"
click at [112, 208] on span "HANG UP" at bounding box center [113, 209] width 26 height 6
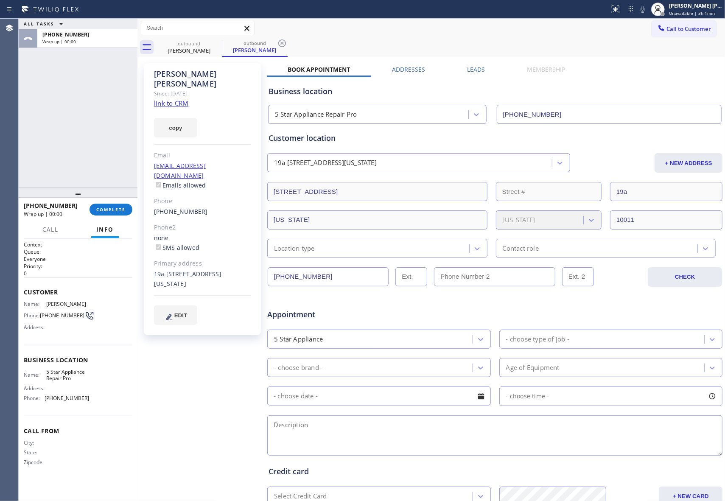
drag, startPoint x: 473, startPoint y: 68, endPoint x: 713, endPoint y: 122, distance: 245.6
click at [475, 68] on label "Leads" at bounding box center [476, 69] width 18 height 8
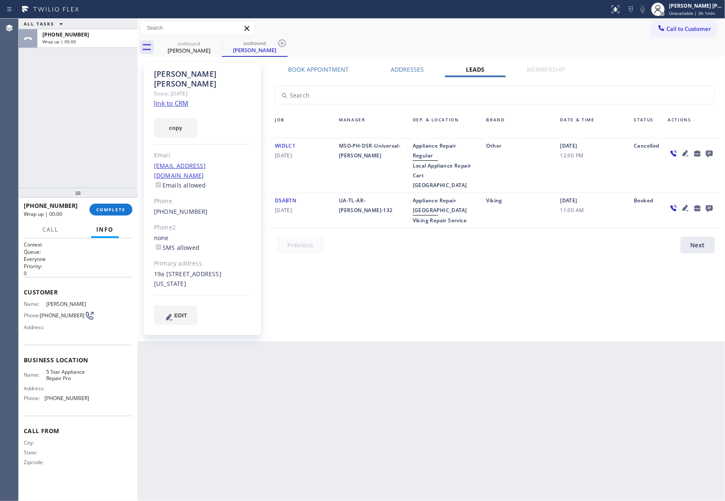
click at [708, 148] on icon at bounding box center [709, 153] width 10 height 11
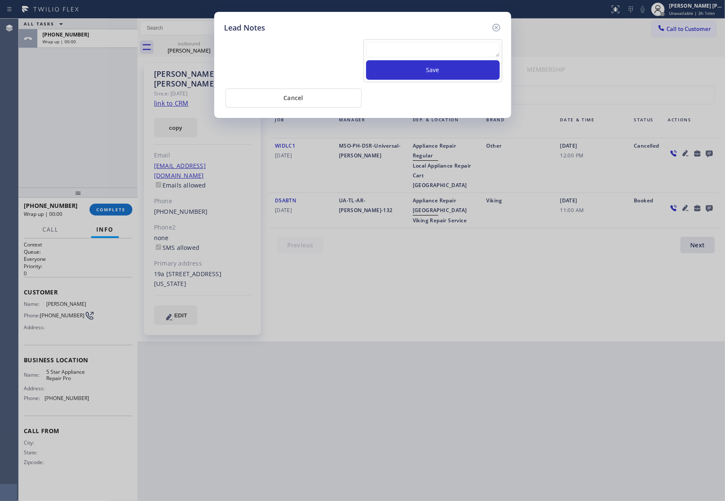
click at [388, 51] on textarea at bounding box center [433, 49] width 134 height 15
paste textarea "VM | please transfer if cx calls back"
type textarea "VM | please transfer if cx calls back"
click at [428, 76] on button "Save" at bounding box center [433, 70] width 134 height 20
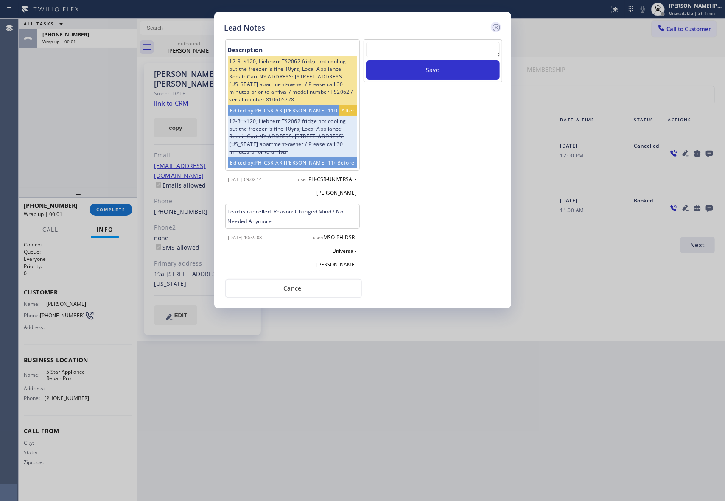
click at [496, 28] on icon at bounding box center [496, 28] width 8 height 8
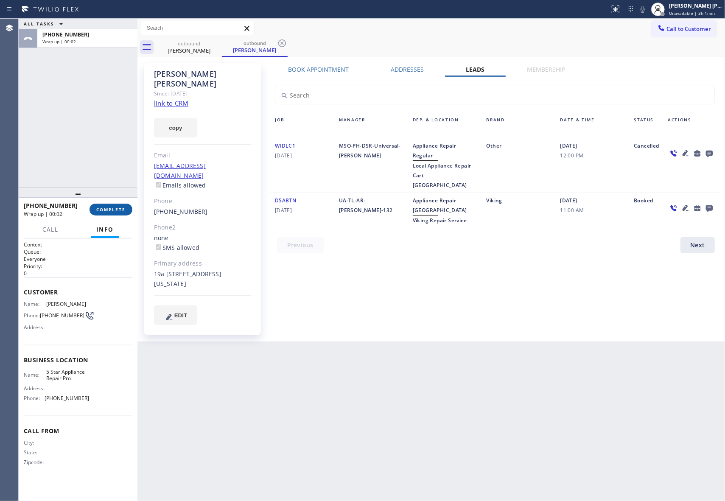
click at [102, 206] on div "[PHONE_NUMBER] Wrap up | 00:02 COMPLETE" at bounding box center [78, 209] width 109 height 22
click at [102, 207] on span "COMPLETE" at bounding box center [110, 209] width 29 height 6
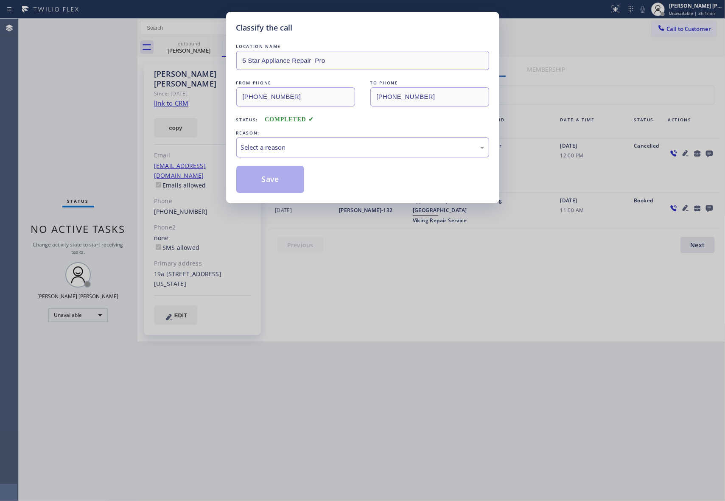
click at [311, 137] on div "Select a reason" at bounding box center [362, 147] width 253 height 20
click at [268, 177] on button "Save" at bounding box center [270, 179] width 68 height 27
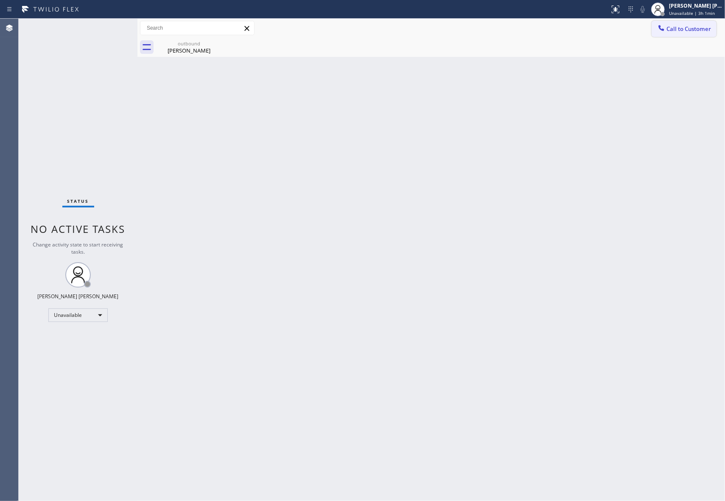
click at [689, 28] on span "Call to Customer" at bounding box center [688, 29] width 45 height 8
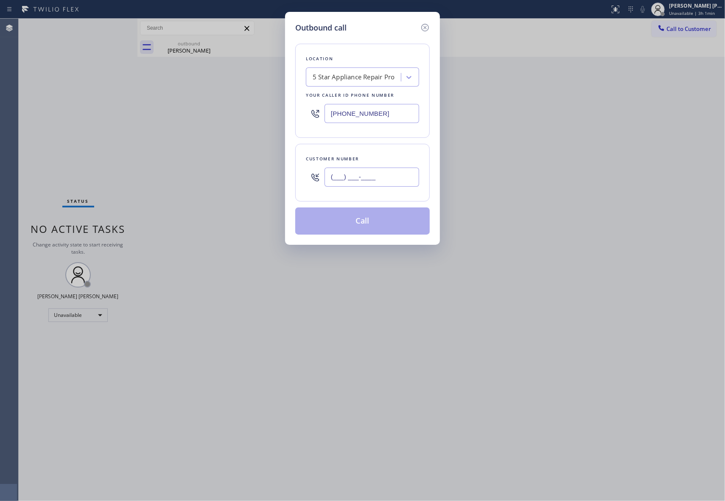
click at [393, 179] on input "(___) ___-____" at bounding box center [371, 176] width 95 height 19
paste input "602) 677-6039"
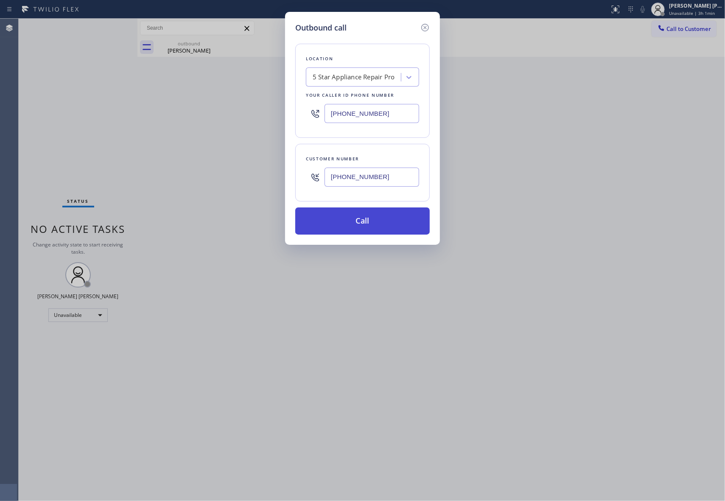
type input "[PHONE_NUMBER]"
click at [366, 220] on button "Call" at bounding box center [362, 220] width 134 height 27
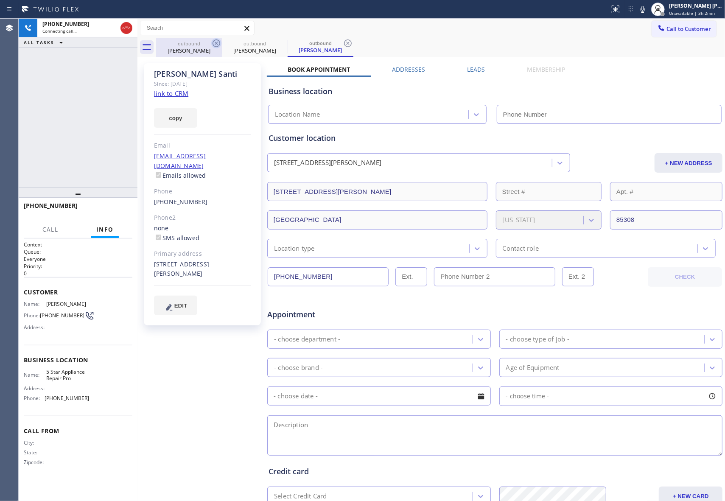
click at [214, 43] on icon at bounding box center [216, 43] width 10 height 10
type input "[PHONE_NUMBER]"
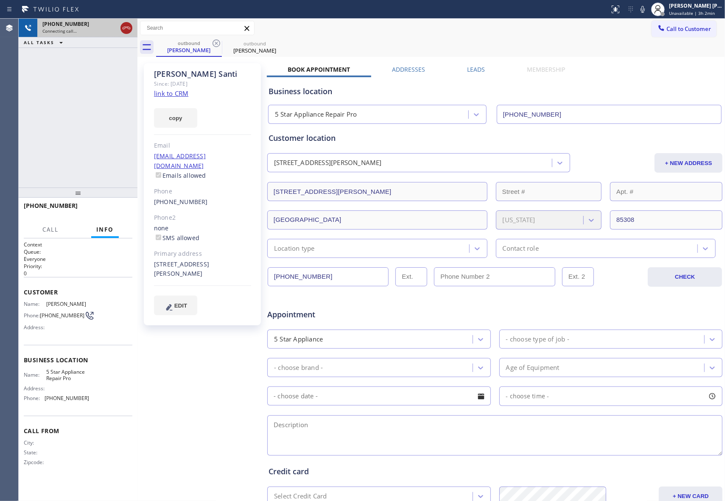
click at [128, 27] on icon at bounding box center [126, 28] width 10 height 10
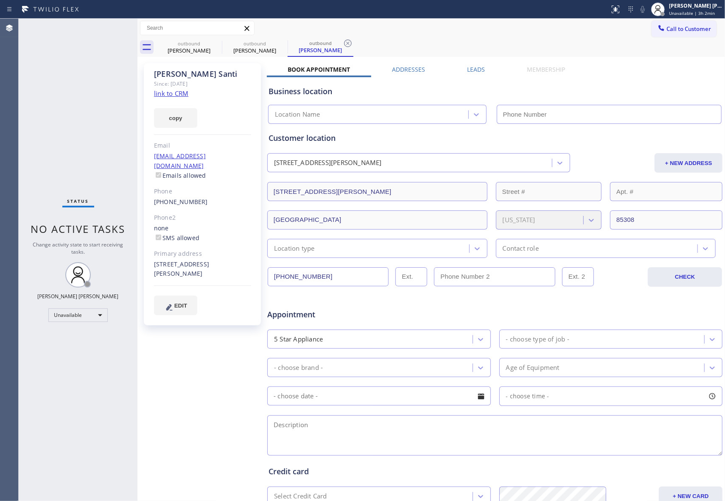
click at [472, 71] on label "Leads" at bounding box center [476, 69] width 18 height 8
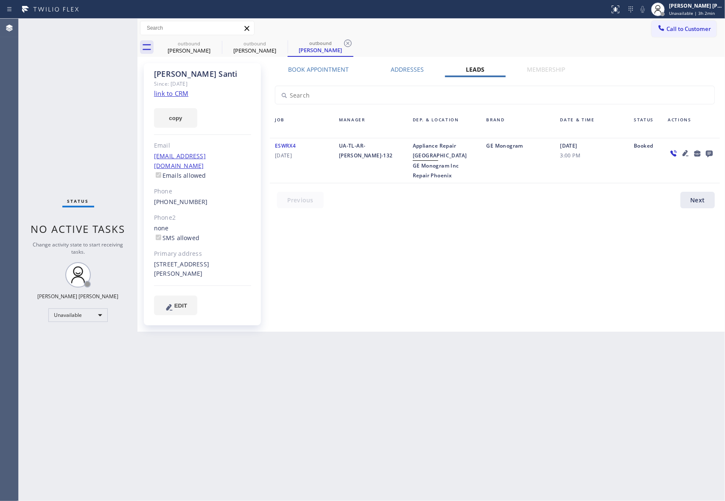
click at [713, 150] on icon at bounding box center [709, 153] width 10 height 11
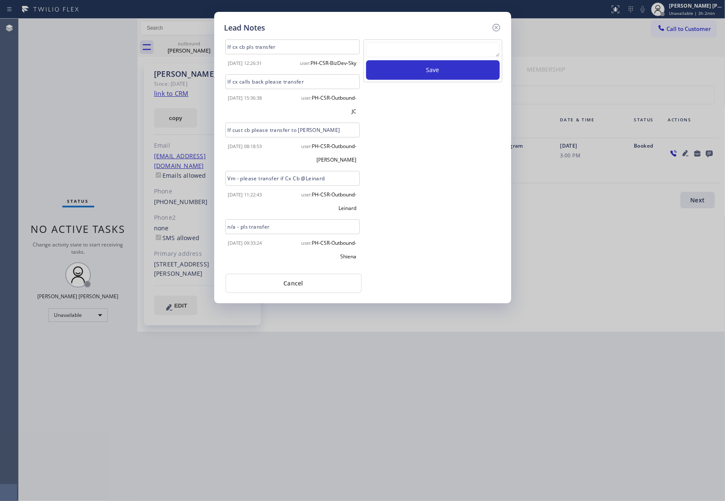
scroll to position [4, 0]
click at [499, 24] on icon at bounding box center [496, 27] width 10 height 10
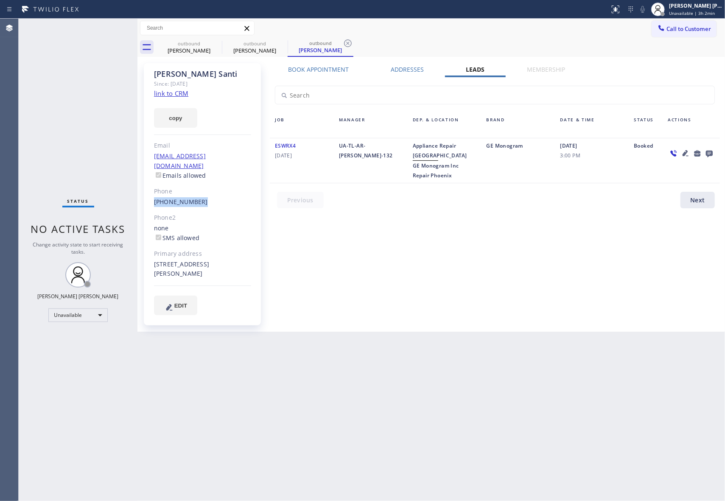
drag, startPoint x: 206, startPoint y: 192, endPoint x: 153, endPoint y: 192, distance: 53.0
click at [153, 192] on div "[PERSON_NAME] Since: [DATE] link to CRM copy Email [EMAIL_ADDRESS][DOMAIN_NAME]…" at bounding box center [202, 194] width 117 height 262
copy link "[PHONE_NUMBER]"
drag, startPoint x: 202, startPoint y: 48, endPoint x: 211, endPoint y: 45, distance: 9.1
click at [203, 48] on div "[PERSON_NAME]" at bounding box center [189, 51] width 64 height 8
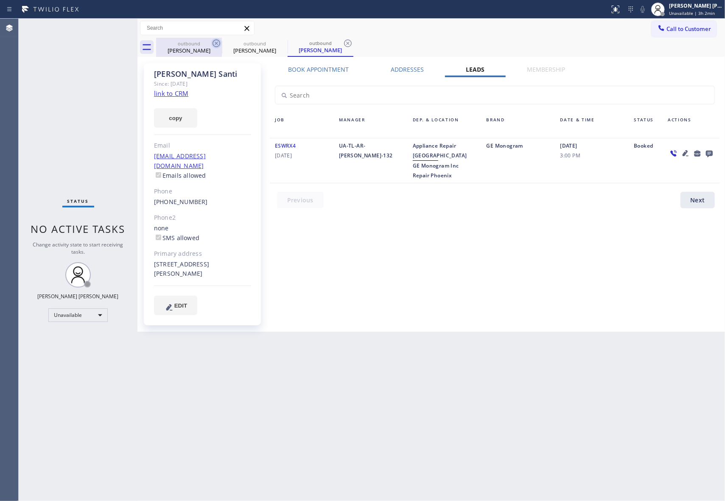
click at [211, 45] on icon at bounding box center [216, 43] width 10 height 10
click at [277, 44] on icon at bounding box center [282, 43] width 10 height 10
click at [215, 44] on icon at bounding box center [216, 43] width 10 height 10
click at [215, 44] on div "outbound [PERSON_NAME]" at bounding box center [440, 47] width 569 height 19
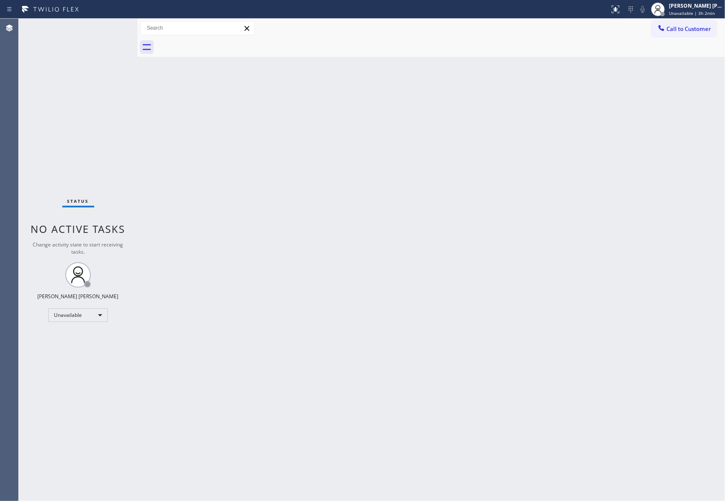
click at [215, 44] on div at bounding box center [440, 47] width 569 height 19
click at [681, 29] on span "Call to Customer" at bounding box center [688, 29] width 45 height 8
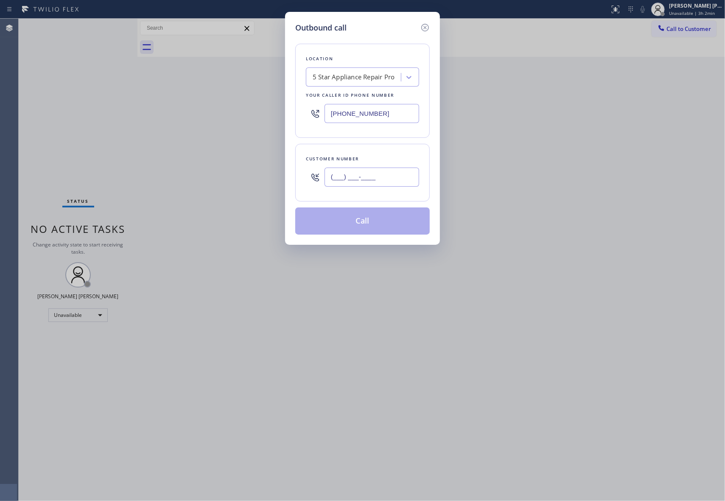
click at [393, 173] on input "(___) ___-____" at bounding box center [371, 176] width 95 height 19
paste input "602) 677-6039"
type input "[PHONE_NUMBER]"
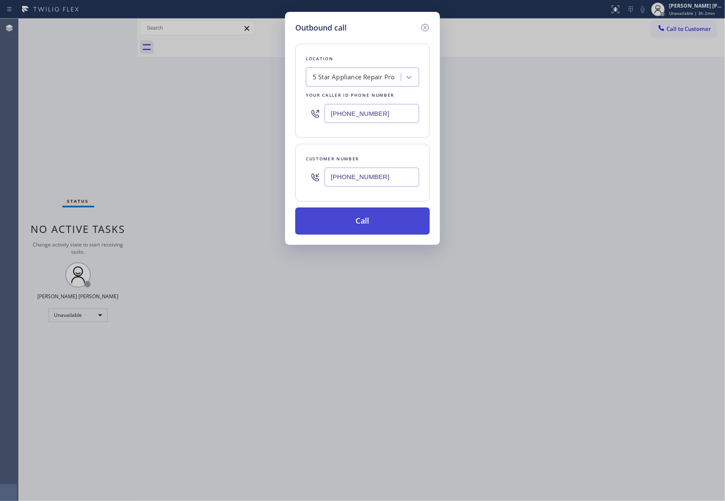
click at [369, 223] on button "Call" at bounding box center [362, 220] width 134 height 27
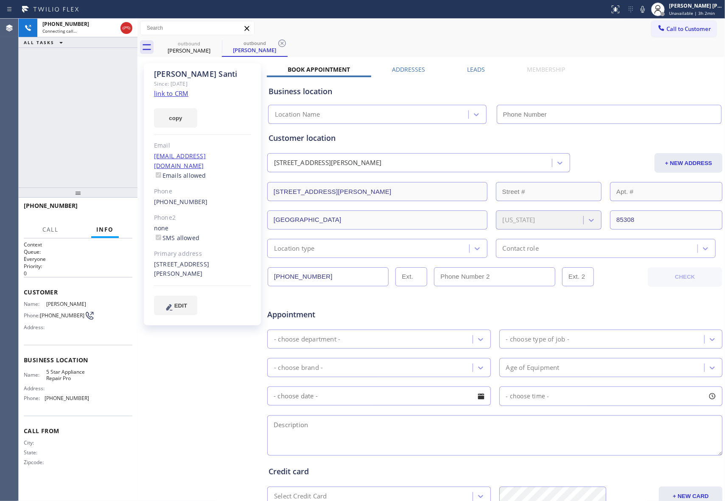
type input "[PHONE_NUMBER]"
click at [477, 66] on label "Leads" at bounding box center [476, 69] width 18 height 8
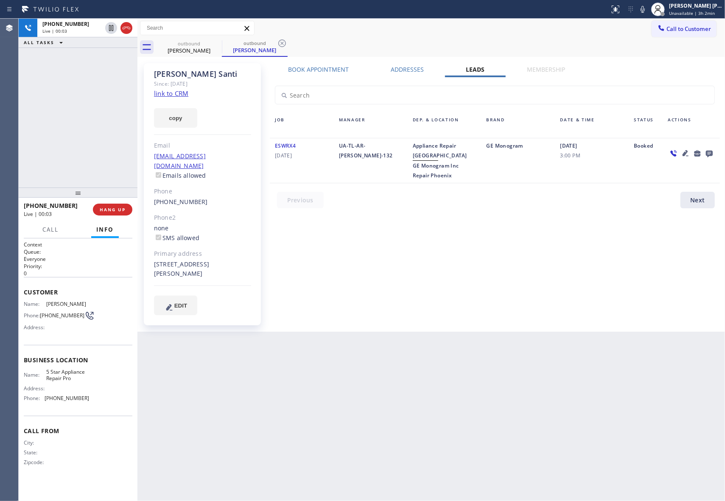
click at [683, 151] on icon at bounding box center [685, 153] width 10 height 10
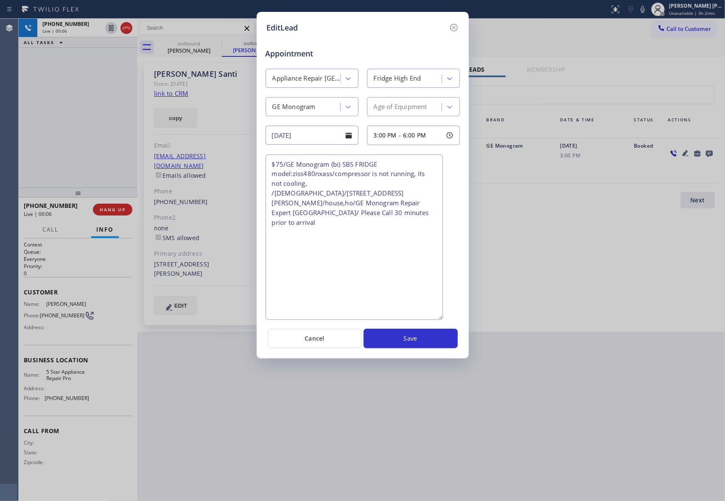
drag, startPoint x: 458, startPoint y: 190, endPoint x: 441, endPoint y: 315, distance: 126.6
click at [441, 315] on textarea "$75/GE Monogram (bi) SBS FRIDGE model:ziss480nxass/compressor is not running, i…" at bounding box center [353, 236] width 177 height 165
click at [455, 26] on icon at bounding box center [453, 28] width 8 height 8
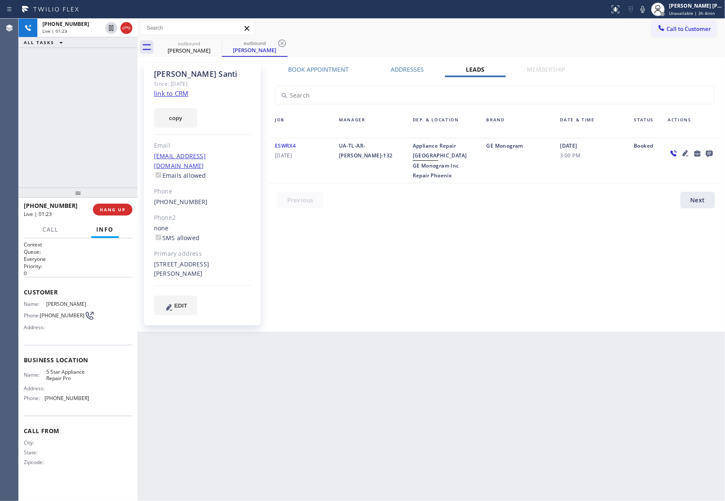
click at [236, 259] on div "[STREET_ADDRESS][PERSON_NAME]" at bounding box center [202, 269] width 97 height 20
click at [237, 259] on div "[STREET_ADDRESS][PERSON_NAME]" at bounding box center [202, 269] width 97 height 20
copy div "85308"
click at [182, 265] on div "[STREET_ADDRESS][PERSON_NAME]" at bounding box center [202, 269] width 97 height 20
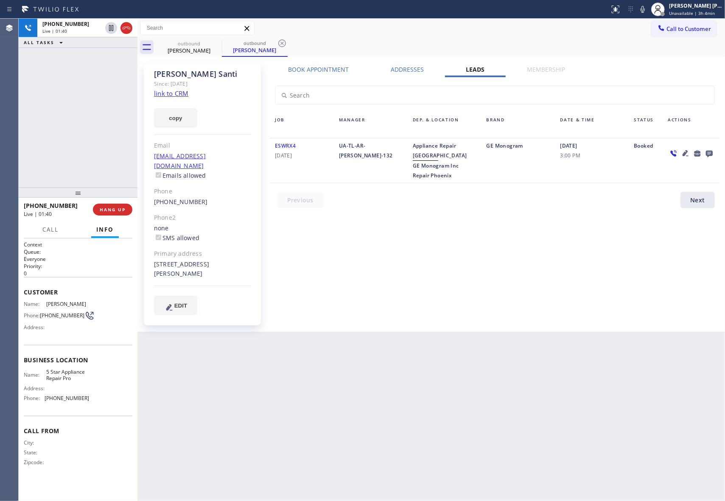
drag, startPoint x: 152, startPoint y: 253, endPoint x: 170, endPoint y: 264, distance: 21.5
click at [170, 264] on div "[PERSON_NAME] Since: [DATE] link to CRM copy Email [EMAIL_ADDRESS][DOMAIN_NAME]…" at bounding box center [202, 194] width 117 height 262
copy div "[STREET_ADDRESS][PERSON_NAME]"
click at [176, 92] on link "link to CRM" at bounding box center [171, 93] width 34 height 8
click at [109, 28] on icon at bounding box center [111, 28] width 4 height 6
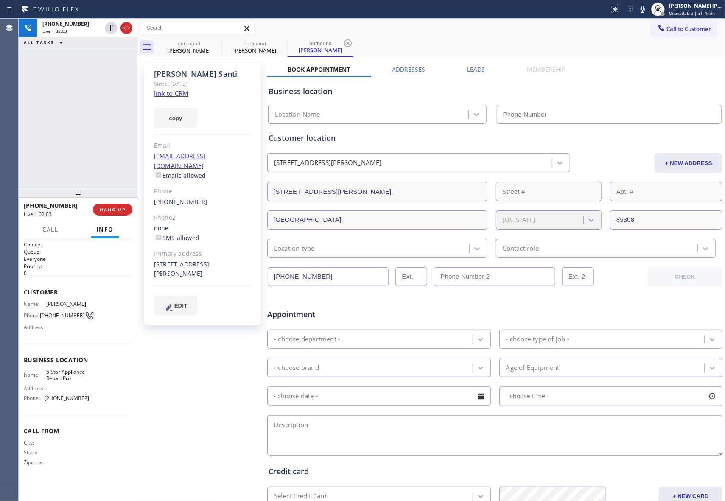
type input "[PHONE_NUMBER]"
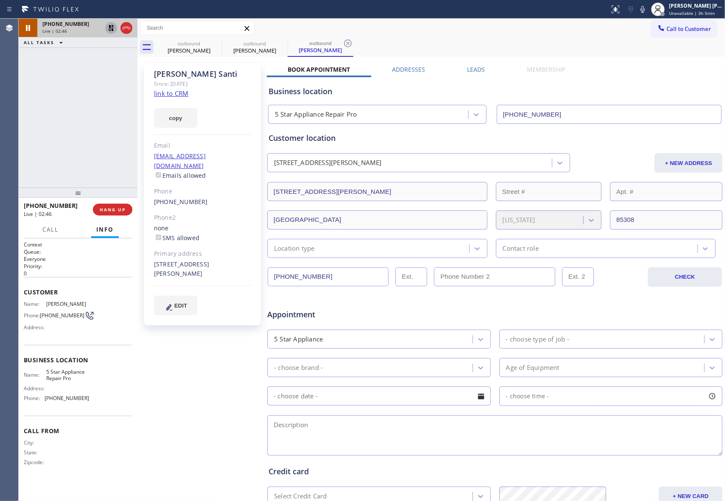
click at [111, 29] on icon at bounding box center [111, 28] width 10 height 10
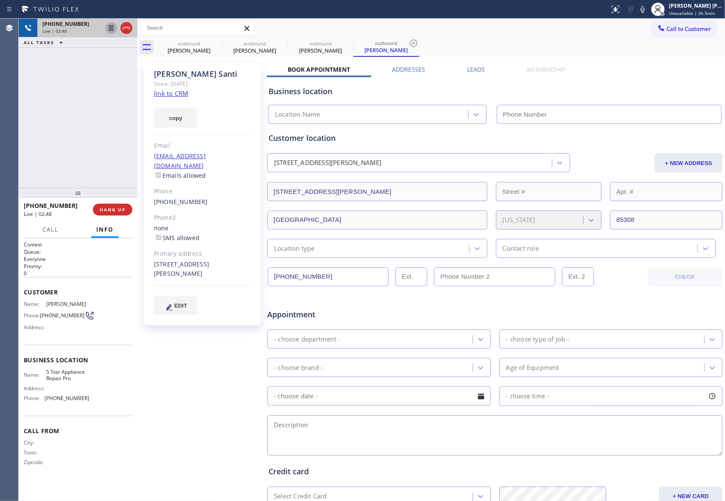
type input "[PHONE_NUMBER]"
click at [478, 67] on label "Leads" at bounding box center [476, 69] width 18 height 8
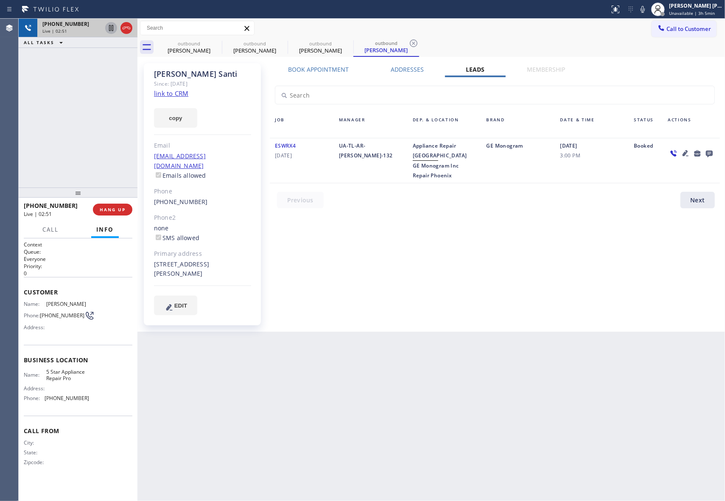
click at [684, 153] on icon at bounding box center [685, 153] width 6 height 6
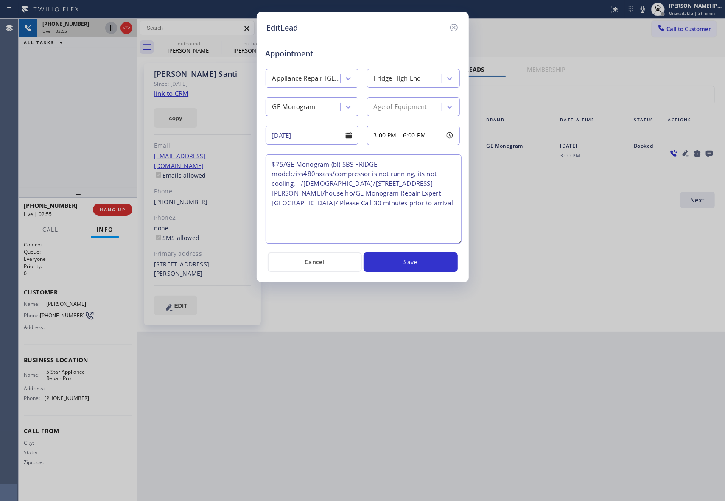
drag, startPoint x: 458, startPoint y: 192, endPoint x: 460, endPoint y: 242, distance: 49.2
click at [460, 242] on textarea "$75/GE Monogram (bi) SBS FRIDGE model:ziss480nxass/compressor is not running, i…" at bounding box center [363, 198] width 196 height 89
click at [455, 26] on icon at bounding box center [454, 27] width 10 height 10
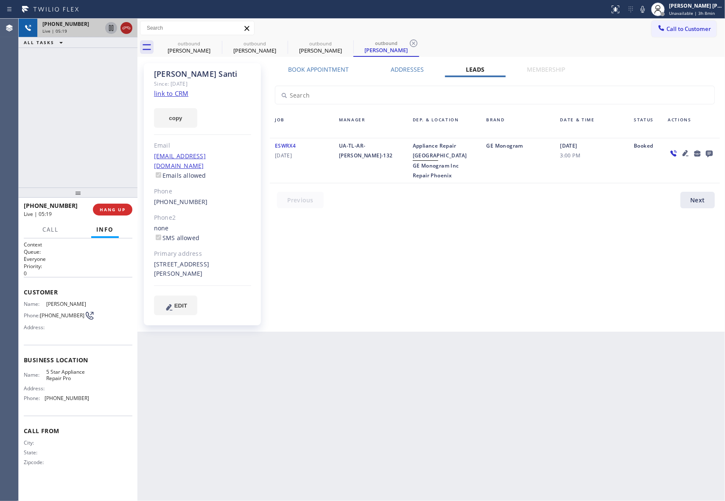
click at [126, 26] on icon at bounding box center [126, 28] width 10 height 10
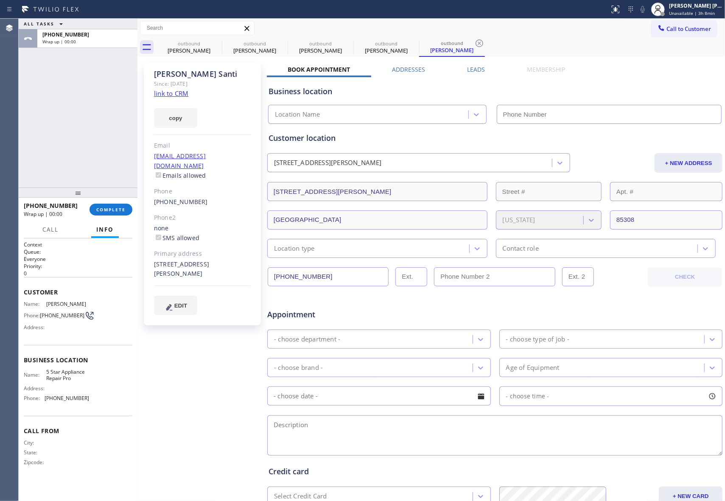
type input "[PHONE_NUMBER]"
click at [213, 47] on icon at bounding box center [216, 43] width 10 height 10
click at [277, 45] on icon at bounding box center [282, 43] width 10 height 10
click at [0, 0] on icon at bounding box center [0, 0] width 0 height 0
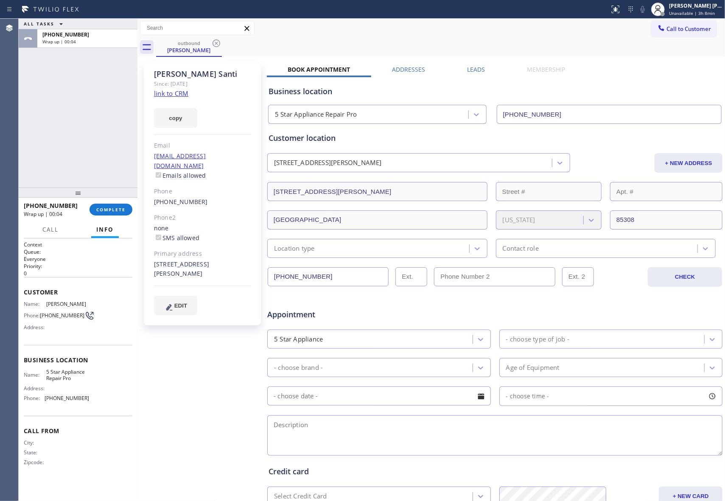
click at [217, 45] on icon at bounding box center [216, 43] width 10 height 10
click at [217, 45] on div "outbound [PERSON_NAME]" at bounding box center [440, 47] width 569 height 19
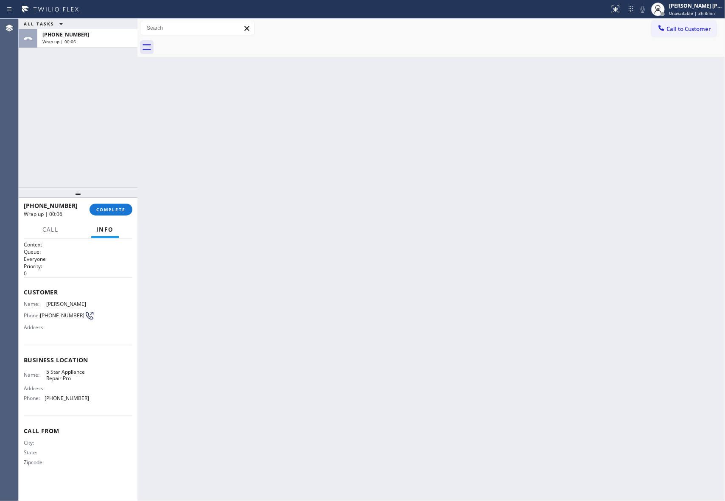
click at [217, 45] on div at bounding box center [440, 47] width 569 height 19
click at [116, 204] on button "COMPLETE" at bounding box center [110, 210] width 43 height 12
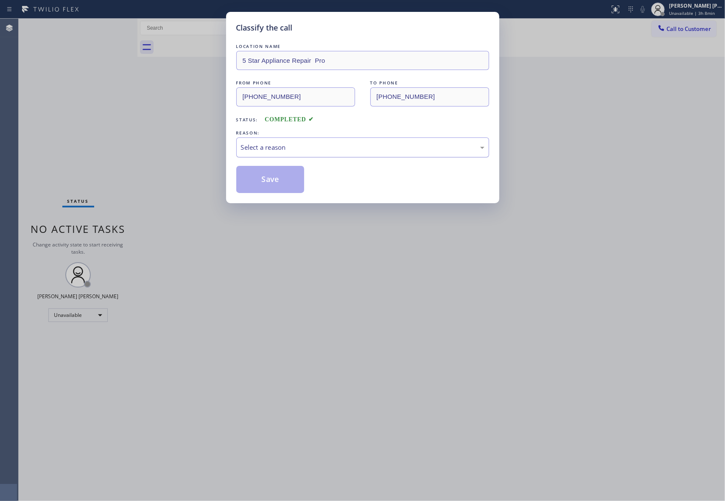
click at [368, 143] on div "Select a reason" at bounding box center [362, 147] width 243 height 10
click at [270, 180] on button "Save" at bounding box center [270, 179] width 68 height 27
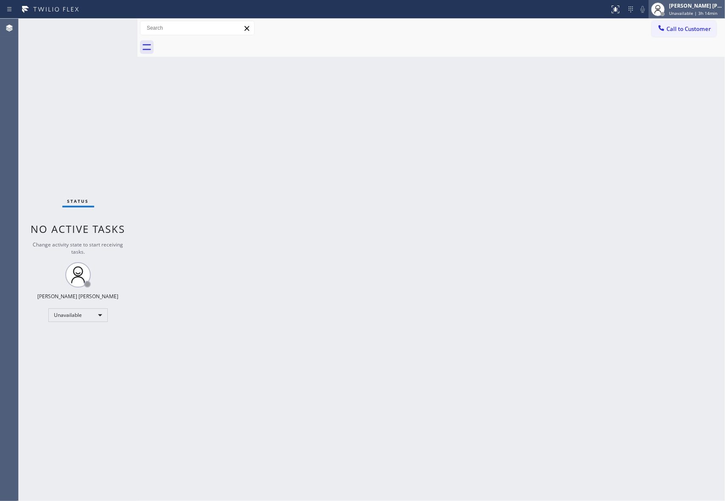
click at [694, 6] on div "[PERSON_NAME] [PERSON_NAME]" at bounding box center [695, 5] width 53 height 7
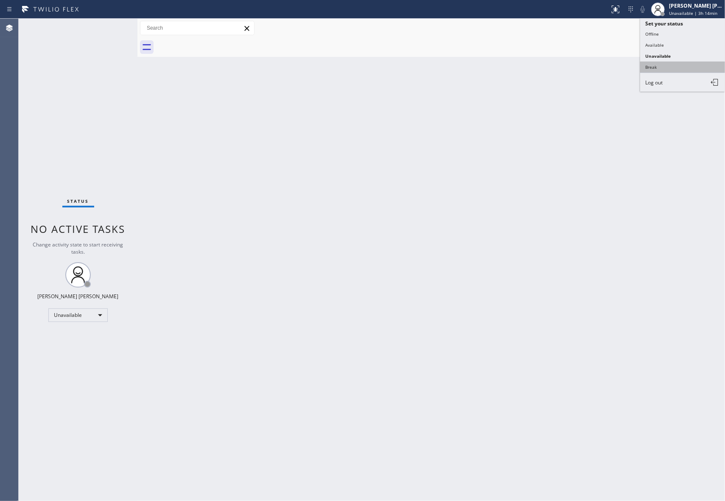
click at [672, 65] on button "Break" at bounding box center [682, 66] width 85 height 11
click at [699, 32] on span "Call to Customer" at bounding box center [688, 29] width 45 height 8
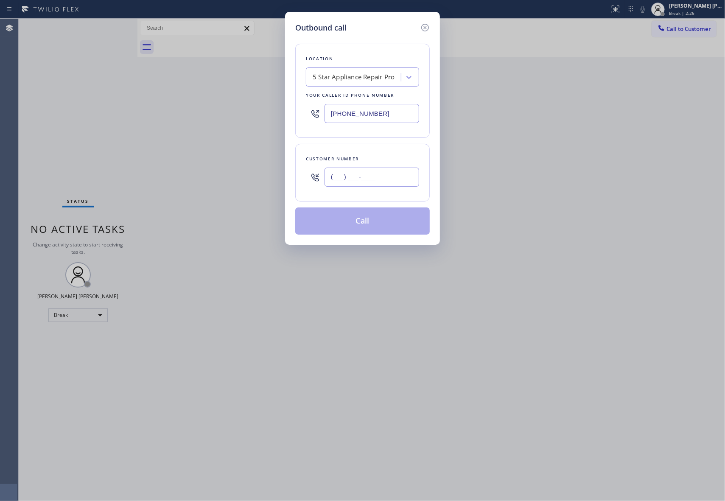
click at [406, 180] on input "(___) ___-____" at bounding box center [371, 176] width 95 height 19
paste input "203) 650-1392"
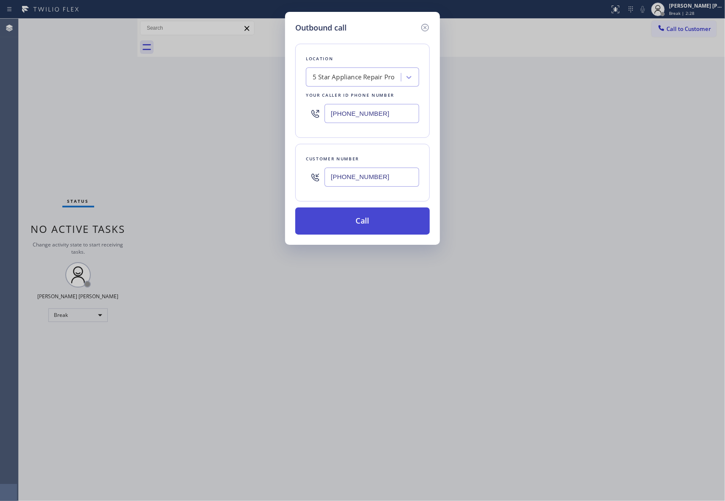
type input "[PHONE_NUMBER]"
click at [374, 223] on button "Call" at bounding box center [362, 220] width 134 height 27
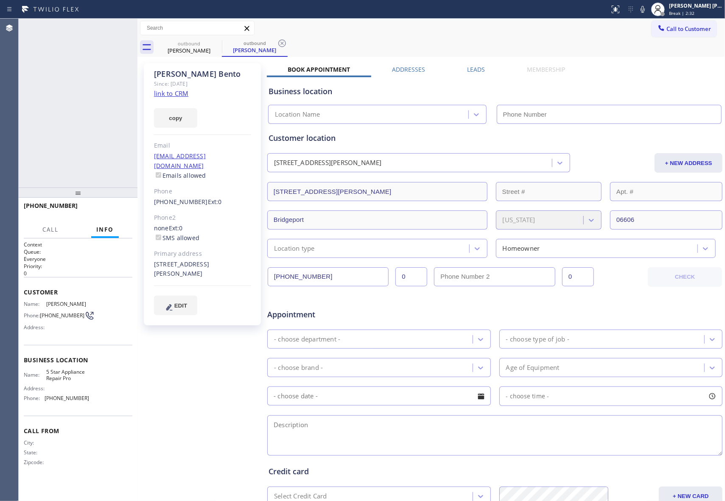
type input "[PHONE_NUMBER]"
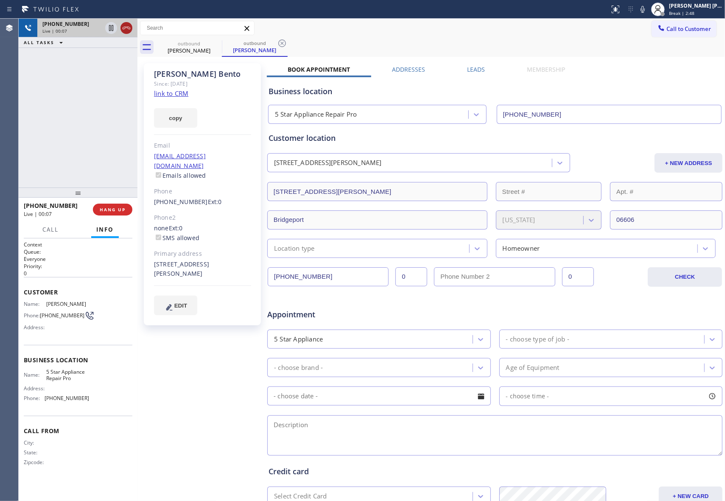
click at [126, 31] on icon at bounding box center [126, 28] width 10 height 10
click at [0, 0] on icon at bounding box center [0, 0] width 0 height 0
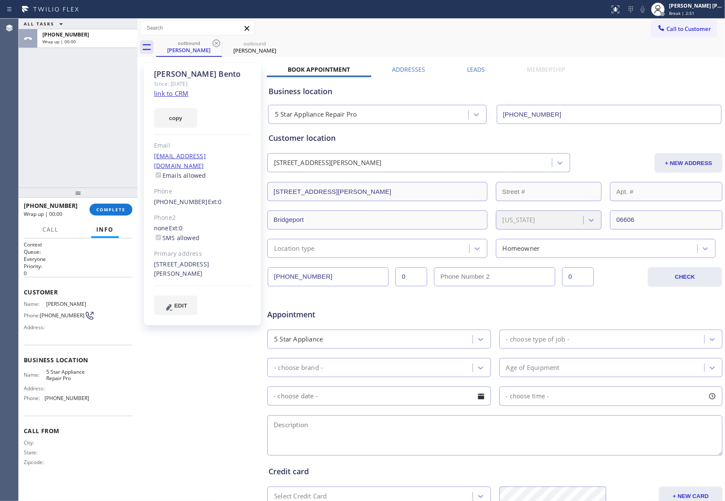
click at [474, 71] on label "Leads" at bounding box center [476, 69] width 18 height 8
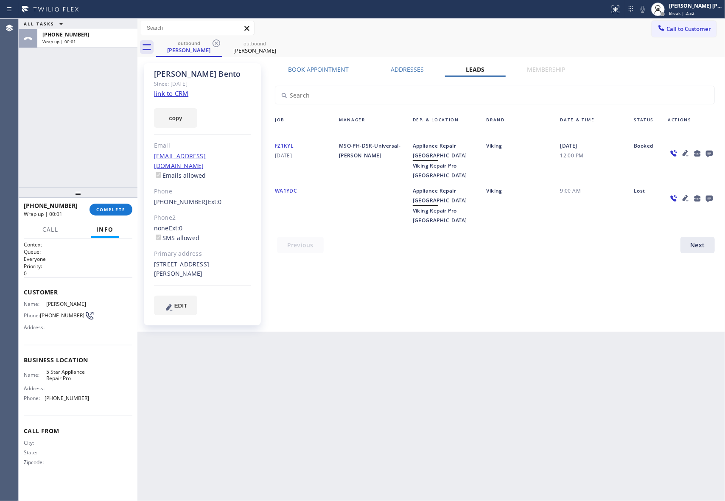
click at [711, 151] on icon at bounding box center [709, 154] width 7 height 7
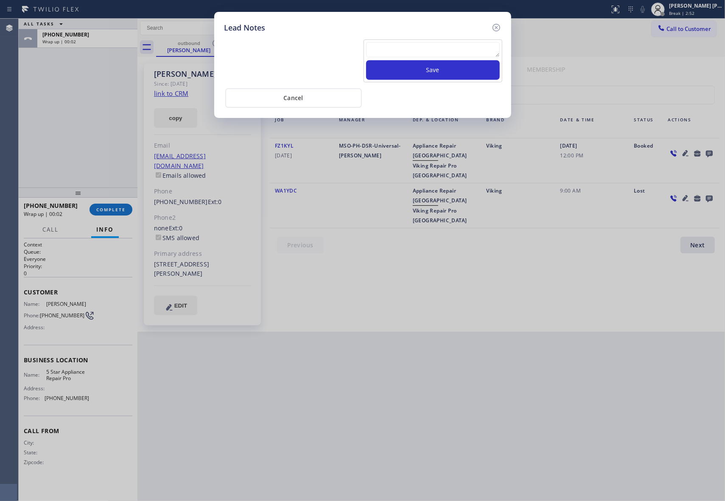
click at [435, 50] on textarea at bounding box center [433, 49] width 134 height 15
paste textarea "VM | please transfer if cx calls back"
type textarea "VM | please transfer if cx calls back"
click at [440, 68] on button "Save" at bounding box center [433, 70] width 134 height 20
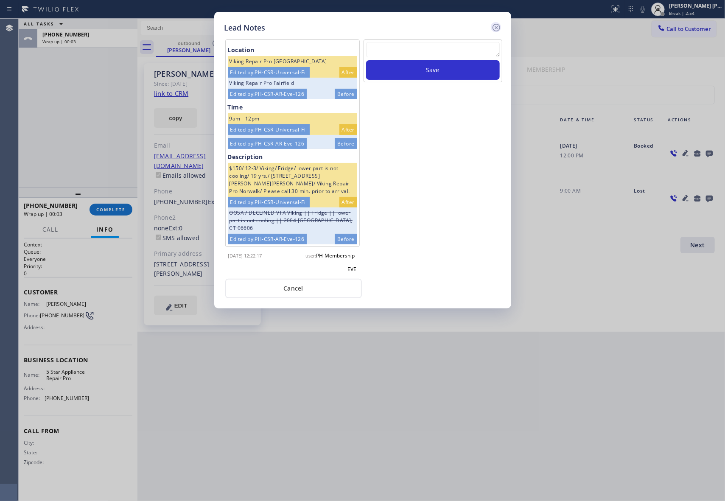
click at [497, 26] on icon at bounding box center [496, 27] width 10 height 10
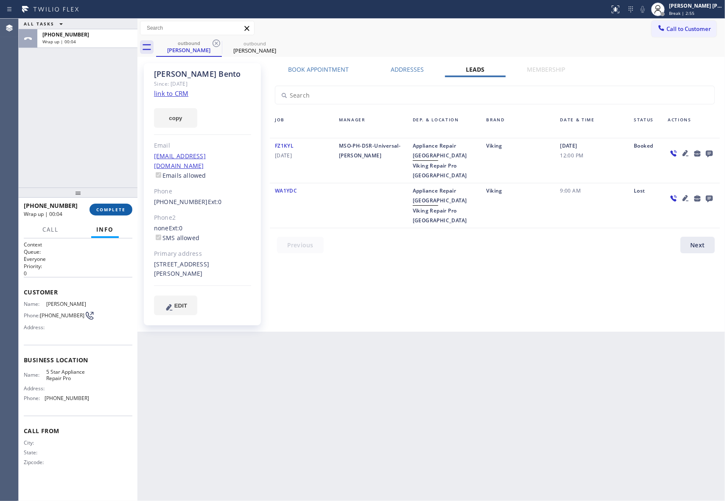
click at [119, 209] on span "COMPLETE" at bounding box center [110, 209] width 29 height 6
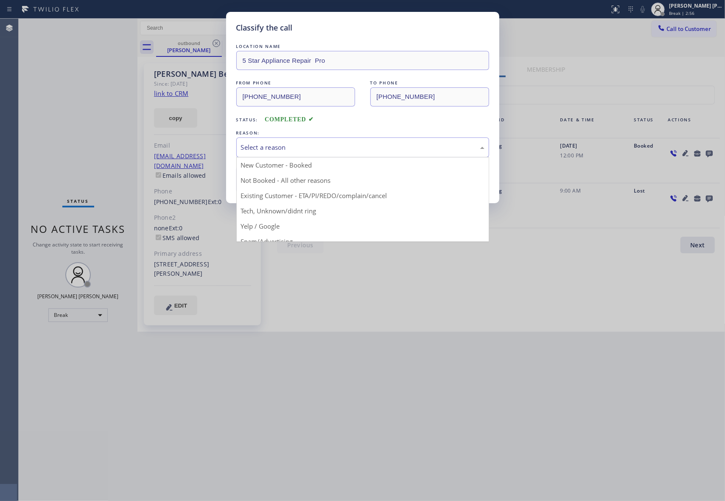
click at [306, 150] on div "Select a reason" at bounding box center [362, 147] width 243 height 10
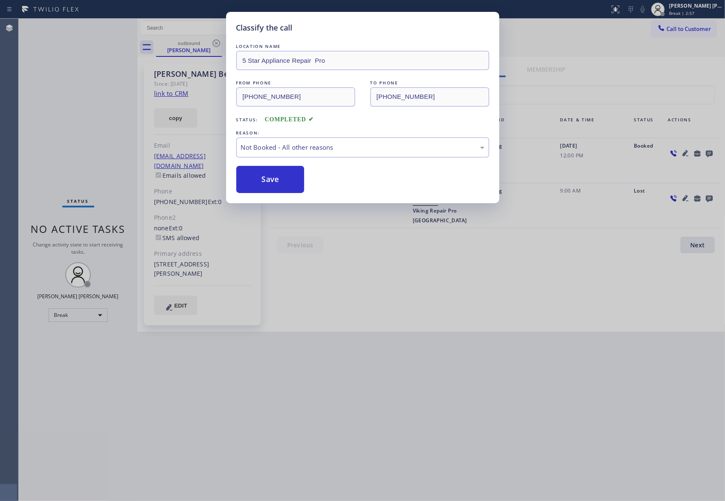
click at [265, 176] on button "Save" at bounding box center [270, 179] width 68 height 27
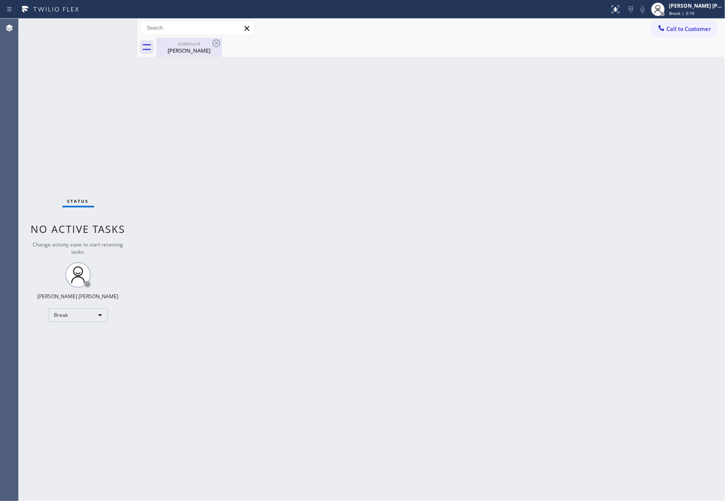
click at [193, 49] on div "[PERSON_NAME]" at bounding box center [189, 51] width 64 height 8
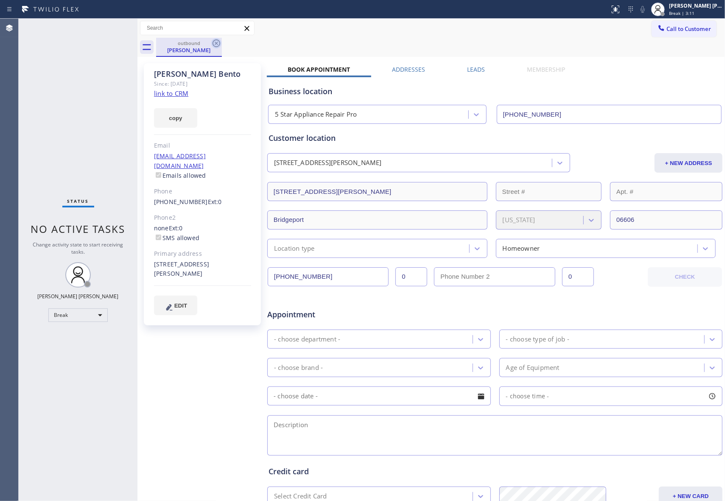
click at [213, 44] on icon at bounding box center [216, 43] width 8 height 8
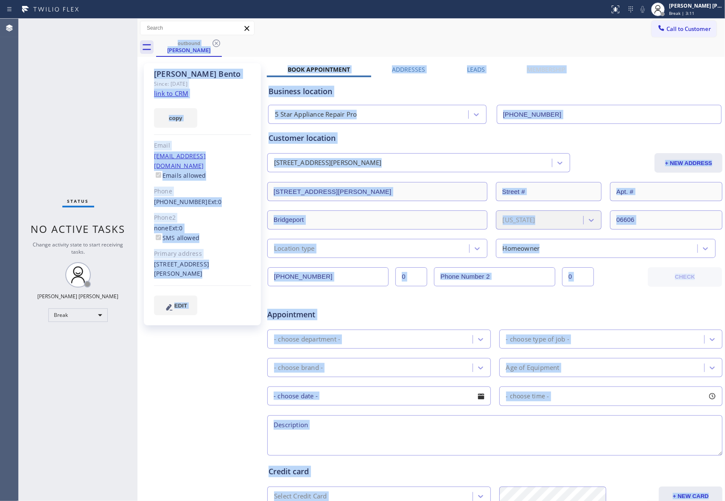
click at [213, 43] on div "outbound [PERSON_NAME]" at bounding box center [440, 47] width 569 height 19
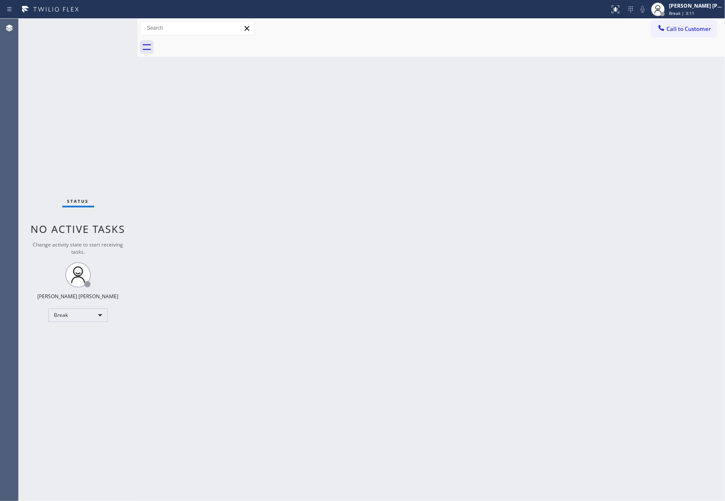
click at [213, 42] on div at bounding box center [440, 47] width 569 height 19
click at [702, 30] on span "Call to Customer" at bounding box center [688, 29] width 45 height 8
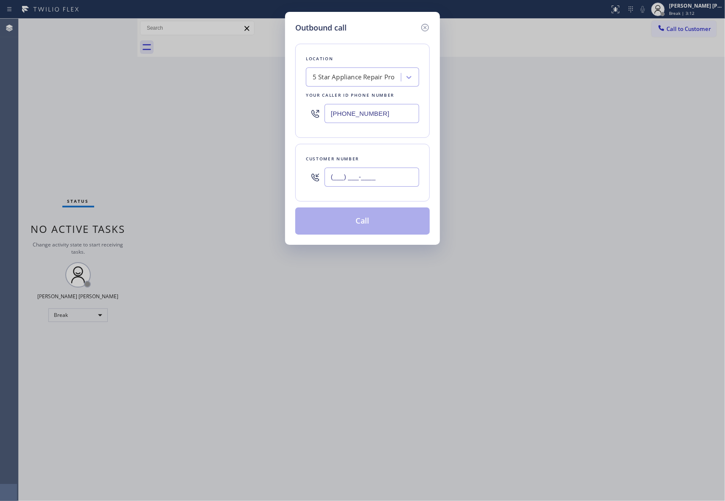
click at [381, 173] on input "(___) ___-____" at bounding box center [371, 176] width 95 height 19
paste input "480) 625-6055"
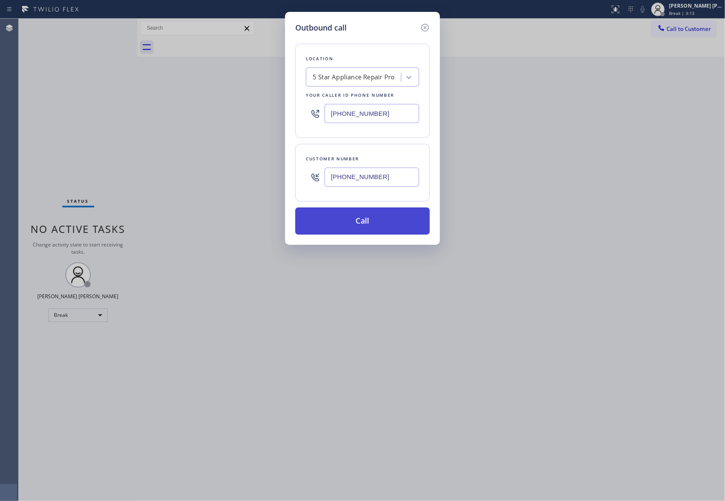
type input "[PHONE_NUMBER]"
click at [380, 220] on button "Call" at bounding box center [362, 220] width 134 height 27
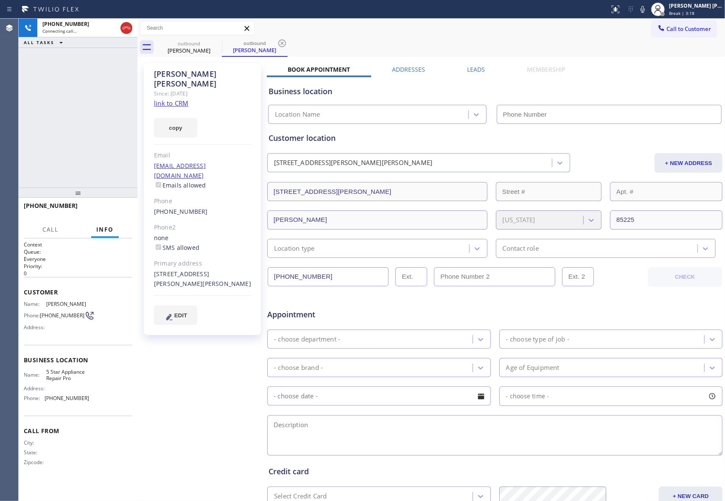
type input "[PHONE_NUMBER]"
click at [473, 75] on div "Business location 5 Star Appliance Repair Pro [PHONE_NUMBER]" at bounding box center [495, 99] width 456 height 50
click at [474, 70] on label "Leads" at bounding box center [476, 69] width 18 height 8
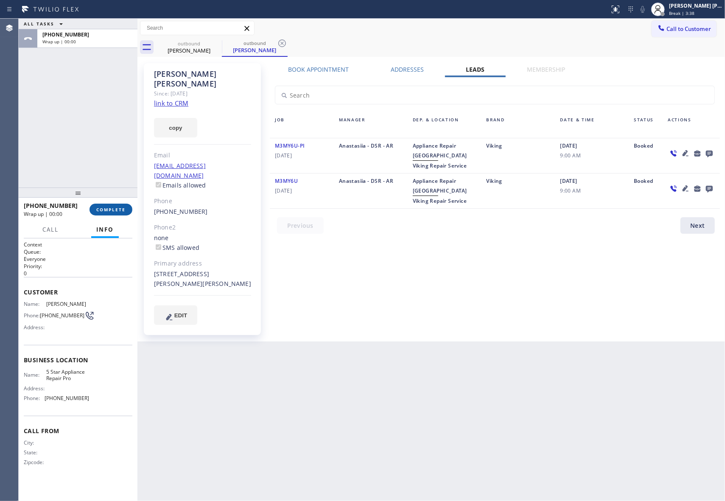
click at [114, 212] on span "COMPLETE" at bounding box center [110, 209] width 29 height 6
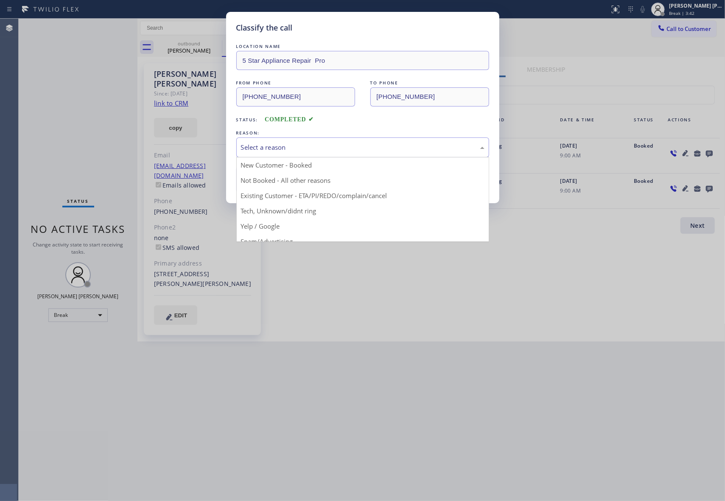
click at [319, 148] on div "Select a reason" at bounding box center [362, 147] width 243 height 10
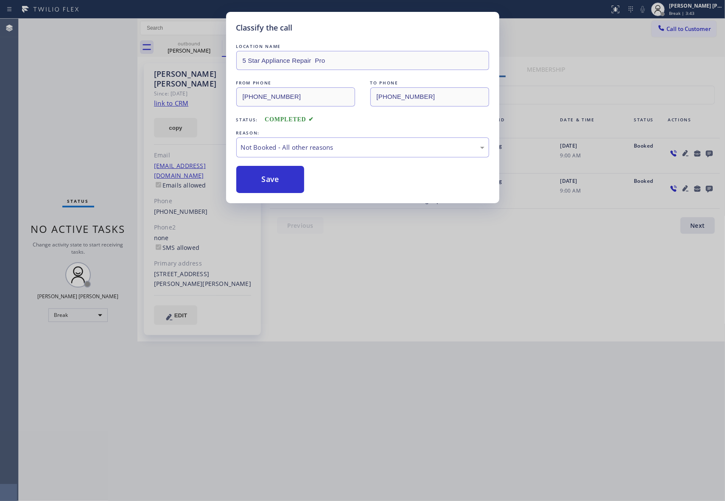
click at [262, 177] on button "Save" at bounding box center [270, 179] width 68 height 27
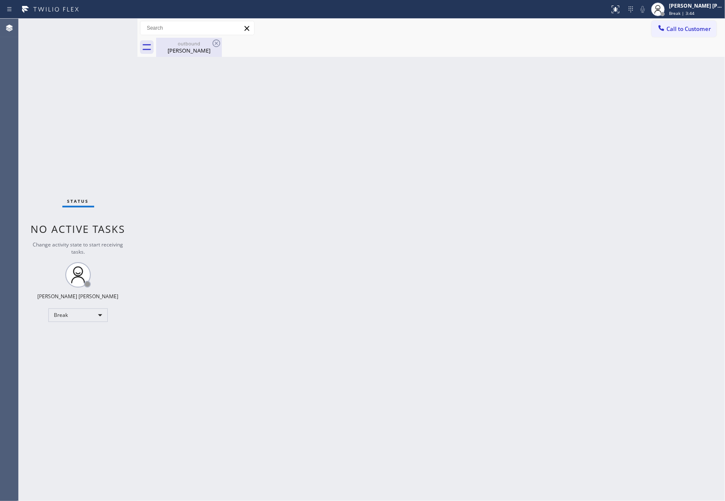
click at [197, 50] on div "[PERSON_NAME]" at bounding box center [189, 51] width 64 height 8
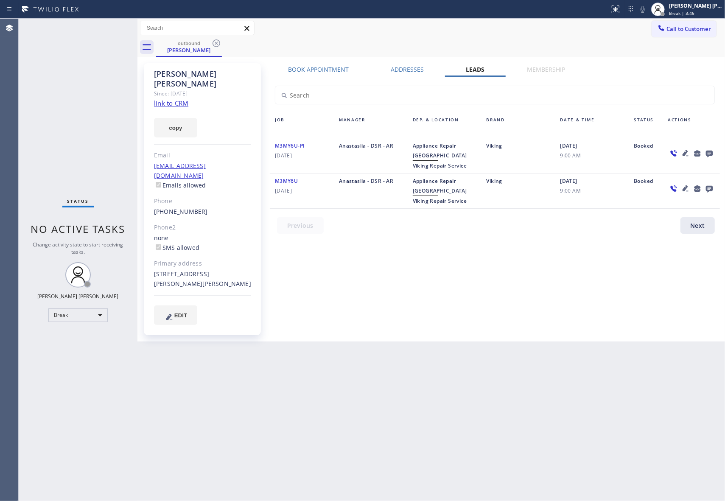
click at [705, 150] on icon at bounding box center [709, 153] width 10 height 11
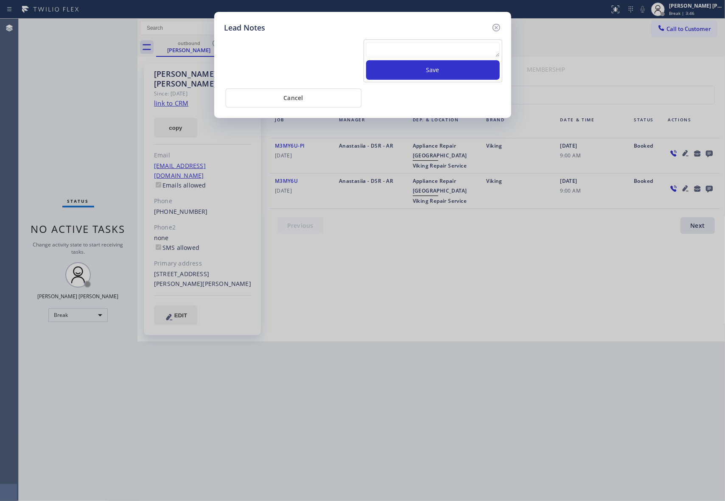
click at [452, 48] on textarea at bounding box center [433, 49] width 134 height 15
paste textarea "VM | please transfer if cx calls back"
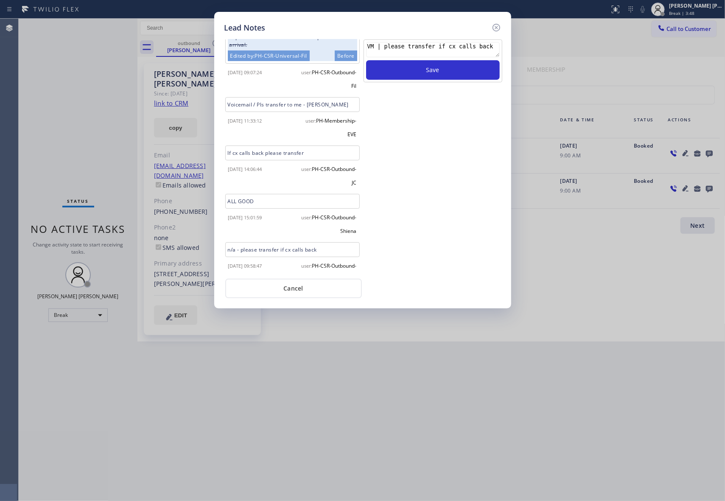
scroll to position [270, 0]
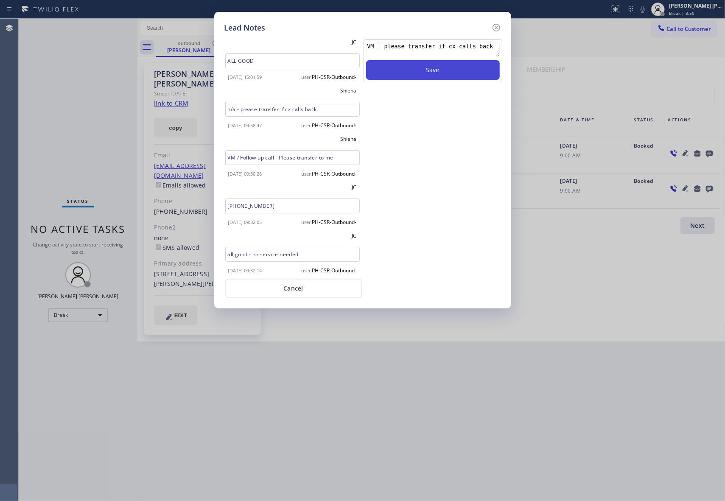
type textarea "VM | please transfer if cx calls back"
click at [449, 70] on button "Save" at bounding box center [433, 70] width 134 height 20
click at [497, 28] on icon at bounding box center [496, 27] width 10 height 10
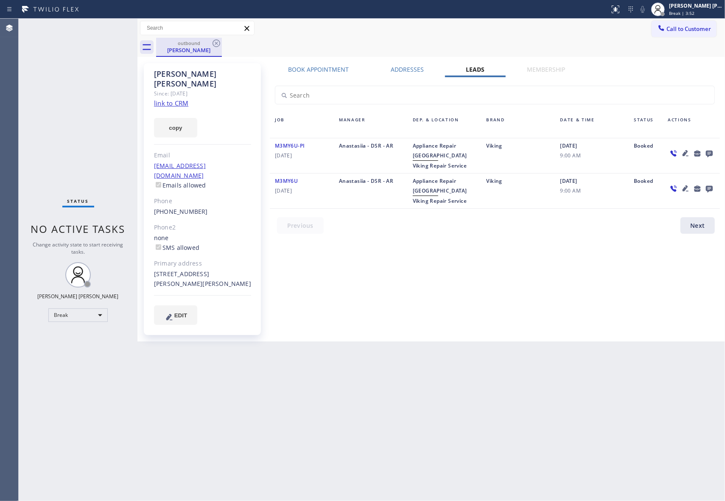
click at [204, 46] on div "outbound" at bounding box center [189, 43] width 64 height 6
click at [217, 44] on icon at bounding box center [216, 43] width 8 height 8
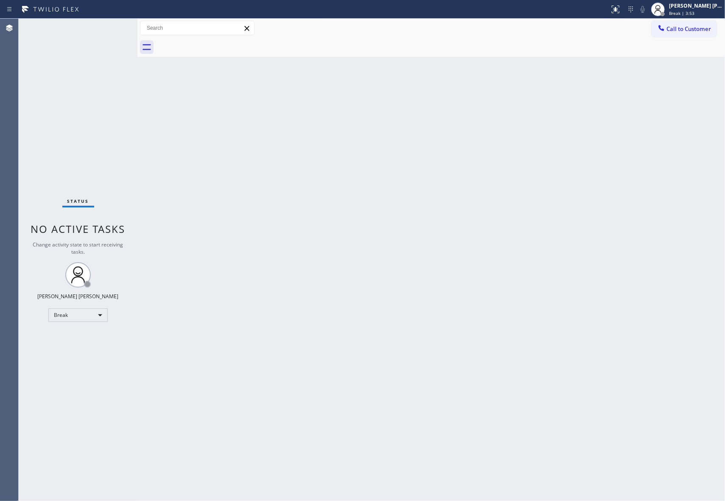
click at [217, 44] on div at bounding box center [440, 47] width 569 height 19
click at [696, 31] on span "Call to Customer" at bounding box center [688, 29] width 45 height 8
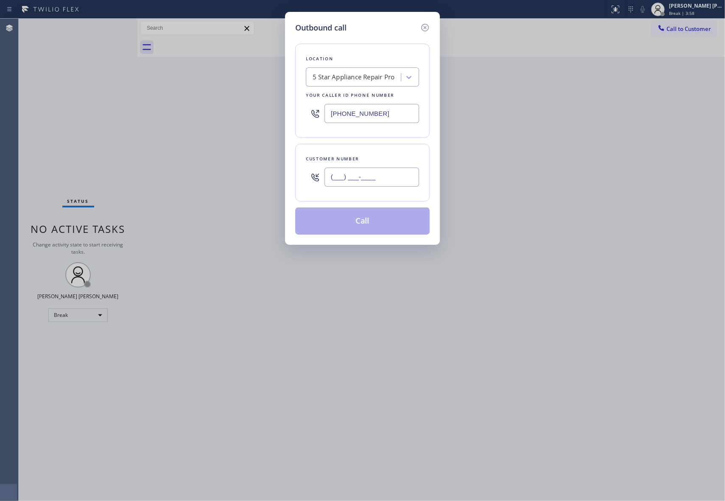
click at [371, 176] on input "(___) ___-____" at bounding box center [371, 176] width 95 height 19
paste input "714) 261-5187"
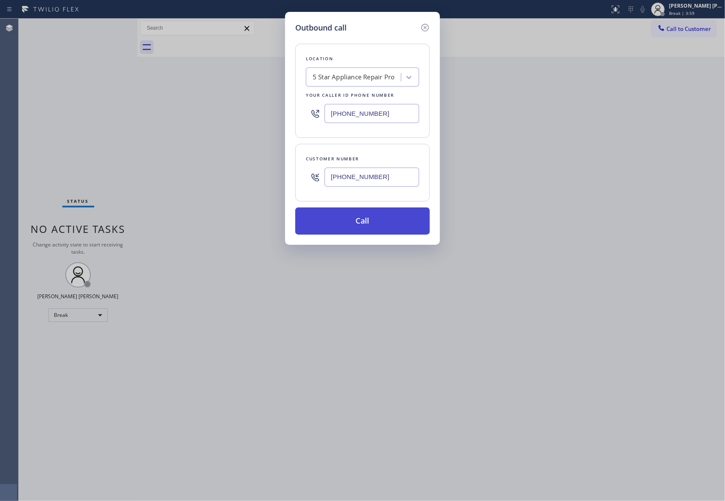
type input "[PHONE_NUMBER]"
click at [365, 228] on button "Call" at bounding box center [362, 220] width 134 height 27
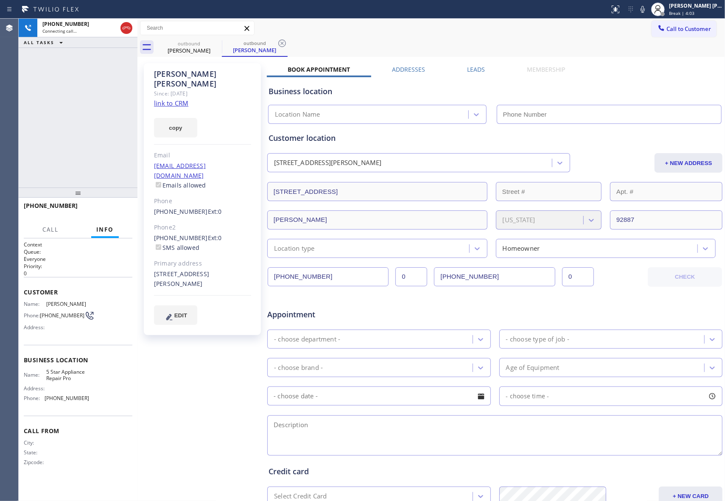
click at [478, 67] on label "Leads" at bounding box center [476, 69] width 18 height 8
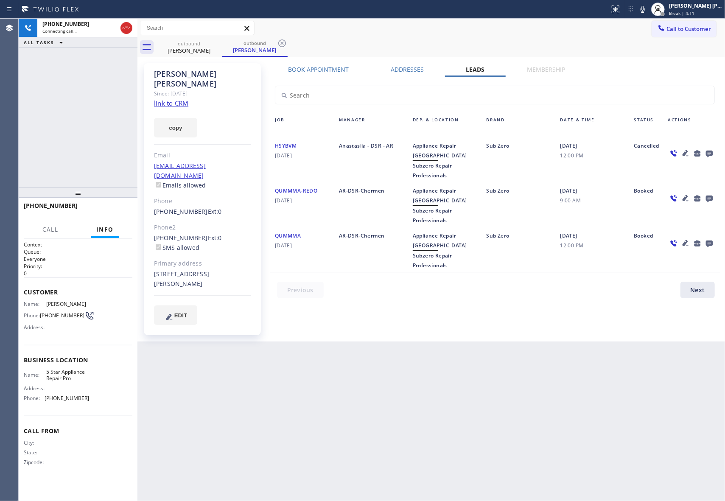
click at [684, 240] on icon at bounding box center [685, 243] width 10 height 10
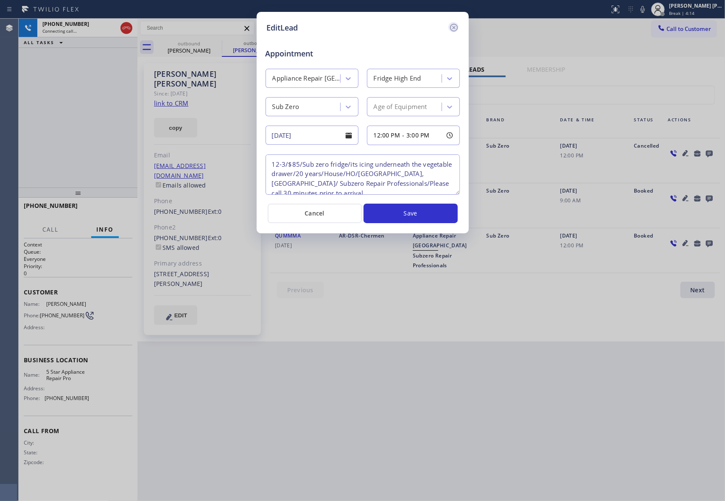
click at [452, 28] on icon at bounding box center [453, 28] width 8 height 8
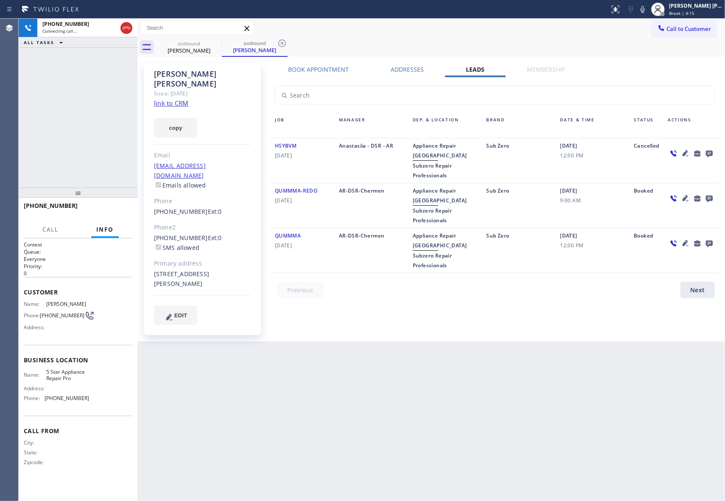
click at [688, 199] on icon at bounding box center [685, 198] width 10 height 10
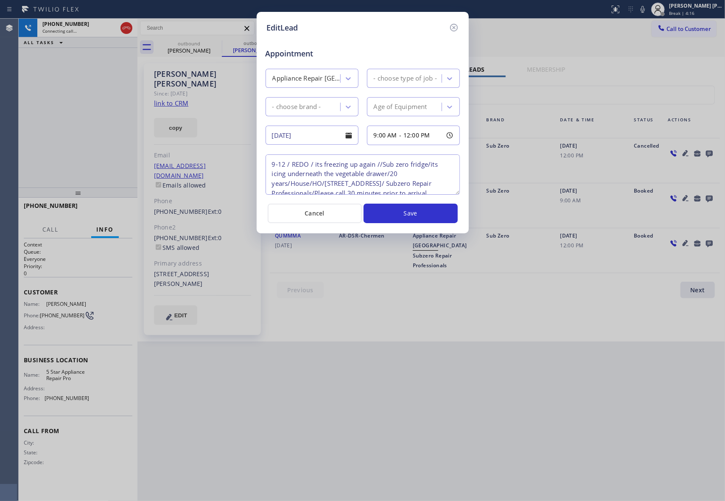
type textarea "9-12 / REDO / its freezing up again //Sub zero fridge/its icing underneath the …"
click at [455, 26] on icon at bounding box center [454, 27] width 10 height 10
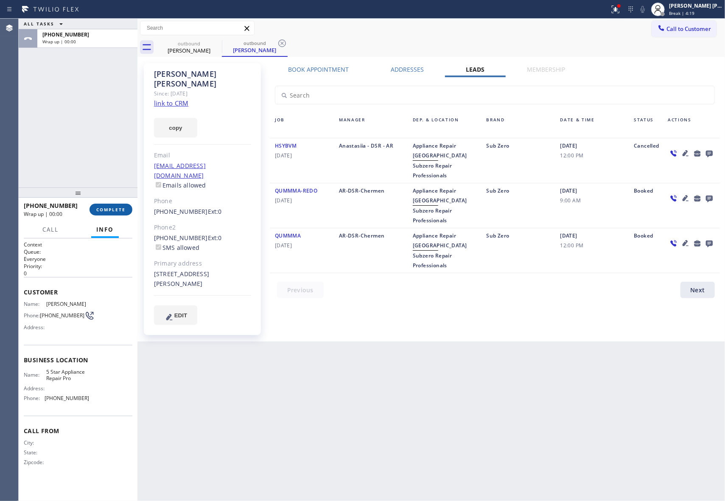
click at [121, 210] on span "COMPLETE" at bounding box center [110, 209] width 29 height 6
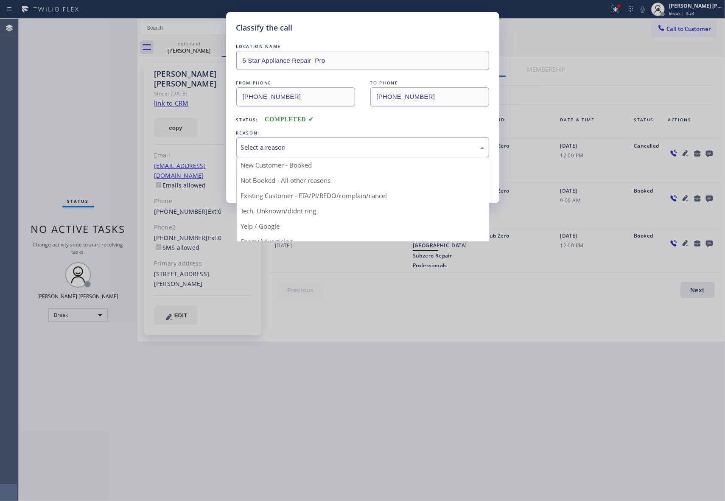
click at [314, 145] on div "Select a reason" at bounding box center [362, 147] width 243 height 10
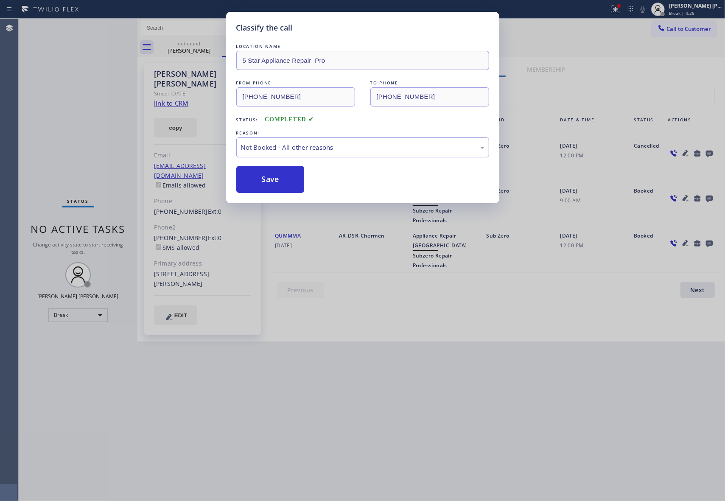
click at [281, 182] on button "Save" at bounding box center [270, 179] width 68 height 27
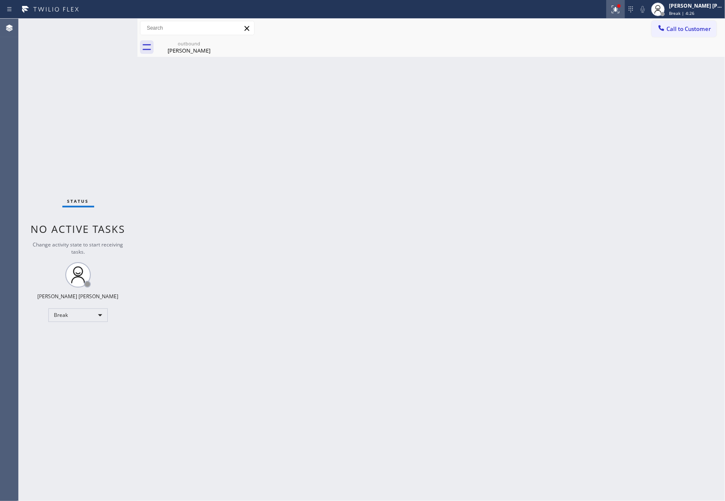
click at [615, 8] on icon at bounding box center [615, 8] width 5 height 3
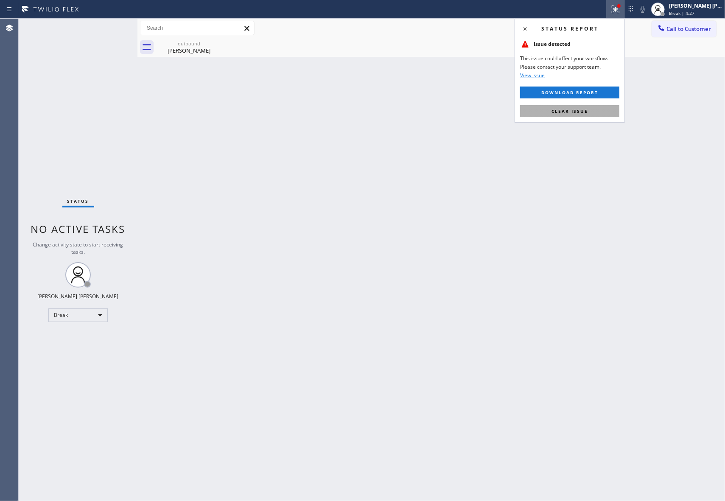
click at [574, 111] on span "Clear issue" at bounding box center [569, 111] width 36 height 6
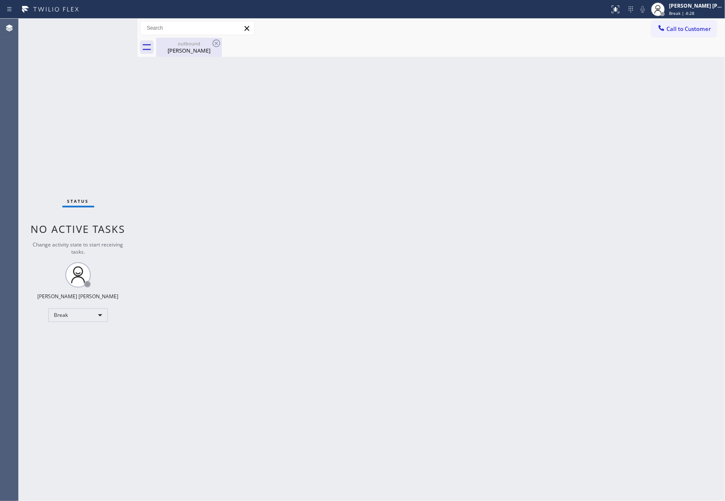
click at [192, 45] on div "outbound" at bounding box center [189, 43] width 64 height 6
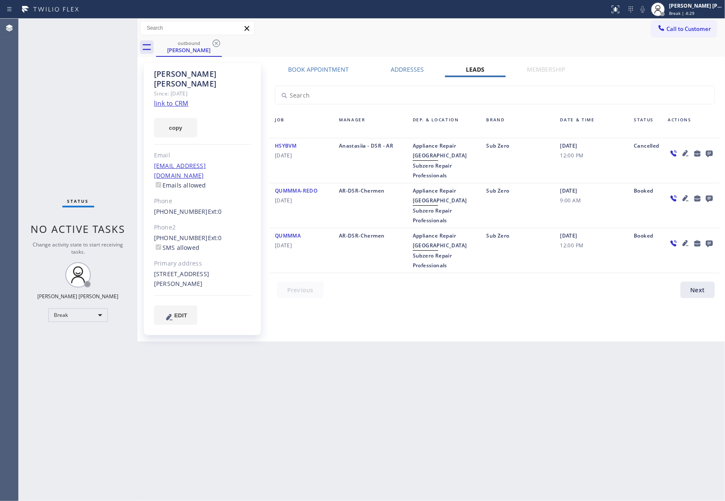
click at [706, 152] on icon at bounding box center [709, 153] width 10 height 11
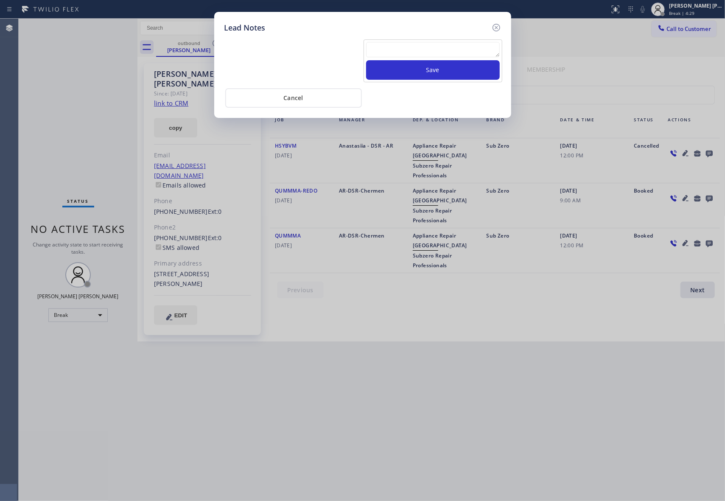
click at [421, 52] on textarea at bounding box center [433, 49] width 134 height 15
paste textarea "VM | please transfer if cx calls back"
type textarea "VM | please transfer if cx calls back"
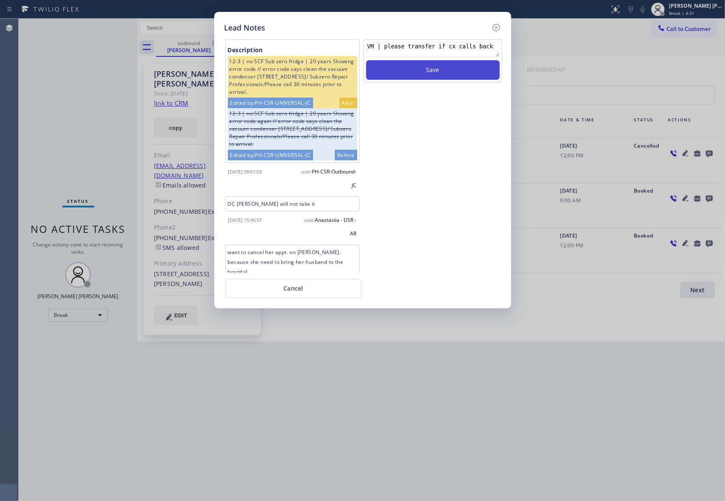
click at [427, 72] on button "Save" at bounding box center [433, 70] width 134 height 20
click at [499, 26] on icon at bounding box center [496, 27] width 10 height 10
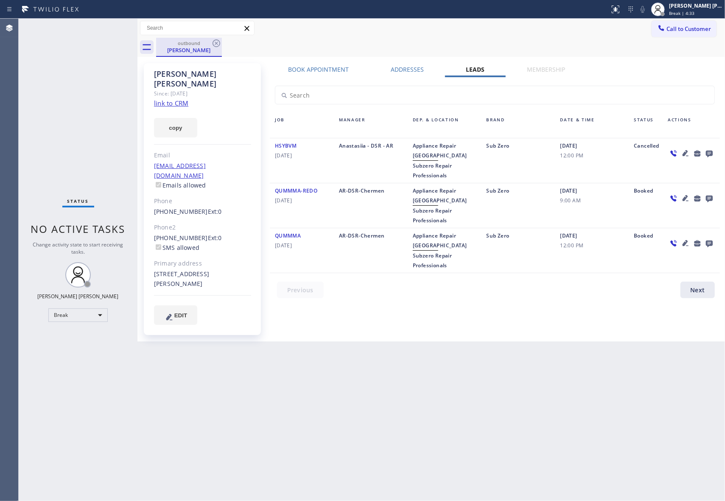
click at [188, 53] on div "[PERSON_NAME]" at bounding box center [189, 50] width 64 height 8
click at [213, 42] on icon at bounding box center [216, 43] width 8 height 8
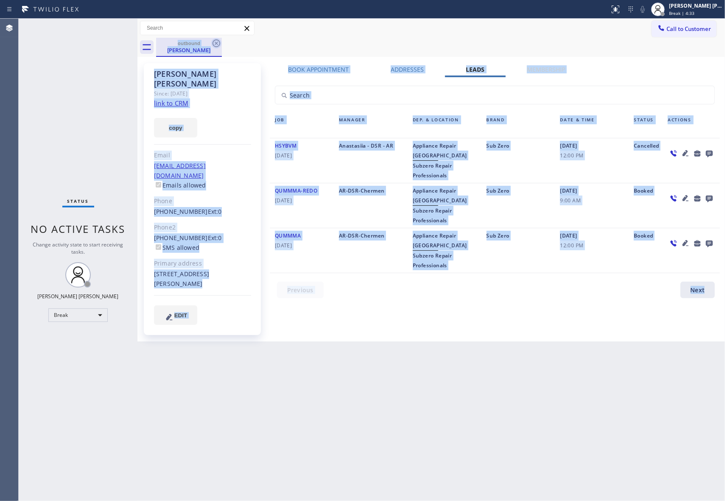
click at [213, 42] on div "outbound [PERSON_NAME]" at bounding box center [440, 47] width 569 height 19
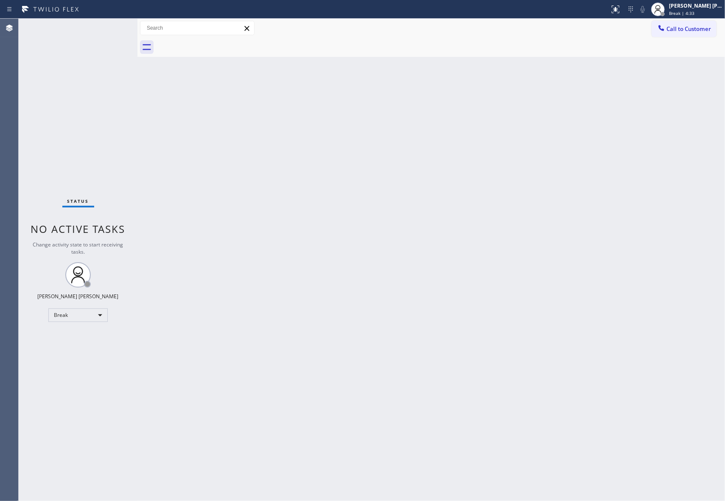
click at [213, 42] on div at bounding box center [440, 47] width 569 height 19
click at [697, 31] on span "Call to Customer" at bounding box center [688, 29] width 45 height 8
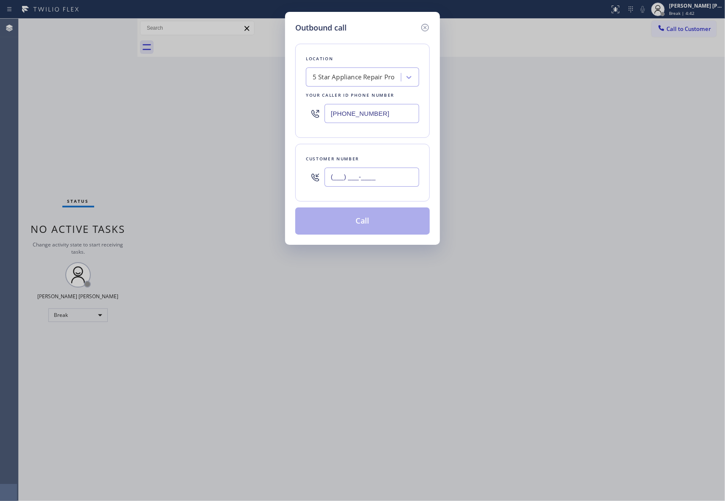
click at [382, 183] on input "(___) ___-____" at bounding box center [371, 176] width 95 height 19
paste input "818) 703-2840"
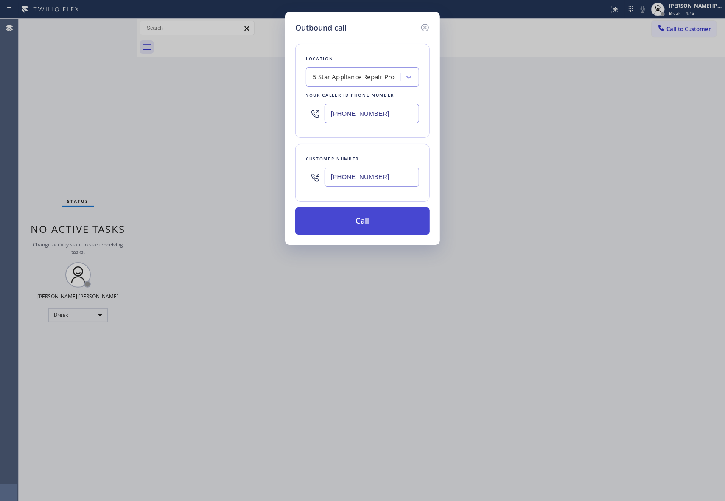
type input "[PHONE_NUMBER]"
click at [382, 220] on button "Call" at bounding box center [362, 220] width 134 height 27
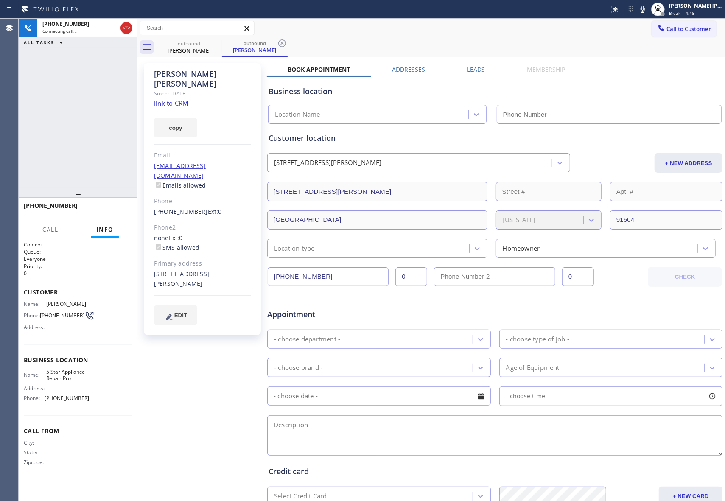
type input "[PHONE_NUMBER]"
click at [471, 72] on label "Leads" at bounding box center [476, 69] width 18 height 8
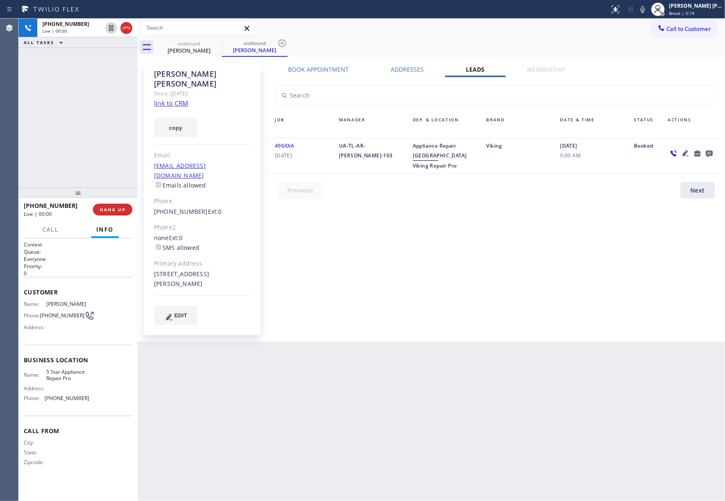
click at [713, 152] on icon at bounding box center [709, 153] width 10 height 11
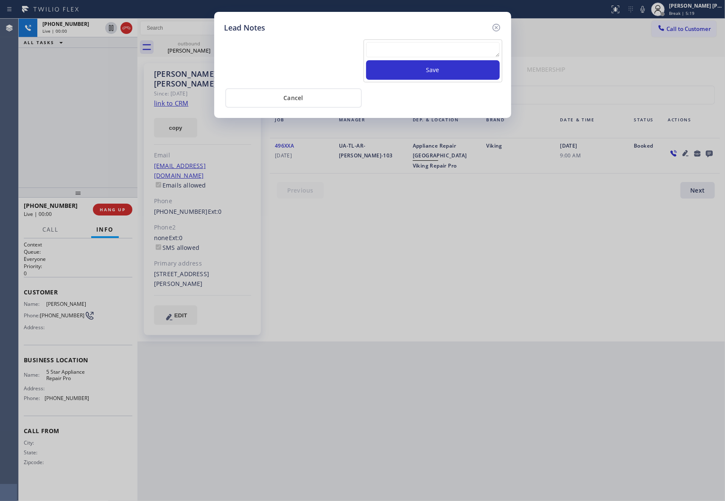
click at [427, 49] on textarea at bounding box center [433, 49] width 134 height 15
paste textarea "VM | please transfer if cx calls back"
type textarea "VM | please transfer if cx calls back"
click at [440, 72] on button "Save" at bounding box center [433, 70] width 134 height 20
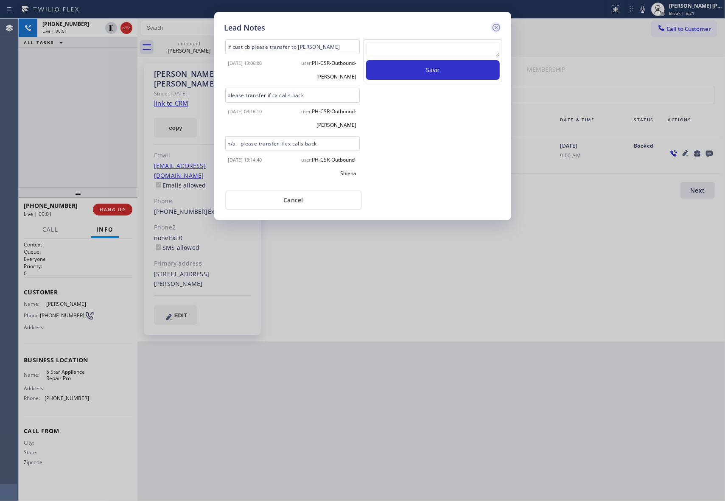
click at [498, 26] on icon at bounding box center [496, 27] width 10 height 10
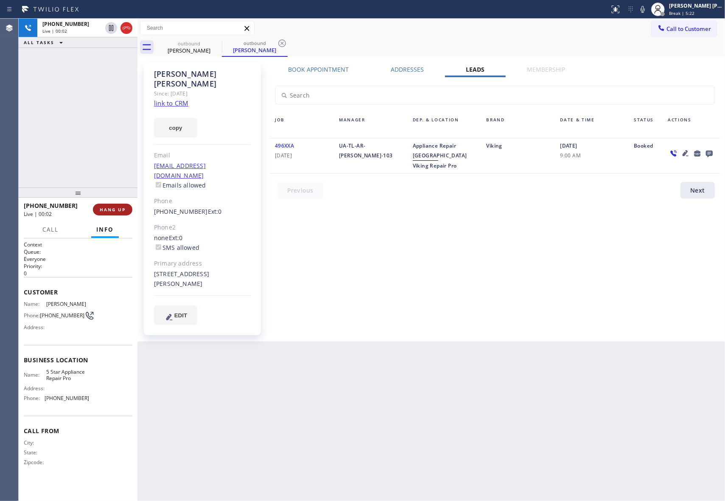
click at [115, 209] on span "HANG UP" at bounding box center [113, 209] width 26 height 6
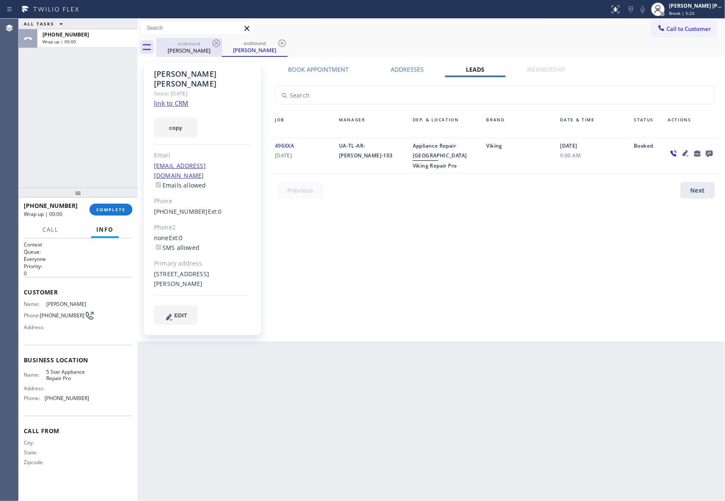
click at [206, 52] on div "[PERSON_NAME]" at bounding box center [189, 51] width 64 height 8
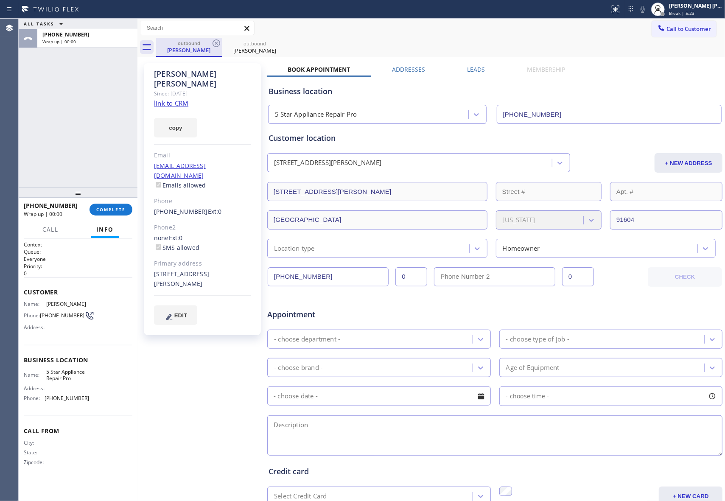
click at [209, 46] on div "[PERSON_NAME]" at bounding box center [189, 50] width 64 height 8
click at [111, 210] on span "COMPLETE" at bounding box center [110, 209] width 29 height 6
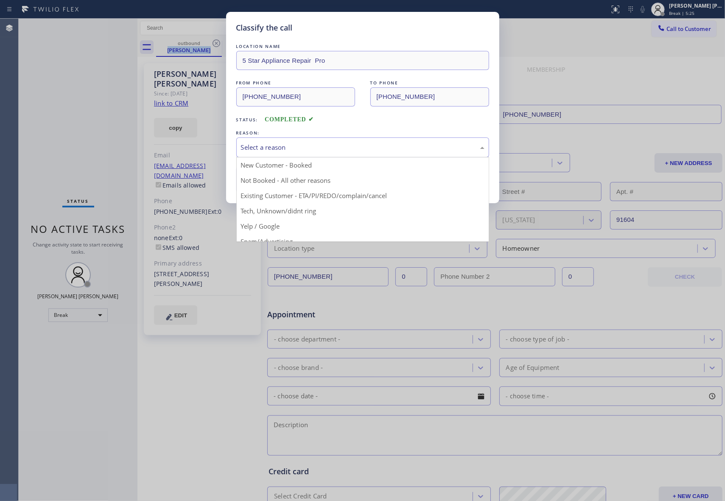
click at [282, 148] on div "Select a reason" at bounding box center [362, 147] width 243 height 10
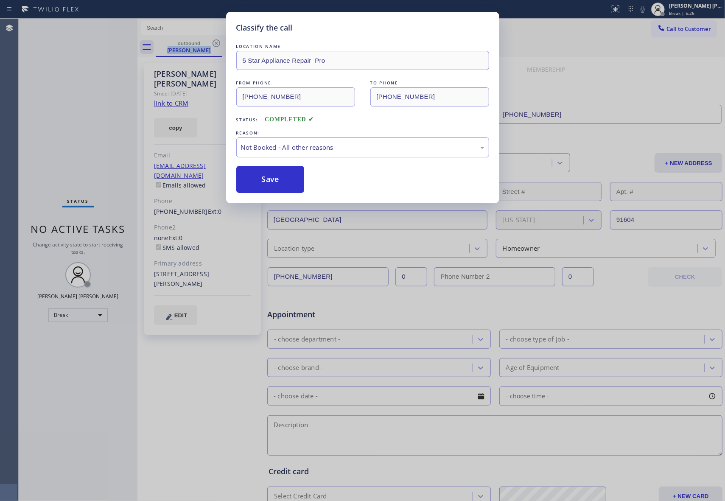
click at [269, 183] on button "Save" at bounding box center [270, 179] width 68 height 27
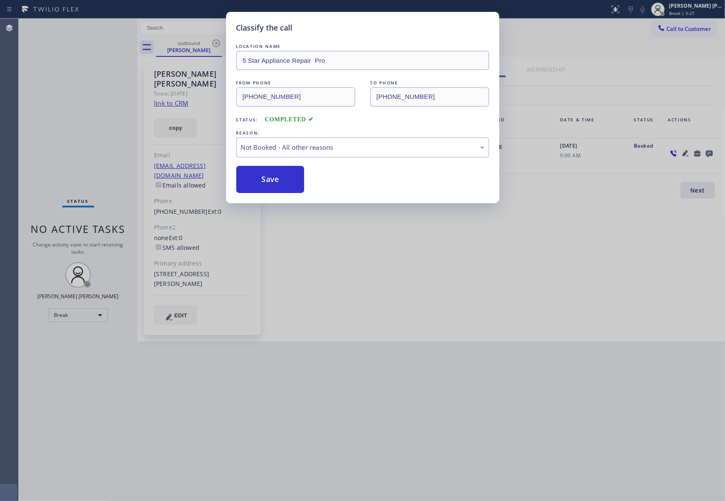
click at [207, 43] on div "Classify the call LOCATION NAME 5 Star Appliance Repair Pro FROM PHONE [PHONE_N…" at bounding box center [372, 260] width 706 height 482
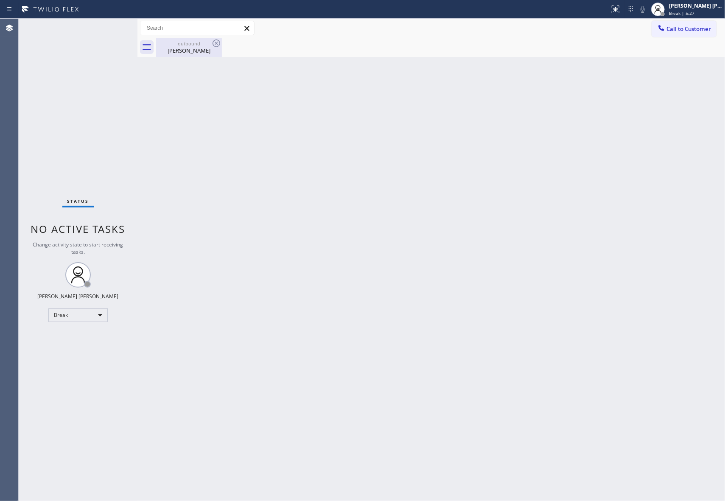
click at [205, 51] on div "[PERSON_NAME]" at bounding box center [189, 51] width 64 height 8
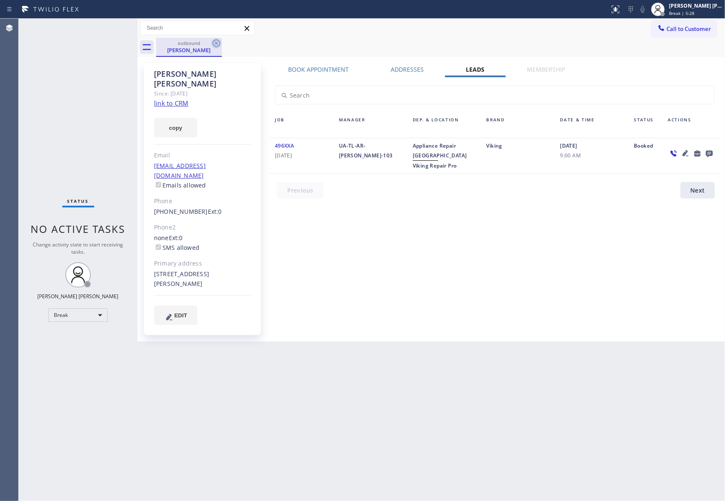
drag, startPoint x: 227, startPoint y: 43, endPoint x: 215, endPoint y: 43, distance: 12.7
click at [226, 43] on div "outbound [PERSON_NAME]" at bounding box center [440, 47] width 569 height 19
click at [215, 43] on icon at bounding box center [216, 43] width 10 height 10
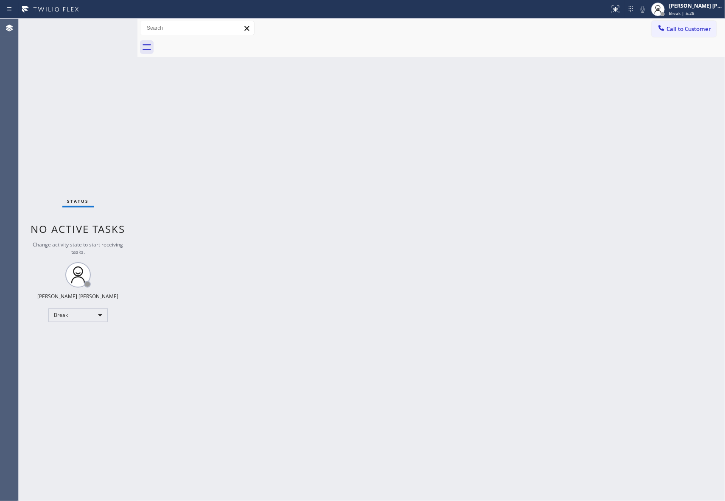
click at [215, 43] on div at bounding box center [440, 47] width 569 height 19
click at [681, 21] on button "Call to Customer" at bounding box center [683, 29] width 65 height 16
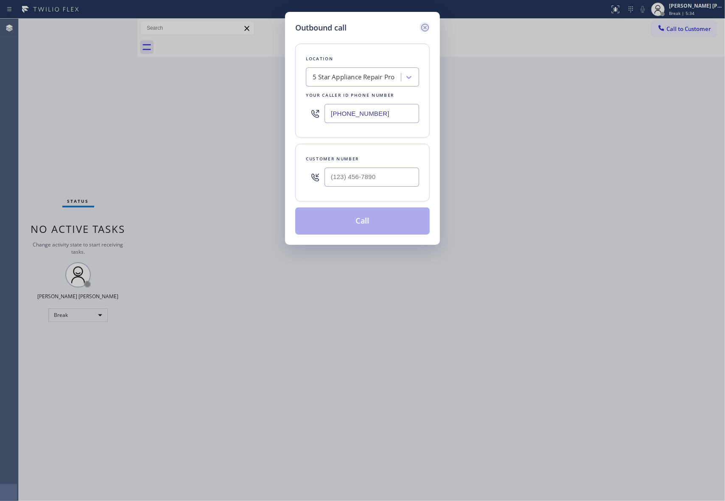
click at [424, 28] on icon at bounding box center [425, 27] width 10 height 10
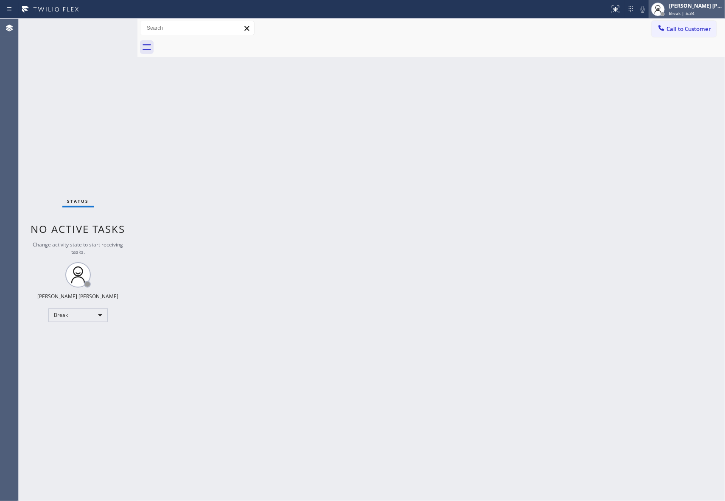
click at [694, 10] on div "Break | 5:34" at bounding box center [695, 13] width 53 height 6
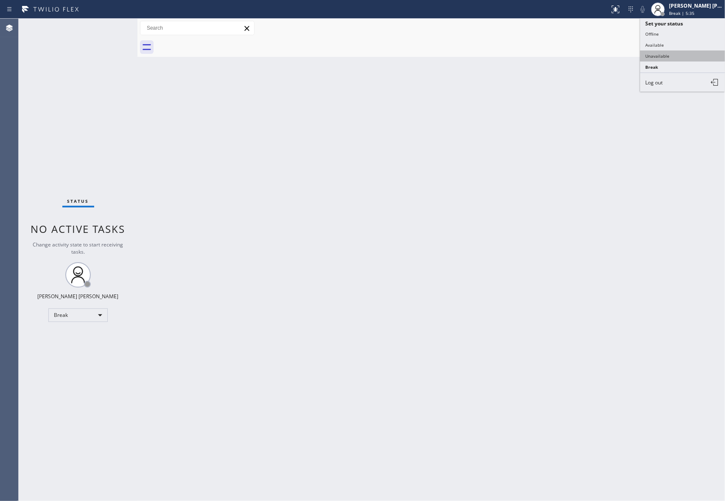
click at [673, 54] on button "Unavailable" at bounding box center [682, 55] width 85 height 11
click at [698, 31] on span "Call to Customer" at bounding box center [688, 29] width 45 height 8
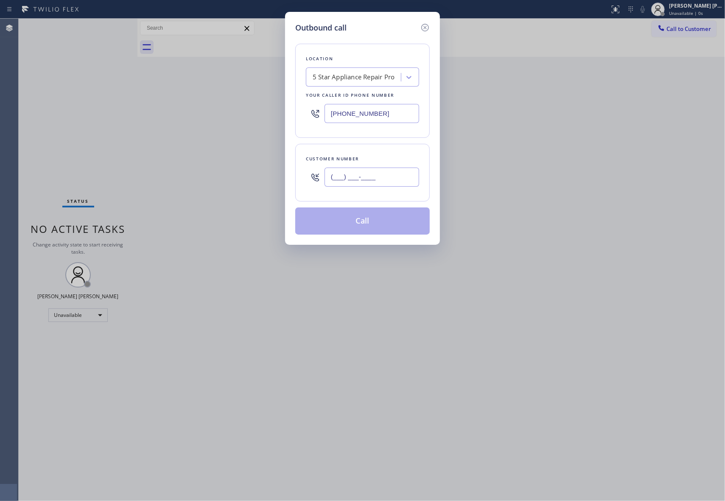
click at [373, 175] on input "(___) ___-____" at bounding box center [371, 176] width 95 height 19
paste input "713) 516-2935"
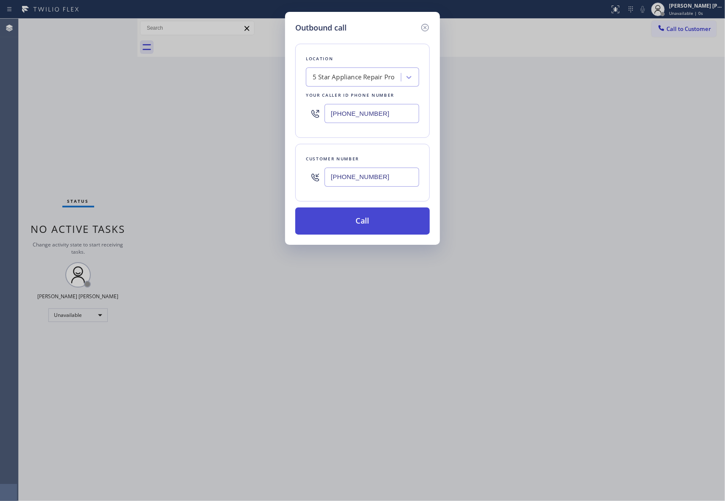
type input "[PHONE_NUMBER]"
click at [382, 220] on button "Call" at bounding box center [362, 220] width 134 height 27
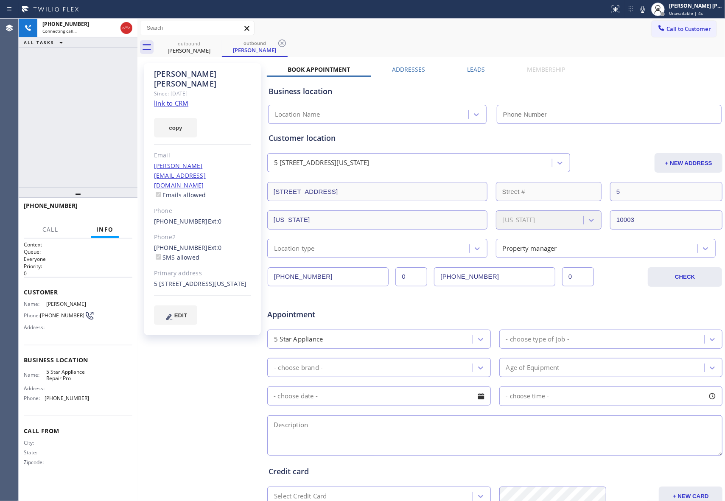
type input "[PHONE_NUMBER]"
click at [468, 66] on label "Leads" at bounding box center [476, 69] width 18 height 8
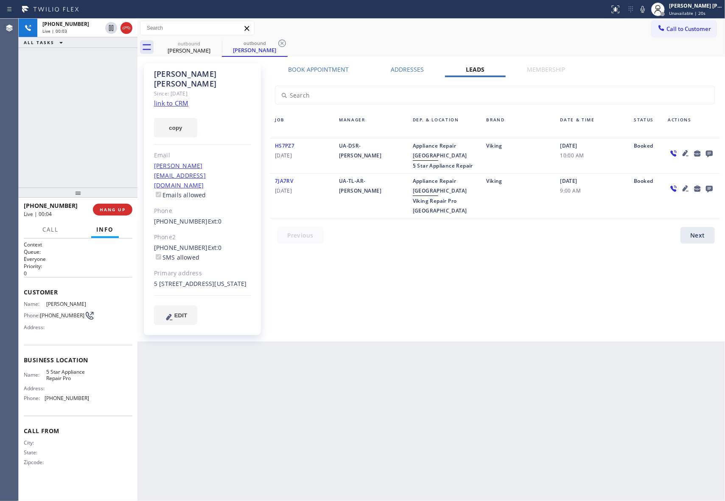
click at [175, 99] on link "link to CRM" at bounding box center [171, 103] width 34 height 8
click at [125, 28] on icon at bounding box center [127, 28] width 8 height 3
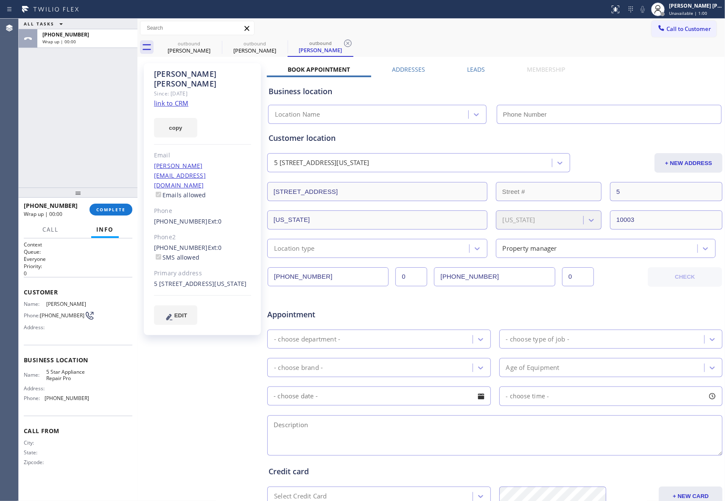
type input "[PHONE_NUMBER]"
click at [216, 45] on icon at bounding box center [216, 43] width 10 height 10
click at [0, 0] on icon at bounding box center [0, 0] width 0 height 0
click at [343, 45] on icon at bounding box center [348, 43] width 10 height 10
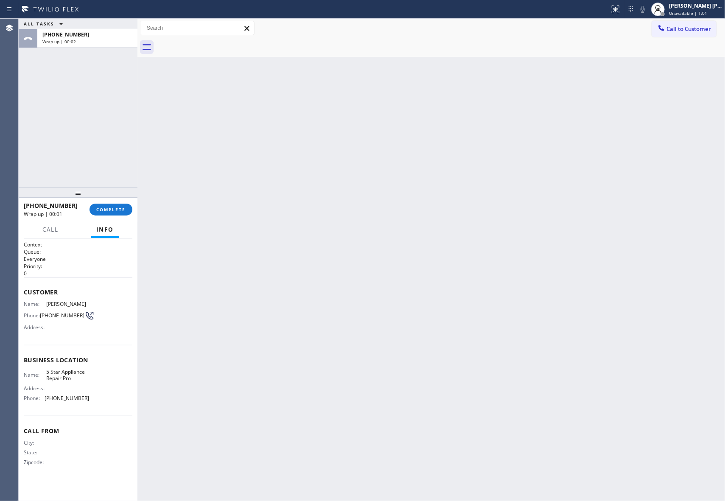
click at [216, 45] on div at bounding box center [440, 47] width 569 height 19
click at [116, 209] on span "COMPLETE" at bounding box center [110, 209] width 29 height 6
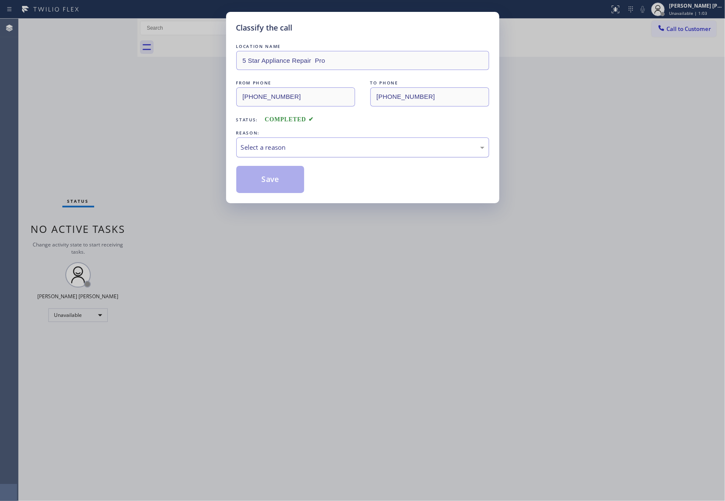
click at [316, 145] on div "Select a reason" at bounding box center [362, 147] width 243 height 10
drag, startPoint x: 284, startPoint y: 181, endPoint x: 160, endPoint y: 1, distance: 218.3
click at [284, 181] on button "Save" at bounding box center [270, 179] width 68 height 27
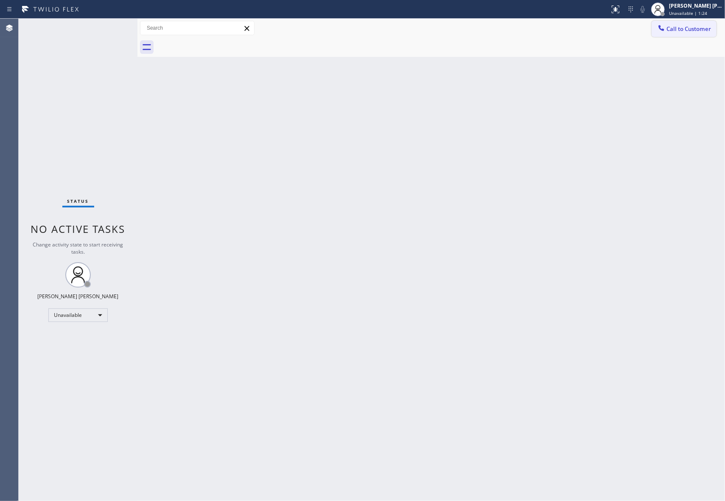
click at [700, 29] on span "Call to Customer" at bounding box center [688, 29] width 45 height 8
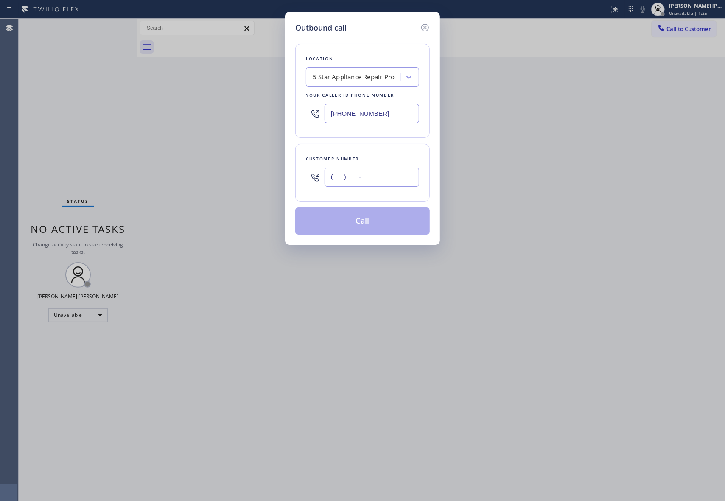
click at [383, 184] on input "(___) ___-____" at bounding box center [371, 176] width 95 height 19
paste input "561) 289-4997"
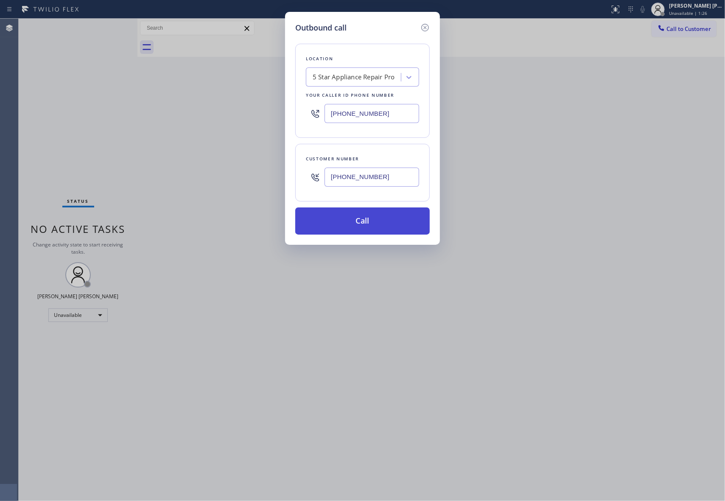
type input "[PHONE_NUMBER]"
click at [382, 221] on button "Call" at bounding box center [362, 220] width 134 height 27
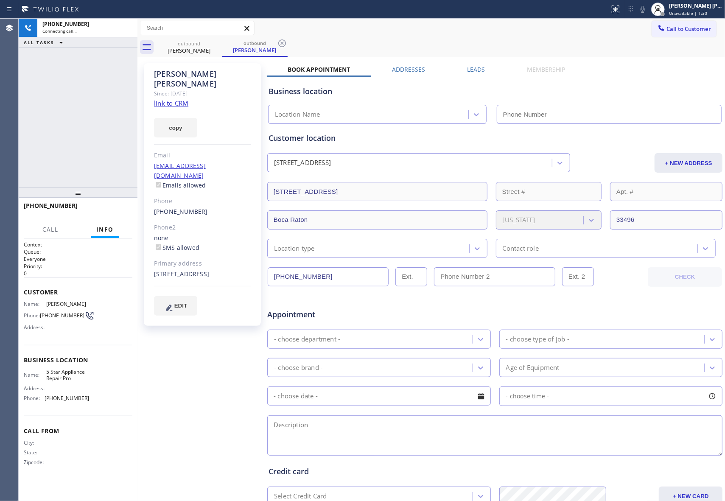
type input "[PHONE_NUMBER]"
click at [119, 211] on span "HANG UP" at bounding box center [113, 209] width 26 height 6
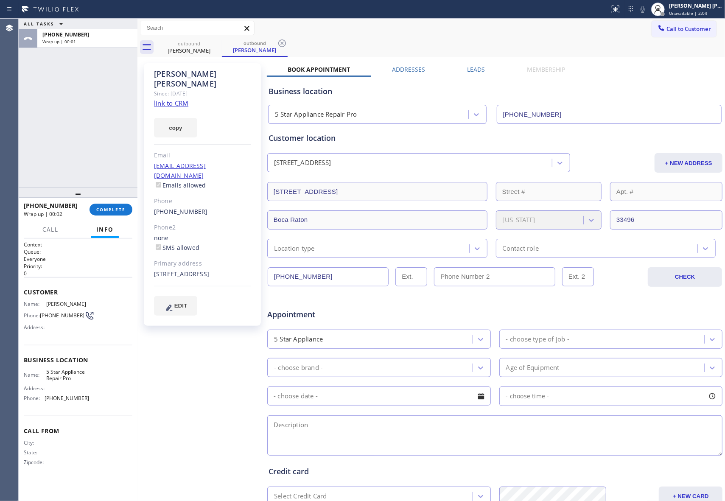
click at [480, 68] on label "Leads" at bounding box center [476, 69] width 18 height 8
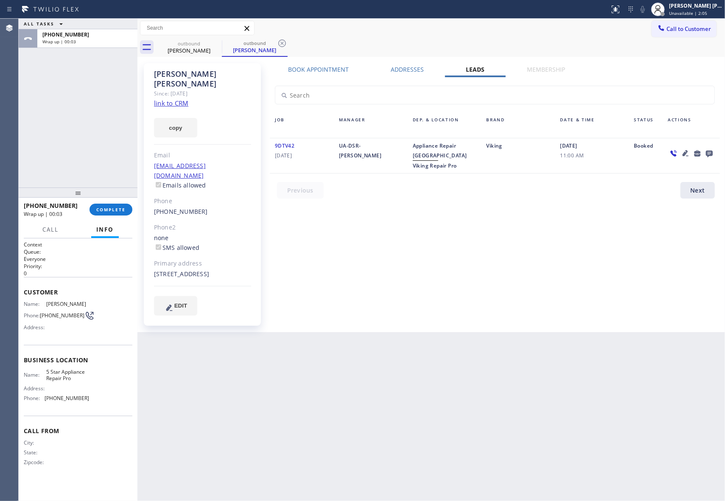
click at [706, 148] on icon at bounding box center [709, 153] width 10 height 11
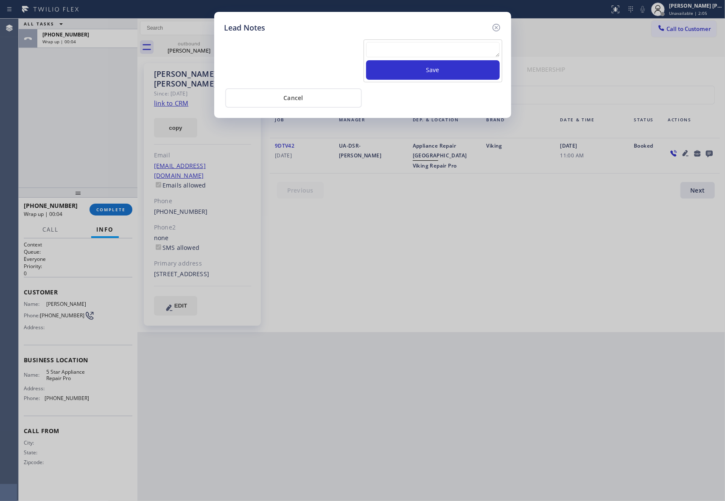
click at [422, 46] on textarea at bounding box center [433, 49] width 134 height 15
paste textarea "VM | please transfer if cx calls back"
type textarea "VM | please transfer if cx calls back"
click at [433, 70] on button "Save" at bounding box center [433, 70] width 134 height 20
click at [499, 27] on icon at bounding box center [496, 28] width 8 height 8
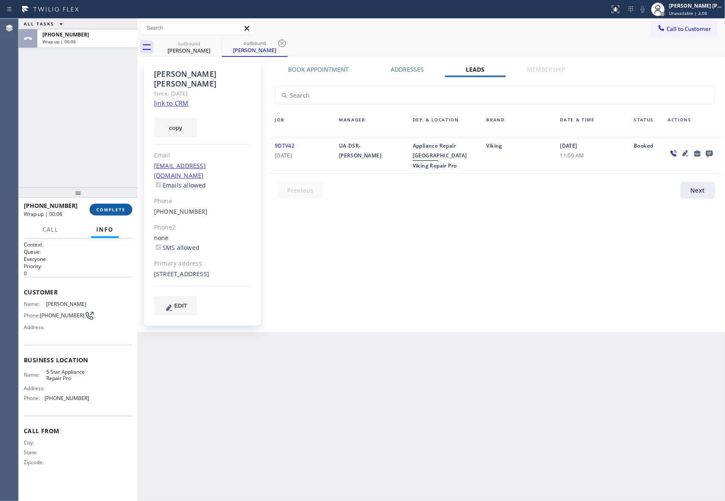
click at [120, 209] on span "COMPLETE" at bounding box center [110, 209] width 29 height 6
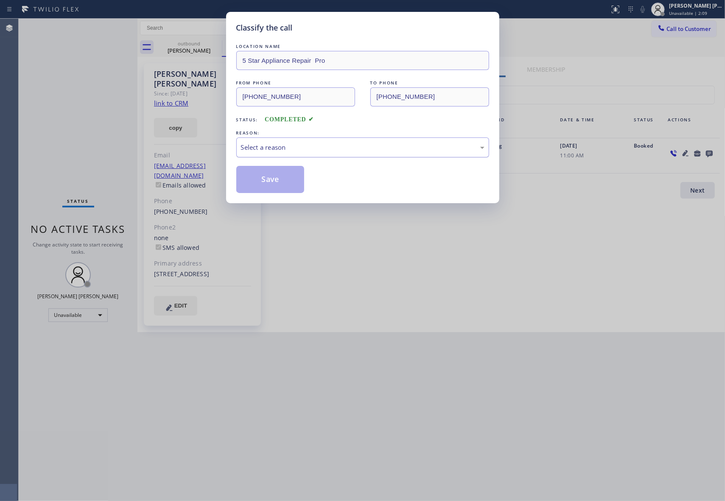
click at [293, 148] on div "Select a reason" at bounding box center [362, 147] width 243 height 10
click at [270, 179] on button "Save" at bounding box center [270, 179] width 68 height 27
click at [223, 47] on div "[PERSON_NAME]" at bounding box center [255, 50] width 64 height 8
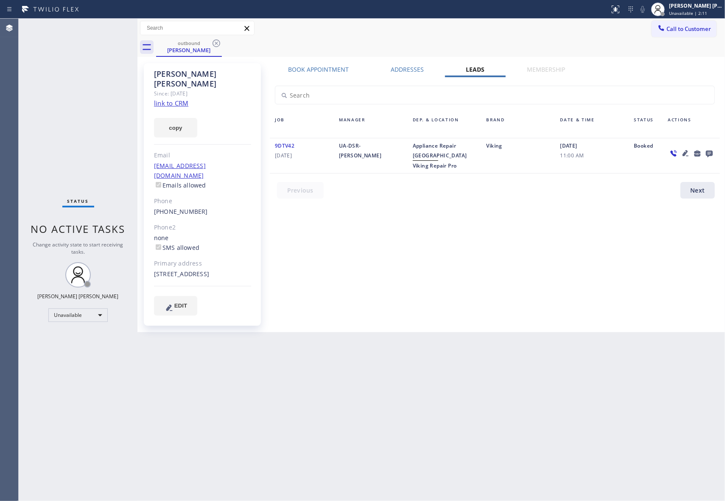
drag, startPoint x: 211, startPoint y: 46, endPoint x: 224, endPoint y: 41, distance: 14.1
click at [214, 45] on icon at bounding box center [216, 43] width 10 height 10
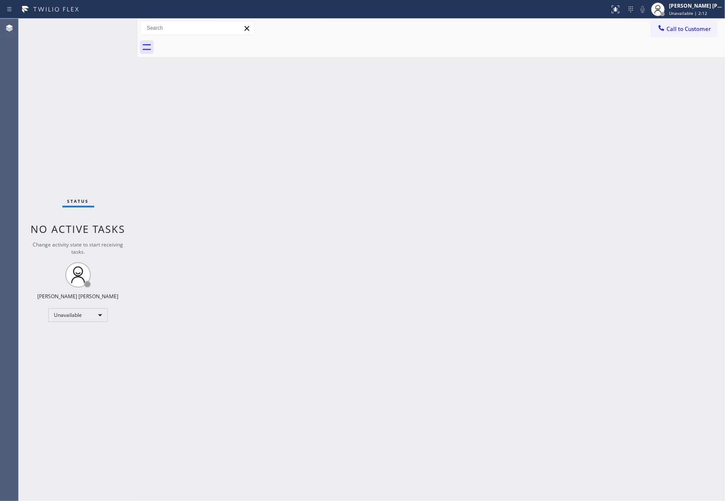
click at [224, 41] on div at bounding box center [440, 47] width 569 height 19
click at [218, 41] on div at bounding box center [440, 47] width 569 height 19
click at [701, 28] on span "Call to Customer" at bounding box center [688, 29] width 45 height 8
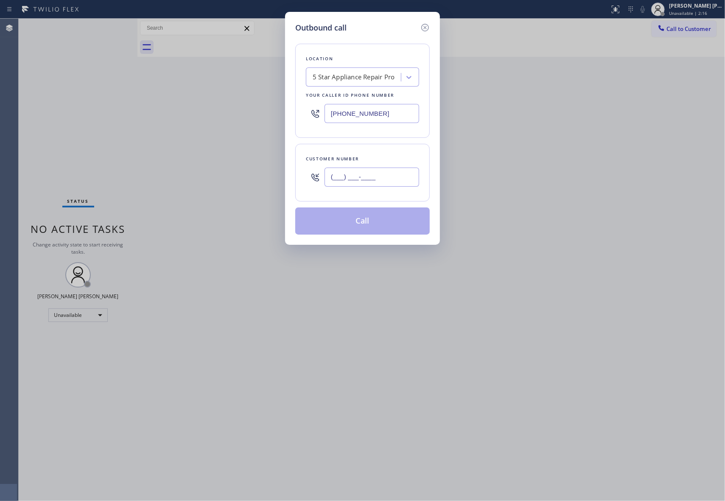
click at [402, 180] on input "(___) ___-____" at bounding box center [371, 176] width 95 height 19
paste input "347) 859-2715"
type input "[PHONE_NUMBER]"
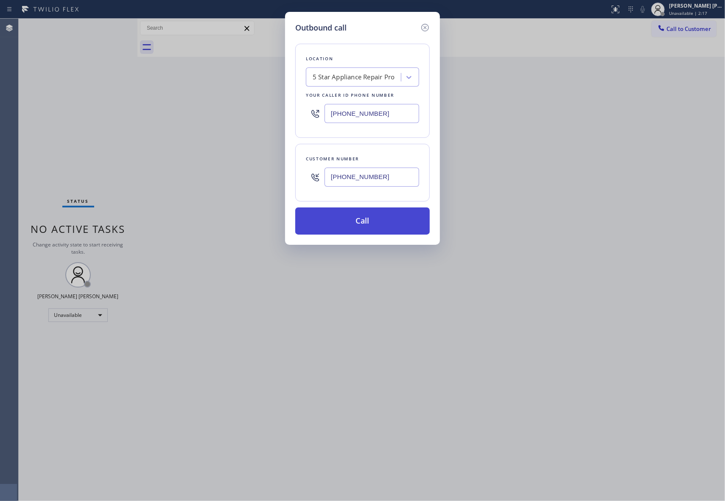
click at [380, 223] on button "Call" at bounding box center [362, 220] width 134 height 27
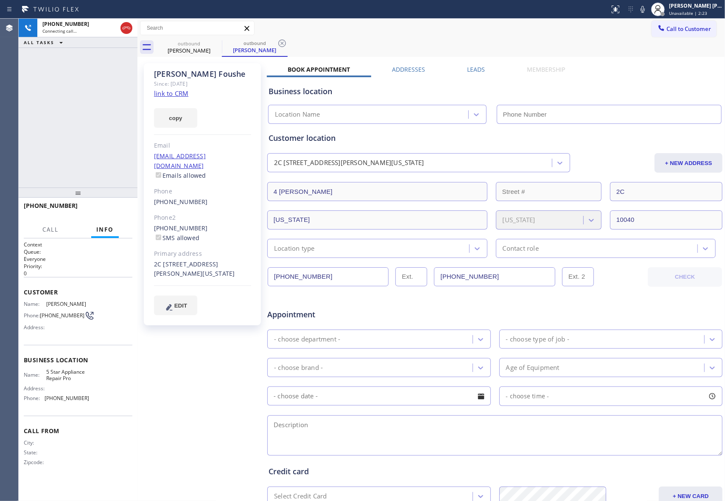
type input "[PHONE_NUMBER]"
click at [475, 69] on label "Leads" at bounding box center [476, 69] width 18 height 8
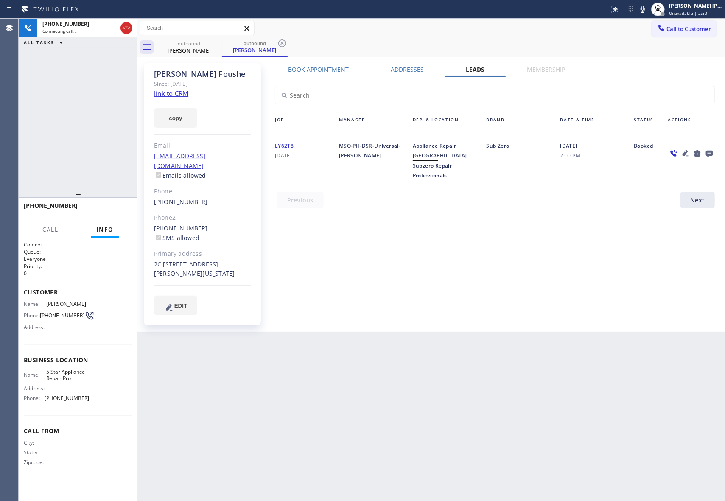
click at [707, 153] on icon at bounding box center [709, 154] width 7 height 7
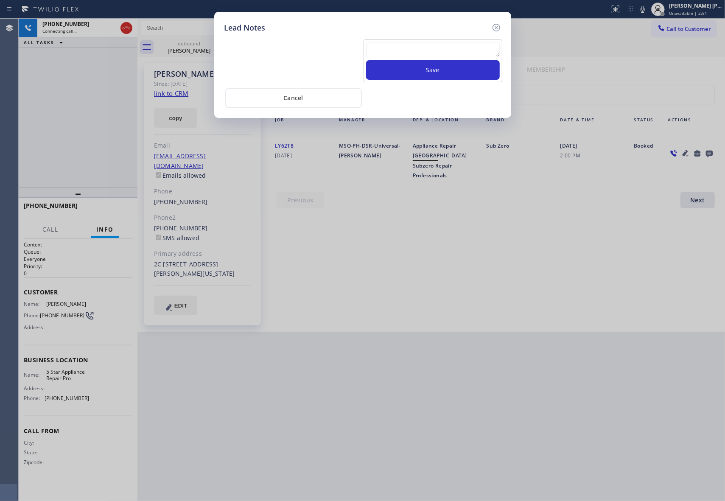
click at [409, 51] on textarea at bounding box center [433, 49] width 134 height 15
paste textarea "VM | please transfer if cx calls back"
type textarea "VM | please transfer if cx calls back"
click at [438, 70] on button "Save" at bounding box center [433, 70] width 134 height 20
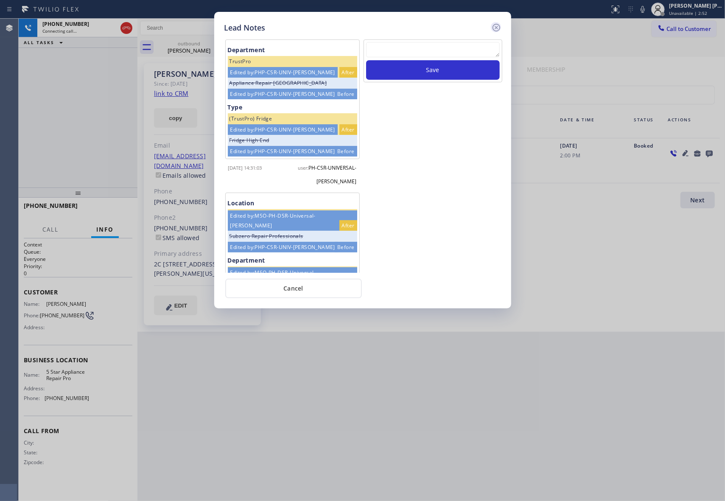
click at [498, 26] on icon at bounding box center [496, 27] width 10 height 10
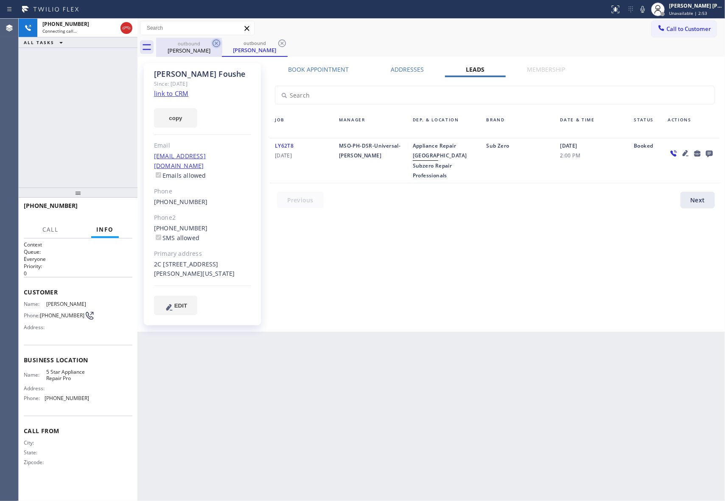
click at [218, 42] on icon at bounding box center [216, 43] width 10 height 10
click at [222, 42] on div "outbound [PERSON_NAME]" at bounding box center [255, 47] width 66 height 19
click at [218, 42] on icon at bounding box center [216, 43] width 10 height 10
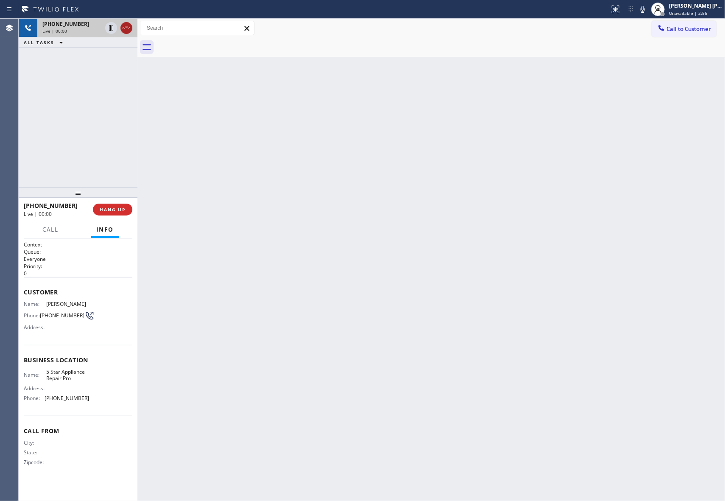
click at [129, 28] on icon at bounding box center [126, 28] width 10 height 10
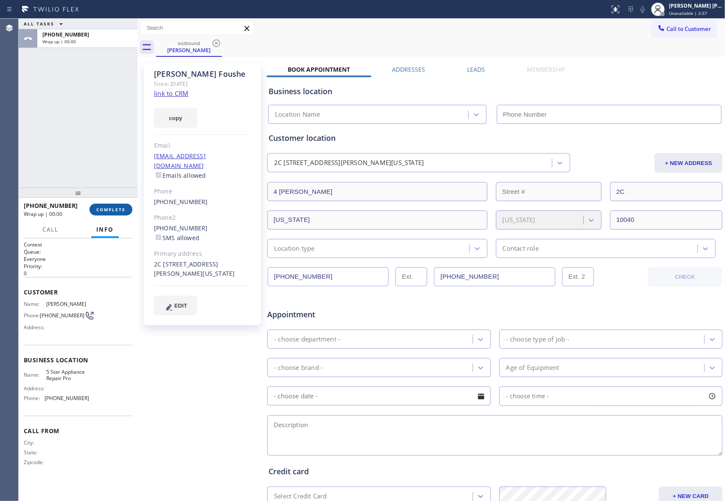
click at [112, 213] on button "COMPLETE" at bounding box center [110, 210] width 43 height 12
type input "[PHONE_NUMBER]"
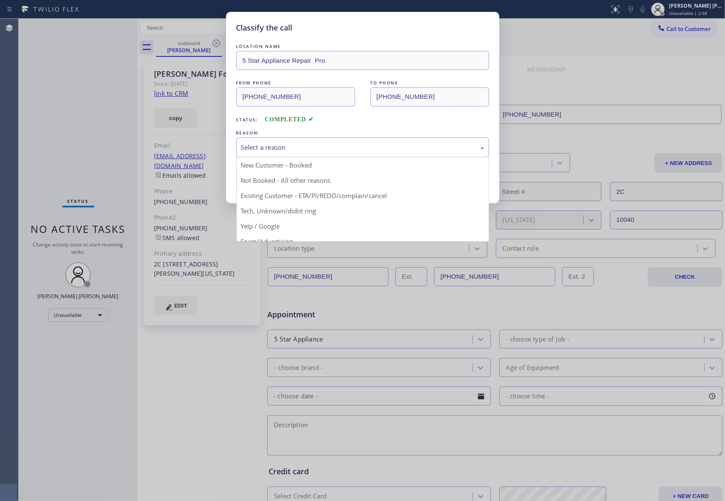
click at [280, 148] on div "Select a reason" at bounding box center [362, 147] width 243 height 10
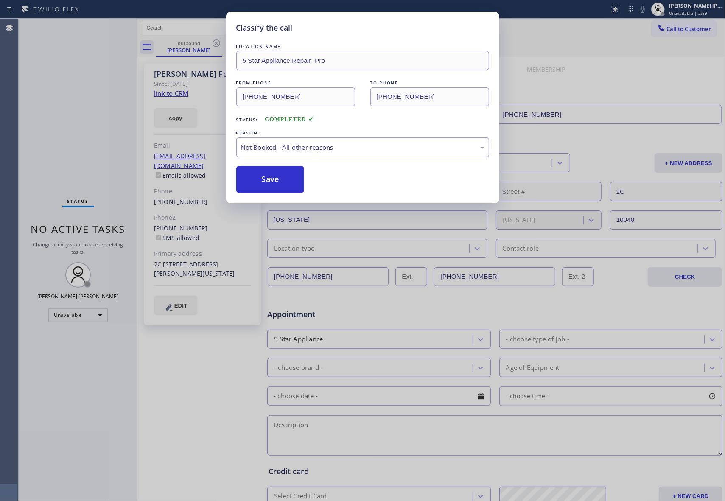
click at [262, 179] on button "Save" at bounding box center [270, 179] width 68 height 27
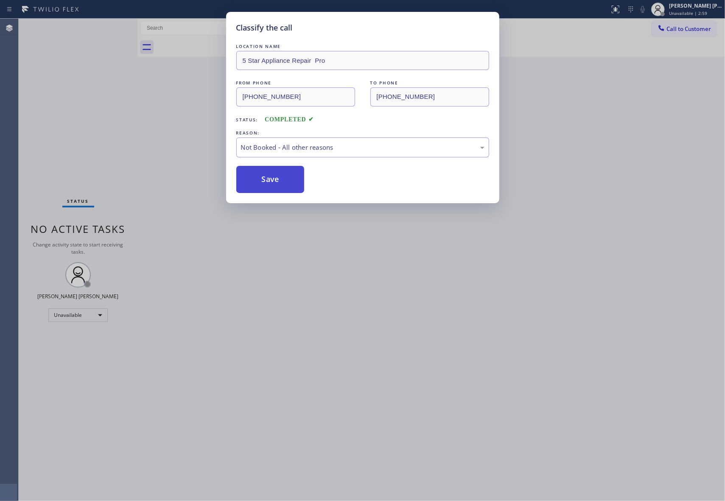
click at [254, 170] on button "Save" at bounding box center [270, 179] width 68 height 27
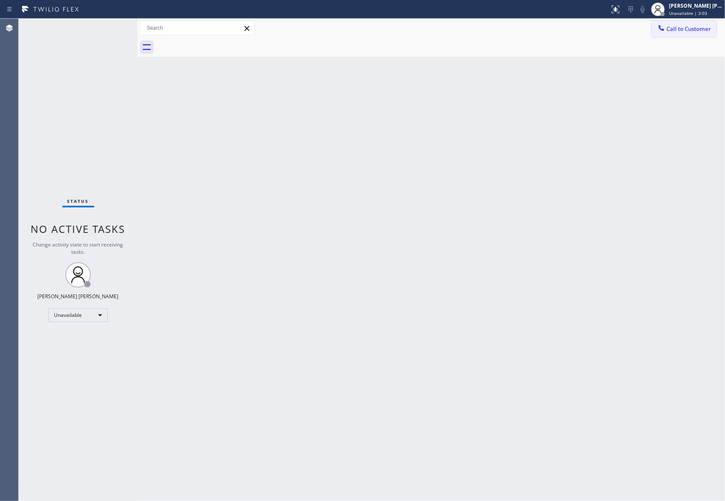
click at [694, 28] on span "Call to Customer" at bounding box center [688, 29] width 45 height 8
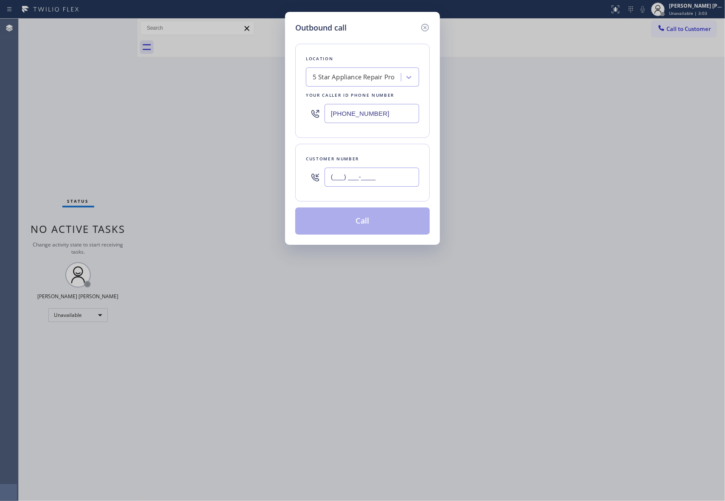
click at [413, 177] on input "(___) ___-____" at bounding box center [371, 176] width 95 height 19
paste input "773) 972-6277"
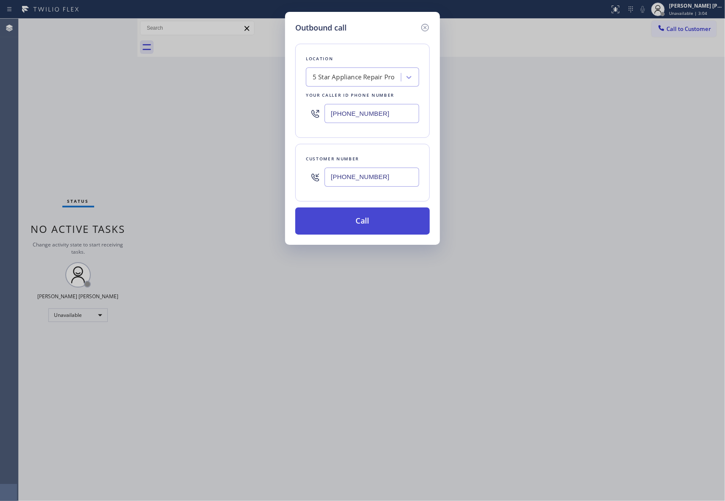
type input "[PHONE_NUMBER]"
click at [384, 226] on button "Call" at bounding box center [362, 220] width 134 height 27
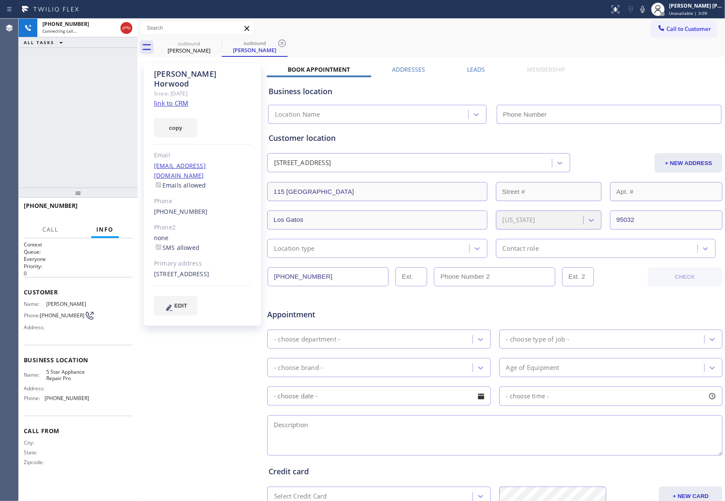
type input "[PHONE_NUMBER]"
click at [472, 67] on label "Leads" at bounding box center [476, 69] width 18 height 8
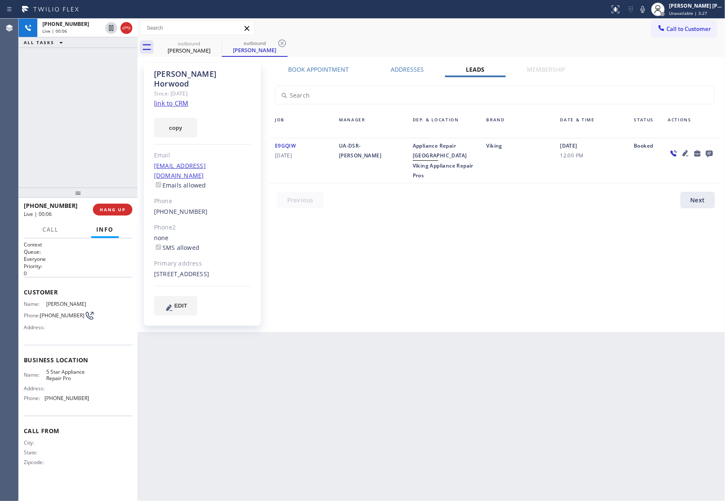
click at [706, 151] on icon at bounding box center [709, 154] width 7 height 7
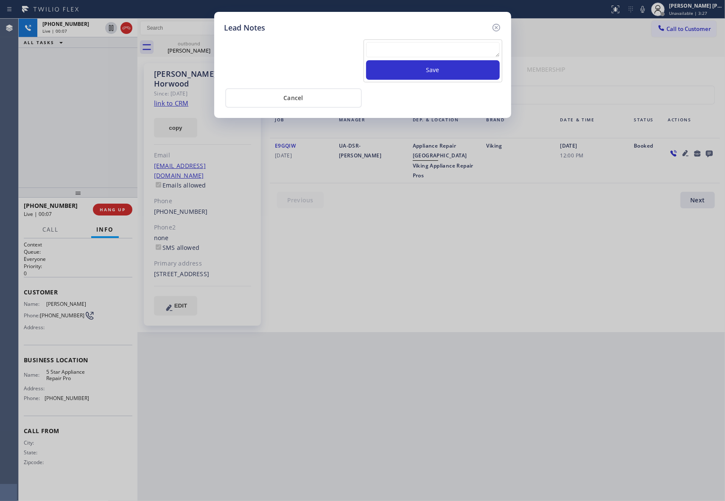
click at [442, 48] on textarea at bounding box center [433, 49] width 134 height 15
paste textarea "VM | please transfer if cx calls back"
type textarea "VM | please transfer if cx calls back"
click at [459, 73] on button "Save" at bounding box center [433, 70] width 134 height 20
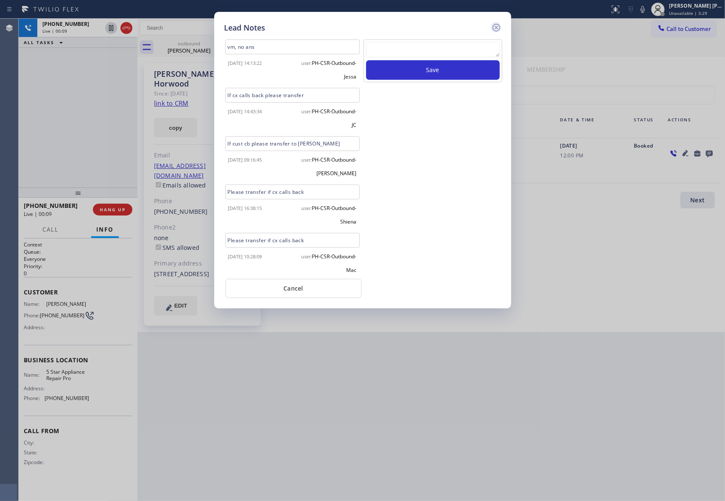
click at [499, 27] on icon at bounding box center [496, 28] width 8 height 8
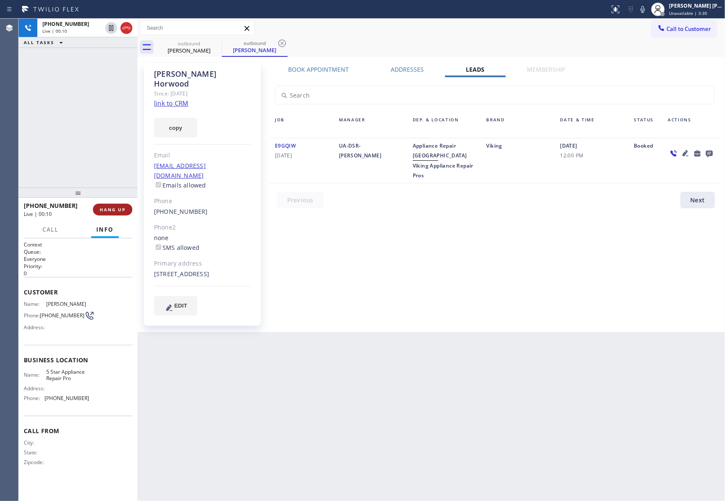
click at [114, 212] on span "HANG UP" at bounding box center [113, 209] width 26 height 6
click at [122, 207] on span "COMPLETE" at bounding box center [110, 209] width 29 height 6
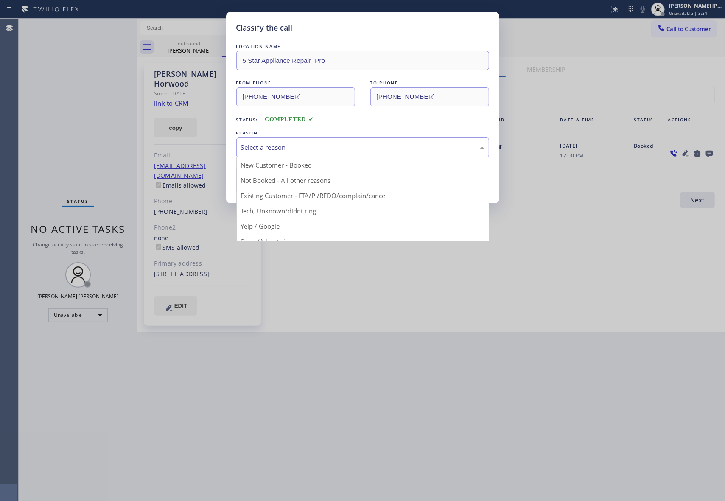
click at [326, 144] on div "Select a reason" at bounding box center [362, 147] width 243 height 10
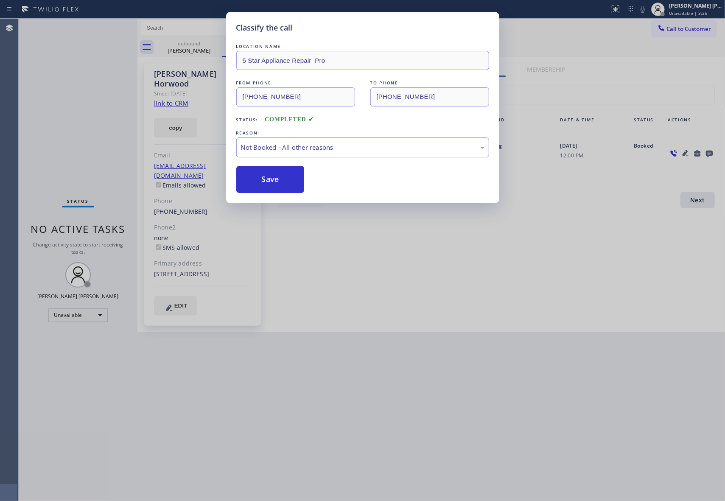
click at [263, 179] on button "Save" at bounding box center [270, 179] width 68 height 27
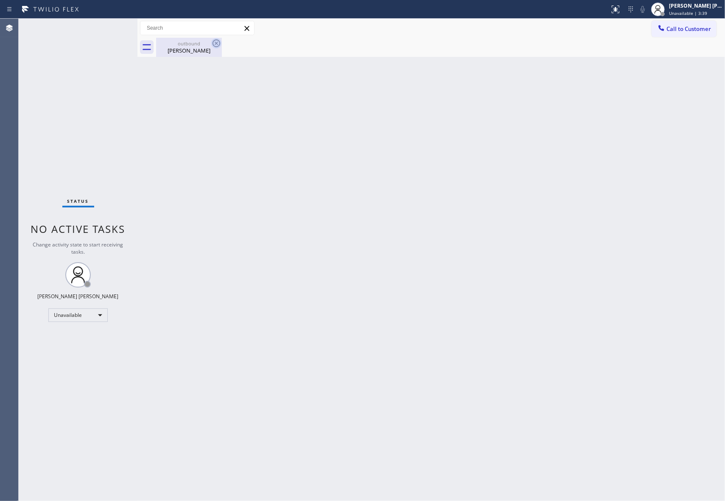
drag, startPoint x: 172, startPoint y: 47, endPoint x: 213, endPoint y: 47, distance: 40.7
click at [193, 47] on div "[PERSON_NAME]" at bounding box center [189, 51] width 64 height 8
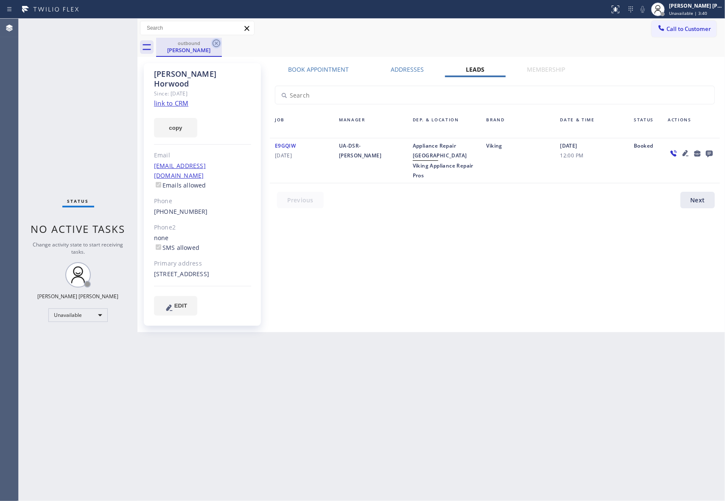
click at [220, 45] on icon at bounding box center [216, 43] width 10 height 10
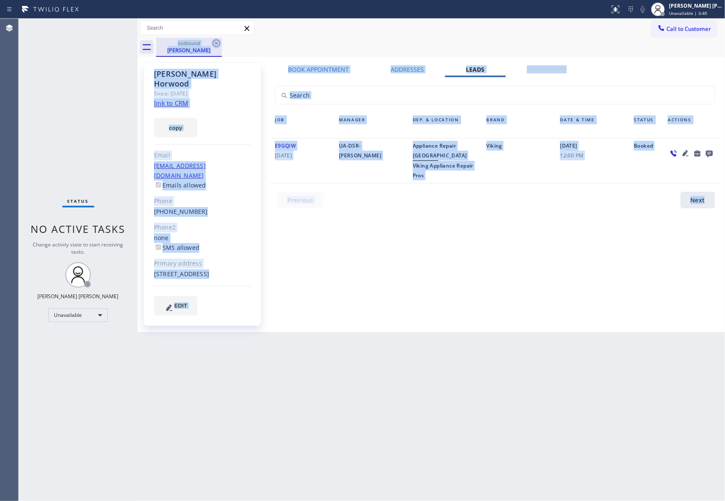
click at [220, 45] on div "outbound [PERSON_NAME]" at bounding box center [440, 47] width 569 height 19
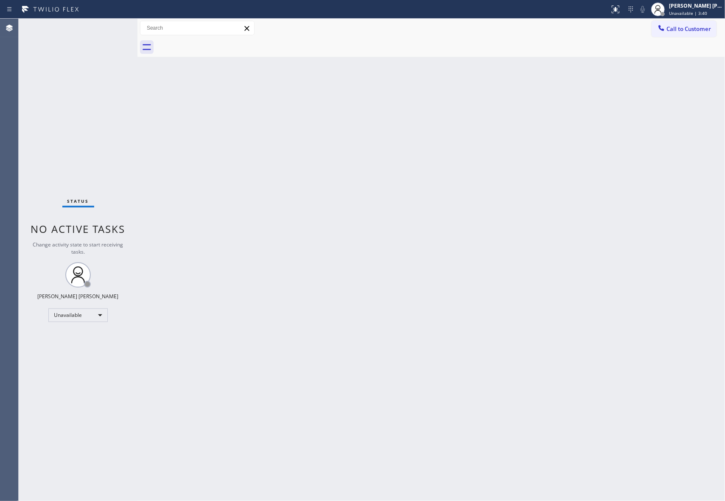
click at [220, 45] on div at bounding box center [440, 47] width 569 height 19
click at [683, 31] on span "Call to Customer" at bounding box center [688, 29] width 45 height 8
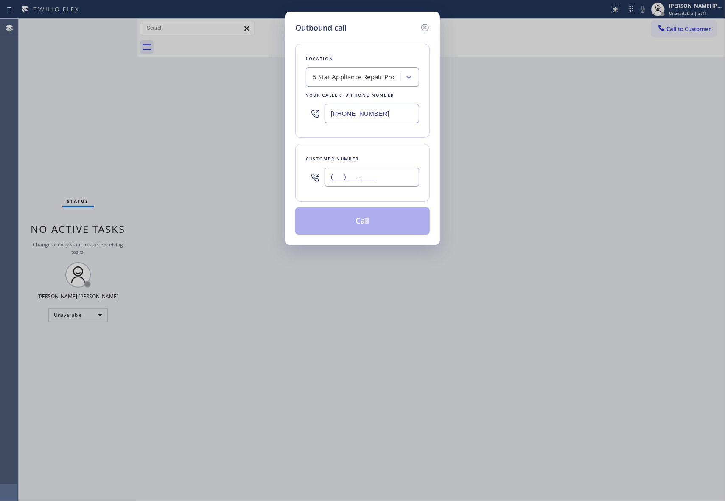
click at [399, 170] on input "(___) ___-____" at bounding box center [371, 176] width 95 height 19
paste input "954) 592-4819"
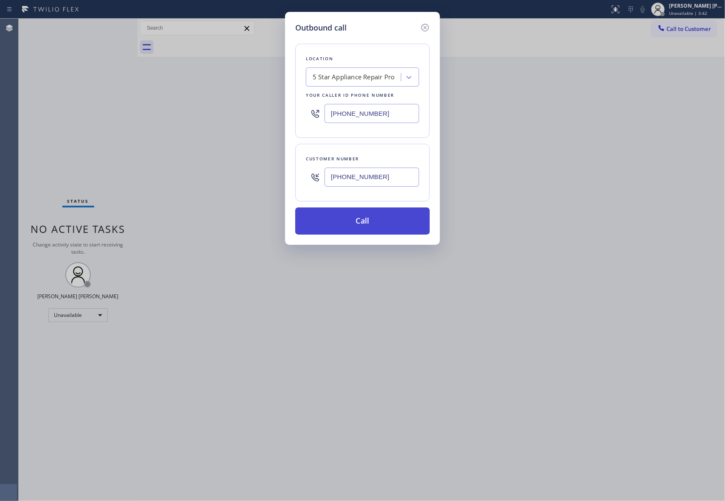
type input "[PHONE_NUMBER]"
click at [384, 221] on button "Call" at bounding box center [362, 220] width 134 height 27
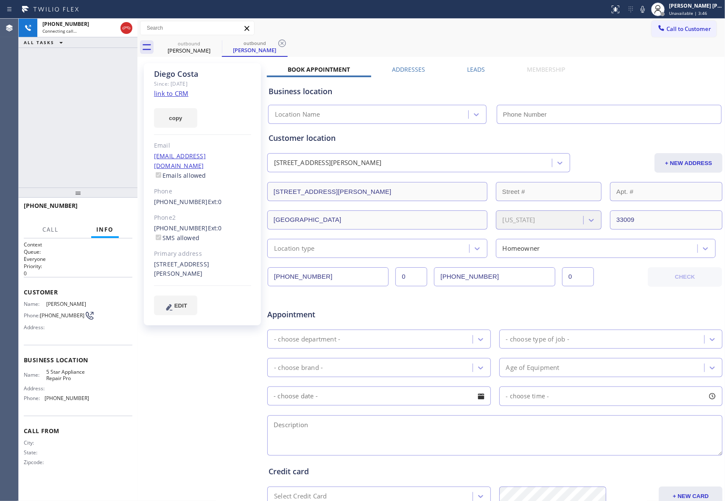
type input "[PHONE_NUMBER]"
click at [472, 74] on div "Business location 5 Star Appliance Repair Pro [PHONE_NUMBER]" at bounding box center [495, 99] width 456 height 50
click at [471, 72] on label "Leads" at bounding box center [476, 69] width 18 height 8
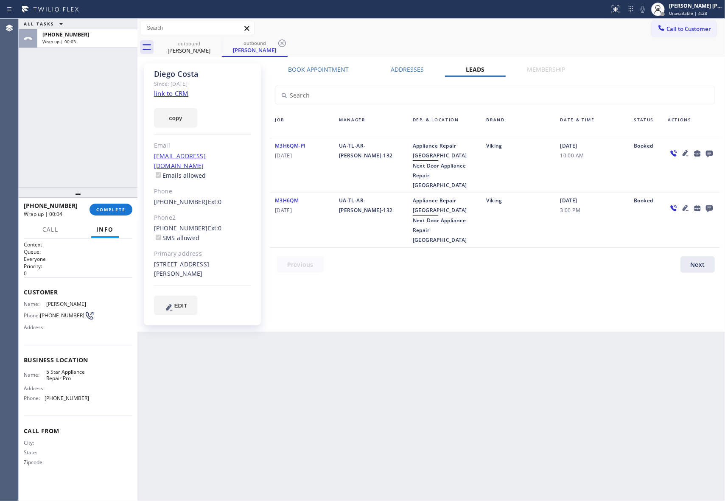
click at [707, 148] on icon at bounding box center [709, 153] width 10 height 11
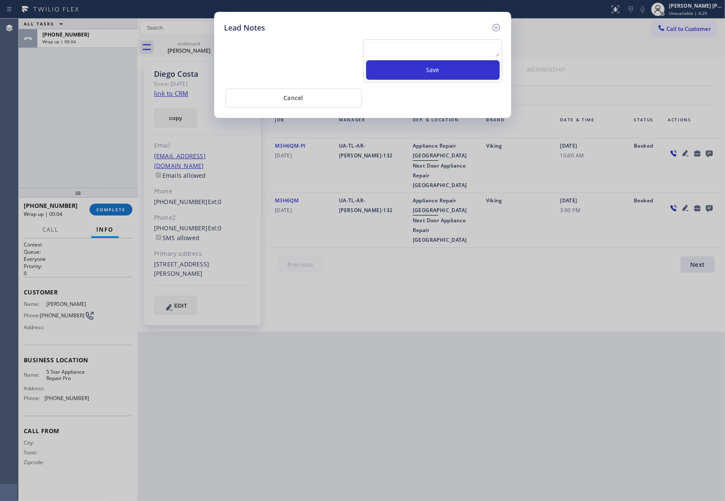
click at [448, 47] on textarea at bounding box center [433, 49] width 134 height 15
paste textarea "cx hung up after opening spiel"
type textarea "cx hung up after opening spiel"
click at [437, 69] on button "Save" at bounding box center [433, 70] width 134 height 20
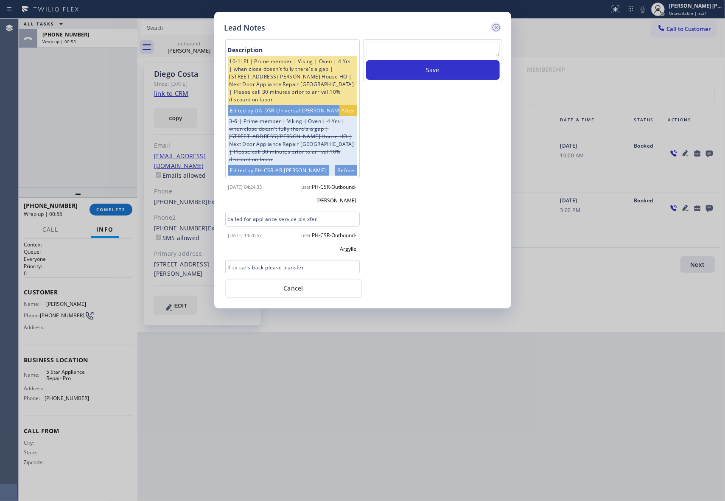
click at [499, 23] on icon at bounding box center [496, 27] width 10 height 10
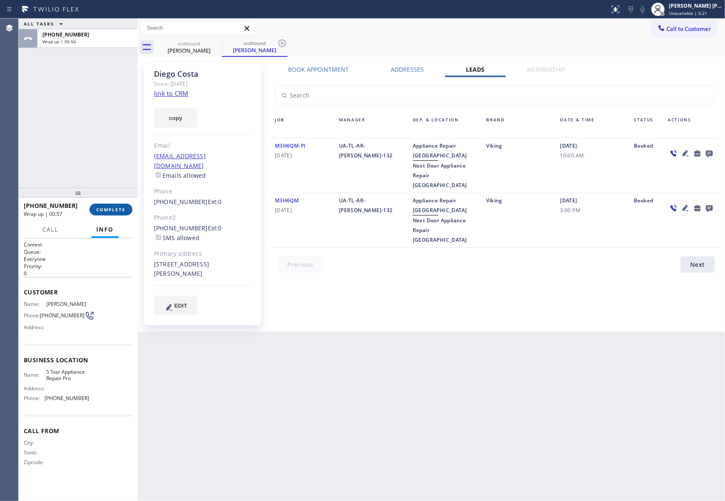
click at [107, 209] on span "COMPLETE" at bounding box center [110, 209] width 29 height 6
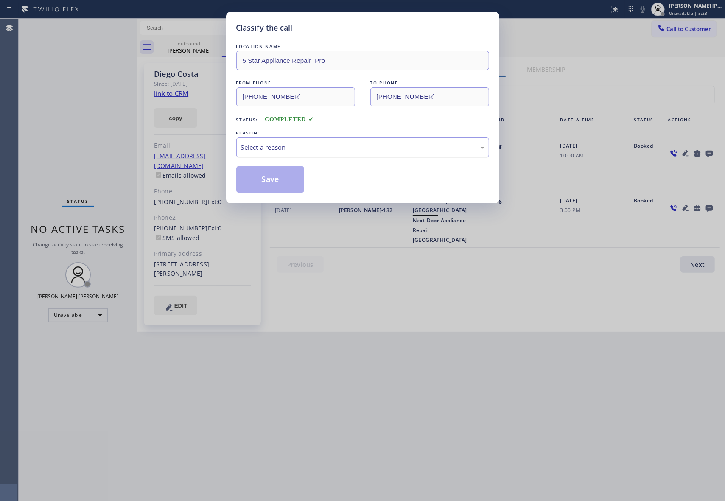
click at [304, 143] on div "Select a reason" at bounding box center [362, 147] width 243 height 10
click at [268, 179] on button "Save" at bounding box center [270, 179] width 68 height 27
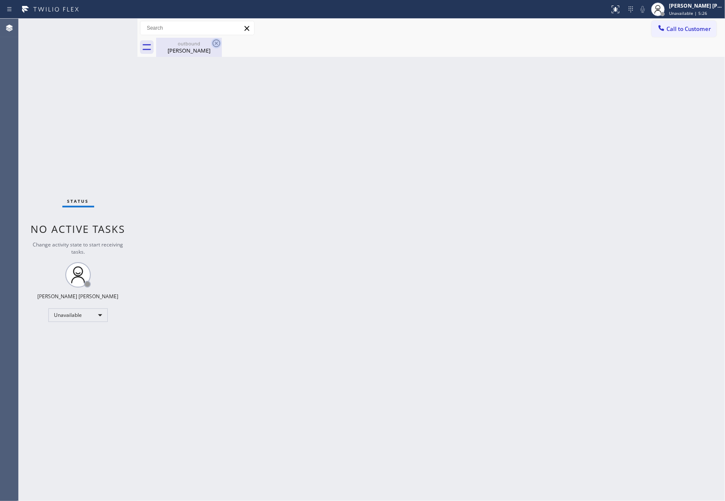
click at [214, 47] on icon at bounding box center [216, 43] width 10 height 10
click at [218, 45] on icon at bounding box center [216, 43] width 10 height 10
drag, startPoint x: 204, startPoint y: 42, endPoint x: 192, endPoint y: 46, distance: 12.1
click at [202, 43] on div "outbound" at bounding box center [189, 43] width 64 height 6
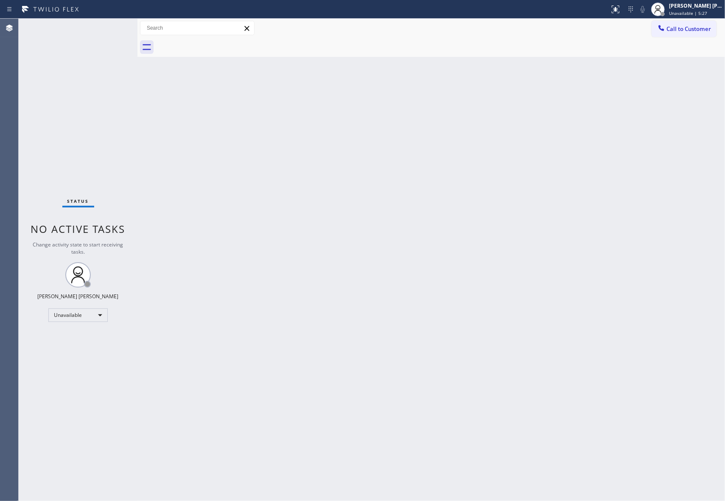
drag, startPoint x: 192, startPoint y: 46, endPoint x: 399, endPoint y: 41, distance: 207.4
click at [192, 46] on div at bounding box center [440, 47] width 569 height 19
click at [695, 31] on span "Call to Customer" at bounding box center [688, 29] width 45 height 8
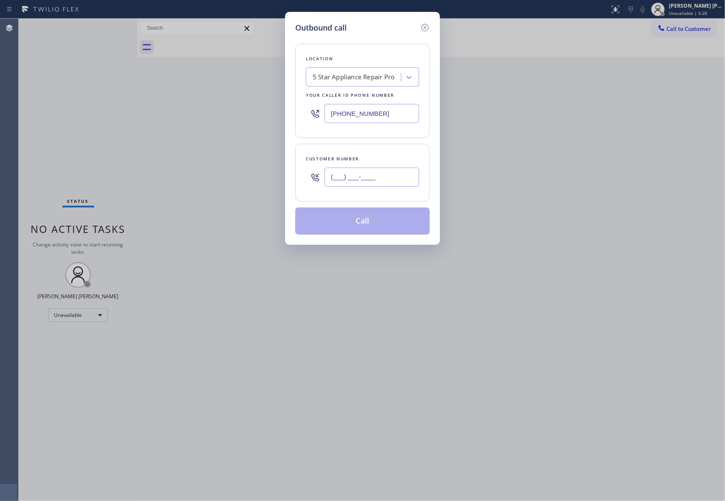
click at [380, 173] on input "(___) ___-____" at bounding box center [371, 176] width 95 height 19
paste input "408) 829-1404"
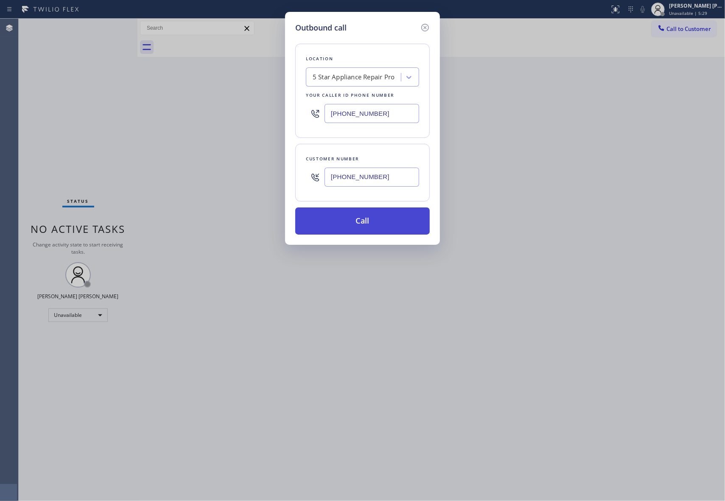
type input "[PHONE_NUMBER]"
click at [385, 217] on button "Call" at bounding box center [362, 220] width 134 height 27
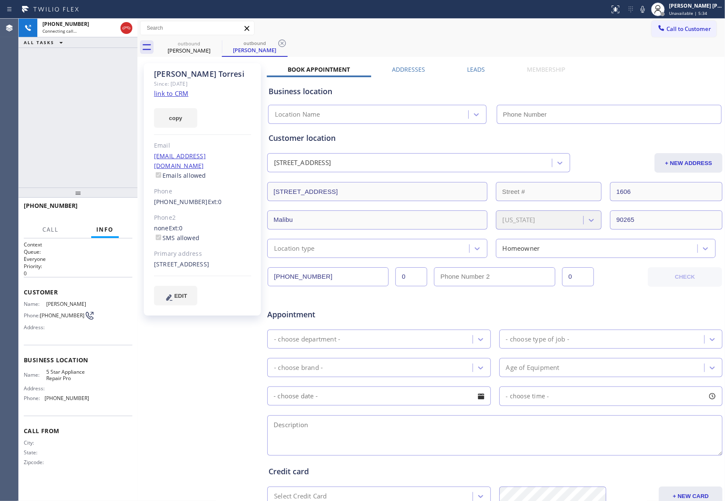
type input "[PHONE_NUMBER]"
click at [114, 208] on span "HANG UP" at bounding box center [113, 209] width 26 height 6
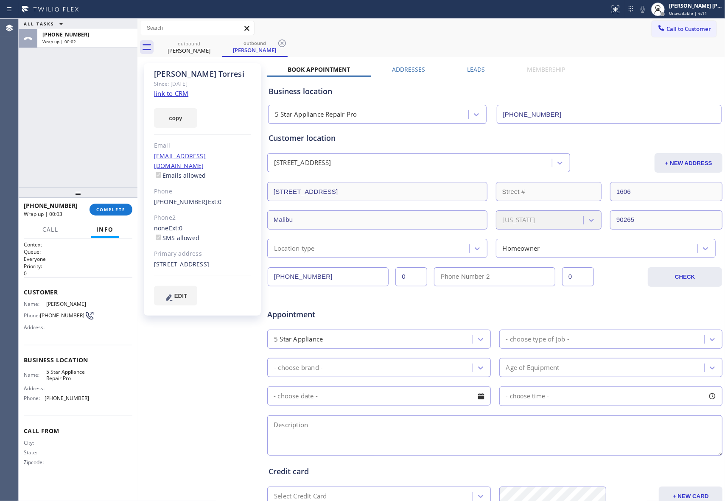
click at [477, 64] on div "[PERSON_NAME] Since: [DATE] link to CRM copy Email [EMAIL_ADDRESS][DOMAIN_NAME]…" at bounding box center [430, 334] width 583 height 550
click at [473, 77] on div "Business location 5 Star Appliance Repair Pro [PHONE_NUMBER]" at bounding box center [495, 100] width 456 height 47
click at [473, 70] on label "Leads" at bounding box center [476, 69] width 18 height 8
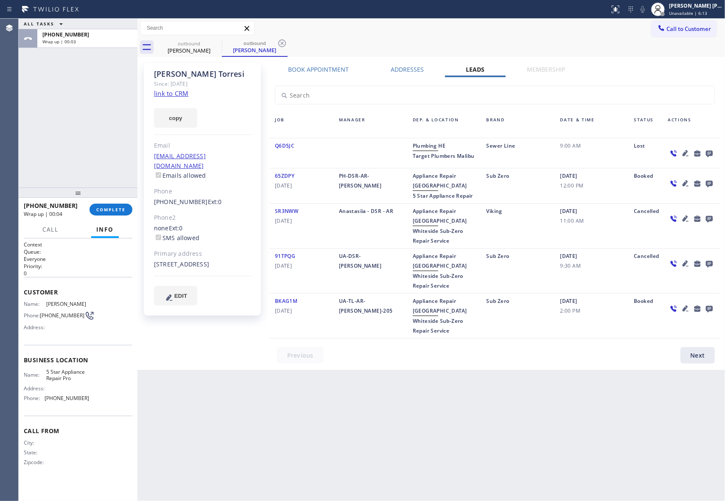
click at [708, 150] on icon at bounding box center [709, 153] width 10 height 11
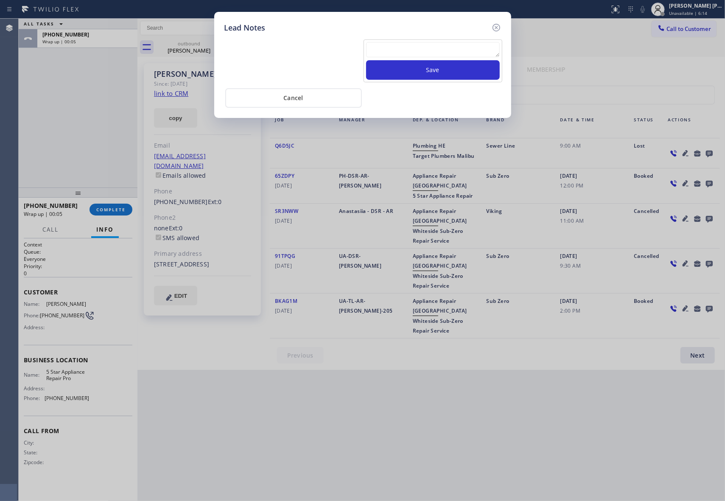
click at [392, 49] on textarea at bounding box center [433, 49] width 134 height 15
paste textarea "VM | please transfer if cx calls back"
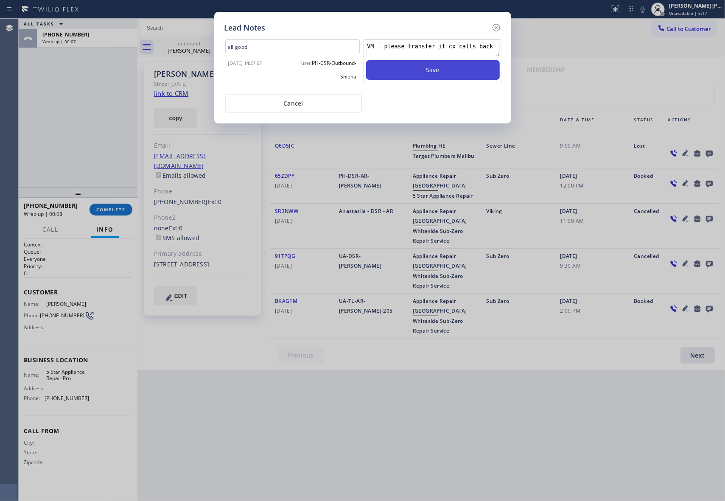
type textarea "VM | please transfer if cx calls back"
click at [441, 70] on button "Save" at bounding box center [433, 70] width 134 height 20
click at [498, 23] on icon at bounding box center [496, 27] width 10 height 10
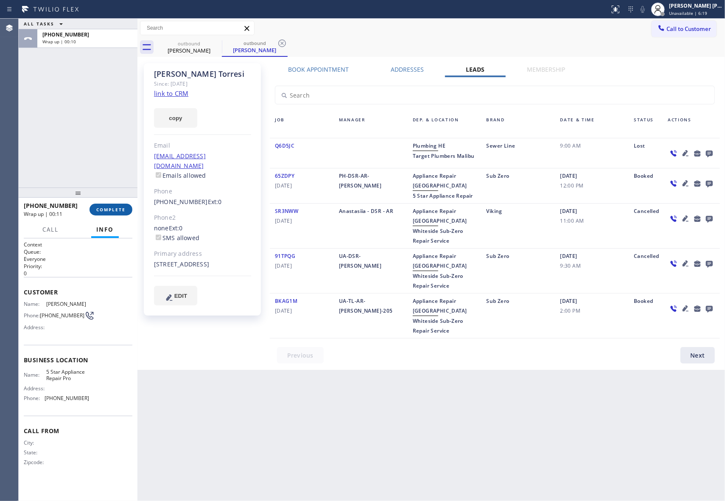
click at [111, 209] on span "COMPLETE" at bounding box center [110, 209] width 29 height 6
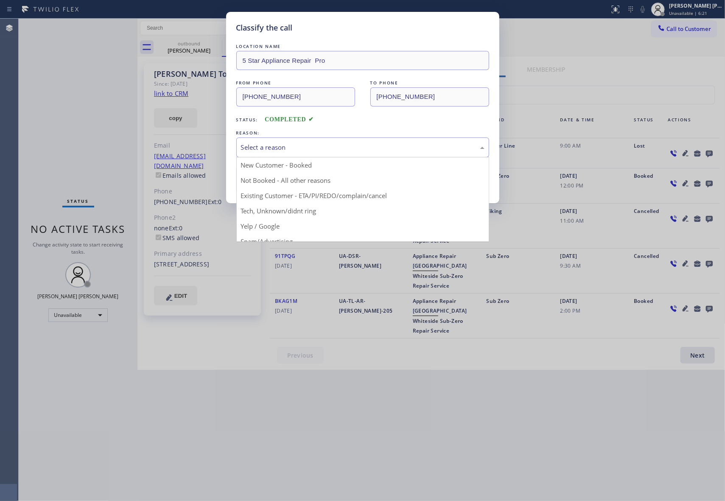
click at [324, 140] on div "Select a reason" at bounding box center [362, 147] width 253 height 20
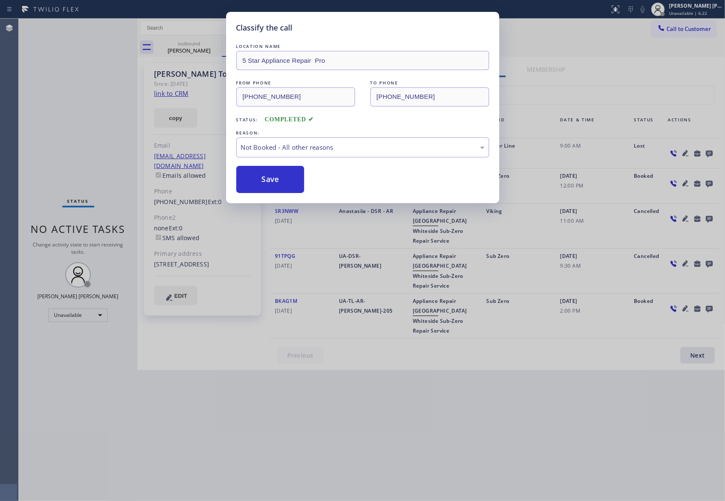
click at [266, 181] on button "Save" at bounding box center [270, 179] width 68 height 27
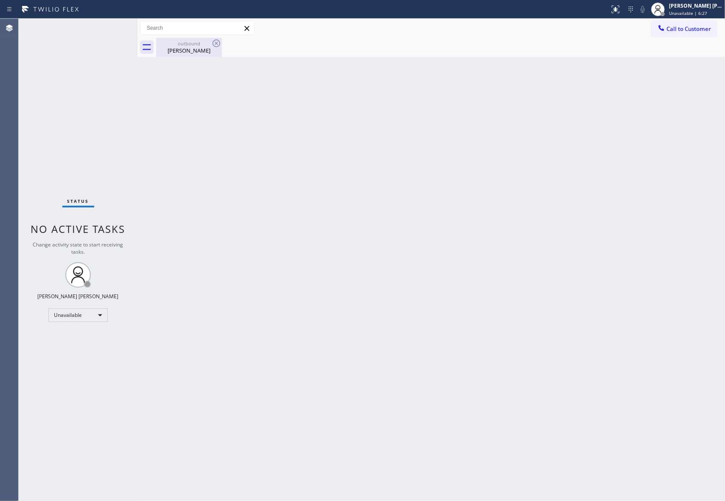
click at [201, 48] on div "[PERSON_NAME]" at bounding box center [189, 51] width 64 height 8
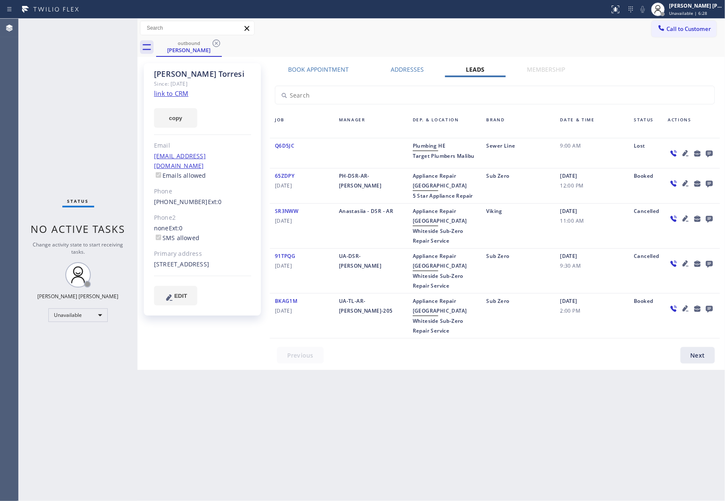
click at [222, 41] on div "outbound [PERSON_NAME]" at bounding box center [440, 47] width 569 height 19
click at [214, 41] on icon at bounding box center [216, 43] width 8 height 8
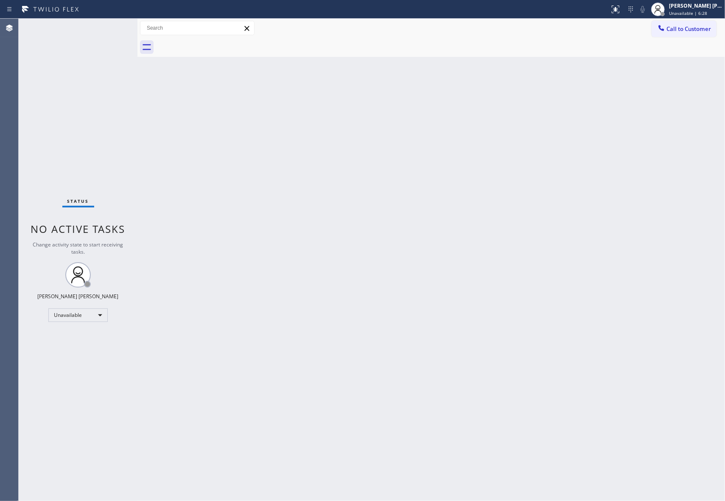
drag, startPoint x: 700, startPoint y: 25, endPoint x: 684, endPoint y: 28, distance: 16.9
click at [696, 26] on span "Call to Customer" at bounding box center [688, 29] width 45 height 8
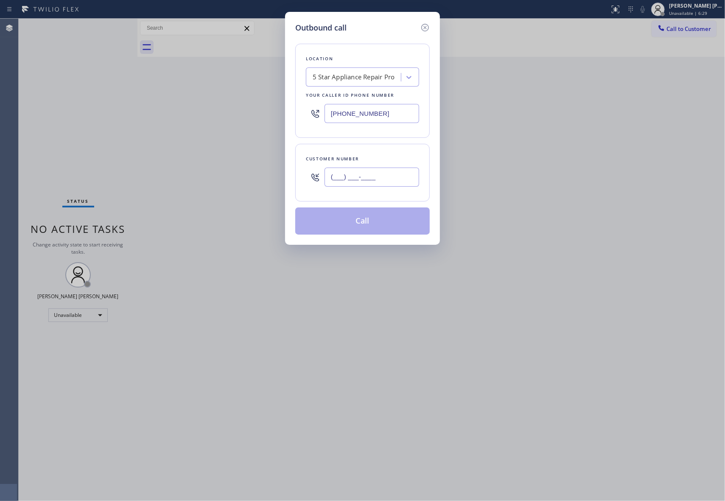
click at [382, 177] on input "(___) ___-____" at bounding box center [371, 176] width 95 height 19
paste input "858) 945-1425"
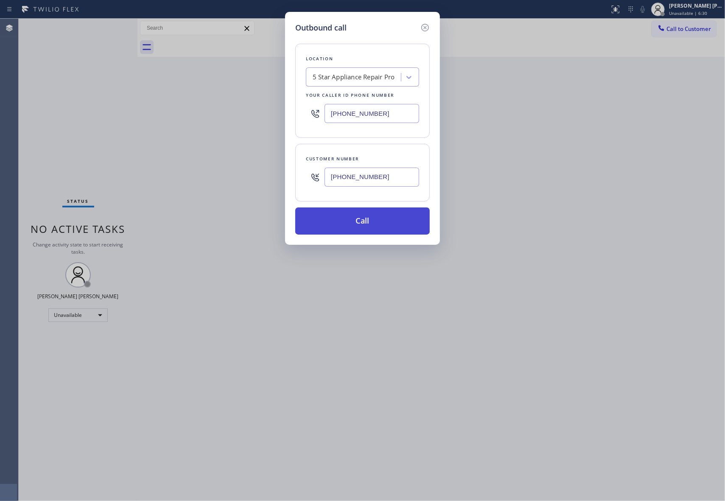
type input "[PHONE_NUMBER]"
click at [374, 226] on button "Call" at bounding box center [362, 220] width 134 height 27
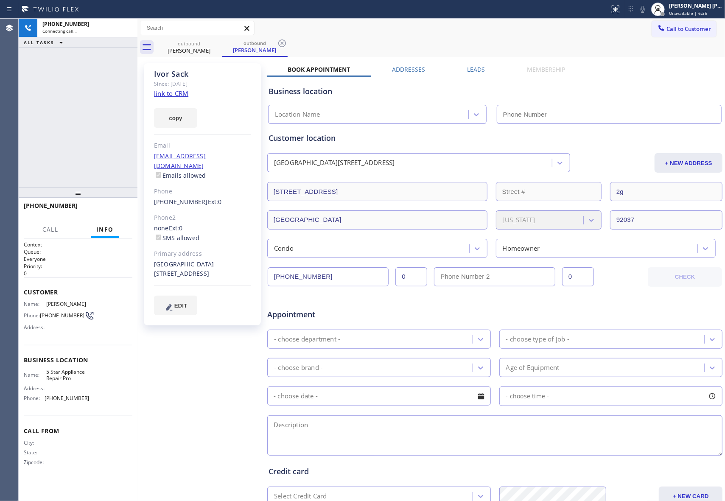
type input "[PHONE_NUMBER]"
click at [471, 70] on label "Leads" at bounding box center [476, 69] width 18 height 8
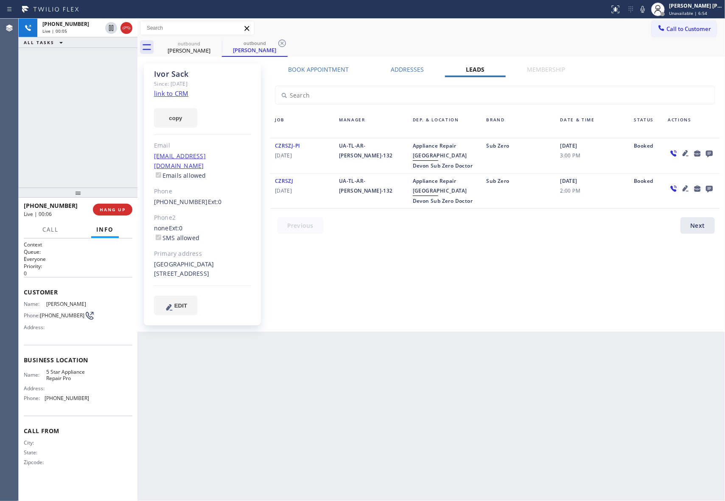
click at [173, 92] on link "link to CRM" at bounding box center [171, 93] width 34 height 8
click at [129, 25] on icon at bounding box center [126, 28] width 10 height 10
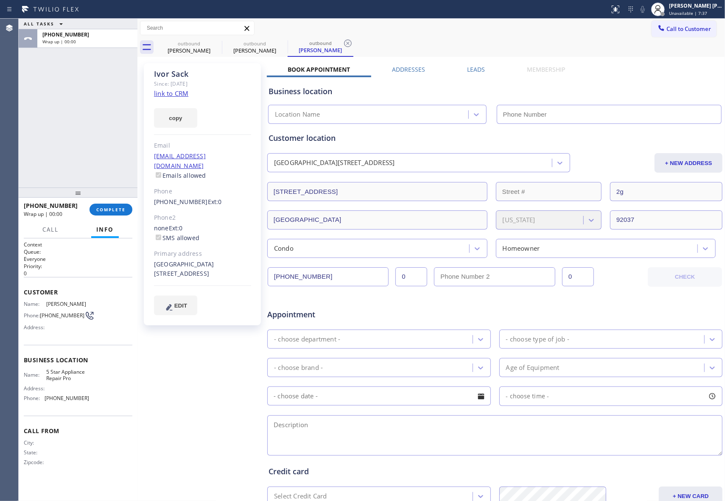
type input "[PHONE_NUMBER]"
click at [473, 72] on label "Leads" at bounding box center [476, 69] width 18 height 8
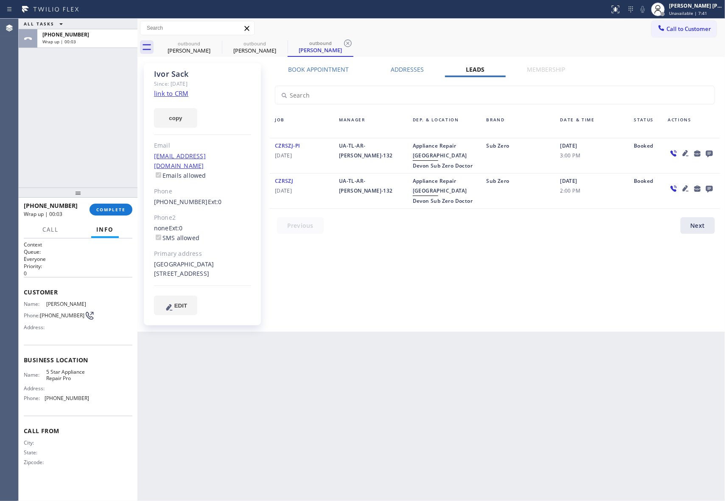
click at [705, 153] on icon at bounding box center [709, 153] width 10 height 11
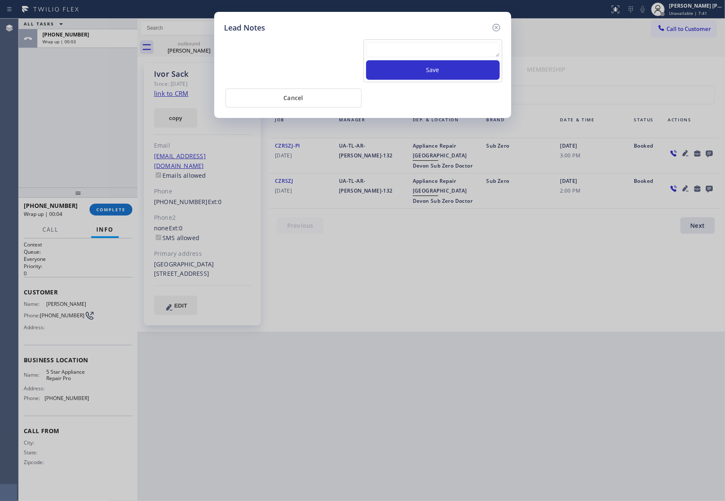
click at [412, 45] on textarea at bounding box center [433, 49] width 134 height 15
paste textarea "please transfer if cx calls back"
type textarea "please transfer if cx calls back"
click at [421, 68] on button "Save" at bounding box center [433, 70] width 134 height 20
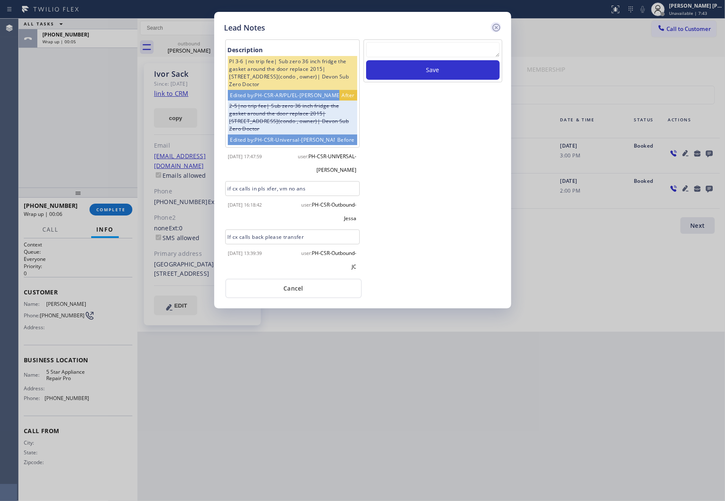
click at [494, 26] on icon at bounding box center [496, 28] width 8 height 8
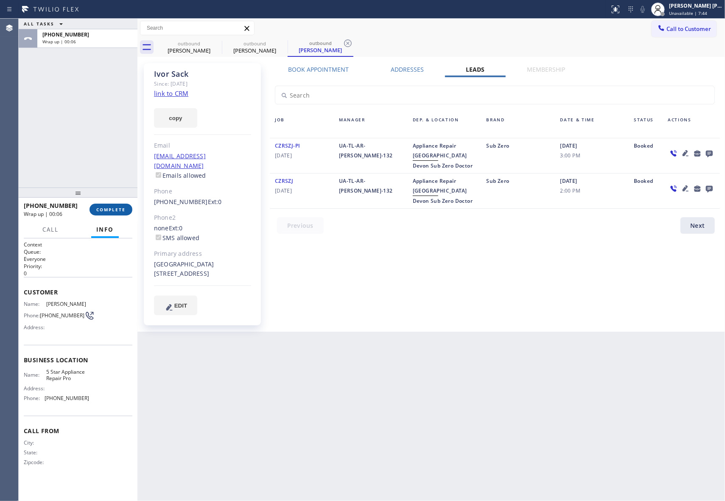
click at [121, 208] on span "COMPLETE" at bounding box center [110, 209] width 29 height 6
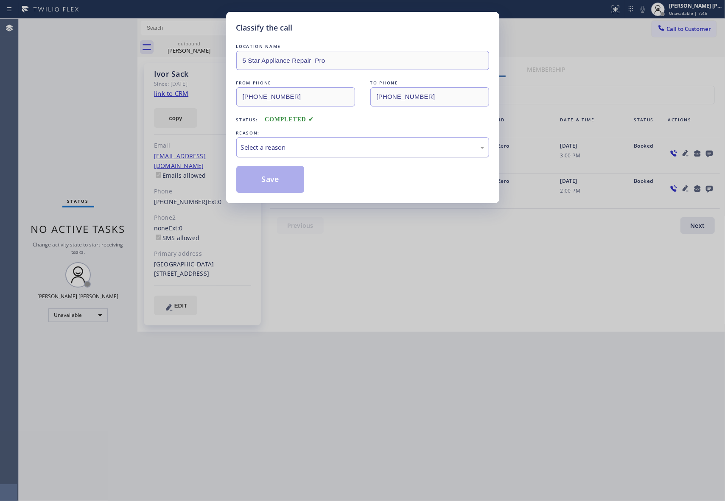
click at [288, 142] on div "Select a reason" at bounding box center [362, 147] width 243 height 10
click at [271, 178] on button "Save" at bounding box center [270, 179] width 68 height 27
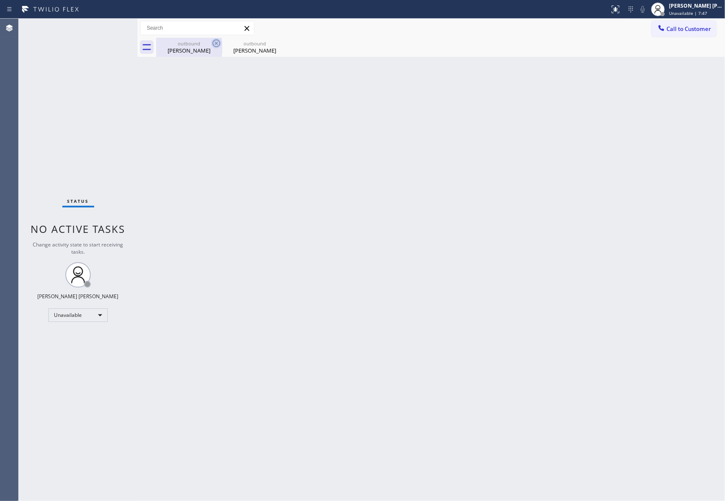
drag, startPoint x: 191, startPoint y: 53, endPoint x: 216, endPoint y: 47, distance: 26.3
click at [194, 53] on div "[PERSON_NAME]" at bounding box center [189, 51] width 64 height 8
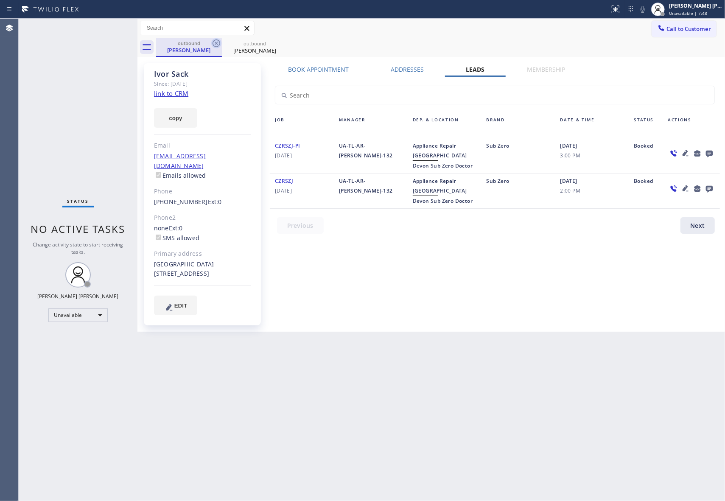
click at [221, 44] on icon at bounding box center [216, 43] width 10 height 10
click at [221, 42] on div "outbound [PERSON_NAME]" at bounding box center [189, 47] width 66 height 19
click at [207, 48] on div "[PERSON_NAME]" at bounding box center [189, 50] width 64 height 8
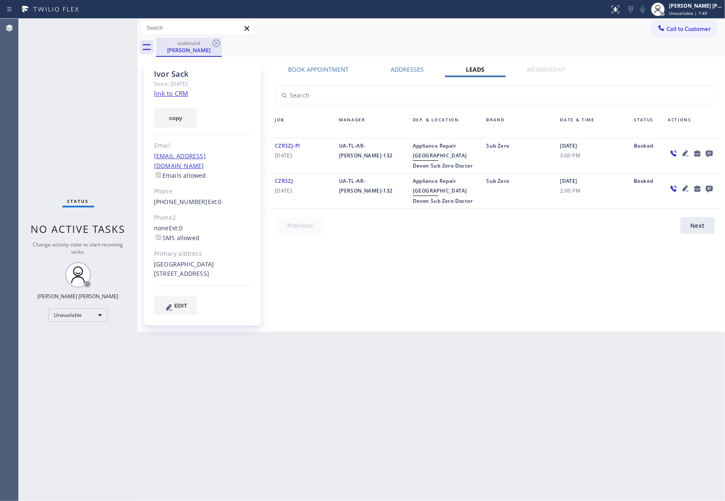
click at [206, 48] on div "[PERSON_NAME]" at bounding box center [189, 50] width 64 height 8
click at [223, 43] on div "outbound [PERSON_NAME]" at bounding box center [440, 47] width 569 height 19
click at [218, 43] on icon at bounding box center [216, 43] width 10 height 10
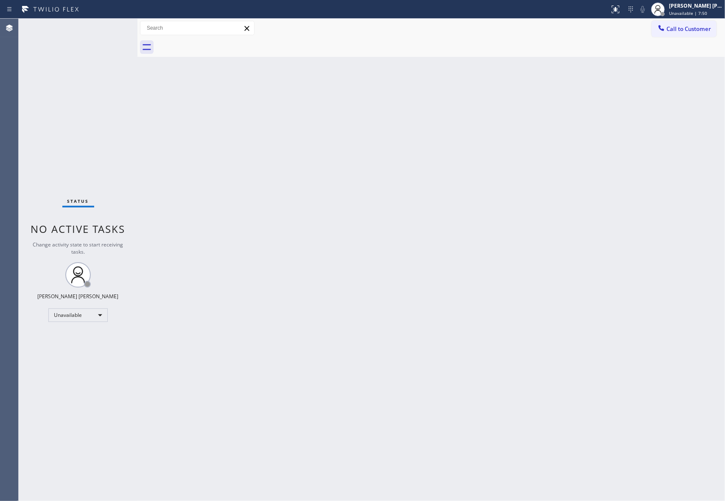
click at [218, 43] on div at bounding box center [440, 47] width 569 height 19
click at [706, 28] on span "Call to Customer" at bounding box center [688, 29] width 45 height 8
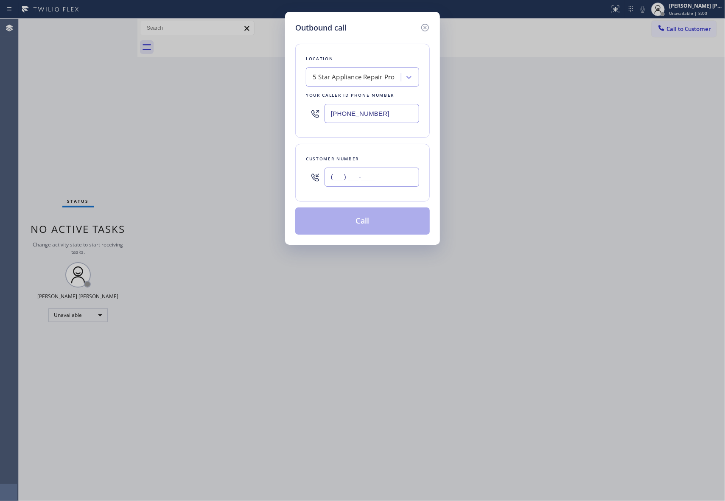
click at [411, 173] on input "(___) ___-____" at bounding box center [371, 176] width 95 height 19
paste input "650) 759-4474"
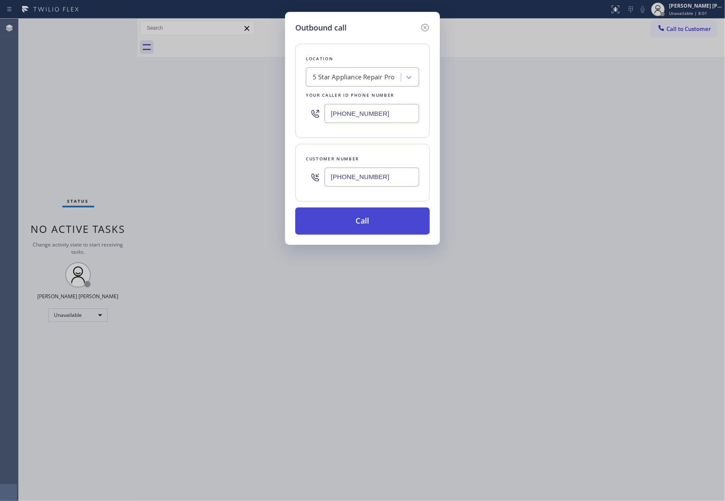
type input "[PHONE_NUMBER]"
click at [377, 226] on button "Call" at bounding box center [362, 220] width 134 height 27
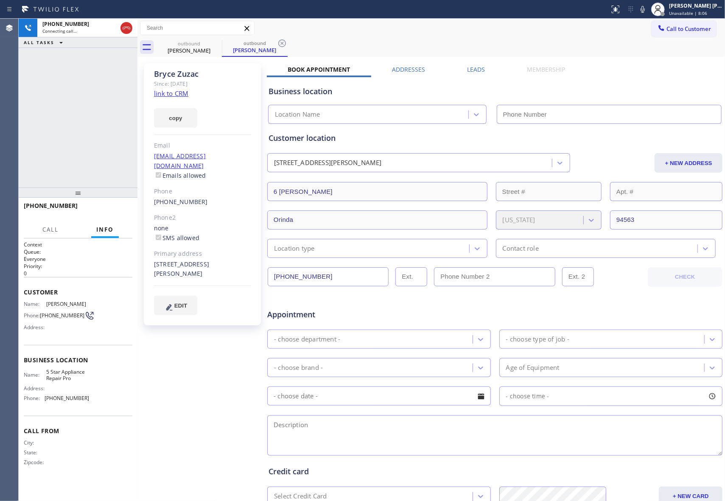
type input "[PHONE_NUMBER]"
click at [470, 65] on label "Leads" at bounding box center [476, 69] width 18 height 8
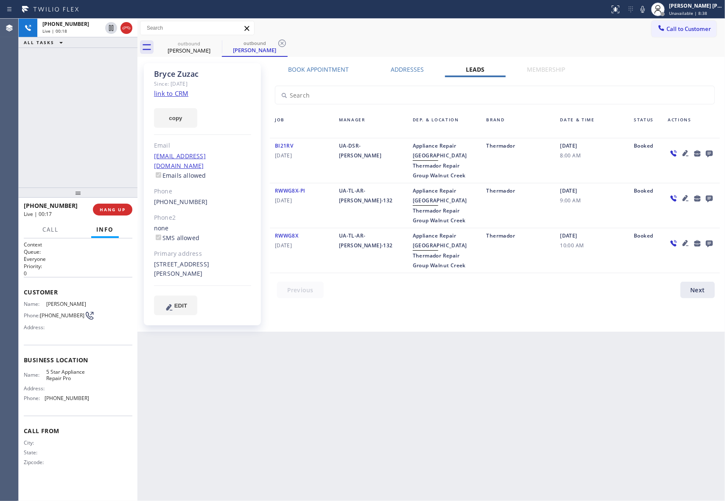
click at [686, 153] on icon at bounding box center [685, 153] width 6 height 6
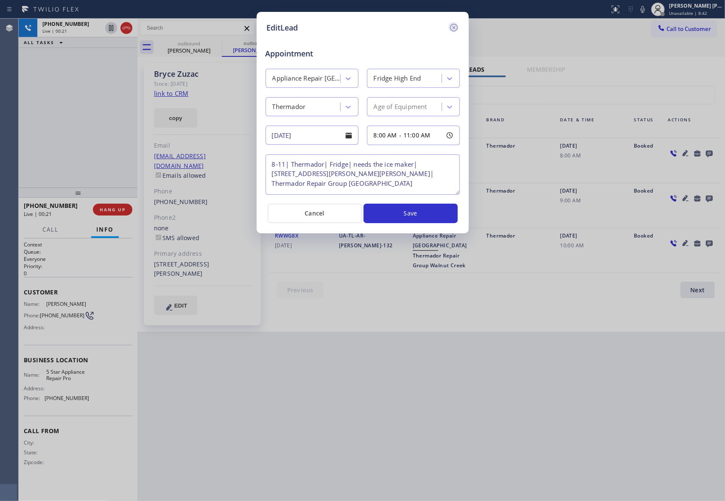
click at [452, 26] on icon at bounding box center [454, 27] width 10 height 10
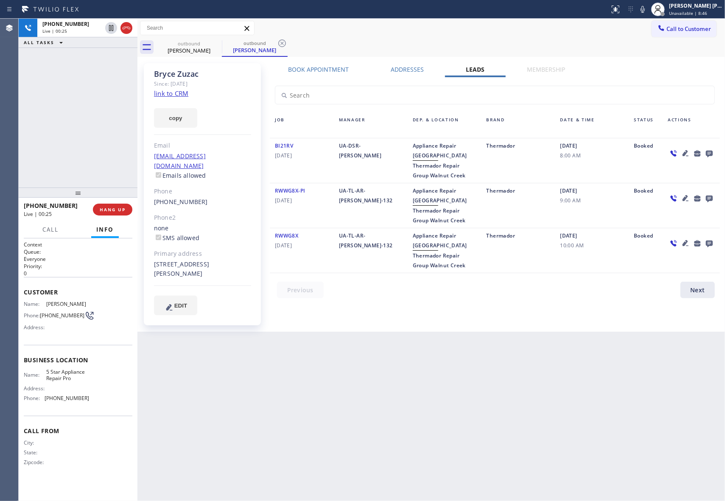
click at [174, 94] on link "link to CRM" at bounding box center [171, 93] width 34 height 8
click at [116, 211] on span "COMPLETE" at bounding box center [110, 209] width 29 height 6
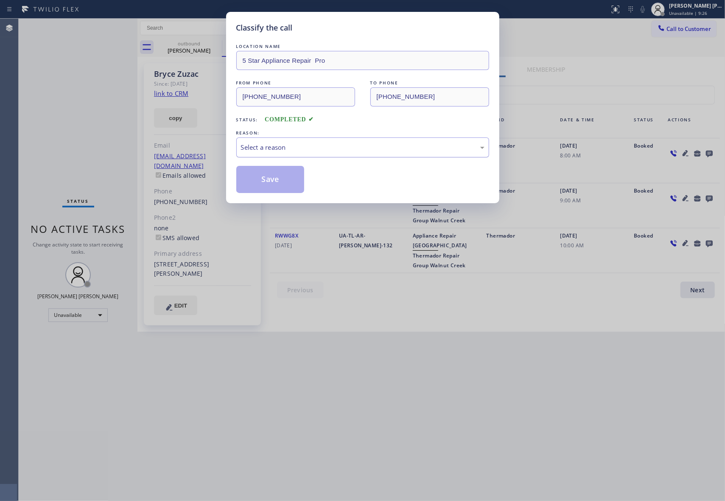
click at [365, 146] on div "Select a reason" at bounding box center [362, 147] width 243 height 10
click at [265, 181] on button "Save" at bounding box center [270, 179] width 68 height 27
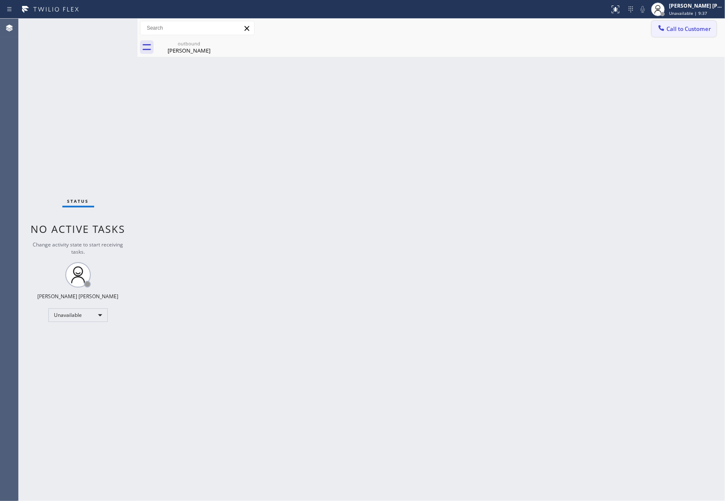
click at [681, 28] on span "Call to Customer" at bounding box center [688, 29] width 45 height 8
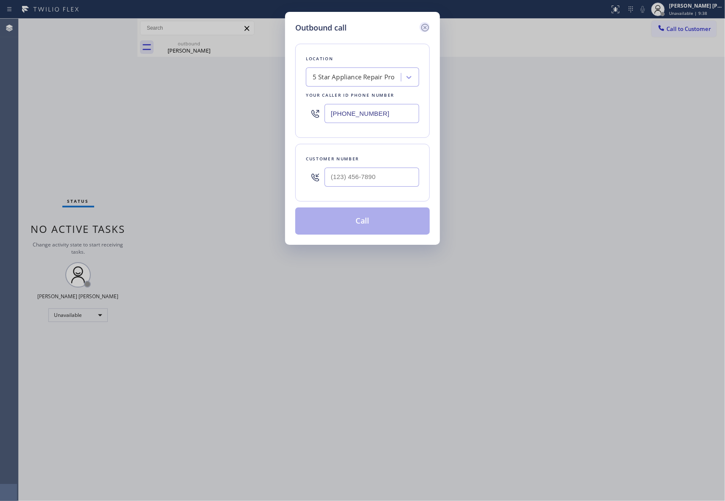
click at [426, 25] on icon at bounding box center [425, 27] width 10 height 10
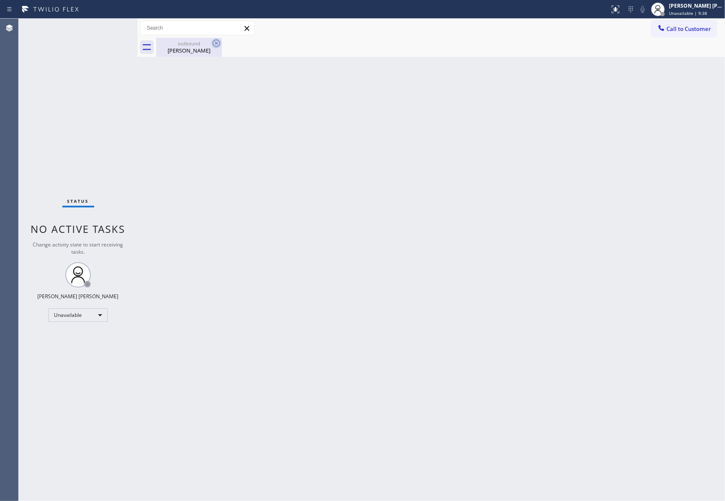
drag, startPoint x: 175, startPoint y: 48, endPoint x: 213, endPoint y: 46, distance: 38.2
click at [184, 49] on div "[PERSON_NAME]" at bounding box center [189, 51] width 64 height 8
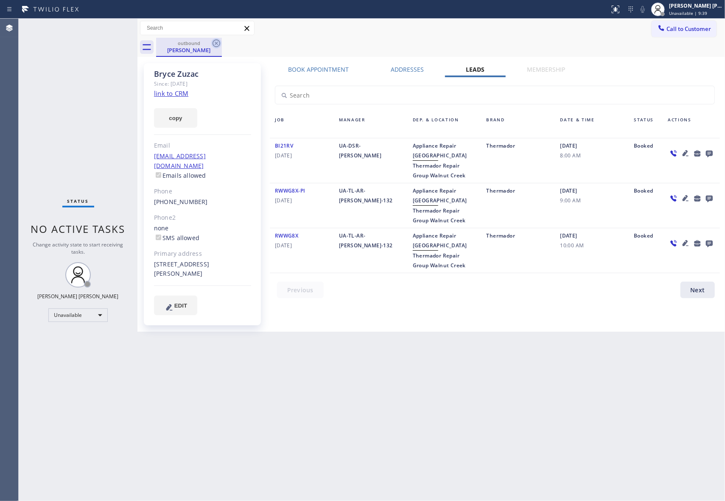
click at [215, 45] on icon at bounding box center [216, 43] width 8 height 8
click at [220, 43] on div "outbound [PERSON_NAME]" at bounding box center [440, 47] width 569 height 19
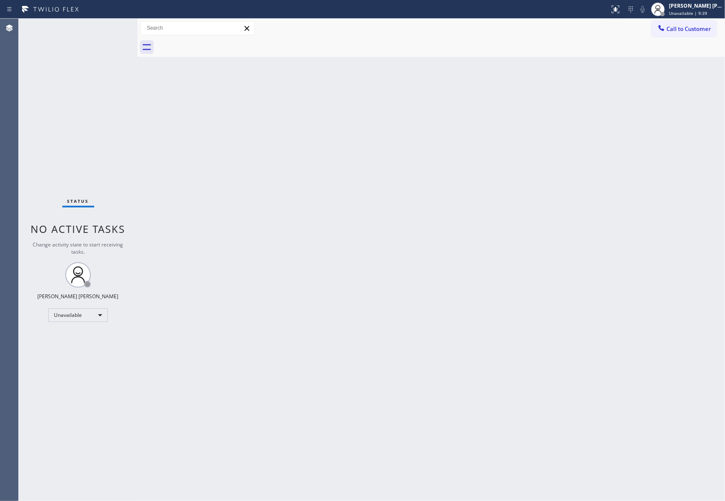
drag, startPoint x: 220, startPoint y: 43, endPoint x: 634, endPoint y: 34, distance: 414.8
click at [224, 43] on div at bounding box center [440, 47] width 569 height 19
click at [675, 26] on span "Call to Customer" at bounding box center [688, 29] width 45 height 8
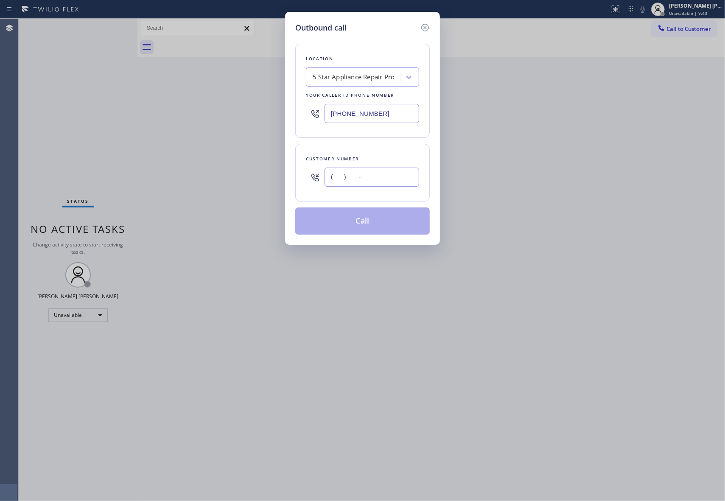
click at [383, 182] on input "(___) ___-____" at bounding box center [371, 176] width 95 height 19
paste input "818) 624-3732"
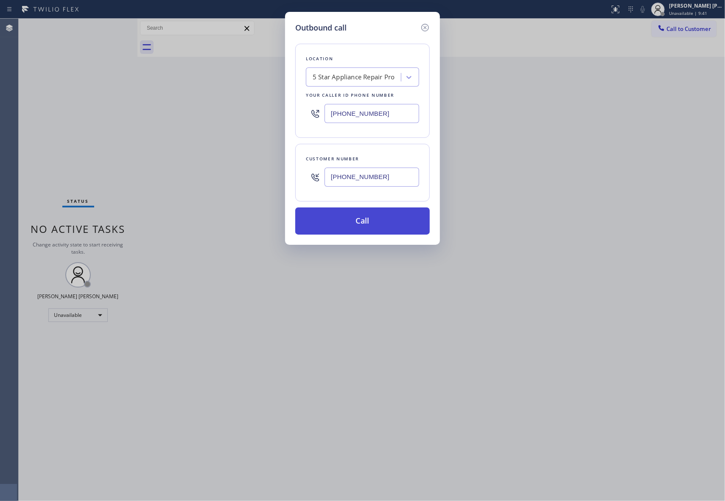
type input "[PHONE_NUMBER]"
click at [381, 228] on button "Call" at bounding box center [362, 220] width 134 height 27
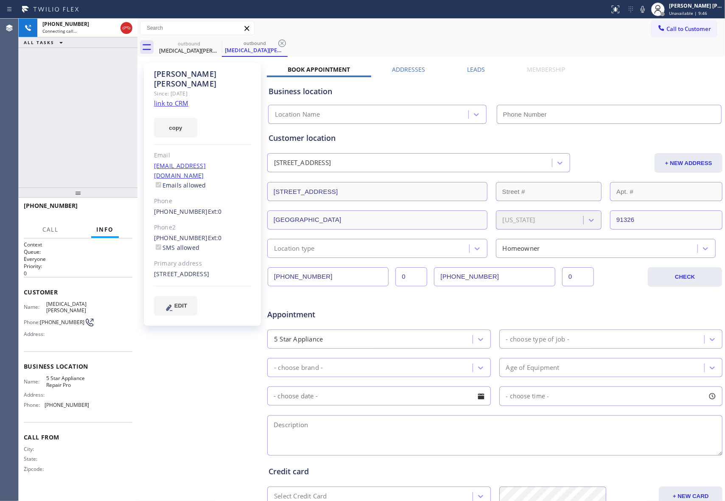
type input "[PHONE_NUMBER]"
click at [111, 210] on span "HANG UP" at bounding box center [113, 209] width 26 height 6
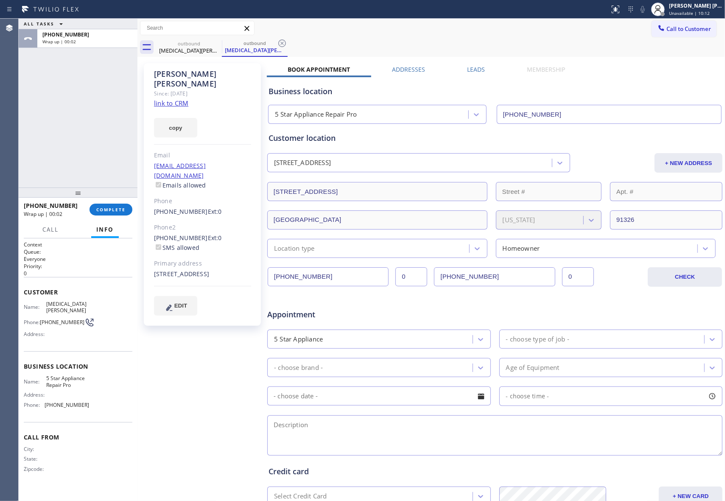
click at [478, 68] on label "Leads" at bounding box center [476, 69] width 18 height 8
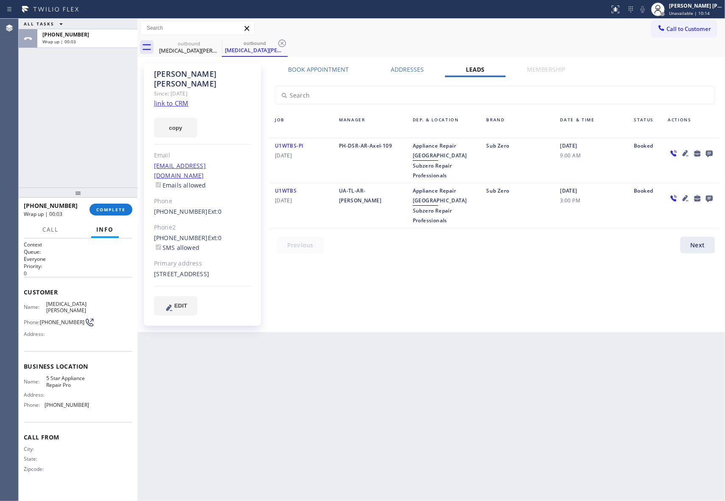
click at [709, 149] on icon at bounding box center [709, 153] width 10 height 11
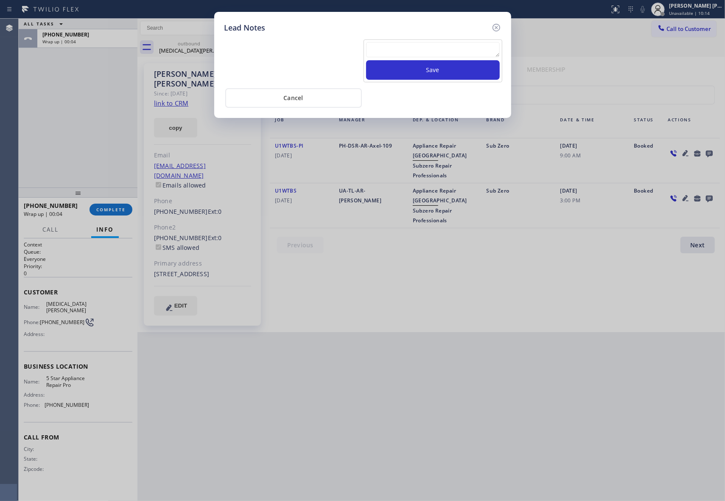
click at [392, 50] on textarea at bounding box center [433, 49] width 134 height 15
paste textarea "please transfer if cx calls back"
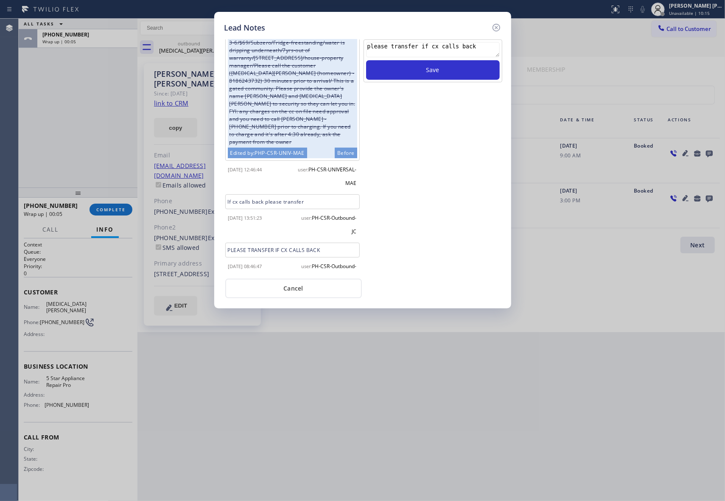
scroll to position [250, 0]
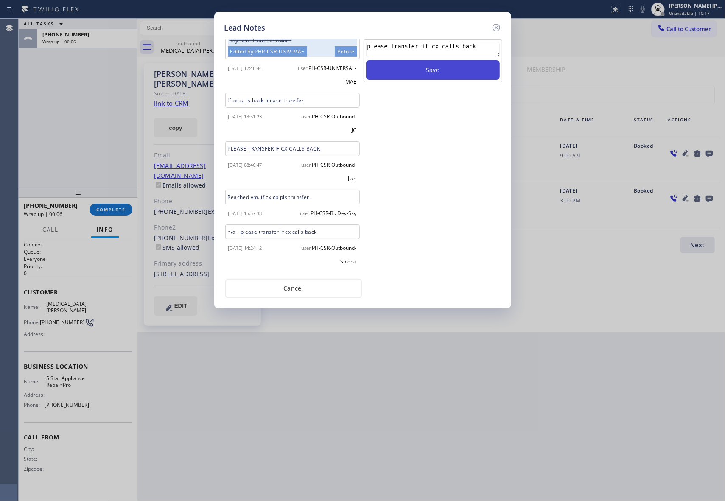
click at [462, 74] on button "Save" at bounding box center [433, 70] width 134 height 20
click at [497, 25] on icon at bounding box center [496, 27] width 10 height 10
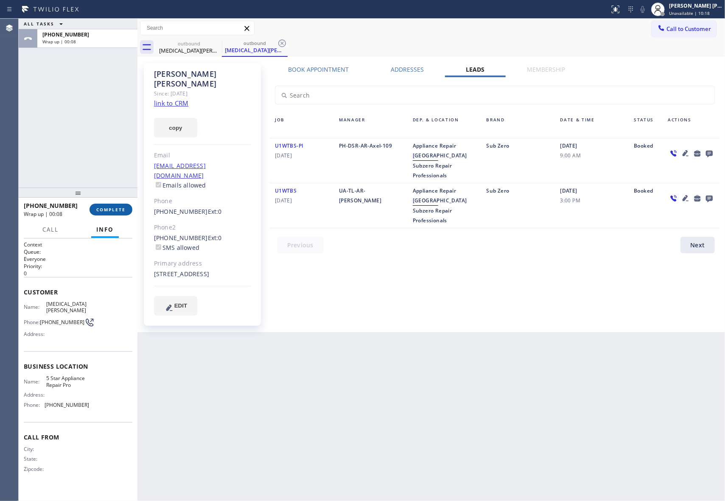
click at [119, 207] on span "COMPLETE" at bounding box center [110, 209] width 29 height 6
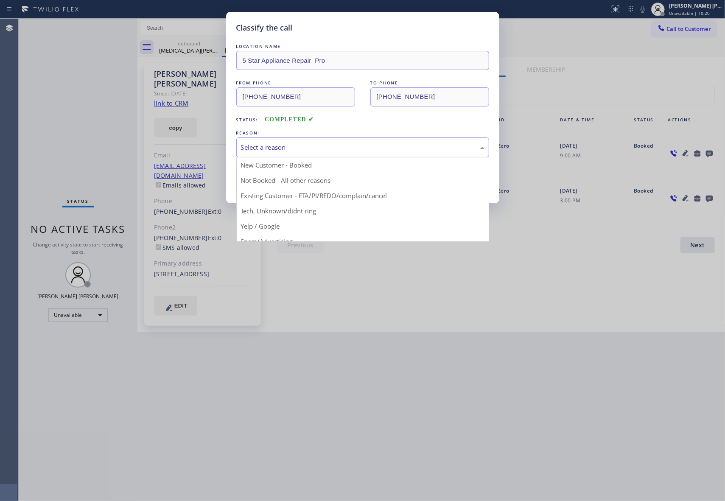
click at [287, 141] on div "Select a reason" at bounding box center [362, 147] width 253 height 20
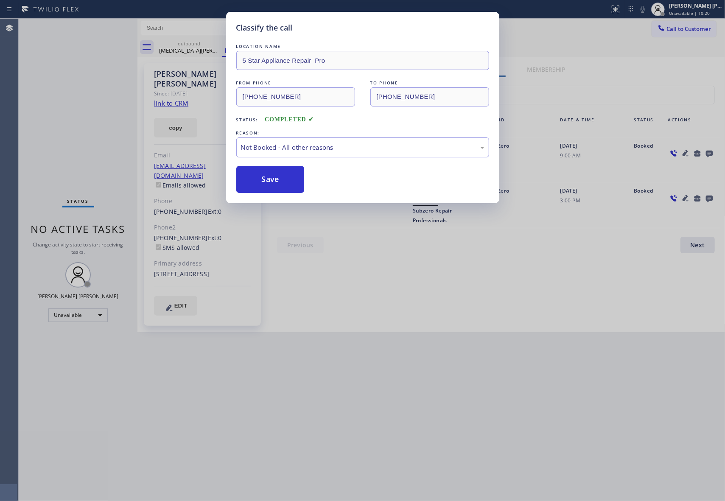
click at [268, 181] on button "Save" at bounding box center [270, 179] width 68 height 27
click at [192, 48] on div "Classify the call LOCATION NAME 5 Star Appliance Repair Pro FROM PHONE [PHONE_N…" at bounding box center [372, 260] width 706 height 482
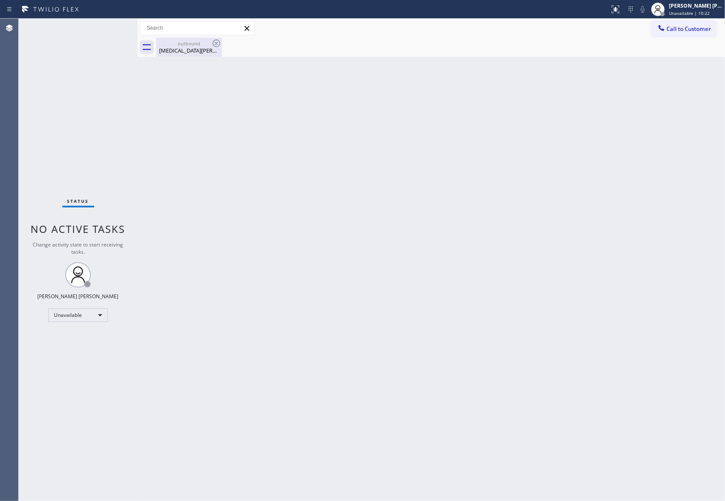
click at [198, 48] on div "[MEDICAL_DATA][PERSON_NAME]" at bounding box center [189, 51] width 64 height 8
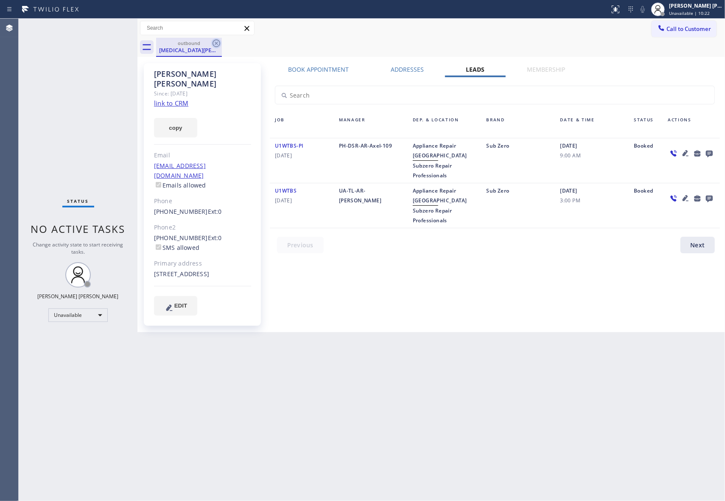
drag, startPoint x: 212, startPoint y: 46, endPoint x: 216, endPoint y: 42, distance: 5.4
click at [212, 45] on icon at bounding box center [216, 43] width 10 height 10
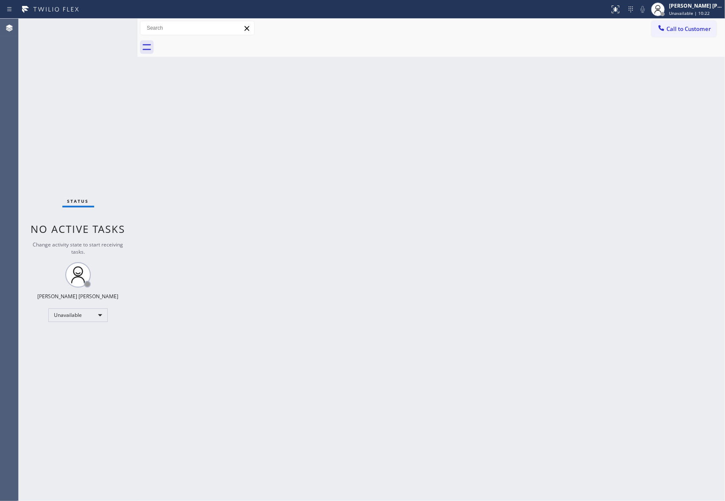
click at [216, 42] on div at bounding box center [440, 47] width 569 height 19
drag, startPoint x: 216, startPoint y: 42, endPoint x: 172, endPoint y: 6, distance: 57.8
click at [211, 41] on div at bounding box center [440, 47] width 569 height 19
click at [698, 31] on span "Call to Customer" at bounding box center [688, 29] width 45 height 8
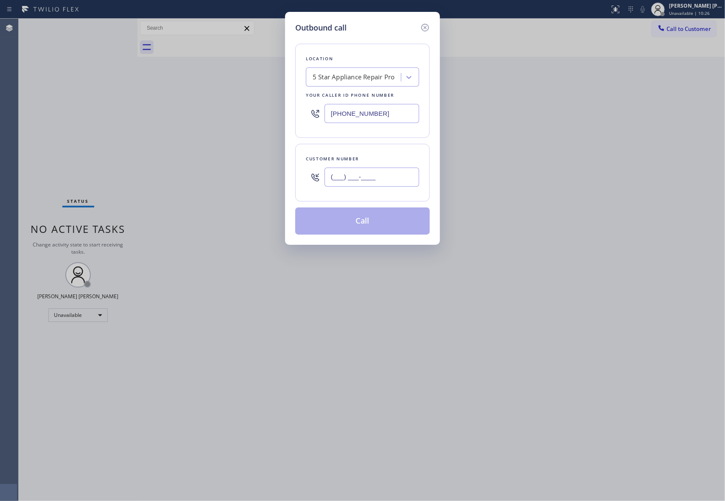
click at [374, 184] on input "(___) ___-____" at bounding box center [371, 176] width 95 height 19
paste input "646) 241-5782"
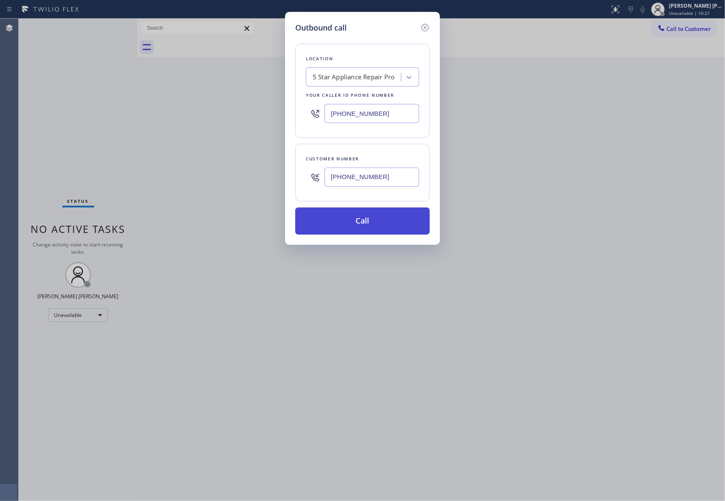
click at [385, 226] on button "Call" at bounding box center [362, 220] width 134 height 27
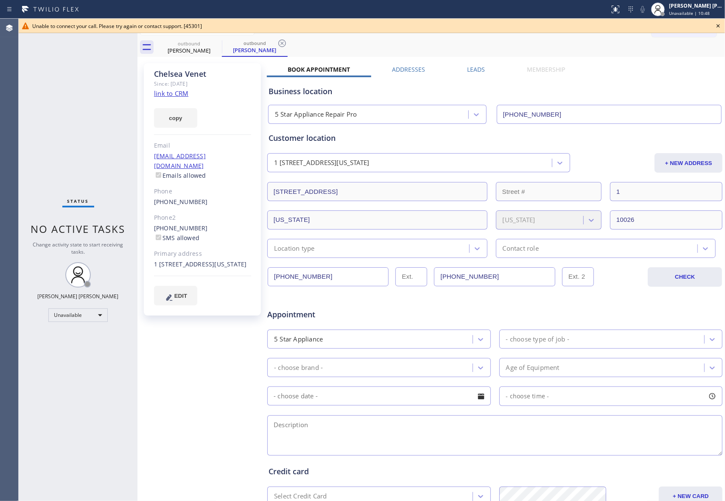
click at [722, 25] on icon at bounding box center [718, 26] width 10 height 10
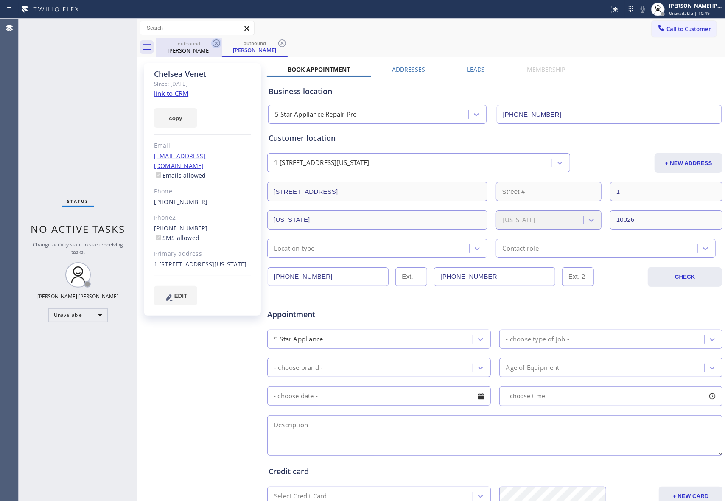
drag, startPoint x: 197, startPoint y: 47, endPoint x: 216, endPoint y: 47, distance: 19.5
click at [204, 47] on div "[PERSON_NAME]" at bounding box center [189, 51] width 64 height 8
click at [216, 47] on icon at bounding box center [216, 43] width 8 height 8
click at [278, 46] on icon at bounding box center [282, 43] width 8 height 8
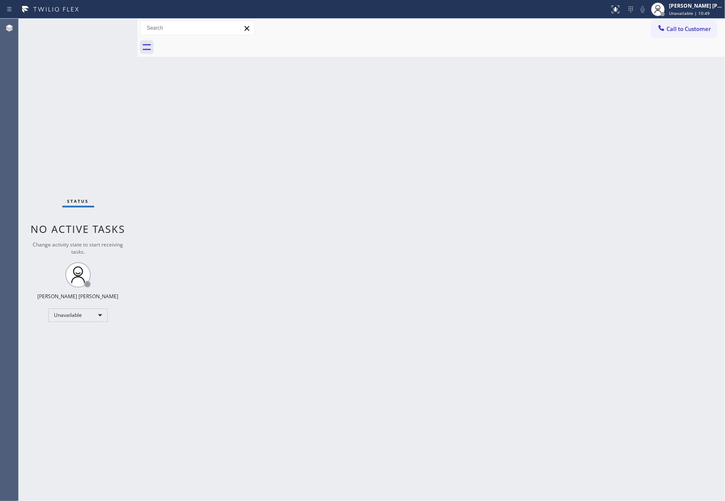
click at [218, 46] on div at bounding box center [440, 47] width 569 height 19
click at [697, 25] on span "Call to Customer" at bounding box center [688, 29] width 45 height 8
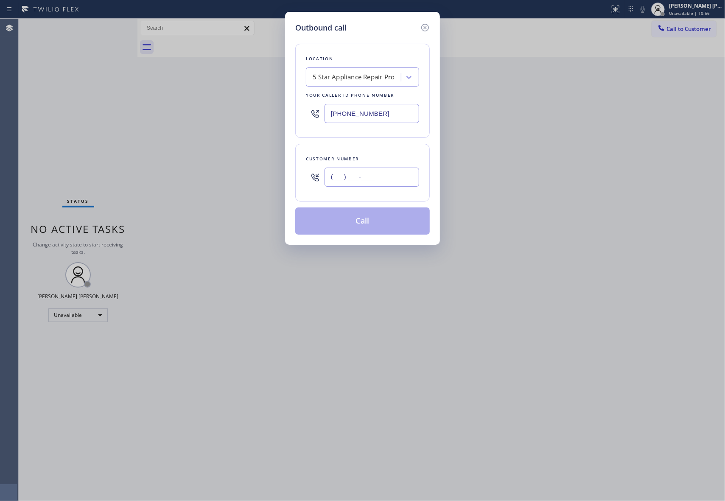
click at [374, 176] on input "(___) ___-____" at bounding box center [371, 176] width 95 height 19
paste input "714) 231-5853"
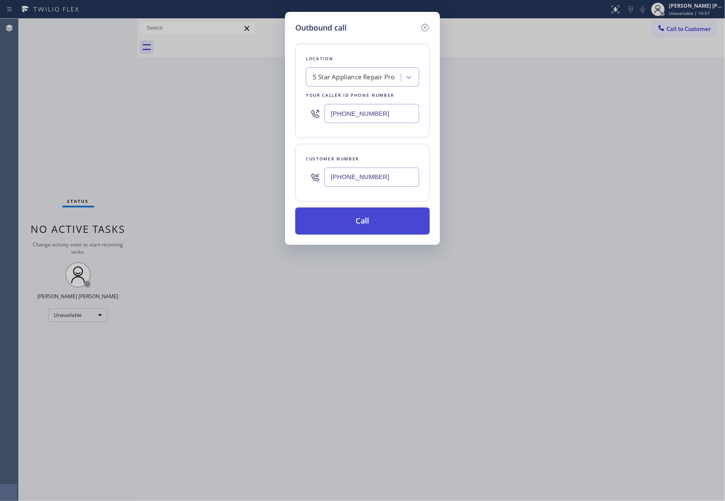
click at [378, 212] on button "Call" at bounding box center [362, 220] width 134 height 27
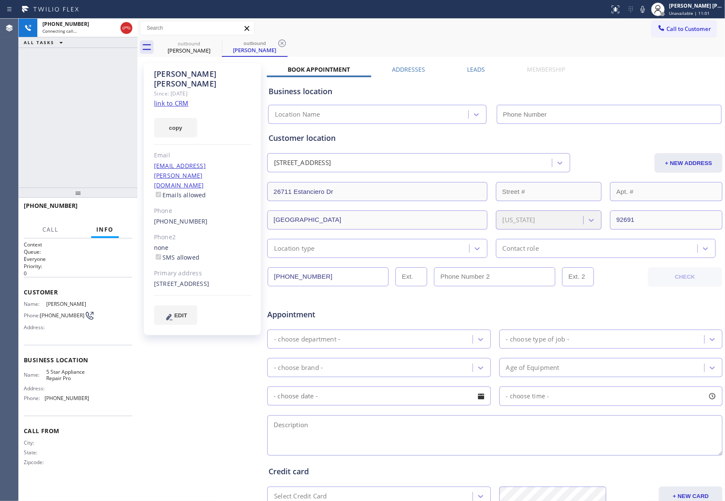
click at [480, 71] on label "Leads" at bounding box center [476, 69] width 18 height 8
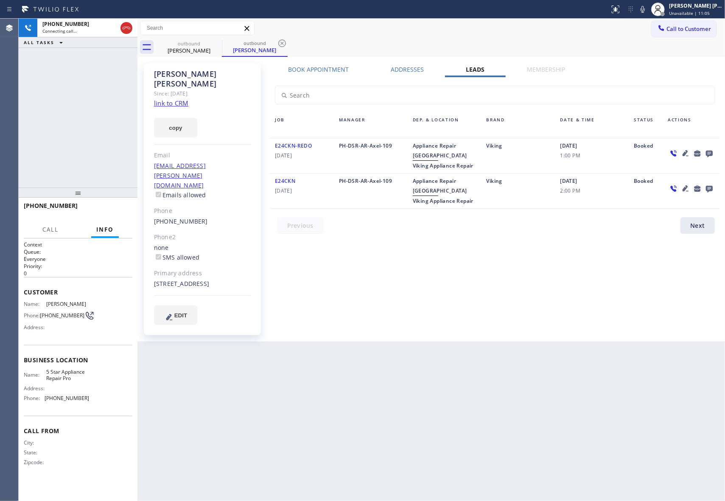
click at [711, 151] on icon at bounding box center [709, 154] width 7 height 7
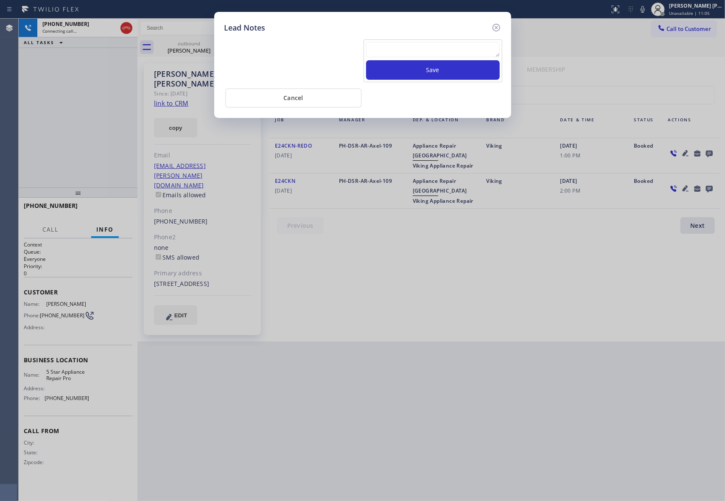
click at [416, 52] on textarea at bounding box center [433, 49] width 134 height 15
paste textarea "please transfer if cx calls back"
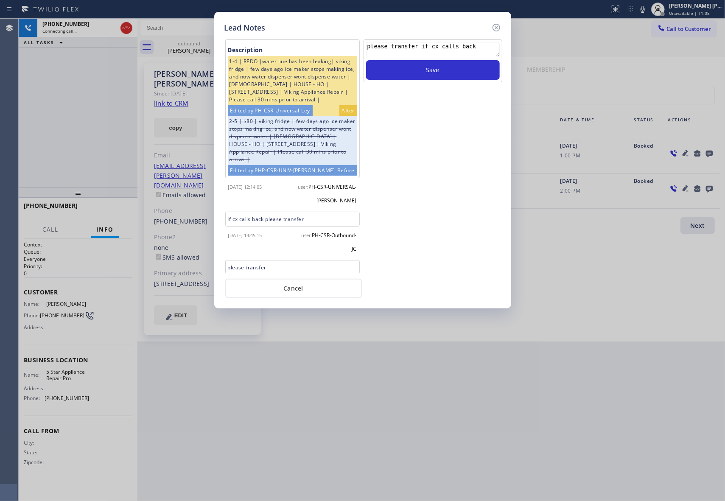
scroll to position [326, 0]
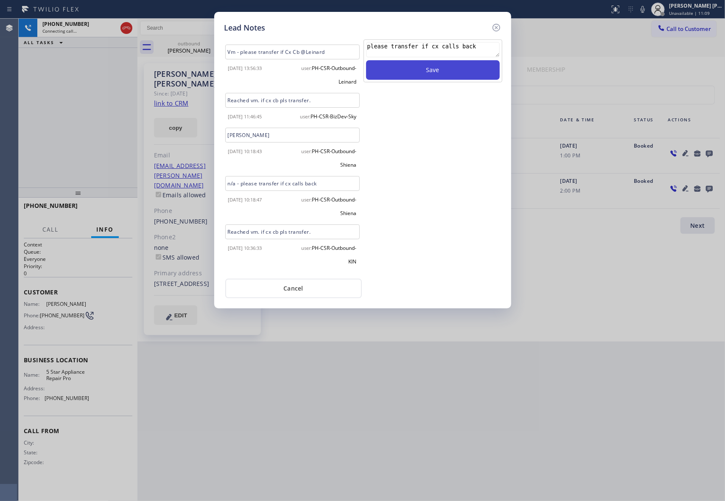
click at [446, 70] on button "Save" at bounding box center [433, 70] width 134 height 20
click at [500, 24] on icon at bounding box center [496, 27] width 10 height 10
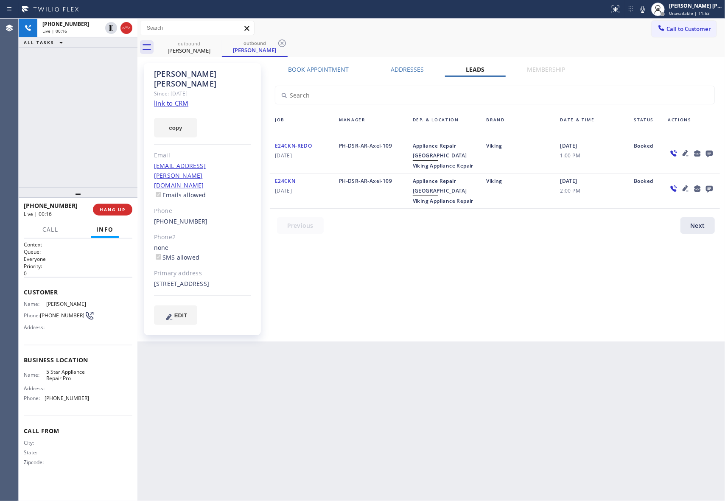
click at [128, 29] on icon at bounding box center [126, 28] width 10 height 10
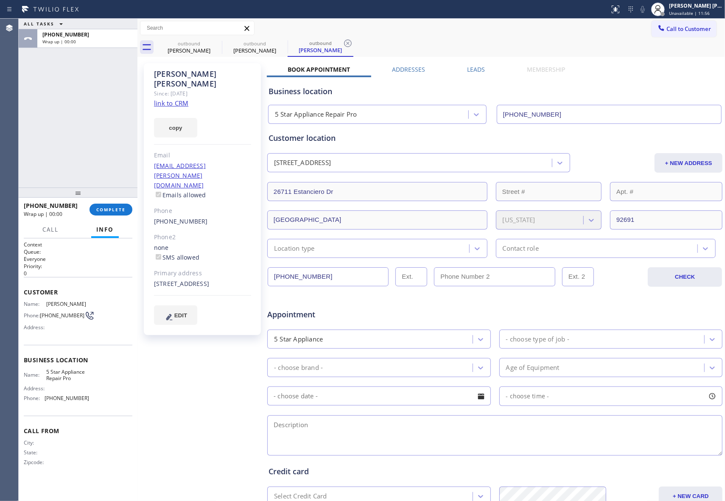
click at [476, 66] on label "Leads" at bounding box center [476, 69] width 18 height 8
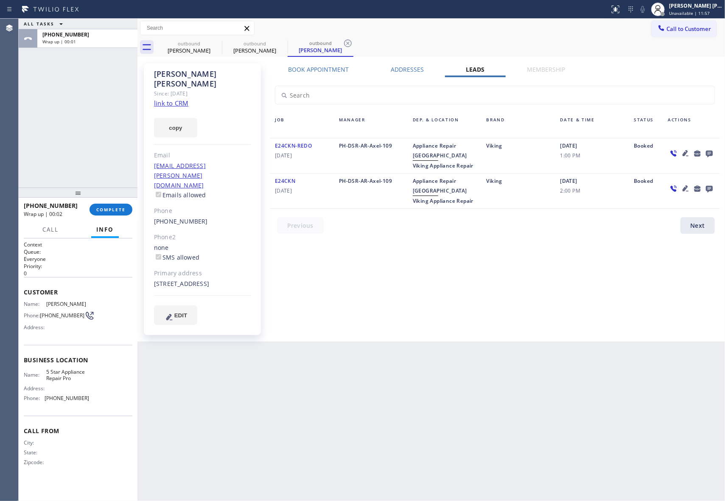
click at [708, 149] on icon at bounding box center [709, 153] width 10 height 11
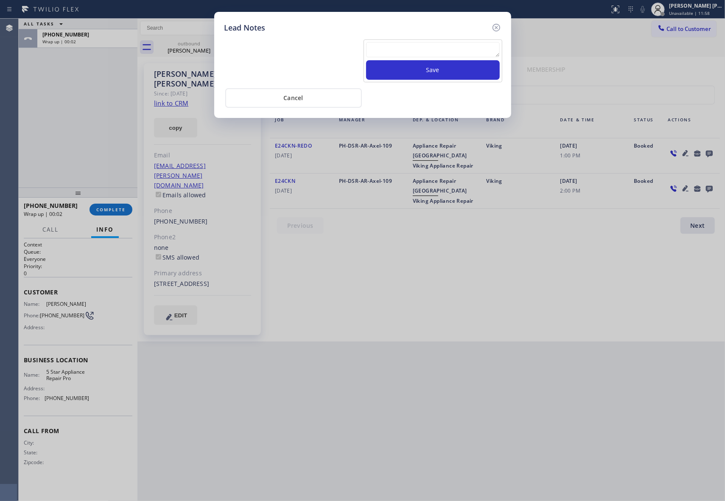
click at [382, 51] on textarea at bounding box center [433, 49] width 134 height 15
paste textarea "please transfer if cx calls back"
click at [419, 70] on button "Save" at bounding box center [433, 70] width 134 height 20
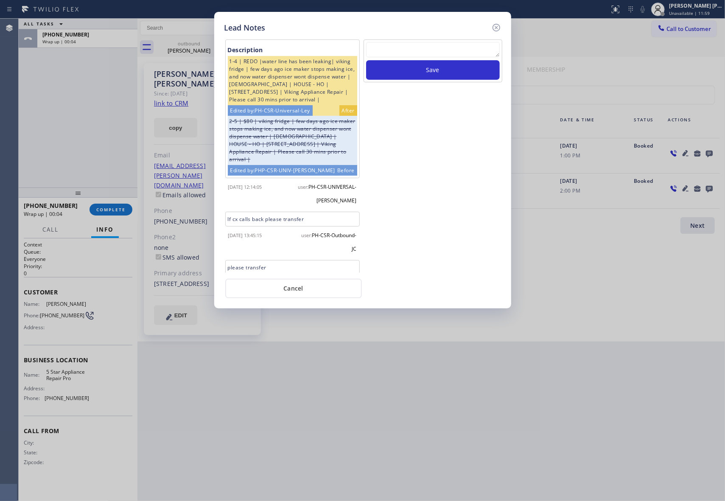
scroll to position [0, 0]
click at [497, 24] on icon at bounding box center [496, 28] width 8 height 8
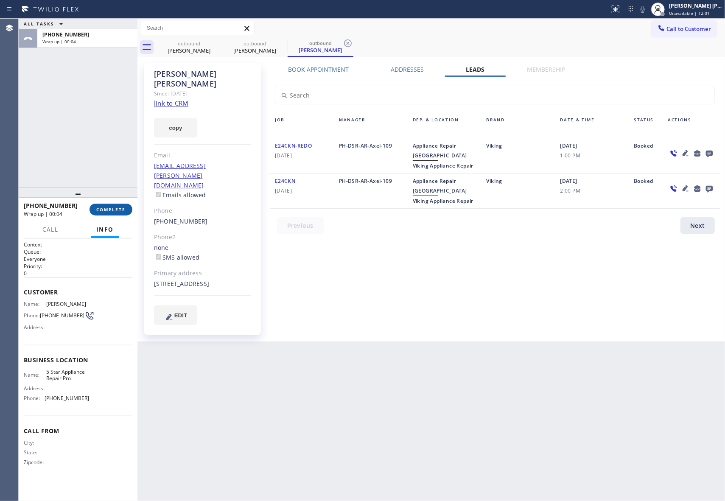
click at [114, 209] on span "COMPLETE" at bounding box center [110, 209] width 29 height 6
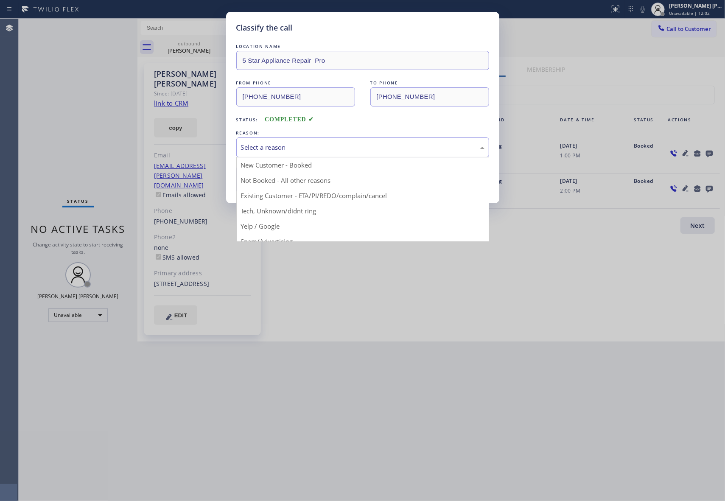
click at [287, 146] on div "Select a reason" at bounding box center [362, 147] width 243 height 10
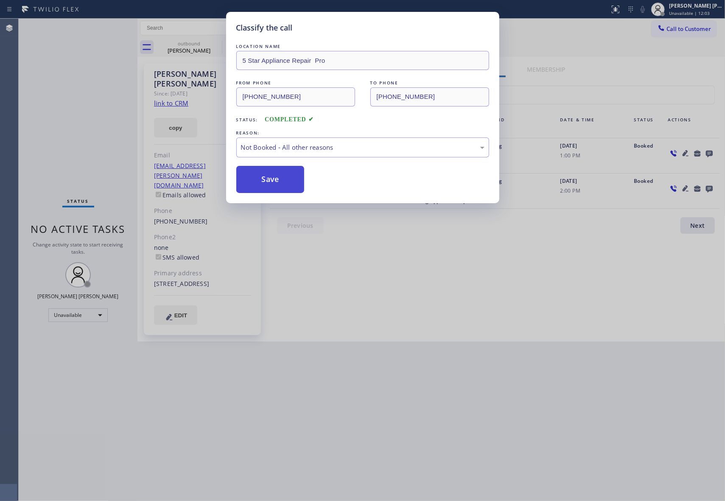
click at [262, 179] on button "Save" at bounding box center [270, 179] width 68 height 27
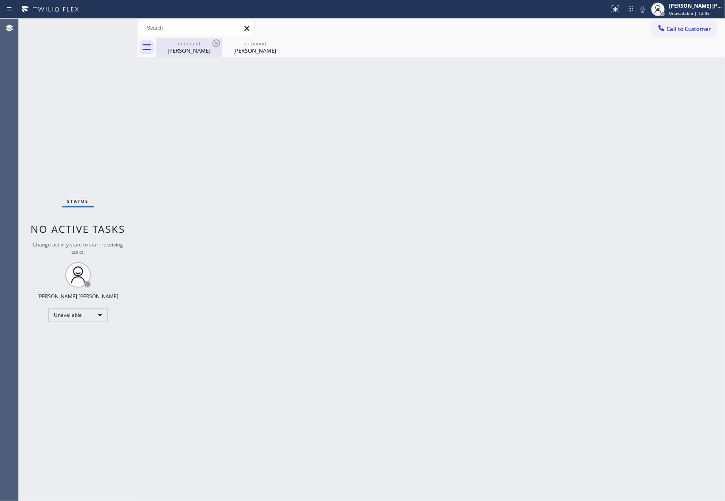
click at [207, 47] on div "[PERSON_NAME]" at bounding box center [189, 51] width 64 height 8
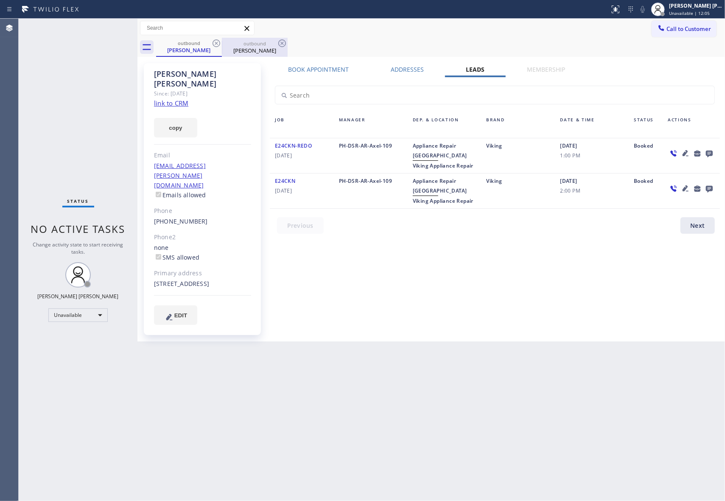
click at [224, 42] on div "outbound" at bounding box center [255, 43] width 64 height 6
drag, startPoint x: 224, startPoint y: 42, endPoint x: 214, endPoint y: 43, distance: 10.3
click at [220, 42] on div "outbound [PERSON_NAME] outbound [PERSON_NAME]" at bounding box center [440, 47] width 569 height 19
click at [213, 44] on icon at bounding box center [216, 43] width 10 height 10
click at [213, 44] on icon at bounding box center [216, 43] width 8 height 8
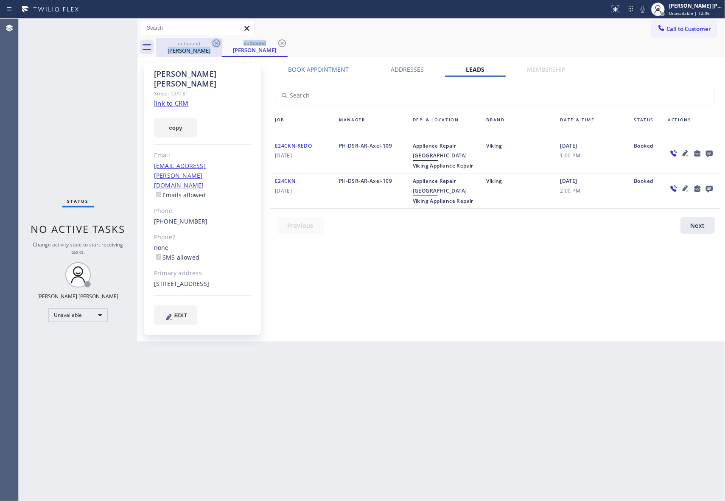
click at [222, 44] on div "outbound [PERSON_NAME]" at bounding box center [255, 47] width 66 height 19
click at [213, 44] on icon at bounding box center [216, 43] width 8 height 8
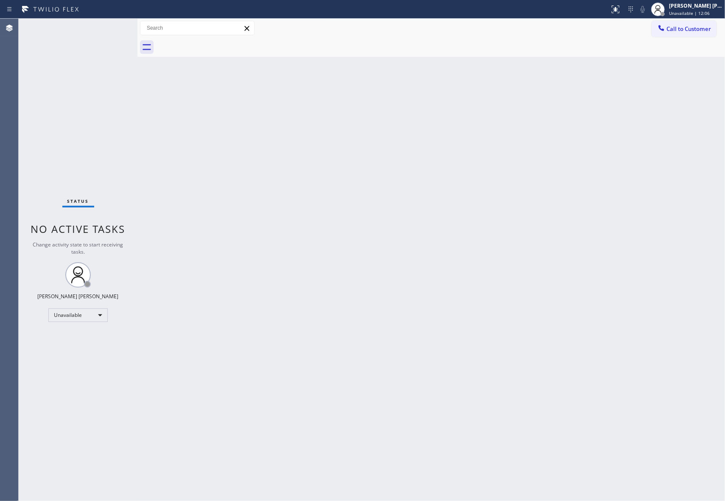
click at [214, 44] on div at bounding box center [440, 47] width 569 height 19
click at [707, 31] on span "Call to Customer" at bounding box center [688, 29] width 45 height 8
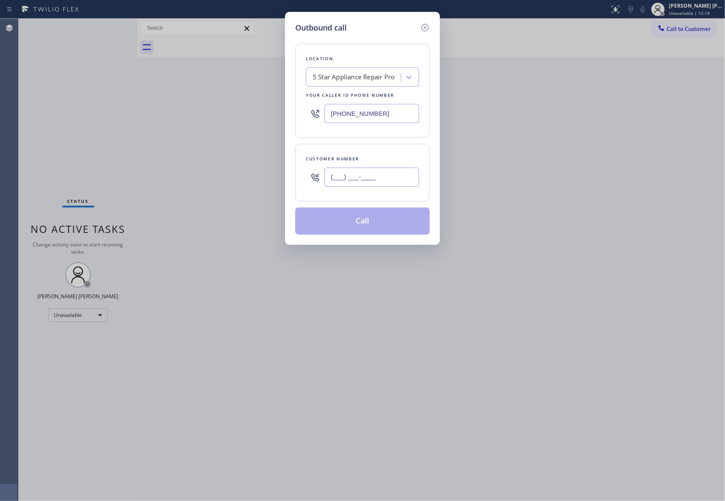
click at [388, 178] on input "(___) ___-____" at bounding box center [371, 176] width 95 height 19
paste input "442) 303-6318"
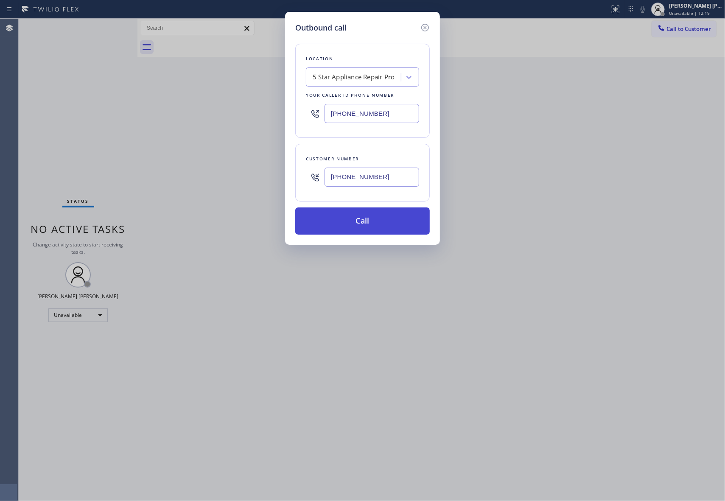
click at [386, 220] on button "Call" at bounding box center [362, 220] width 134 height 27
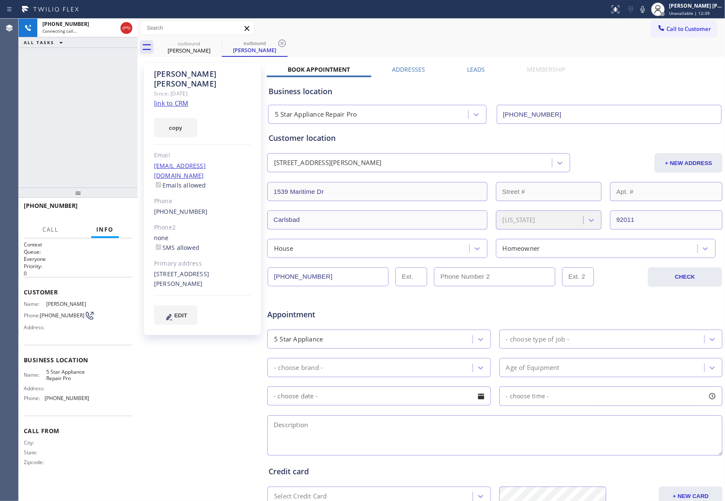
click at [477, 70] on label "Leads" at bounding box center [476, 69] width 18 height 8
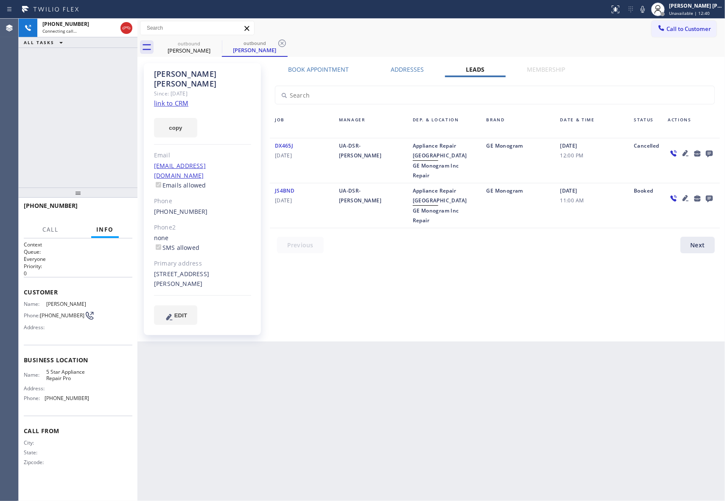
click at [707, 151] on icon at bounding box center [709, 154] width 7 height 7
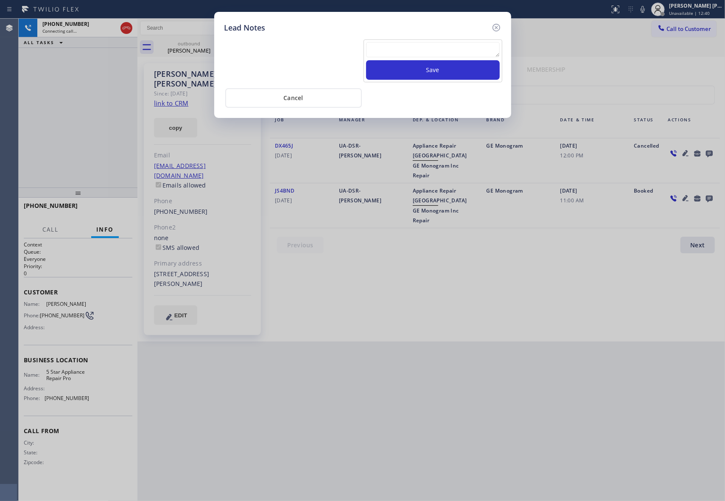
click at [445, 49] on textarea at bounding box center [433, 49] width 134 height 15
paste textarea "please transfer if cx calls back"
click at [456, 70] on button "Save" at bounding box center [433, 70] width 134 height 20
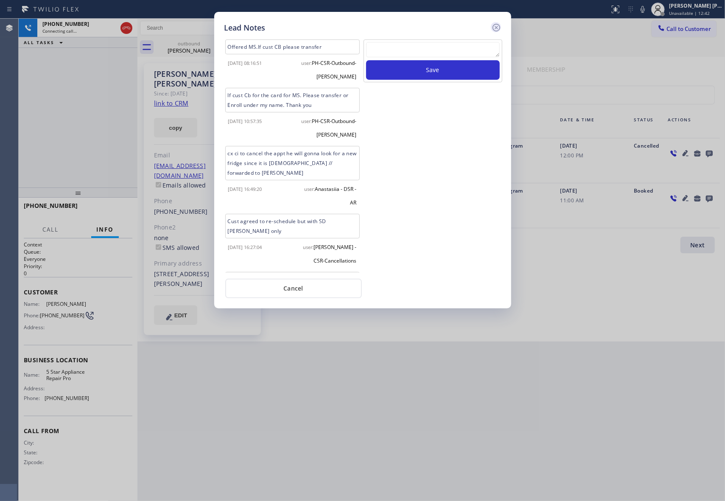
click at [499, 26] on icon at bounding box center [496, 28] width 8 height 8
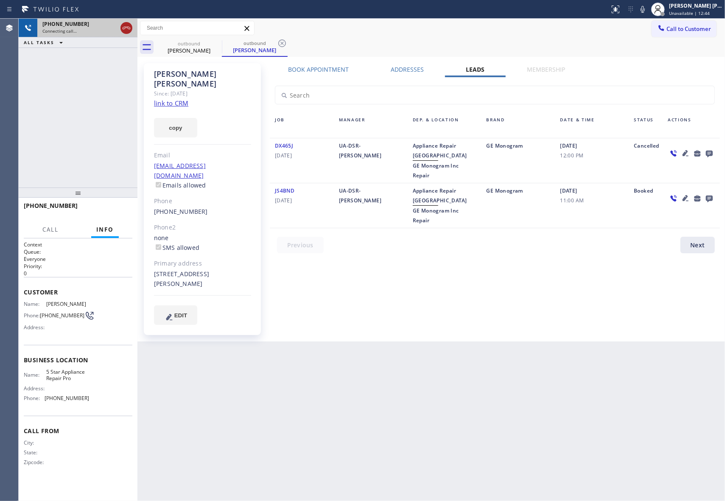
click at [126, 28] on icon at bounding box center [127, 28] width 8 height 3
click at [0, 0] on icon at bounding box center [0, 0] width 0 height 0
click at [277, 41] on icon at bounding box center [282, 43] width 10 height 10
click at [219, 42] on div "outbound [PERSON_NAME] outbound [PERSON_NAME]" at bounding box center [440, 47] width 569 height 19
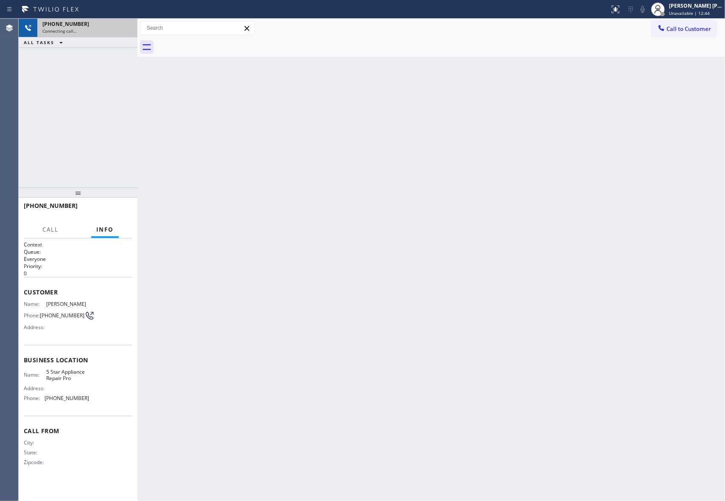
click at [219, 42] on div at bounding box center [440, 47] width 569 height 19
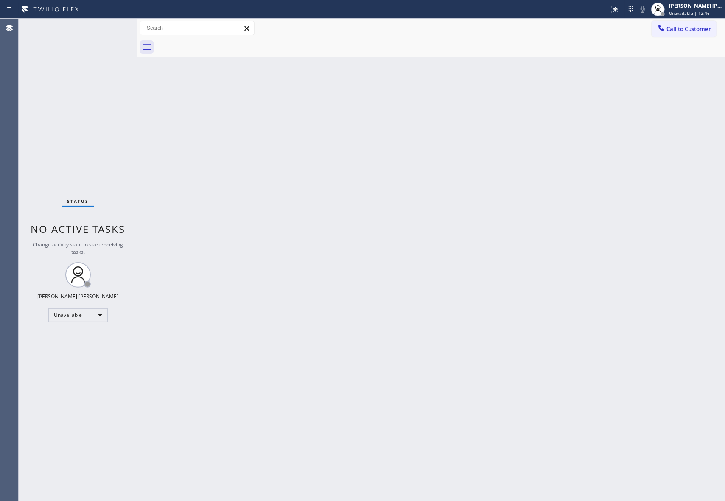
click at [219, 42] on div at bounding box center [440, 47] width 569 height 19
click at [691, 25] on span "Call to Customer" at bounding box center [688, 29] width 45 height 8
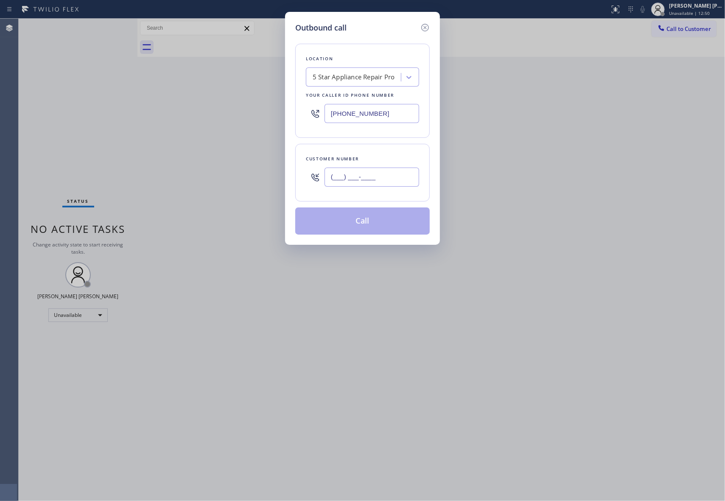
click at [373, 175] on input "(___) ___-____" at bounding box center [371, 176] width 95 height 19
paste input "847) 772-0188"
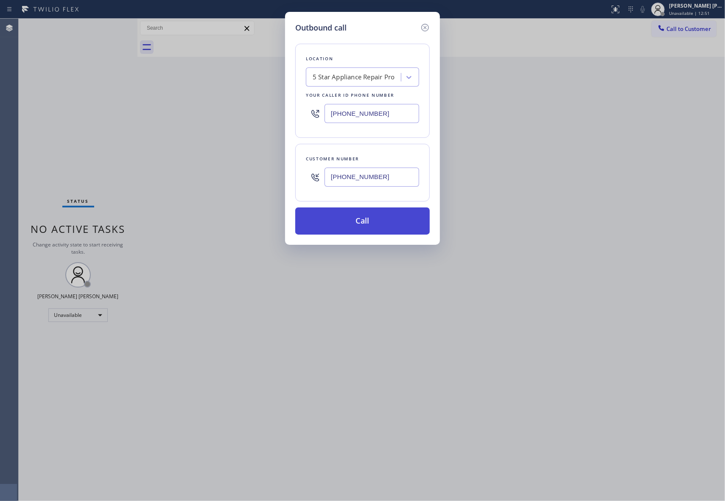
click at [379, 220] on button "Call" at bounding box center [362, 220] width 134 height 27
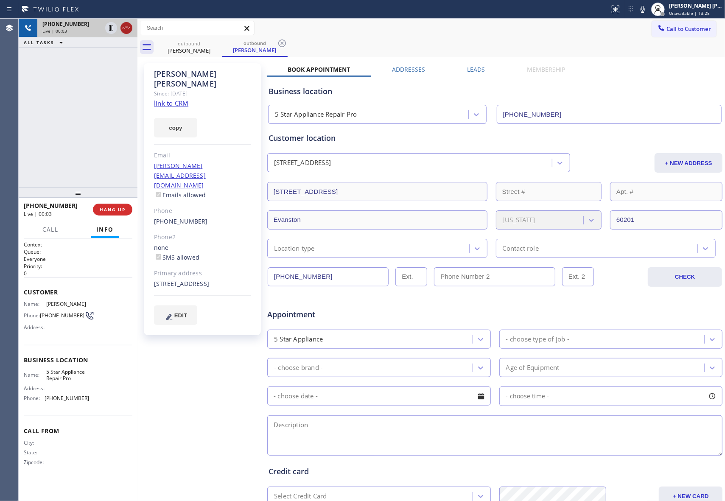
click at [124, 27] on icon at bounding box center [126, 28] width 10 height 10
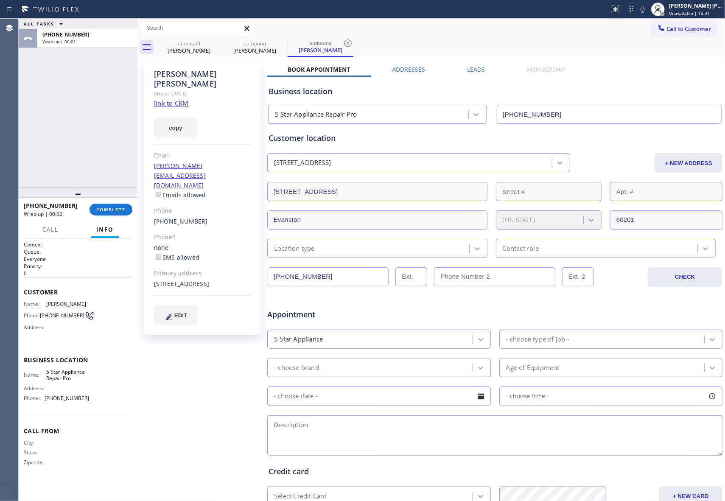
click at [482, 70] on div "Leads" at bounding box center [476, 71] width 60 height 12
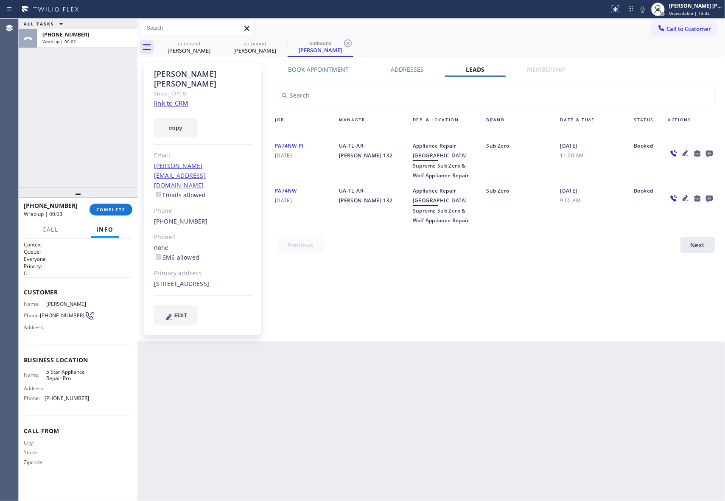
click at [710, 150] on icon at bounding box center [709, 153] width 10 height 11
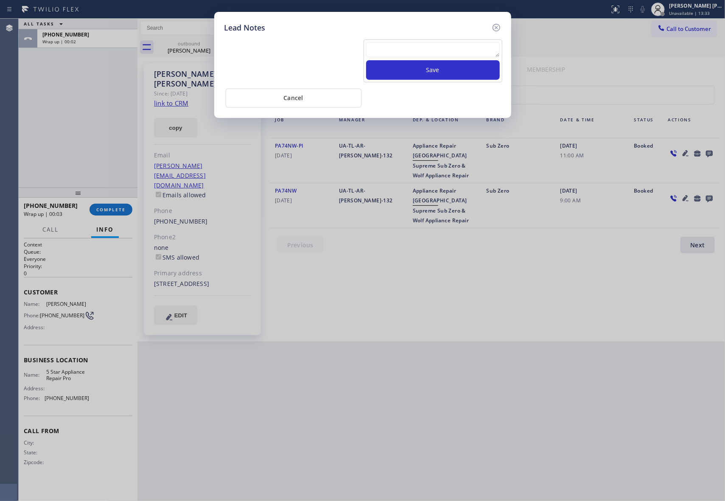
click at [446, 50] on textarea at bounding box center [433, 49] width 134 height 15
paste
click at [452, 72] on button "Save" at bounding box center [433, 70] width 134 height 20
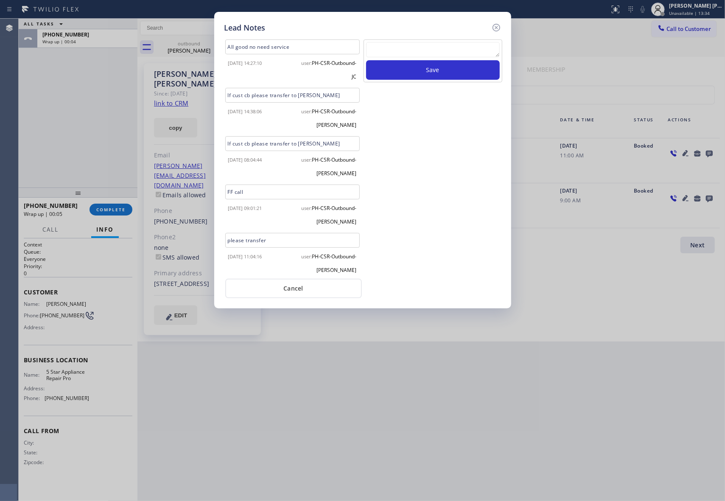
drag, startPoint x: 501, startPoint y: 24, endPoint x: 496, endPoint y: 24, distance: 4.7
click at [500, 24] on icon at bounding box center [496, 27] width 10 height 10
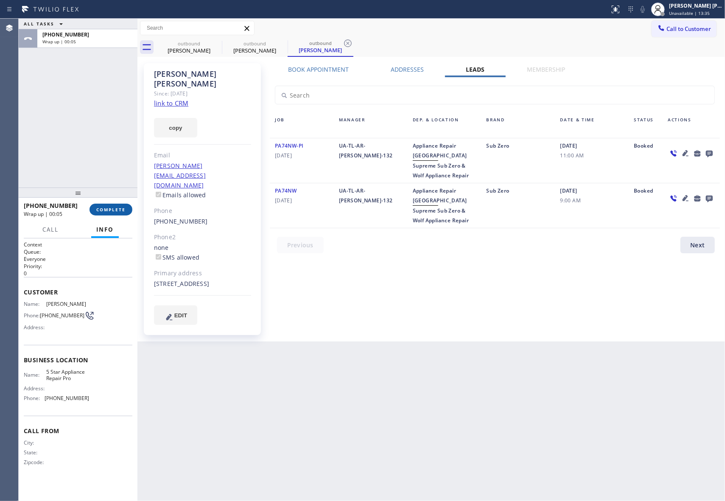
click at [109, 209] on span "COMPLETE" at bounding box center [110, 209] width 29 height 6
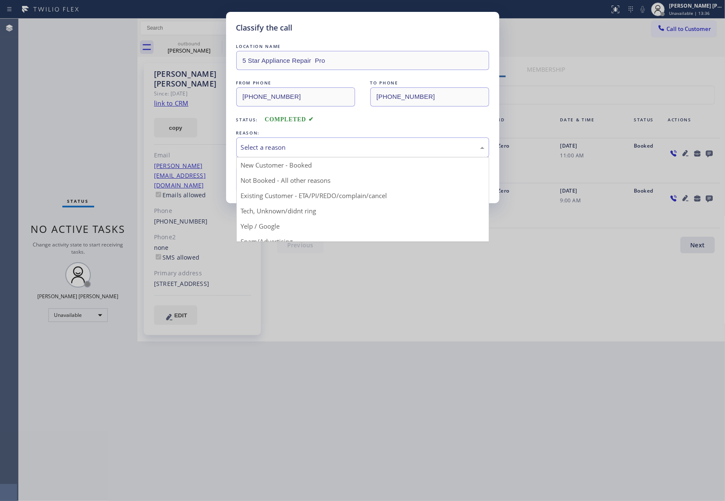
click at [278, 149] on div "Select a reason" at bounding box center [362, 147] width 243 height 10
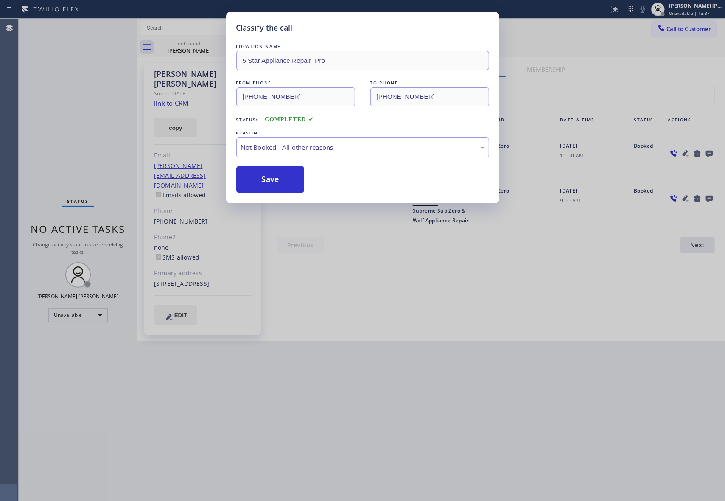
click at [271, 182] on button "Save" at bounding box center [270, 179] width 68 height 27
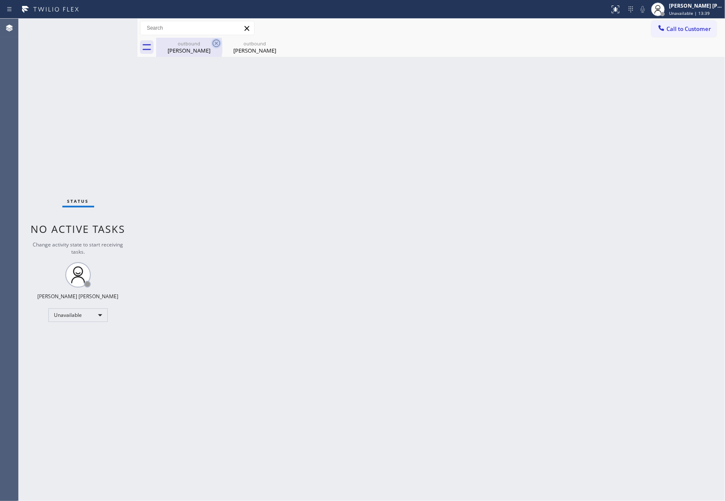
click at [215, 47] on icon at bounding box center [216, 43] width 10 height 10
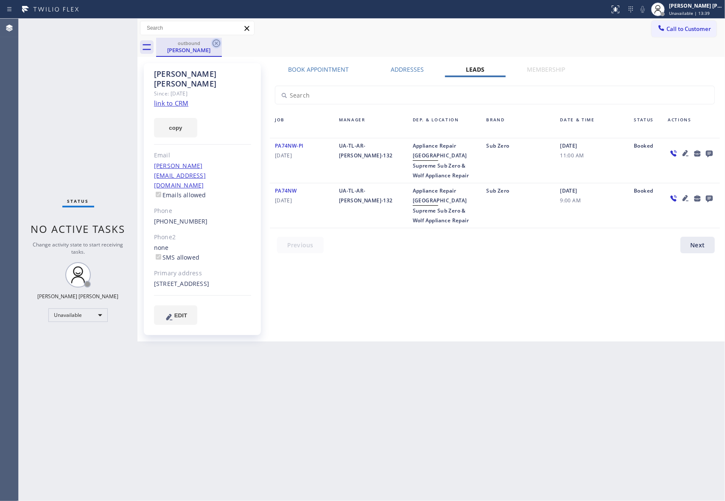
click at [219, 44] on icon at bounding box center [216, 43] width 10 height 10
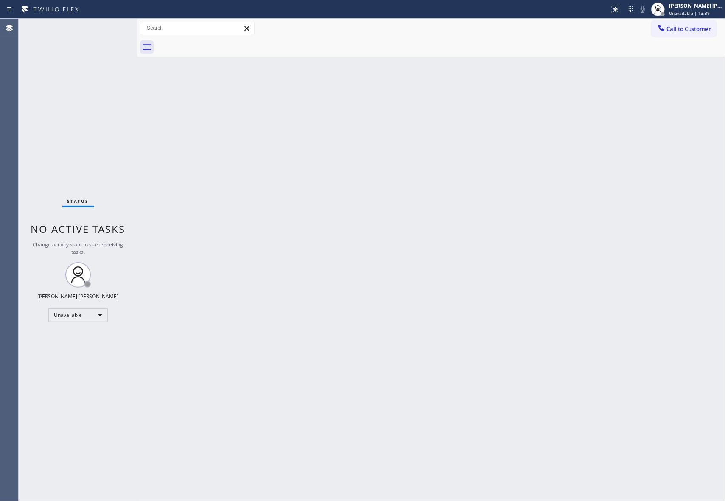
click at [219, 44] on div at bounding box center [440, 47] width 569 height 19
click at [710, 28] on span "Call to Customer" at bounding box center [688, 29] width 45 height 8
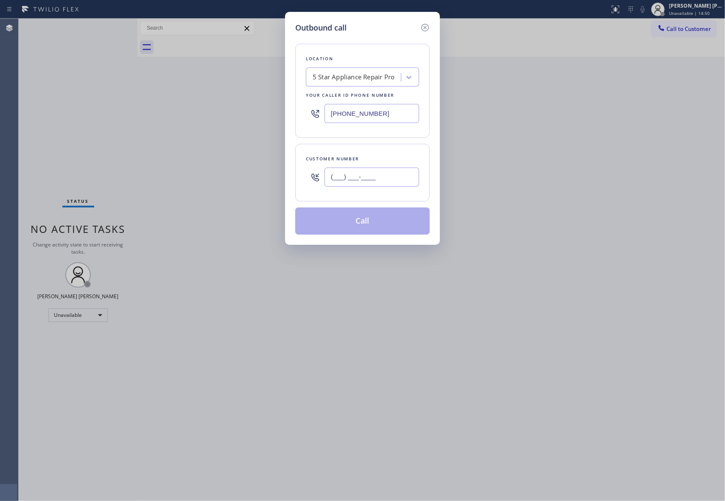
click at [408, 173] on input "(___) ___-____" at bounding box center [371, 176] width 95 height 19
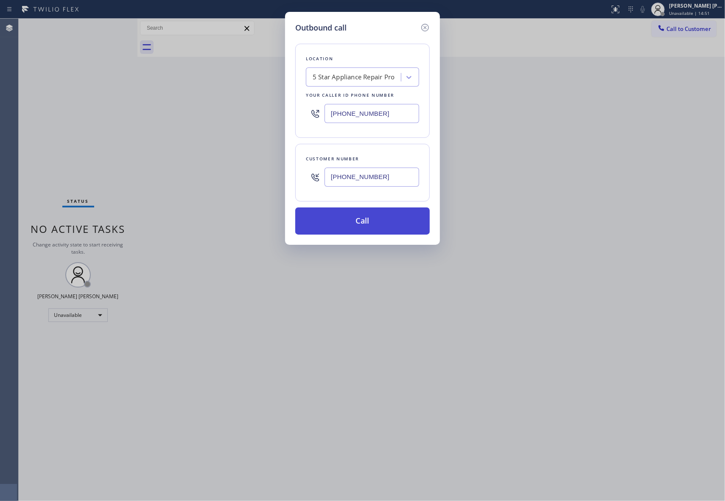
click at [382, 215] on button "Call" at bounding box center [362, 220] width 134 height 27
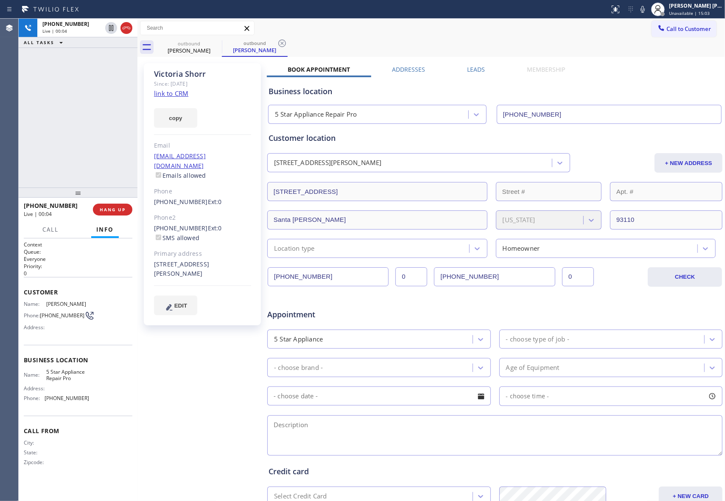
click at [474, 70] on label "Leads" at bounding box center [476, 69] width 18 height 8
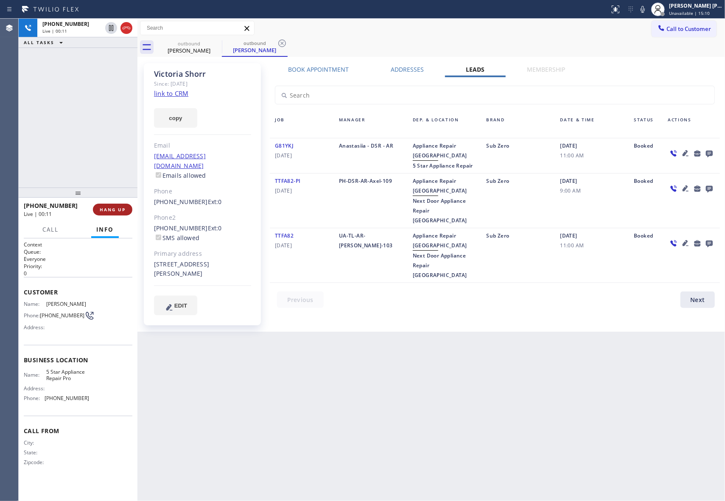
click at [119, 209] on span "HANG UP" at bounding box center [113, 209] width 26 height 6
click at [711, 153] on icon at bounding box center [709, 153] width 10 height 11
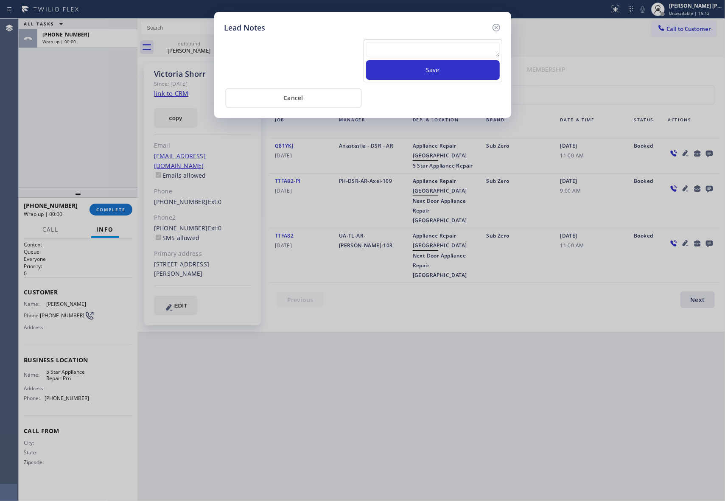
click at [399, 52] on textarea at bounding box center [433, 49] width 134 height 15
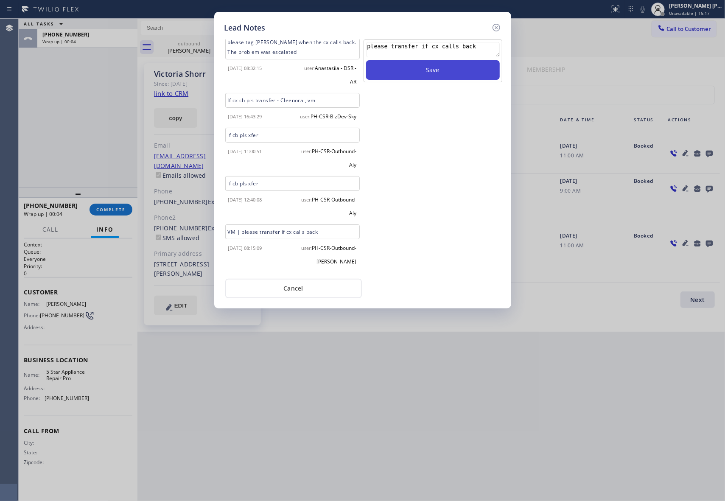
click at [457, 70] on button "Save" at bounding box center [433, 70] width 134 height 20
drag, startPoint x: 499, startPoint y: 27, endPoint x: 318, endPoint y: 51, distance: 182.2
click at [499, 26] on icon at bounding box center [496, 27] width 10 height 10
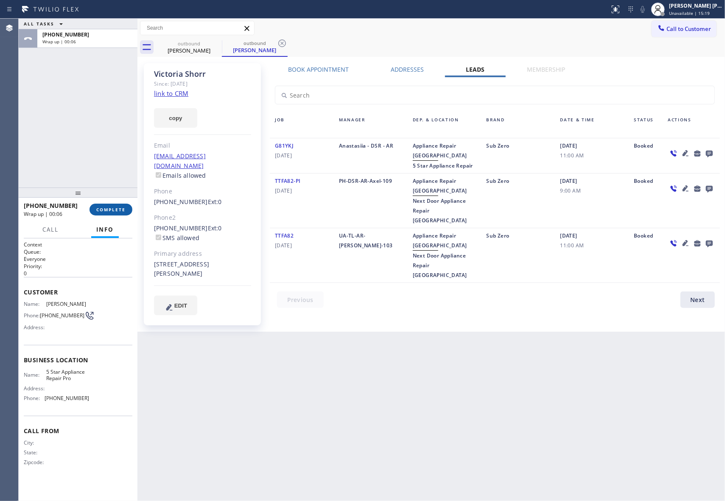
click at [118, 208] on span "COMPLETE" at bounding box center [110, 209] width 29 height 6
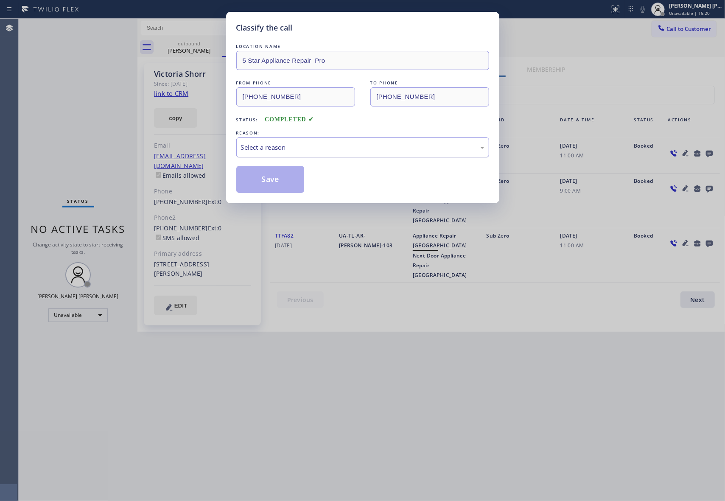
click at [320, 142] on div "Select a reason" at bounding box center [362, 147] width 253 height 20
drag, startPoint x: 263, startPoint y: 179, endPoint x: 206, endPoint y: 82, distance: 112.1
click at [263, 177] on button "Save" at bounding box center [270, 179] width 68 height 27
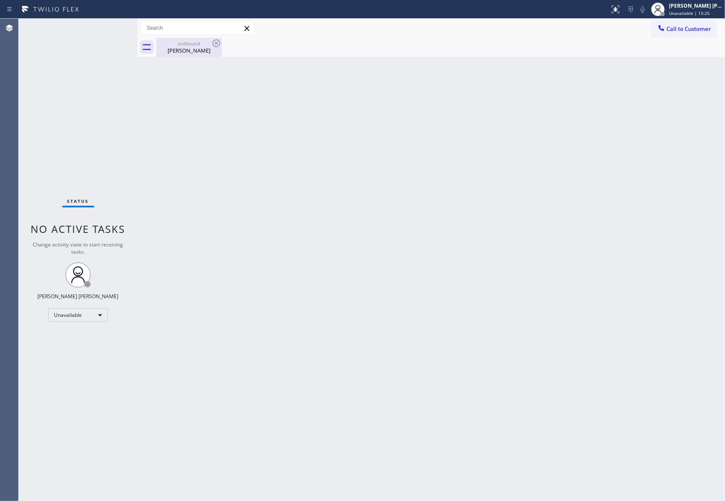
click at [199, 51] on div "[PERSON_NAME]" at bounding box center [189, 51] width 64 height 8
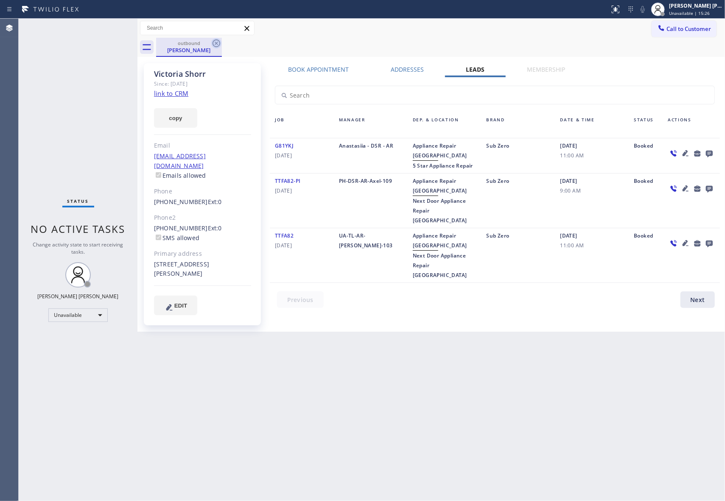
click at [218, 45] on icon at bounding box center [216, 43] width 10 height 10
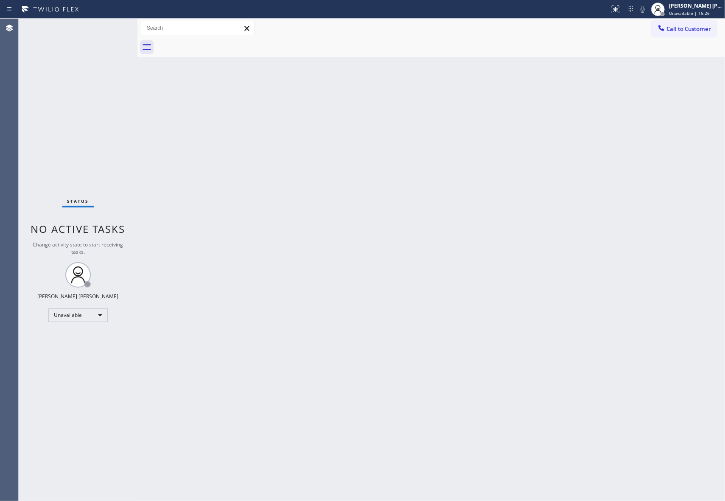
click at [218, 45] on div at bounding box center [440, 47] width 569 height 19
click at [707, 28] on span "Call to Customer" at bounding box center [688, 29] width 45 height 8
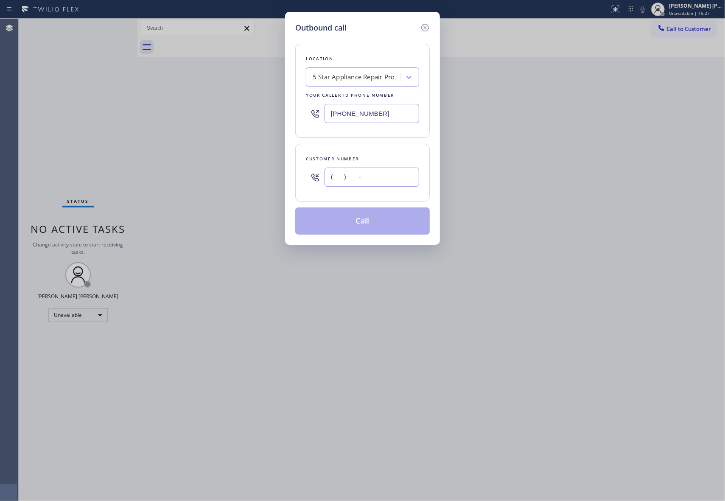
click at [407, 180] on input "(___) ___-____" at bounding box center [371, 176] width 95 height 19
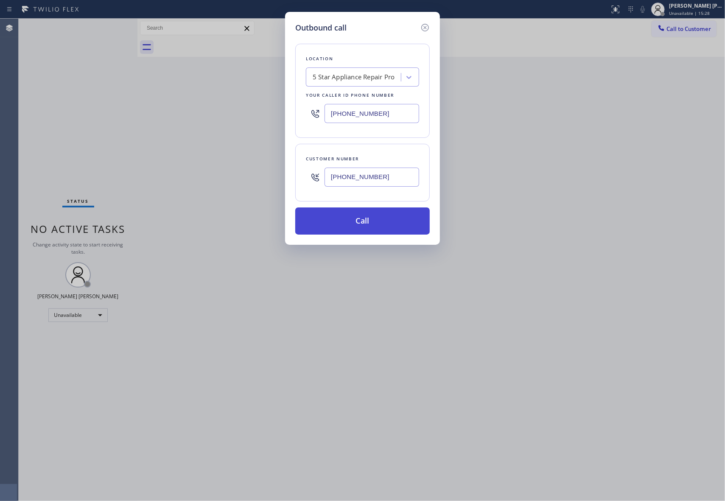
click at [358, 227] on button "Call" at bounding box center [362, 220] width 134 height 27
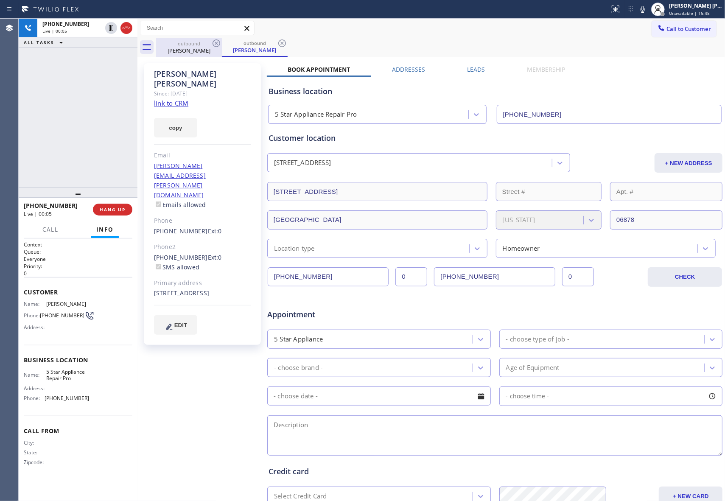
drag, startPoint x: 124, startPoint y: 26, endPoint x: 204, endPoint y: 43, distance: 81.9
click at [124, 26] on icon at bounding box center [126, 28] width 10 height 10
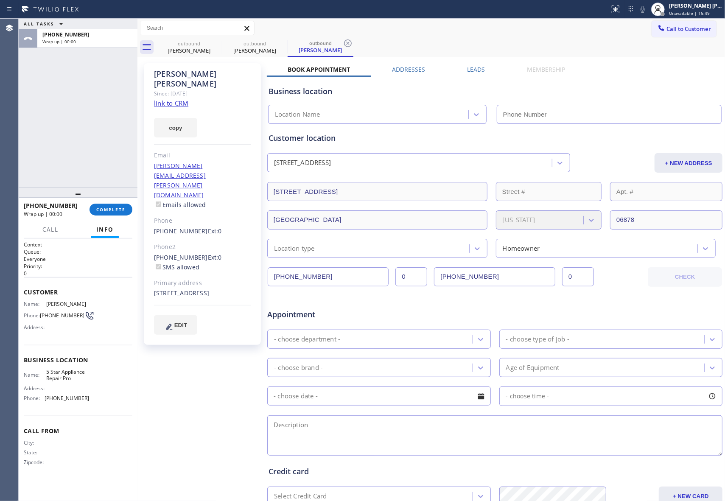
click at [482, 73] on div "Leads" at bounding box center [476, 71] width 60 height 12
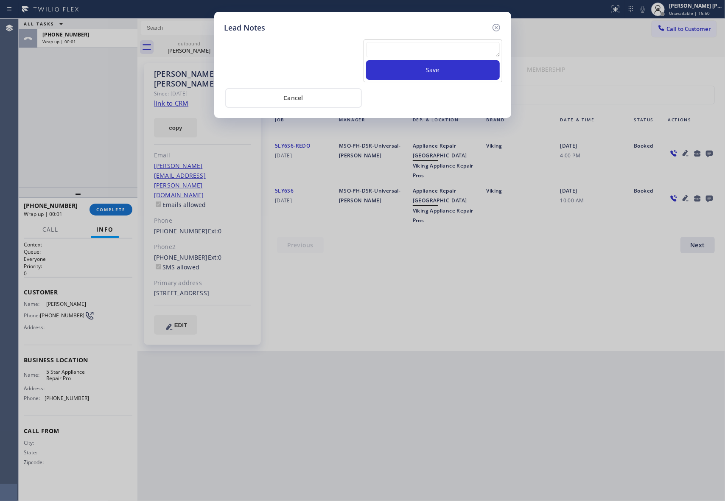
click at [416, 50] on textarea at bounding box center [433, 49] width 134 height 15
click at [435, 75] on button "Save" at bounding box center [433, 70] width 134 height 20
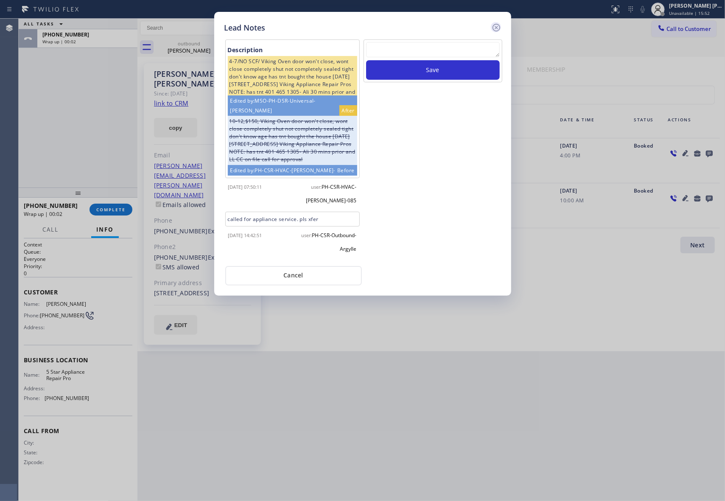
click at [494, 25] on icon at bounding box center [496, 27] width 10 height 10
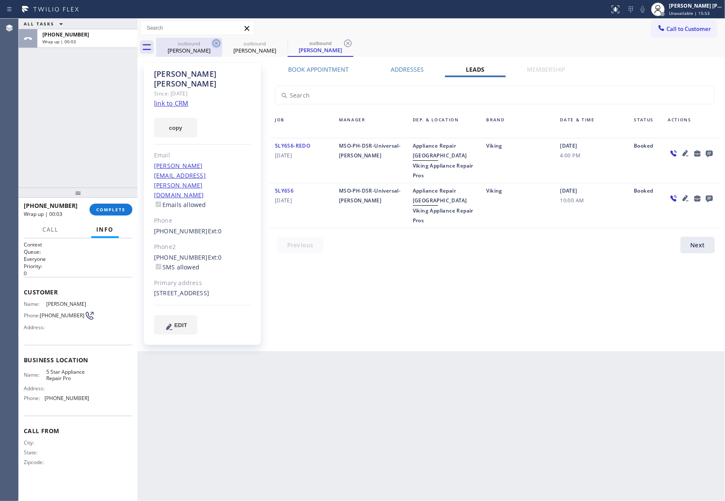
drag, startPoint x: 205, startPoint y: 46, endPoint x: 217, endPoint y: 41, distance: 12.9
click at [207, 47] on div "[PERSON_NAME]" at bounding box center [189, 51] width 64 height 8
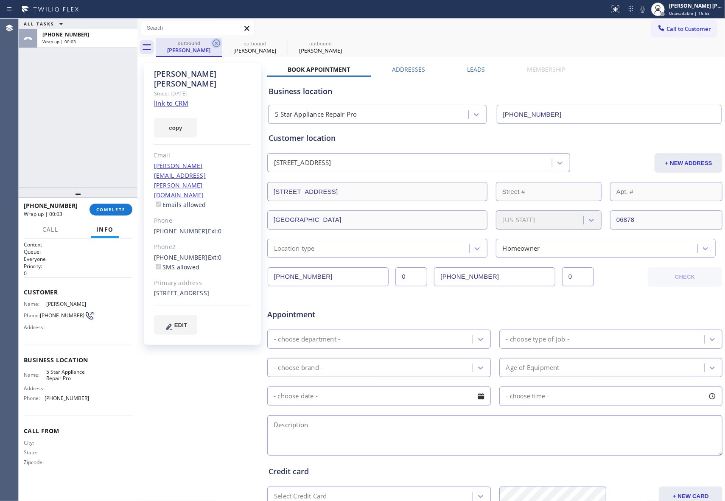
click at [217, 41] on icon at bounding box center [216, 43] width 10 height 10
click at [0, 0] on icon at bounding box center [0, 0] width 0 height 0
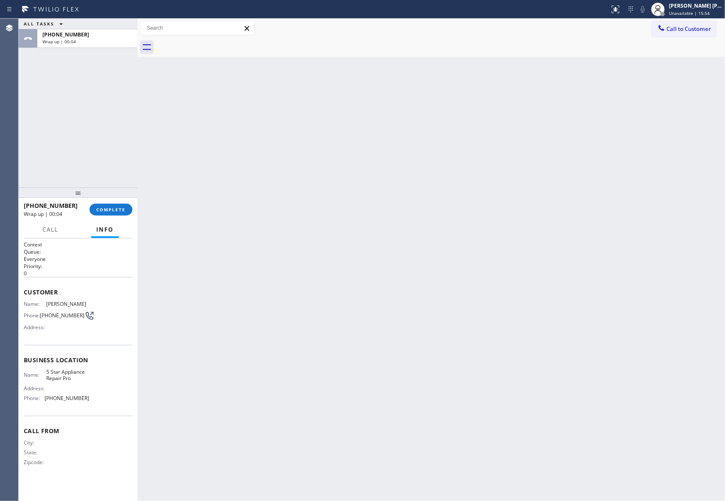
click at [217, 41] on div at bounding box center [440, 47] width 569 height 19
click at [100, 208] on span "COMPLETE" at bounding box center [110, 209] width 29 height 6
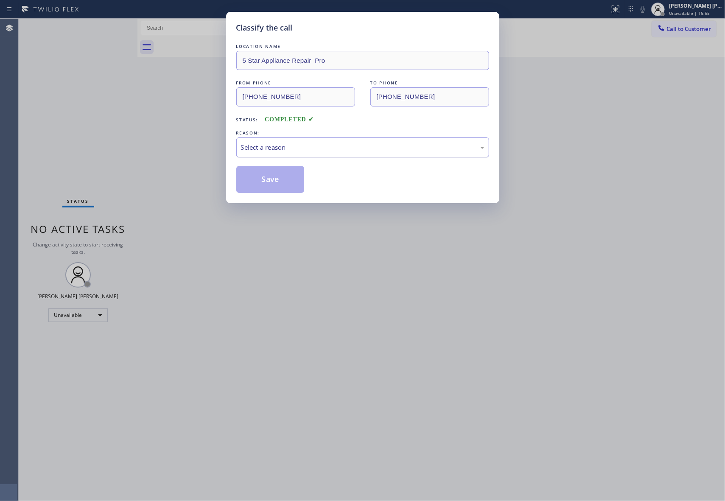
click at [384, 141] on div "Select a reason" at bounding box center [362, 147] width 253 height 20
click at [267, 179] on button "Save" at bounding box center [270, 179] width 68 height 27
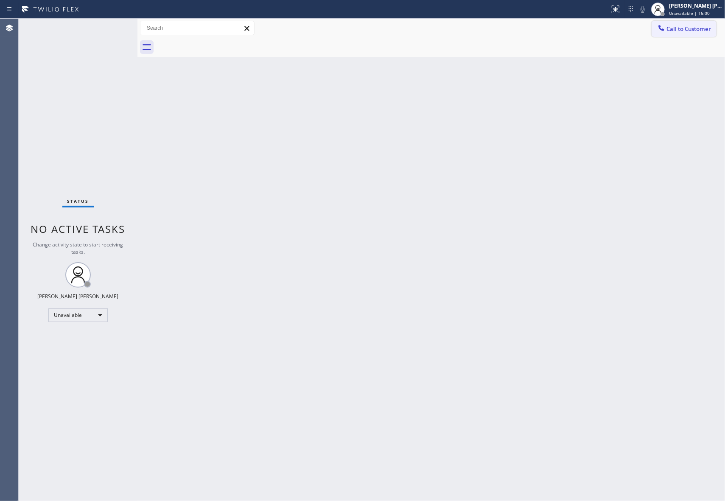
click at [703, 34] on button "Call to Customer" at bounding box center [683, 29] width 65 height 16
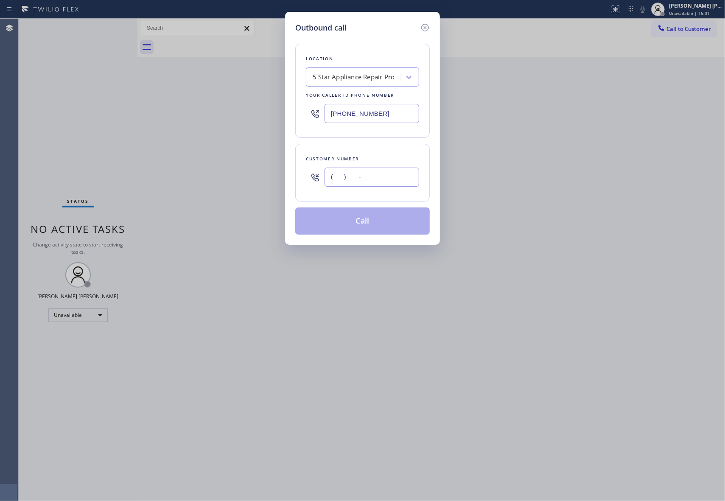
click at [357, 170] on input "(___) ___-____" at bounding box center [371, 176] width 95 height 19
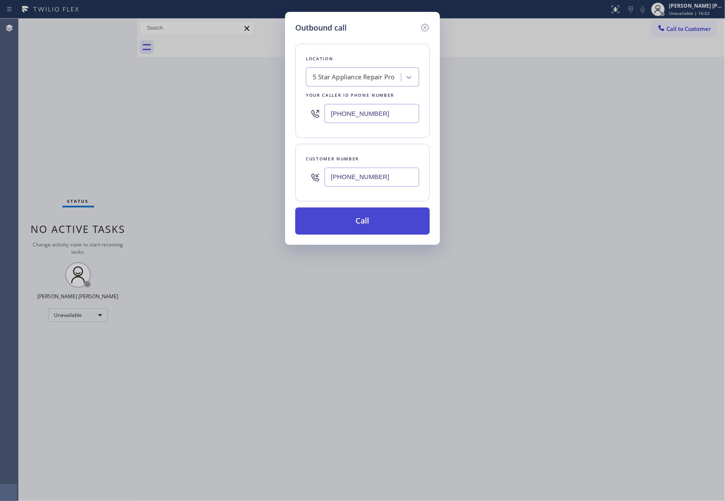
click at [377, 219] on button "Call" at bounding box center [362, 220] width 134 height 27
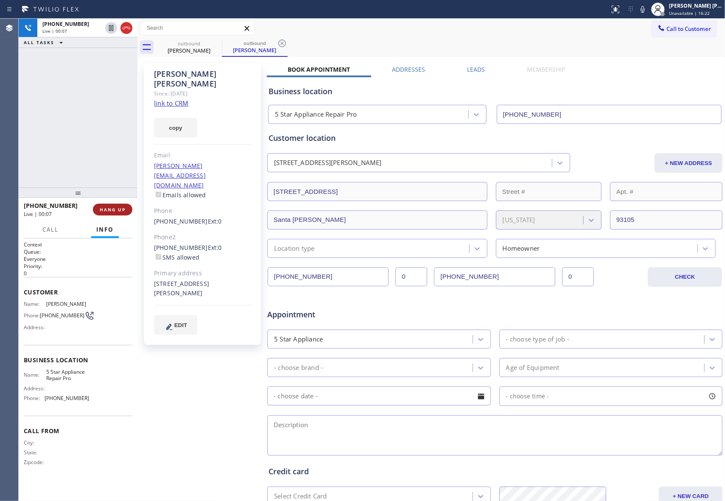
click at [107, 206] on span "HANG UP" at bounding box center [113, 209] width 26 height 6
click at [472, 64] on div "[PERSON_NAME] Since: [DATE] link to CRM copy Email [PERSON_NAME][EMAIL_ADDRESS]…" at bounding box center [430, 334] width 583 height 550
click at [477, 74] on div "Business location 5 Star Appliance Repair Pro [PHONE_NUMBER]" at bounding box center [495, 99] width 456 height 50
click at [475, 70] on label "Leads" at bounding box center [476, 69] width 18 height 8
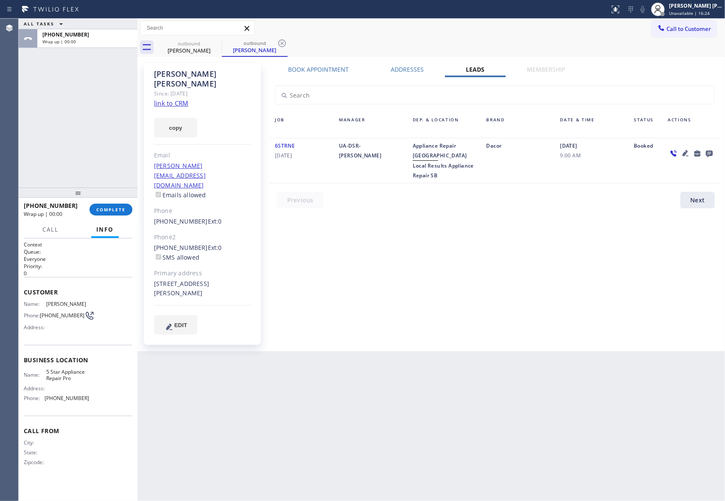
click at [706, 153] on icon at bounding box center [709, 153] width 10 height 11
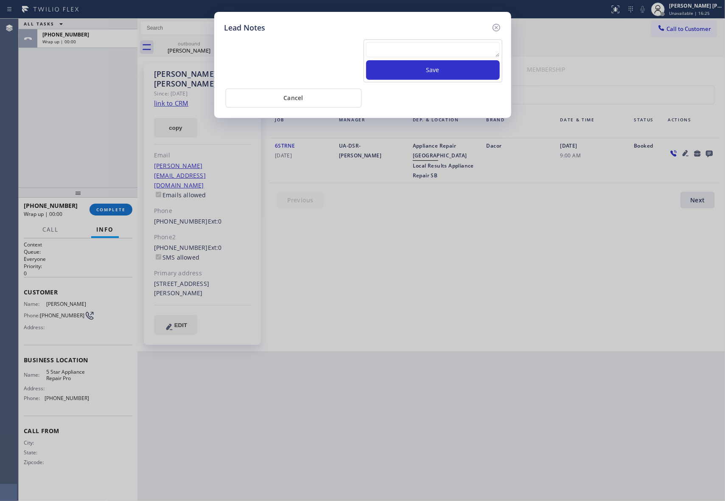
click at [418, 51] on textarea at bounding box center [433, 49] width 134 height 15
click at [426, 69] on button "Save" at bounding box center [433, 70] width 134 height 20
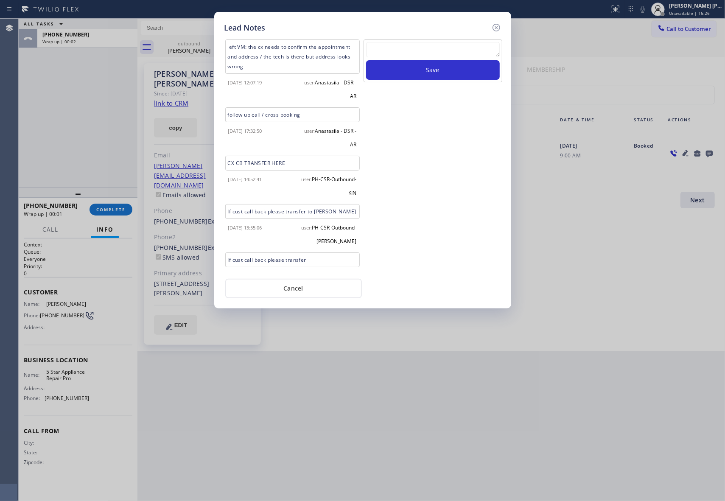
drag, startPoint x: 494, startPoint y: 26, endPoint x: 477, endPoint y: 25, distance: 16.5
click at [494, 25] on icon at bounding box center [496, 27] width 10 height 10
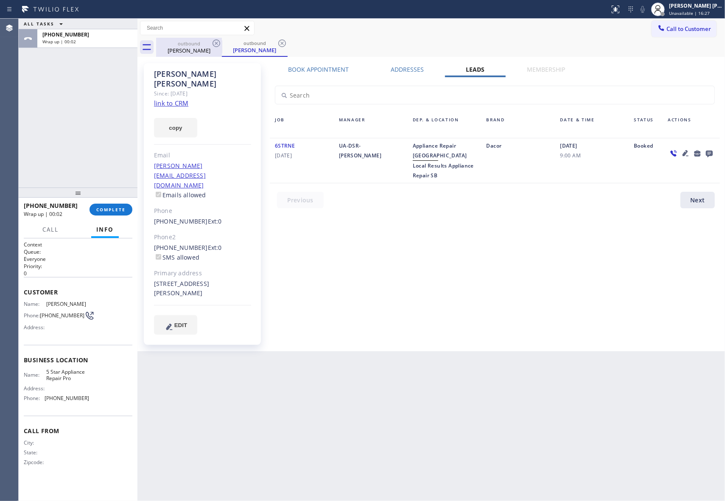
click at [214, 52] on div "[PERSON_NAME]" at bounding box center [189, 51] width 64 height 8
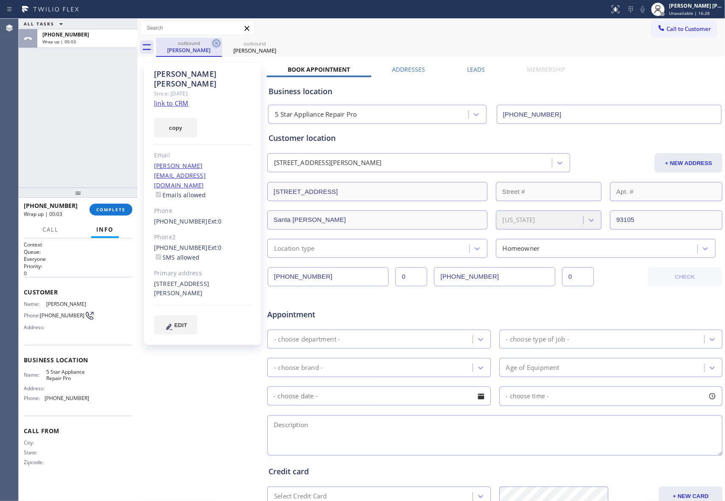
click at [214, 47] on icon at bounding box center [216, 43] width 10 height 10
click at [0, 0] on icon at bounding box center [0, 0] width 0 height 0
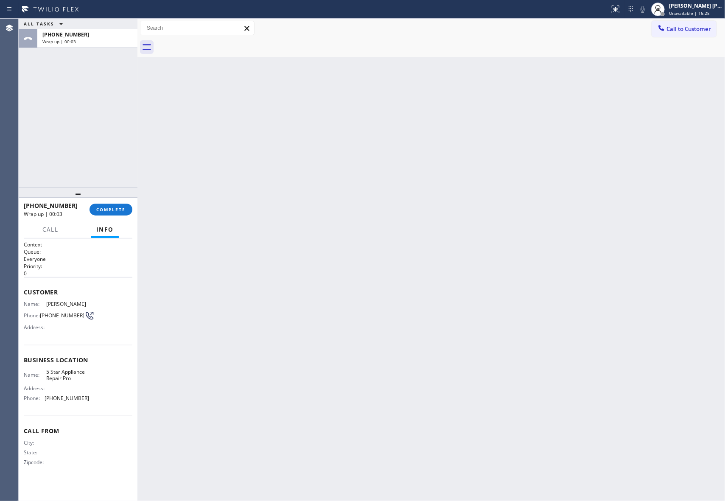
click at [214, 47] on div at bounding box center [440, 47] width 569 height 19
click at [122, 214] on button "COMPLETE" at bounding box center [110, 210] width 43 height 12
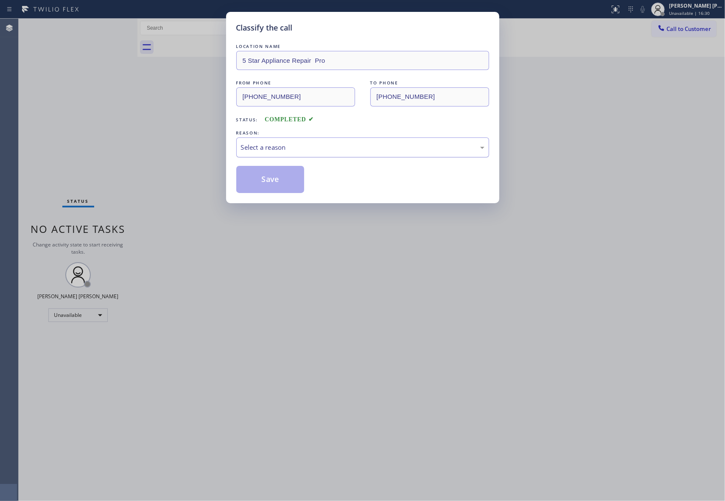
click at [363, 146] on div "Select a reason" at bounding box center [362, 147] width 243 height 10
click at [265, 179] on button "Save" at bounding box center [270, 179] width 68 height 27
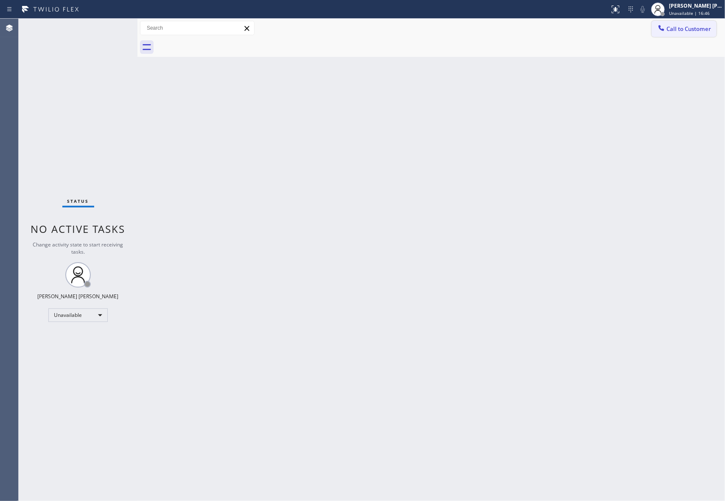
click at [710, 25] on span "Call to Customer" at bounding box center [688, 29] width 45 height 8
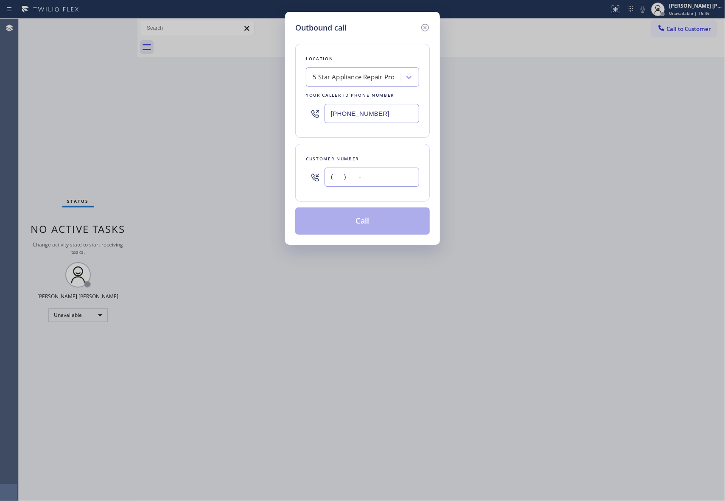
click at [392, 180] on input "(___) ___-____" at bounding box center [371, 176] width 95 height 19
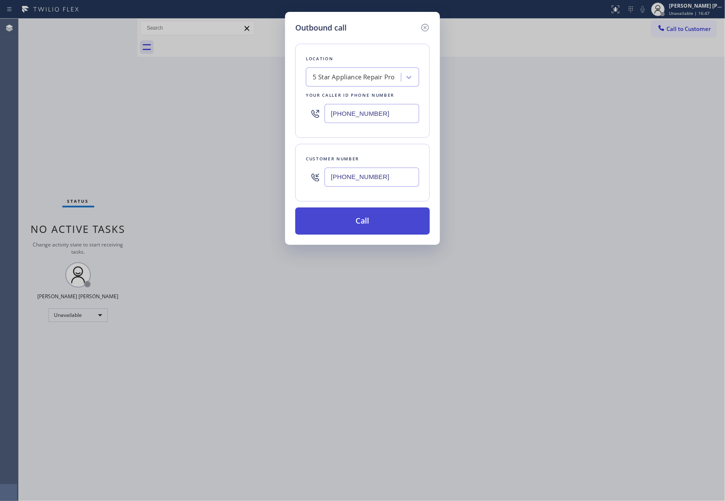
click at [384, 220] on button "Call" at bounding box center [362, 220] width 134 height 27
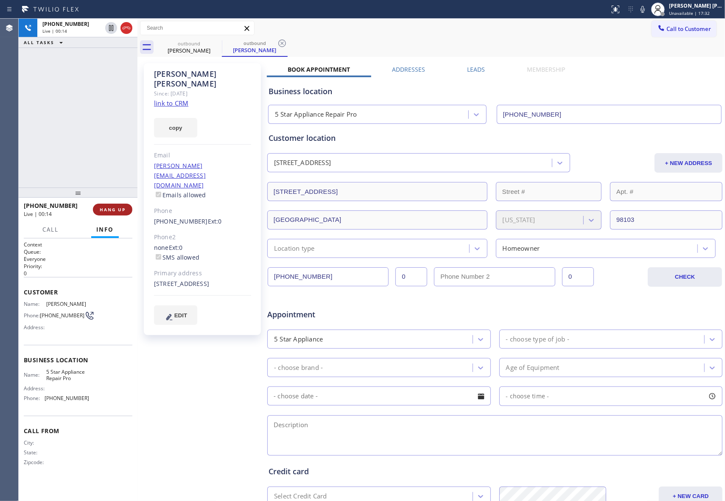
drag, startPoint x: 138, startPoint y: 211, endPoint x: 120, endPoint y: 212, distance: 18.3
click at [137, 211] on div at bounding box center [137, 260] width 0 height 482
click at [112, 212] on button "HANG UP" at bounding box center [112, 210] width 39 height 12
click at [483, 68] on div "Leads" at bounding box center [476, 71] width 60 height 12
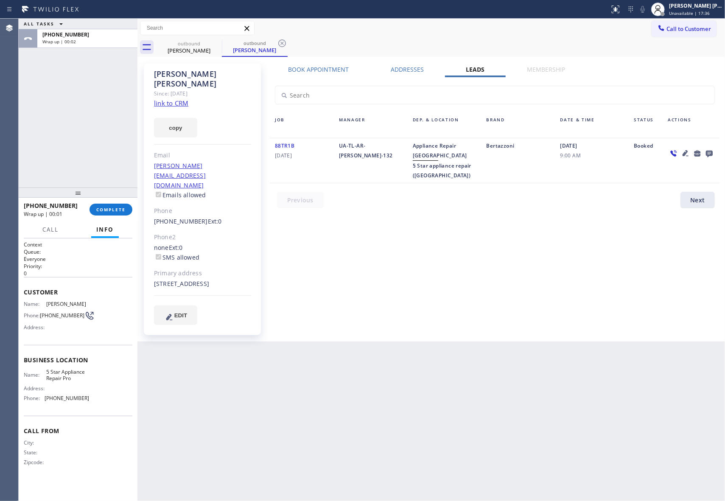
click at [709, 153] on icon at bounding box center [709, 154] width 7 height 7
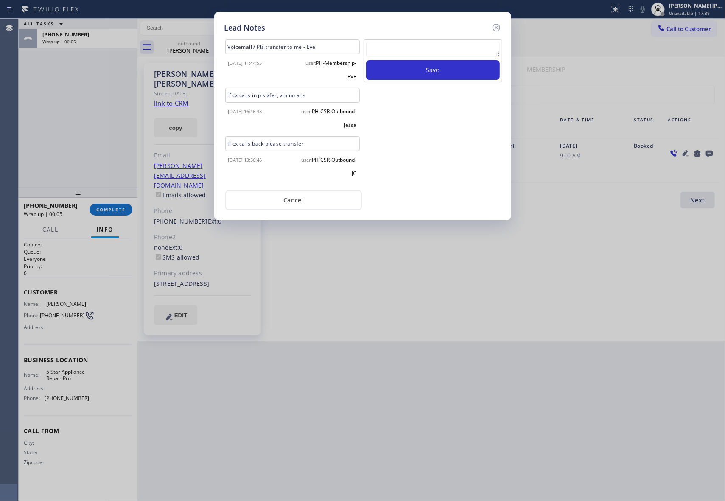
click at [423, 53] on textarea at bounding box center [433, 49] width 134 height 15
click at [445, 73] on button "Save" at bounding box center [433, 70] width 134 height 20
click at [496, 28] on icon at bounding box center [496, 27] width 10 height 10
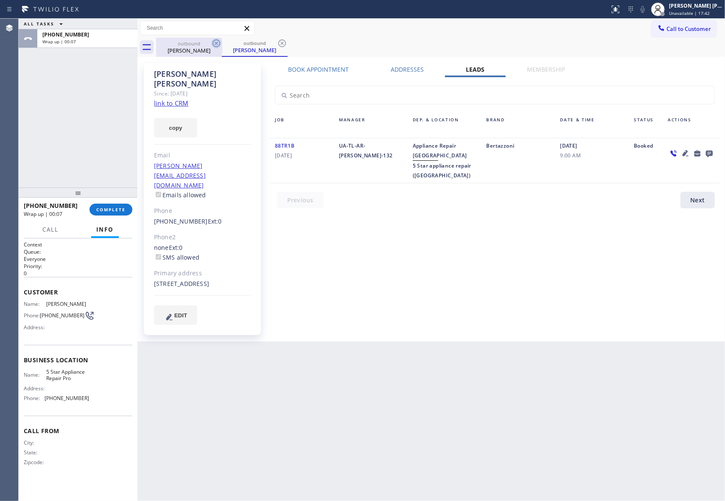
click at [206, 47] on div "[PERSON_NAME]" at bounding box center [189, 51] width 64 height 8
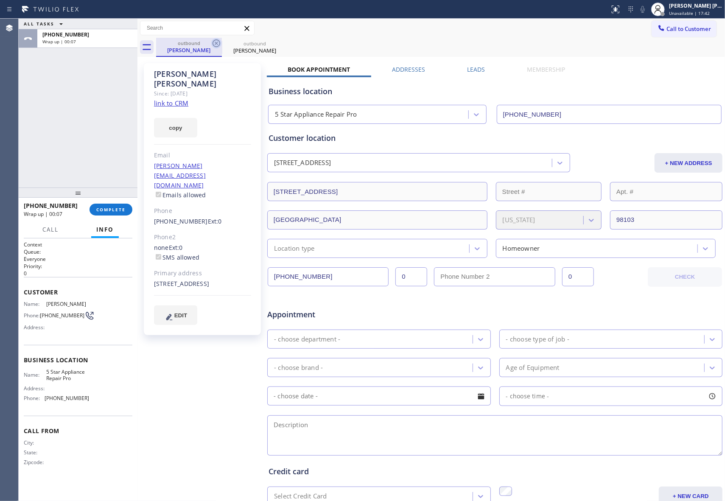
click at [217, 41] on icon at bounding box center [216, 43] width 10 height 10
click at [0, 0] on icon at bounding box center [0, 0] width 0 height 0
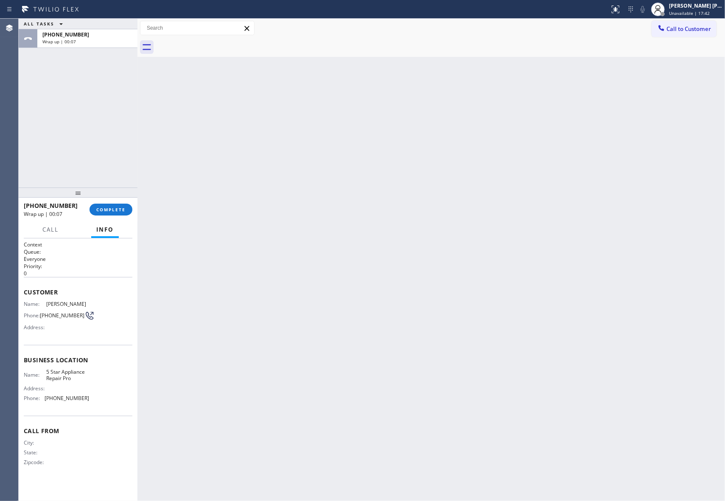
click at [217, 41] on div at bounding box center [440, 47] width 569 height 19
click at [112, 210] on span "COMPLETE" at bounding box center [110, 209] width 29 height 6
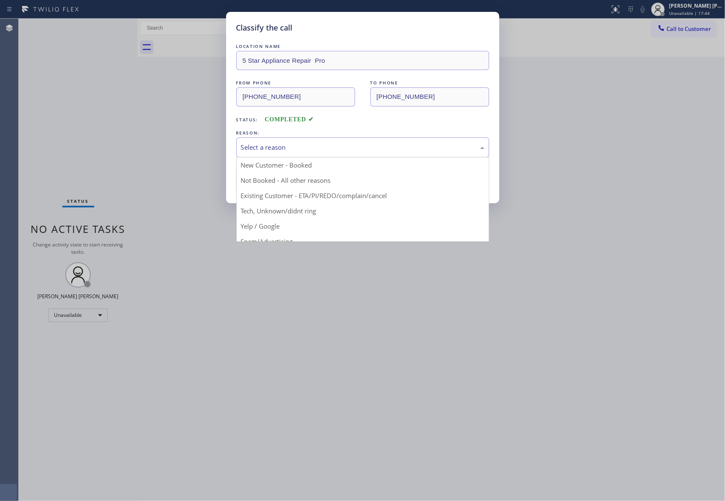
click at [324, 152] on div "Select a reason" at bounding box center [362, 147] width 243 height 10
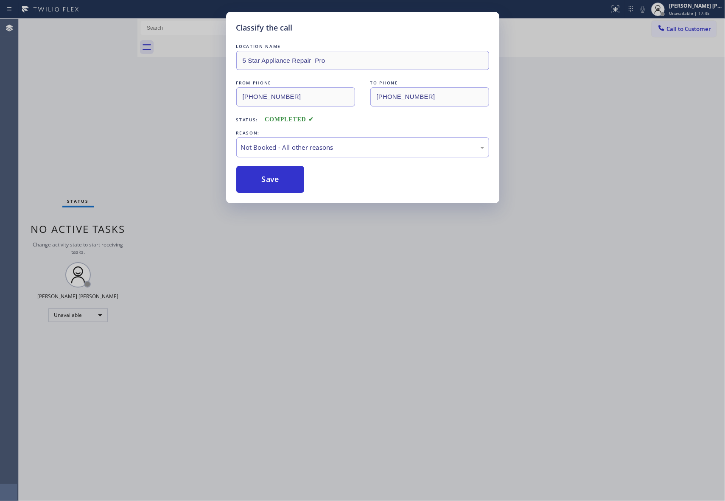
click at [273, 179] on button "Save" at bounding box center [270, 179] width 68 height 27
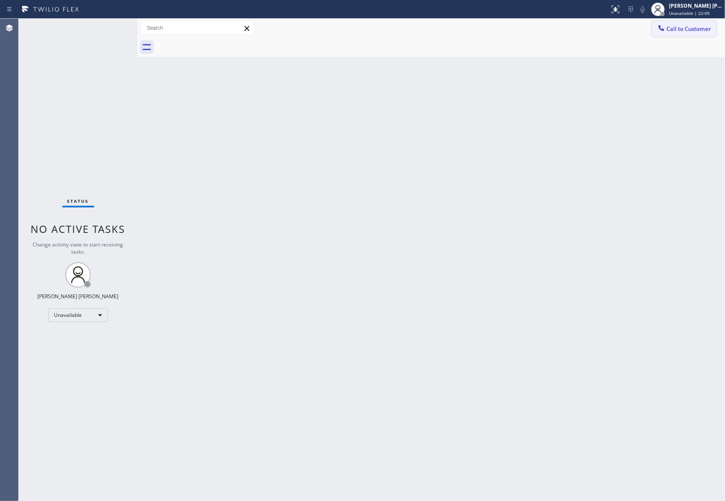
click at [696, 27] on span "Call to Customer" at bounding box center [688, 29] width 45 height 8
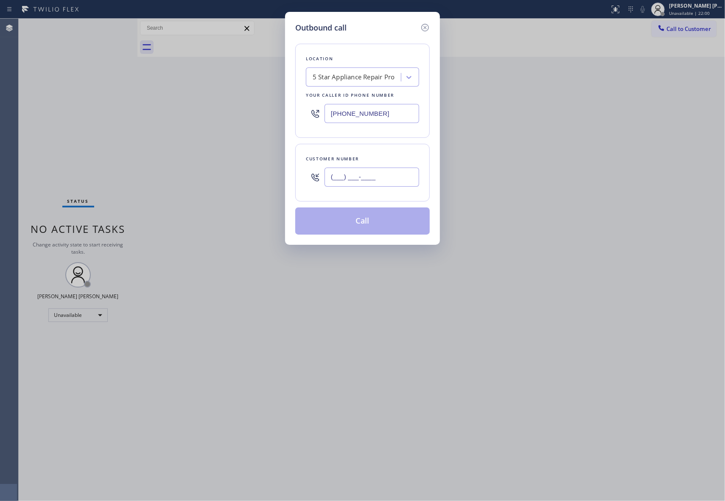
click at [393, 181] on input "(___) ___-____" at bounding box center [371, 176] width 95 height 19
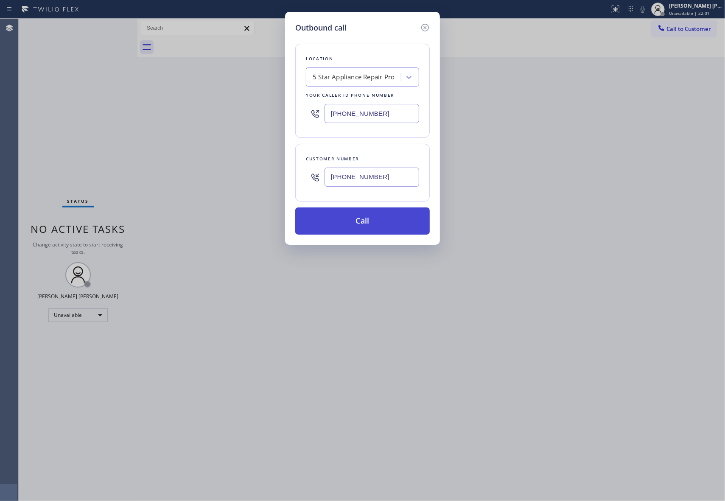
click at [378, 224] on button "Call" at bounding box center [362, 220] width 134 height 27
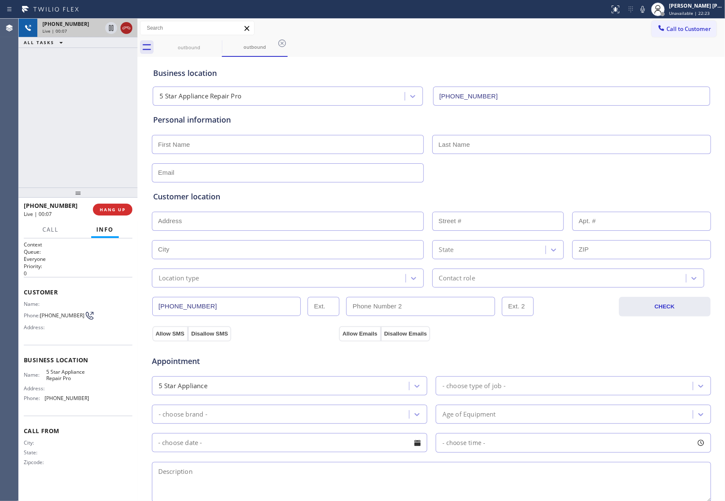
click at [129, 26] on icon at bounding box center [126, 28] width 10 height 10
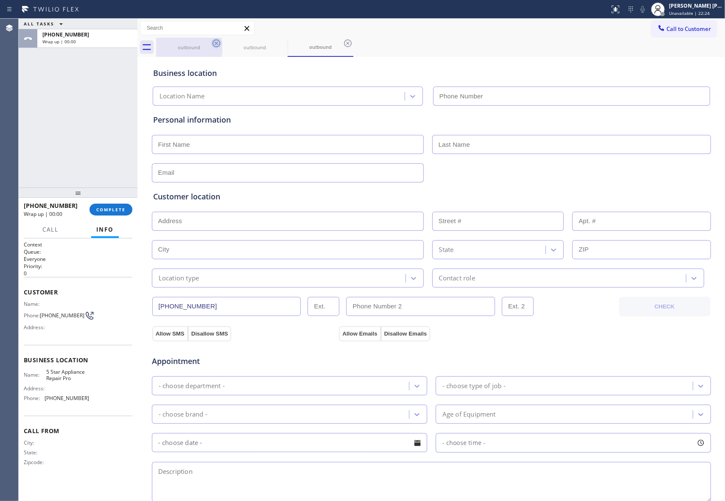
click at [219, 42] on icon at bounding box center [216, 43] width 10 height 10
click at [0, 0] on icon at bounding box center [0, 0] width 0 height 0
click at [343, 42] on icon at bounding box center [348, 43] width 10 height 10
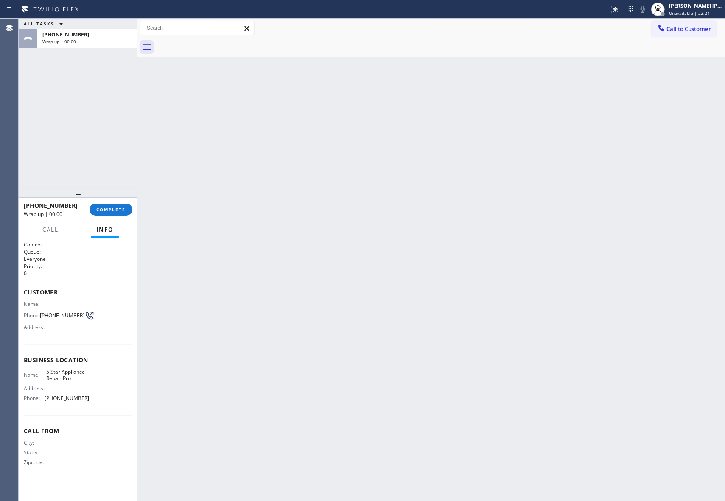
click at [219, 42] on div at bounding box center [440, 47] width 569 height 19
click at [116, 213] on button "COMPLETE" at bounding box center [110, 210] width 43 height 12
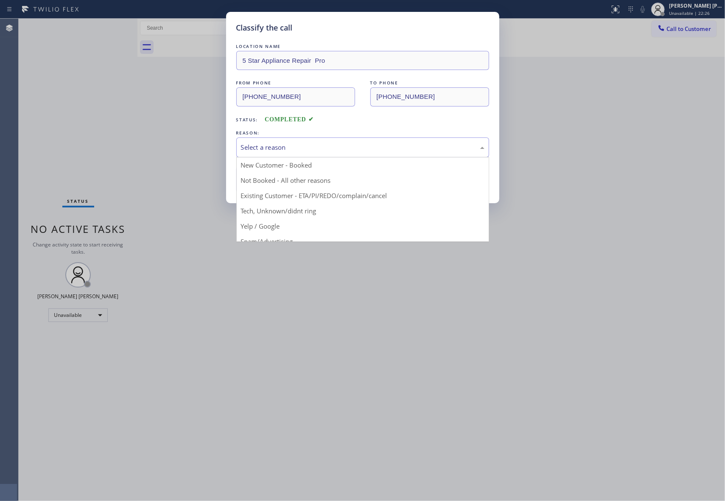
click at [294, 146] on div "Select a reason" at bounding box center [362, 147] width 243 height 10
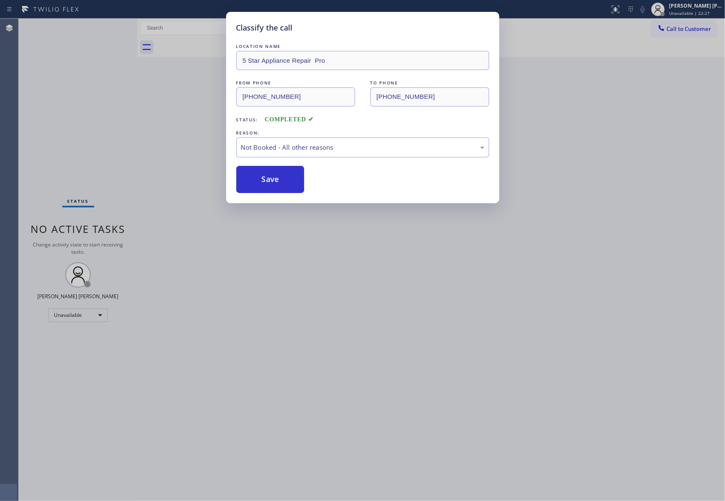
click at [273, 179] on button "Save" at bounding box center [270, 179] width 68 height 27
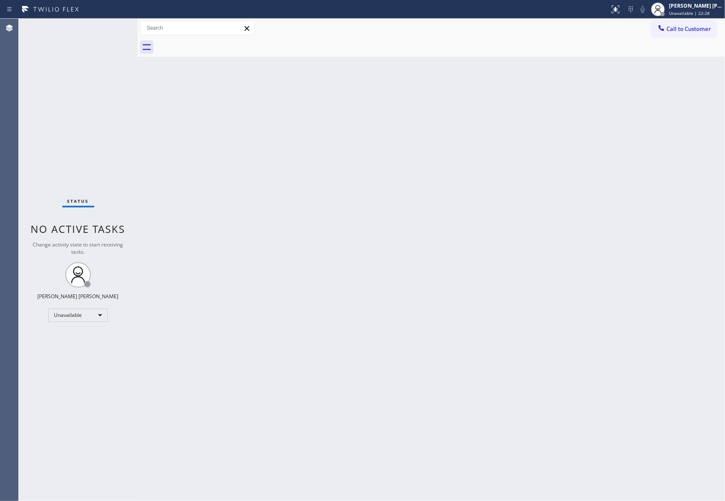
click at [691, 29] on span "Call to Customer" at bounding box center [688, 29] width 45 height 8
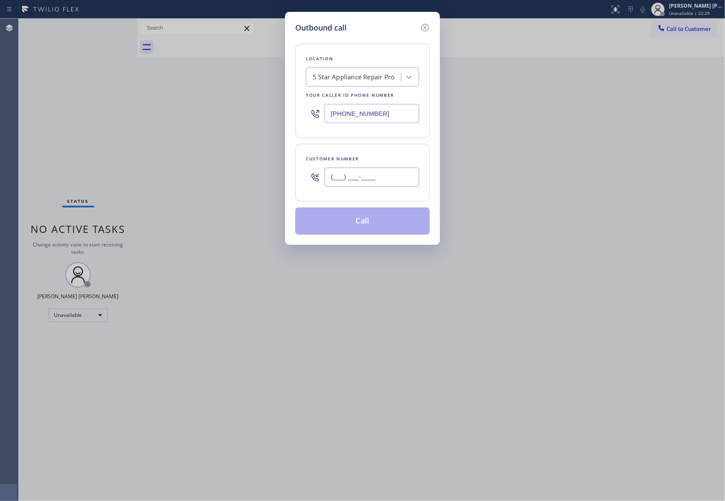
click at [401, 172] on input "(___) ___-____" at bounding box center [371, 176] width 95 height 19
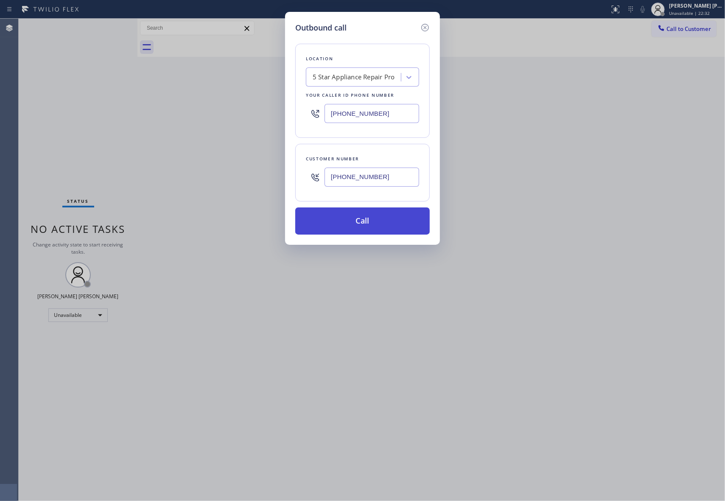
click at [376, 212] on button "Call" at bounding box center [362, 220] width 134 height 27
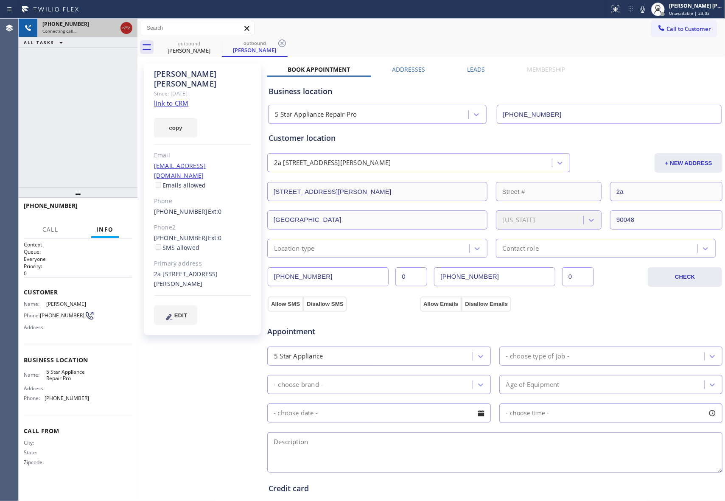
click at [128, 25] on icon at bounding box center [126, 28] width 10 height 10
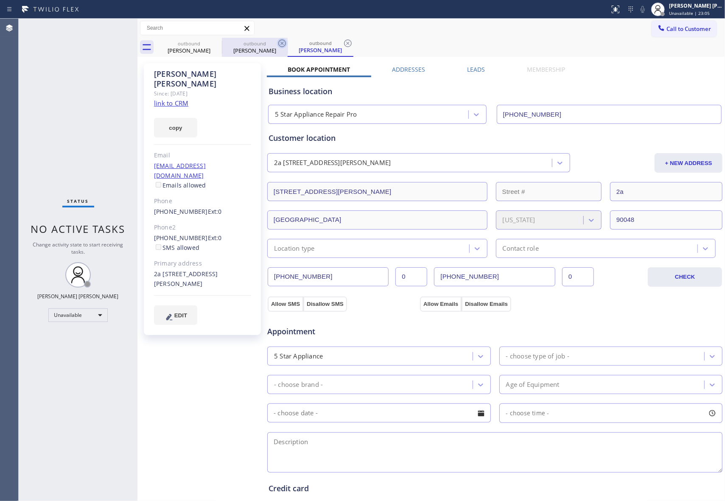
click at [0, 0] on icon at bounding box center [0, 0] width 0 height 0
click at [216, 45] on icon at bounding box center [216, 43] width 10 height 10
click at [0, 0] on icon at bounding box center [0, 0] width 0 height 0
click at [216, 45] on div "outbound [PERSON_NAME] outbound [PERSON_NAME]" at bounding box center [440, 47] width 569 height 19
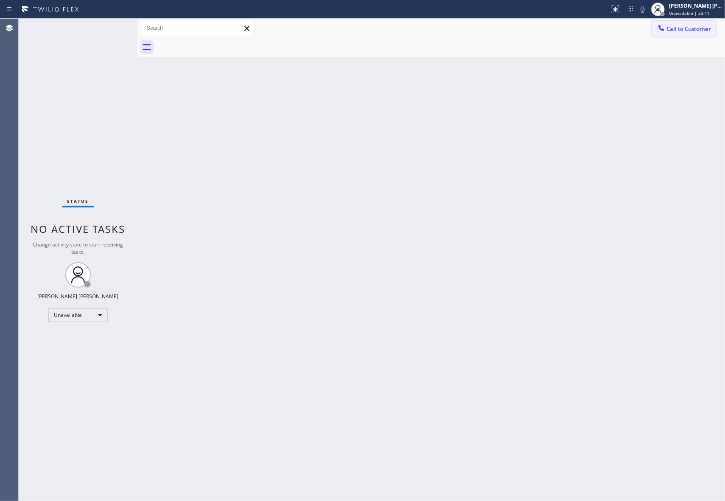
click at [696, 25] on span "Call to Customer" at bounding box center [688, 29] width 45 height 8
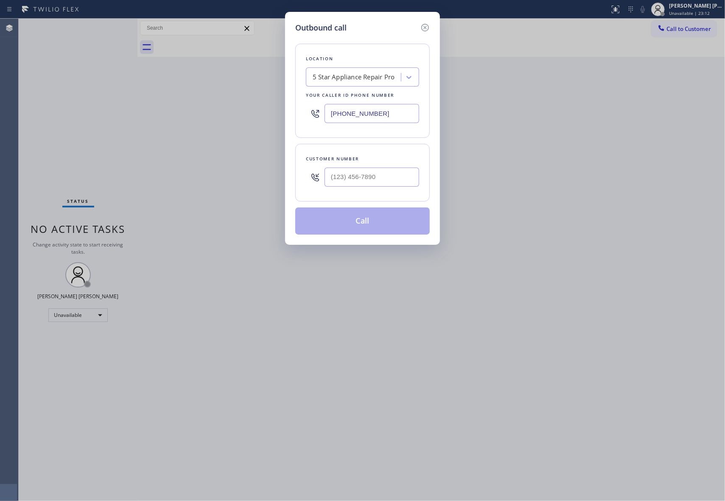
click at [382, 167] on div at bounding box center [371, 177] width 95 height 28
click at [380, 176] on input "(___) ___-____" at bounding box center [371, 176] width 95 height 19
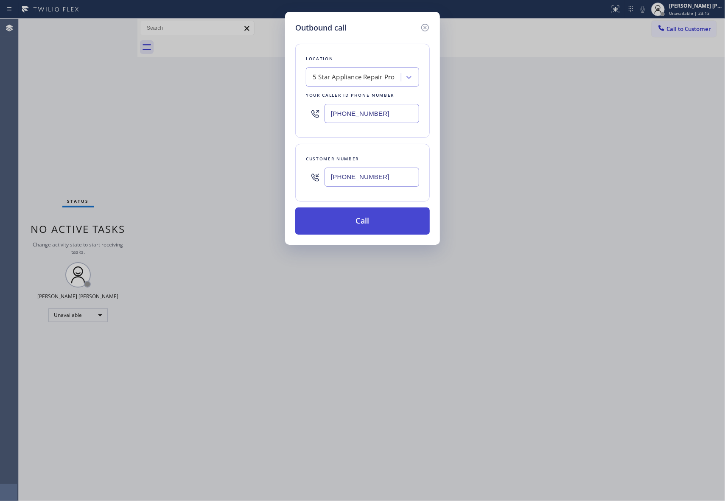
click at [380, 220] on button "Call" at bounding box center [362, 220] width 134 height 27
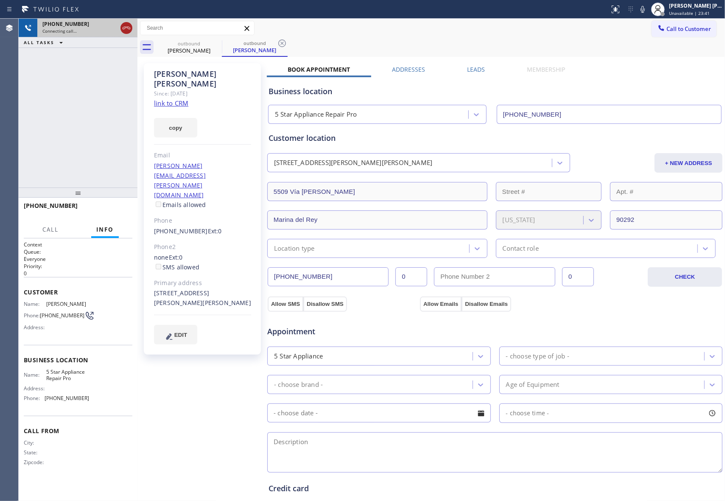
click at [127, 29] on icon at bounding box center [126, 28] width 10 height 10
click at [218, 45] on icon at bounding box center [216, 43] width 10 height 10
click at [277, 45] on icon at bounding box center [282, 43] width 10 height 10
click at [218, 45] on div "outbound [PERSON_NAME] outbound [PERSON_NAME]" at bounding box center [440, 47] width 569 height 19
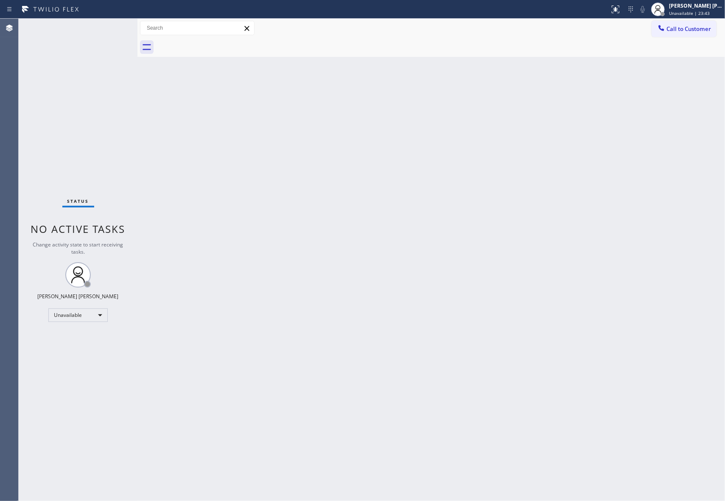
click at [218, 45] on div at bounding box center [440, 47] width 569 height 19
click at [707, 26] on span "Call to Customer" at bounding box center [688, 29] width 45 height 8
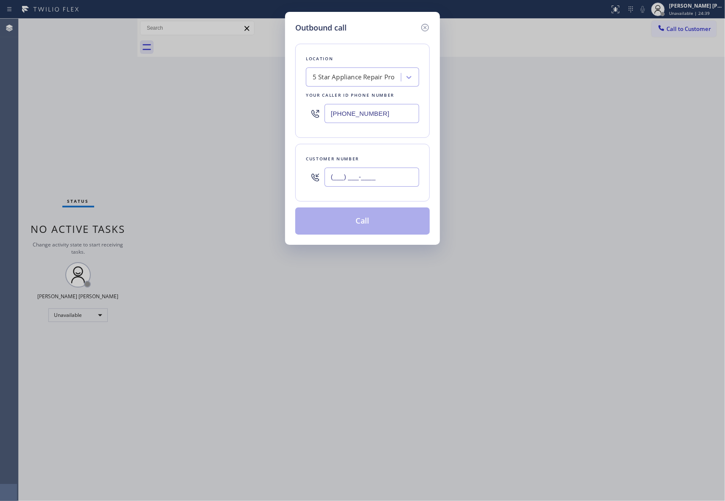
click at [381, 180] on input "(___) ___-____" at bounding box center [371, 176] width 95 height 19
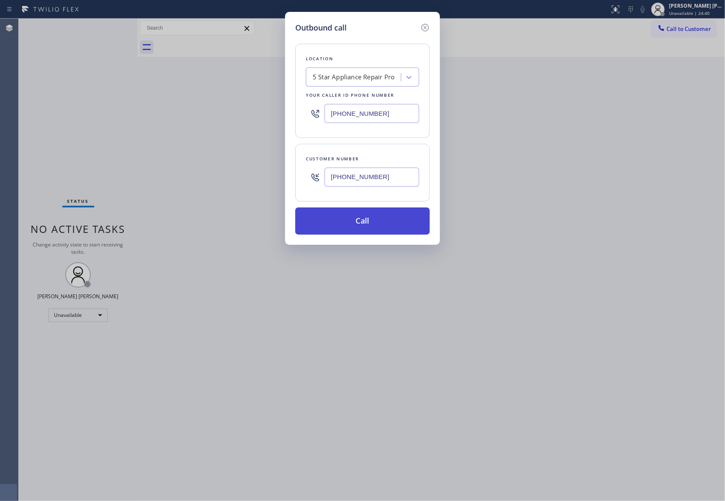
click at [374, 225] on button "Call" at bounding box center [362, 220] width 134 height 27
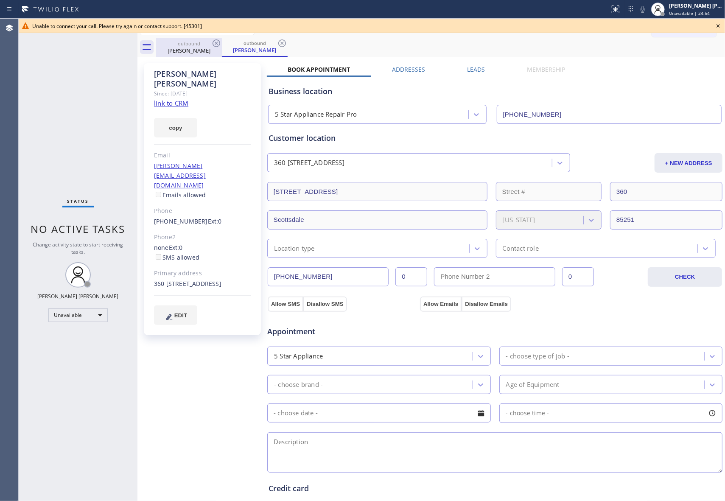
drag, startPoint x: 208, startPoint y: 41, endPoint x: 220, endPoint y: 41, distance: 11.9
click at [209, 41] on div "outbound" at bounding box center [189, 43] width 64 height 6
click at [220, 41] on icon at bounding box center [216, 43] width 10 height 10
click at [0, 0] on icon at bounding box center [0, 0] width 0 height 0
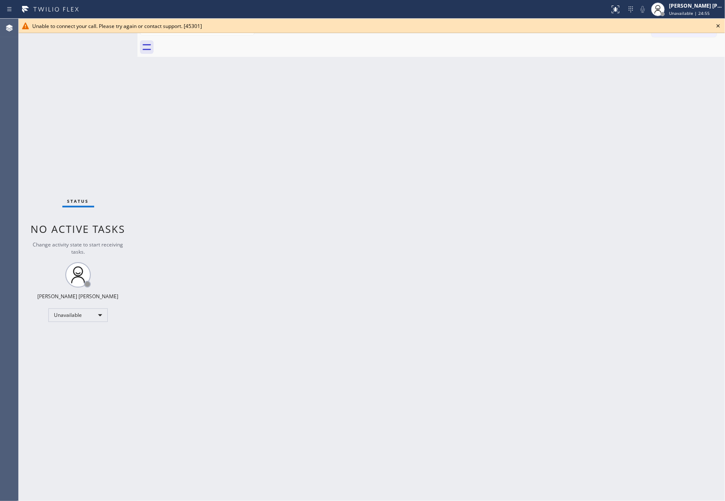
click at [220, 41] on div at bounding box center [440, 47] width 569 height 19
click at [723, 23] on div "Unable to connect your call. Please try again or contact support. [45301]" at bounding box center [372, 26] width 706 height 14
click at [717, 28] on icon at bounding box center [718, 26] width 10 height 10
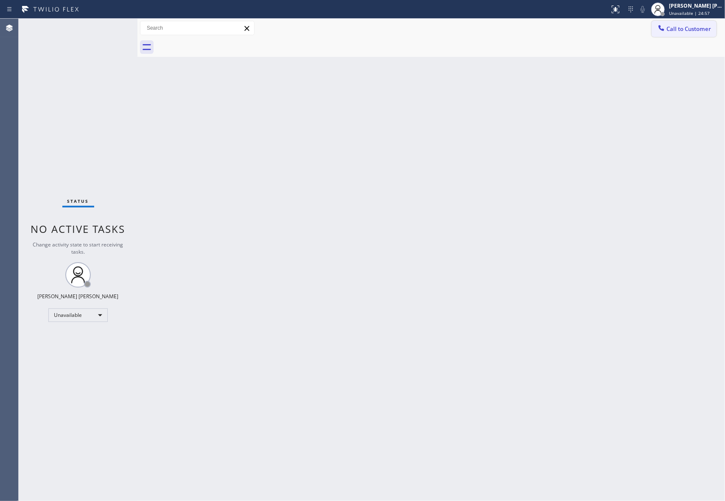
click at [696, 28] on span "Call to Customer" at bounding box center [688, 29] width 45 height 8
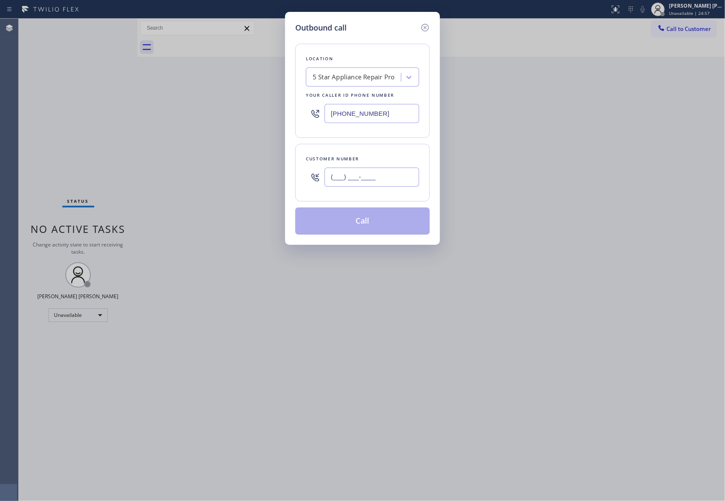
click at [370, 184] on input "(___) ___-____" at bounding box center [371, 176] width 95 height 19
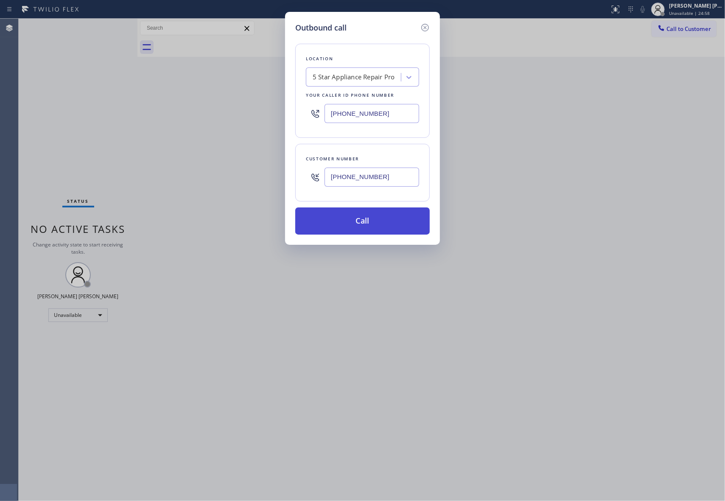
click at [374, 225] on button "Call" at bounding box center [362, 220] width 134 height 27
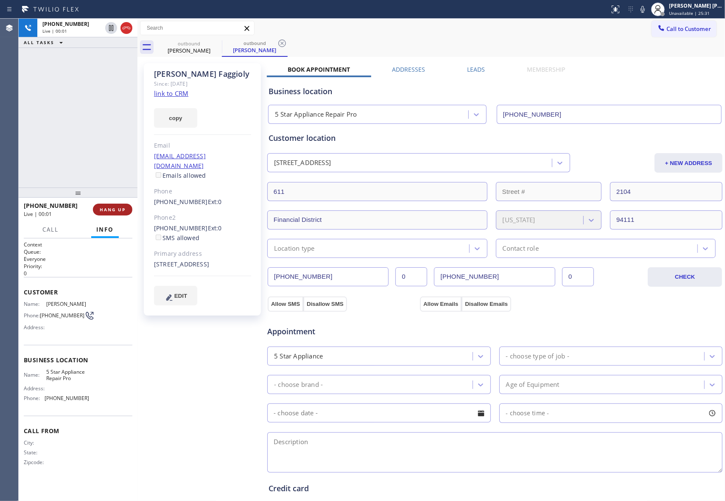
click at [112, 206] on span "HANG UP" at bounding box center [113, 209] width 26 height 6
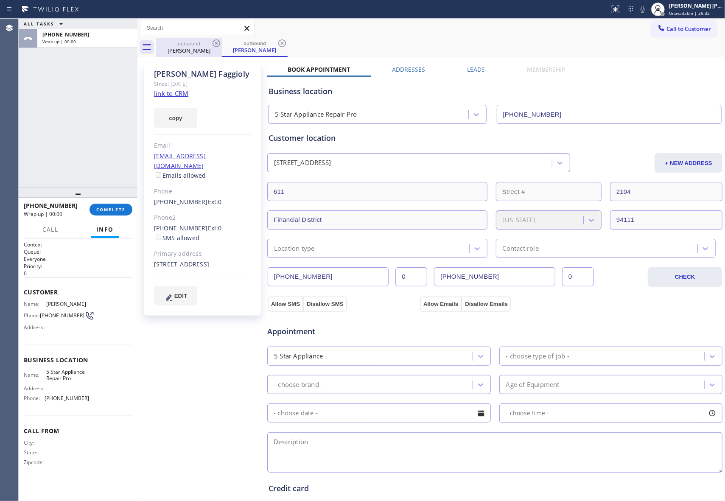
click at [210, 47] on div "[PERSON_NAME]" at bounding box center [189, 51] width 64 height 8
click at [0, 0] on icon at bounding box center [0, 0] width 0 height 0
click at [277, 41] on icon at bounding box center [282, 43] width 10 height 10
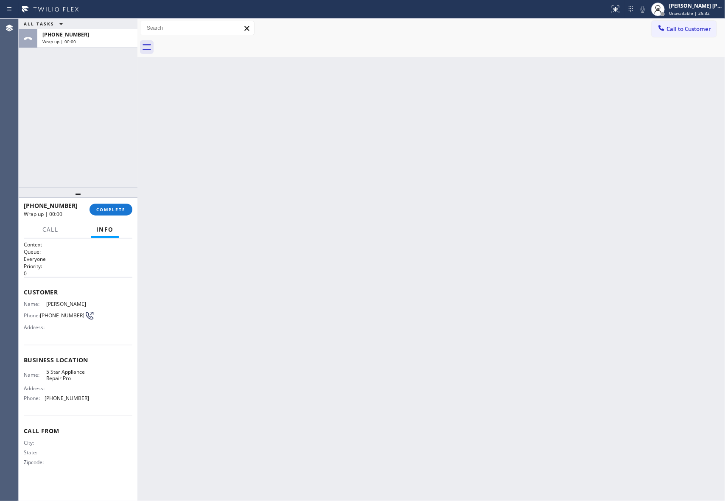
click at [217, 43] on div at bounding box center [440, 47] width 569 height 19
drag, startPoint x: 217, startPoint y: 43, endPoint x: 713, endPoint y: 43, distance: 495.7
click at [224, 43] on div at bounding box center [440, 47] width 569 height 19
click at [109, 211] on span "COMPLETE" at bounding box center [110, 209] width 29 height 6
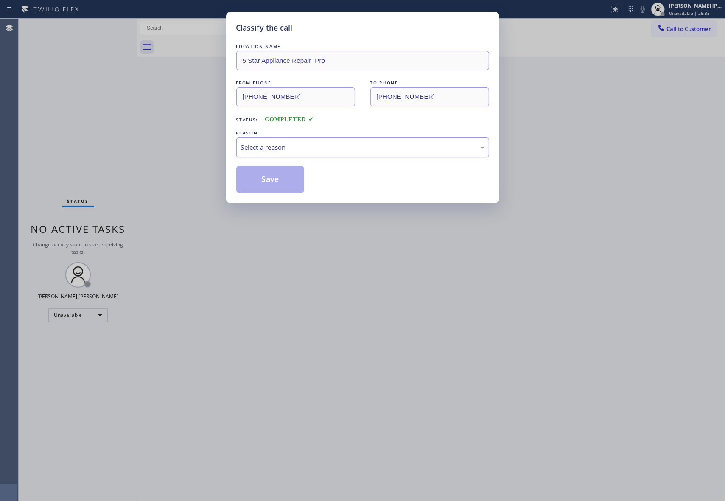
click at [360, 150] on div "Select a reason" at bounding box center [362, 147] width 243 height 10
click at [268, 180] on button "Save" at bounding box center [270, 179] width 68 height 27
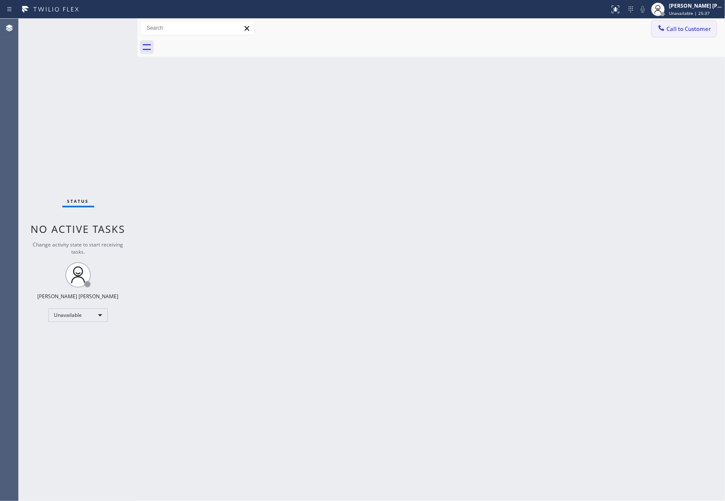
click at [690, 26] on span "Call to Customer" at bounding box center [688, 29] width 45 height 8
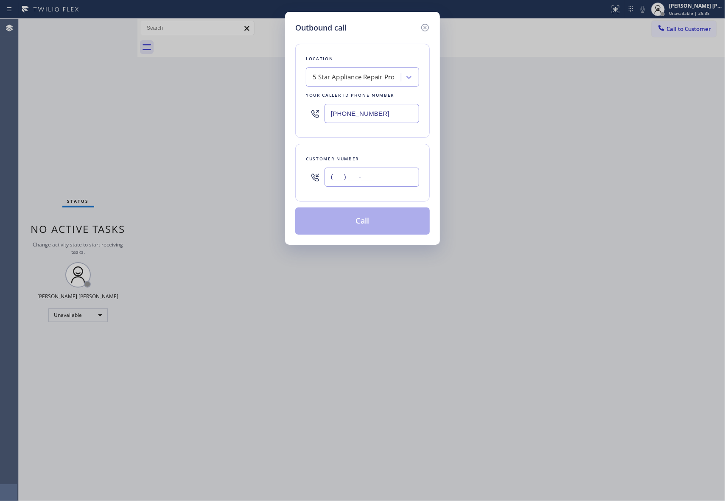
click at [378, 177] on input "(___) ___-____" at bounding box center [371, 176] width 95 height 19
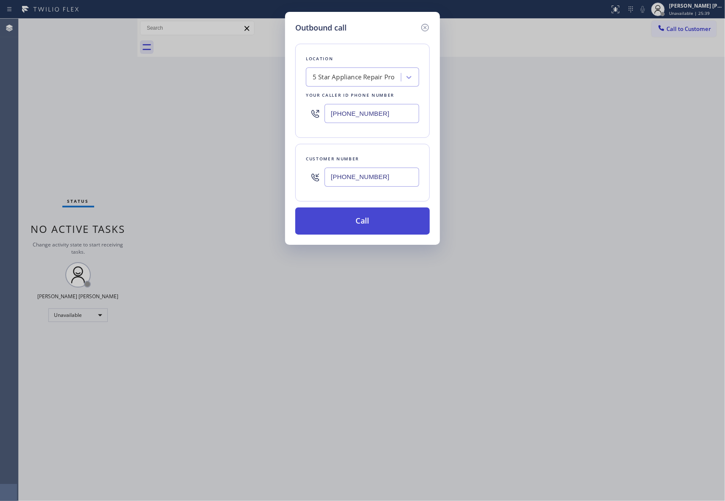
click at [379, 219] on button "Call" at bounding box center [362, 220] width 134 height 27
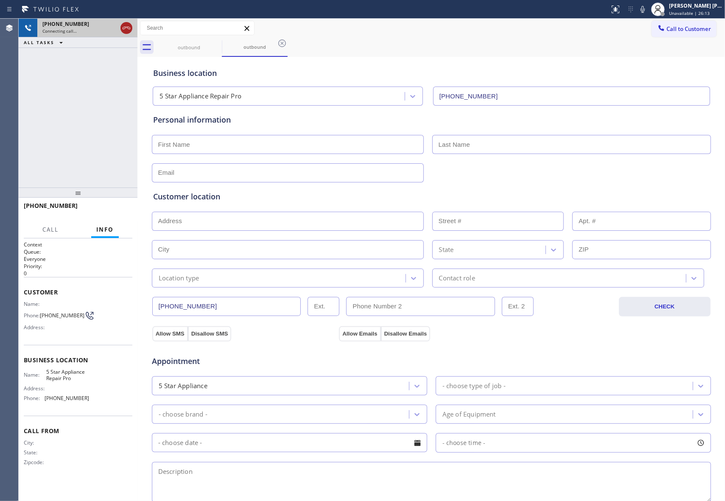
click at [126, 28] on icon at bounding box center [126, 28] width 10 height 10
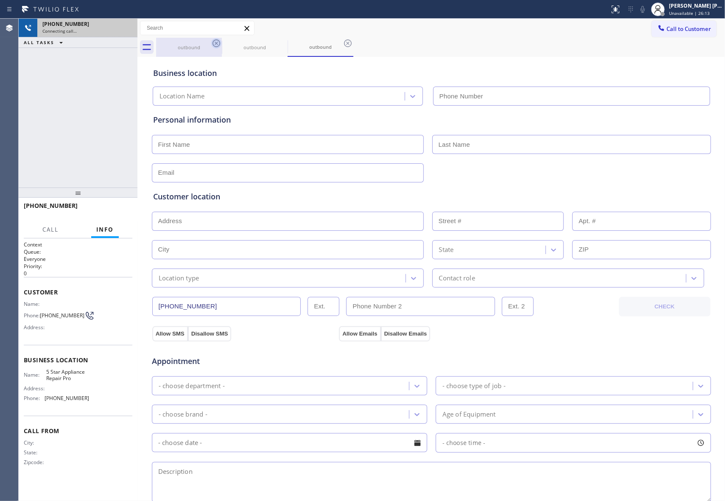
click at [221, 45] on icon at bounding box center [216, 43] width 10 height 10
click at [0, 0] on icon at bounding box center [0, 0] width 0 height 0
click at [343, 45] on icon at bounding box center [348, 43] width 10 height 10
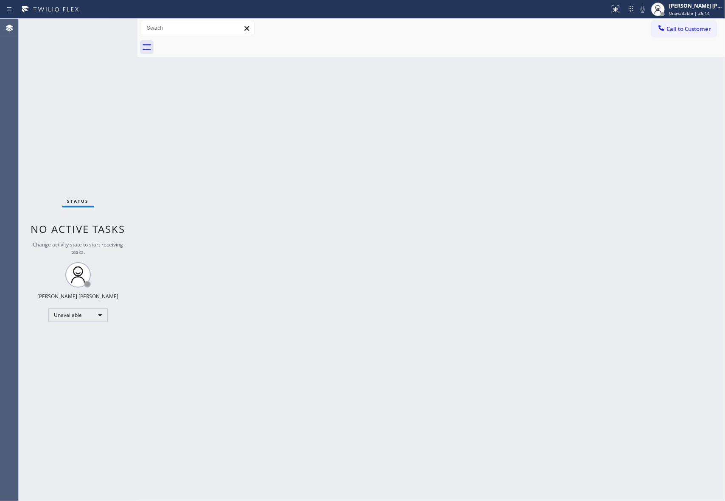
click at [221, 44] on div at bounding box center [440, 47] width 569 height 19
drag, startPoint x: 221, startPoint y: 44, endPoint x: 264, endPoint y: 43, distance: 42.8
click at [221, 44] on div at bounding box center [440, 47] width 569 height 19
click at [689, 29] on span "Call to Customer" at bounding box center [688, 29] width 45 height 8
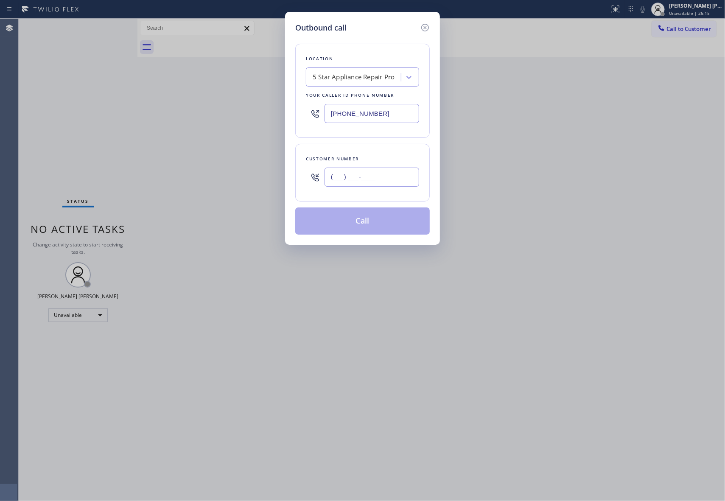
click at [389, 181] on input "(___) ___-____" at bounding box center [371, 176] width 95 height 19
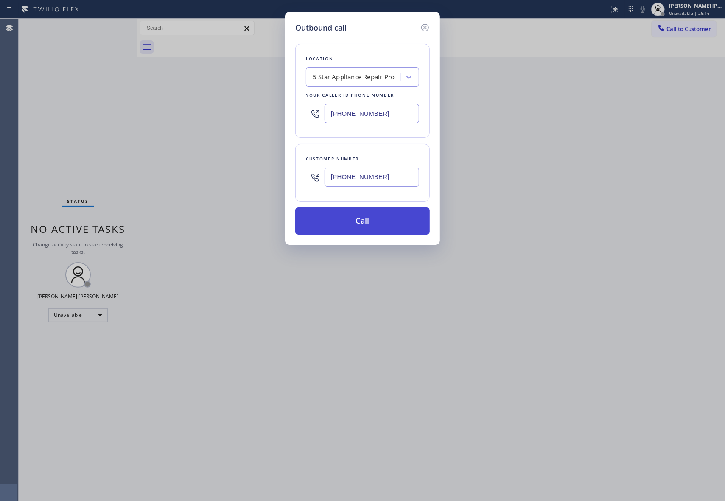
click at [375, 223] on button "Call" at bounding box center [362, 220] width 134 height 27
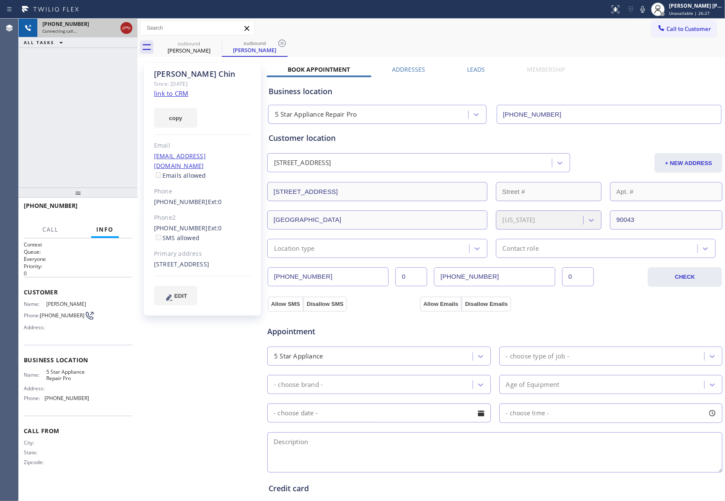
click at [126, 26] on icon at bounding box center [126, 28] width 10 height 10
click at [218, 42] on icon at bounding box center [216, 43] width 10 height 10
click at [277, 42] on icon at bounding box center [282, 43] width 10 height 10
click at [218, 42] on div "outbound [PERSON_NAME] outbound [PERSON_NAME]" at bounding box center [440, 47] width 569 height 19
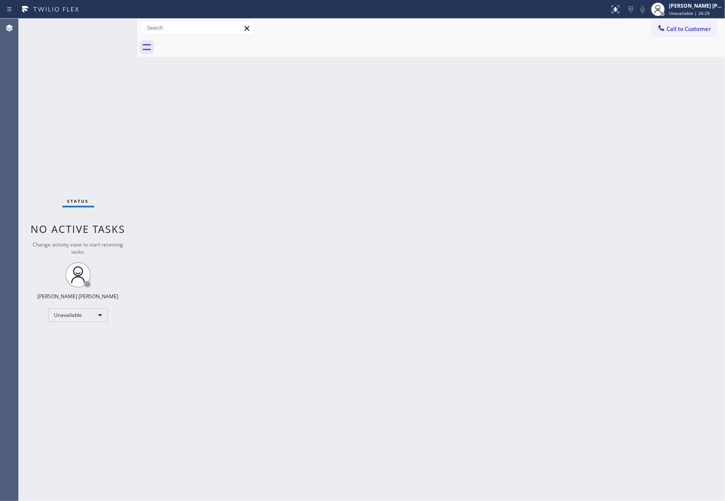
click at [218, 42] on div at bounding box center [440, 47] width 569 height 19
click at [687, 32] on span "Call to Customer" at bounding box center [688, 29] width 45 height 8
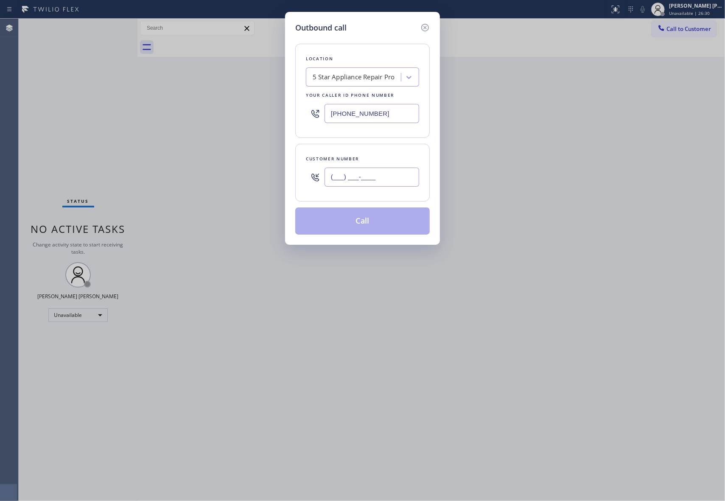
click at [392, 179] on input "(___) ___-____" at bounding box center [371, 176] width 95 height 19
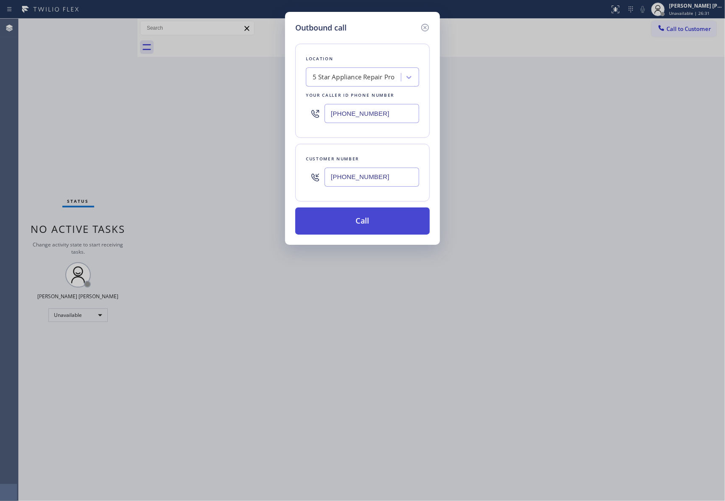
click at [384, 223] on button "Call" at bounding box center [362, 220] width 134 height 27
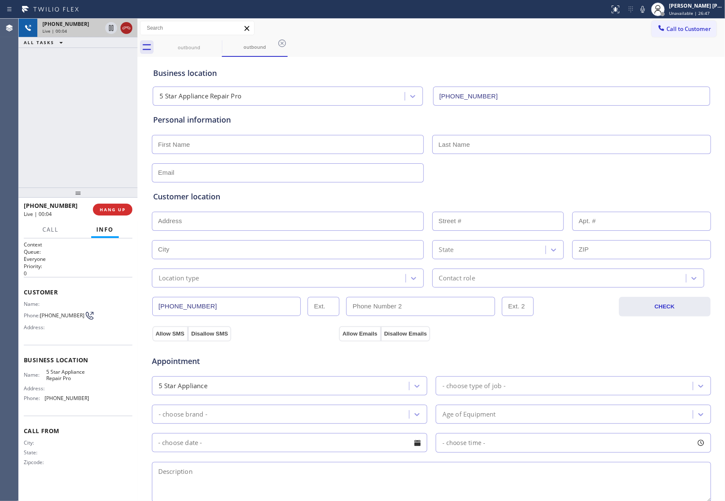
click at [129, 25] on icon at bounding box center [126, 28] width 10 height 10
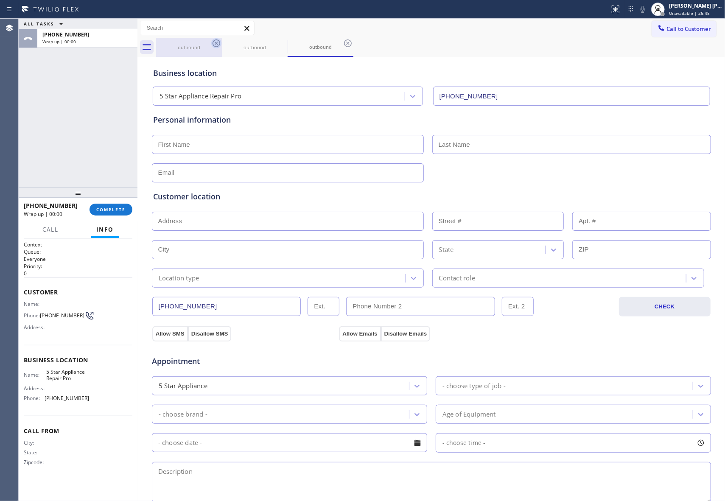
click at [213, 46] on icon at bounding box center [216, 43] width 10 height 10
click at [0, 0] on icon at bounding box center [0, 0] width 0 height 0
click at [344, 45] on icon at bounding box center [348, 43] width 8 height 8
click at [213, 45] on div "outbound outbound outbound" at bounding box center [440, 47] width 569 height 19
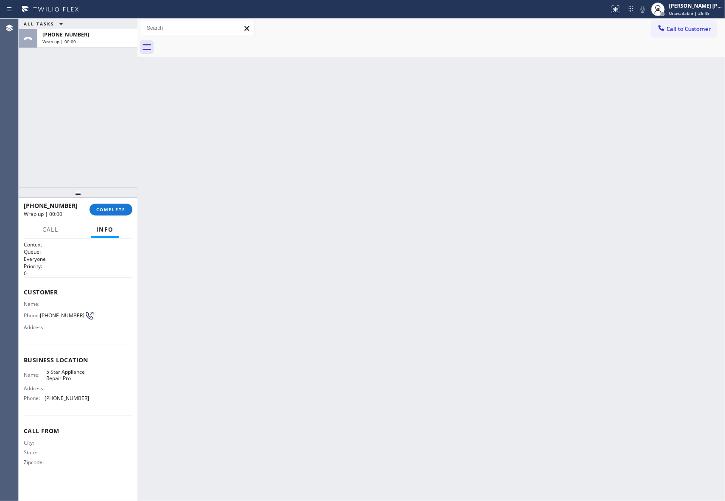
click at [213, 45] on div at bounding box center [440, 47] width 569 height 19
click at [111, 214] on button "COMPLETE" at bounding box center [110, 210] width 43 height 12
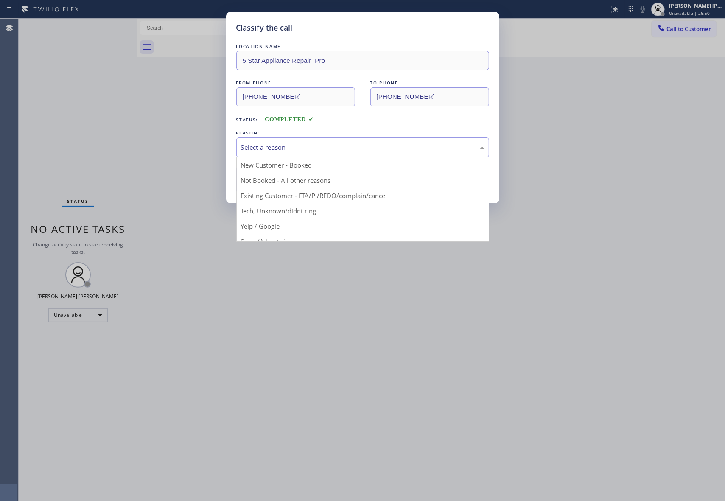
click at [321, 144] on div "Select a reason" at bounding box center [362, 147] width 243 height 10
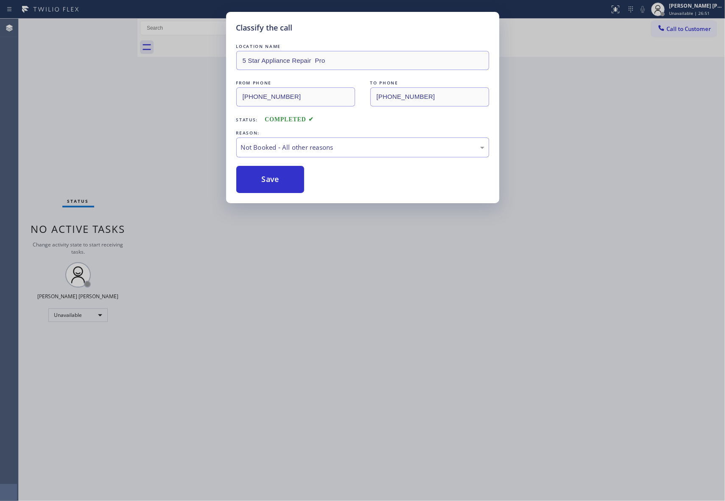
click at [282, 177] on button "Save" at bounding box center [270, 179] width 68 height 27
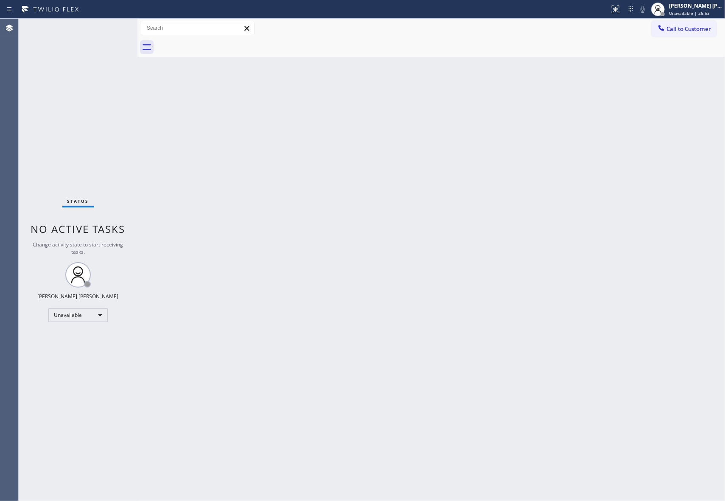
drag, startPoint x: 696, startPoint y: 33, endPoint x: 676, endPoint y: 35, distance: 20.0
click at [696, 33] on button "Call to Customer" at bounding box center [683, 29] width 65 height 16
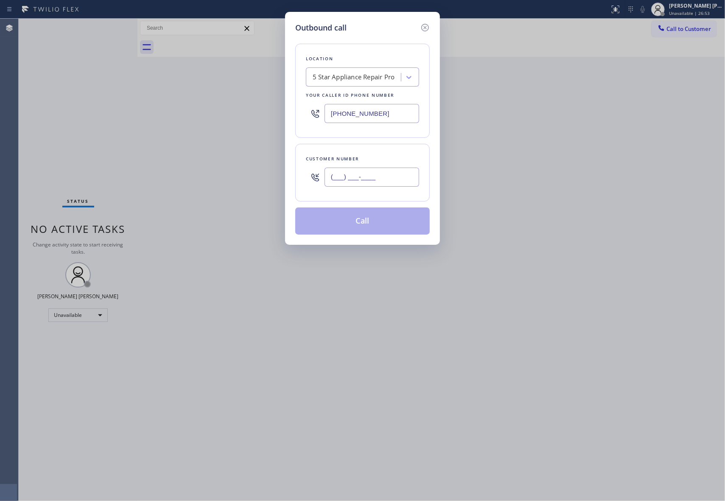
click at [393, 183] on input "(___) ___-____" at bounding box center [371, 176] width 95 height 19
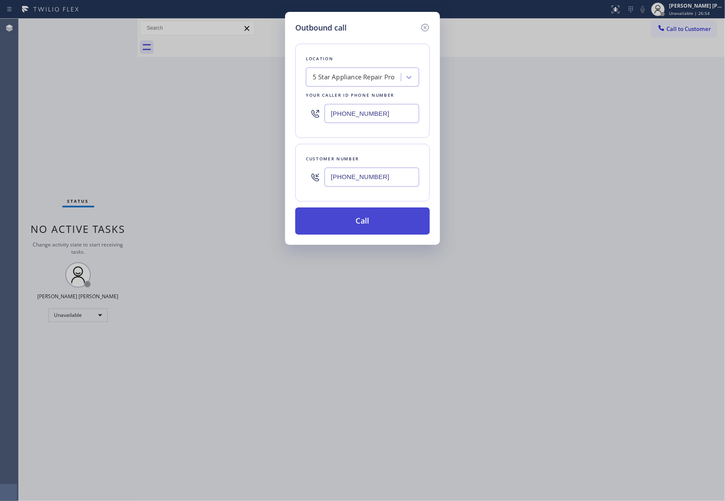
click at [375, 221] on button "Call" at bounding box center [362, 220] width 134 height 27
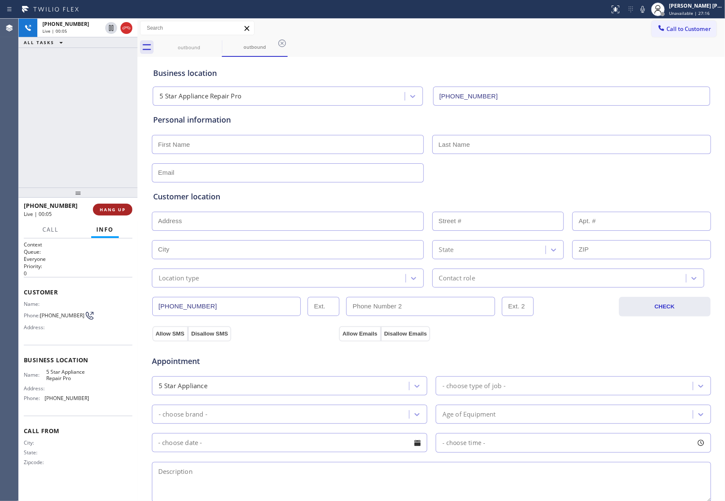
click at [115, 208] on span "HANG UP" at bounding box center [113, 209] width 26 height 6
click at [115, 208] on span "COMPLETE" at bounding box center [110, 209] width 29 height 6
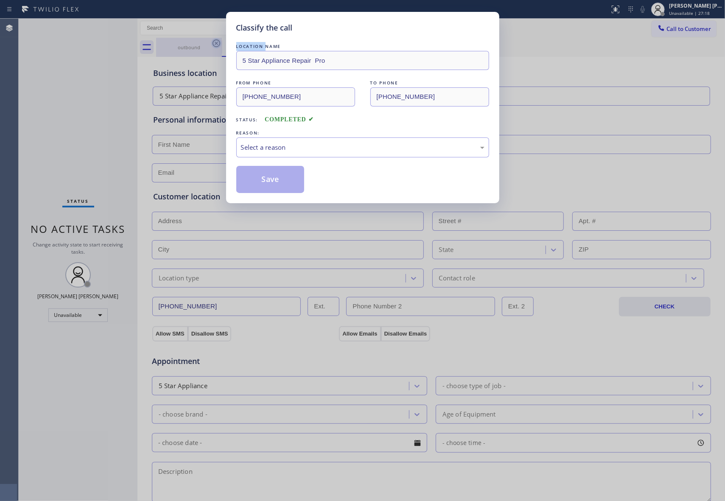
click at [218, 43] on div "Classify the call LOCATION NAME 5 Star Appliance Repair Pro FROM PHONE [PHONE_N…" at bounding box center [362, 250] width 725 height 501
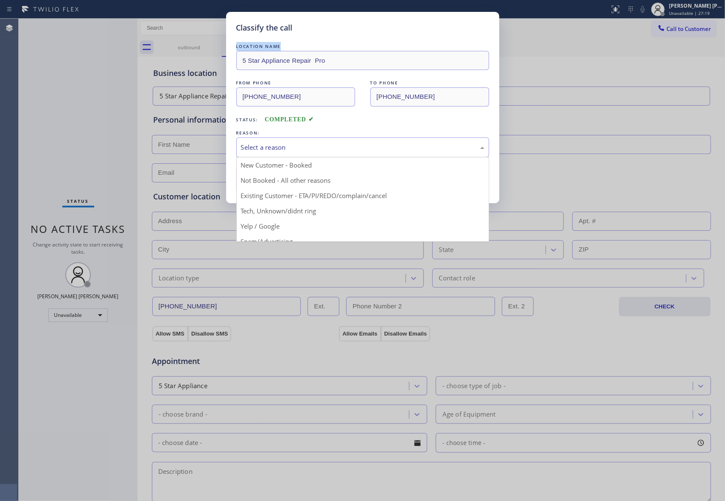
click at [297, 151] on div "Select a reason" at bounding box center [362, 147] width 243 height 10
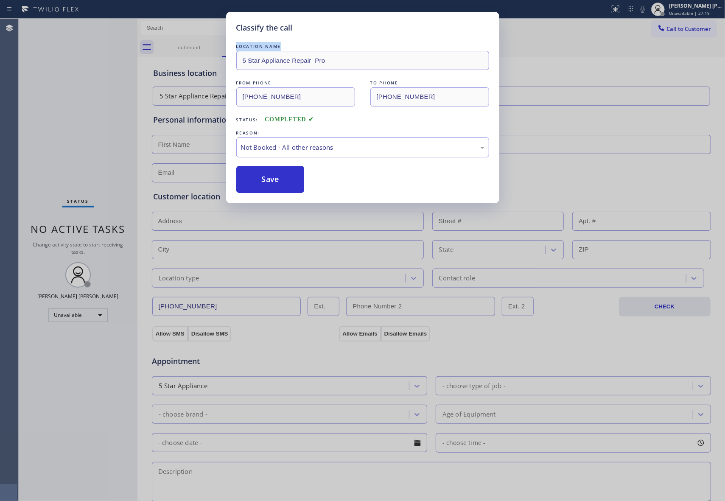
click at [277, 182] on button "Save" at bounding box center [270, 179] width 68 height 27
click at [197, 48] on div "Classify the call LOCATION NAME 5 Star Appliance Repair Pro FROM PHONE [PHONE_N…" at bounding box center [362, 250] width 725 height 501
click at [197, 48] on div "Classify the call LOCATION NAME 5 Star Appliance Repair Pro FROM PHONE [PHONE_N…" at bounding box center [372, 260] width 706 height 482
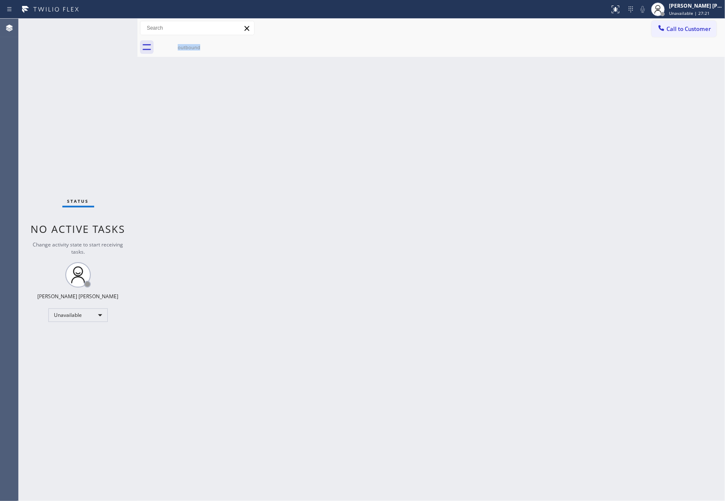
click at [197, 48] on div "outbound" at bounding box center [189, 47] width 64 height 6
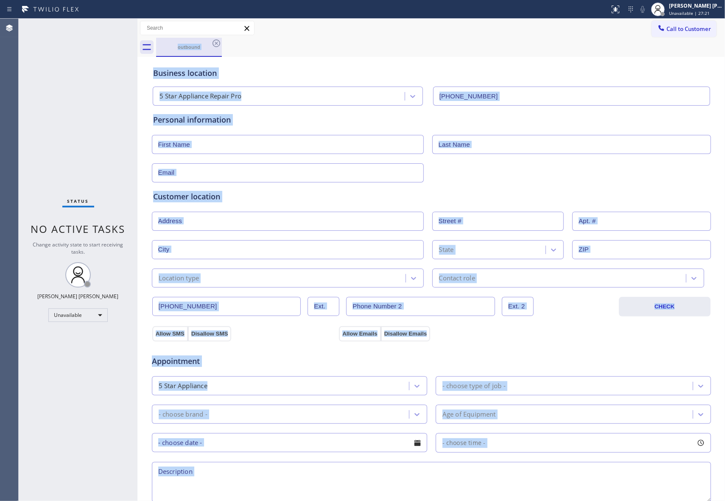
drag, startPoint x: 207, startPoint y: 46, endPoint x: 219, endPoint y: 42, distance: 12.6
click at [207, 46] on div "outbound" at bounding box center [189, 47] width 64 height 6
click at [219, 42] on icon at bounding box center [216, 43] width 10 height 10
click at [219, 42] on div "outbound" at bounding box center [440, 47] width 569 height 19
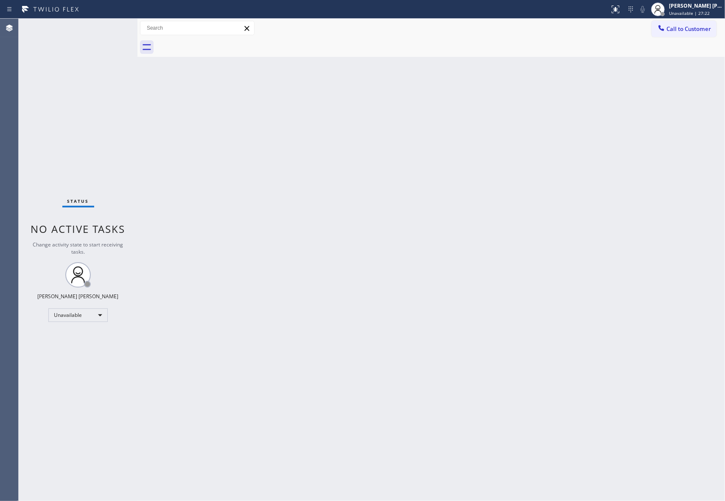
drag, startPoint x: 705, startPoint y: 28, endPoint x: 640, endPoint y: 36, distance: 65.0
click at [704, 28] on span "Call to Customer" at bounding box center [688, 29] width 45 height 8
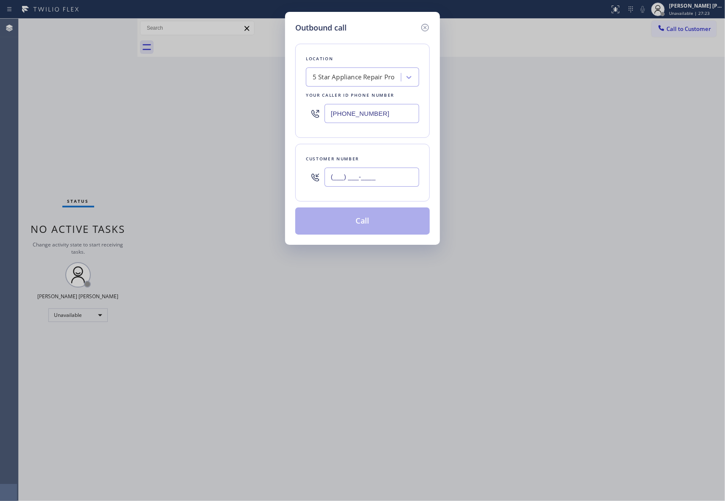
click at [370, 182] on input "(___) ___-____" at bounding box center [371, 176] width 95 height 19
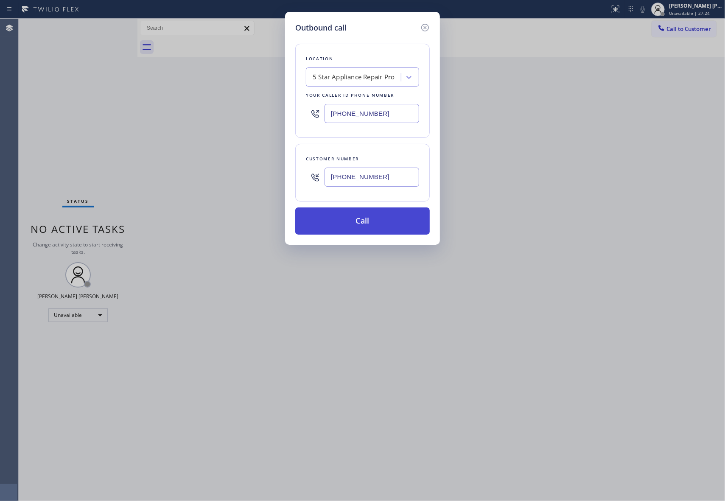
click at [370, 220] on button "Call" at bounding box center [362, 220] width 134 height 27
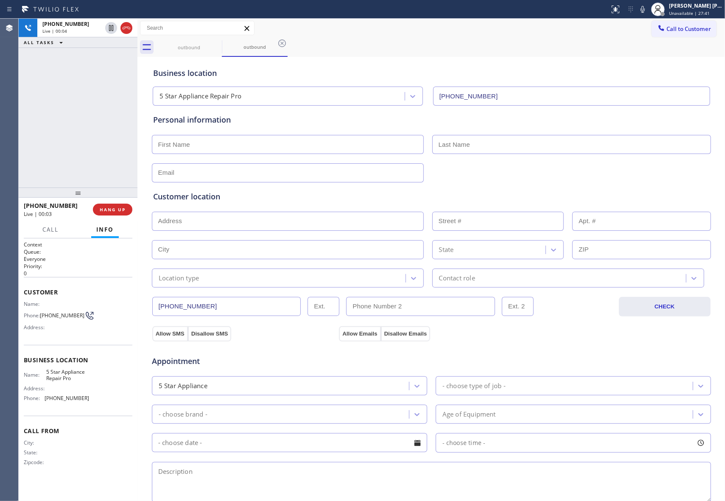
drag, startPoint x: 101, startPoint y: 209, endPoint x: 87, endPoint y: 198, distance: 17.5
click at [102, 209] on span "HANG UP" at bounding box center [113, 209] width 26 height 6
click at [117, 210] on span "COMPLETE" at bounding box center [110, 209] width 29 height 6
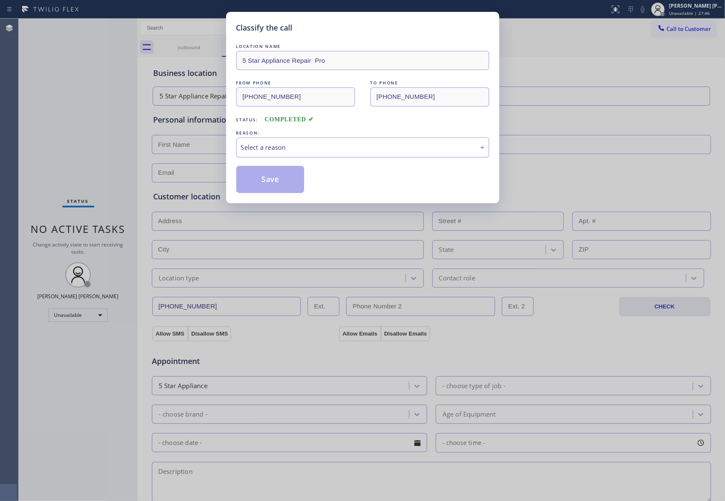
click at [308, 150] on div "Select a reason" at bounding box center [362, 147] width 243 height 10
click at [270, 182] on button "Save" at bounding box center [270, 179] width 68 height 27
click at [199, 50] on div "Classify the call LOCATION NAME 5 Star Appliance Repair Pro FROM PHONE [PHONE_N…" at bounding box center [362, 250] width 725 height 501
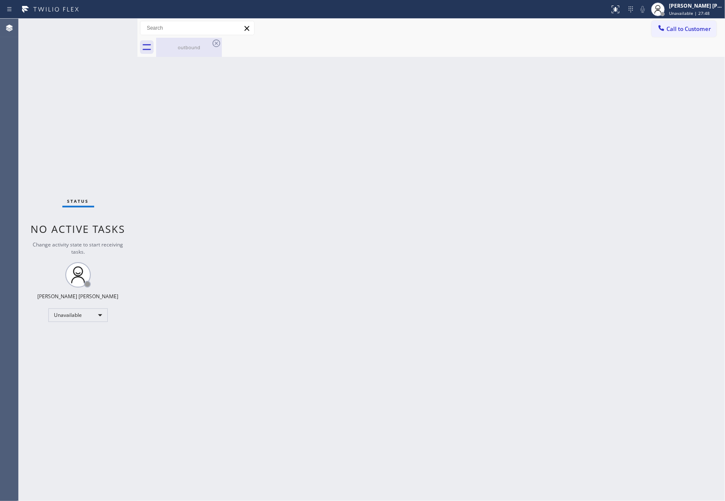
click at [201, 50] on div "outbound" at bounding box center [189, 47] width 64 height 6
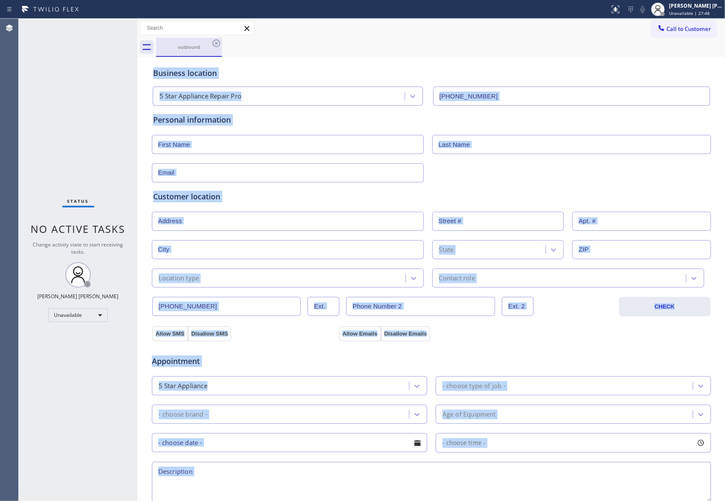
click at [207, 48] on div "outbound" at bounding box center [189, 47] width 64 height 6
click at [219, 44] on icon at bounding box center [216, 43] width 8 height 8
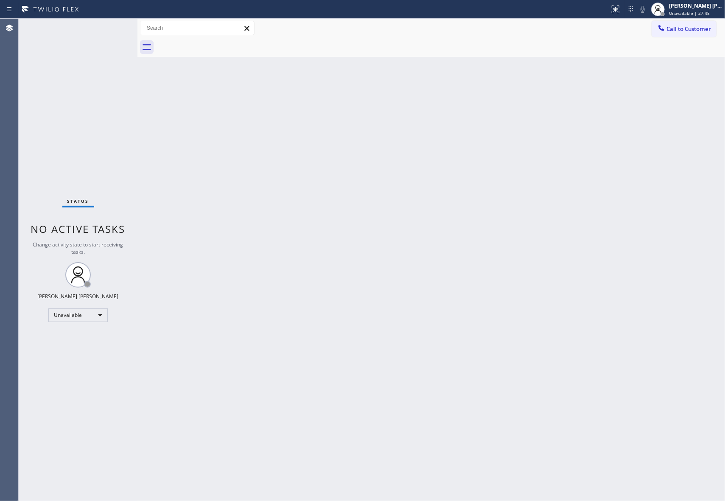
click at [219, 44] on div at bounding box center [440, 47] width 569 height 19
click at [701, 34] on button "Call to Customer" at bounding box center [683, 29] width 65 height 16
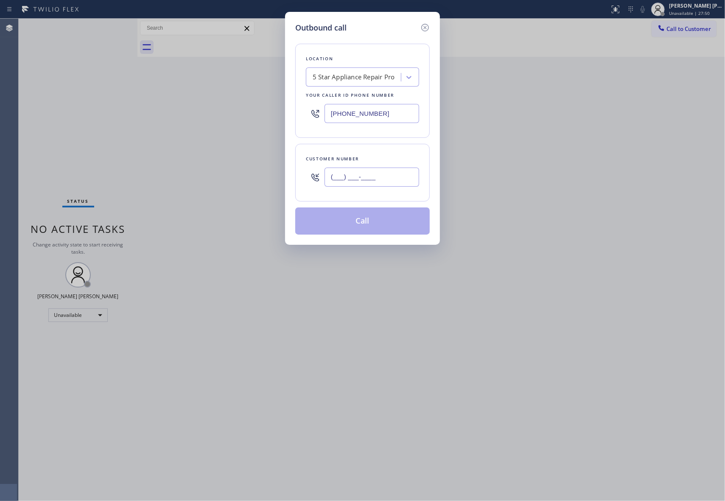
click at [386, 172] on input "(___) ___-____" at bounding box center [371, 176] width 95 height 19
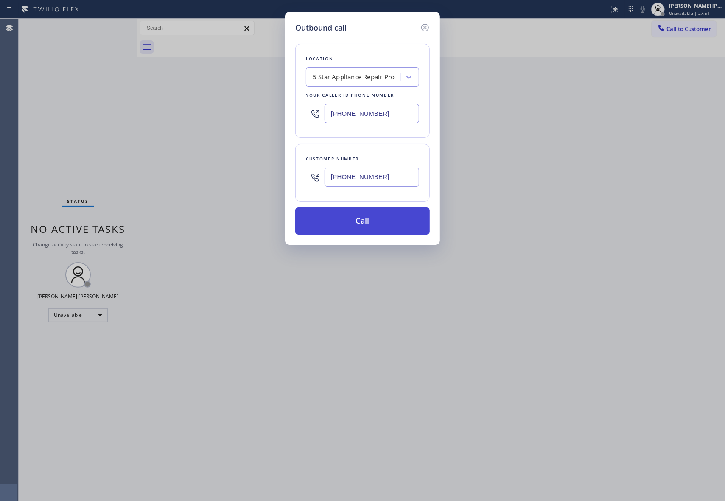
click at [372, 215] on button "Call" at bounding box center [362, 220] width 134 height 27
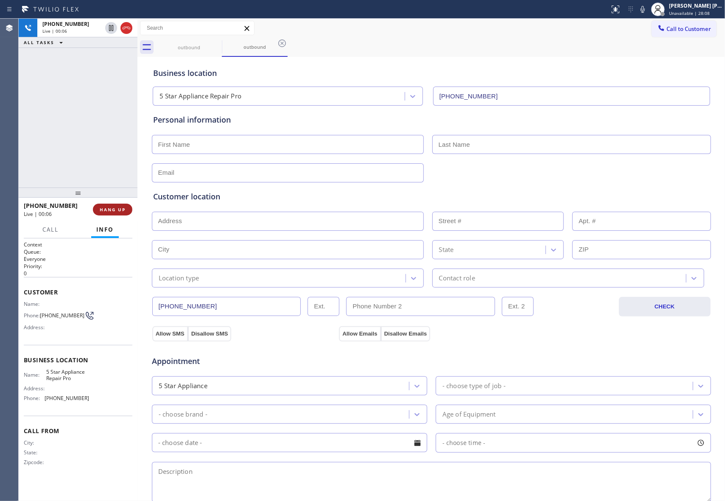
click at [109, 211] on span "HANG UP" at bounding box center [113, 209] width 26 height 6
click at [222, 42] on div at bounding box center [222, 46] width 0 height 13
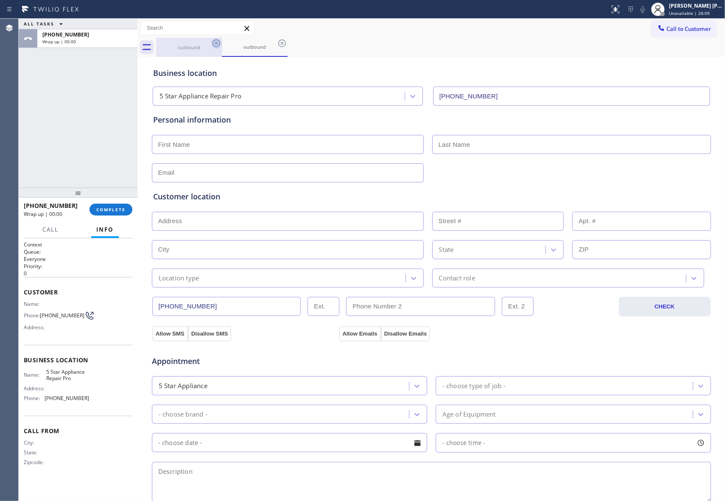
click at [219, 42] on icon at bounding box center [216, 43] width 10 height 10
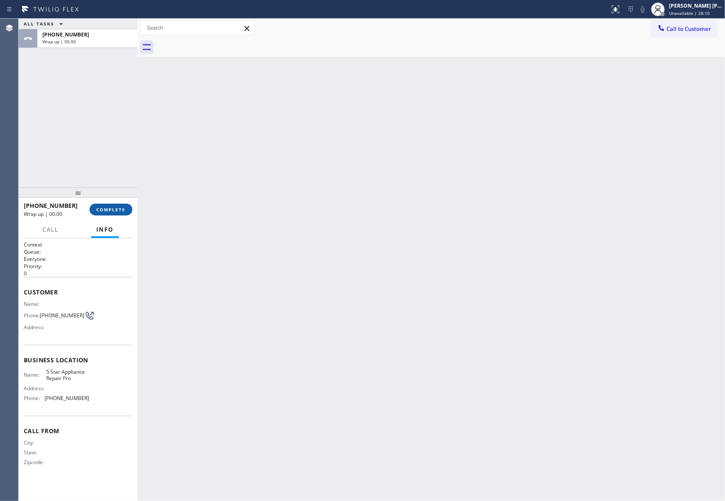
click at [118, 206] on span "COMPLETE" at bounding box center [110, 209] width 29 height 6
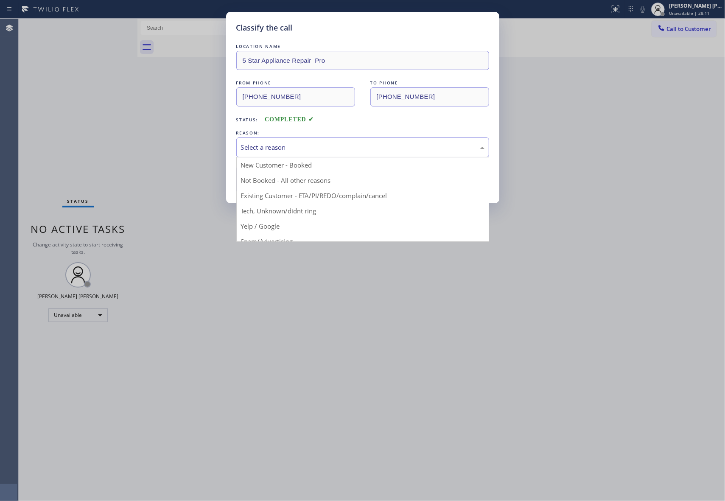
click at [380, 141] on div "Select a reason" at bounding box center [362, 147] width 253 height 20
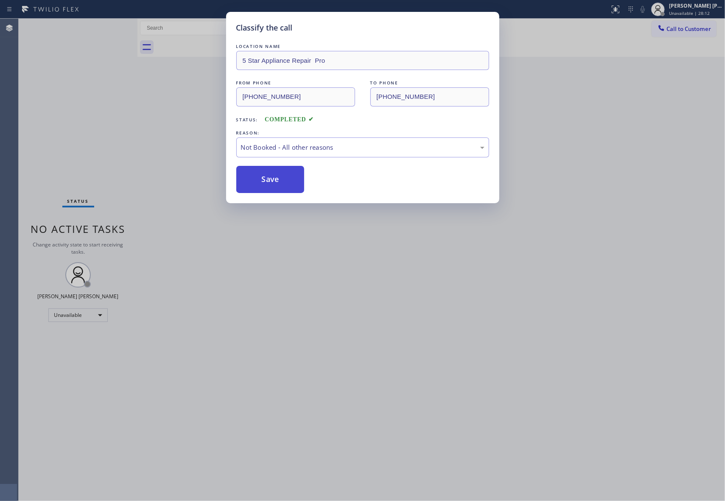
click at [270, 182] on button "Save" at bounding box center [270, 179] width 68 height 27
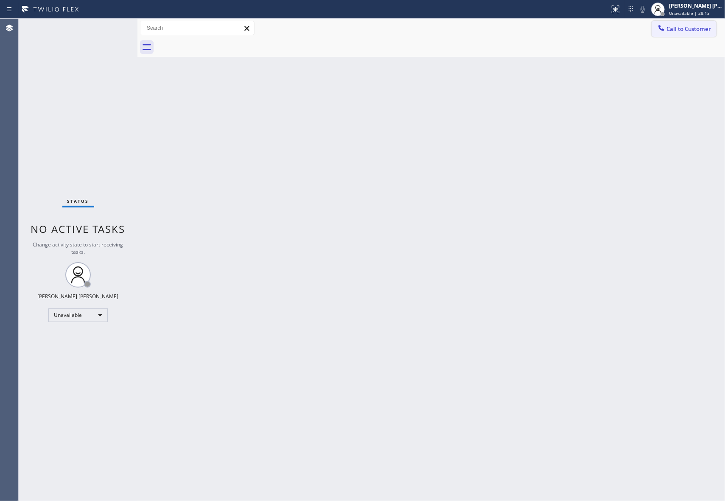
click at [691, 29] on span "Call to Customer" at bounding box center [688, 29] width 45 height 8
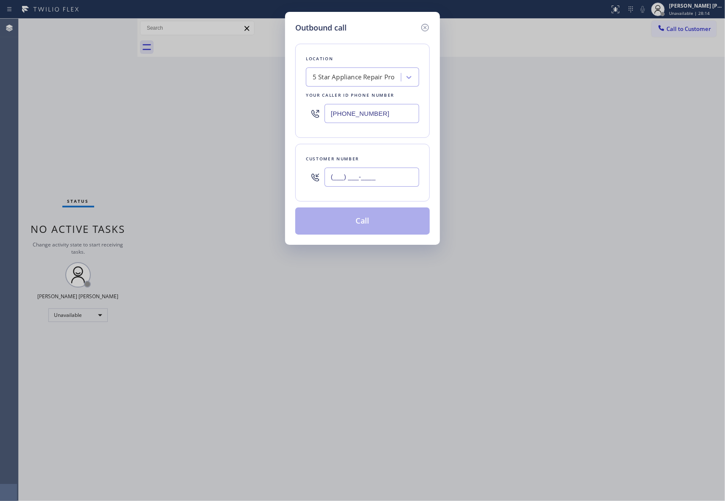
click at [396, 178] on input "(___) ___-____" at bounding box center [371, 176] width 95 height 19
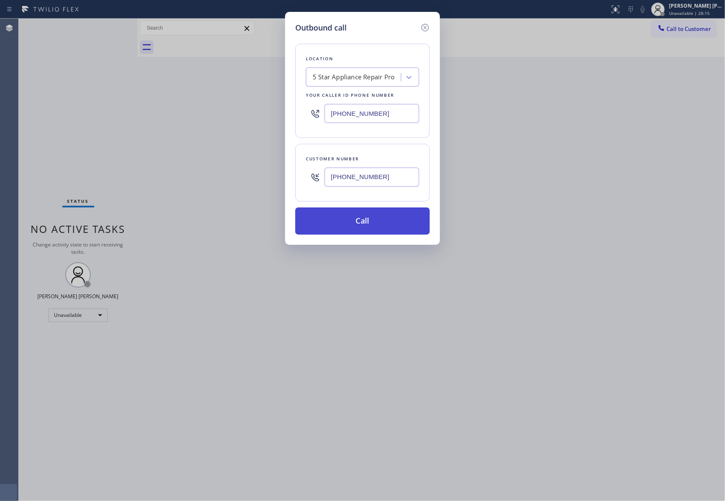
click at [338, 215] on button "Call" at bounding box center [362, 220] width 134 height 27
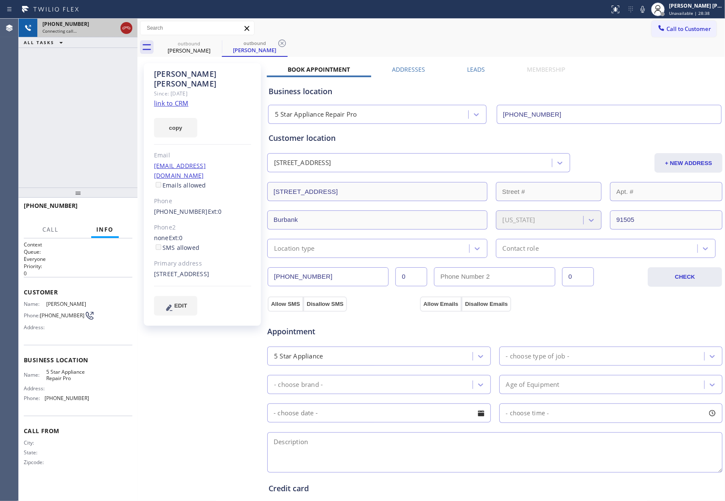
click at [128, 29] on icon at bounding box center [126, 28] width 10 height 10
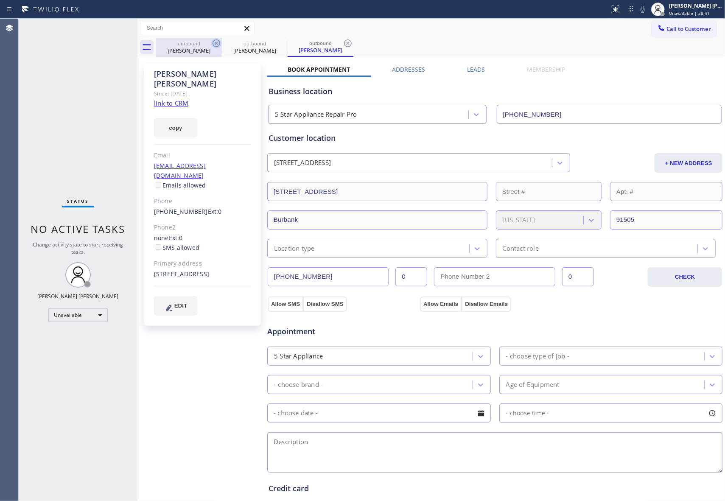
click at [218, 43] on icon at bounding box center [216, 43] width 10 height 10
click at [214, 42] on icon at bounding box center [216, 43] width 10 height 10
click at [0, 0] on icon at bounding box center [0, 0] width 0 height 0
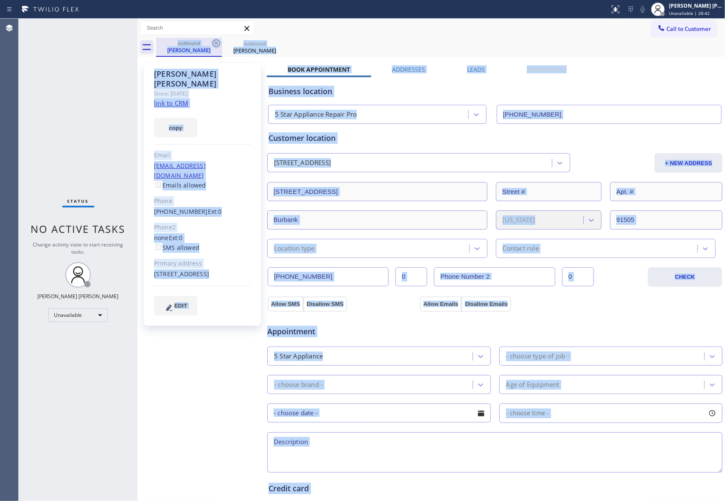
click at [214, 42] on div "outbound [PERSON_NAME] outbound [PERSON_NAME]" at bounding box center [440, 47] width 569 height 19
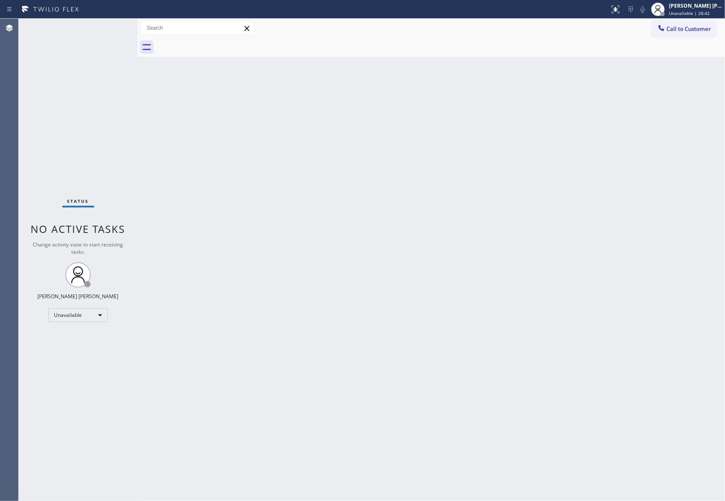
click at [214, 42] on div at bounding box center [440, 47] width 569 height 19
click at [690, 28] on span "Call to Customer" at bounding box center [688, 29] width 45 height 8
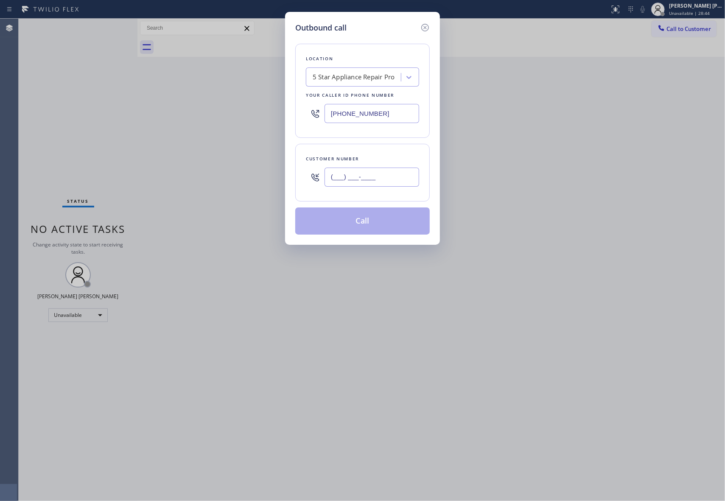
click at [399, 174] on input "(___) ___-____" at bounding box center [371, 176] width 95 height 19
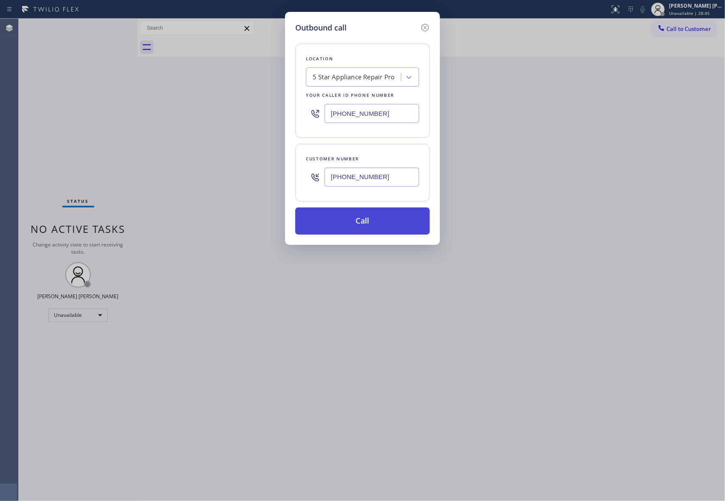
click at [369, 220] on button "Call" at bounding box center [362, 220] width 134 height 27
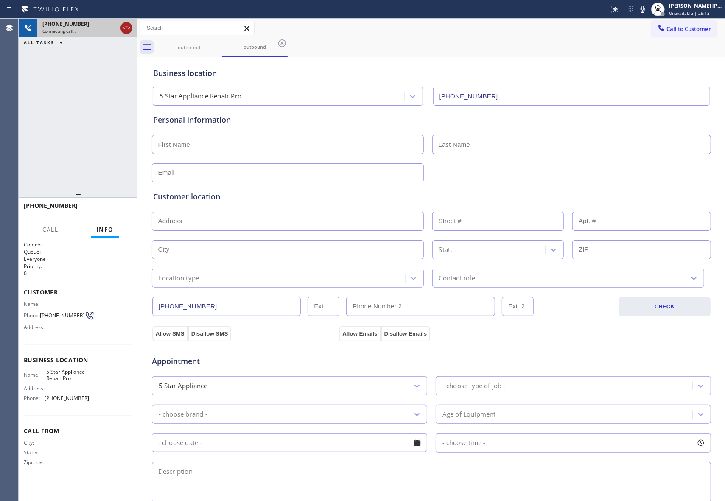
click at [131, 26] on div at bounding box center [126, 28] width 12 height 10
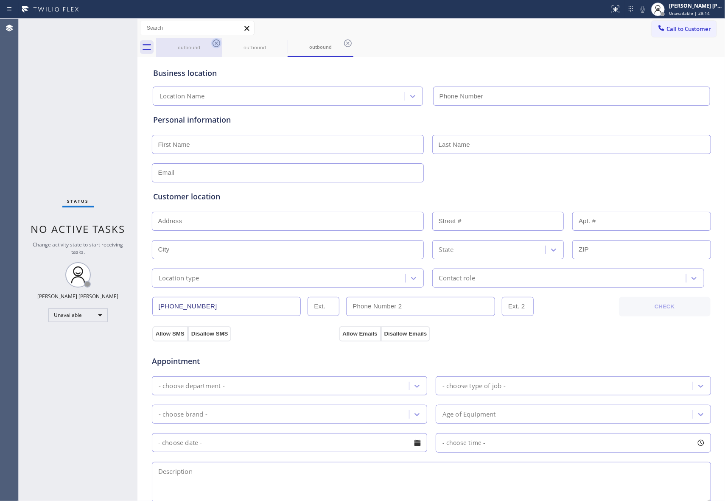
click at [218, 45] on icon at bounding box center [216, 43] width 10 height 10
click at [0, 0] on icon at bounding box center [0, 0] width 0 height 0
click at [343, 45] on icon at bounding box center [348, 43] width 10 height 10
click at [218, 45] on div "outbound outbound outbound" at bounding box center [440, 47] width 569 height 19
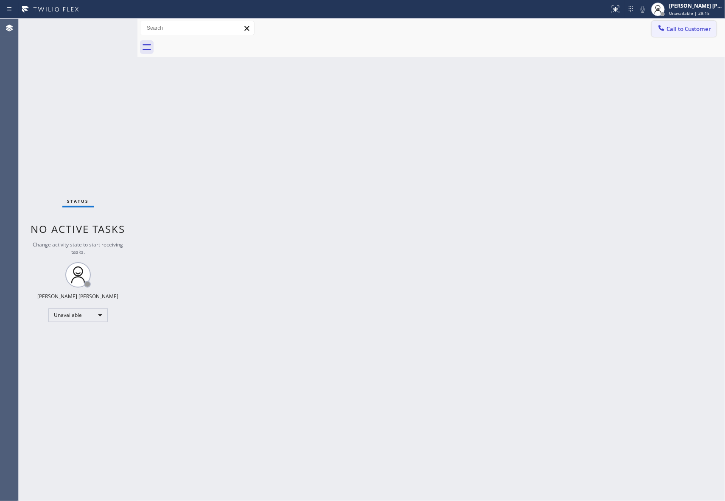
click at [715, 29] on button "Call to Customer" at bounding box center [683, 29] width 65 height 16
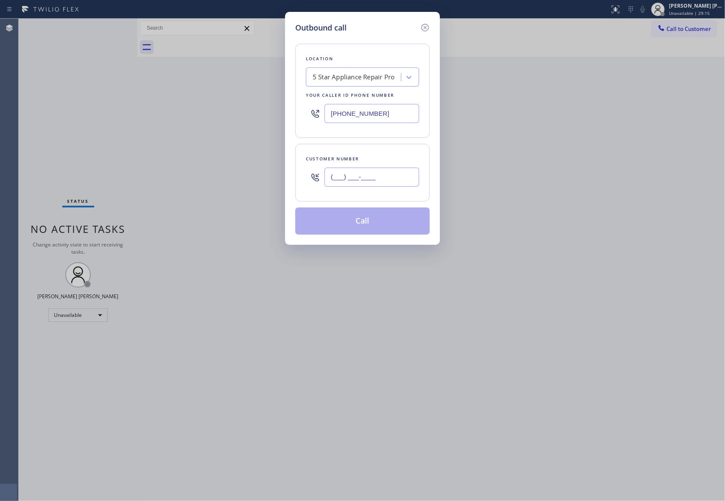
click at [404, 171] on input "(___) ___-____" at bounding box center [371, 176] width 95 height 19
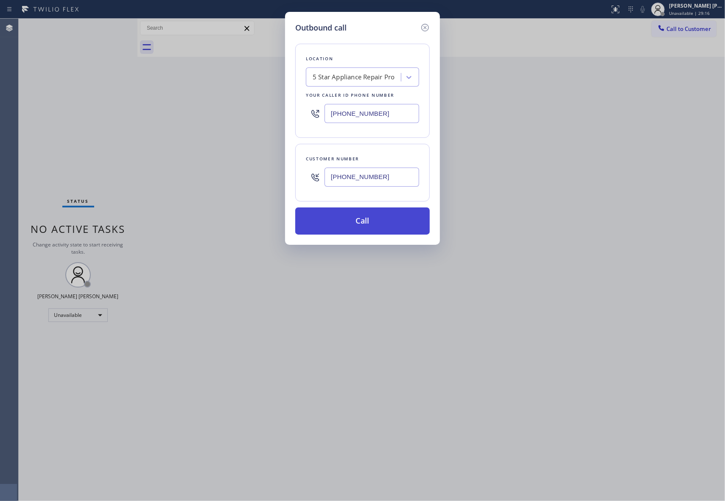
click at [371, 220] on button "Call" at bounding box center [362, 220] width 134 height 27
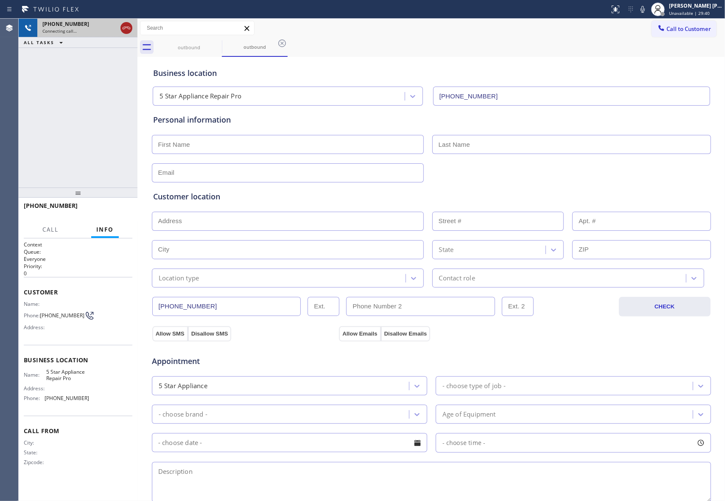
click at [129, 26] on icon at bounding box center [126, 28] width 10 height 10
click at [221, 41] on icon at bounding box center [216, 43] width 10 height 10
click at [0, 0] on icon at bounding box center [0, 0] width 0 height 0
click at [343, 41] on icon at bounding box center [348, 43] width 10 height 10
click at [221, 41] on div "outbound outbound outbound" at bounding box center [440, 47] width 569 height 19
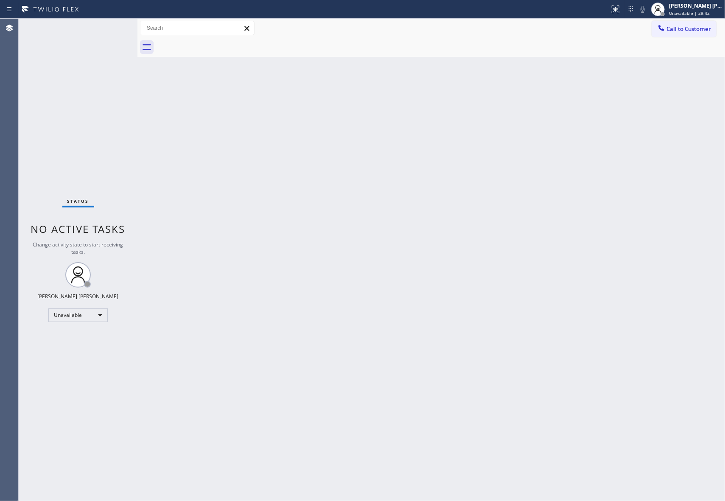
click at [221, 41] on div at bounding box center [440, 47] width 569 height 19
click at [693, 31] on span "Call to Customer" at bounding box center [688, 29] width 45 height 8
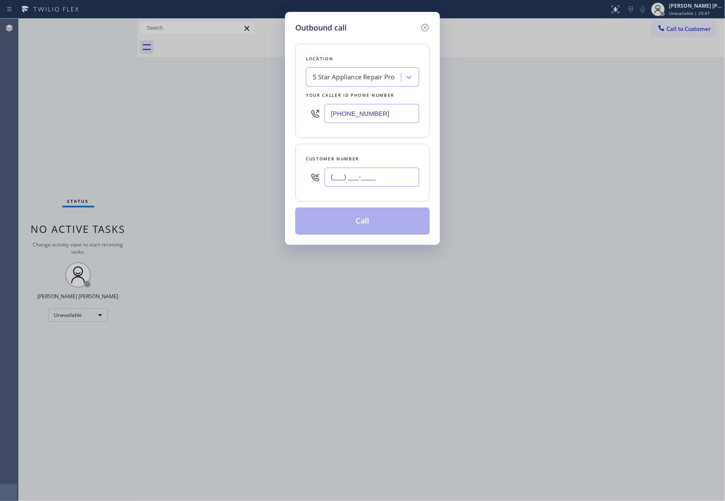
click at [382, 182] on input "(___) ___-____" at bounding box center [371, 176] width 95 height 19
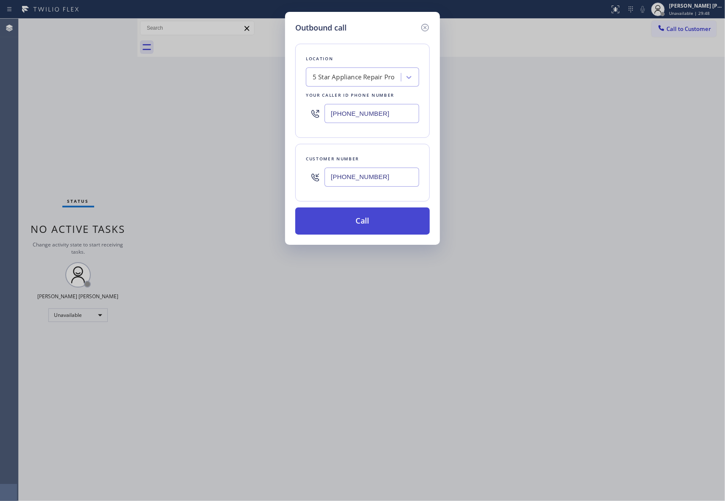
click at [382, 223] on button "Call" at bounding box center [362, 220] width 134 height 27
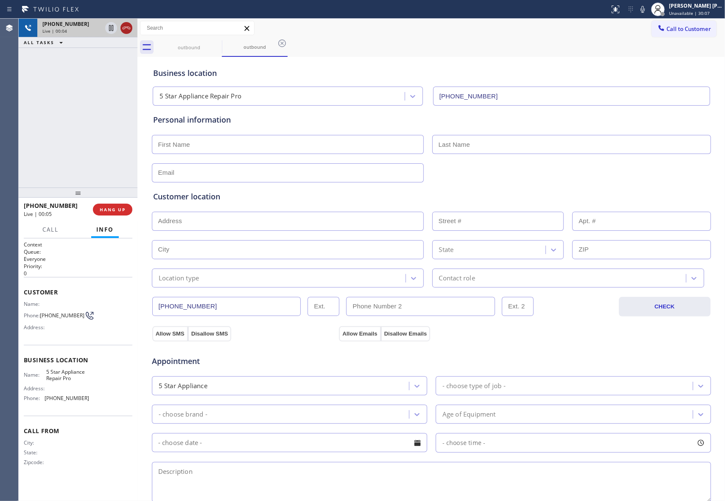
click at [127, 25] on icon at bounding box center [126, 28] width 10 height 10
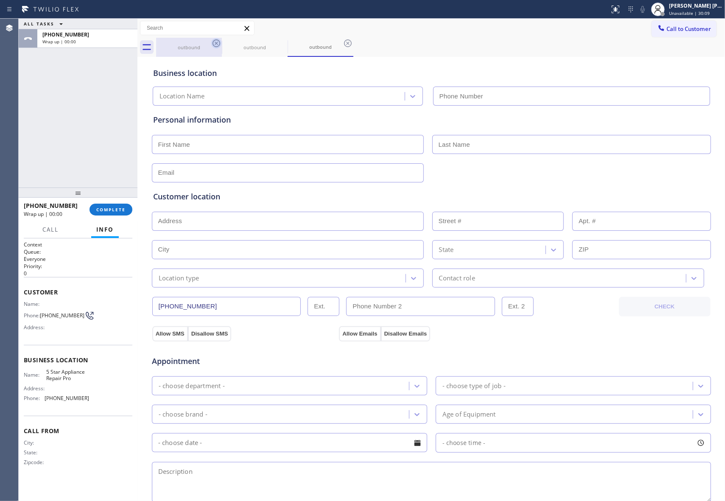
click at [218, 42] on icon at bounding box center [216, 43] width 10 height 10
click at [0, 0] on icon at bounding box center [0, 0] width 0 height 0
click at [343, 42] on icon at bounding box center [348, 43] width 10 height 10
click at [218, 42] on div "outbound outbound outbound" at bounding box center [440, 47] width 569 height 19
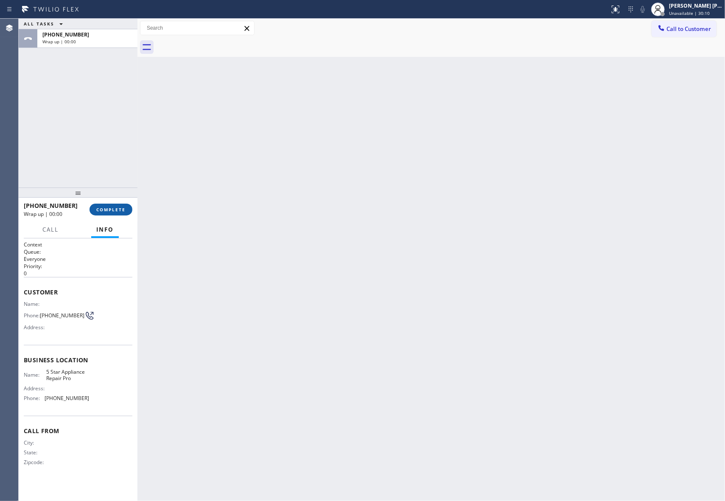
click at [114, 212] on button "COMPLETE" at bounding box center [110, 210] width 43 height 12
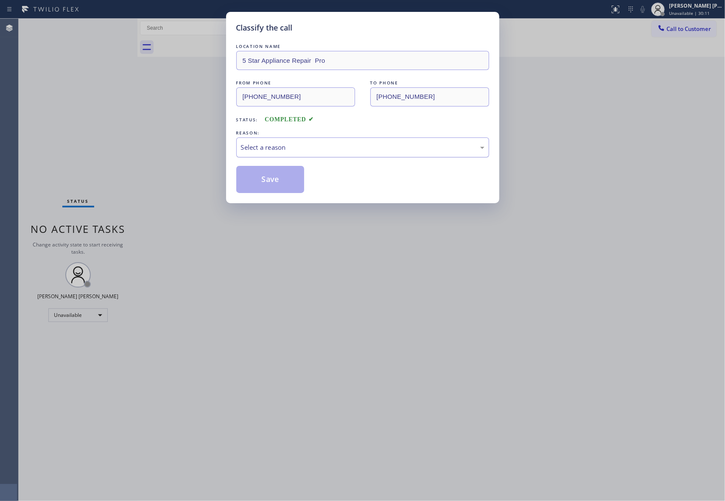
click at [311, 144] on div "Select a reason" at bounding box center [362, 147] width 243 height 10
click at [268, 180] on button "Save" at bounding box center [270, 179] width 68 height 27
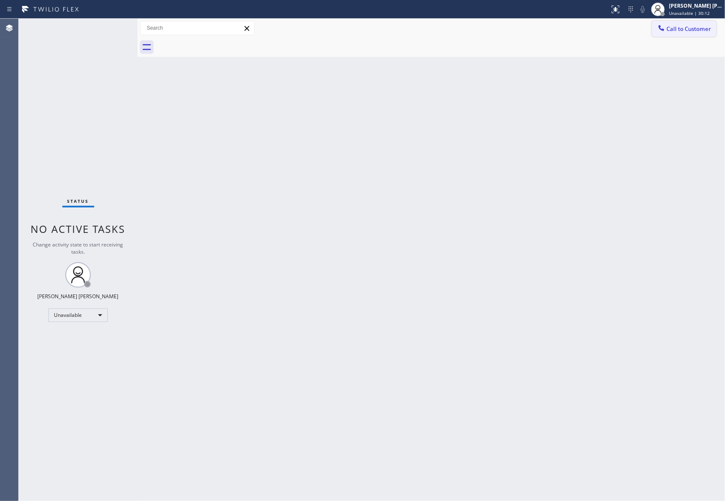
click at [704, 30] on span "Call to Customer" at bounding box center [688, 29] width 45 height 8
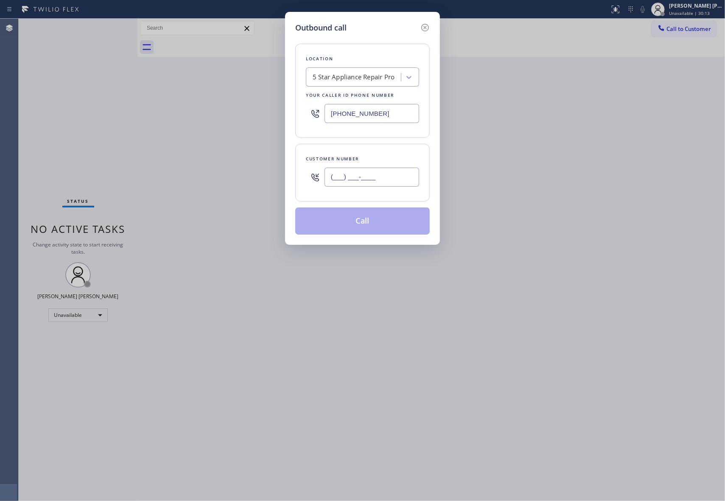
click at [384, 175] on input "(___) ___-____" at bounding box center [371, 176] width 95 height 19
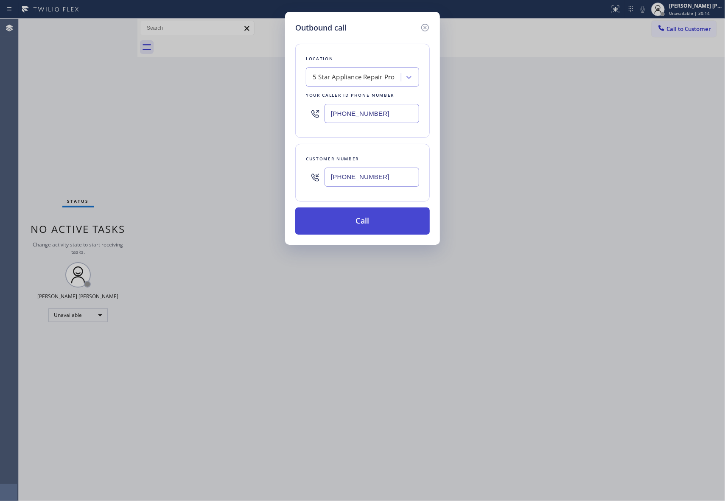
click at [382, 220] on button "Call" at bounding box center [362, 220] width 134 height 27
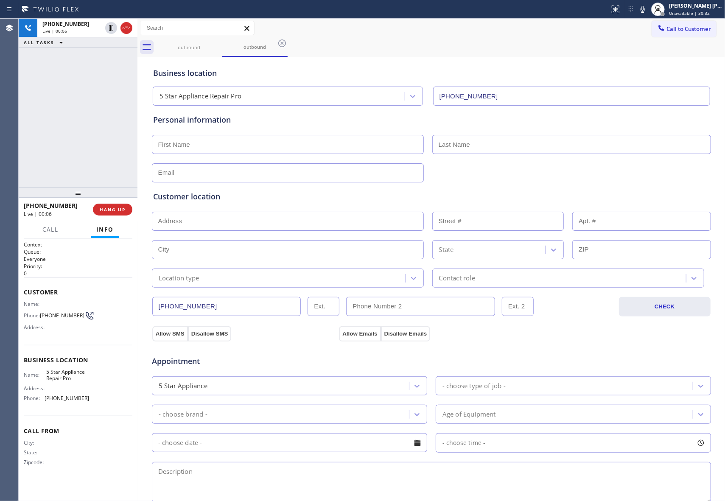
click at [115, 202] on div "[PHONE_NUMBER] Live | 00:06 HANG UP" at bounding box center [78, 209] width 109 height 22
click at [114, 213] on button "HANG UP" at bounding box center [112, 210] width 39 height 12
click at [114, 209] on span "HANG UP" at bounding box center [113, 209] width 26 height 6
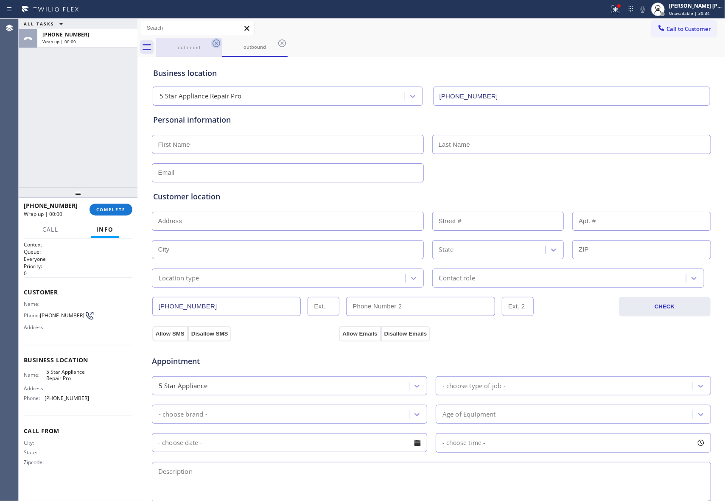
drag, startPoint x: 198, startPoint y: 43, endPoint x: 213, endPoint y: 39, distance: 15.6
click at [202, 42] on div "outbound" at bounding box center [189, 47] width 64 height 19
click at [0, 0] on icon at bounding box center [0, 0] width 0 height 0
click at [277, 39] on icon at bounding box center [282, 43] width 10 height 10
click at [214, 39] on div "outbound outbound" at bounding box center [440, 47] width 569 height 19
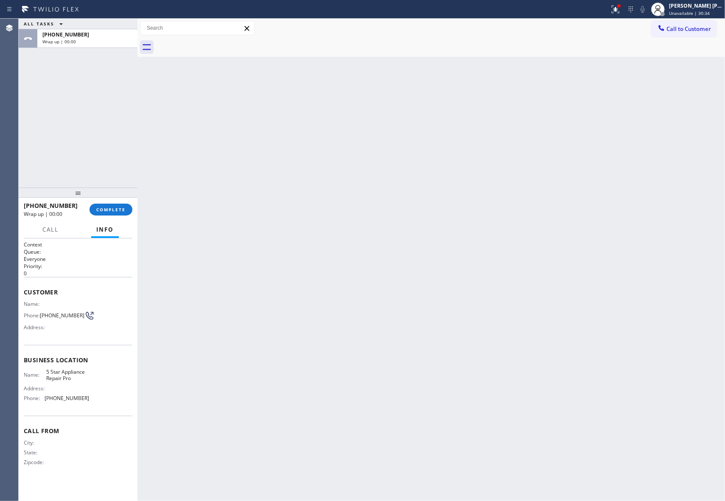
click at [214, 39] on div at bounding box center [440, 47] width 569 height 19
click at [124, 219] on div "[PHONE_NUMBER] Wrap up | 00:00 COMPLETE" at bounding box center [78, 209] width 109 height 22
click at [125, 209] on span "COMPLETE" at bounding box center [110, 209] width 29 height 6
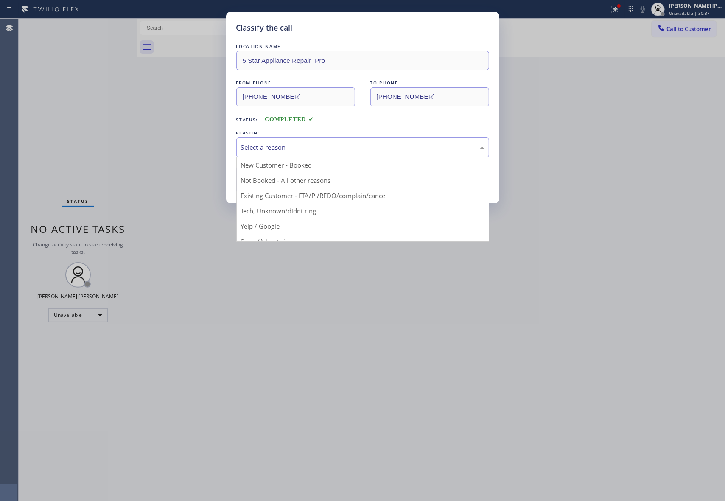
click at [416, 149] on div "Select a reason" at bounding box center [362, 147] width 243 height 10
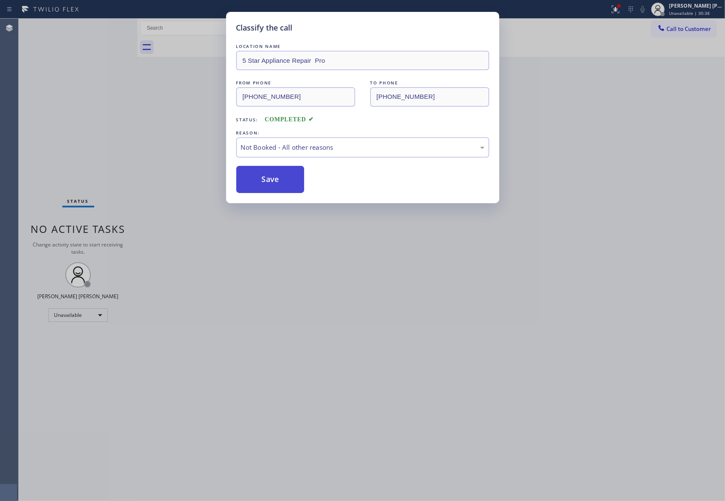
click at [285, 182] on button "Save" at bounding box center [270, 179] width 68 height 27
click at [282, 182] on button "Save" at bounding box center [270, 179] width 68 height 27
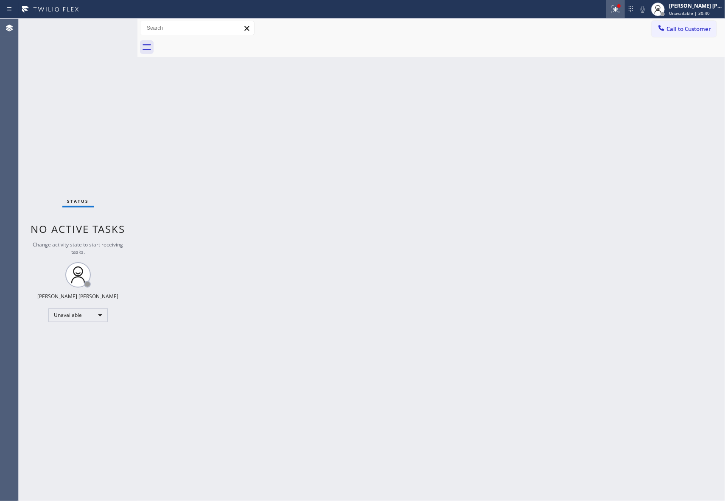
click at [620, 8] on icon at bounding box center [615, 9] width 10 height 10
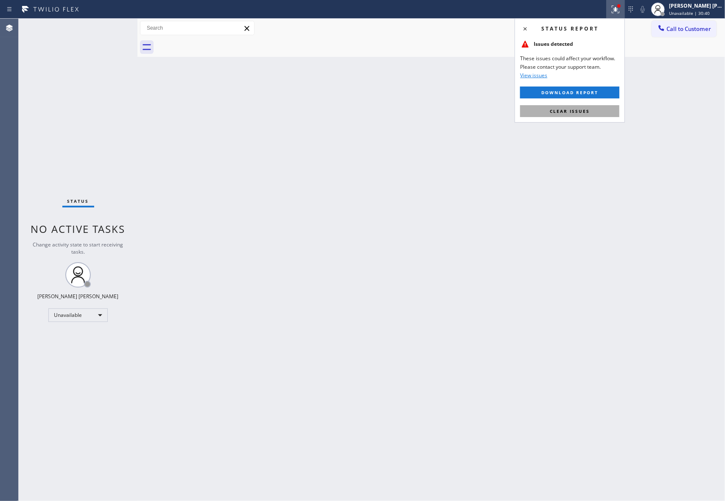
click at [599, 109] on button "Clear issues" at bounding box center [569, 111] width 99 height 12
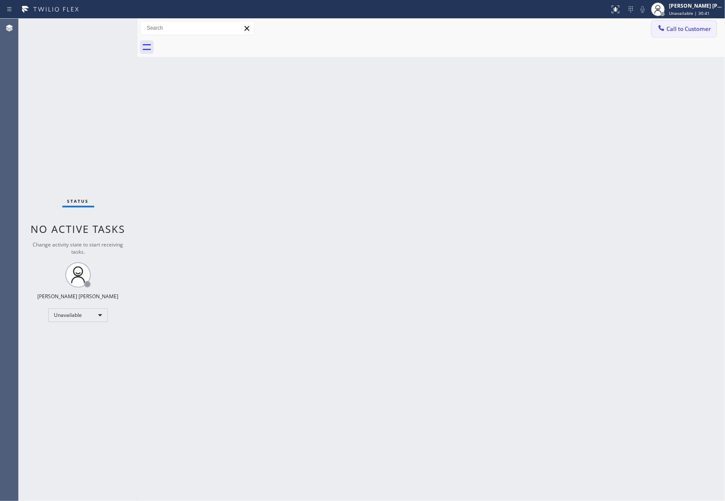
click at [697, 30] on span "Call to Customer" at bounding box center [688, 29] width 45 height 8
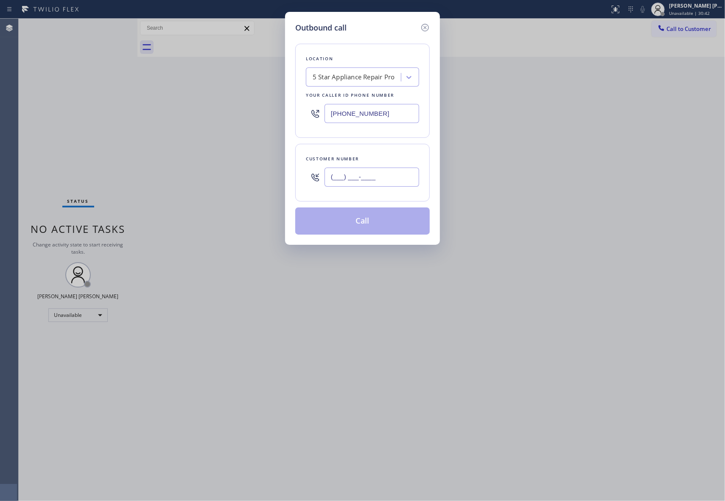
click at [387, 179] on input "(___) ___-____" at bounding box center [371, 176] width 95 height 19
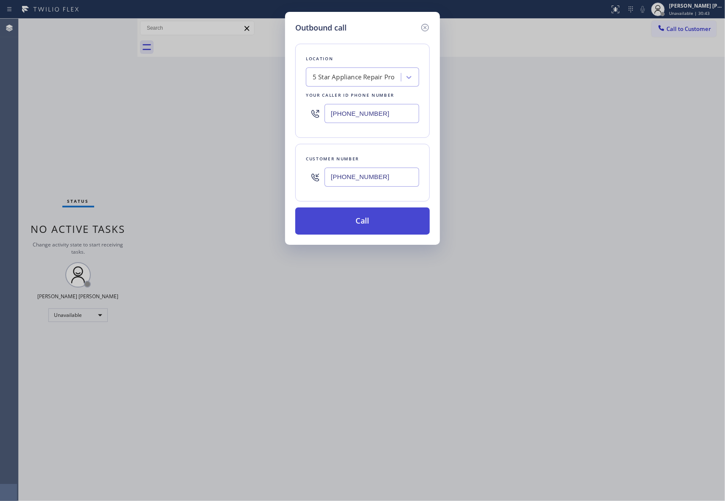
click at [371, 222] on button "Call" at bounding box center [362, 220] width 134 height 27
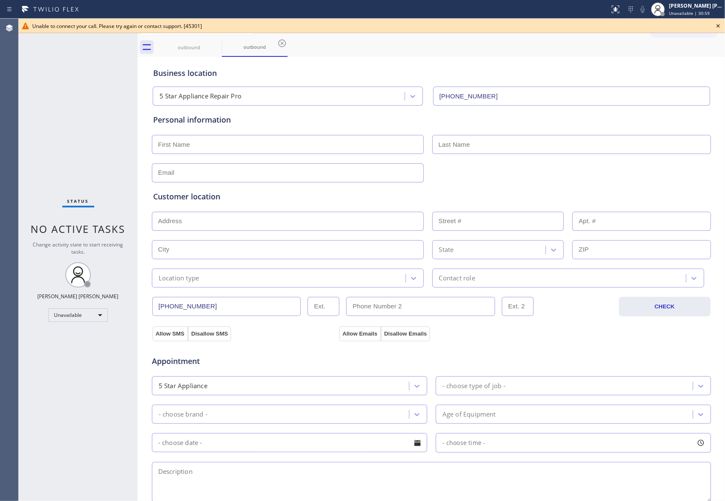
click at [721, 26] on icon at bounding box center [718, 26] width 10 height 10
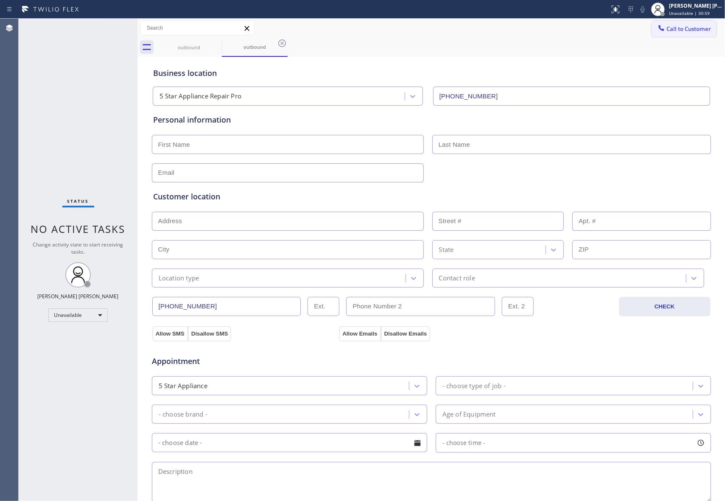
click at [695, 26] on span "Call to Customer" at bounding box center [688, 29] width 45 height 8
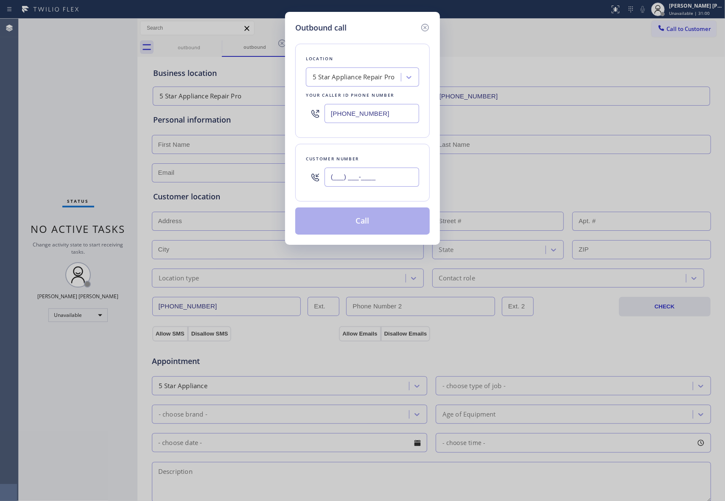
click at [375, 174] on input "(___) ___-____" at bounding box center [371, 176] width 95 height 19
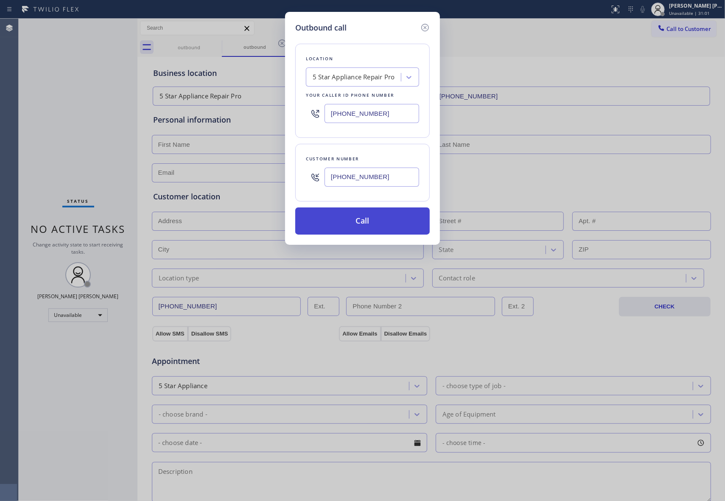
click at [388, 223] on button "Call" at bounding box center [362, 220] width 134 height 27
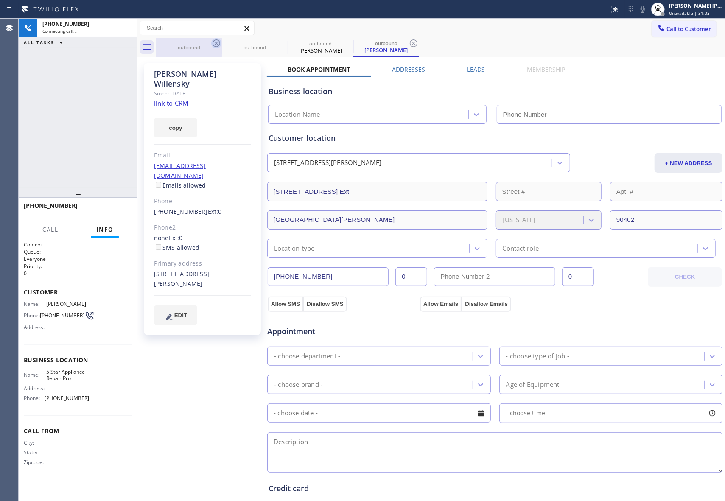
click at [216, 43] on icon at bounding box center [216, 43] width 8 height 8
click at [278, 43] on icon at bounding box center [282, 43] width 8 height 8
click at [0, 0] on icon at bounding box center [0, 0] width 0 height 0
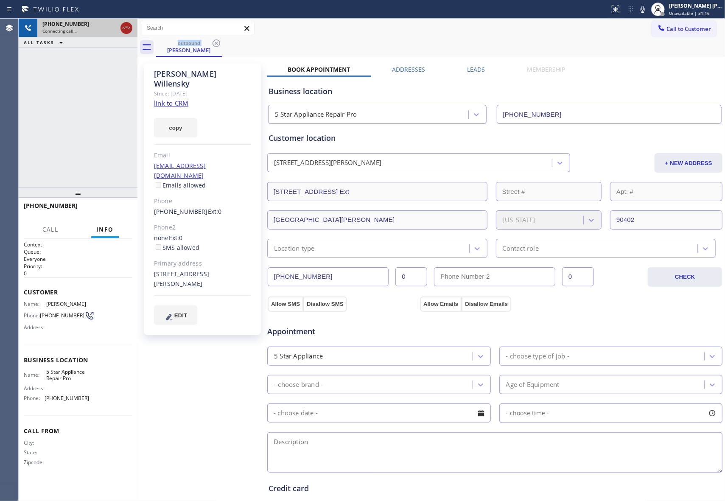
click at [123, 25] on icon at bounding box center [126, 28] width 10 height 10
click at [216, 45] on icon at bounding box center [216, 43] width 10 height 10
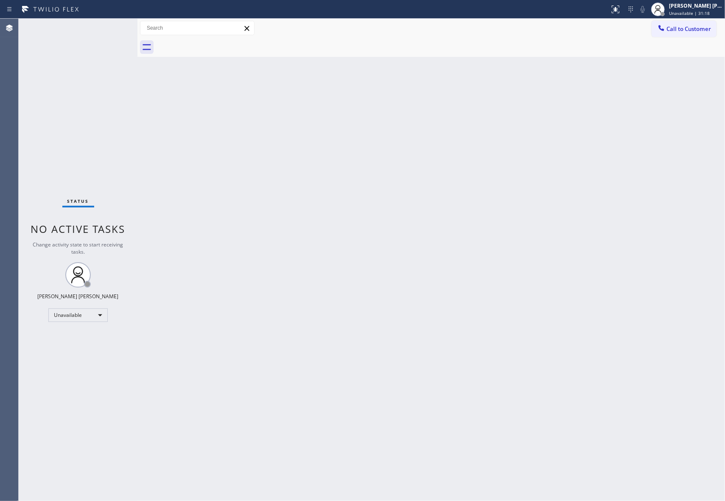
click at [216, 45] on div at bounding box center [440, 47] width 569 height 19
click at [216, 44] on div at bounding box center [440, 47] width 569 height 19
click at [684, 6] on div "[PERSON_NAME] [PERSON_NAME]" at bounding box center [695, 5] width 53 height 7
click at [661, 66] on button "Break" at bounding box center [682, 66] width 85 height 11
